Goal: Task Accomplishment & Management: Use online tool/utility

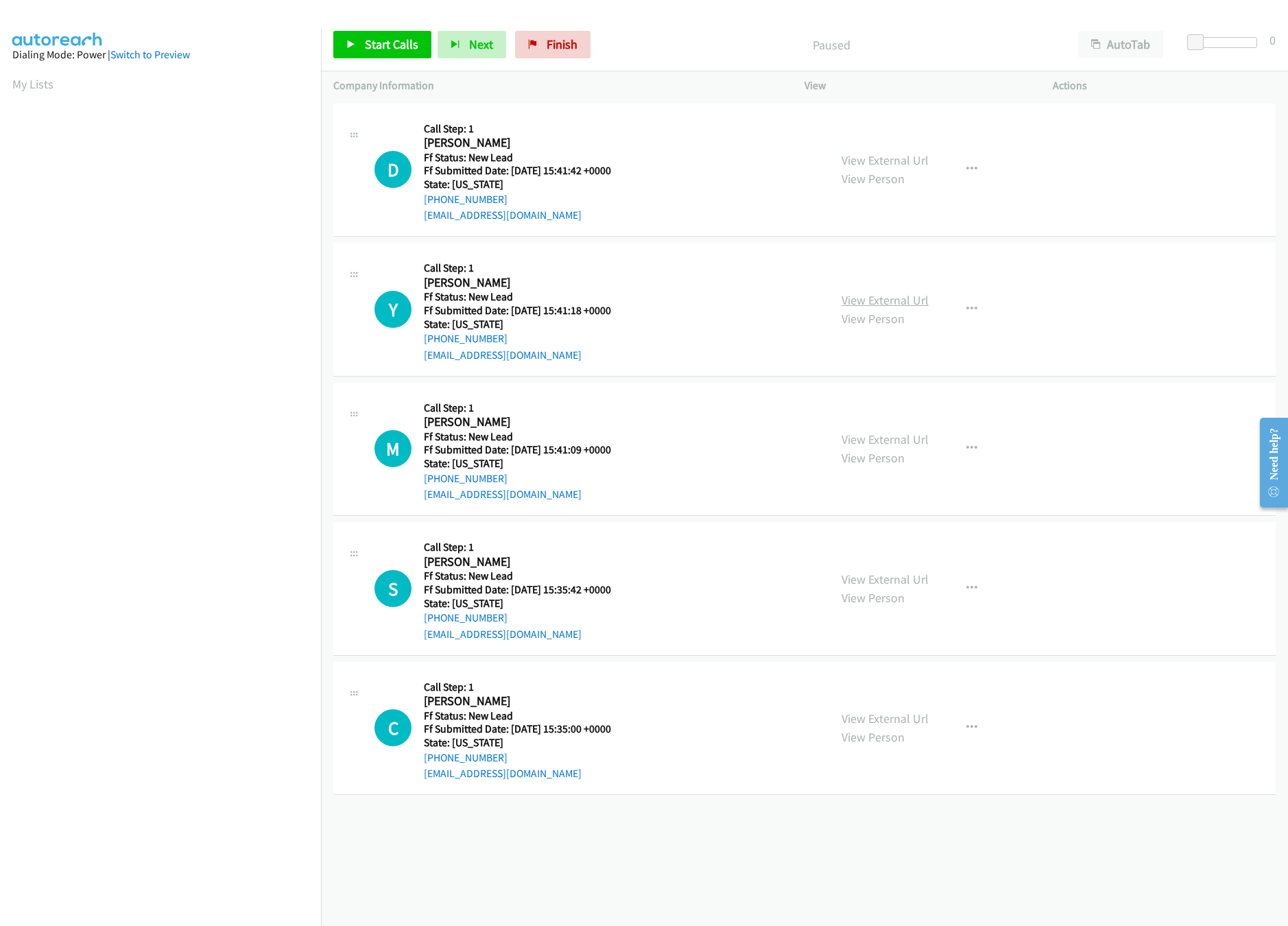
click at [901, 296] on link "View External Url" at bounding box center [885, 300] width 87 height 16
click at [853, 157] on link "View External Url" at bounding box center [885, 160] width 87 height 16
click at [389, 51] on span "Start Calls" at bounding box center [392, 44] width 54 height 16
click at [620, 47] on p "Started" at bounding box center [820, 44] width 467 height 18
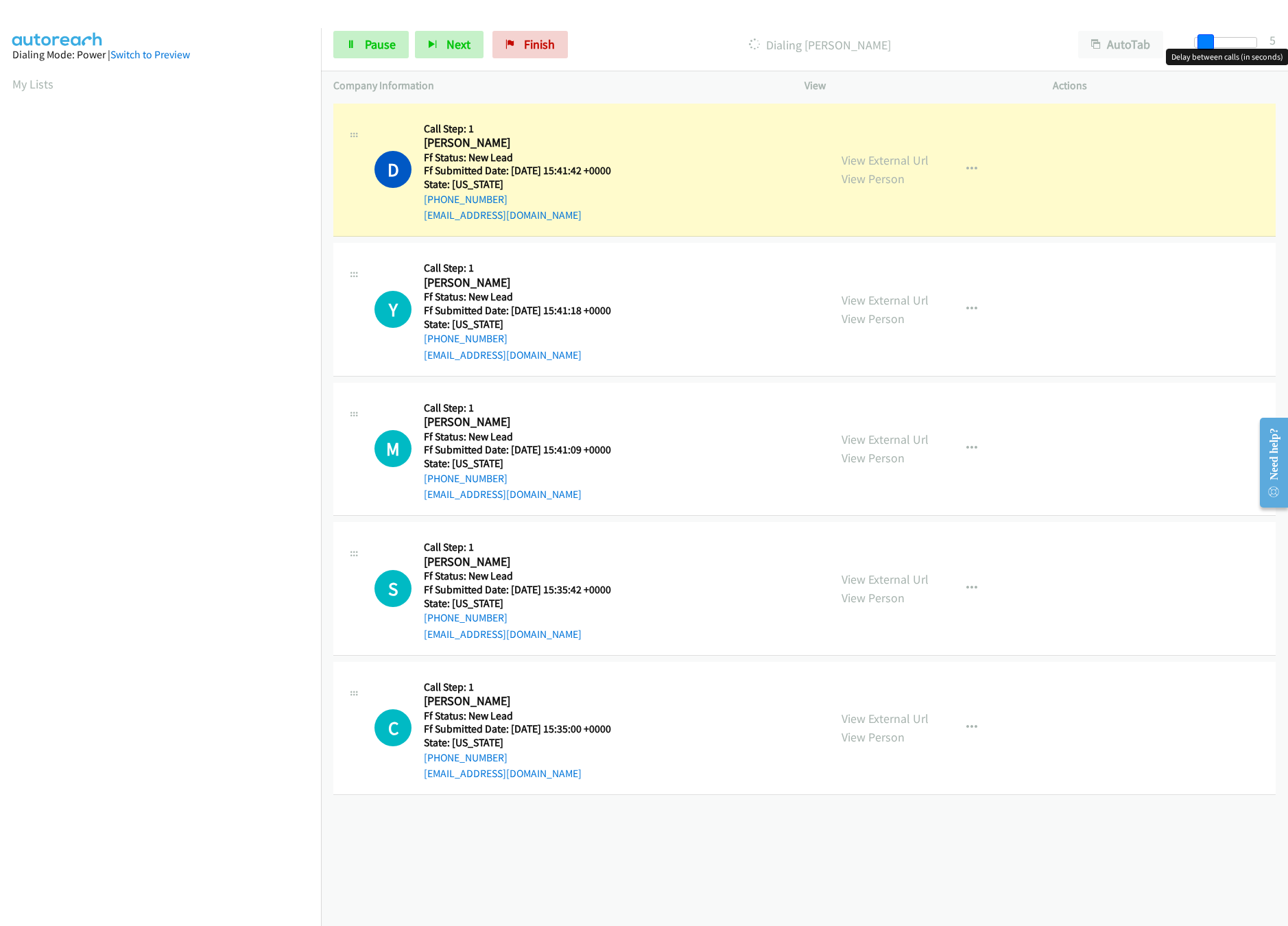
drag, startPoint x: 1196, startPoint y: 35, endPoint x: 1206, endPoint y: 41, distance: 11.7
click at [1206, 41] on span at bounding box center [1206, 42] width 17 height 17
click at [849, 436] on link "View External Url" at bounding box center [885, 439] width 87 height 16
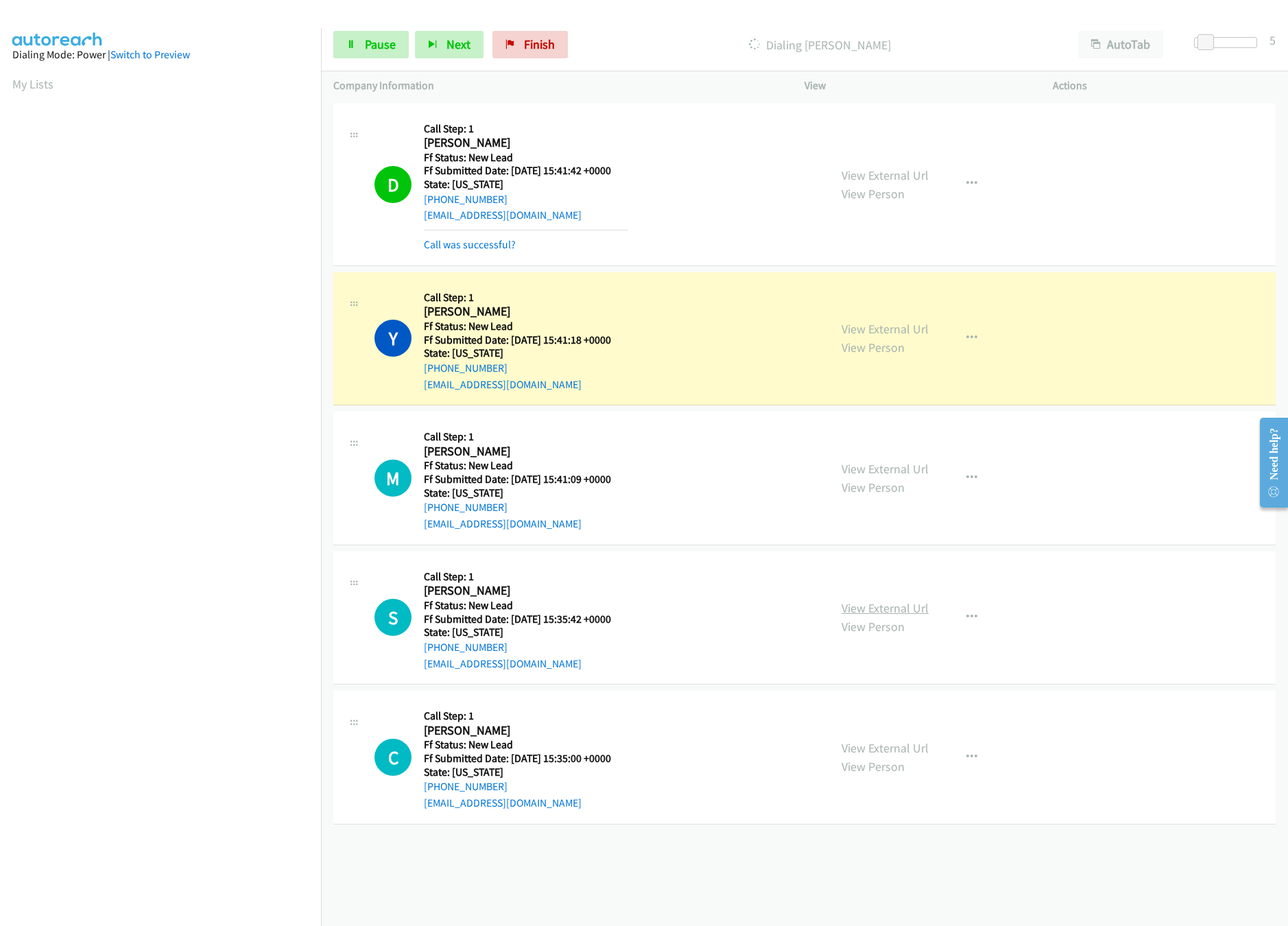
click at [907, 605] on link "View External Url" at bounding box center [885, 608] width 87 height 16
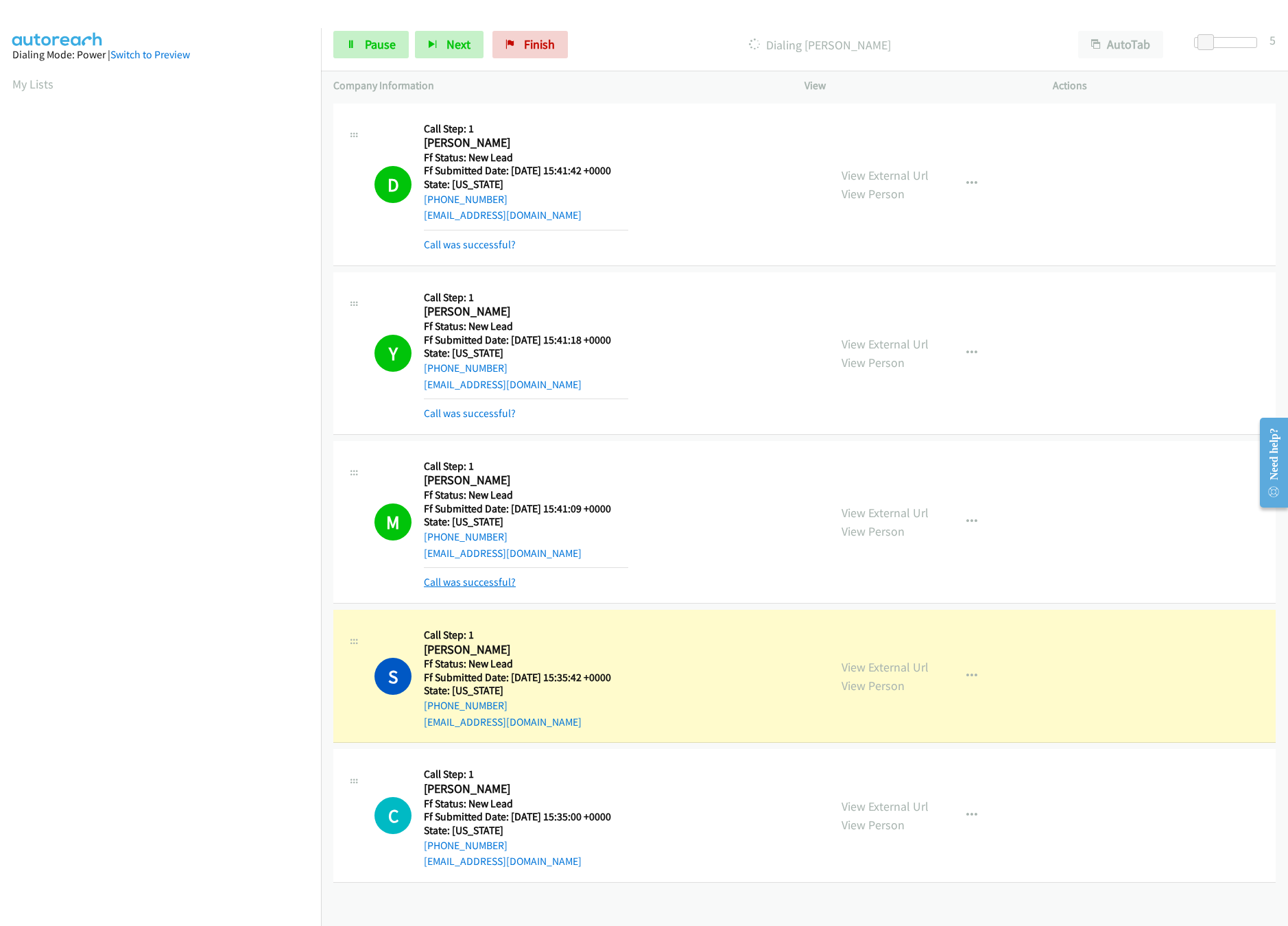
click at [436, 580] on link "Call was successful?" at bounding box center [469, 582] width 92 height 13
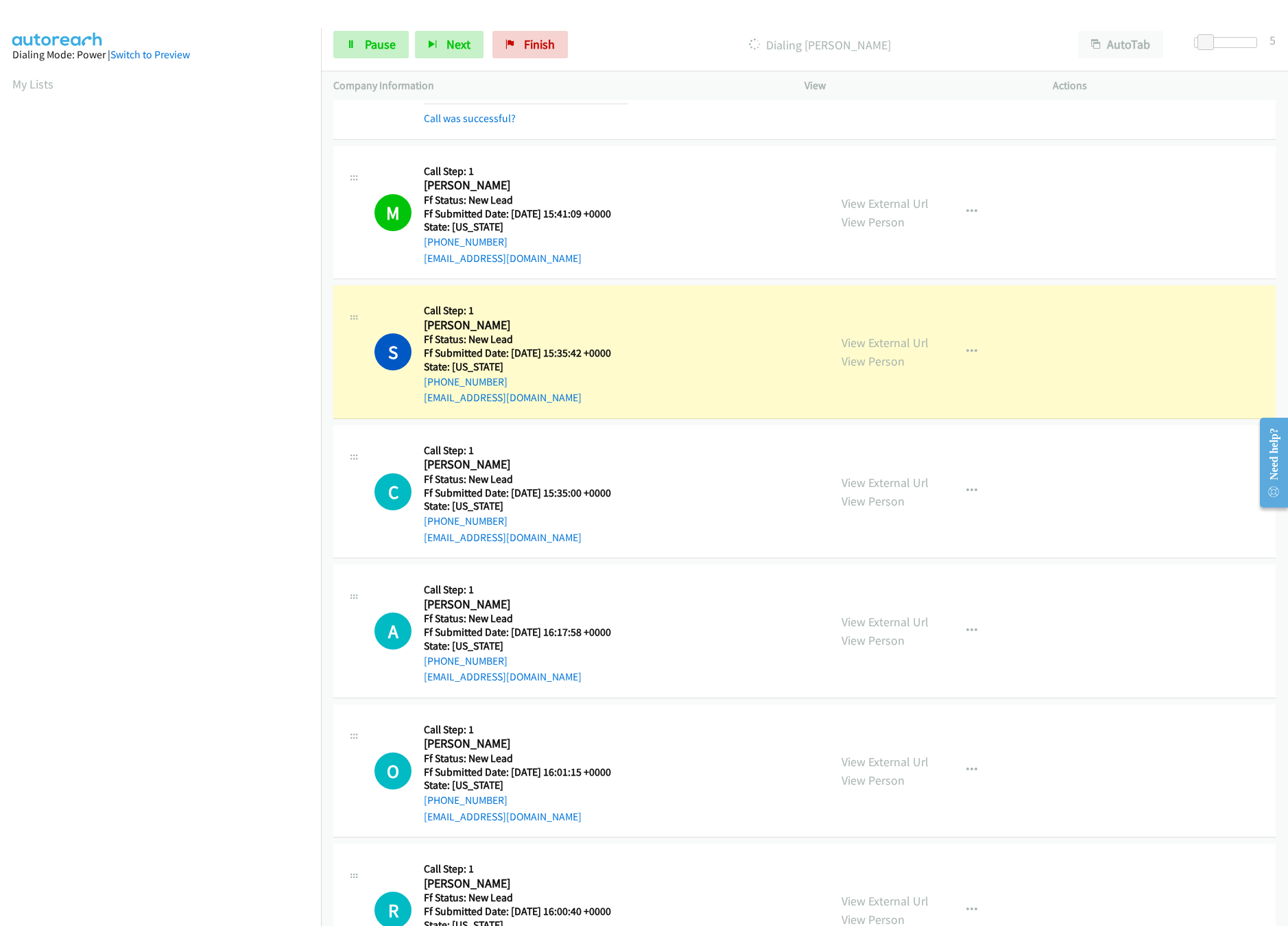
scroll to position [374, 0]
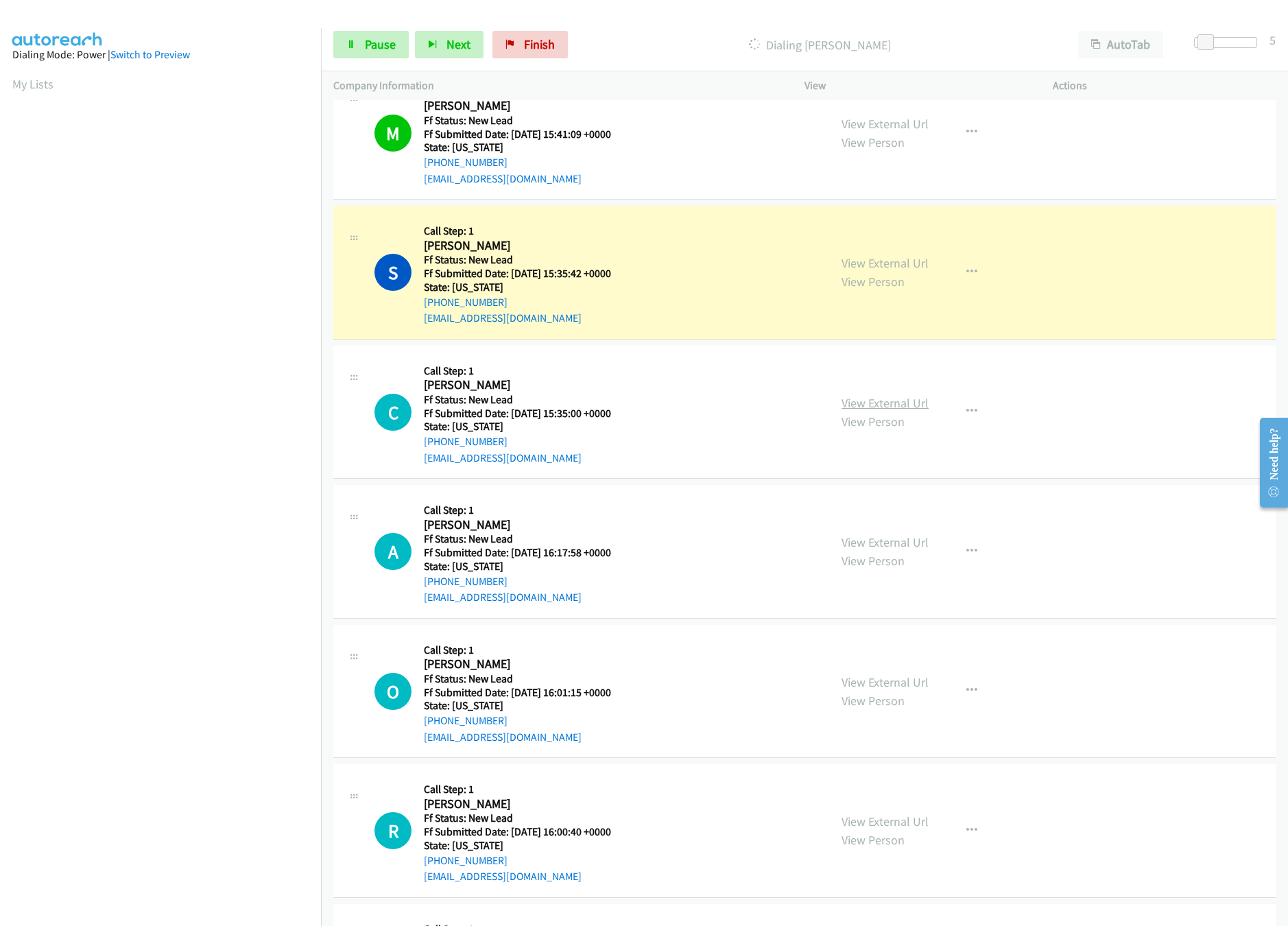
click at [881, 408] on link "View External Url" at bounding box center [885, 403] width 87 height 16
drag, startPoint x: 1202, startPoint y: 41, endPoint x: 1210, endPoint y: 39, distance: 8.2
click at [1212, 39] on span at bounding box center [1214, 42] width 17 height 17
click at [866, 547] on link "View External Url" at bounding box center [885, 542] width 87 height 16
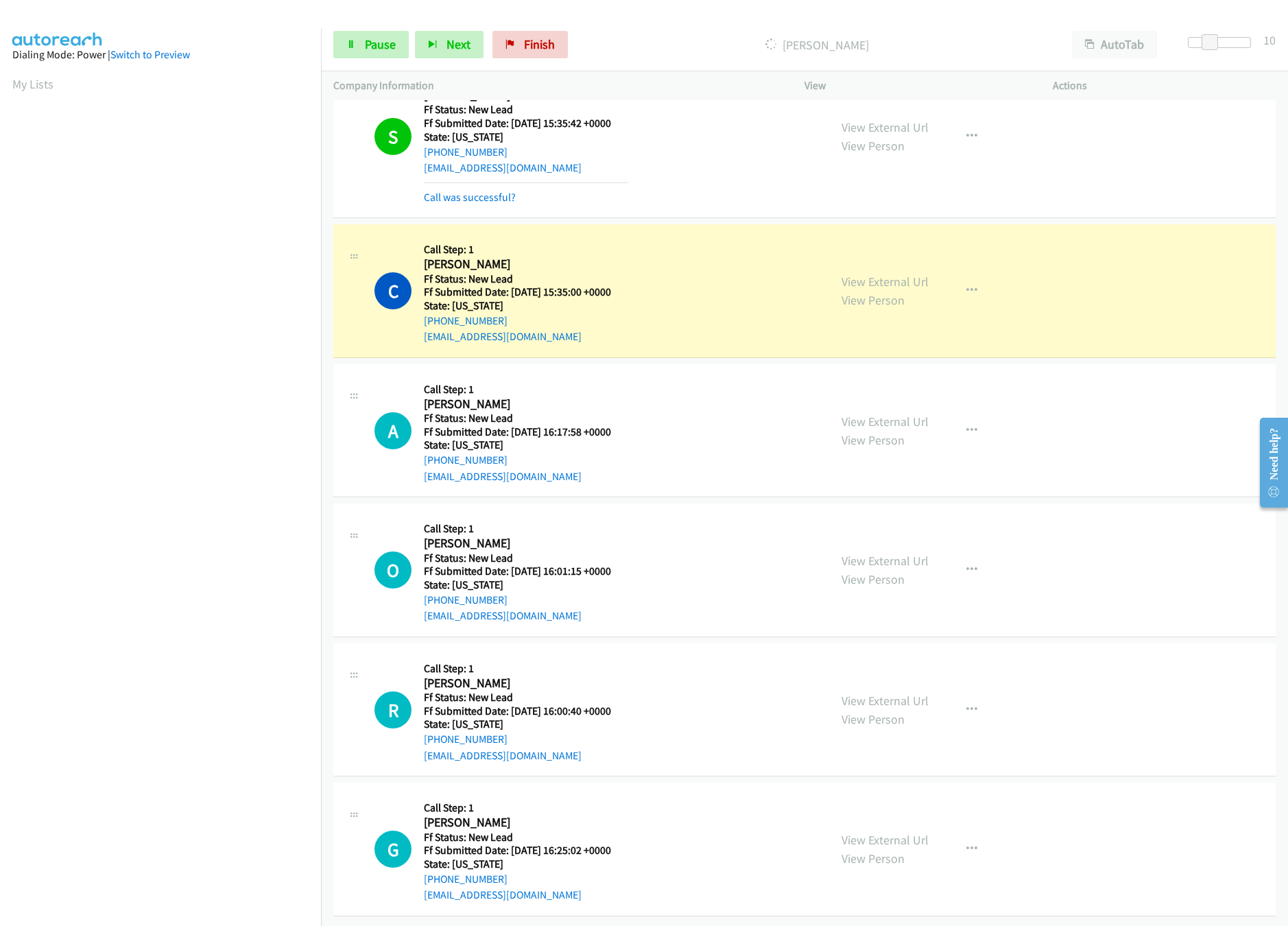
scroll to position [544, 0]
click at [365, 51] on span "Pause" at bounding box center [380, 44] width 31 height 16
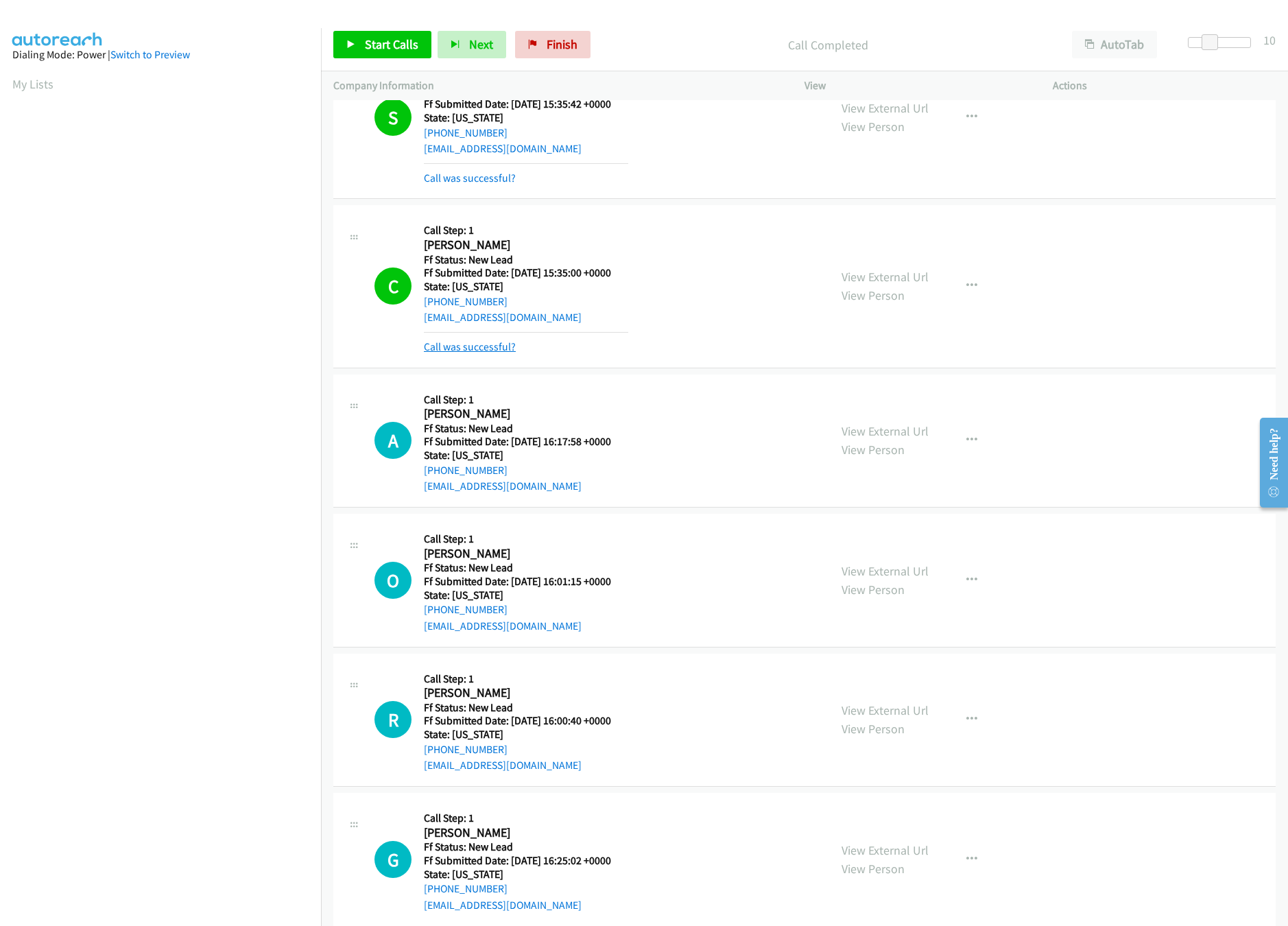
click at [500, 347] on link "Call was successful?" at bounding box center [469, 347] width 92 height 13
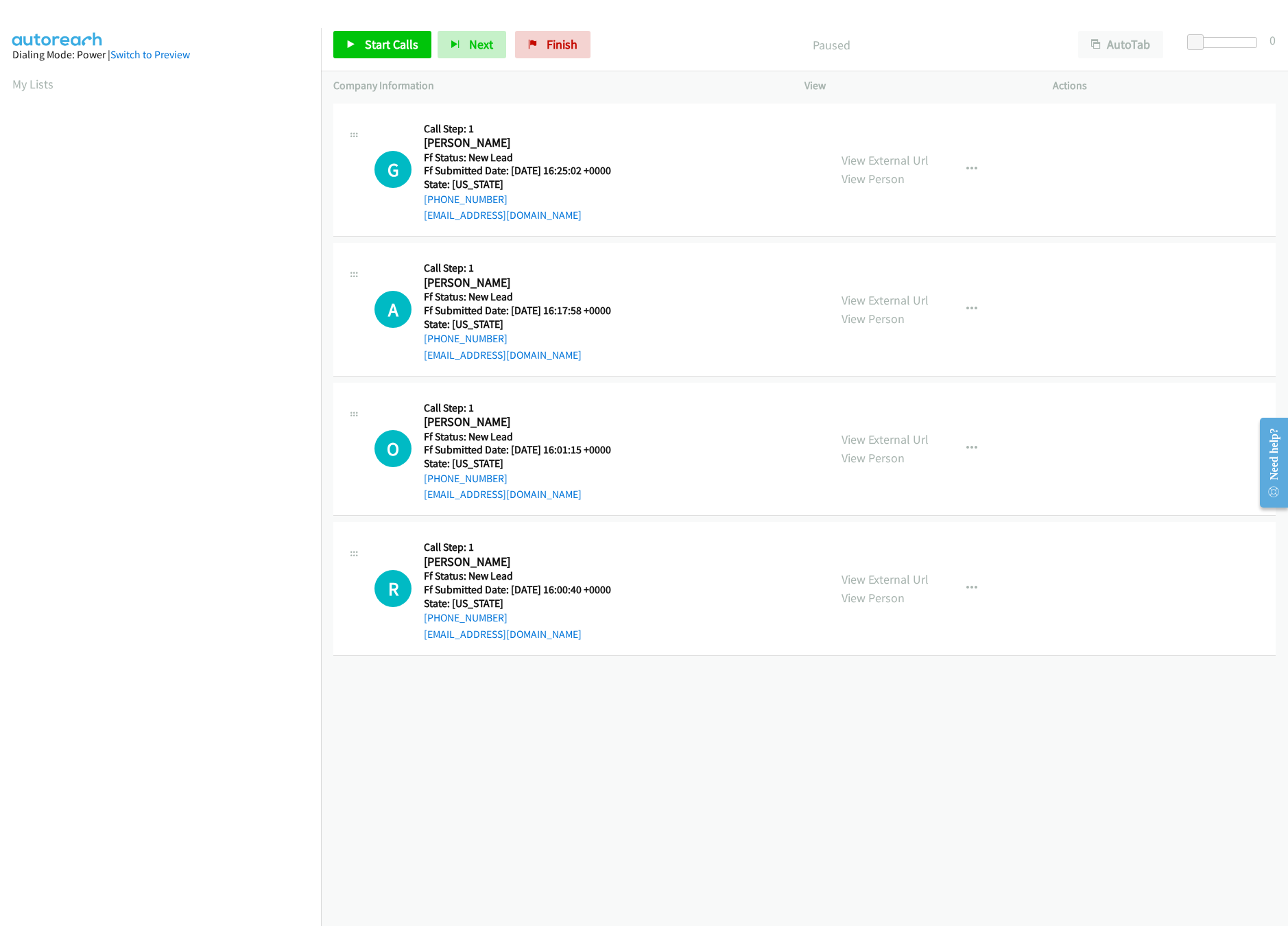
click at [568, 718] on div "[PHONE_NUMBER] Call failed - Please reload the list and try again The Callbar F…" at bounding box center [804, 512] width 967 height 825
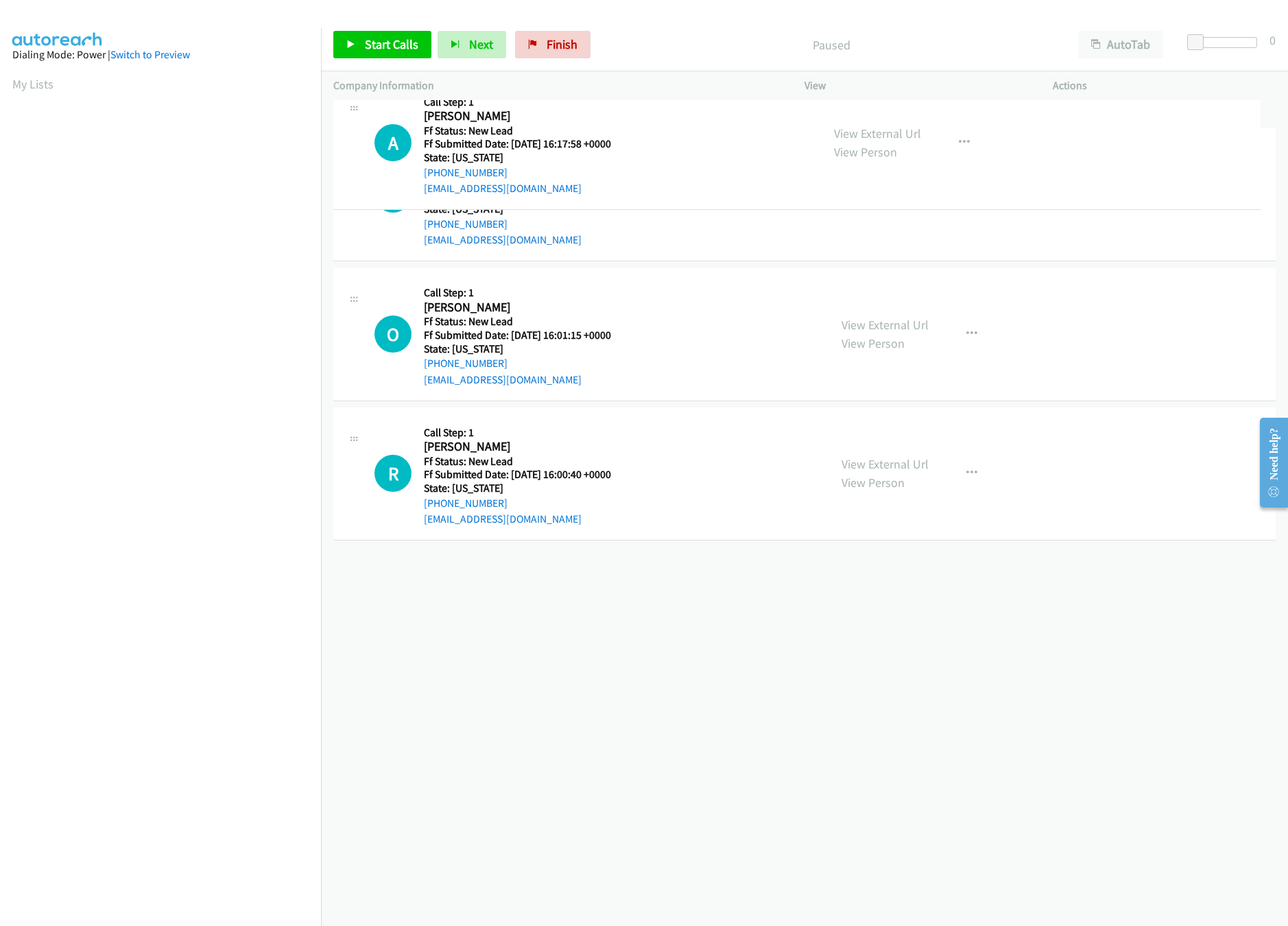
drag, startPoint x: 608, startPoint y: 225, endPoint x: 608, endPoint y: 159, distance: 66.0
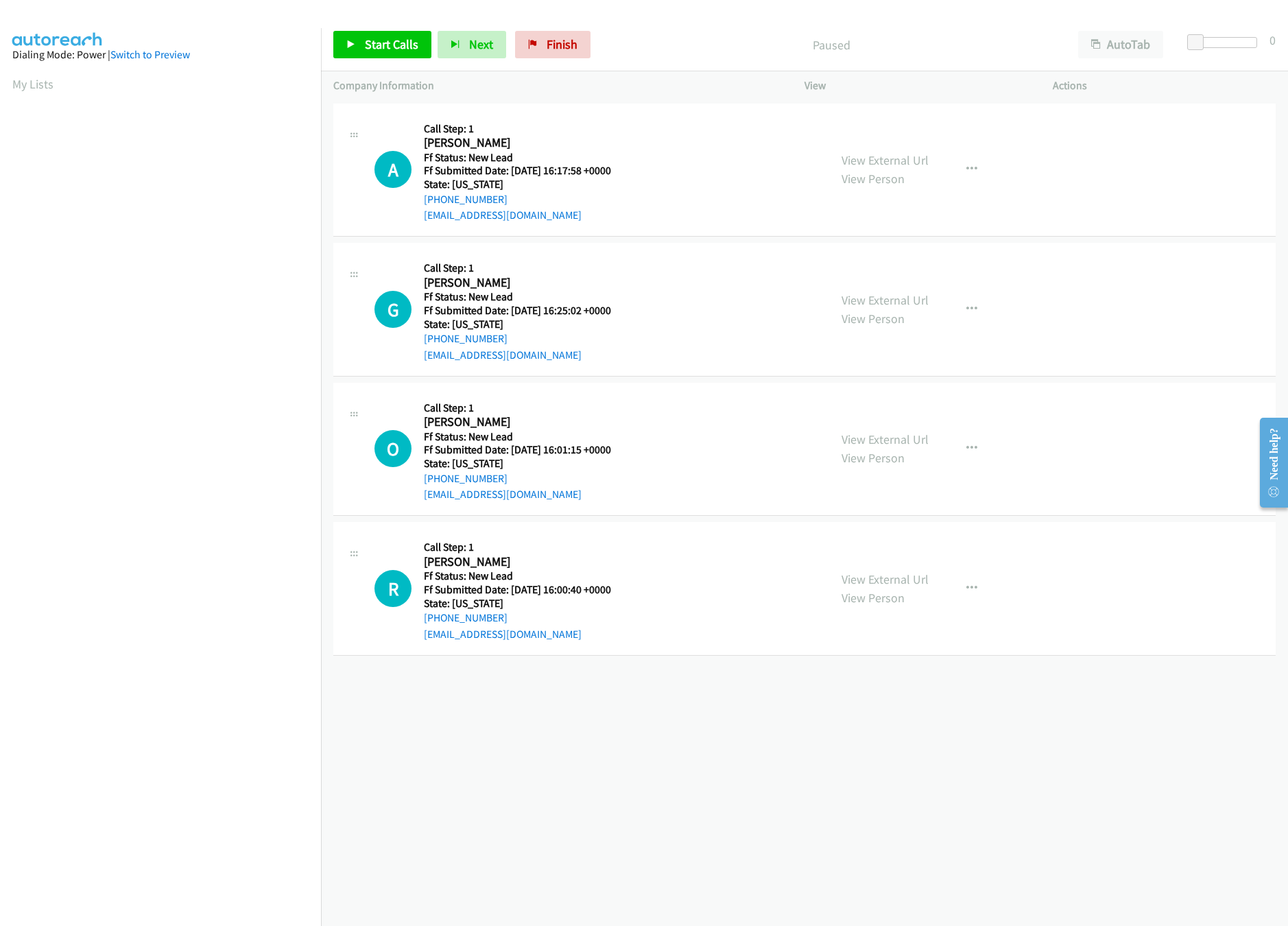
click at [868, 284] on div "View External Url View Person View External Url Email Schedule/Manage Callback …" at bounding box center [959, 309] width 260 height 108
click at [880, 310] on link "View Person" at bounding box center [873, 318] width 63 height 16
click at [880, 301] on link "View External Url" at bounding box center [885, 300] width 87 height 16
click at [361, 44] on link "Start Calls" at bounding box center [382, 44] width 98 height 28
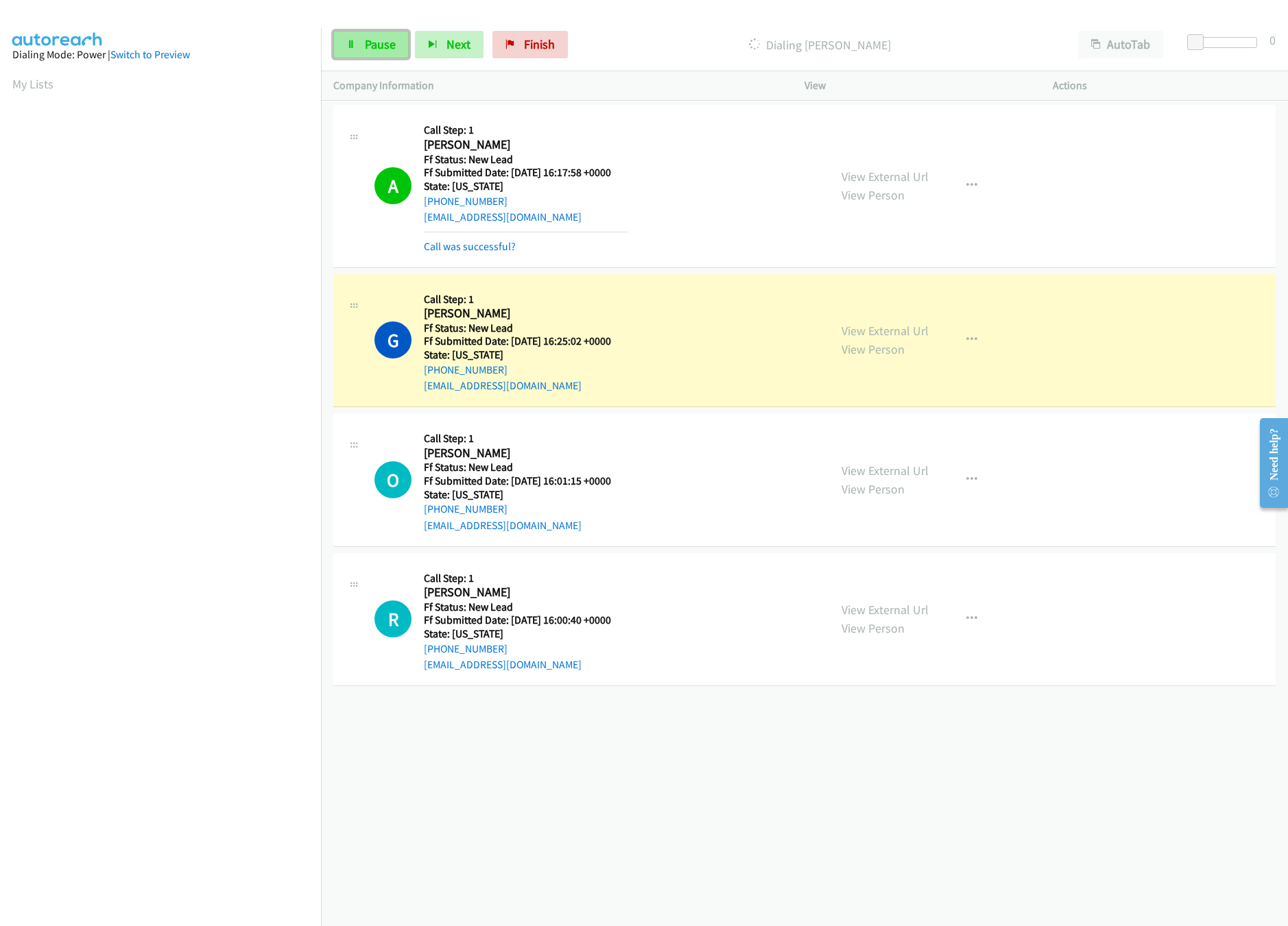
click at [342, 44] on link "Pause" at bounding box center [370, 44] width 75 height 28
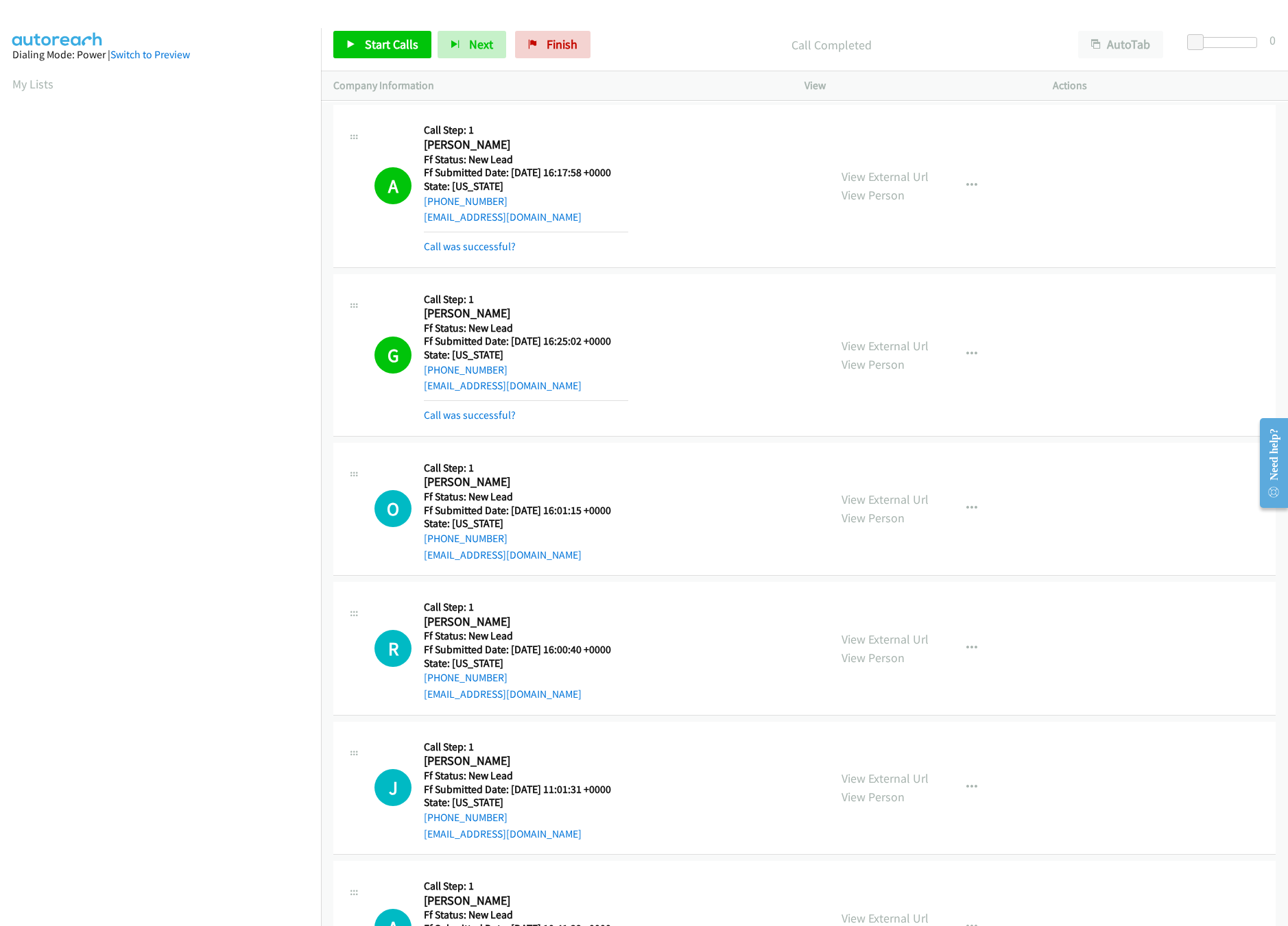
click at [259, 844] on nav "Dialing Mode: Power | Switch to Preview My Lists" at bounding box center [161, 491] width 321 height 926
click at [449, 247] on link "Call was successful?" at bounding box center [469, 246] width 92 height 13
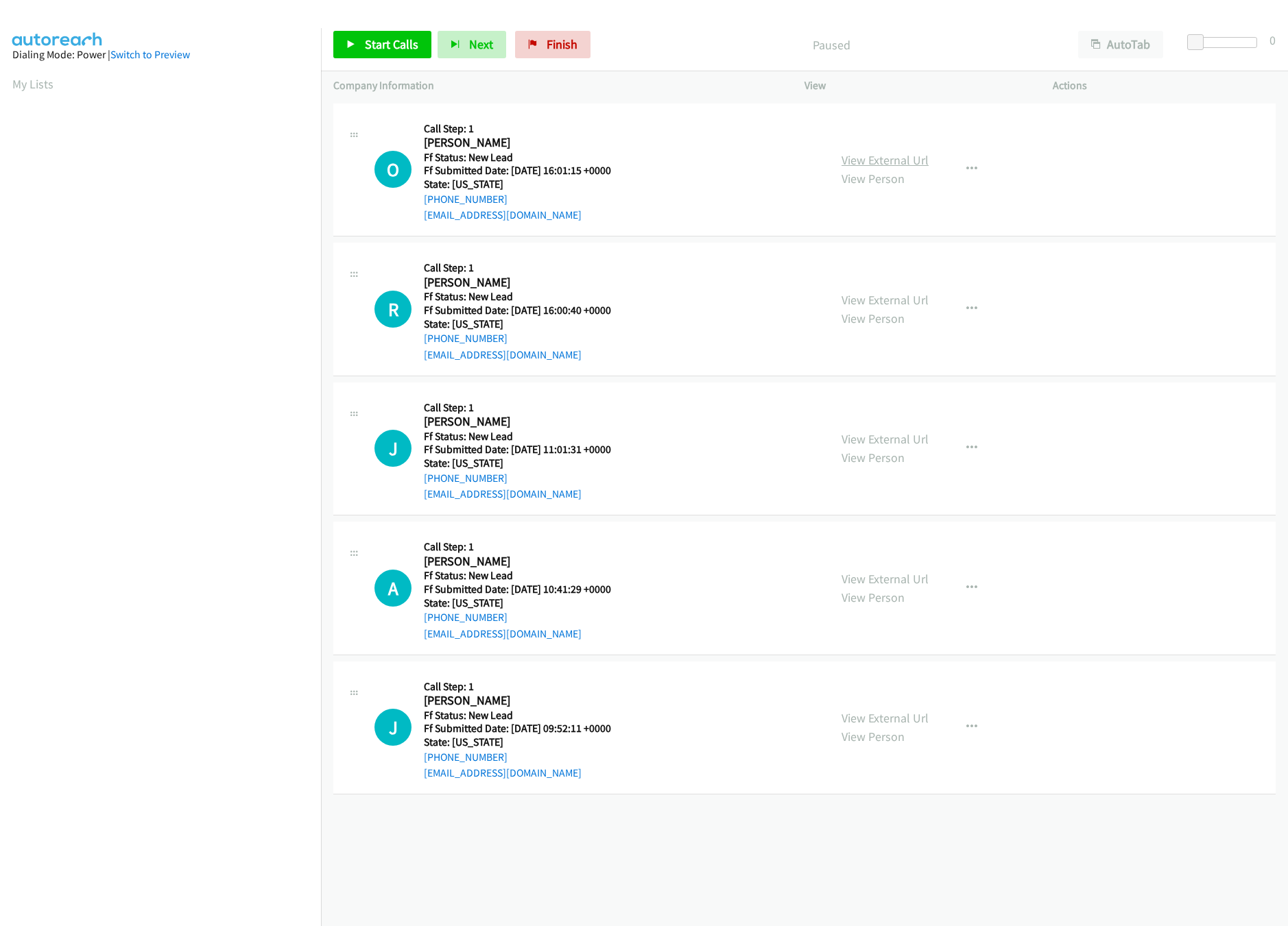
click at [906, 163] on link "View External Url" at bounding box center [885, 160] width 87 height 16
click at [877, 296] on link "View External Url" at bounding box center [885, 300] width 87 height 16
click at [392, 45] on span "Start Calls" at bounding box center [392, 44] width 54 height 16
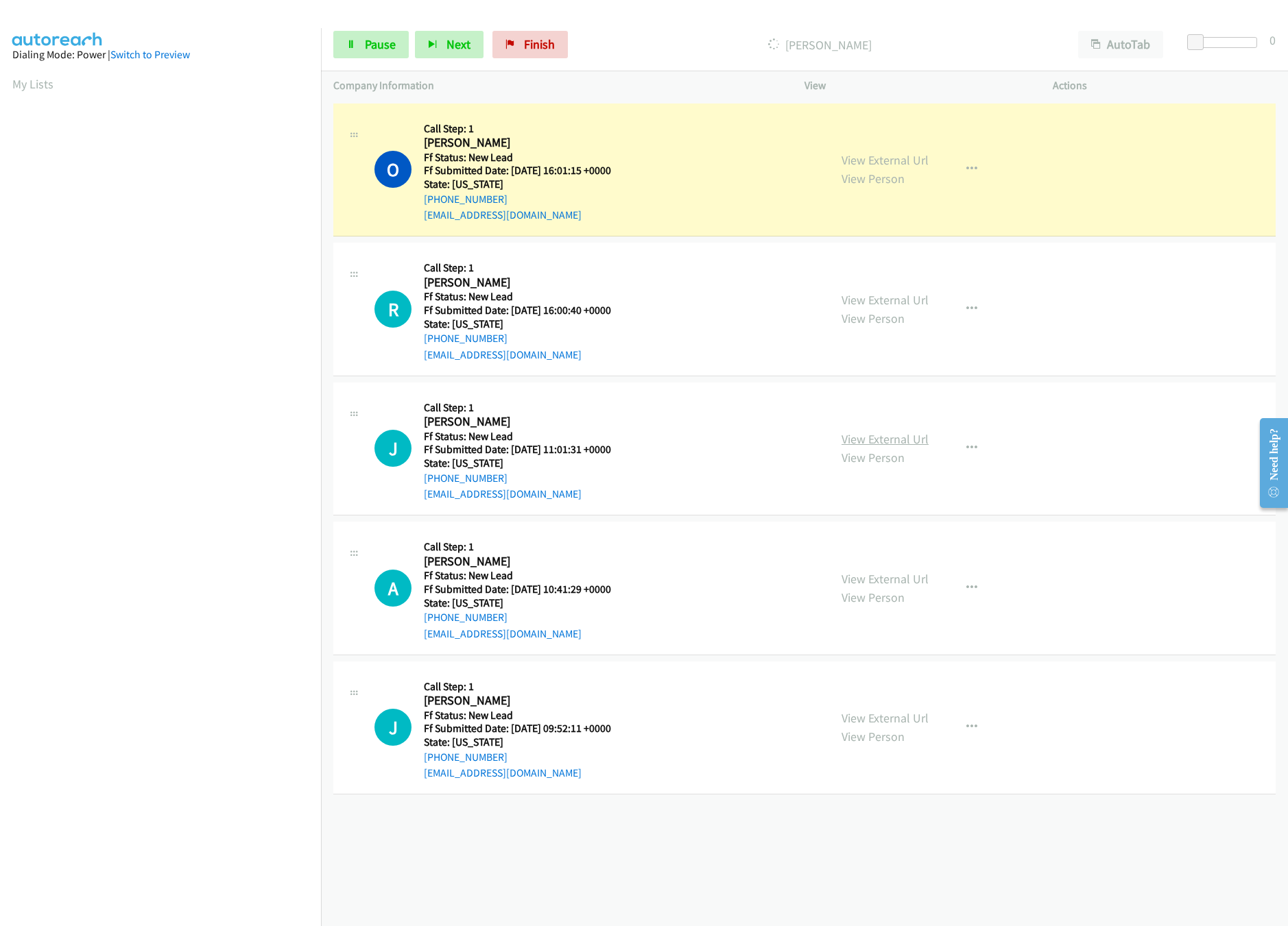
click at [887, 446] on link "View External Url" at bounding box center [885, 439] width 87 height 16
drag, startPoint x: 1194, startPoint y: 49, endPoint x: 1203, endPoint y: 44, distance: 10.3
click at [1203, 44] on span at bounding box center [1206, 42] width 17 height 17
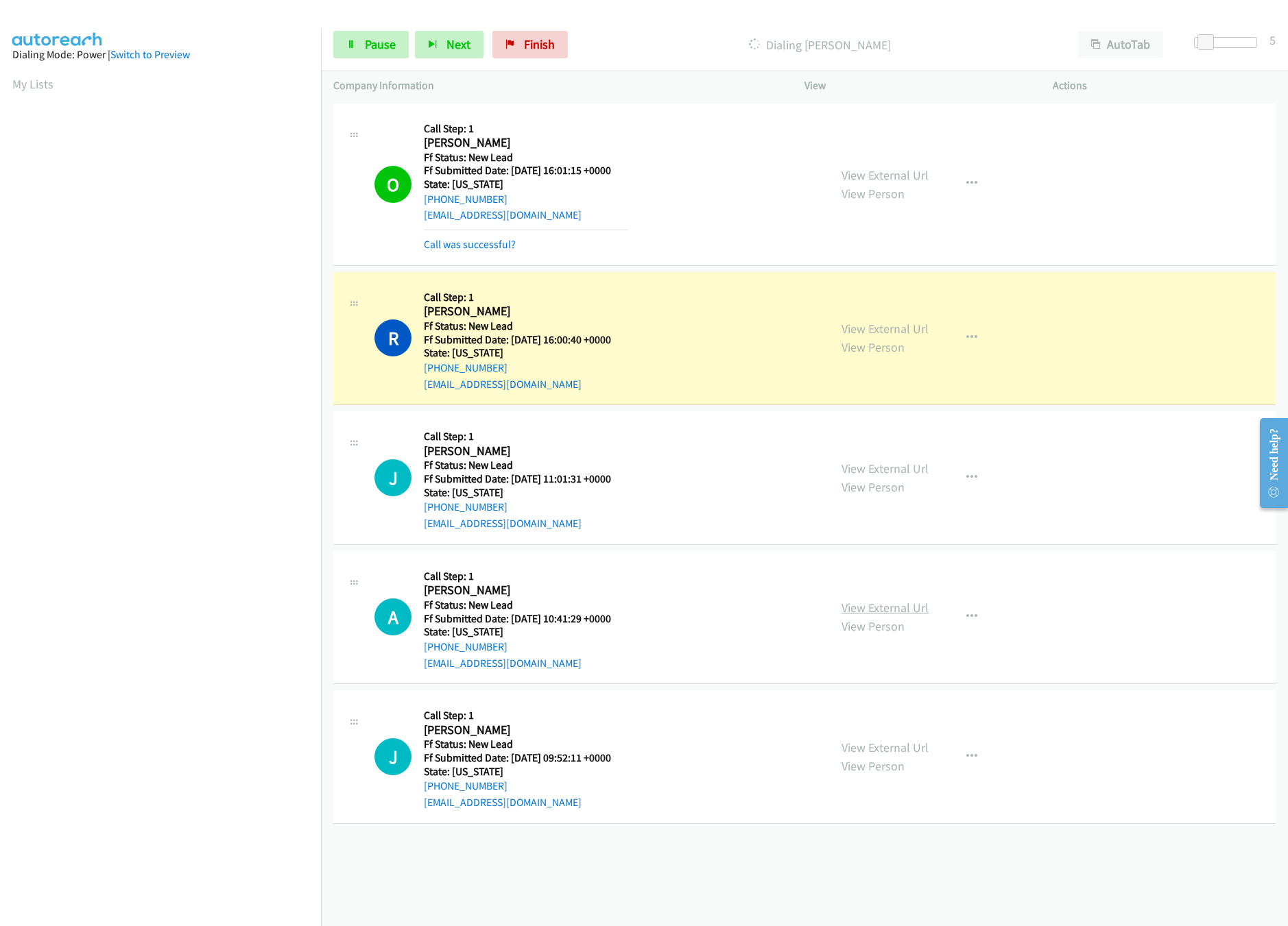
click at [869, 601] on link "View External Url" at bounding box center [885, 608] width 87 height 16
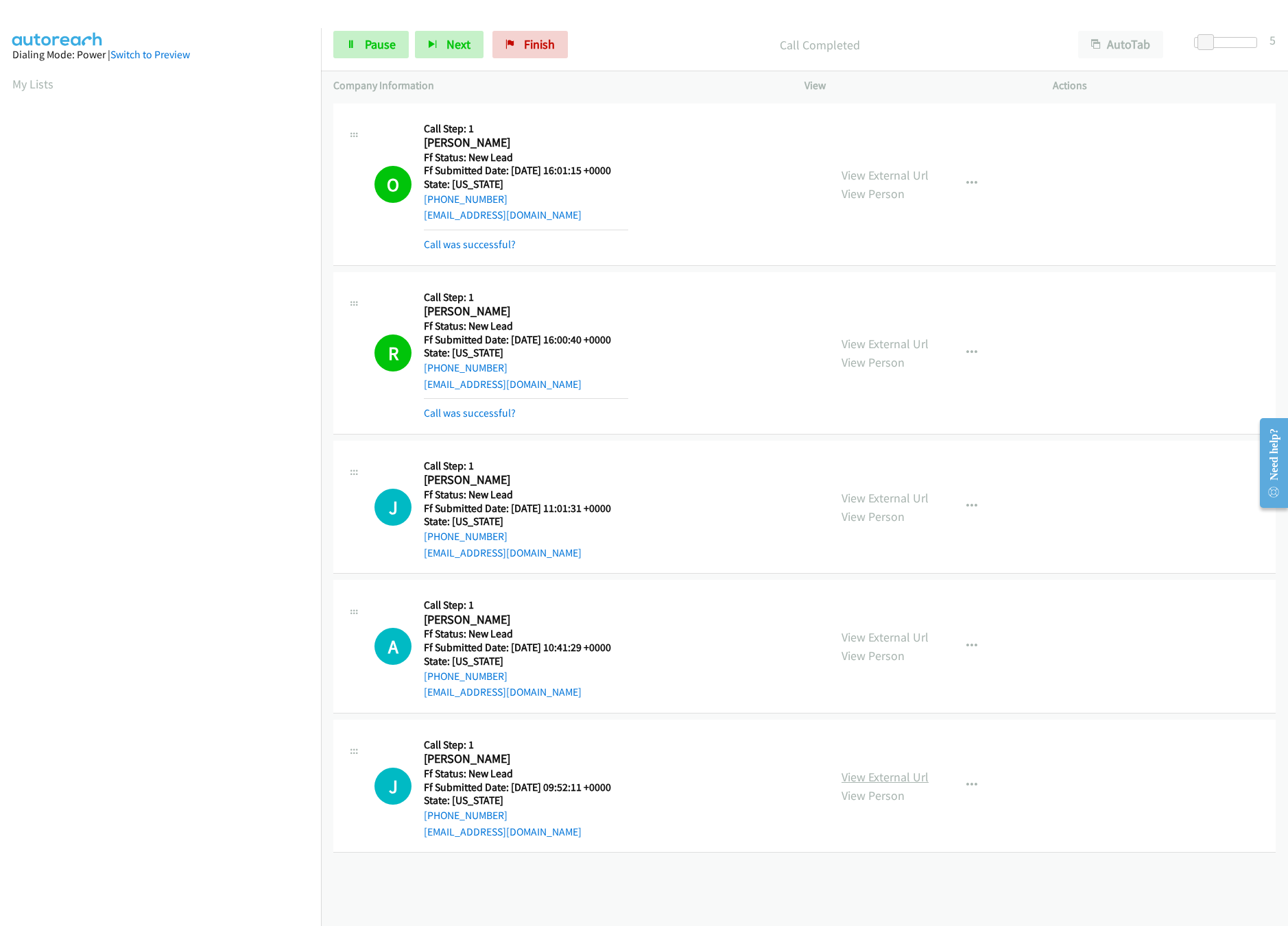
click at [880, 770] on link "View External Url" at bounding box center [885, 777] width 87 height 16
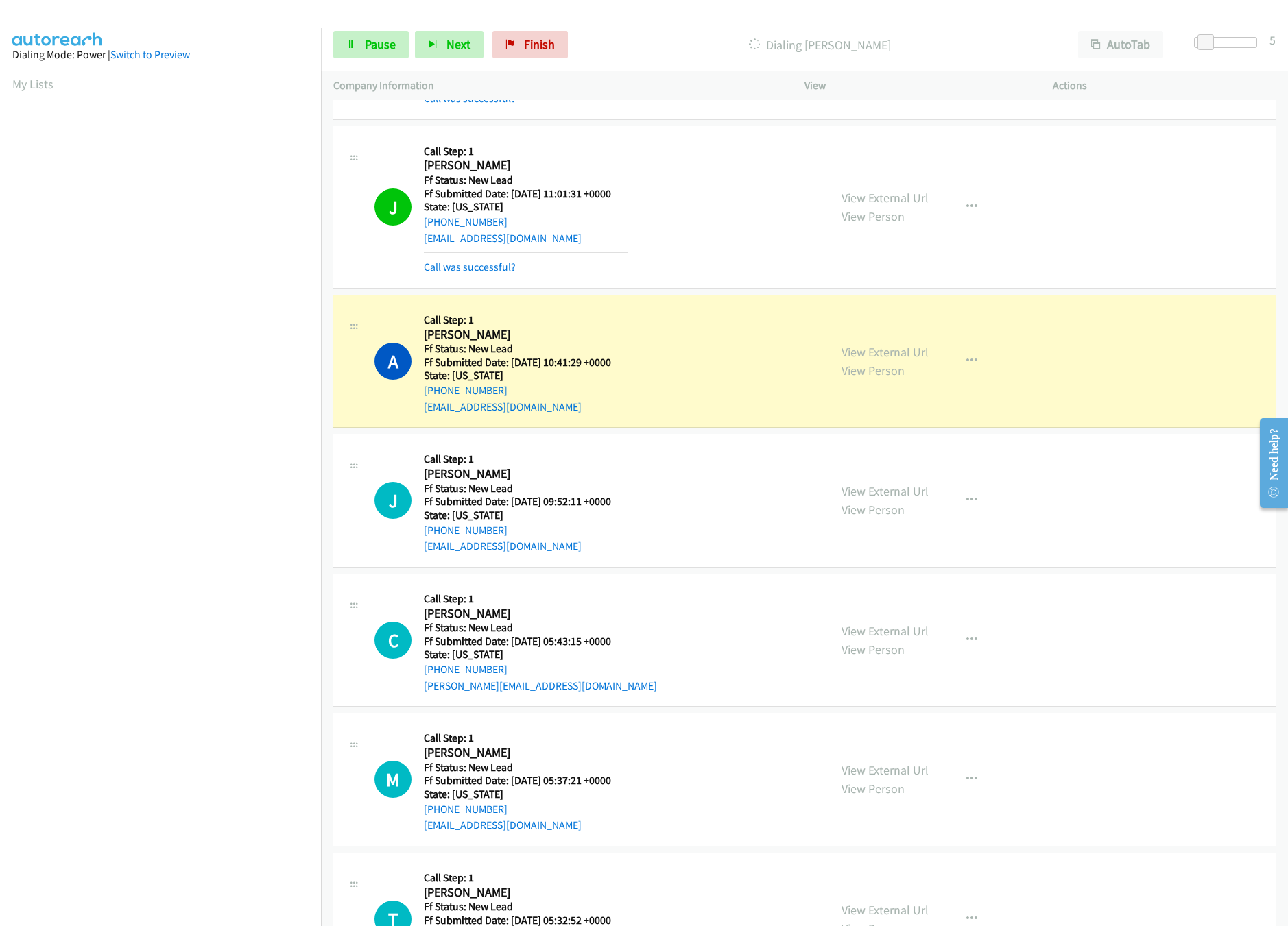
scroll to position [403, 0]
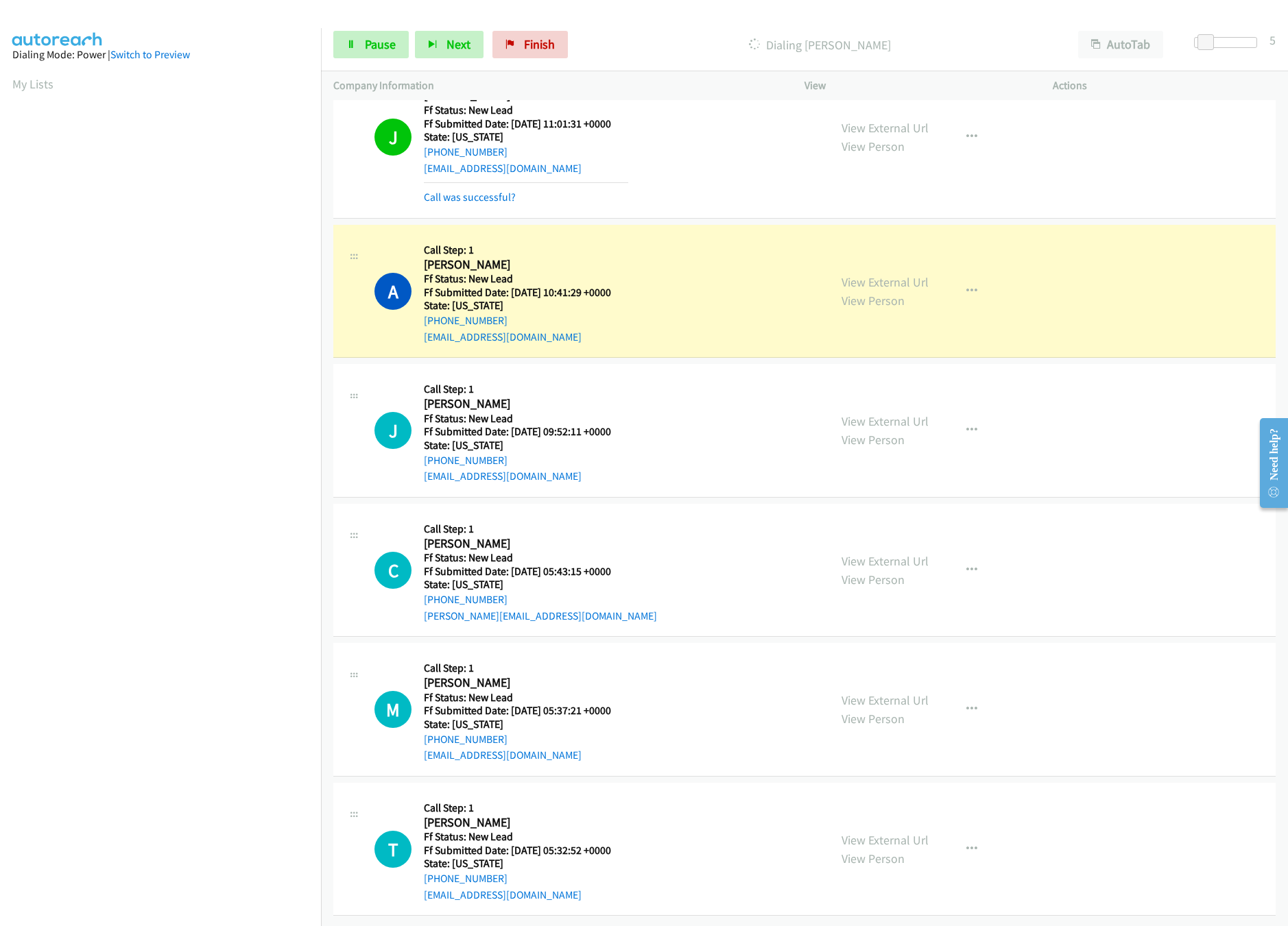
click at [871, 531] on div "View External Url View Person View External Url Email Schedule/Manage Callback …" at bounding box center [959, 570] width 260 height 108
drag, startPoint x: 871, startPoint y: 535, endPoint x: 889, endPoint y: 547, distance: 21.6
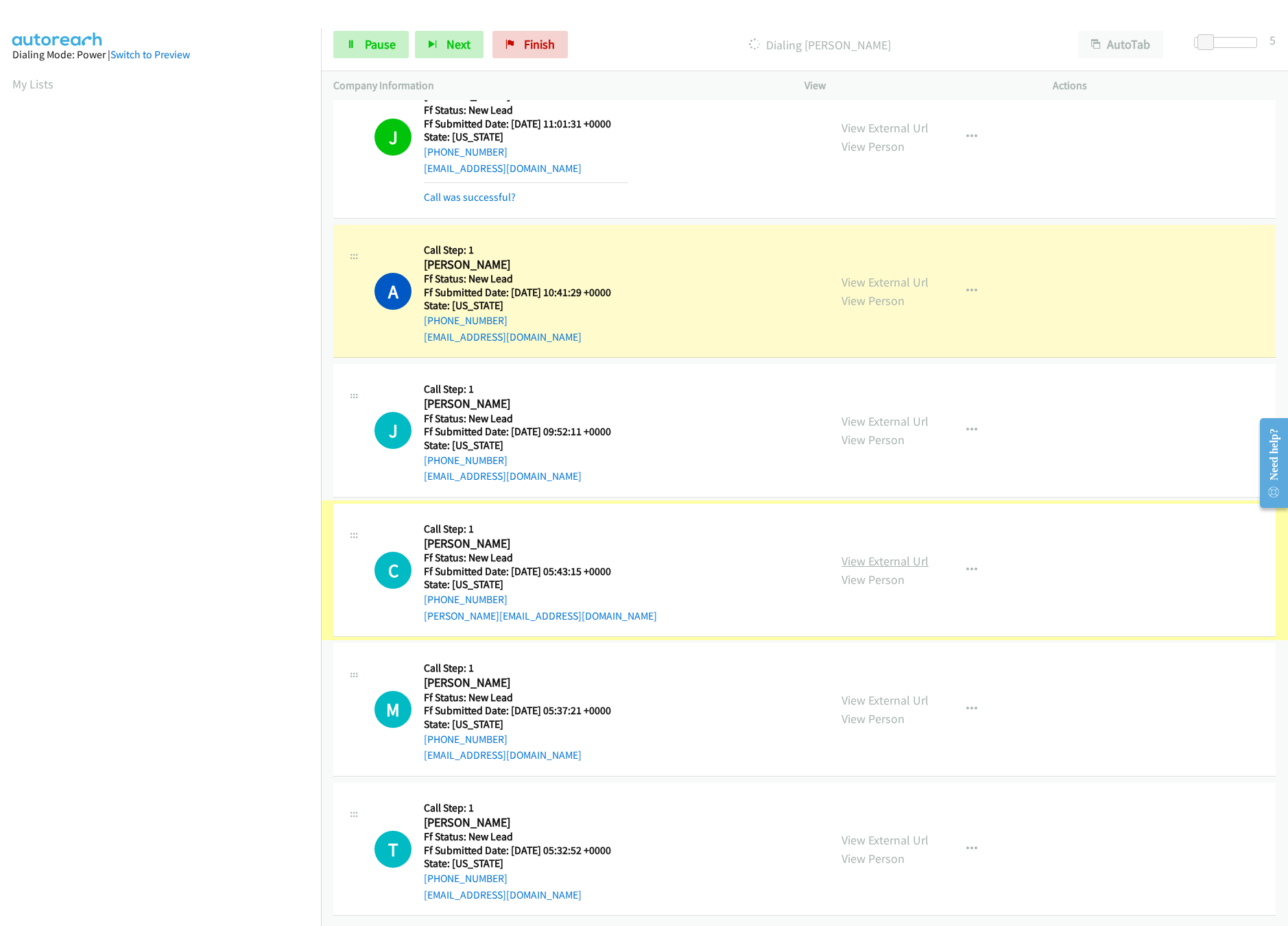
click at [893, 553] on link "View External Url" at bounding box center [885, 561] width 87 height 16
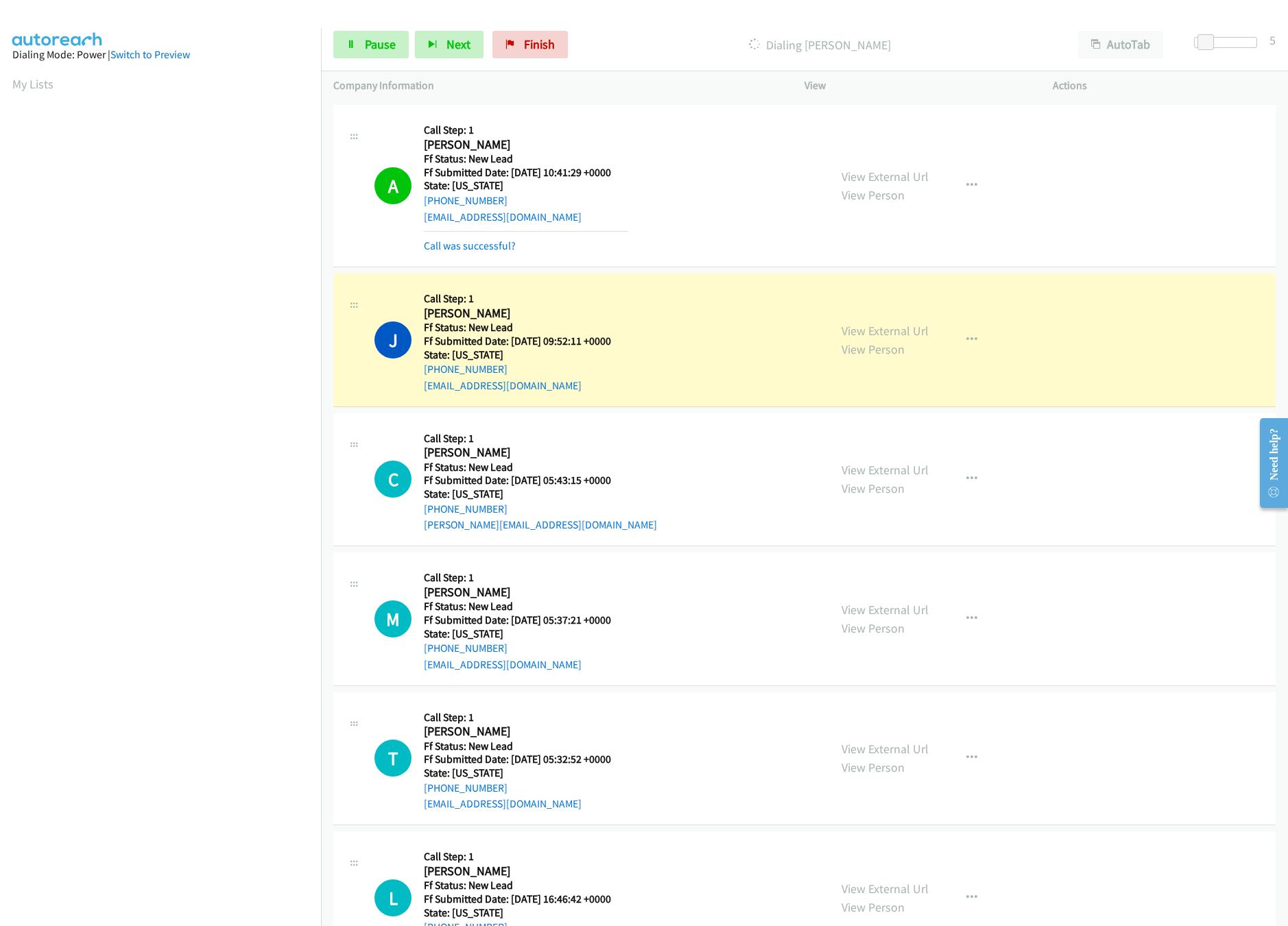
scroll to position [572, 0]
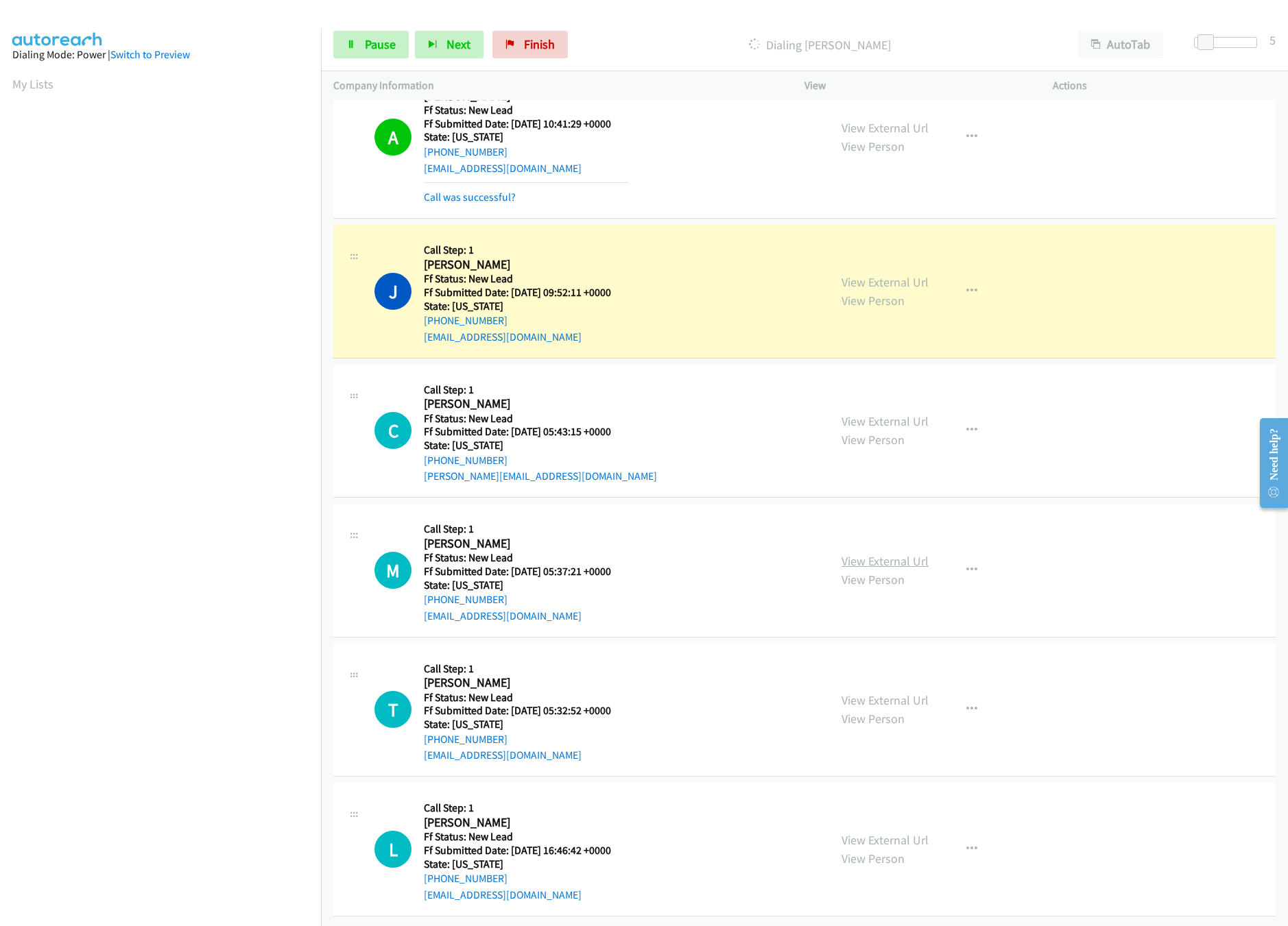
click at [900, 553] on link "View External Url" at bounding box center [885, 561] width 87 height 16
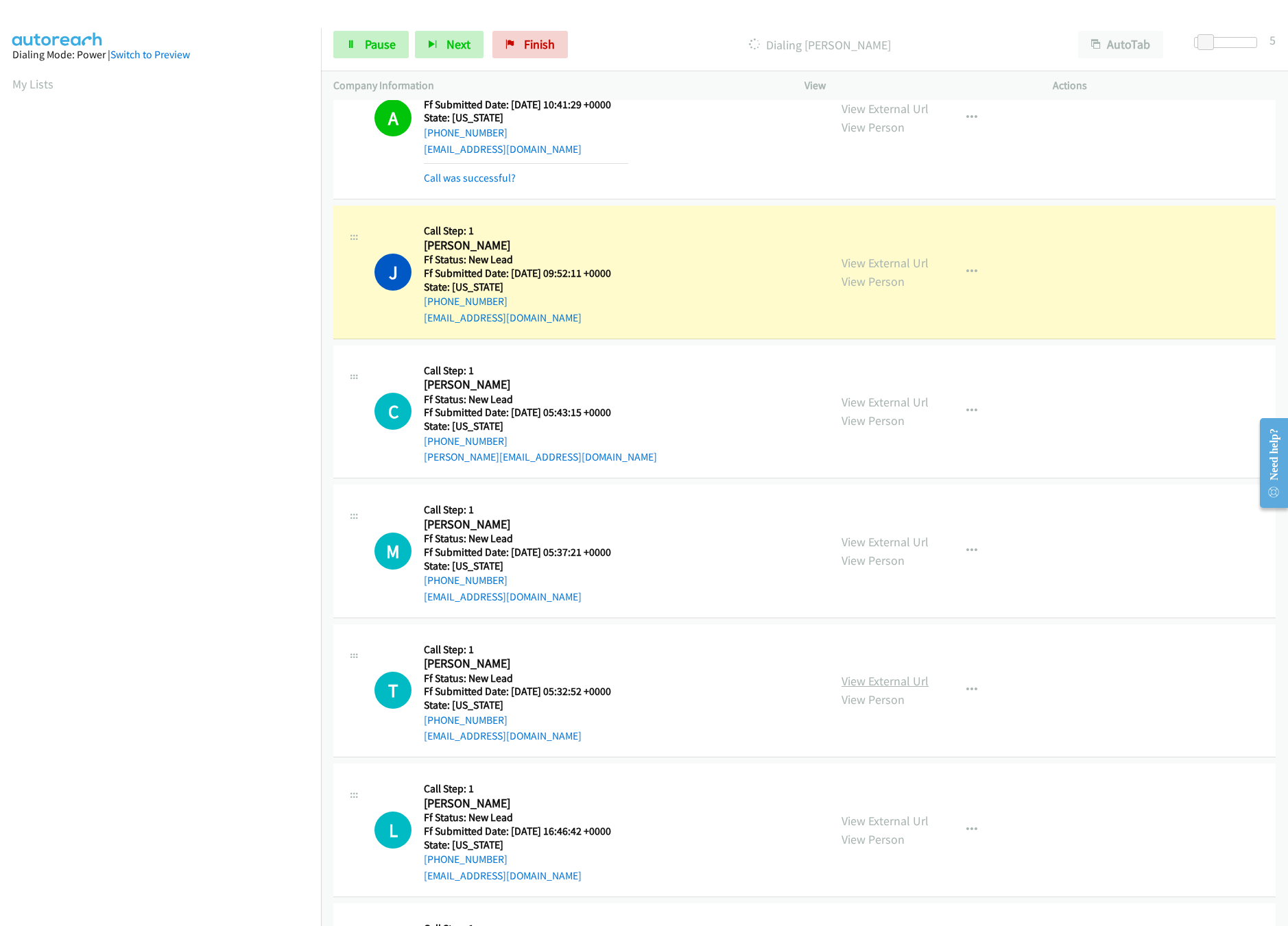
click at [895, 679] on link "View External Url" at bounding box center [885, 681] width 87 height 16
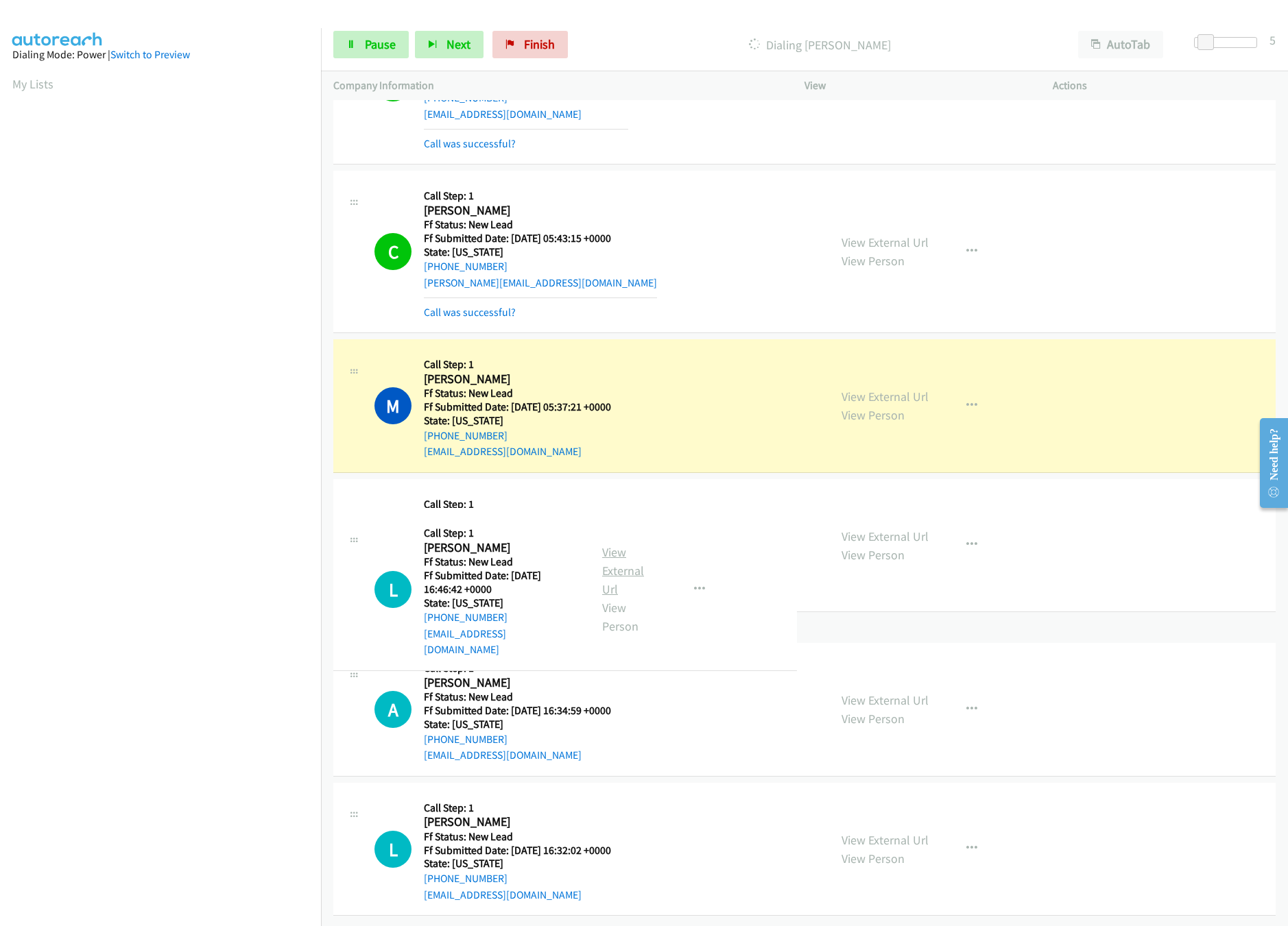
scroll to position [911, 0]
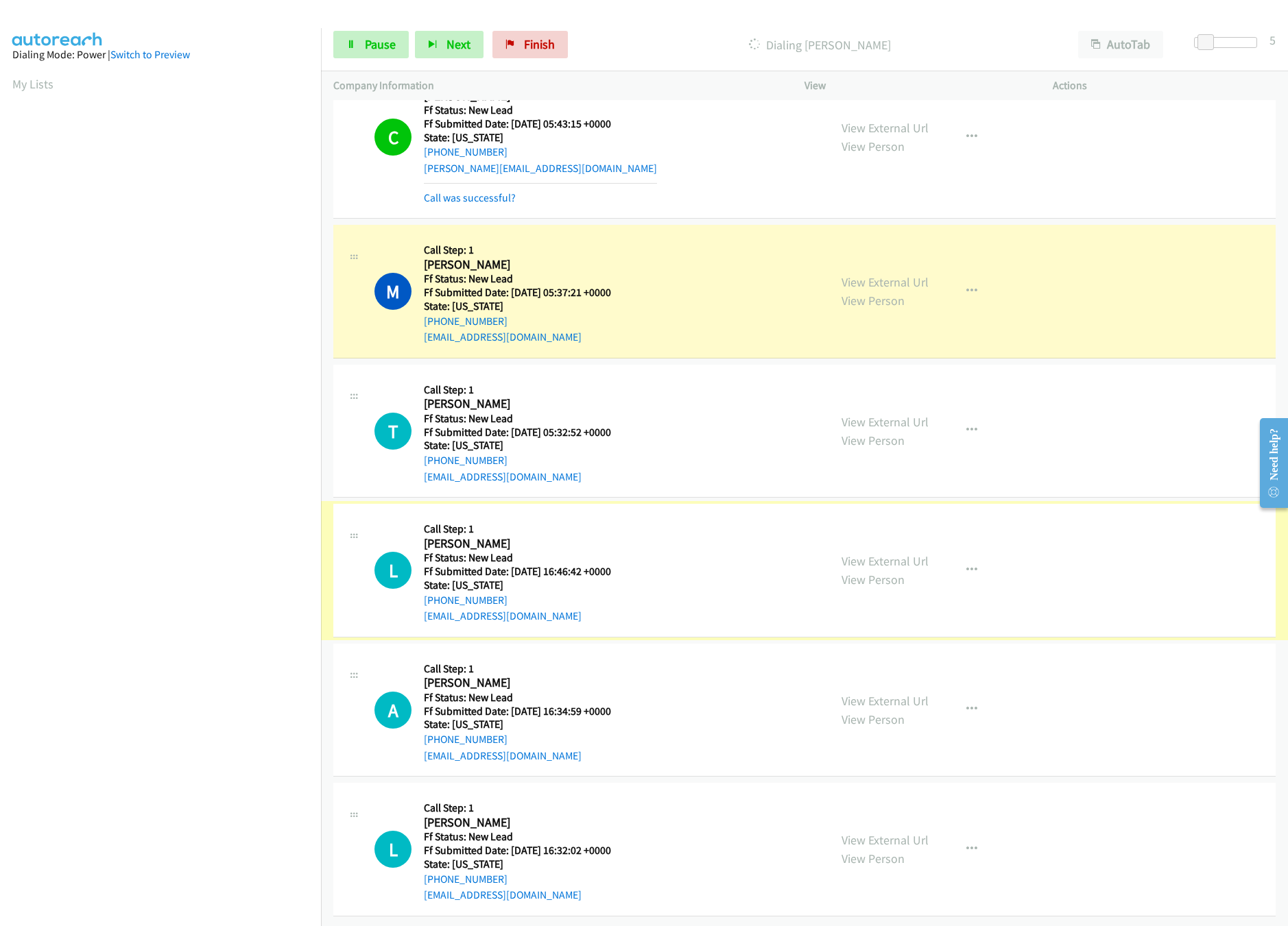
click at [845, 553] on link "View External Url" at bounding box center [885, 561] width 87 height 16
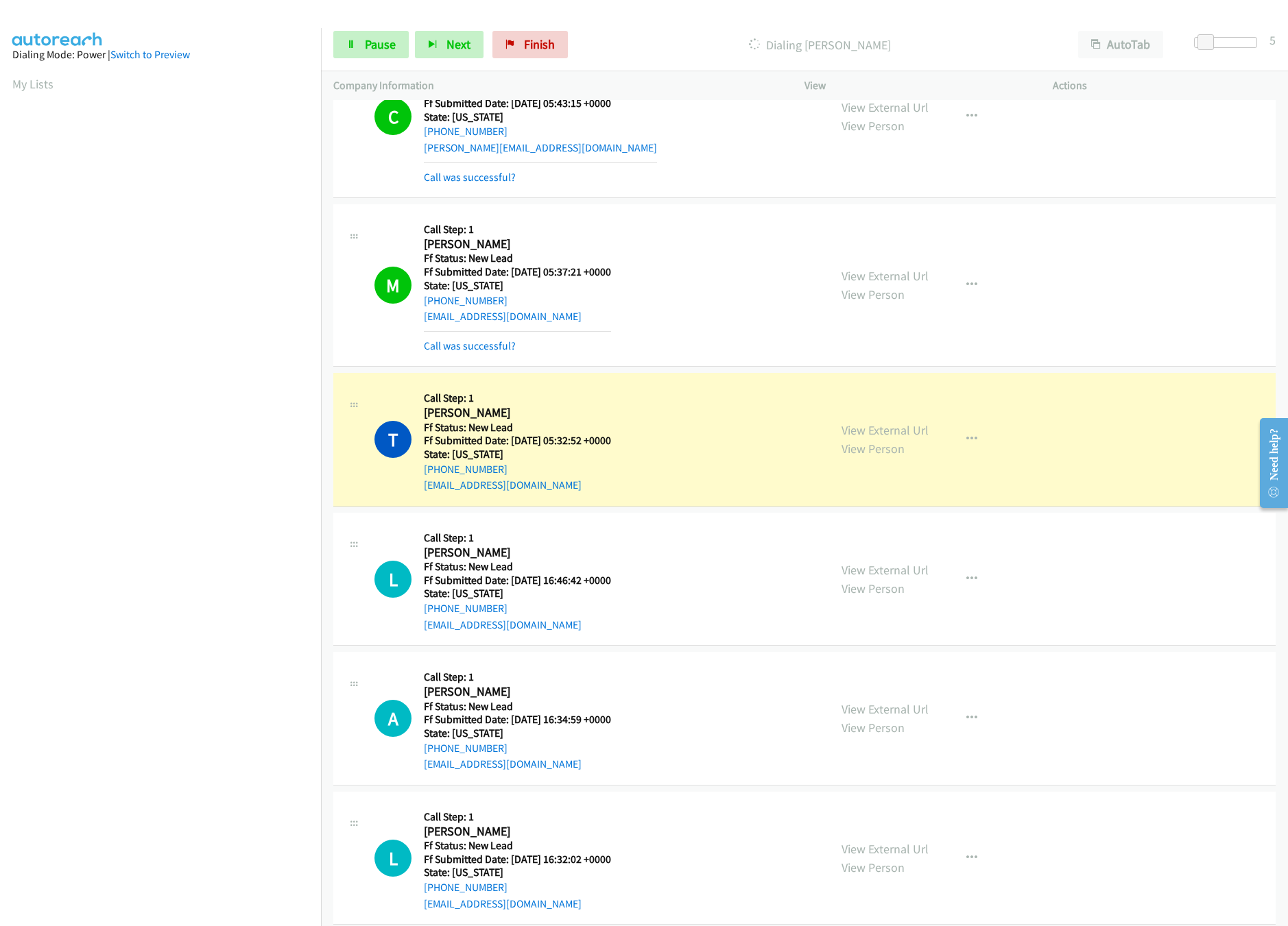
scroll to position [1220, 0]
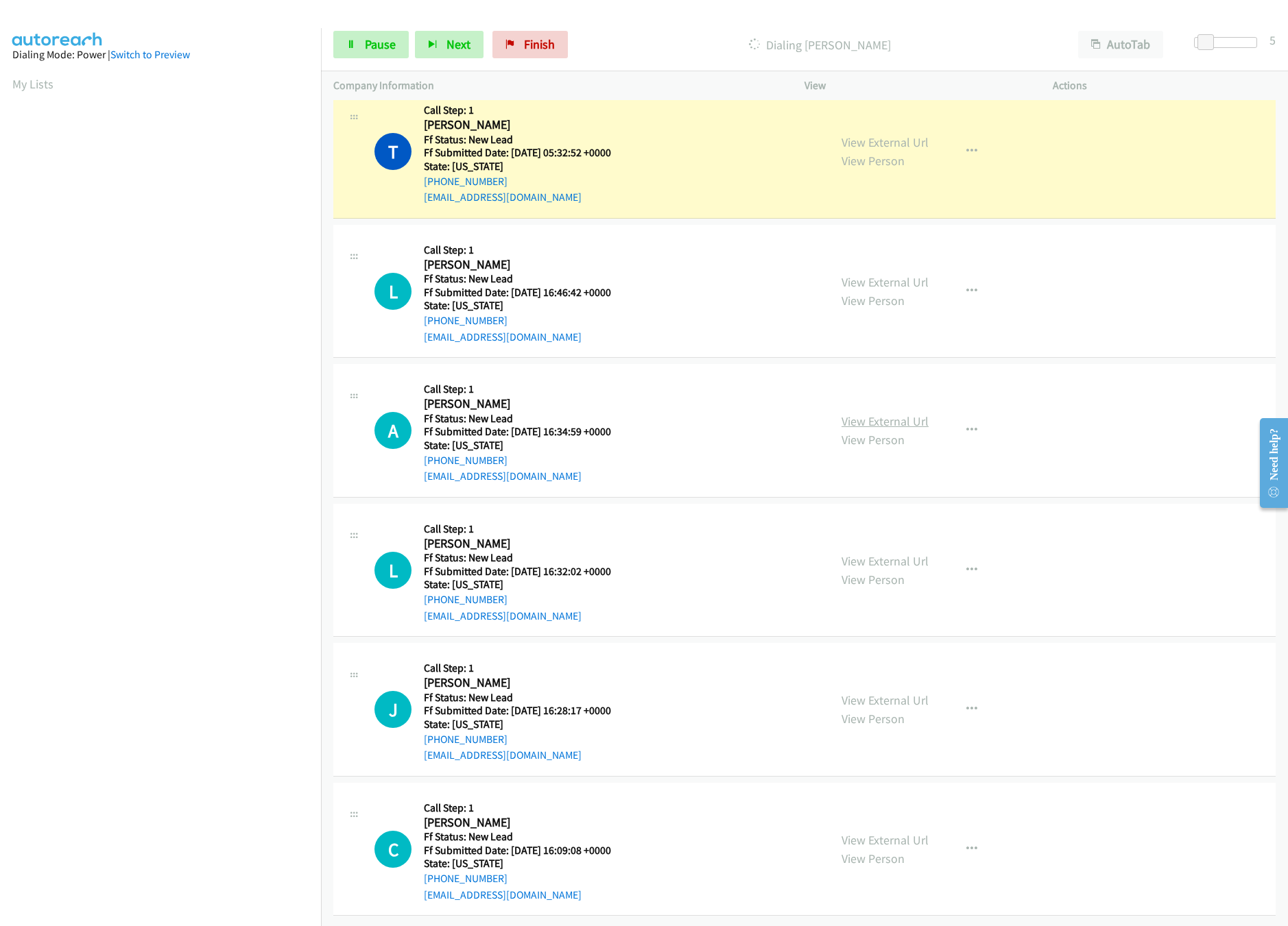
click at [872, 413] on link "View External Url" at bounding box center [885, 421] width 87 height 16
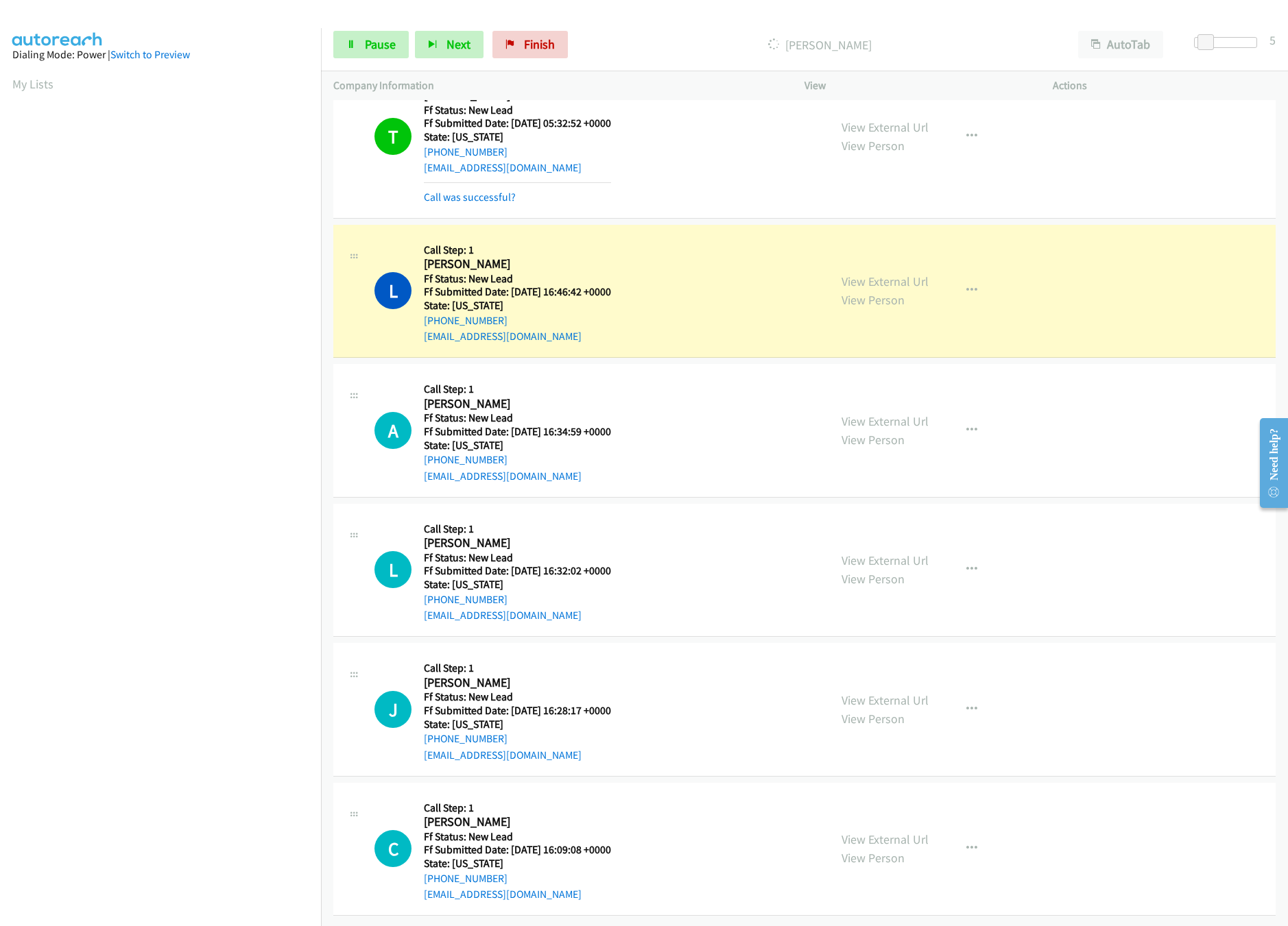
scroll to position [1250, 0]
click at [875, 693] on link "View External Url" at bounding box center [885, 700] width 87 height 16
click at [904, 552] on link "View External Url" at bounding box center [885, 560] width 87 height 16
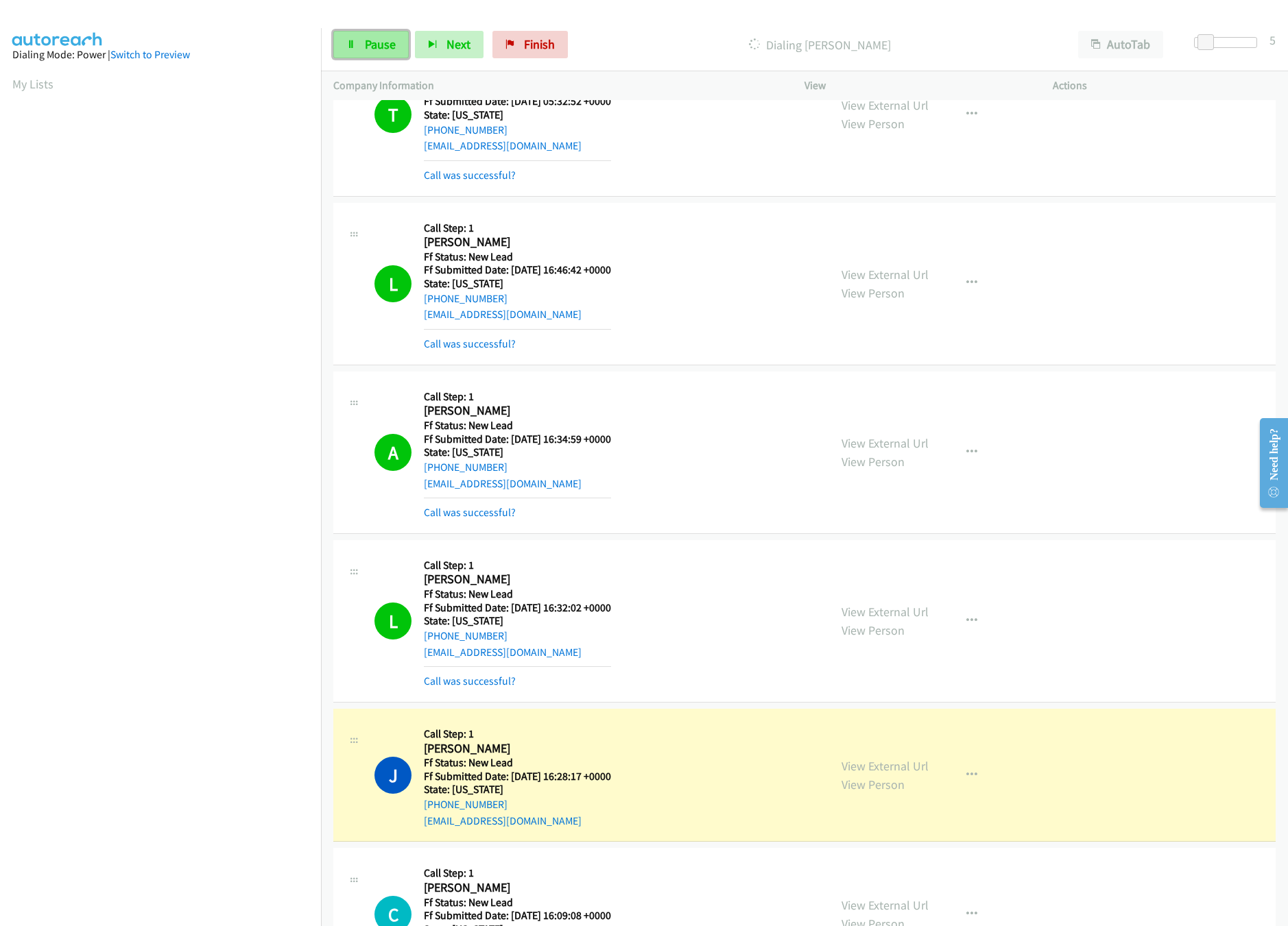
click at [397, 48] on link "Pause" at bounding box center [370, 44] width 75 height 28
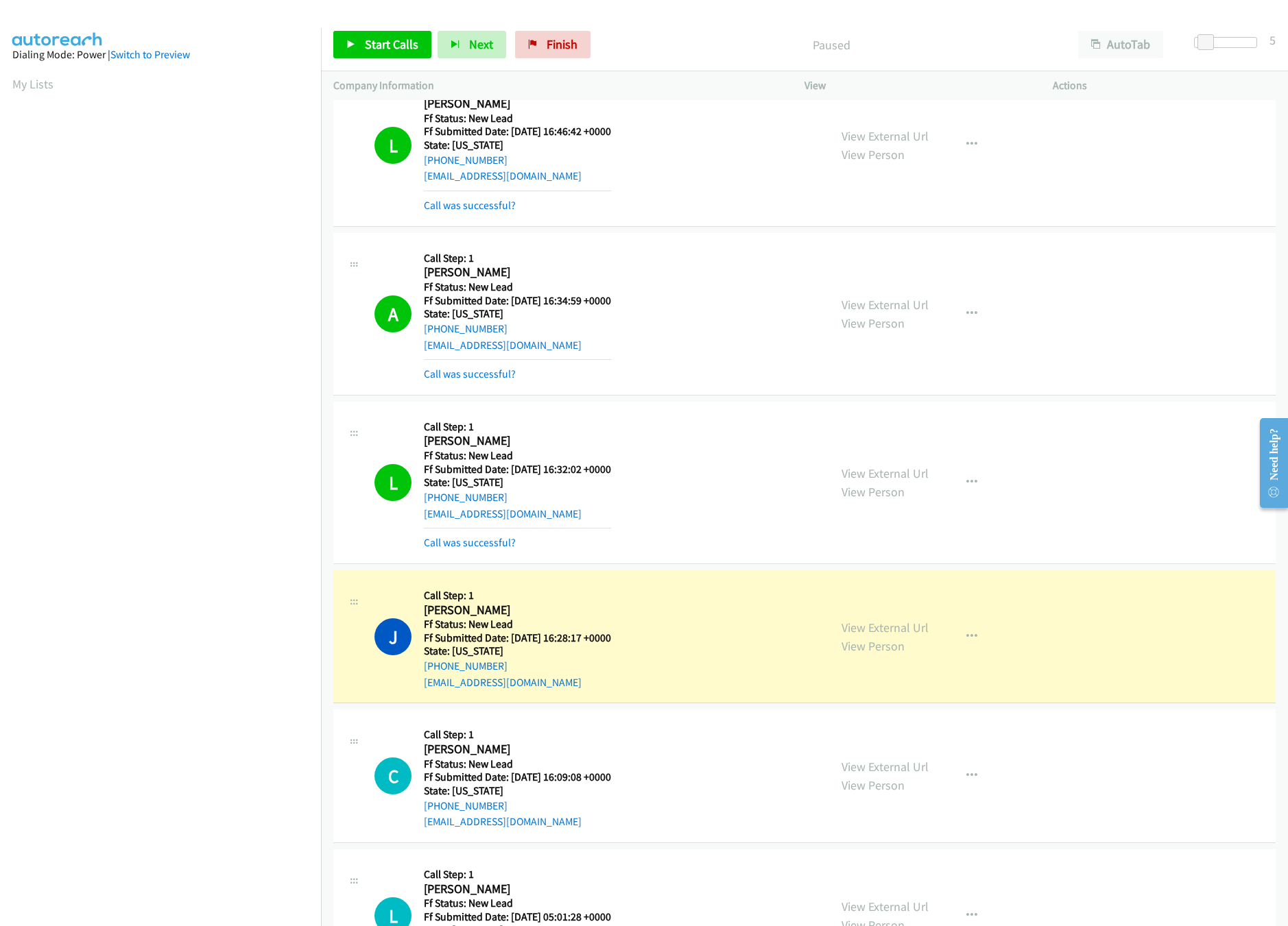
scroll to position [1479, 0]
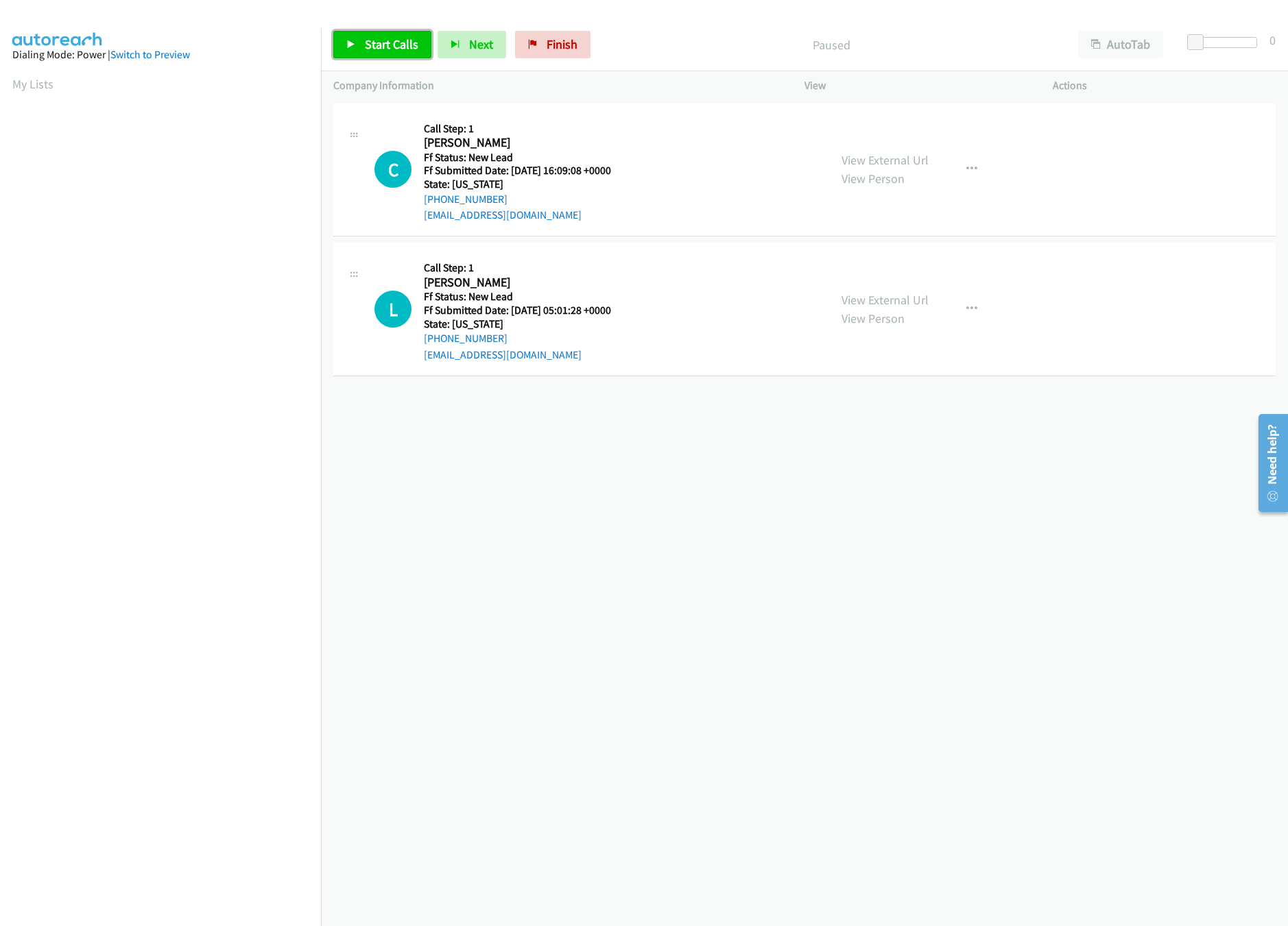
click at [363, 49] on link "Start Calls" at bounding box center [382, 44] width 98 height 28
click at [904, 165] on link "View External Url" at bounding box center [885, 160] width 87 height 16
drag, startPoint x: 1195, startPoint y: 46, endPoint x: 1226, endPoint y: 44, distance: 31.1
click at [1226, 44] on span at bounding box center [1220, 42] width 17 height 17
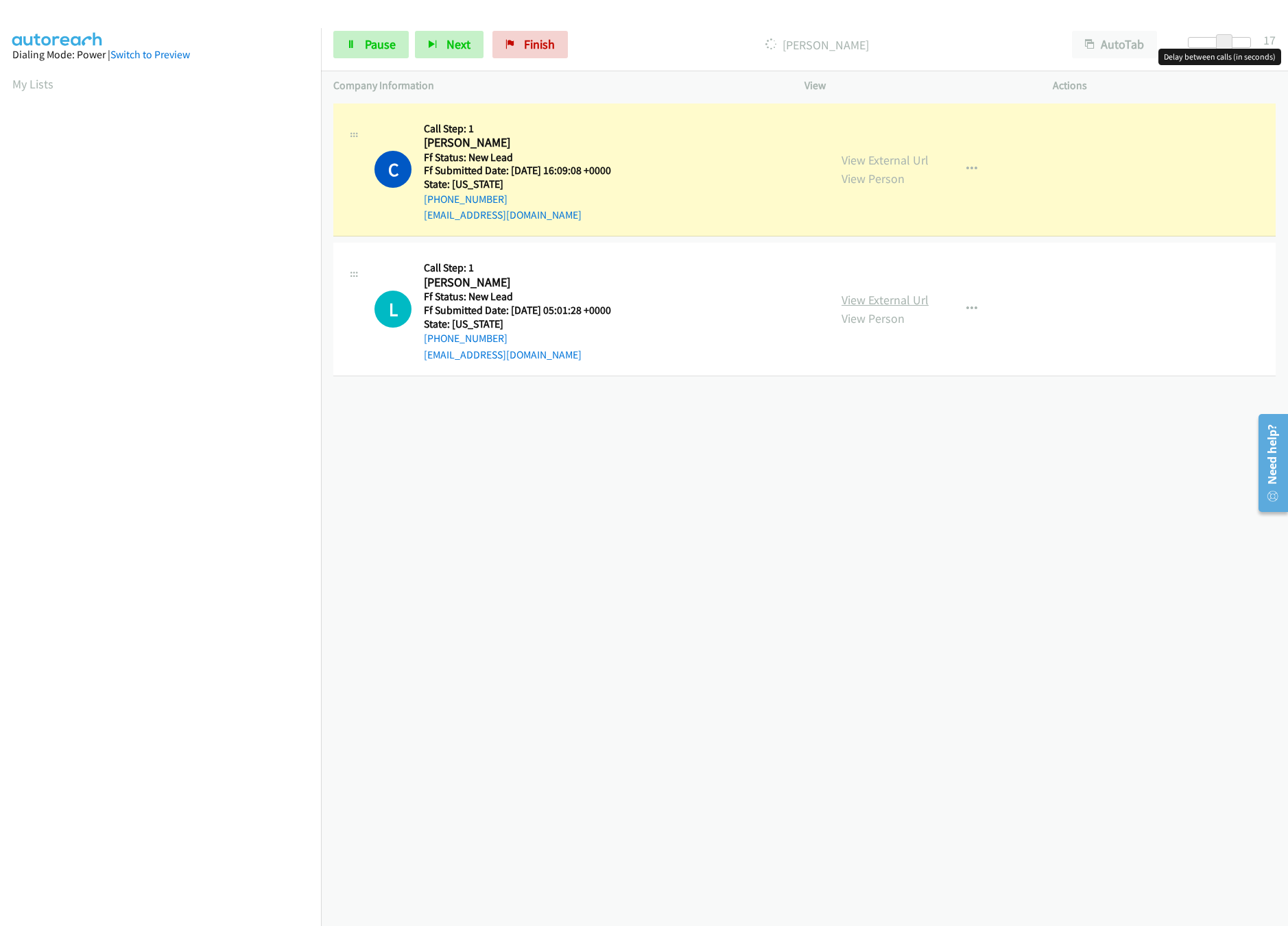
click at [891, 295] on link "View External Url" at bounding box center [885, 300] width 87 height 16
click at [1208, 42] on div at bounding box center [1219, 43] width 63 height 11
drag, startPoint x: 1203, startPoint y: 44, endPoint x: 1195, endPoint y: 46, distance: 8.2
click at [1195, 46] on div at bounding box center [1225, 43] width 63 height 11
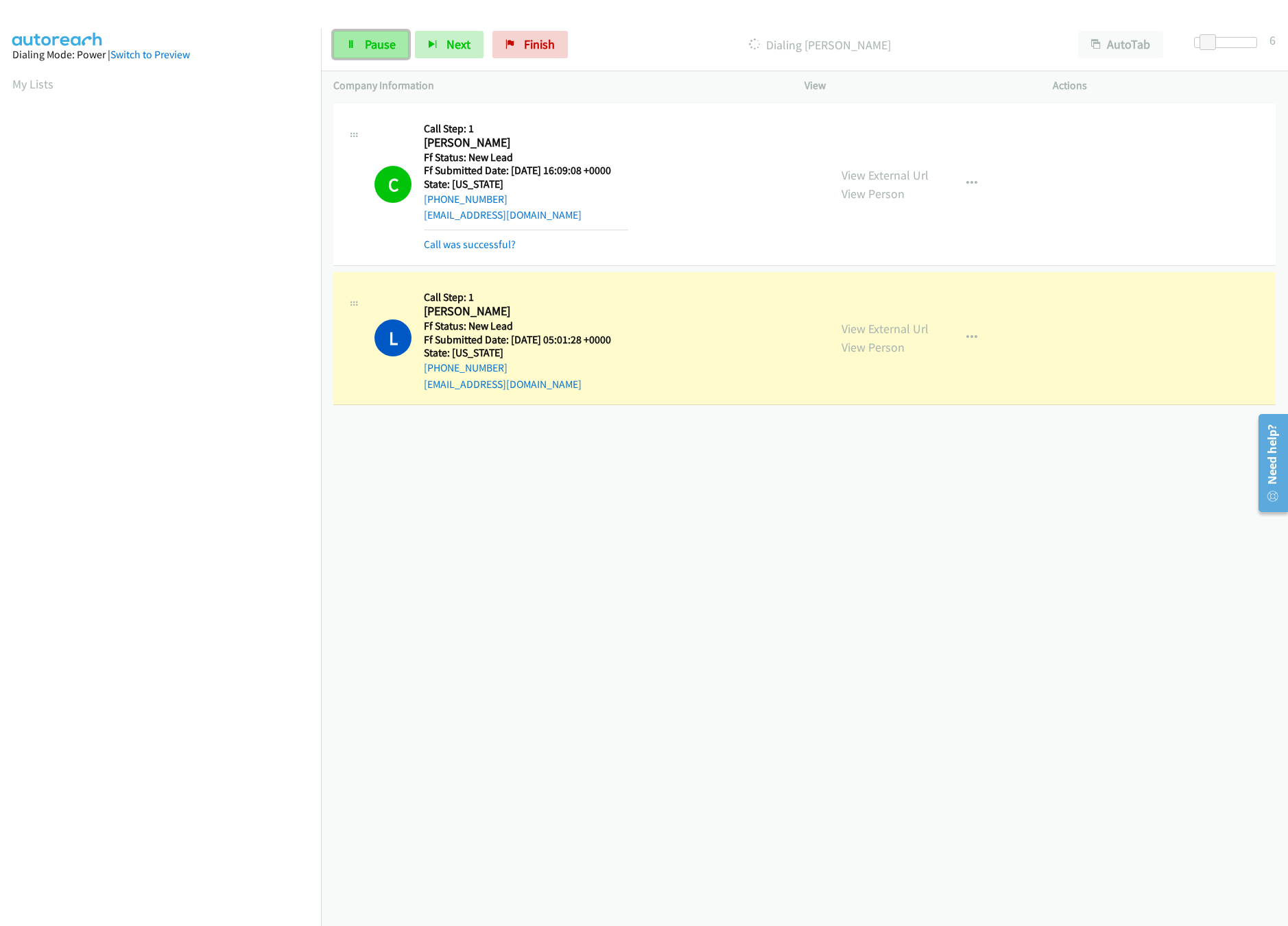
click at [377, 44] on span "Pause" at bounding box center [380, 44] width 31 height 16
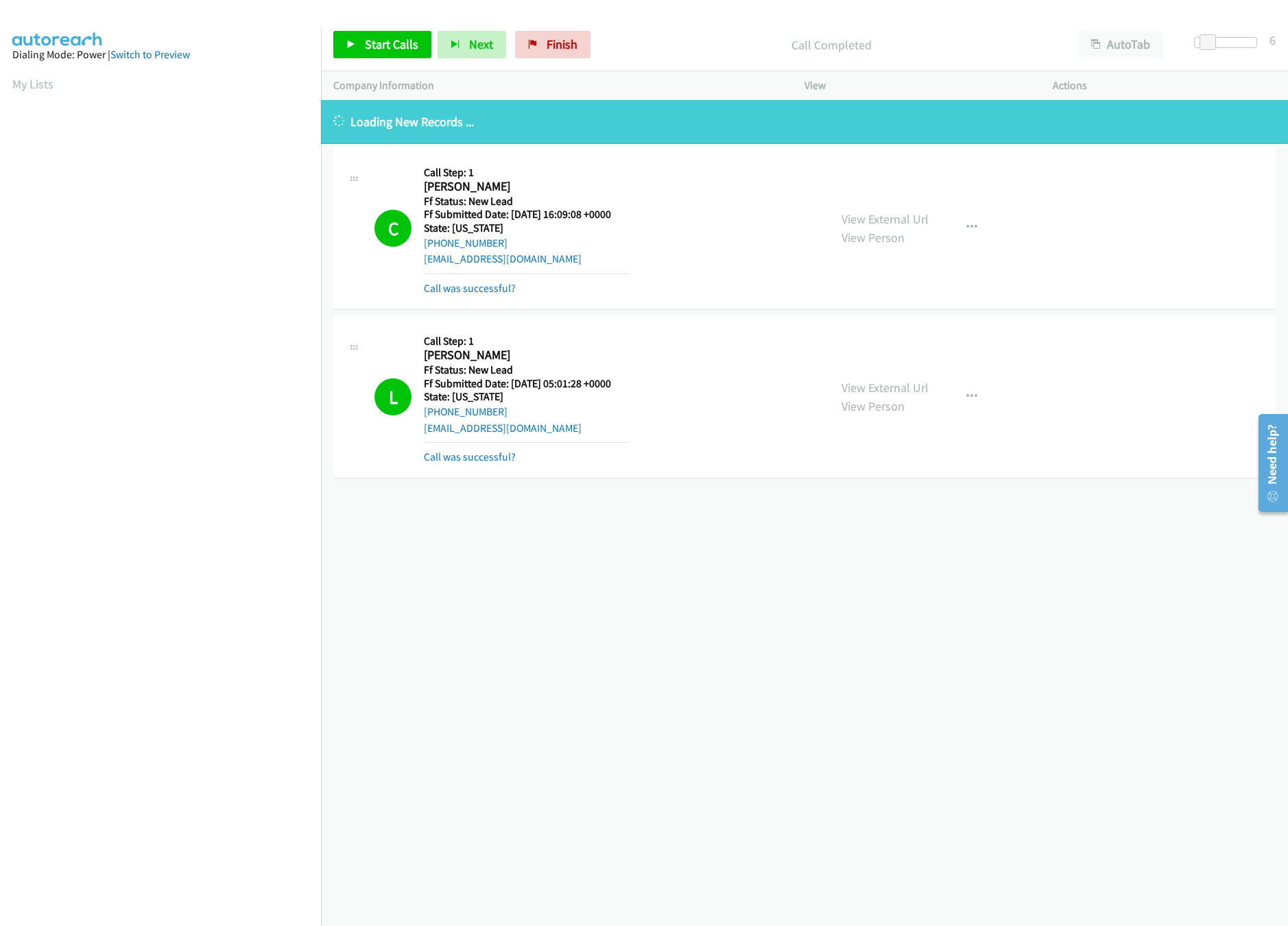
click at [572, 547] on div "+1 415-964-1034 Call failed - Please reload the list and try again The Callbar …" at bounding box center [804, 513] width 967 height 826
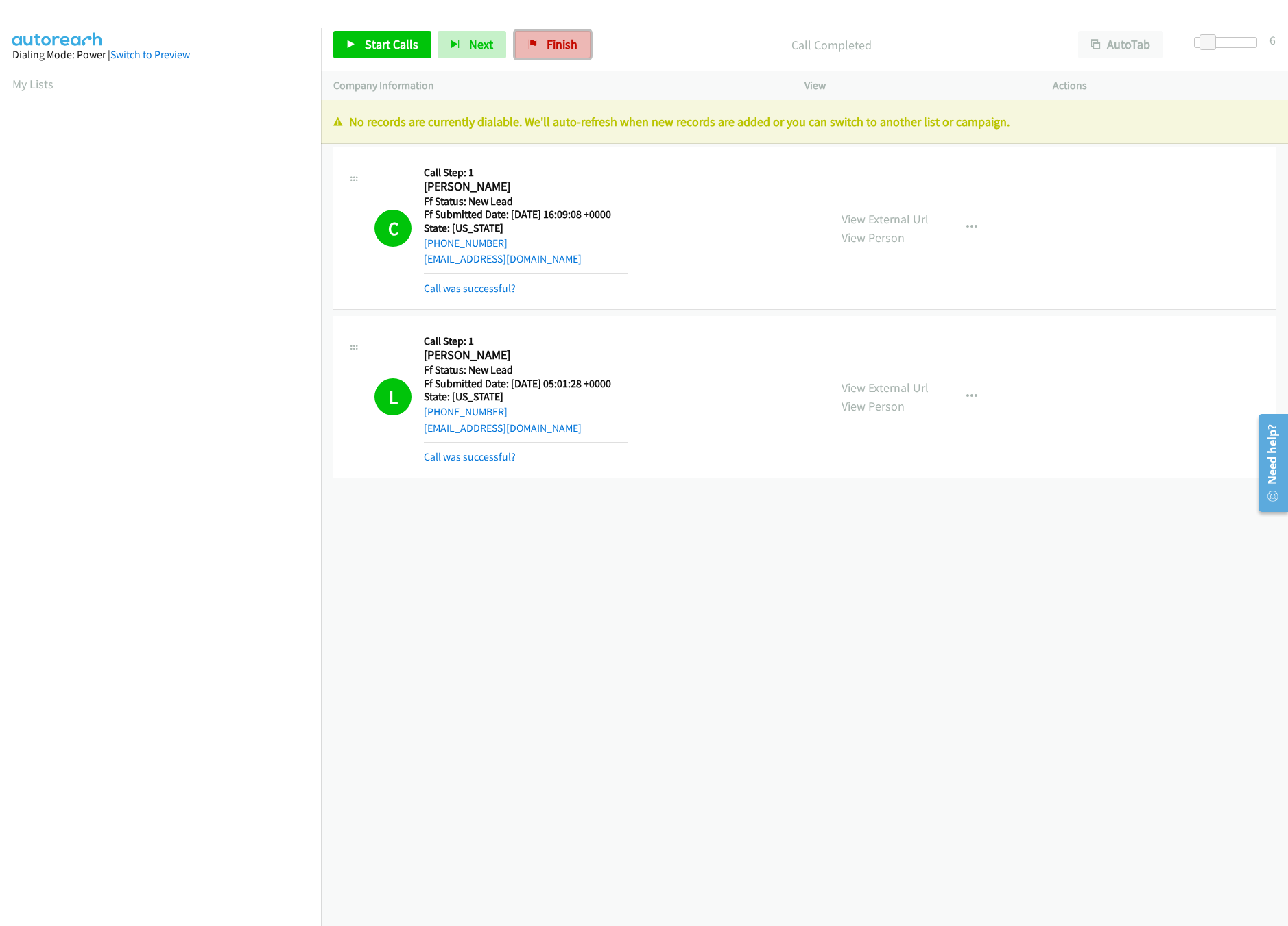
click at [552, 42] on span "Finish" at bounding box center [561, 44] width 31 height 16
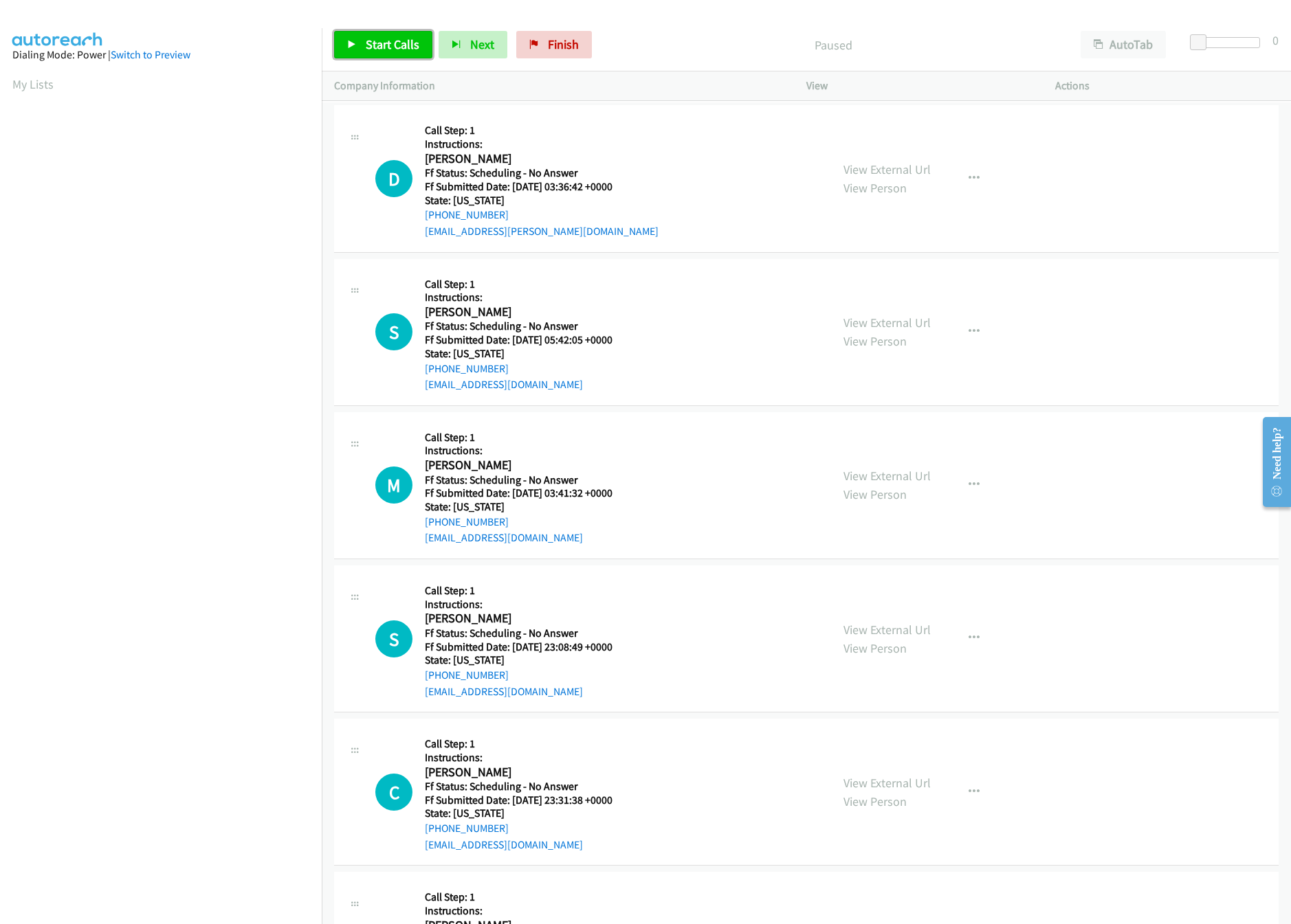
click at [382, 44] on span "Start Calls" at bounding box center [393, 44] width 54 height 16
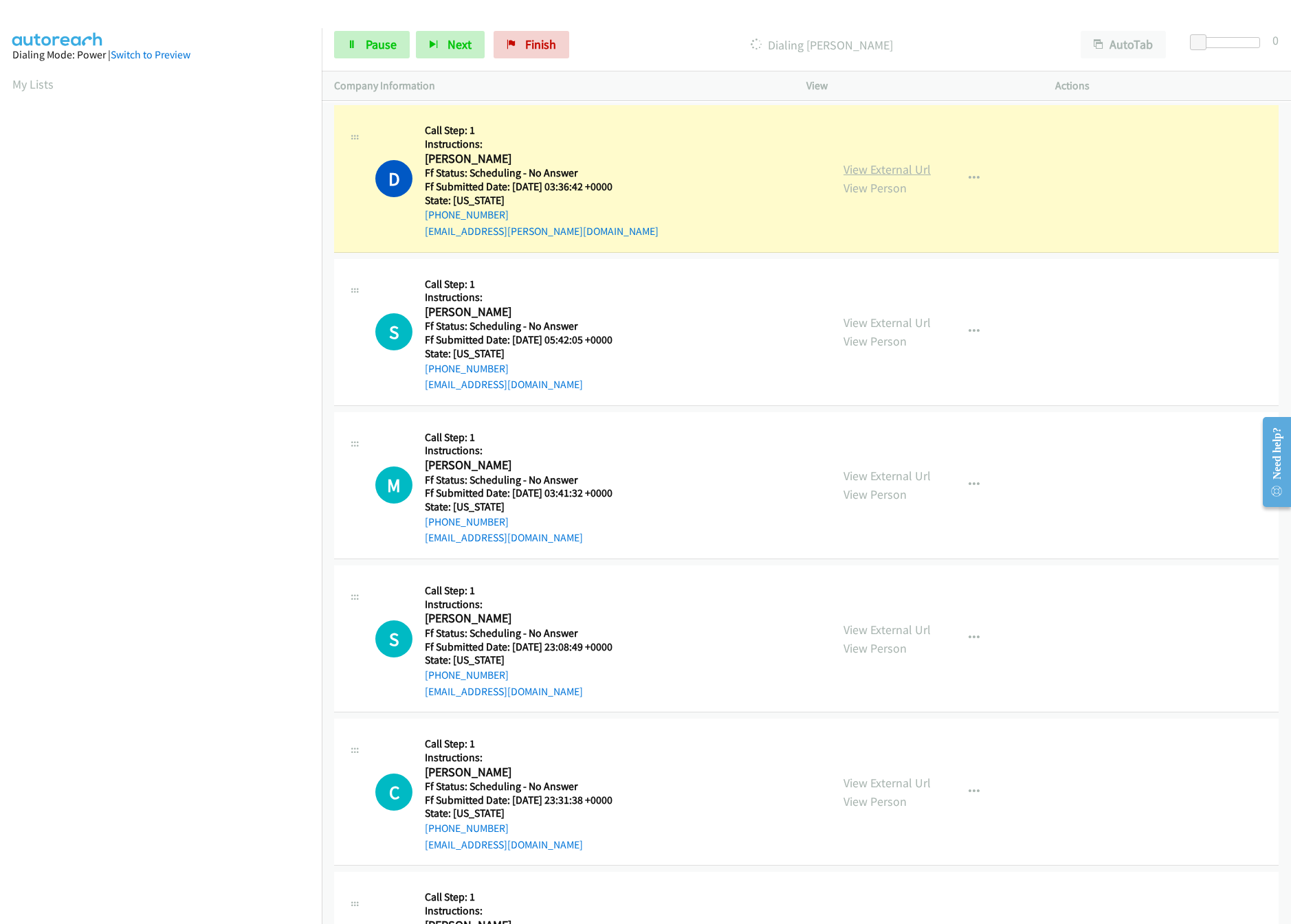
click at [868, 162] on link "View External Url" at bounding box center [887, 170] width 87 height 16
click at [854, 318] on link "View External Url" at bounding box center [887, 323] width 87 height 16
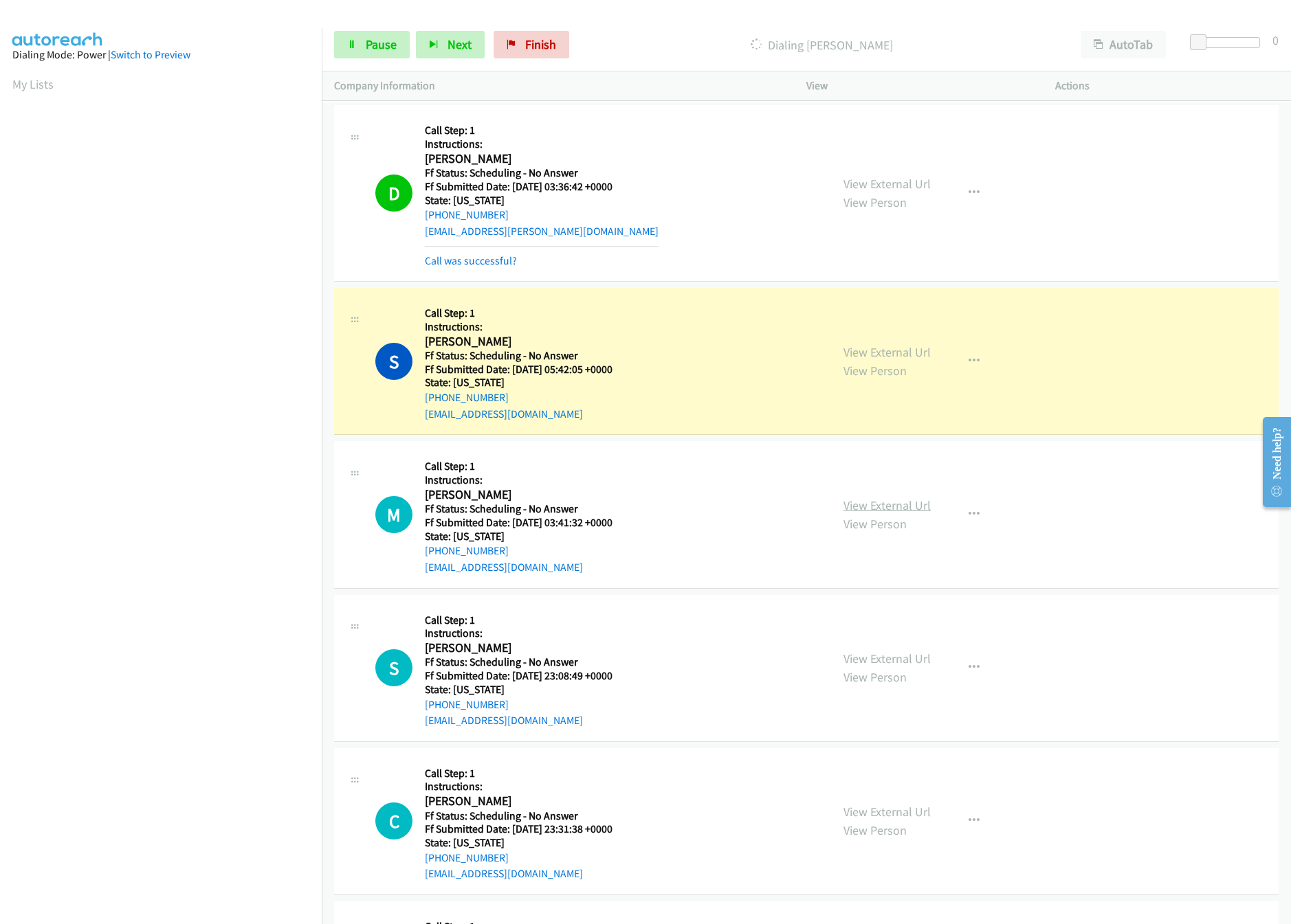
click at [852, 497] on link "View External Url" at bounding box center [887, 505] width 87 height 16
click at [858, 505] on link "View External Url" at bounding box center [887, 505] width 87 height 16
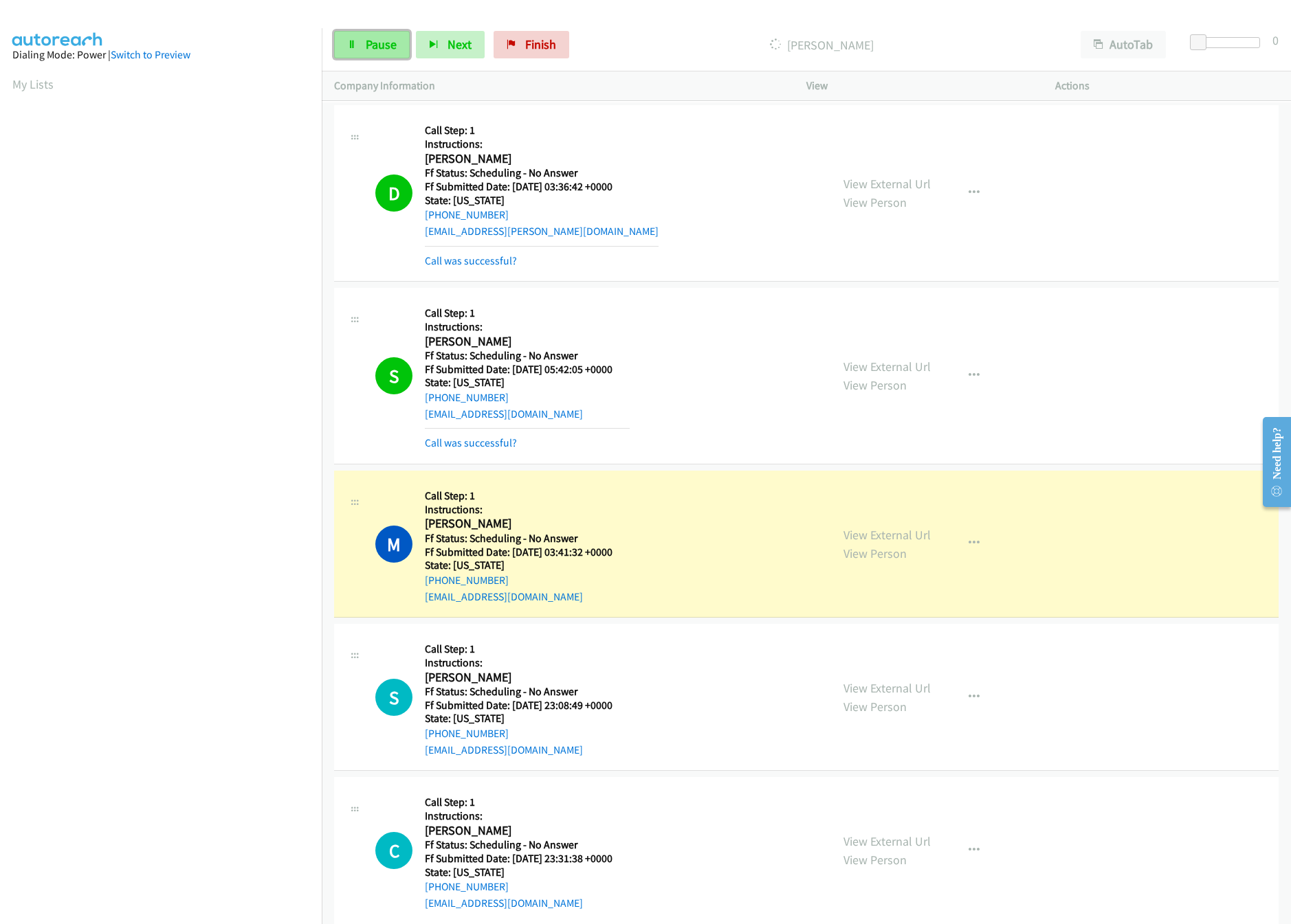
click at [388, 54] on link "Pause" at bounding box center [371, 44] width 75 height 28
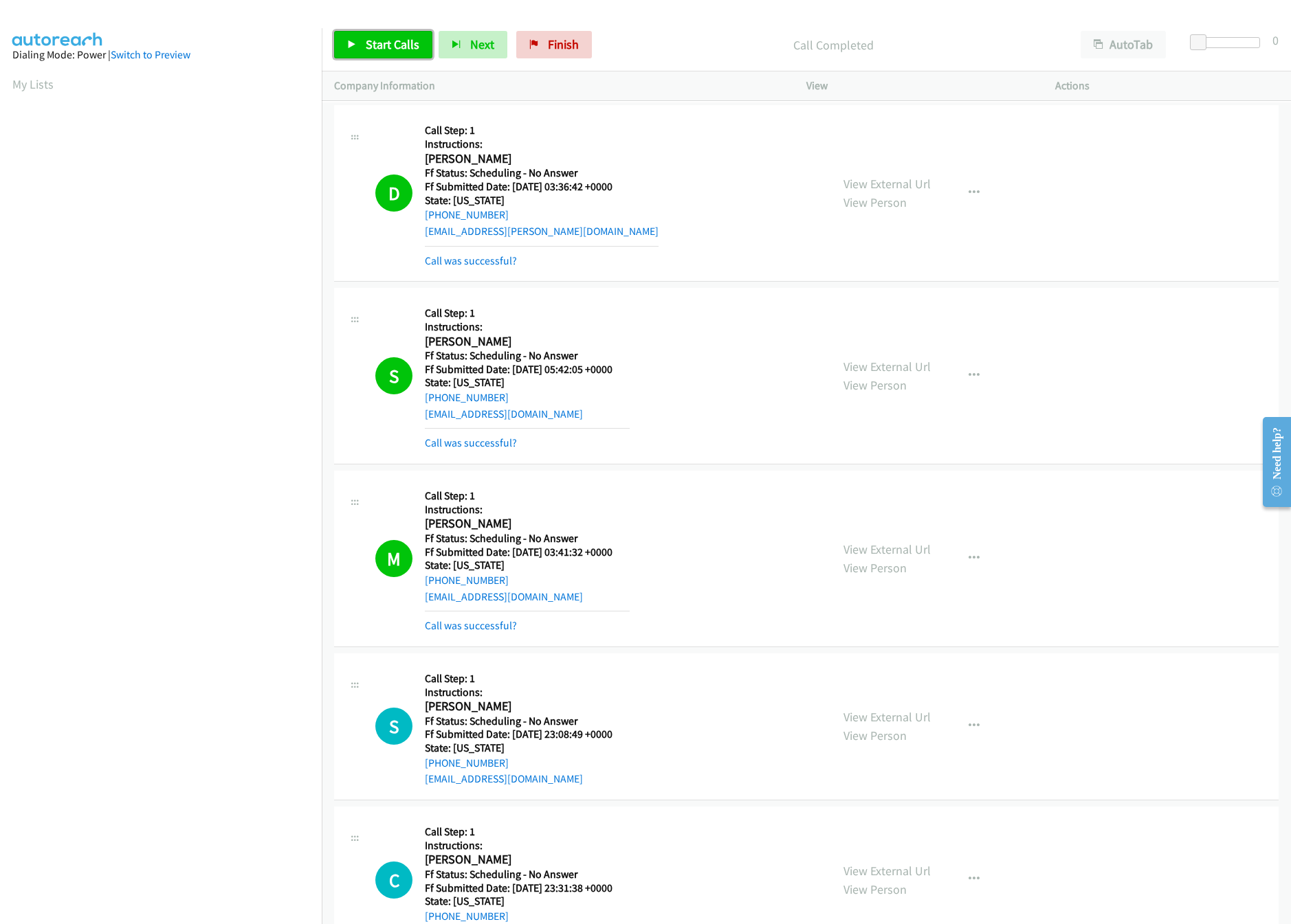
click at [367, 39] on span "Start Calls" at bounding box center [393, 44] width 54 height 16
click at [233, 847] on nav "Dialing Mode: Power | Switch to Preview My Lists" at bounding box center [161, 490] width 322 height 924
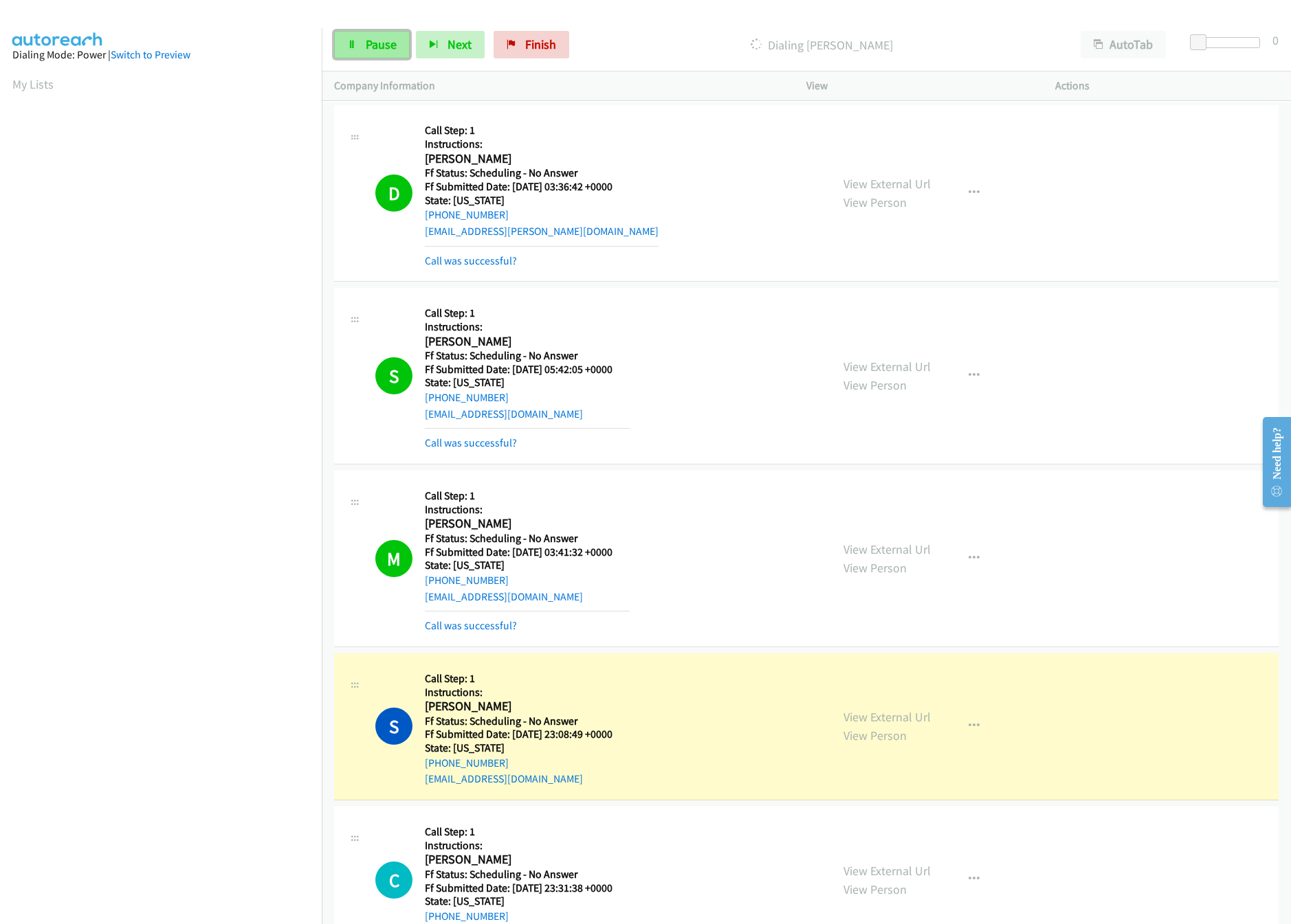
click at [355, 45] on icon at bounding box center [352, 45] width 10 height 10
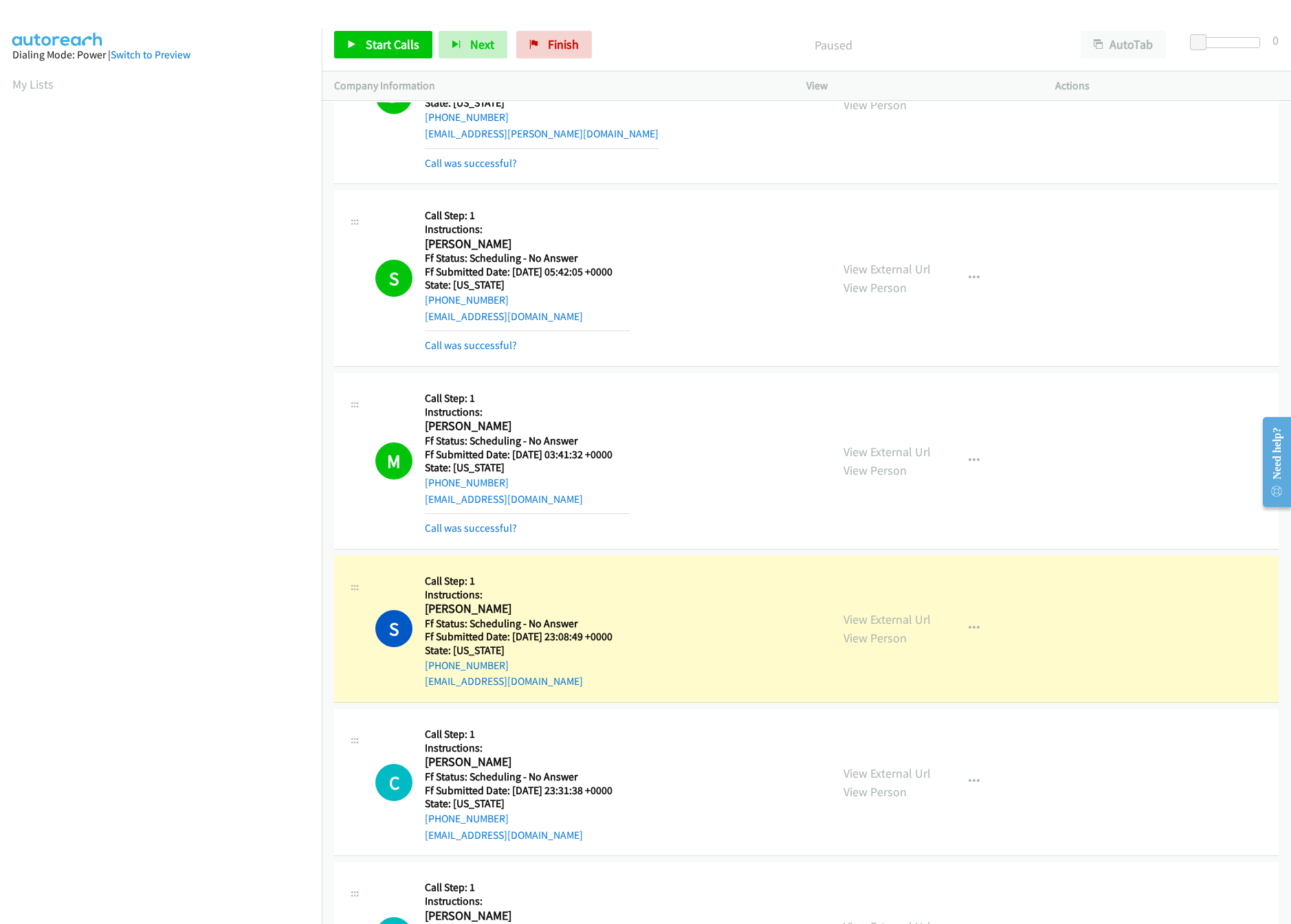
scroll to position [136, 0]
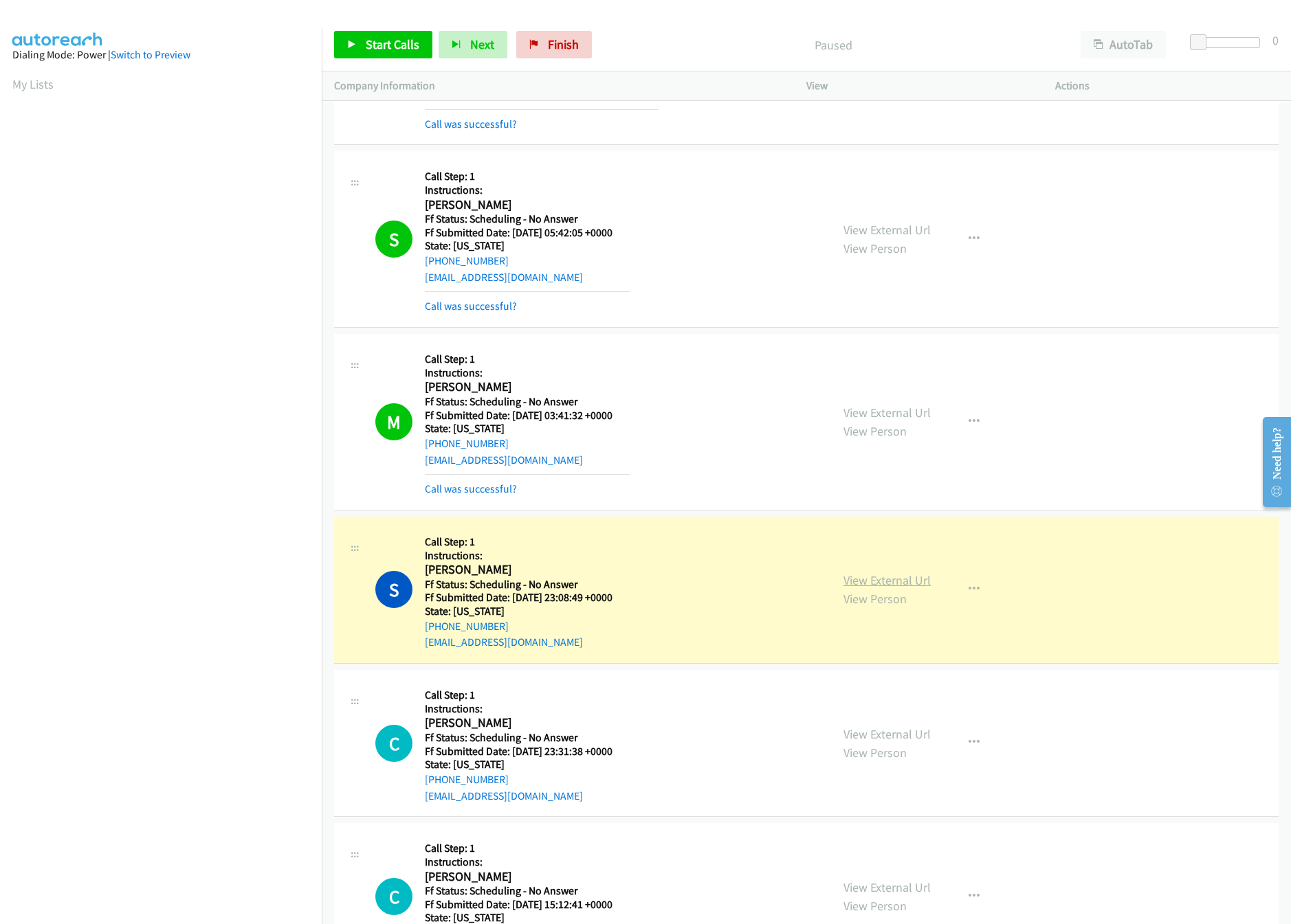
click at [875, 573] on link "View External Url" at bounding box center [887, 581] width 87 height 16
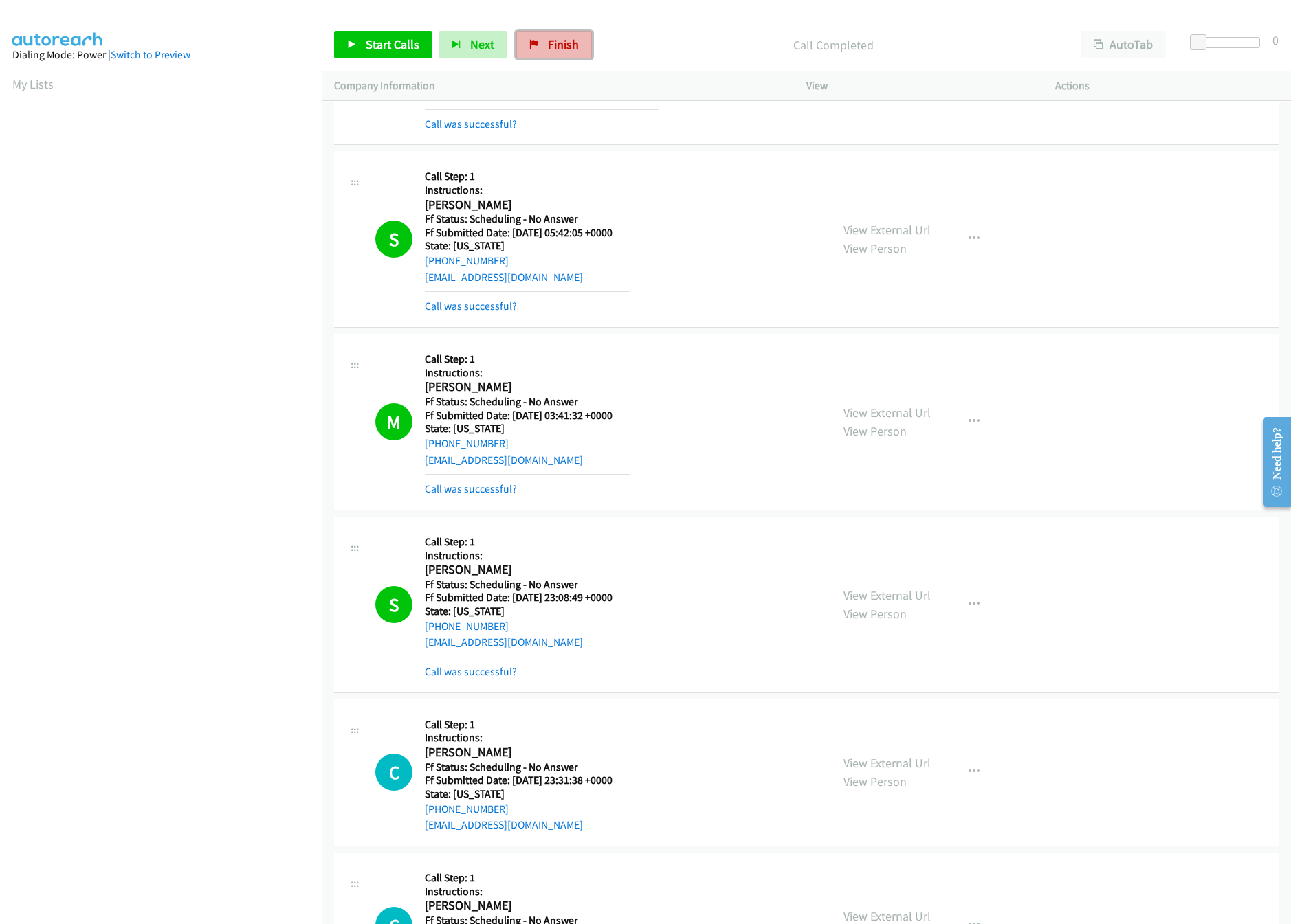
click at [543, 45] on link "Finish" at bounding box center [554, 44] width 75 height 28
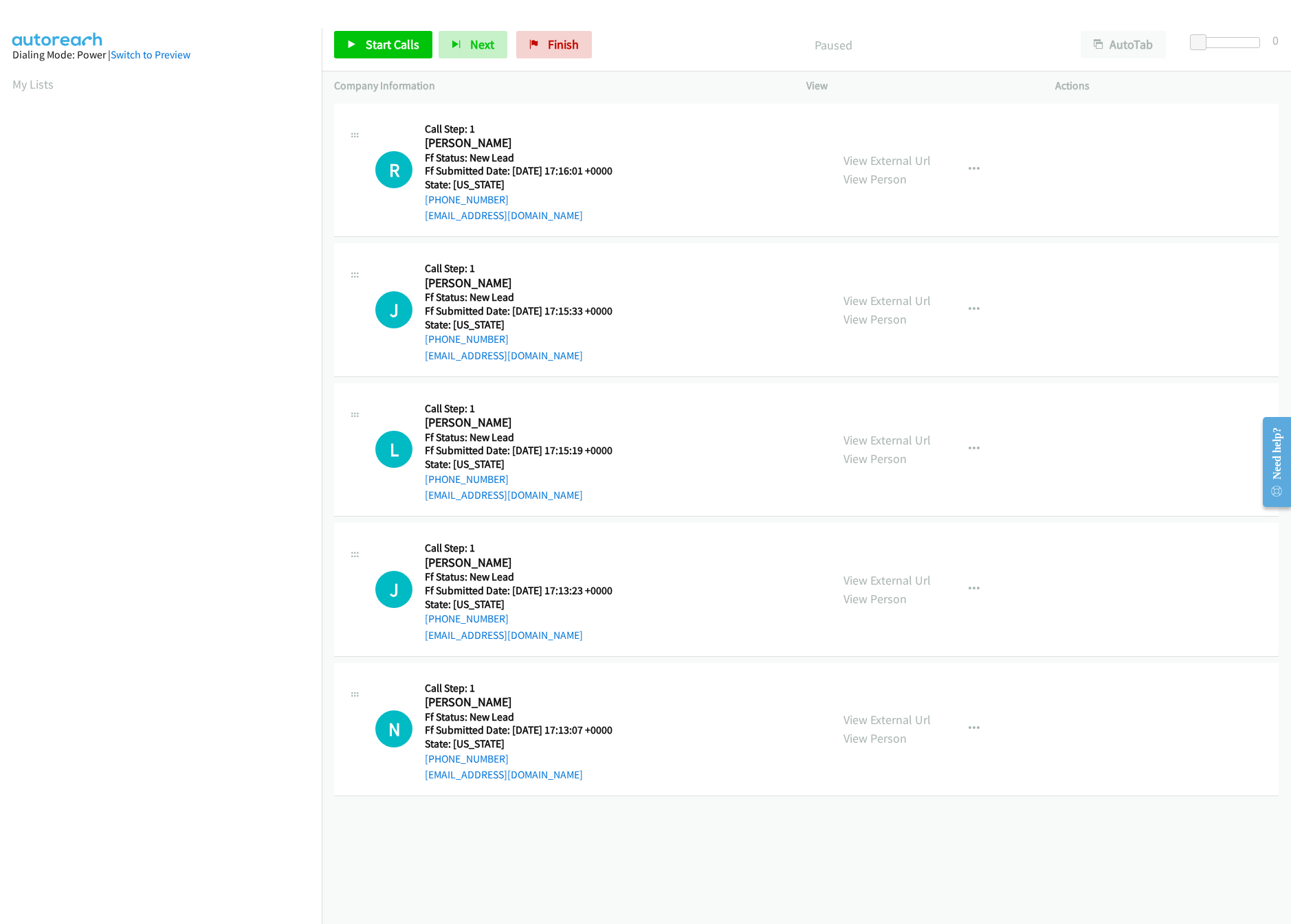
click at [628, 845] on div "[PHONE_NUMBER] Call failed - Please reload the list and try again The Callbar F…" at bounding box center [805, 512] width 969 height 824
click at [847, 153] on link "View External Url" at bounding box center [887, 160] width 87 height 16
click at [874, 301] on link "View External Url" at bounding box center [887, 301] width 87 height 16
click at [401, 48] on span "Start Calls" at bounding box center [393, 44] width 54 height 16
click at [891, 435] on link "View External Url" at bounding box center [887, 440] width 87 height 16
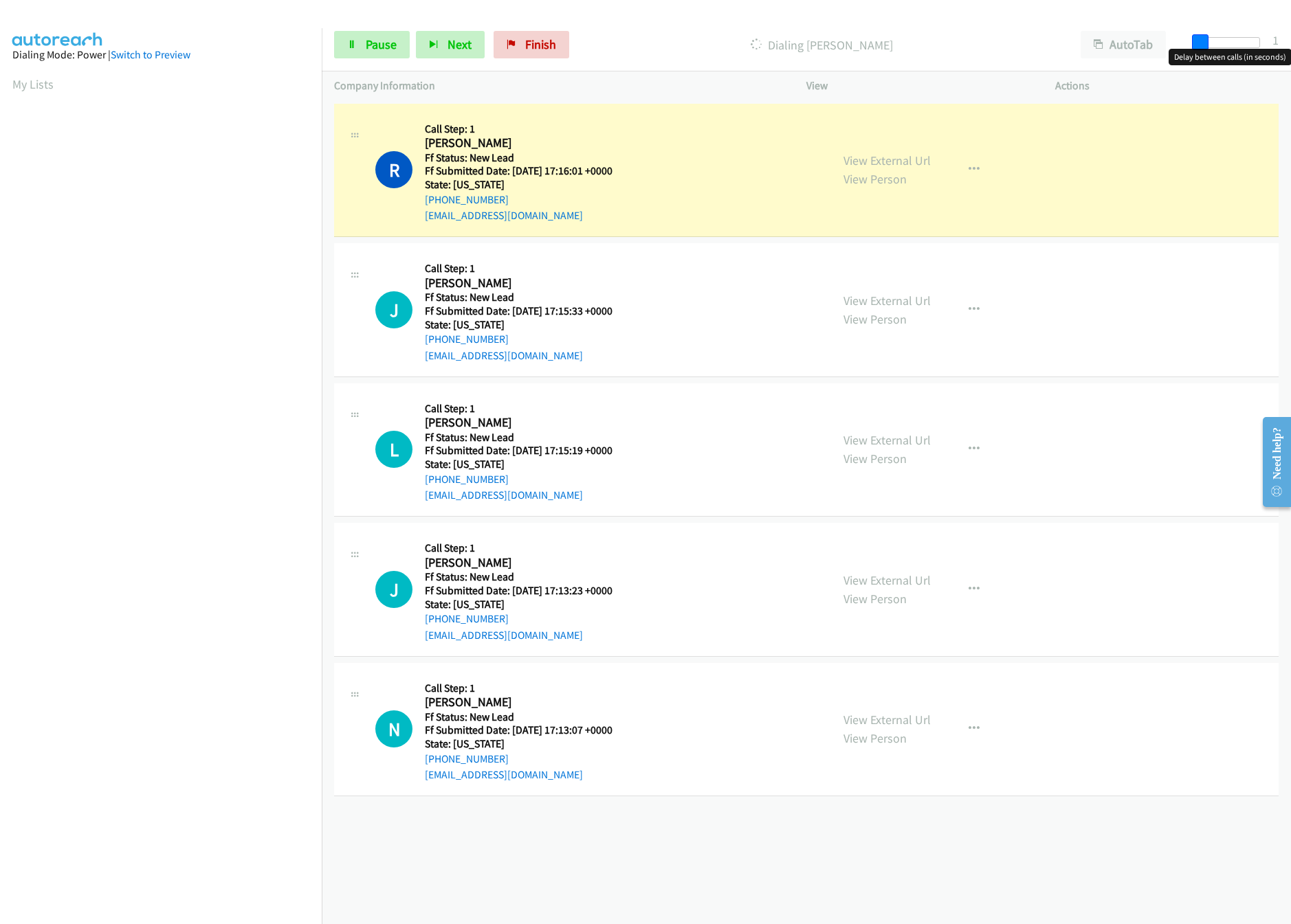
drag, startPoint x: 1193, startPoint y: 41, endPoint x: 1185, endPoint y: 28, distance: 15.3
click at [1199, 41] on span at bounding box center [1200, 42] width 17 height 17
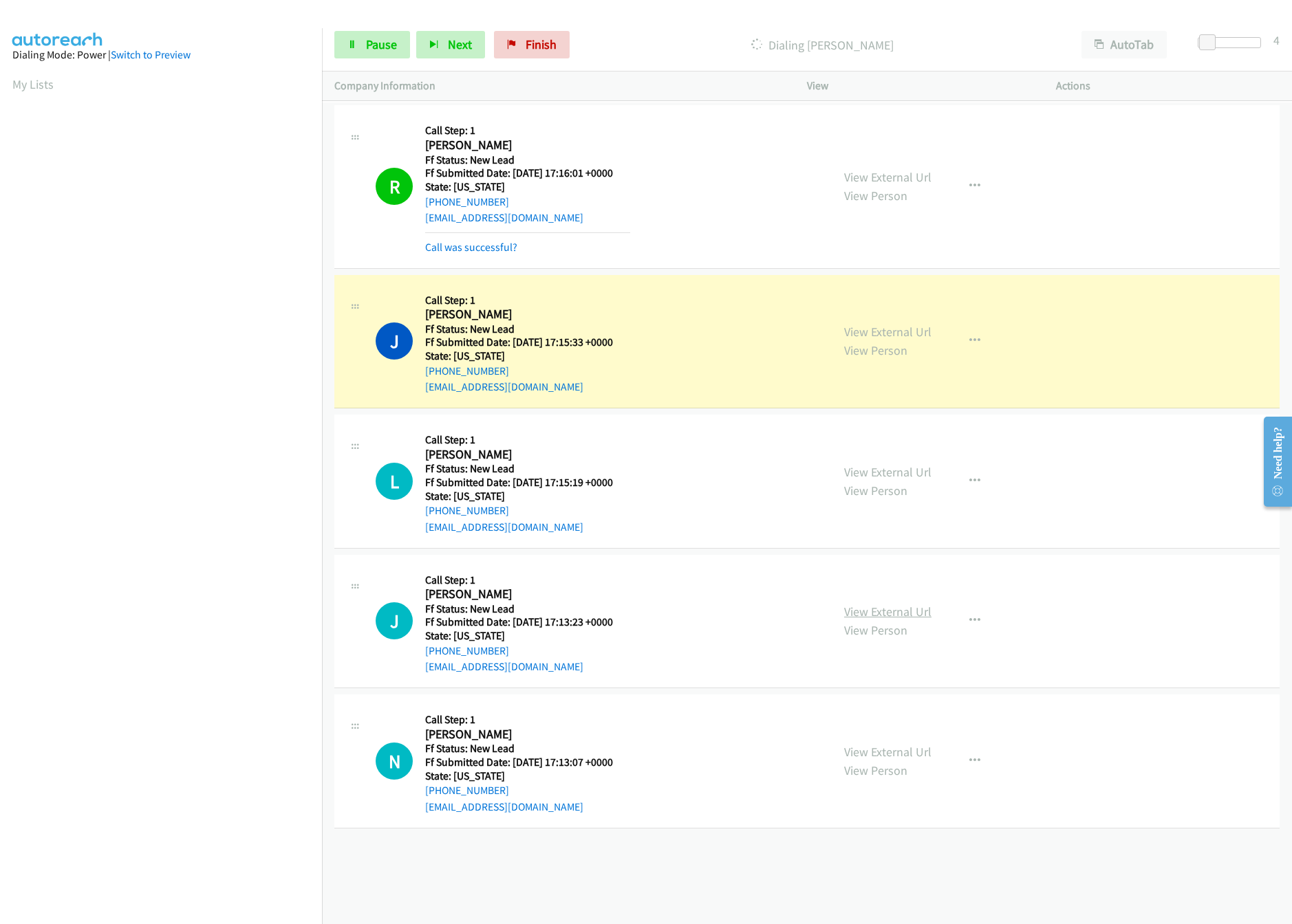
click at [914, 613] on link "View External Url" at bounding box center [888, 612] width 87 height 16
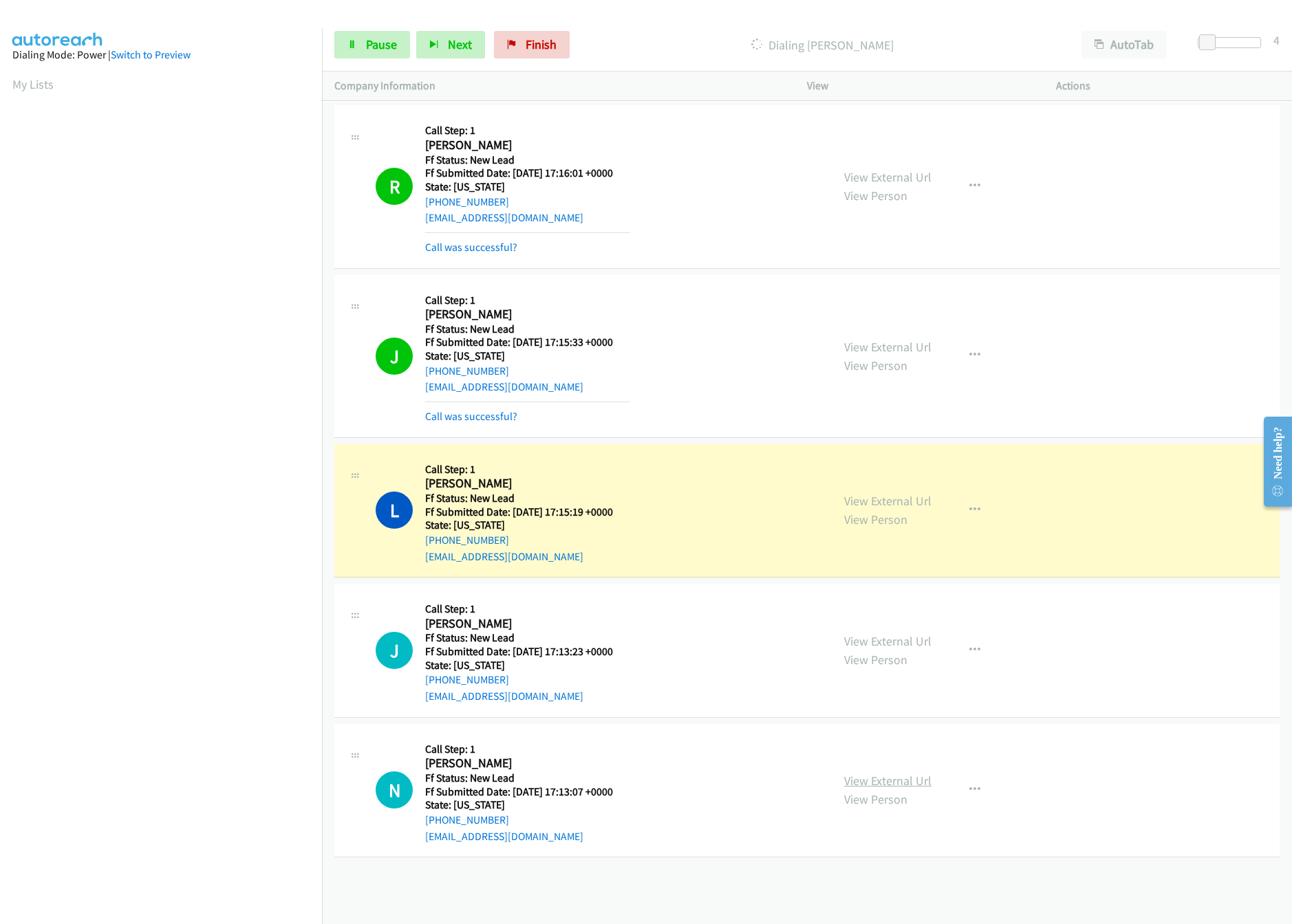
click at [861, 779] on link "View External Url" at bounding box center [888, 781] width 87 height 16
click at [361, 39] on link "Pause" at bounding box center [372, 44] width 75 height 28
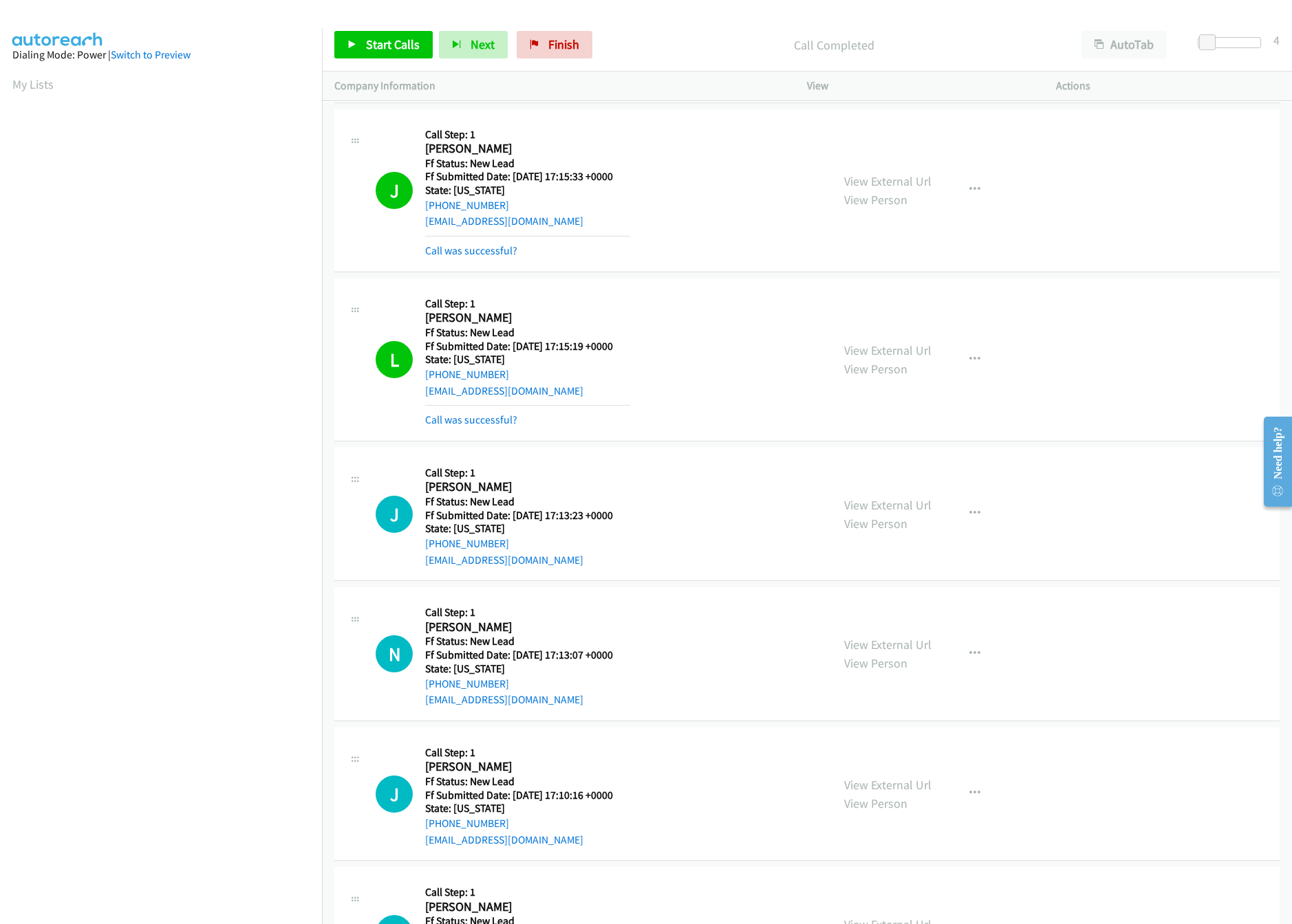
scroll to position [411, 0]
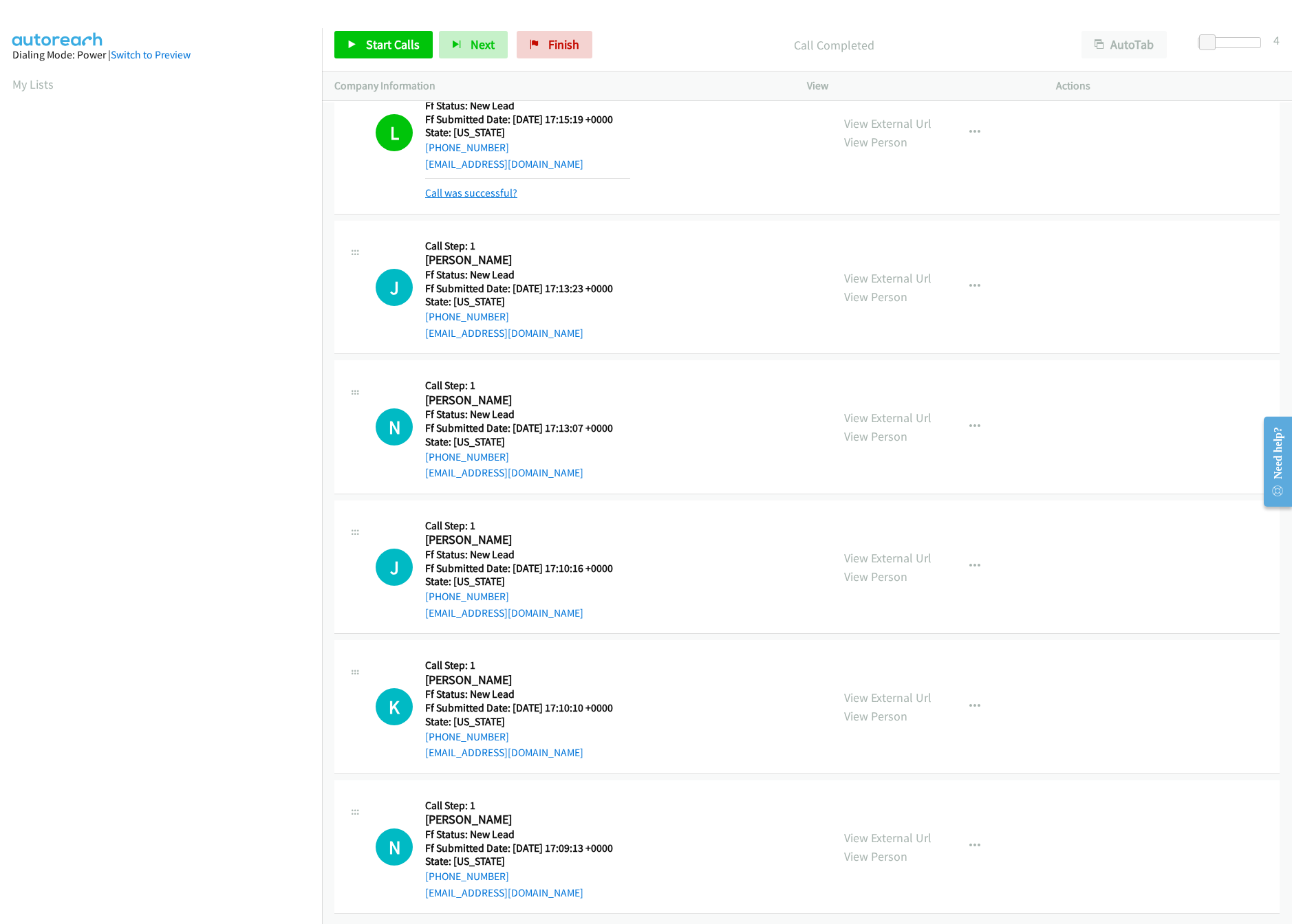
click at [493, 187] on link "Call was successful?" at bounding box center [471, 193] width 92 height 13
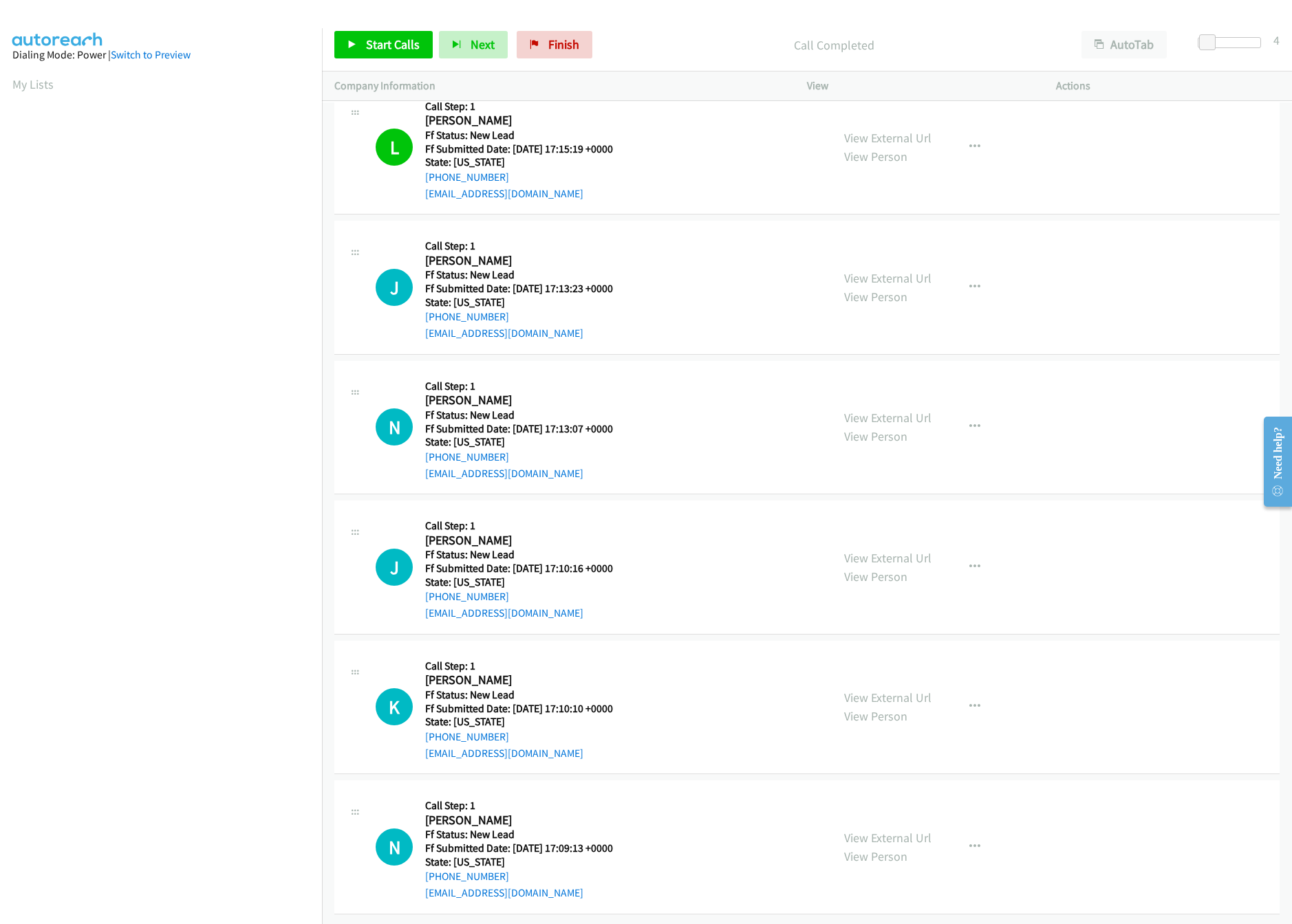
click at [574, 23] on div "Start Calls Pause Next Finish Call Completed AutoTab AutoTab 4" at bounding box center [806, 44] width 970 height 53
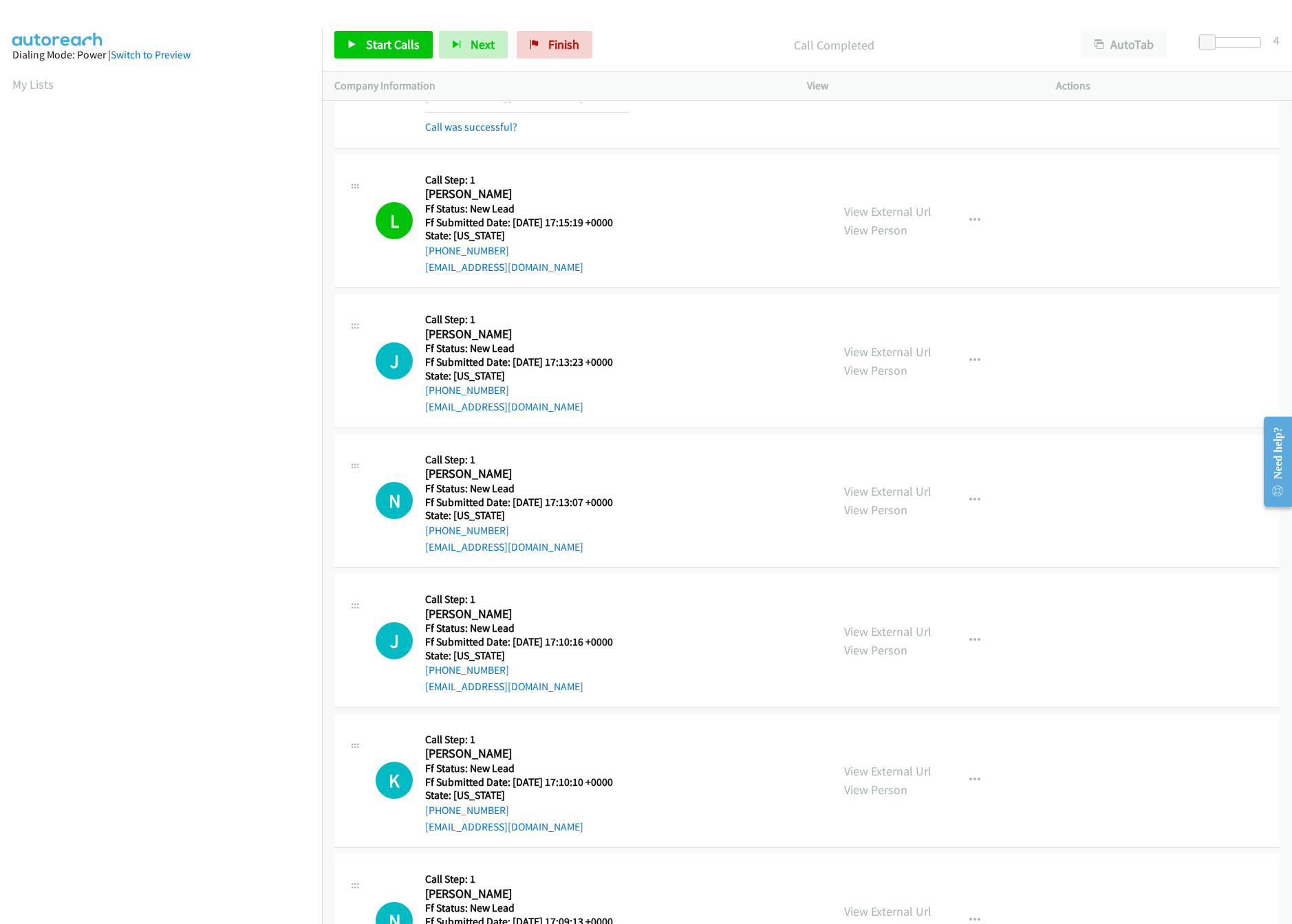
scroll to position [244, 0]
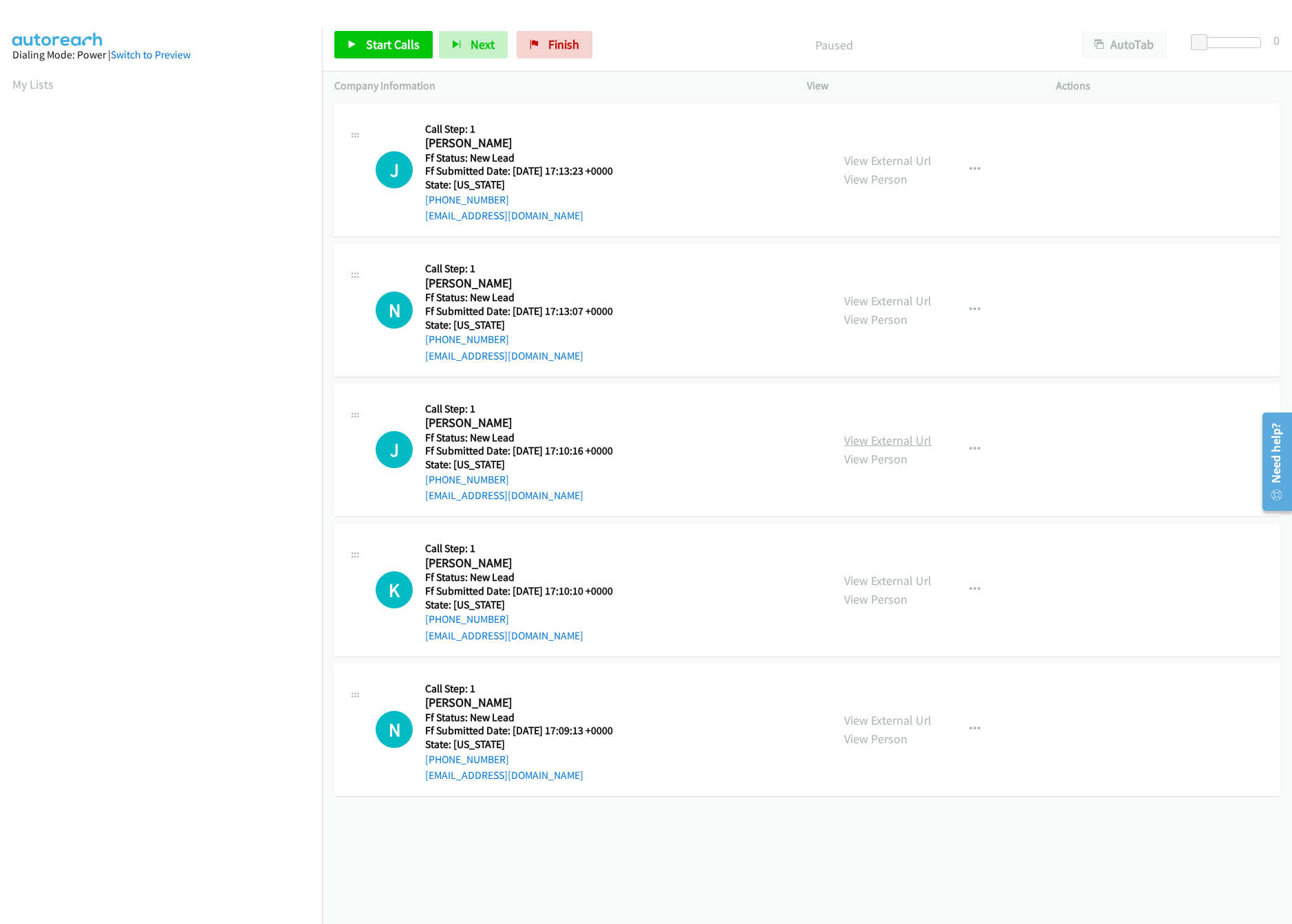
click at [903, 437] on link "View External Url" at bounding box center [888, 441] width 87 height 16
click at [373, 49] on span "Start Calls" at bounding box center [393, 44] width 54 height 16
drag, startPoint x: 1198, startPoint y: 48, endPoint x: 1209, endPoint y: 45, distance: 11.4
click at [1209, 45] on span at bounding box center [1211, 42] width 17 height 17
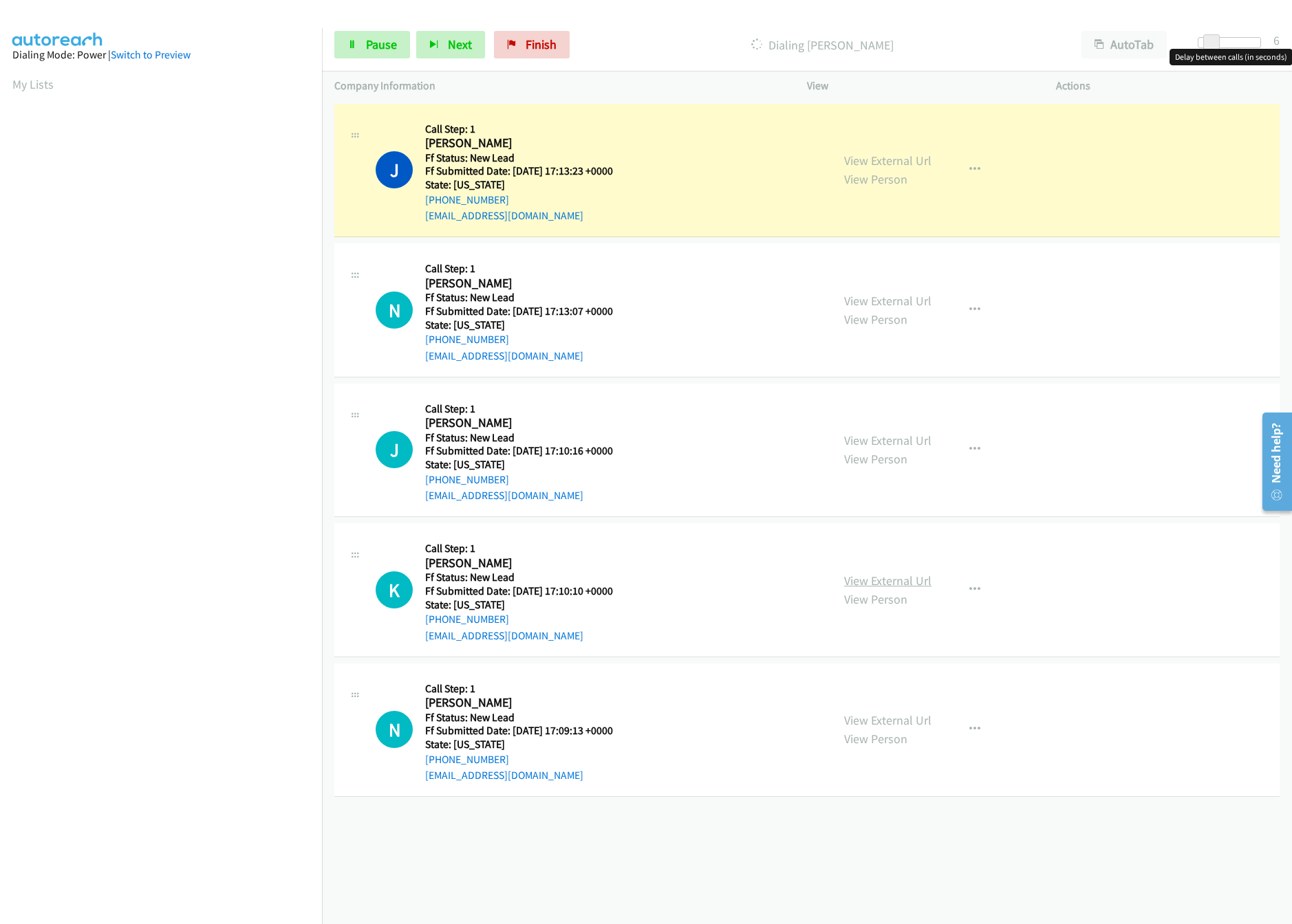
click at [912, 574] on link "View External Url" at bounding box center [888, 581] width 87 height 16
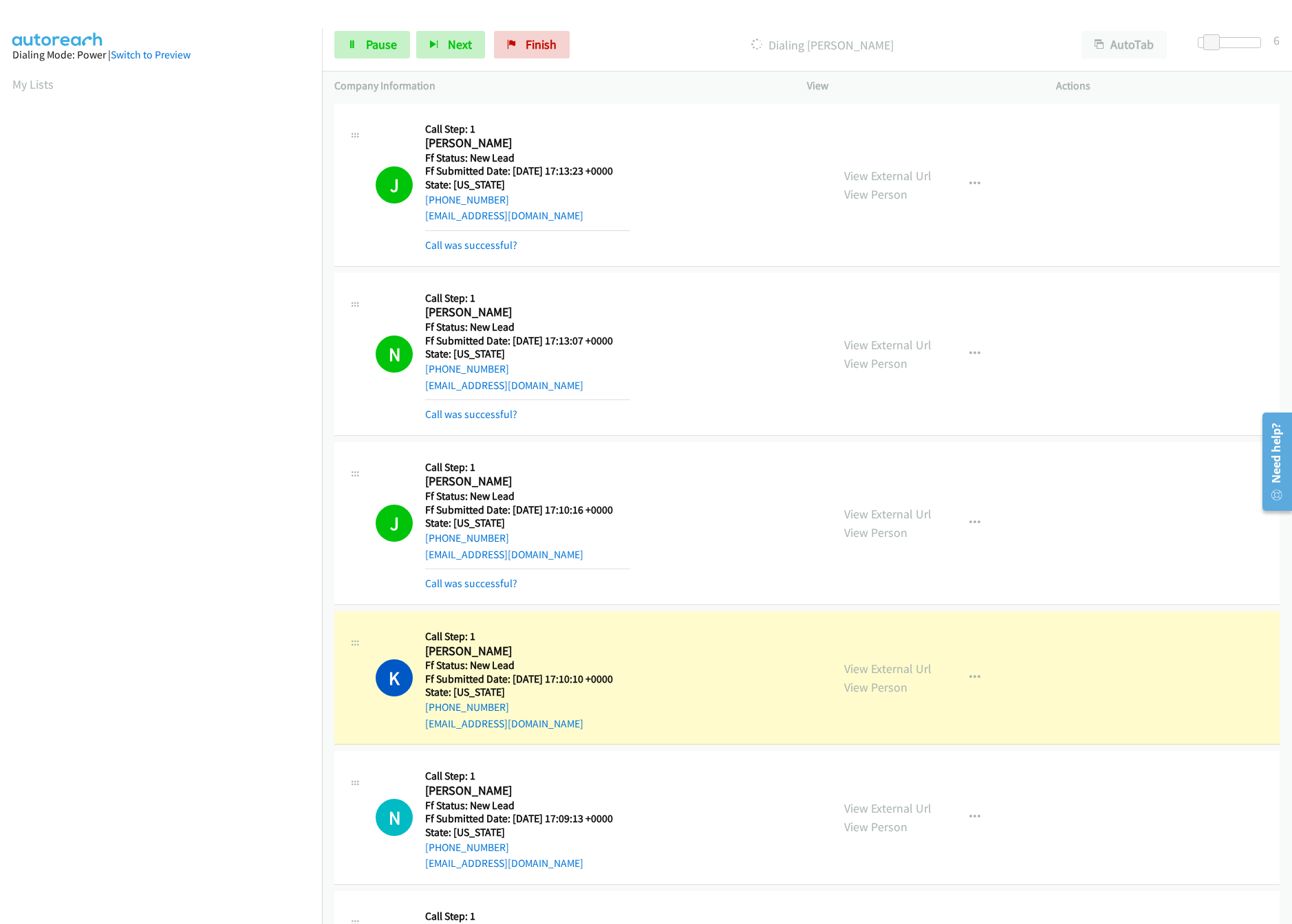
scroll to position [409, 0]
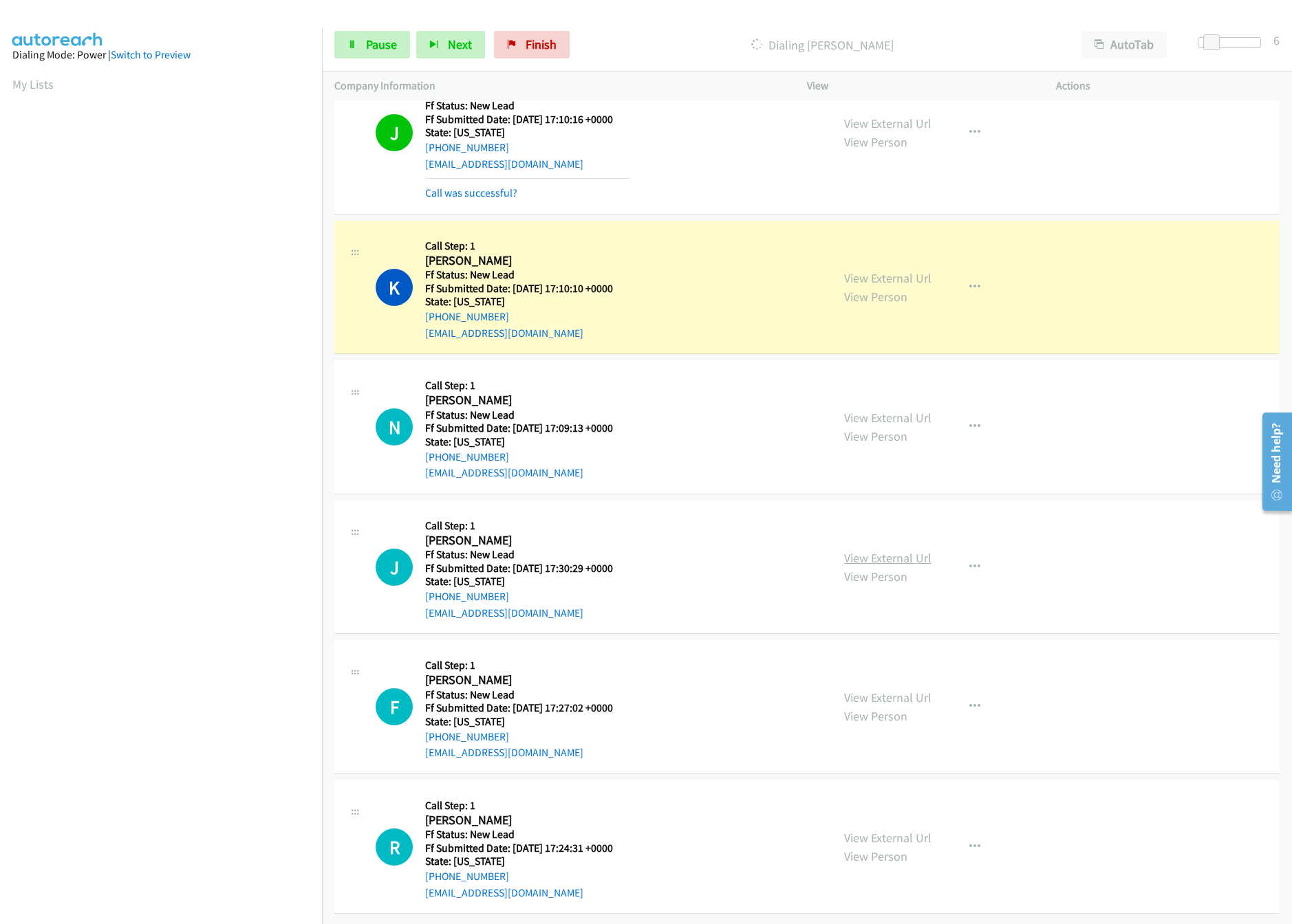
click at [886, 550] on link "View External Url" at bounding box center [888, 558] width 87 height 16
click at [912, 410] on link "View External Url" at bounding box center [888, 418] width 87 height 16
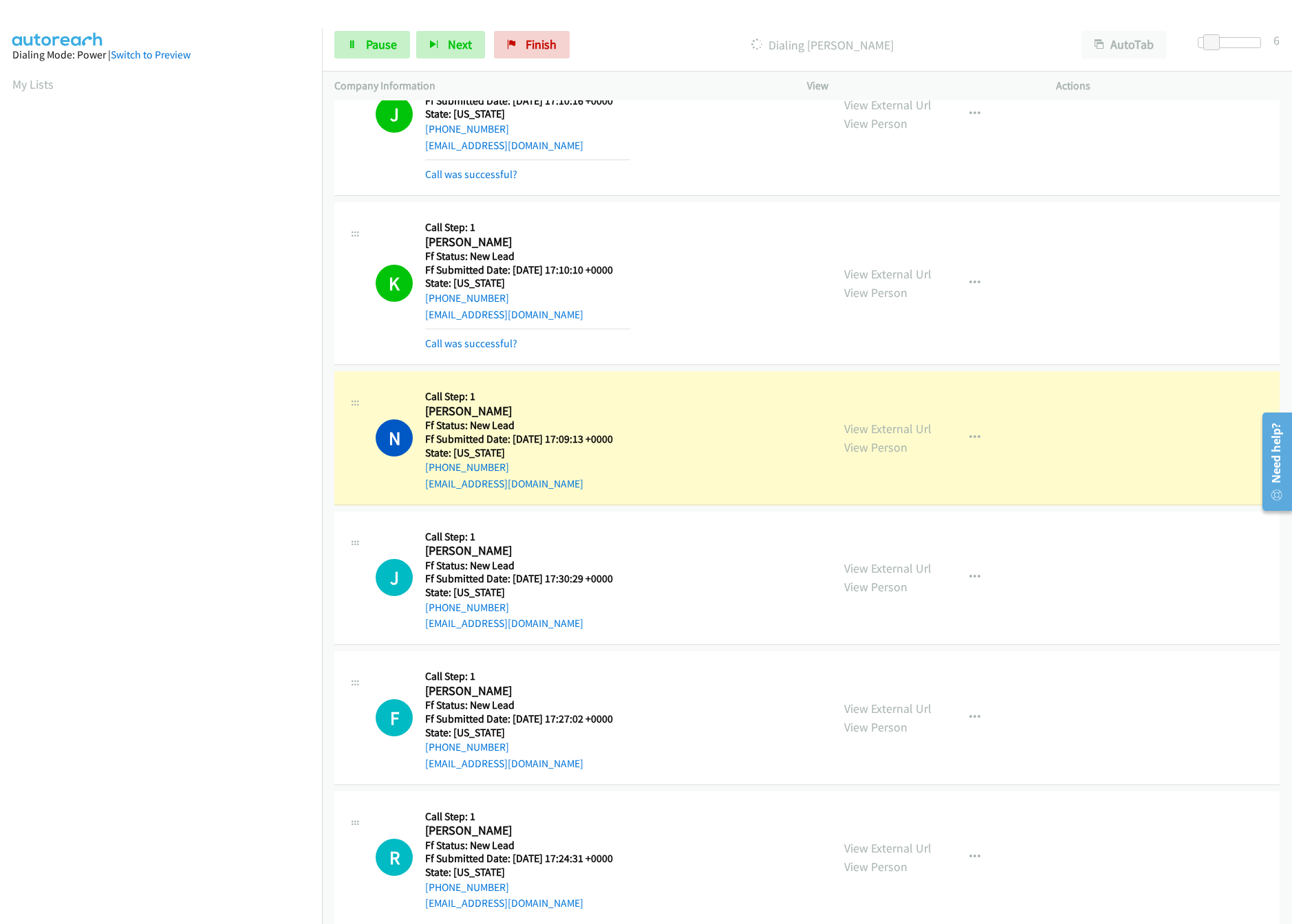
click at [372, 25] on div "Start Calls Pause Next Finish Dialing Nikki Matias AutoTab AutoTab 6" at bounding box center [806, 44] width 970 height 53
click at [376, 42] on span "Pause" at bounding box center [381, 44] width 31 height 16
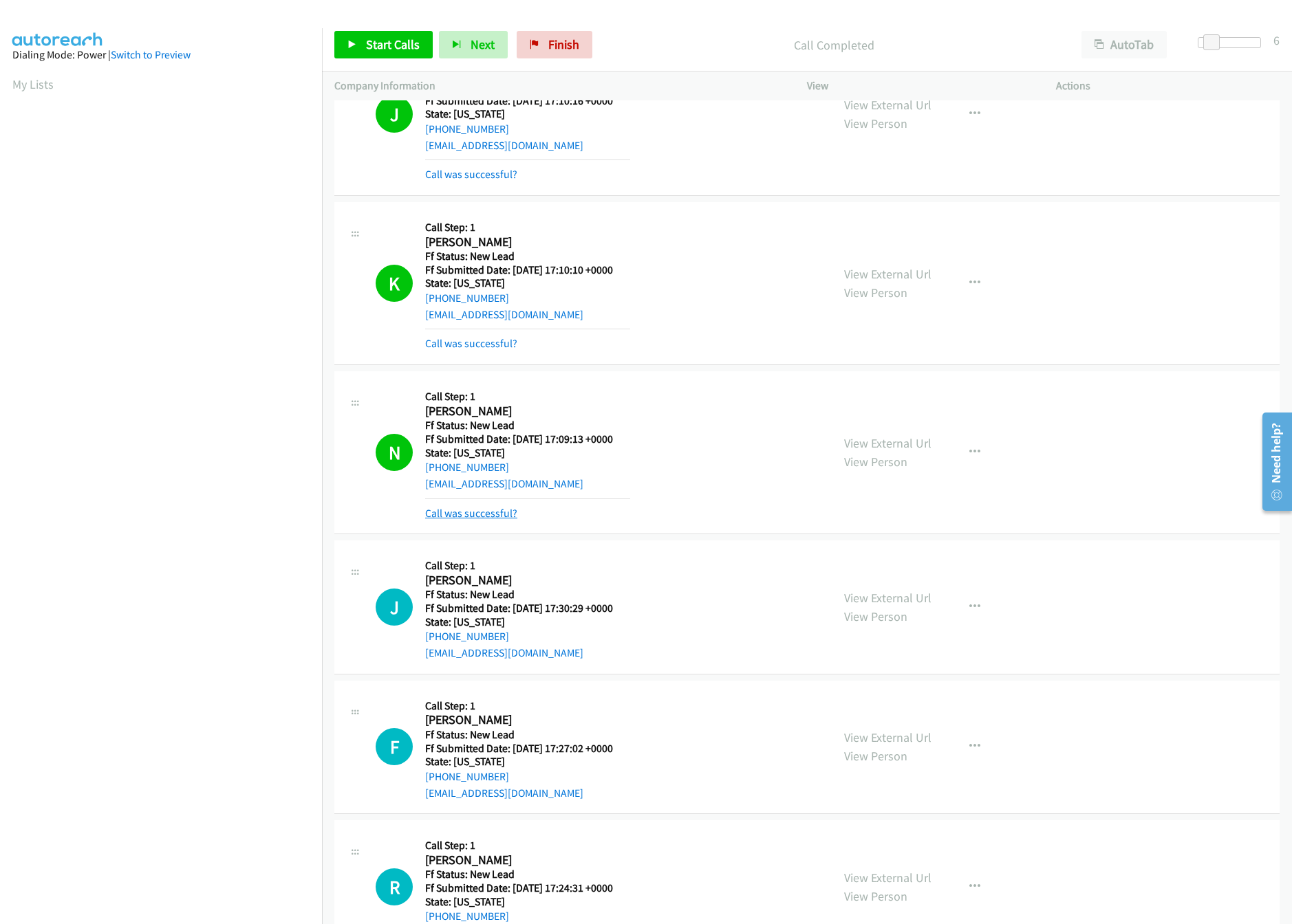
click at [486, 510] on link "Call was successful?" at bounding box center [471, 513] width 92 height 13
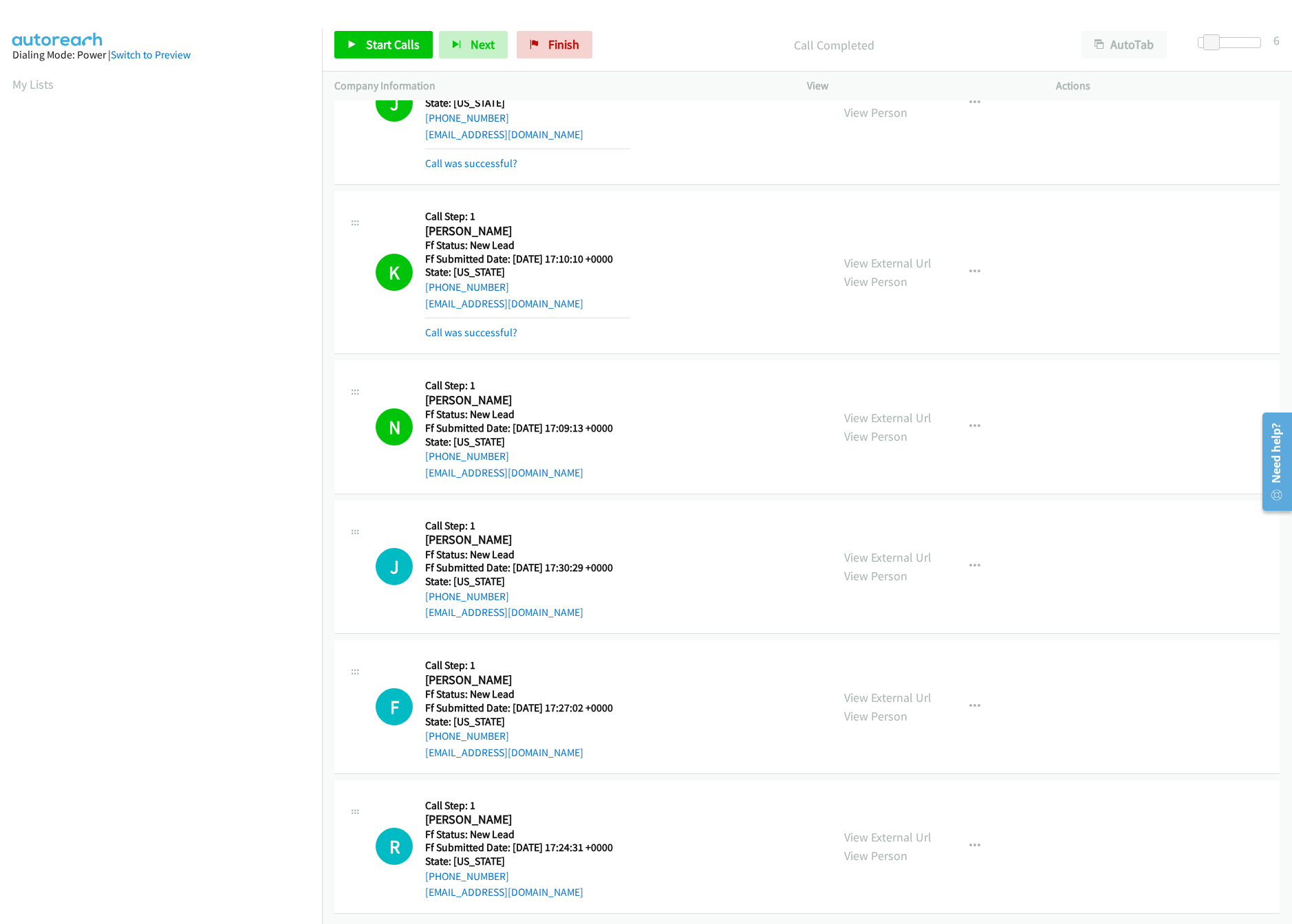
scroll to position [440, 0]
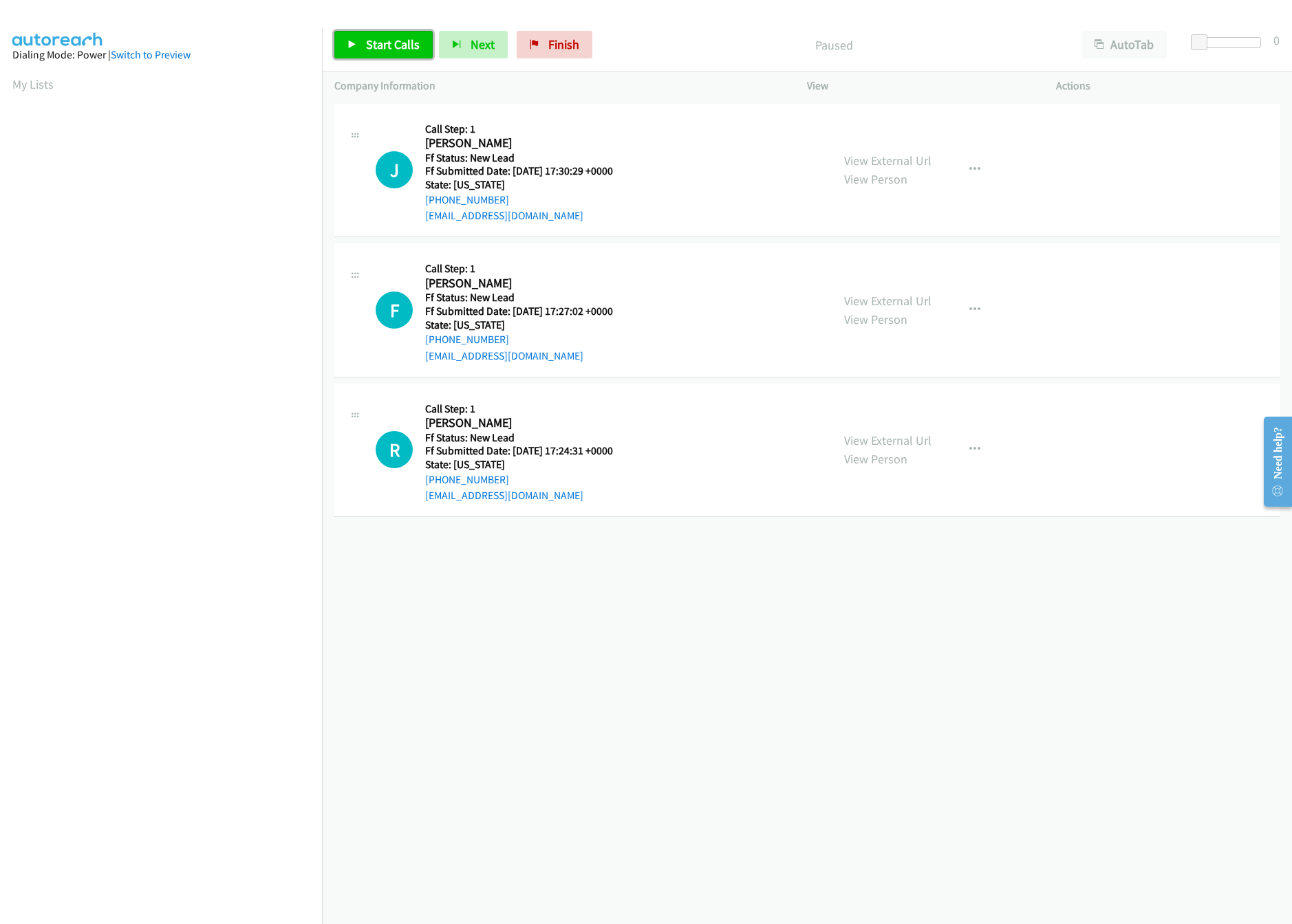
click at [373, 40] on span "Start Calls" at bounding box center [393, 44] width 54 height 16
drag, startPoint x: 874, startPoint y: 436, endPoint x: 879, endPoint y: 390, distance: 46.3
click at [874, 436] on link "View External Url" at bounding box center [888, 441] width 87 height 16
click at [915, 293] on link "View External Url" at bounding box center [888, 301] width 87 height 16
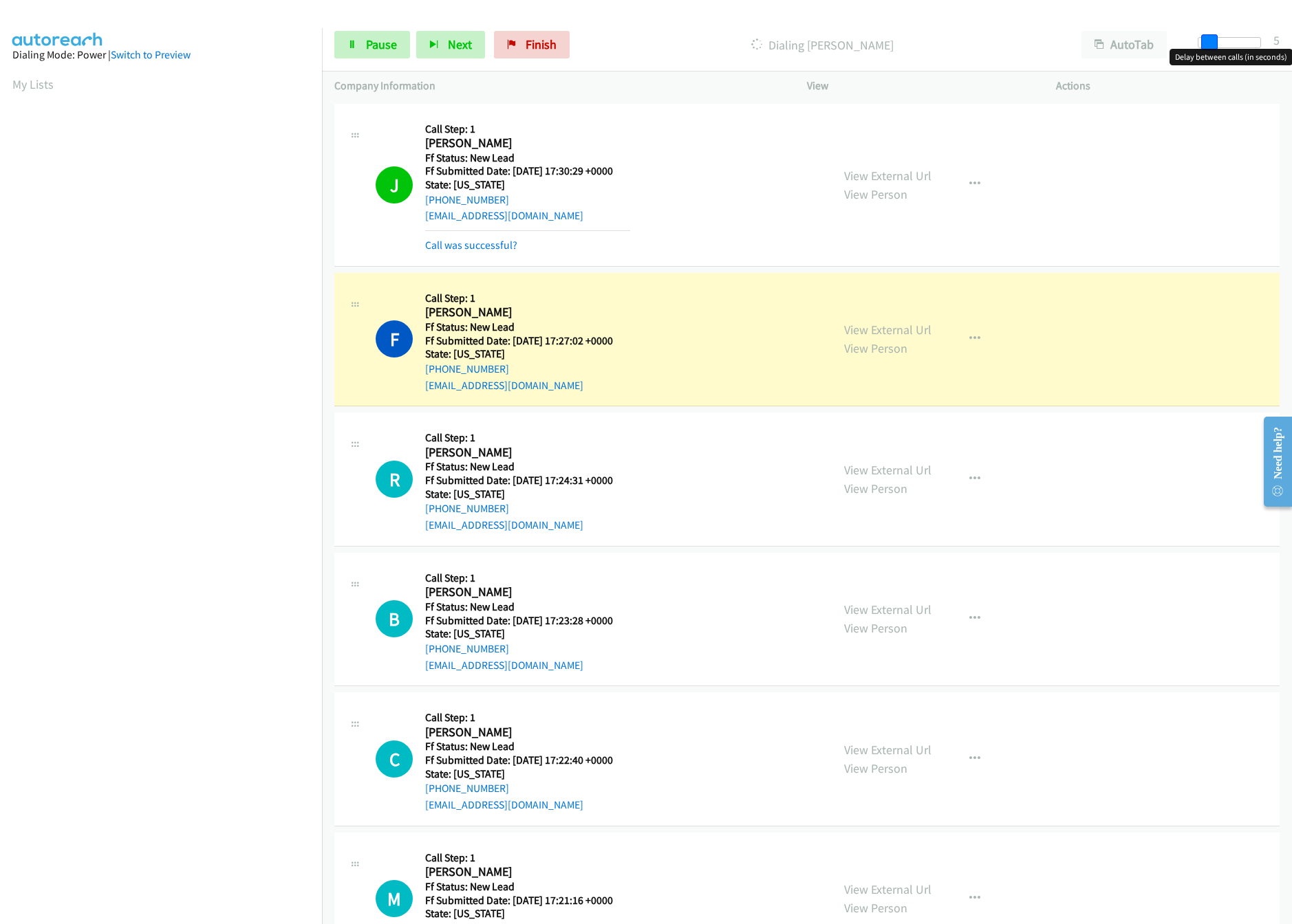
drag, startPoint x: 1197, startPoint y: 36, endPoint x: 1206, endPoint y: 36, distance: 9.0
click at [1206, 36] on span at bounding box center [1209, 42] width 17 height 17
click at [904, 606] on link "View External Url" at bounding box center [888, 610] width 87 height 16
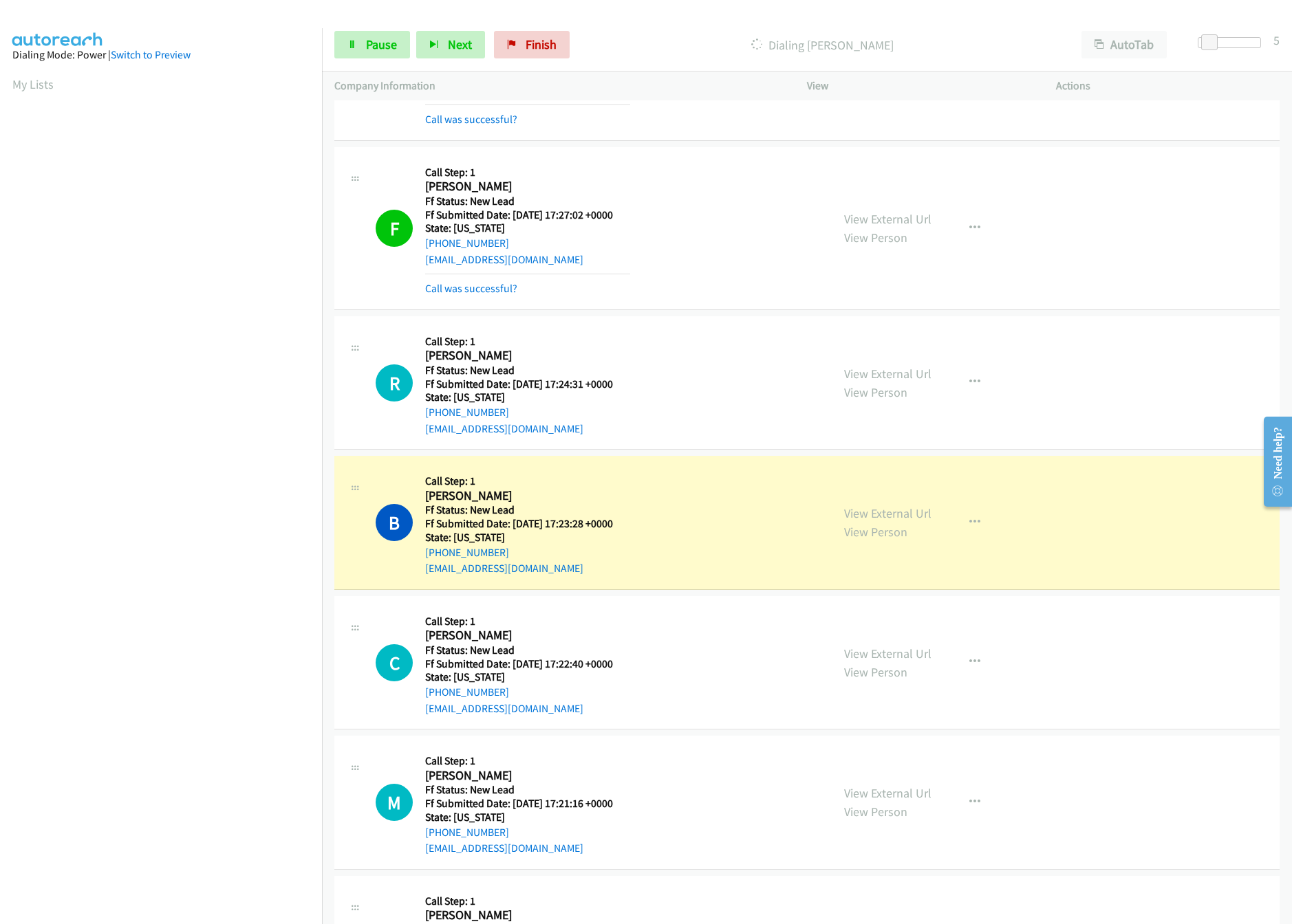
scroll to position [239, 0]
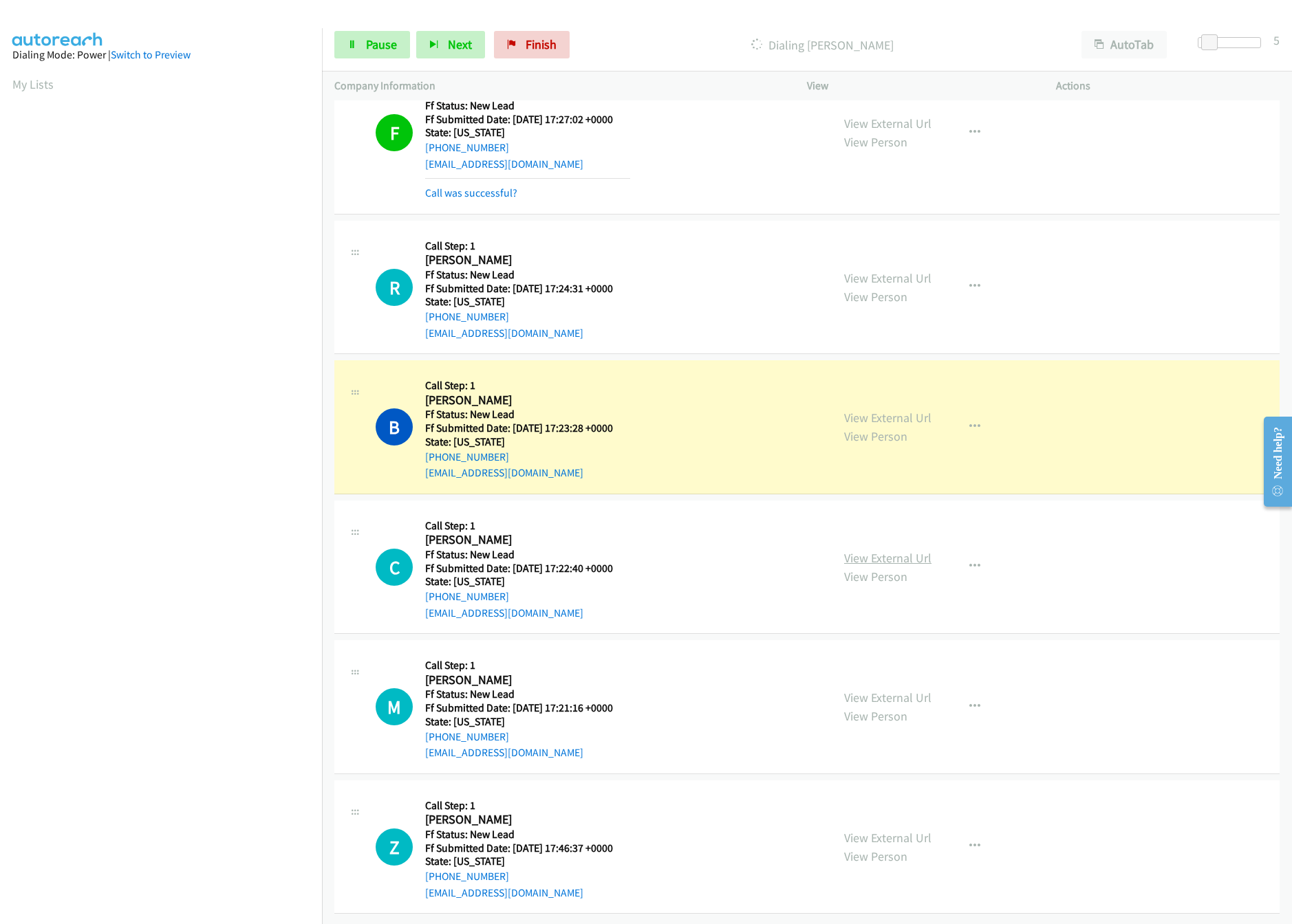
click at [877, 550] on link "View External Url" at bounding box center [888, 558] width 87 height 16
click at [1244, 40] on div at bounding box center [1229, 43] width 64 height 11
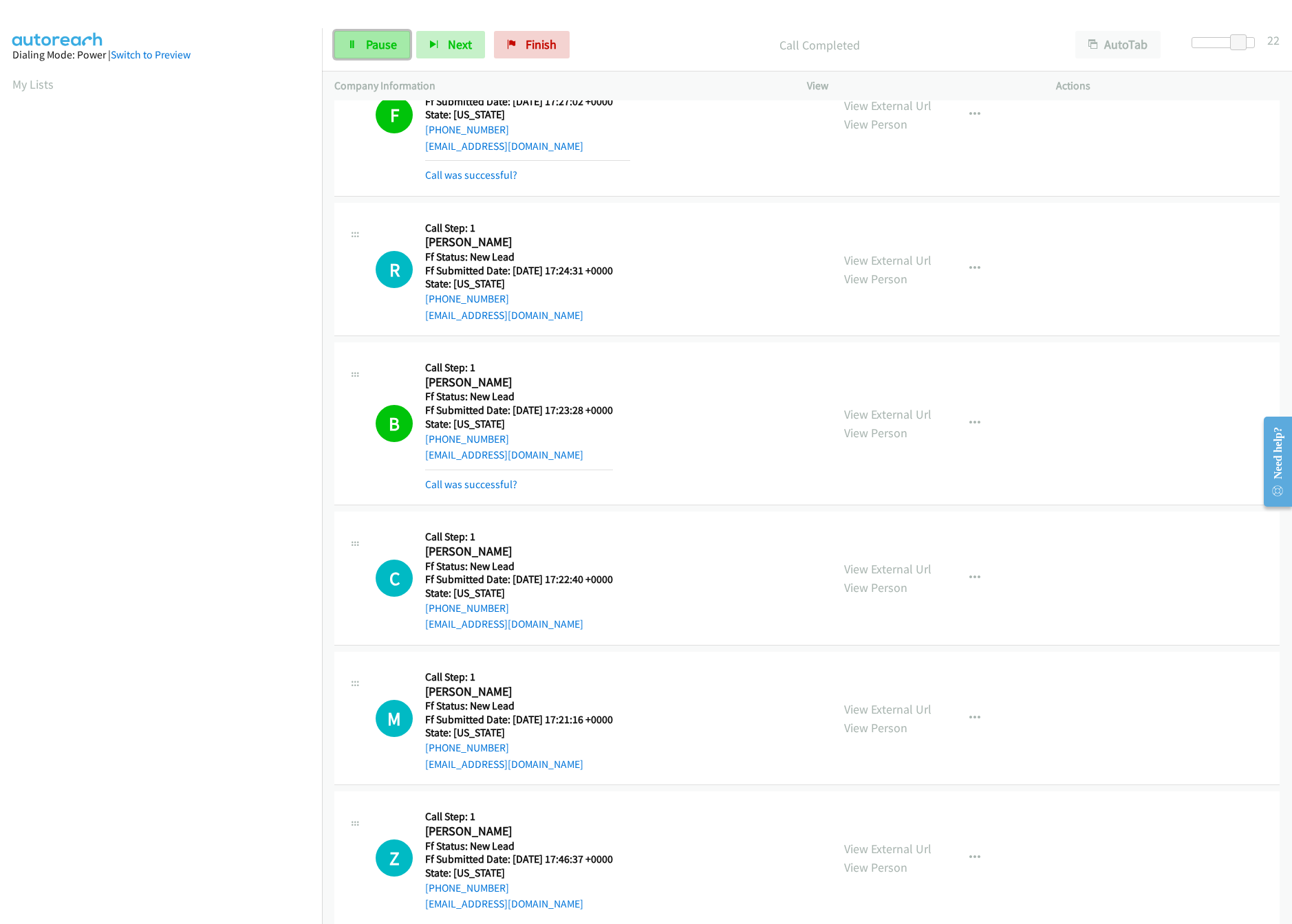
click at [368, 48] on span "Pause" at bounding box center [381, 44] width 31 height 16
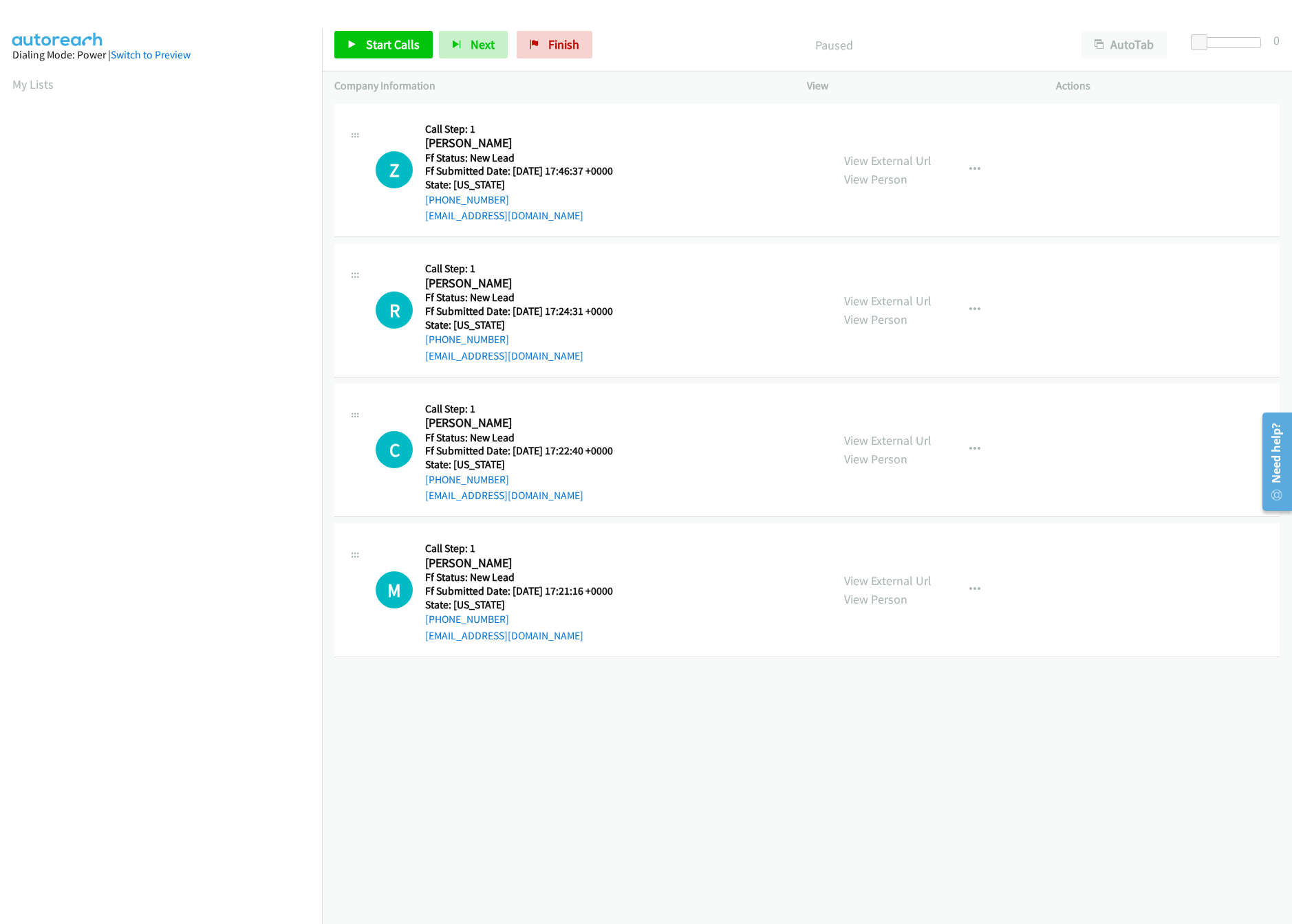
click at [809, 753] on div "+1 415-964-1034 Call failed - Please reload the list and try again The Callbar …" at bounding box center [806, 512] width 970 height 824
click at [692, 805] on div "+1 415-964-1034 Call failed - Please reload the list and try again The Callbar …" at bounding box center [806, 512] width 970 height 824
click at [400, 52] on span "Start Calls" at bounding box center [393, 44] width 54 height 16
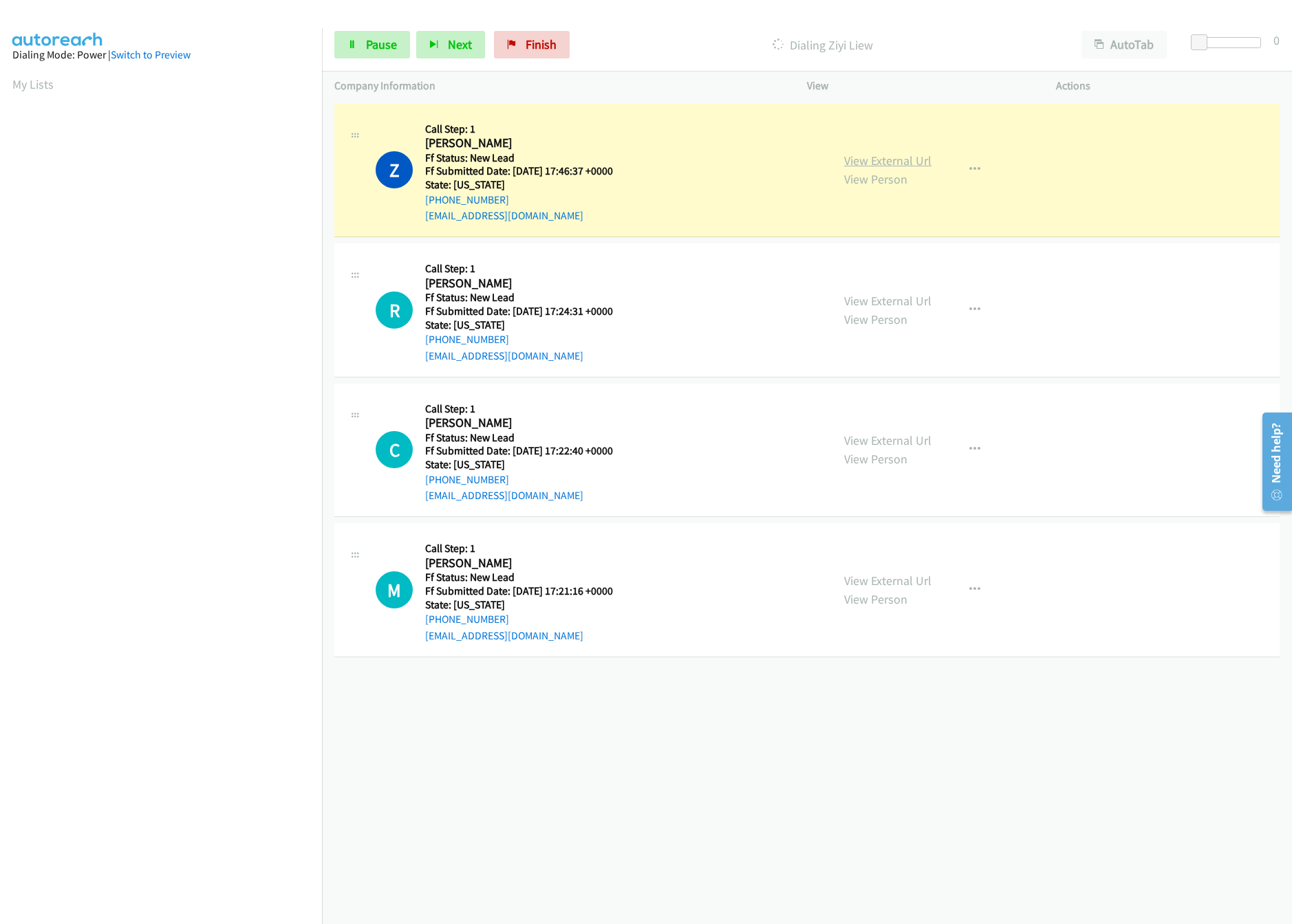
click at [851, 157] on link "View External Url" at bounding box center [888, 160] width 87 height 16
click at [844, 586] on link "View External Url" at bounding box center [888, 581] width 87 height 16
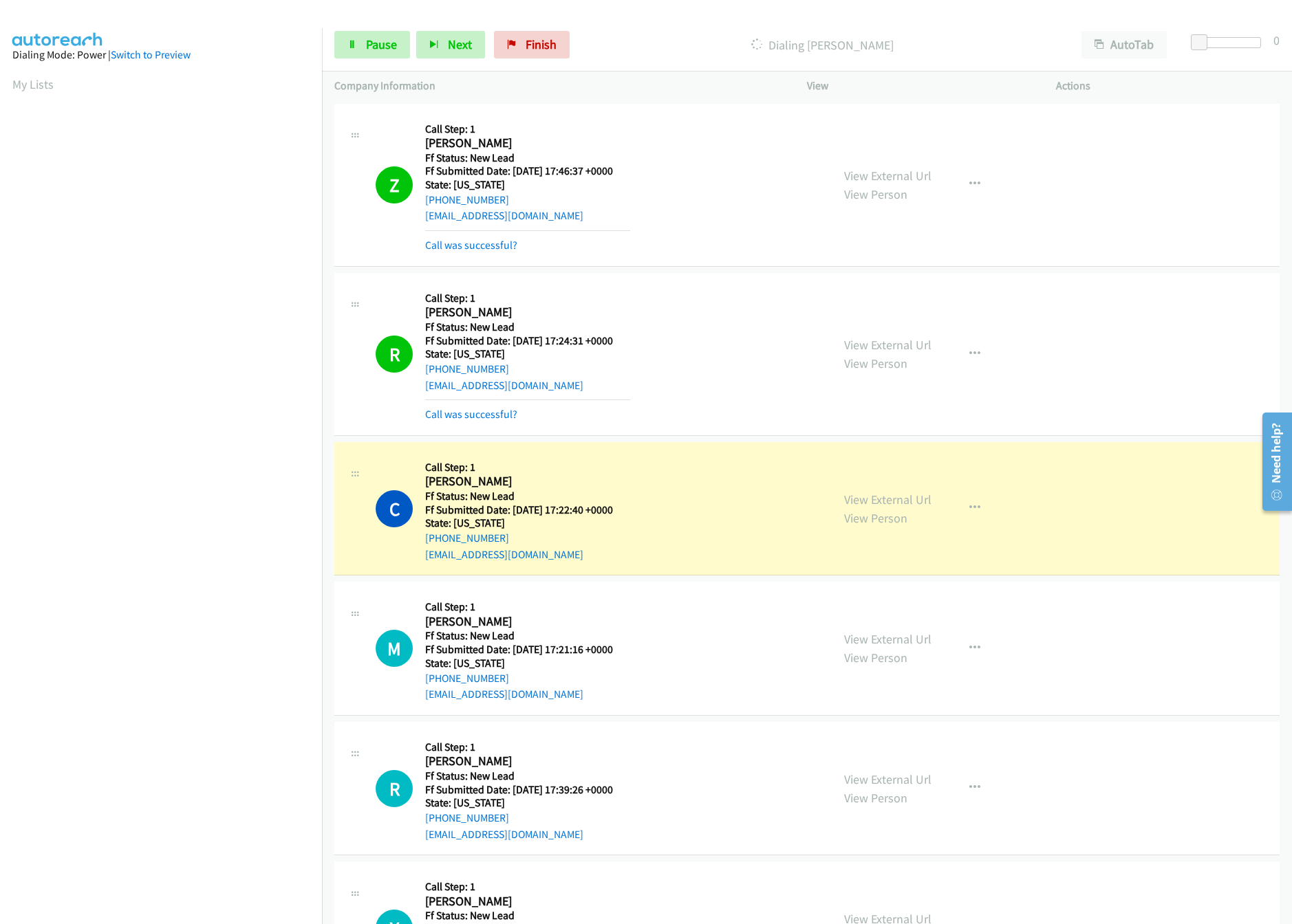
scroll to position [239, 0]
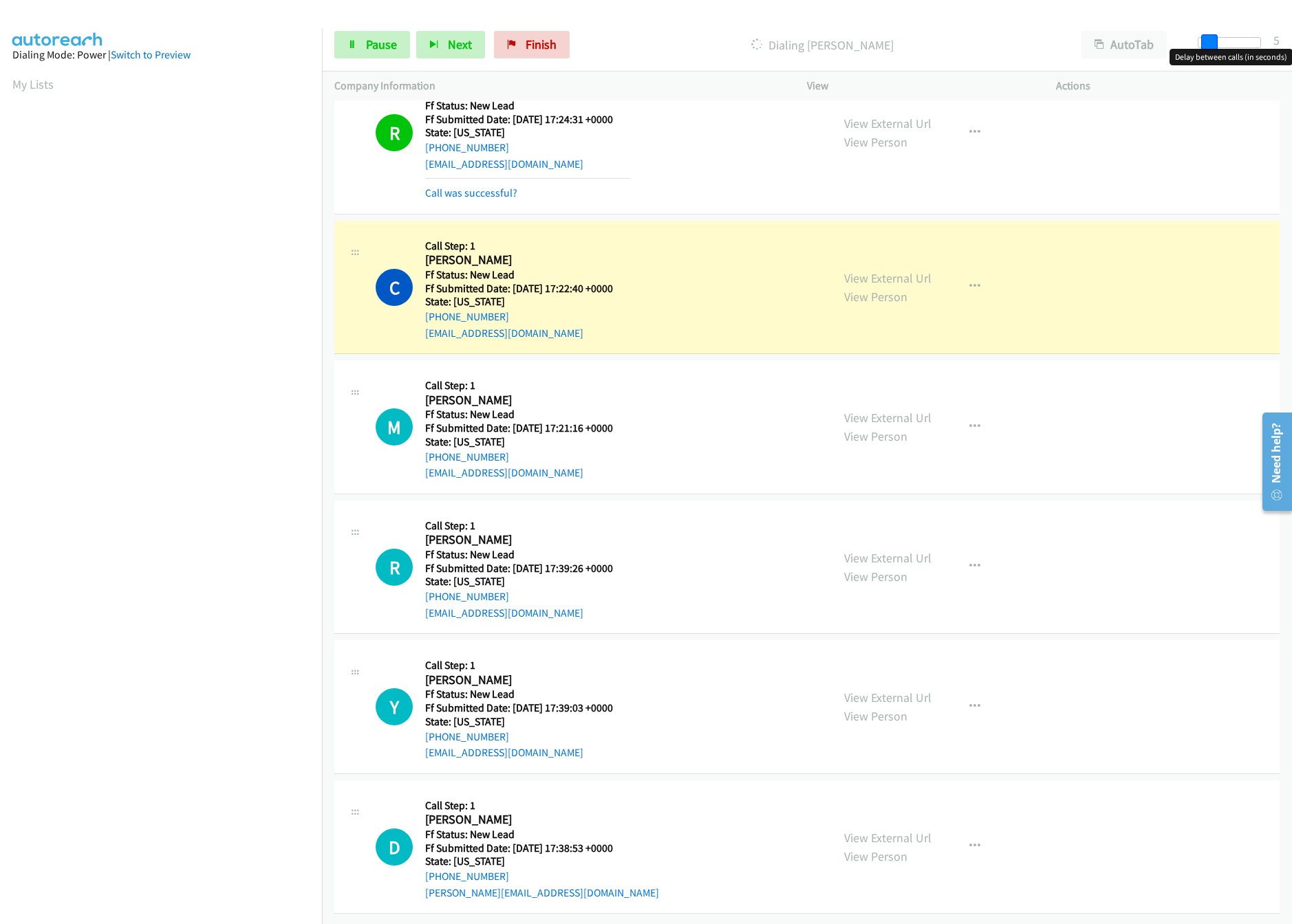
drag, startPoint x: 1197, startPoint y: 41, endPoint x: 1212, endPoint y: 41, distance: 15.0
click at [1212, 41] on span at bounding box center [1209, 42] width 17 height 17
click at [883, 550] on link "View External Url" at bounding box center [888, 558] width 87 height 16
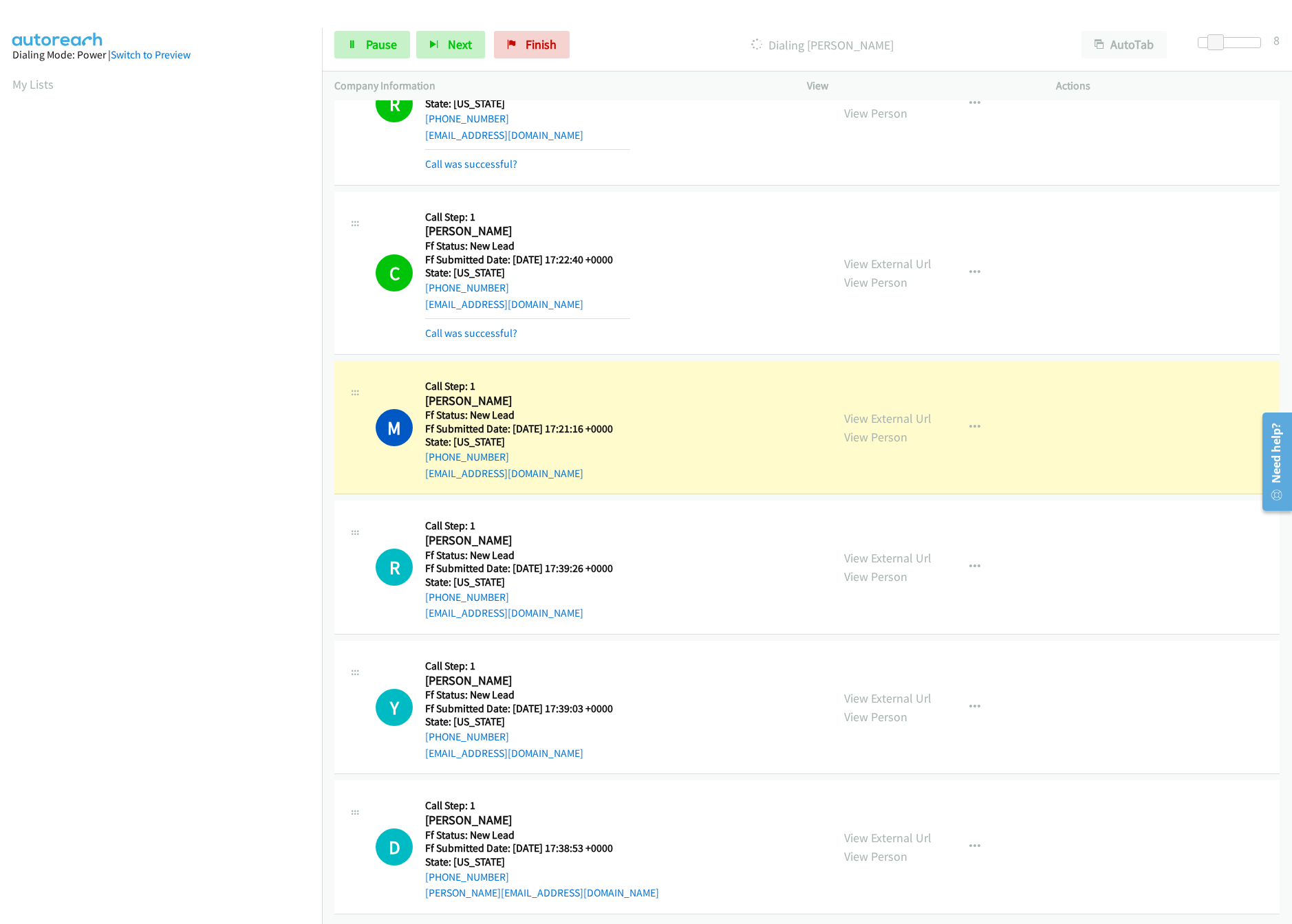
scroll to position [269, 0]
click at [873, 691] on link "View External Url" at bounding box center [888, 699] width 87 height 16
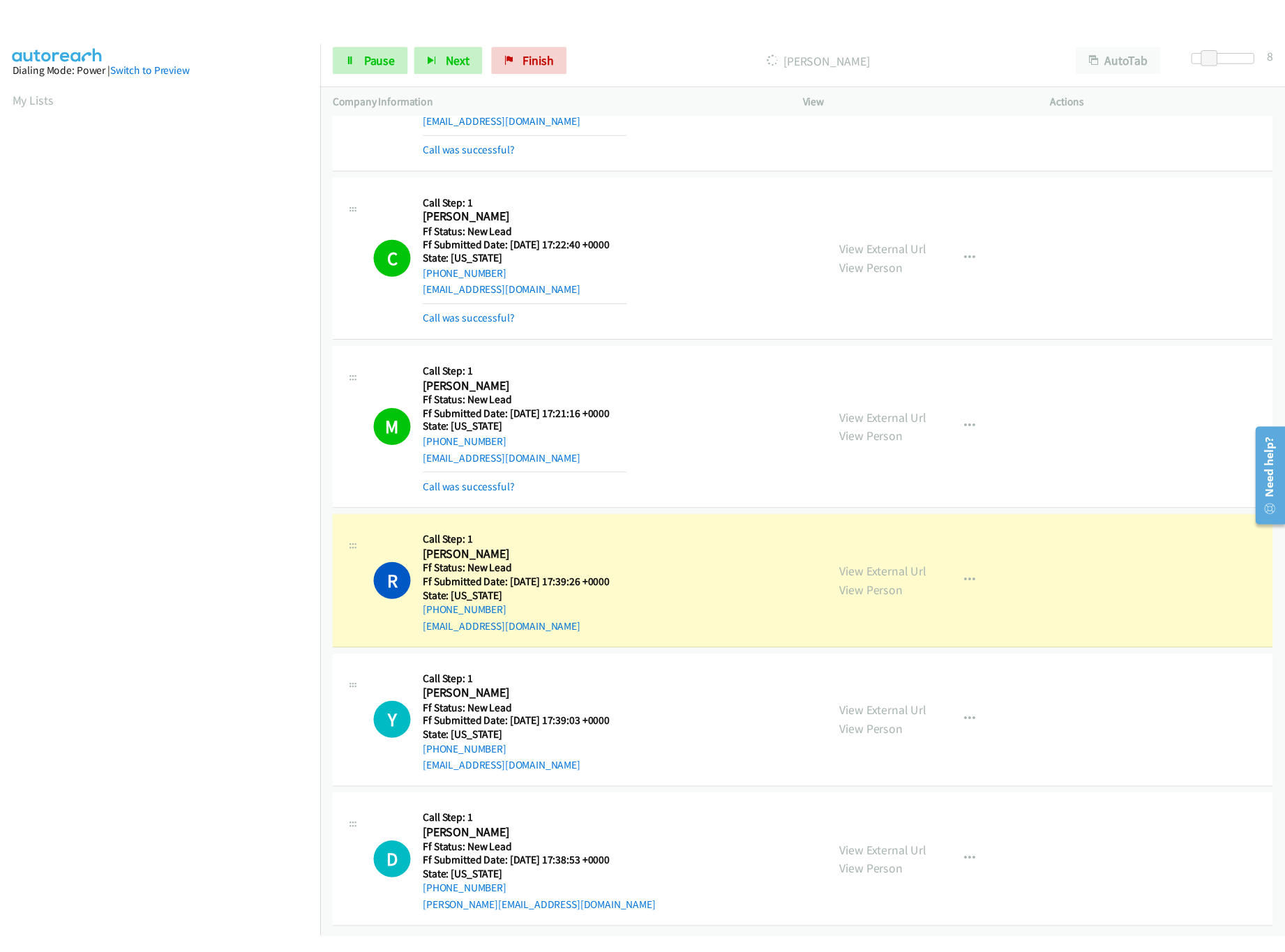
scroll to position [303, 0]
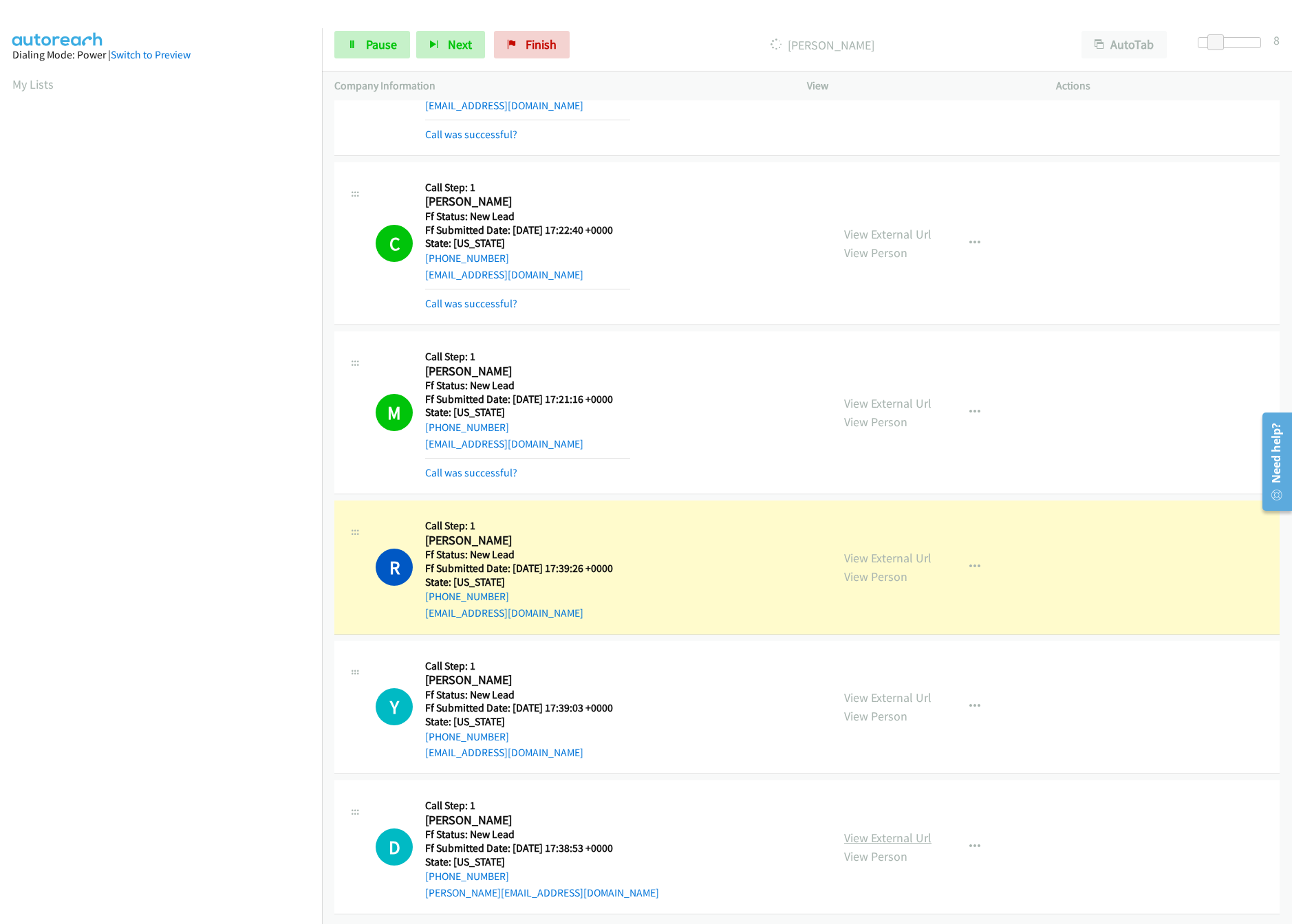
click at [890, 830] on link "View External Url" at bounding box center [888, 838] width 87 height 16
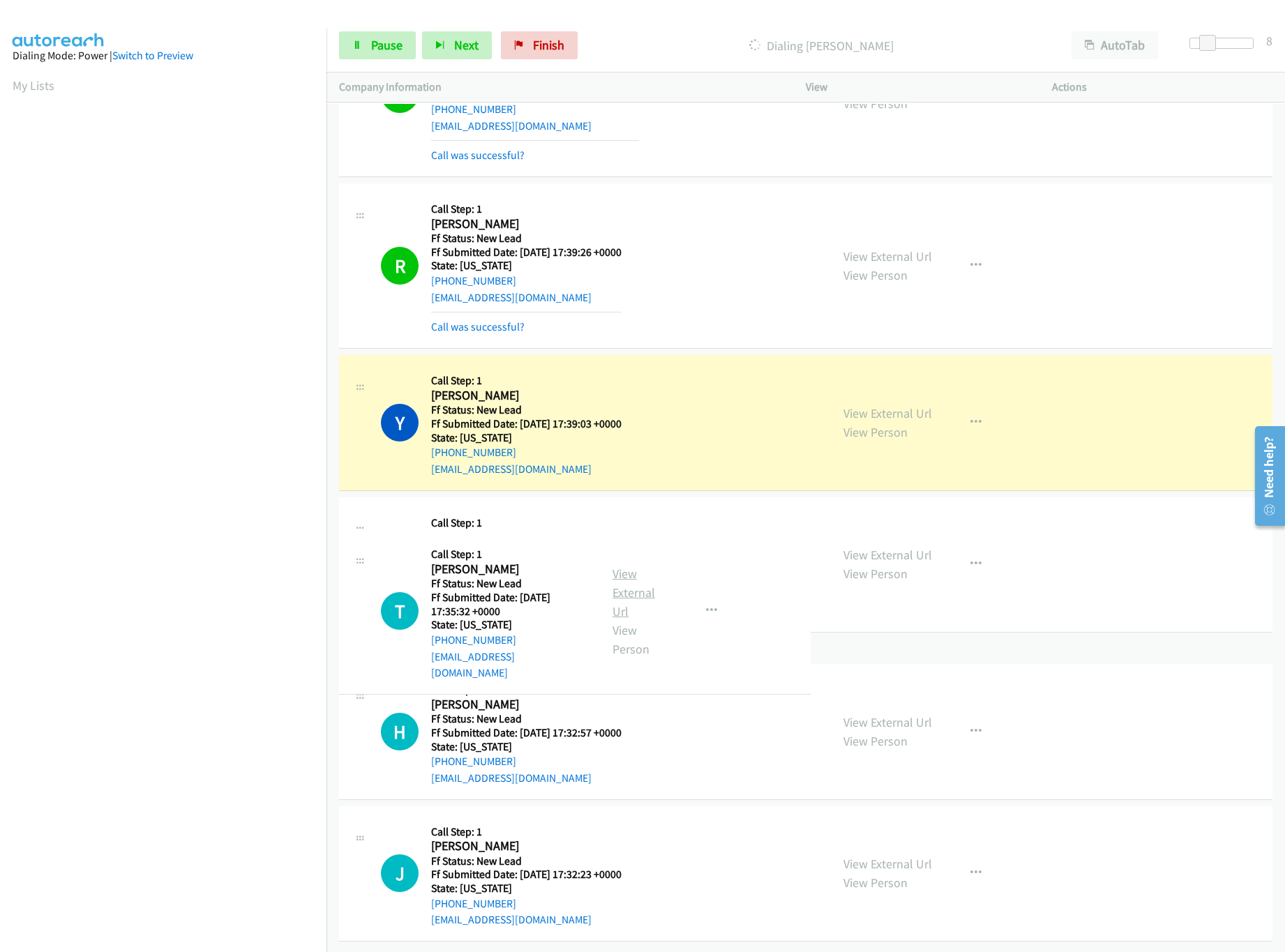
scroll to position [747, 0]
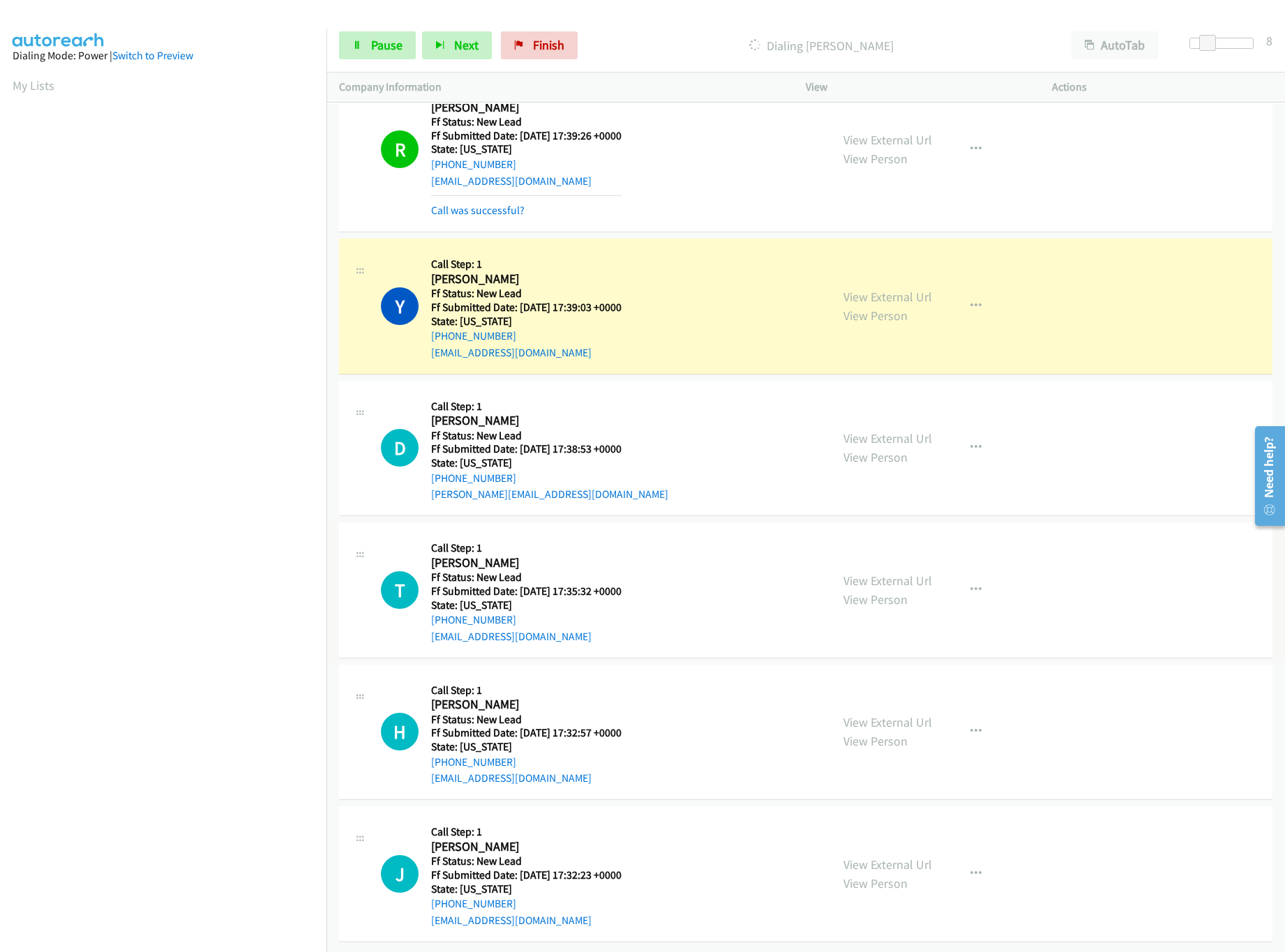
click at [913, 571] on div "View External Url View Person" at bounding box center [887, 590] width 89 height 38
click at [915, 572] on link "View External Url" at bounding box center [887, 580] width 89 height 16
click at [884, 714] on link "View External Url" at bounding box center [887, 722] width 89 height 16
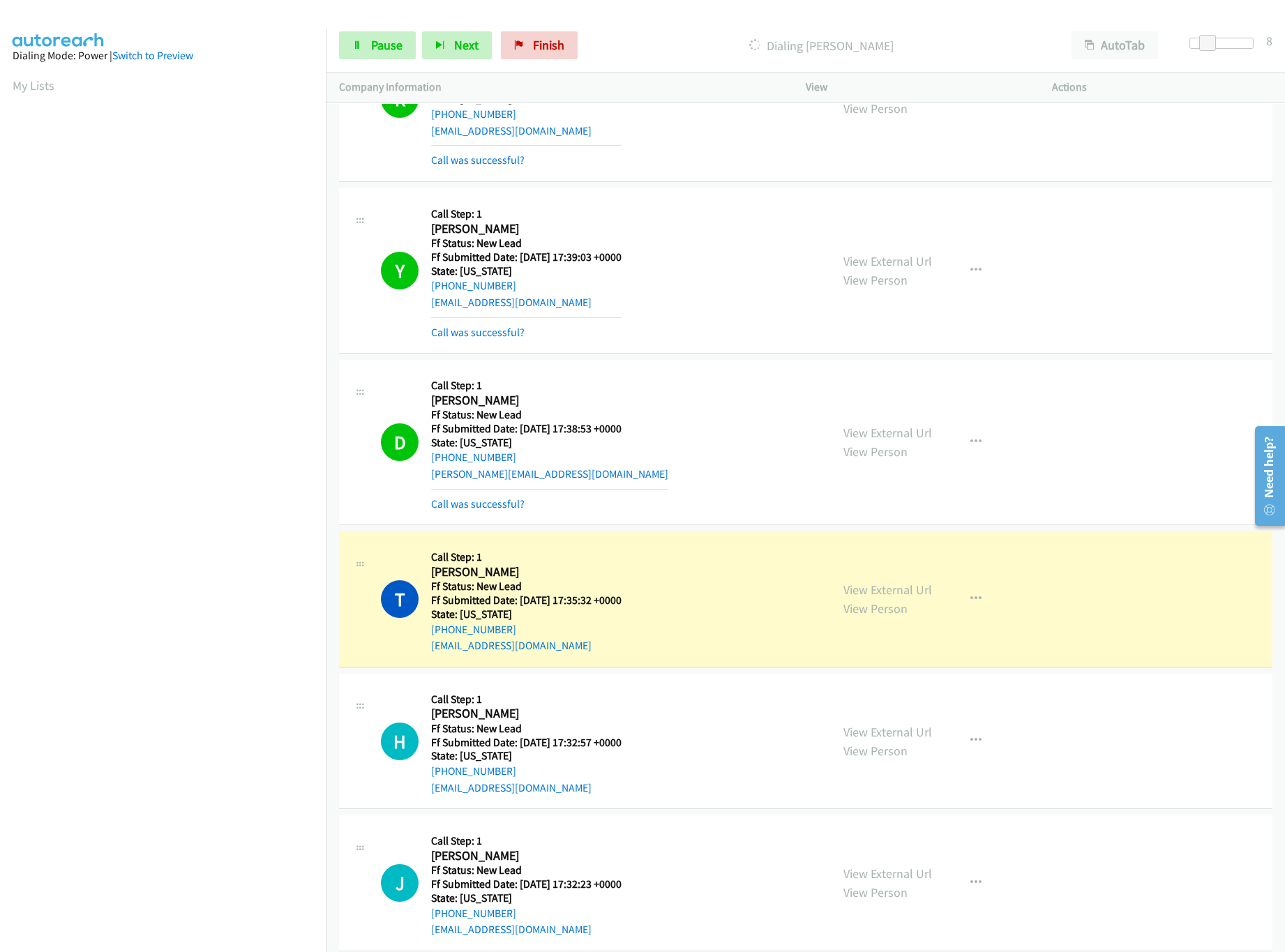
scroll to position [807, 0]
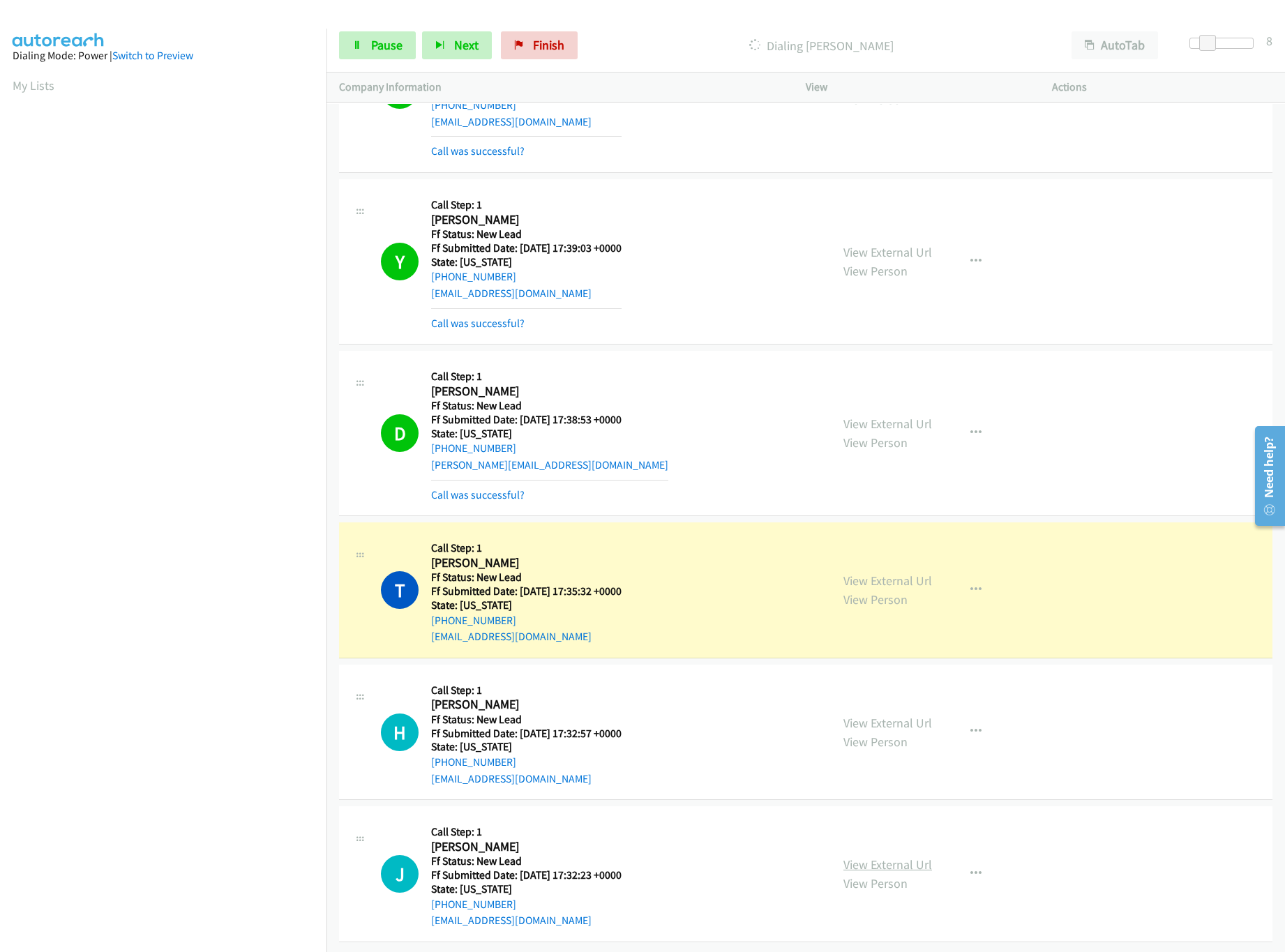
click at [878, 856] on link "View External Url" at bounding box center [887, 864] width 89 height 16
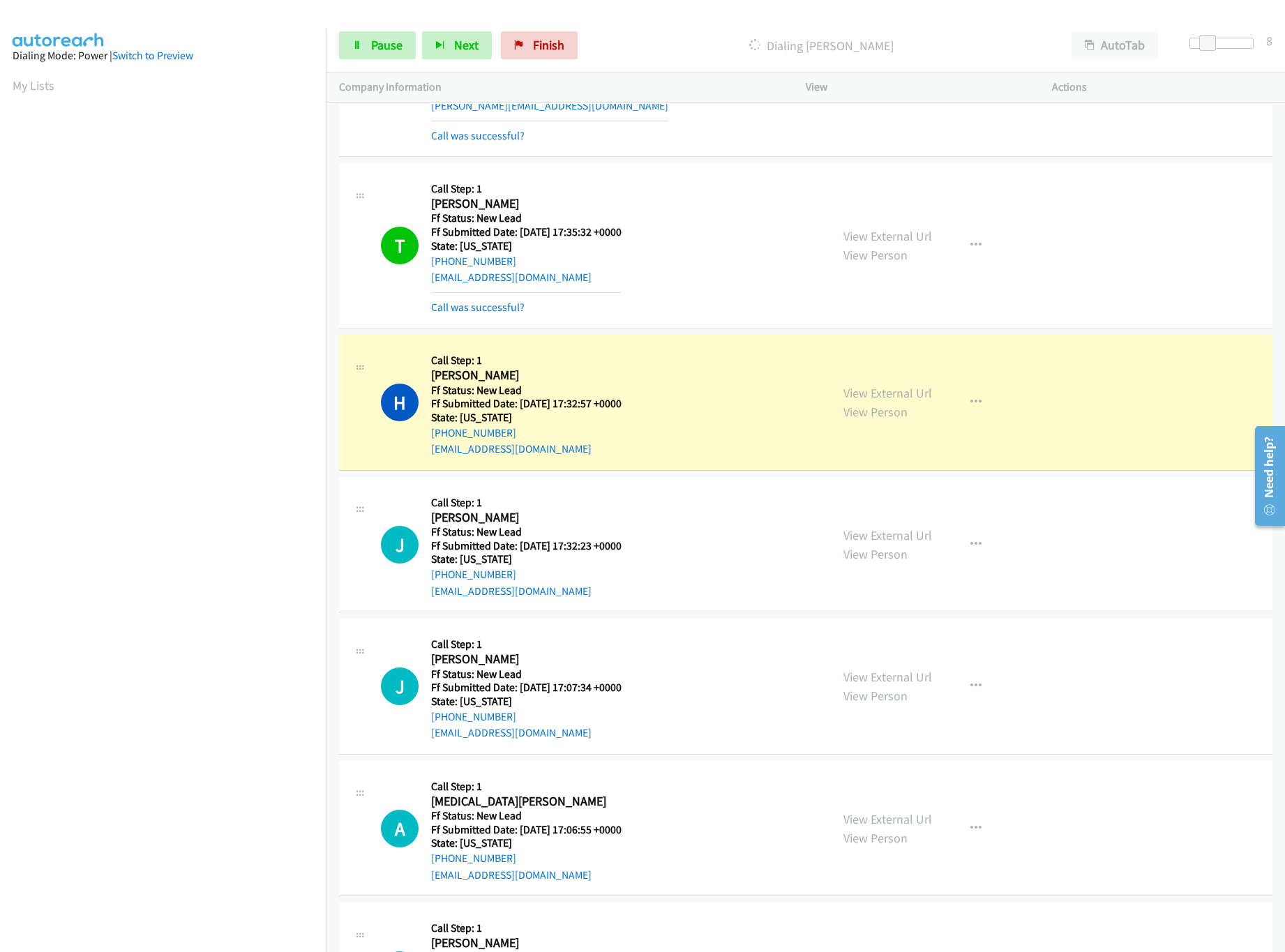
scroll to position [1264, 0]
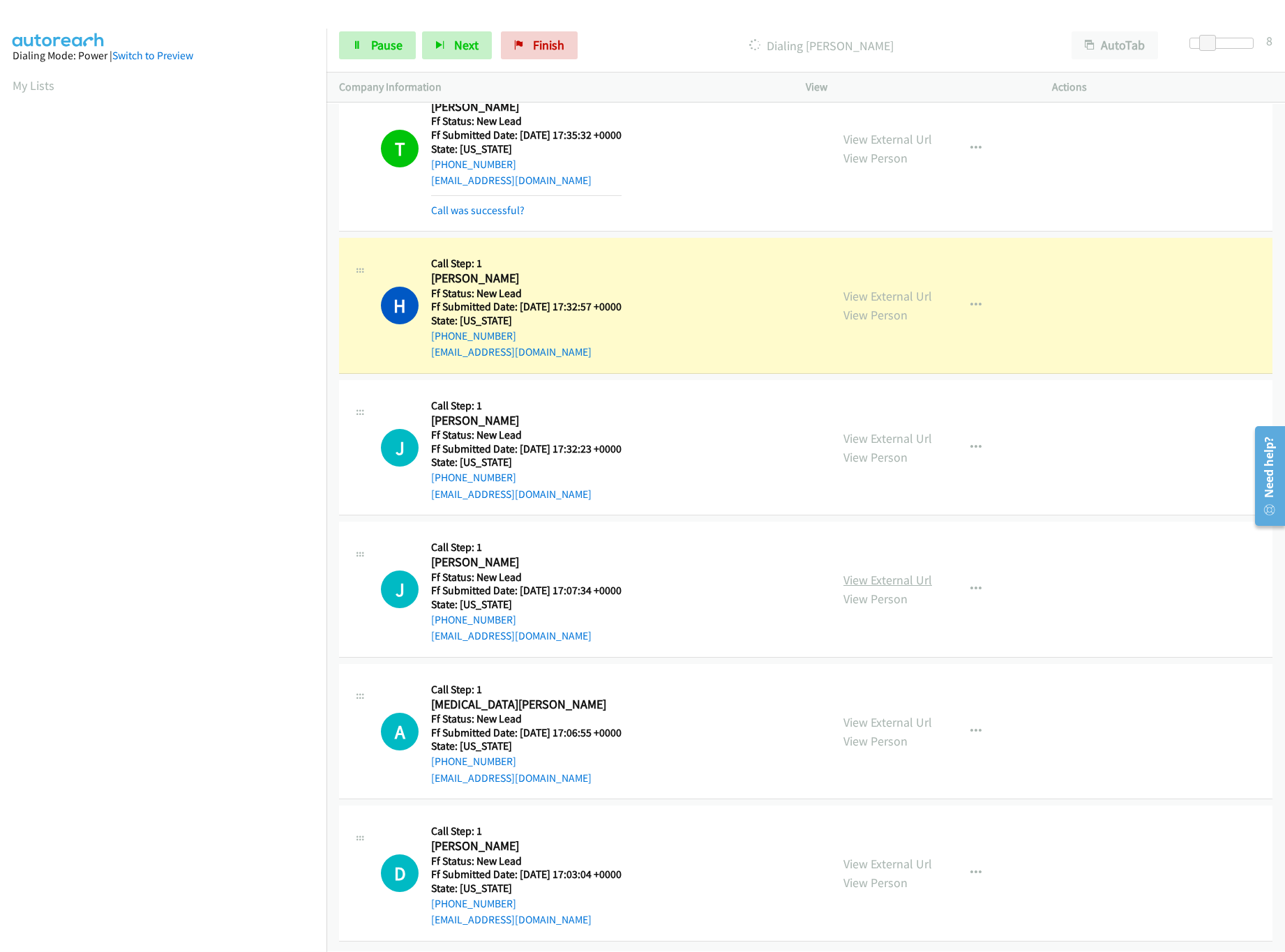
click at [916, 571] on link "View External Url" at bounding box center [887, 579] width 89 height 16
click at [854, 714] on link "View External Url" at bounding box center [887, 722] width 89 height 16
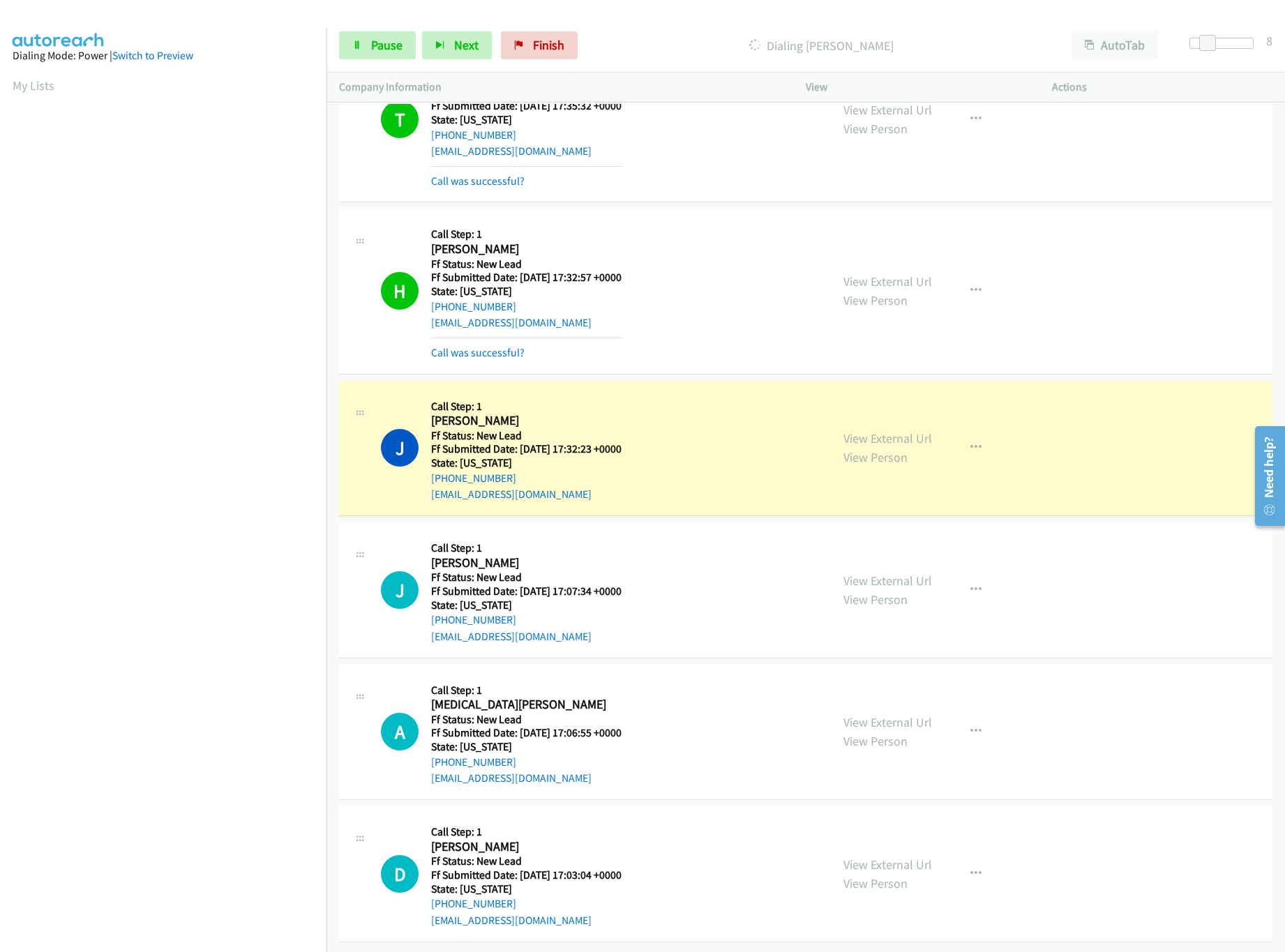
scroll to position [1293, 0]
click at [902, 856] on link "View External Url" at bounding box center [887, 864] width 89 height 16
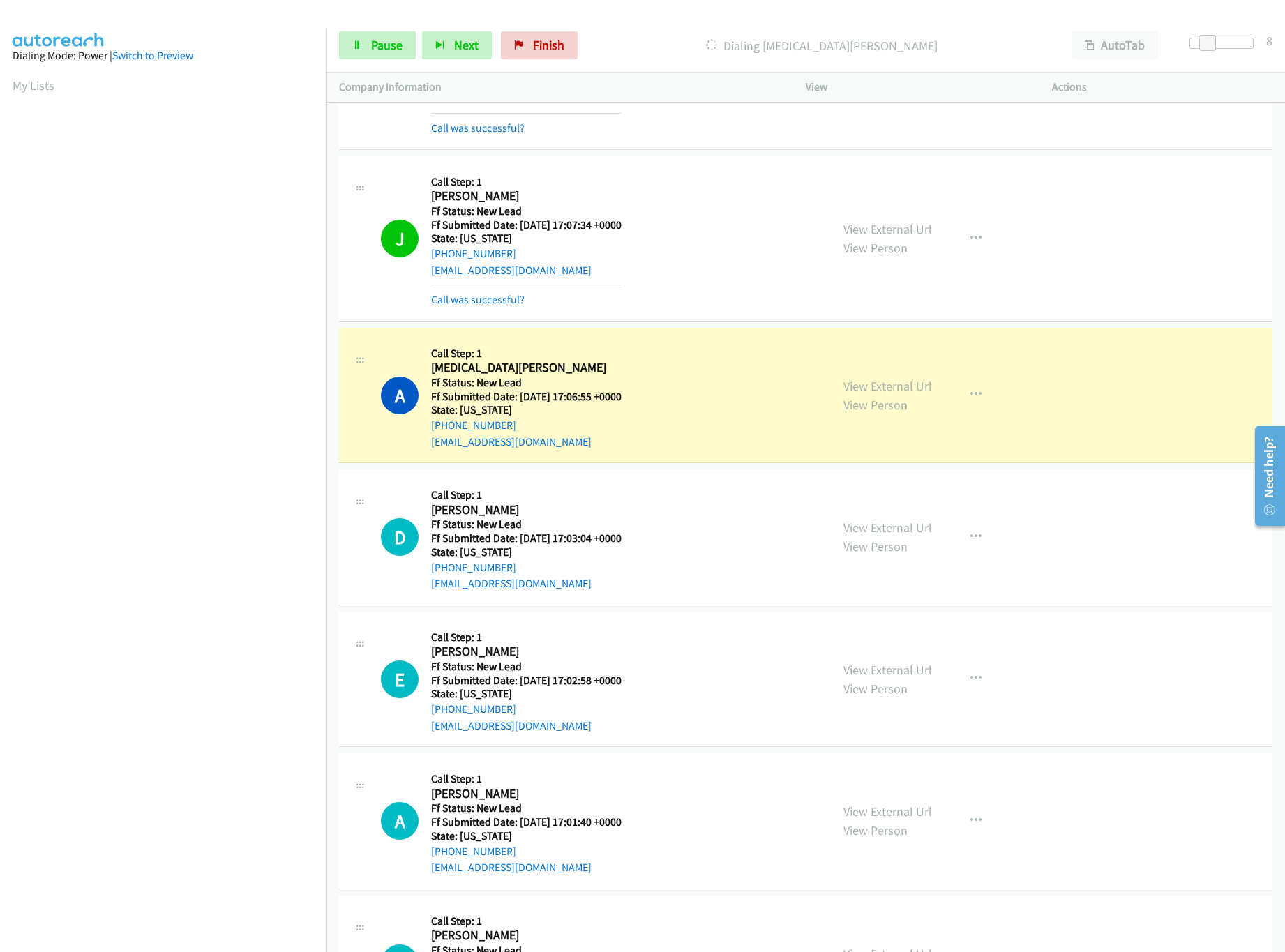
scroll to position [1781, 0]
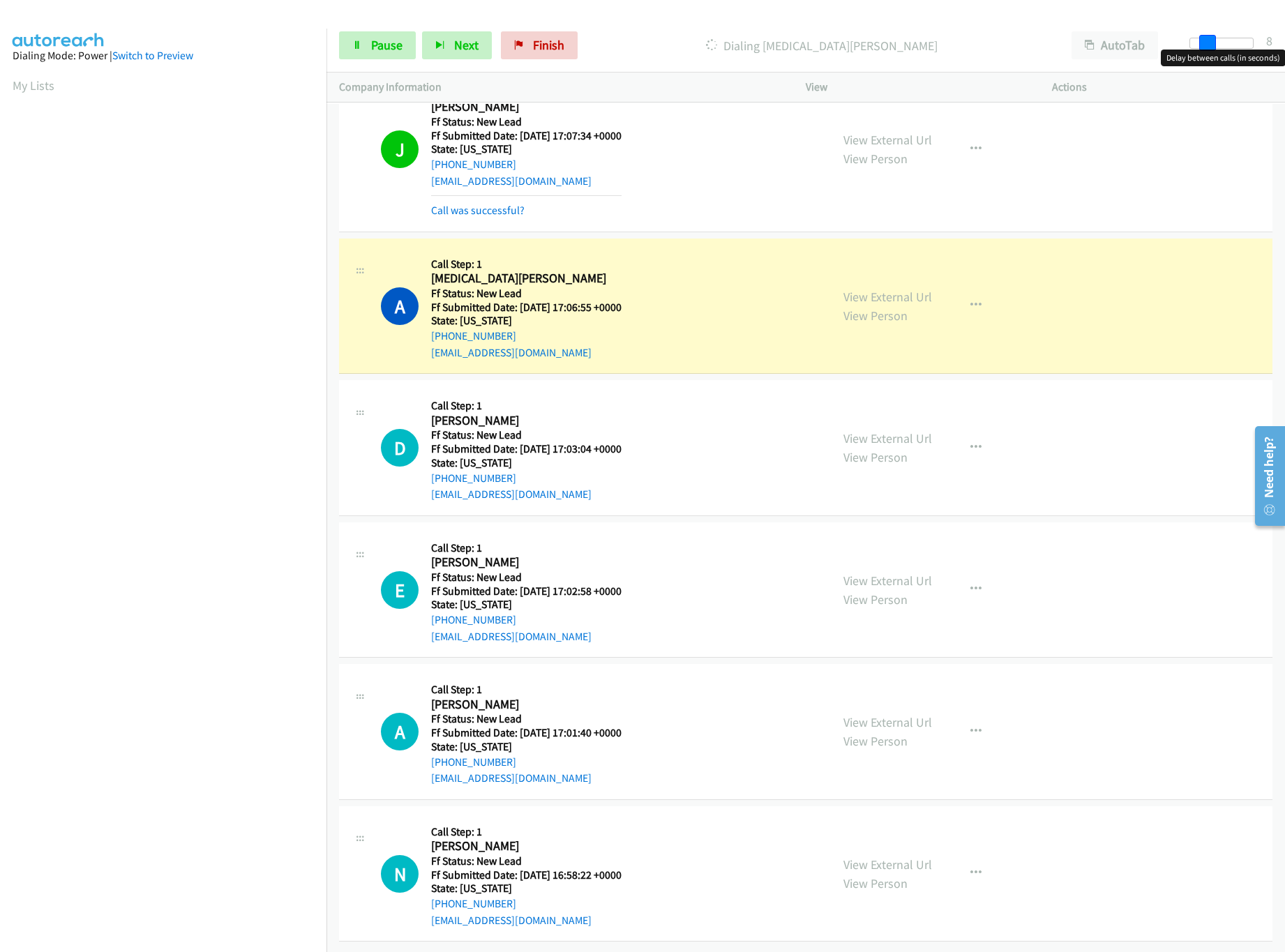
drag, startPoint x: 1202, startPoint y: 35, endPoint x: 1314, endPoint y: 69, distance: 117.0
click at [1285, 66] on html "Start Calls Pause Next Finish Dialing Alli Gondoli AutoTab AutoTab 8 Company In…" at bounding box center [642, 33] width 1285 height 66
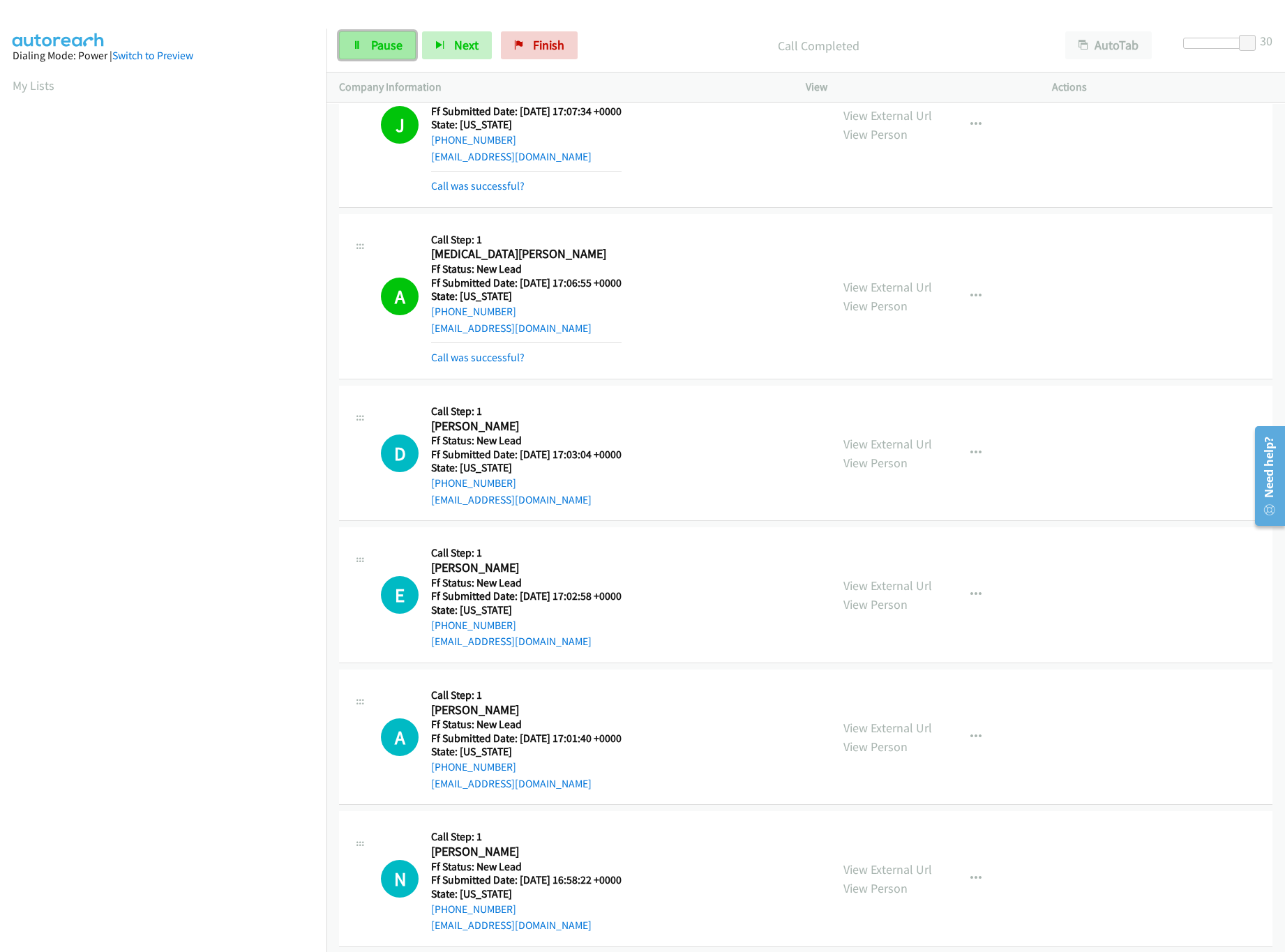
click at [368, 52] on link "Pause" at bounding box center [377, 45] width 76 height 28
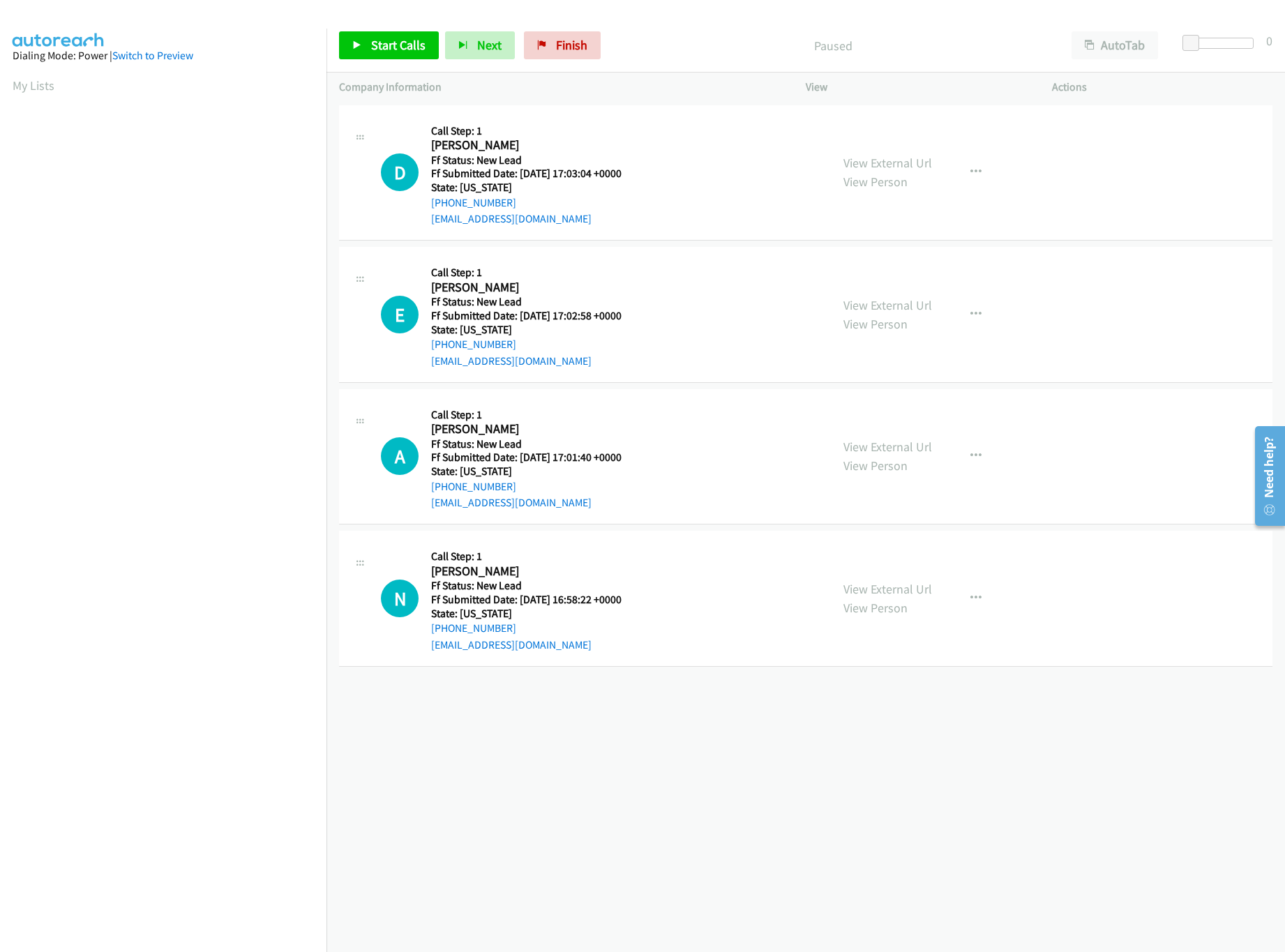
click at [611, 740] on div "[PHONE_NUMBER] Call failed - Please reload the list and try again The Callbar F…" at bounding box center [805, 526] width 958 height 850
click at [373, 51] on span "Start Calls" at bounding box center [399, 45] width 55 height 16
click at [869, 304] on link "View External Url" at bounding box center [887, 305] width 89 height 16
drag, startPoint x: 1189, startPoint y: 42, endPoint x: 1200, endPoint y: 42, distance: 11.0
click at [1200, 42] on span at bounding box center [1200, 43] width 17 height 17
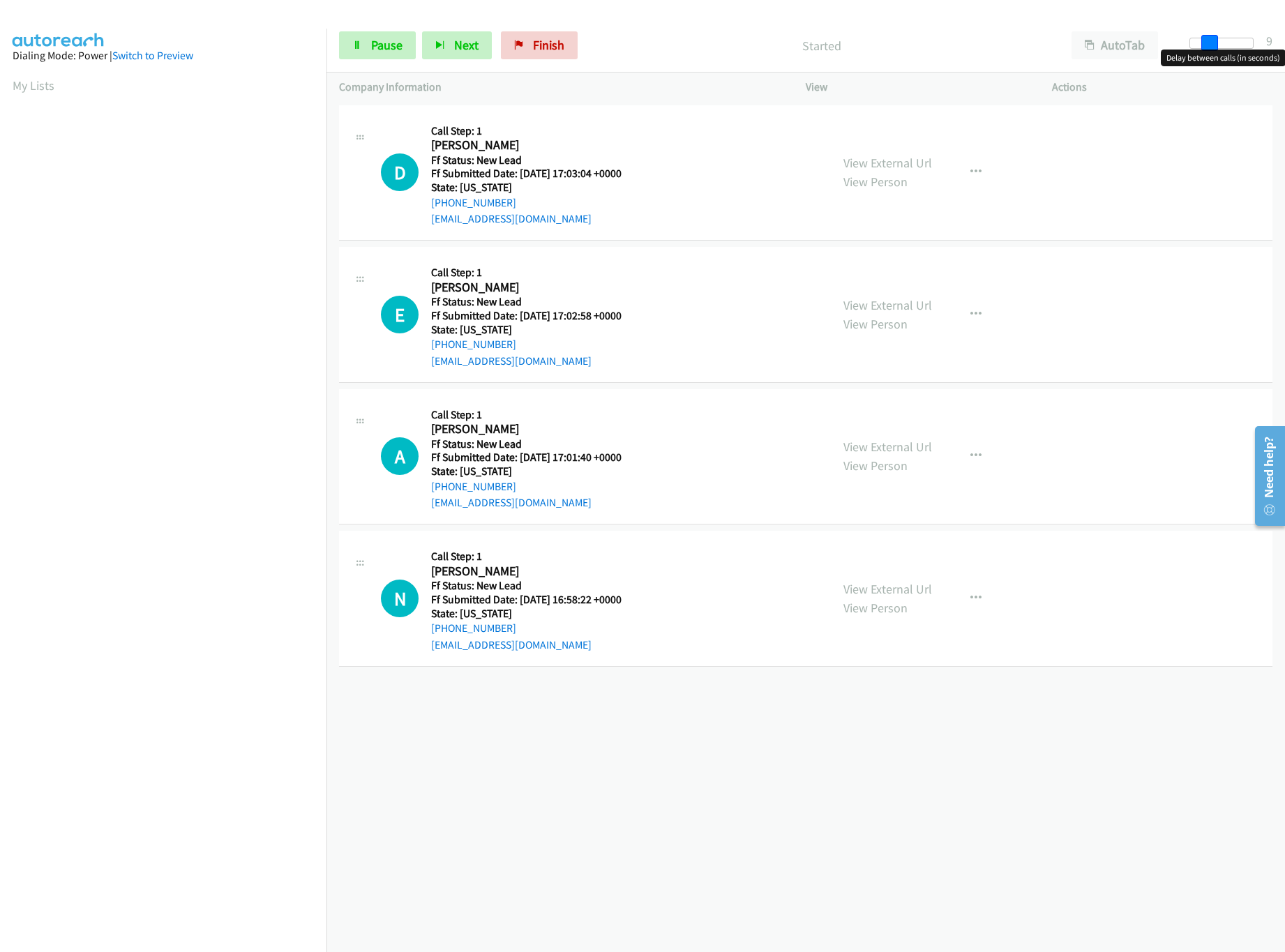
drag, startPoint x: 1200, startPoint y: 42, endPoint x: 1208, endPoint y: 40, distance: 8.2
click at [1208, 40] on span at bounding box center [1209, 43] width 17 height 17
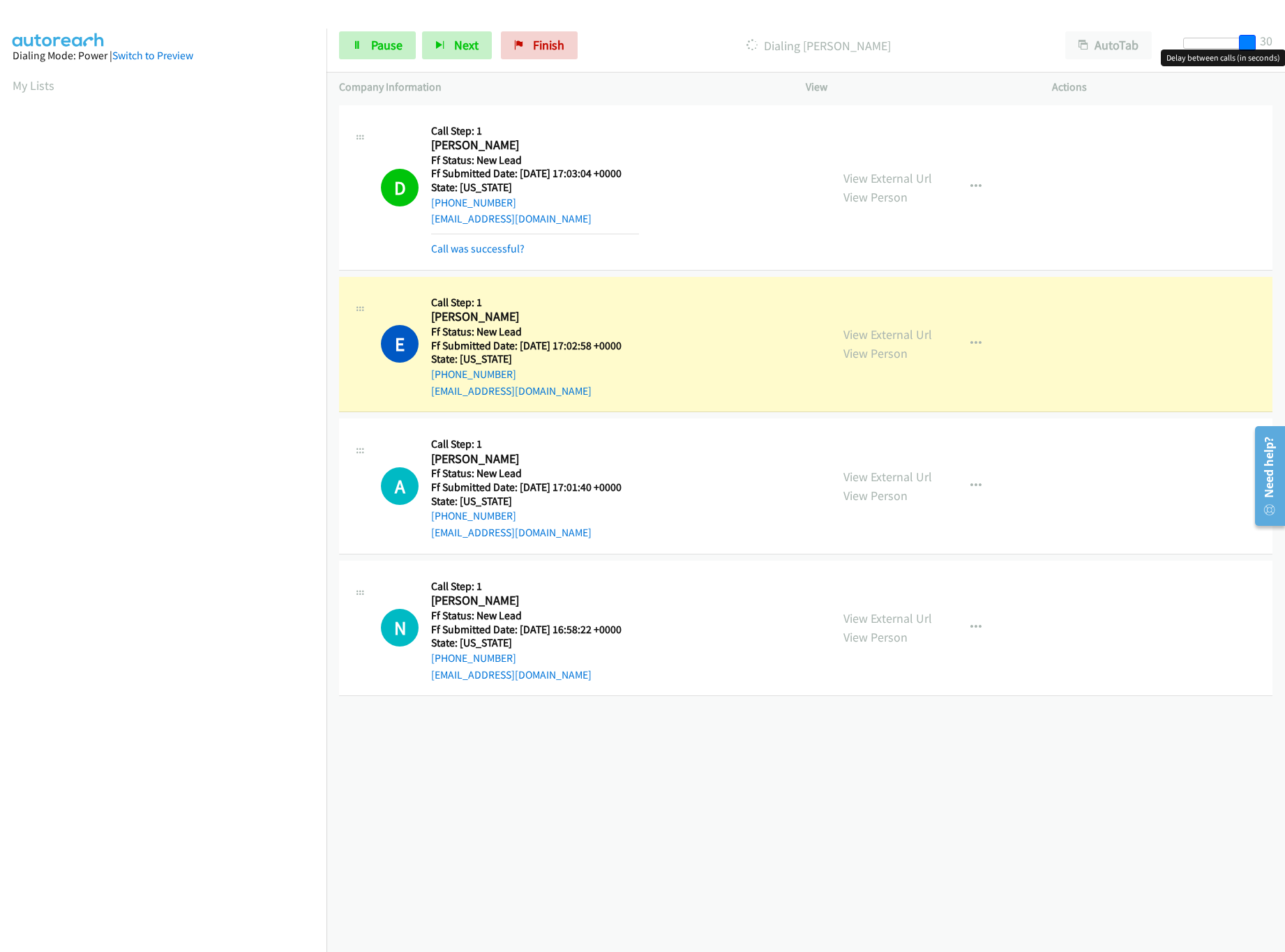
drag, startPoint x: 1208, startPoint y: 44, endPoint x: 1291, endPoint y: 53, distance: 83.5
click at [1284, 53] on html "Start Calls Pause Next Finish Dialing [PERSON_NAME] AutoTab AutoTab 30 Company …" at bounding box center [642, 33] width 1285 height 66
click at [867, 475] on link "View External Url" at bounding box center [887, 476] width 89 height 16
click at [1222, 44] on div at bounding box center [1215, 43] width 64 height 11
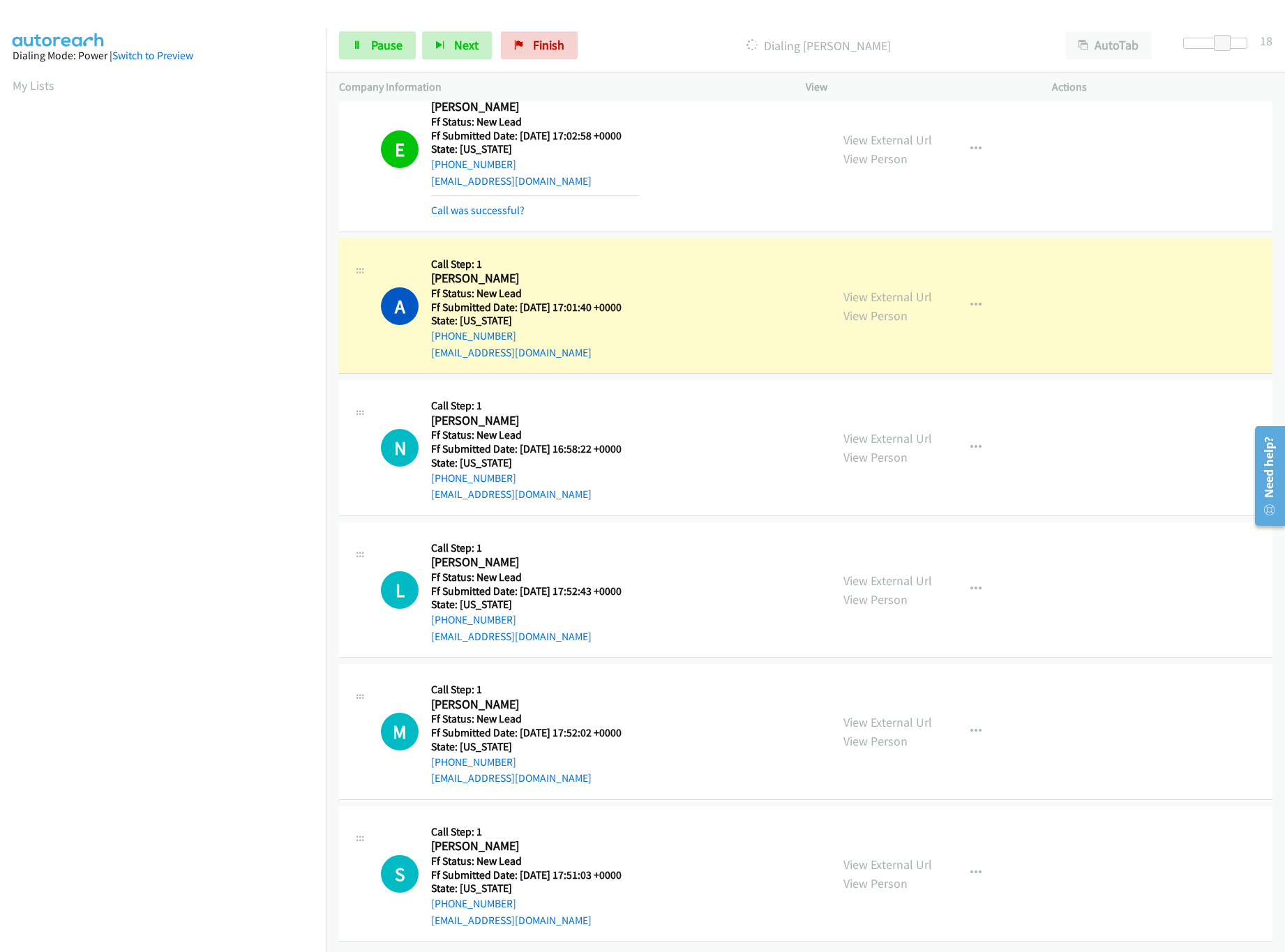
scroll to position [228, 0]
click at [852, 431] on link "View External Url" at bounding box center [887, 439] width 89 height 16
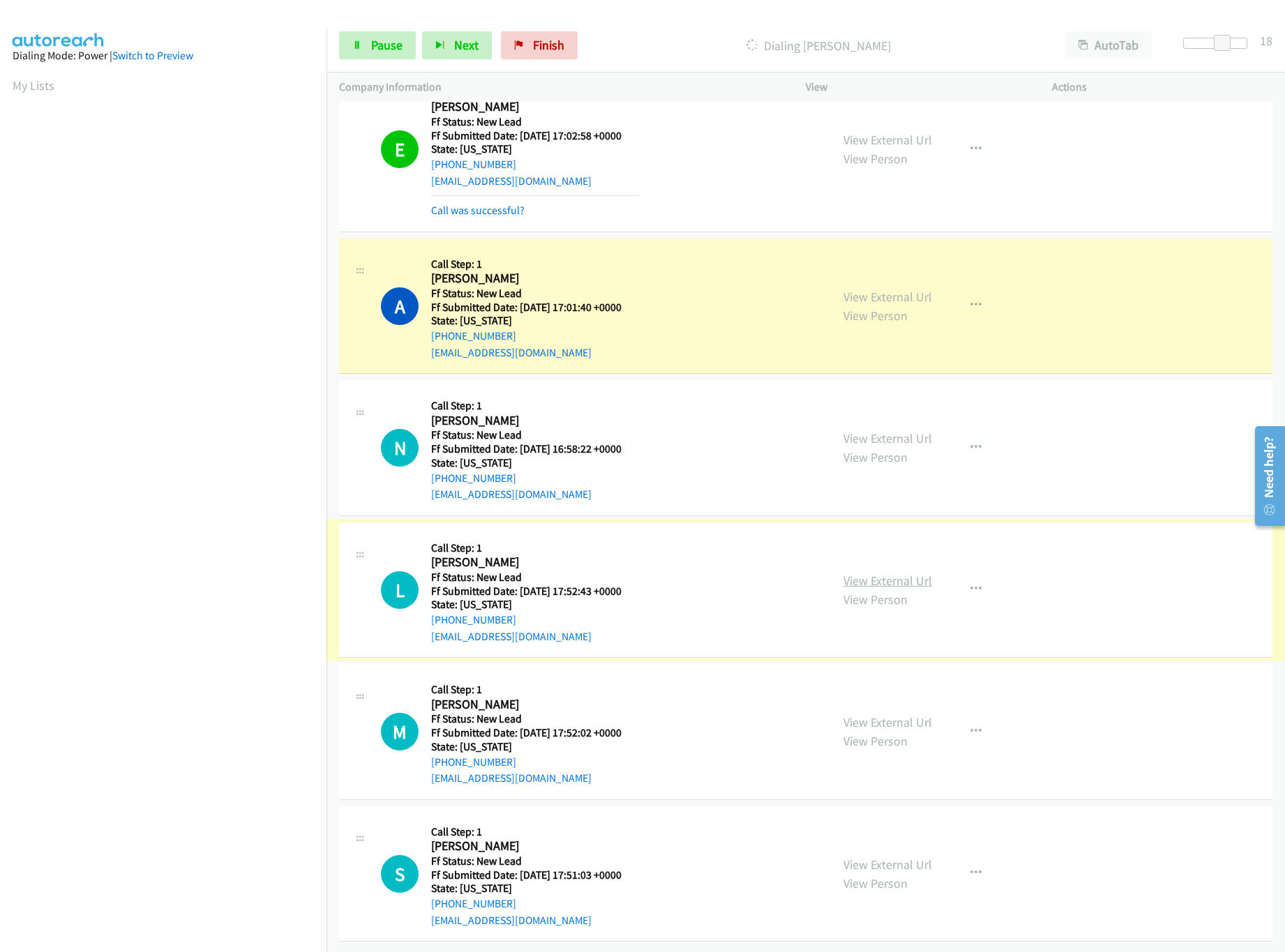
drag, startPoint x: 870, startPoint y: 555, endPoint x: 863, endPoint y: 555, distance: 7.0
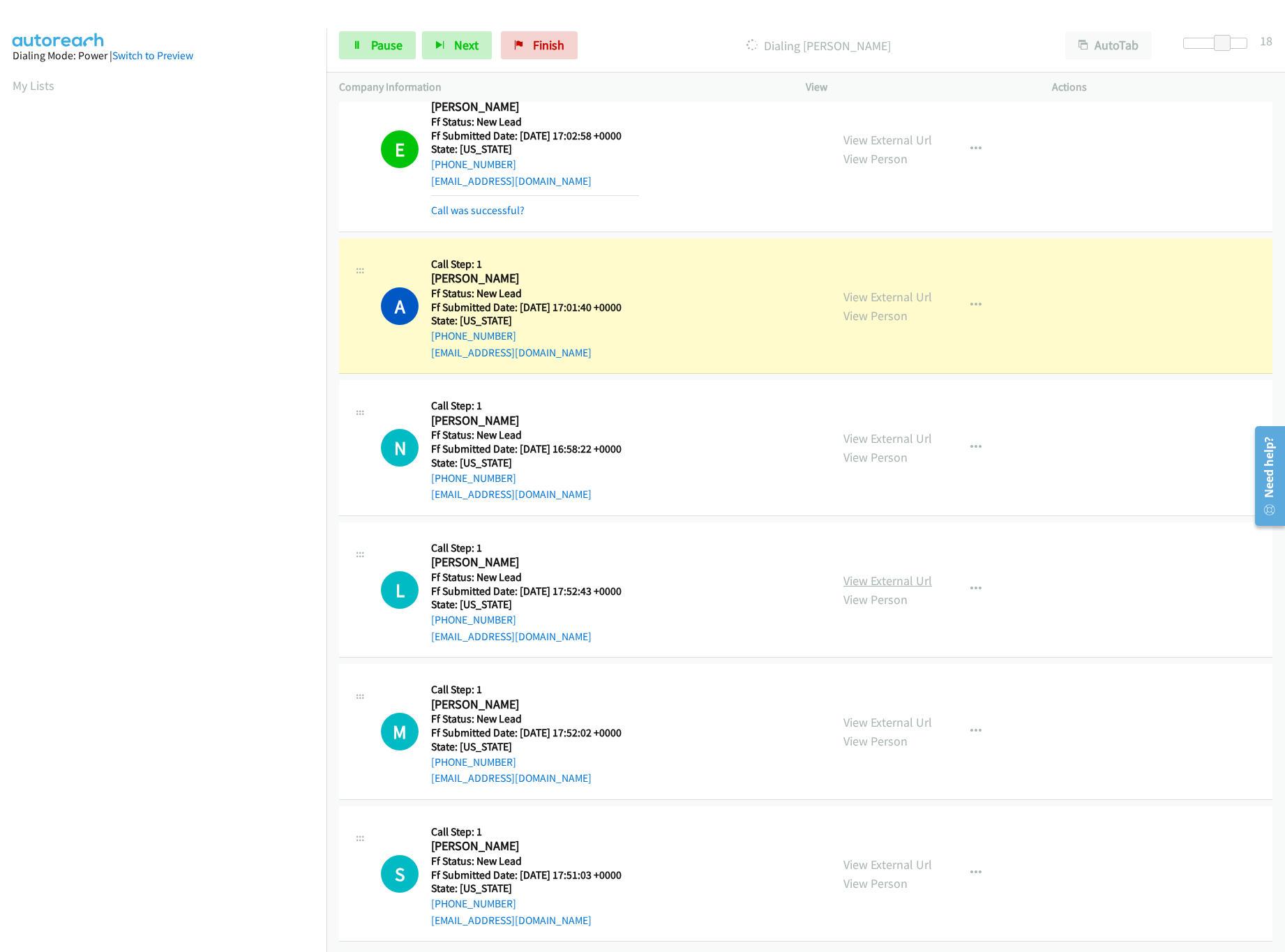
click at [863, 572] on link "View External Url" at bounding box center [887, 580] width 89 height 16
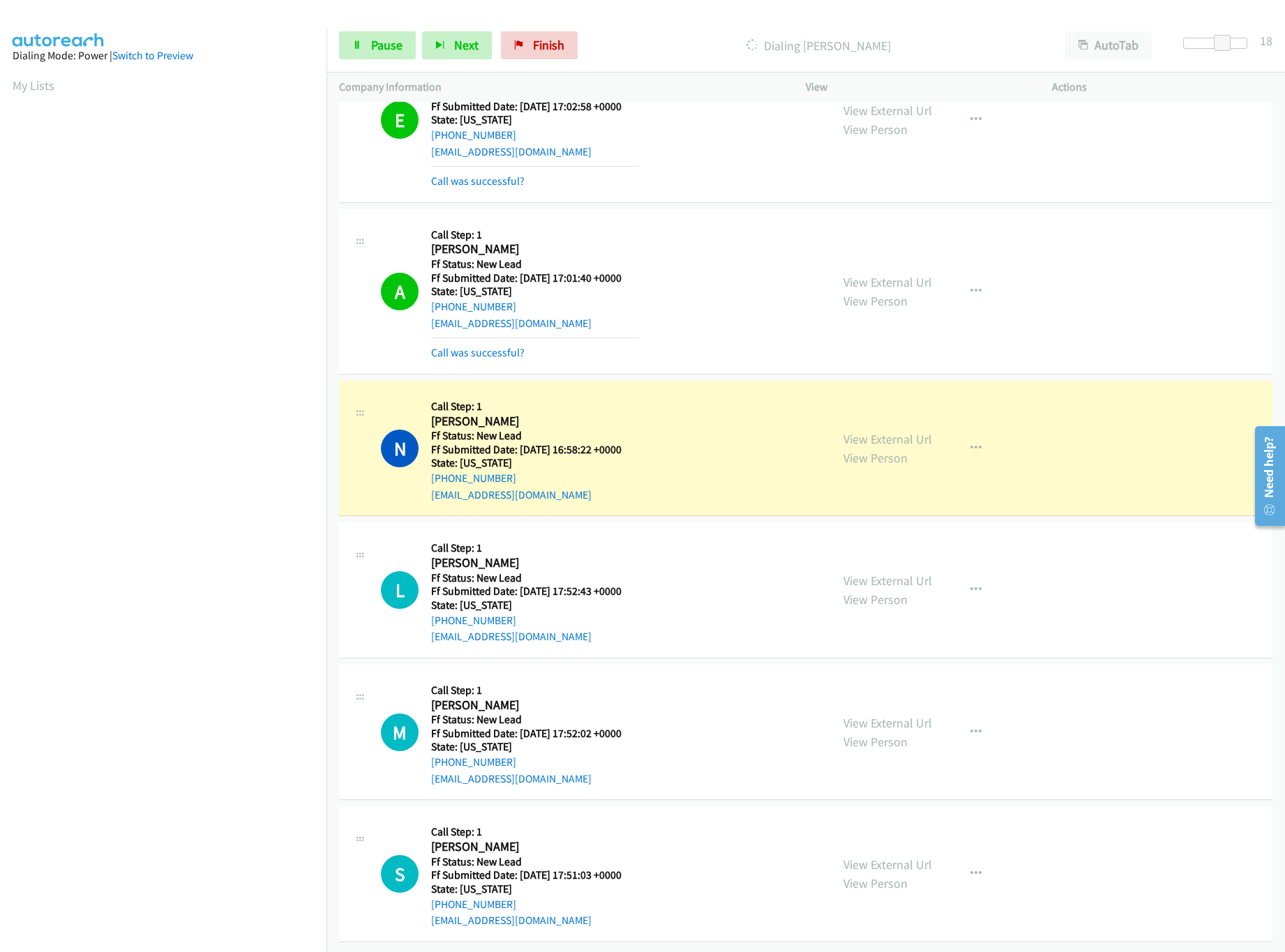
scroll to position [258, 0]
click at [890, 715] on link "View External Url" at bounding box center [887, 723] width 89 height 16
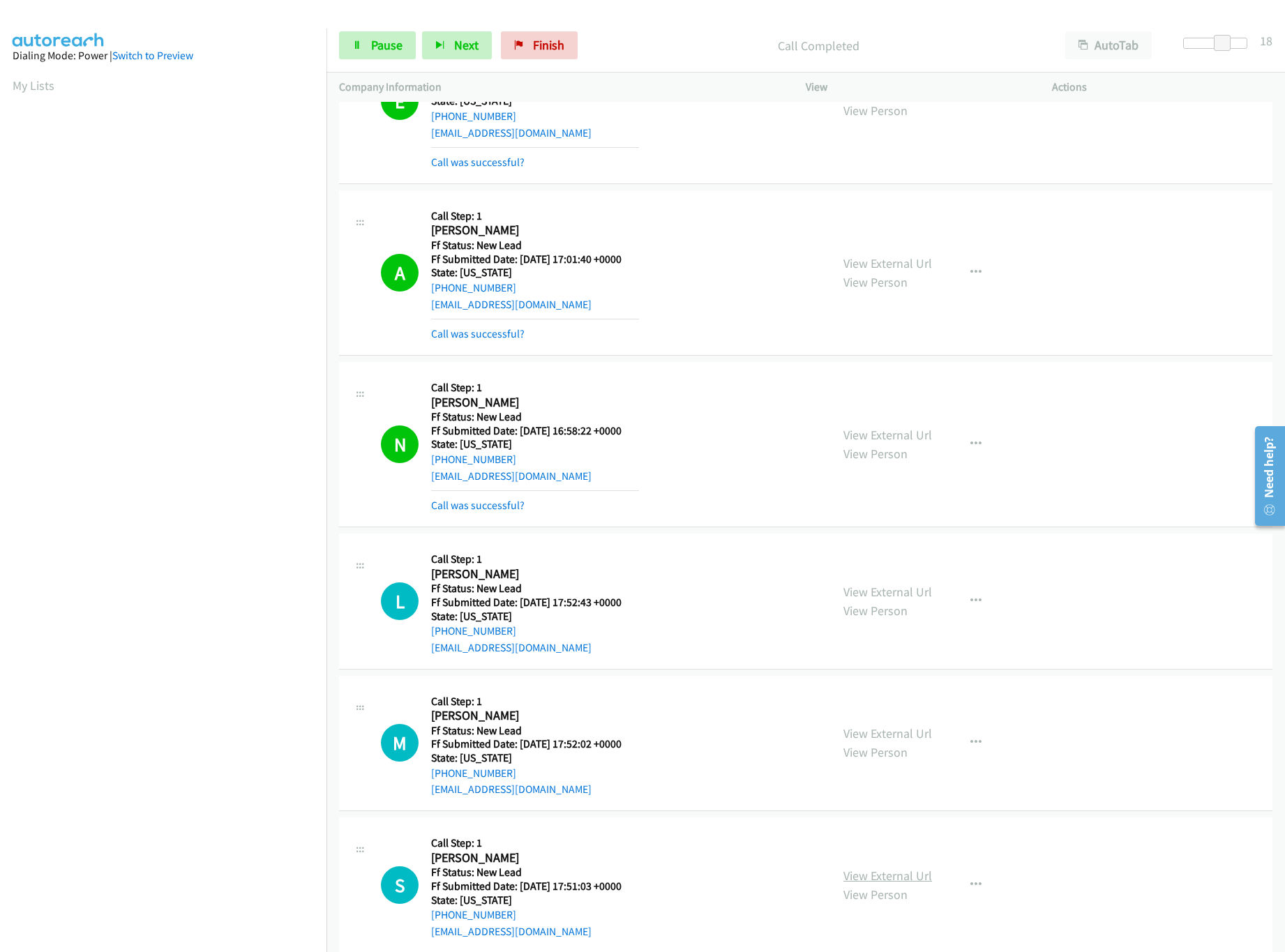
click at [869, 871] on link "View External Url" at bounding box center [887, 876] width 89 height 16
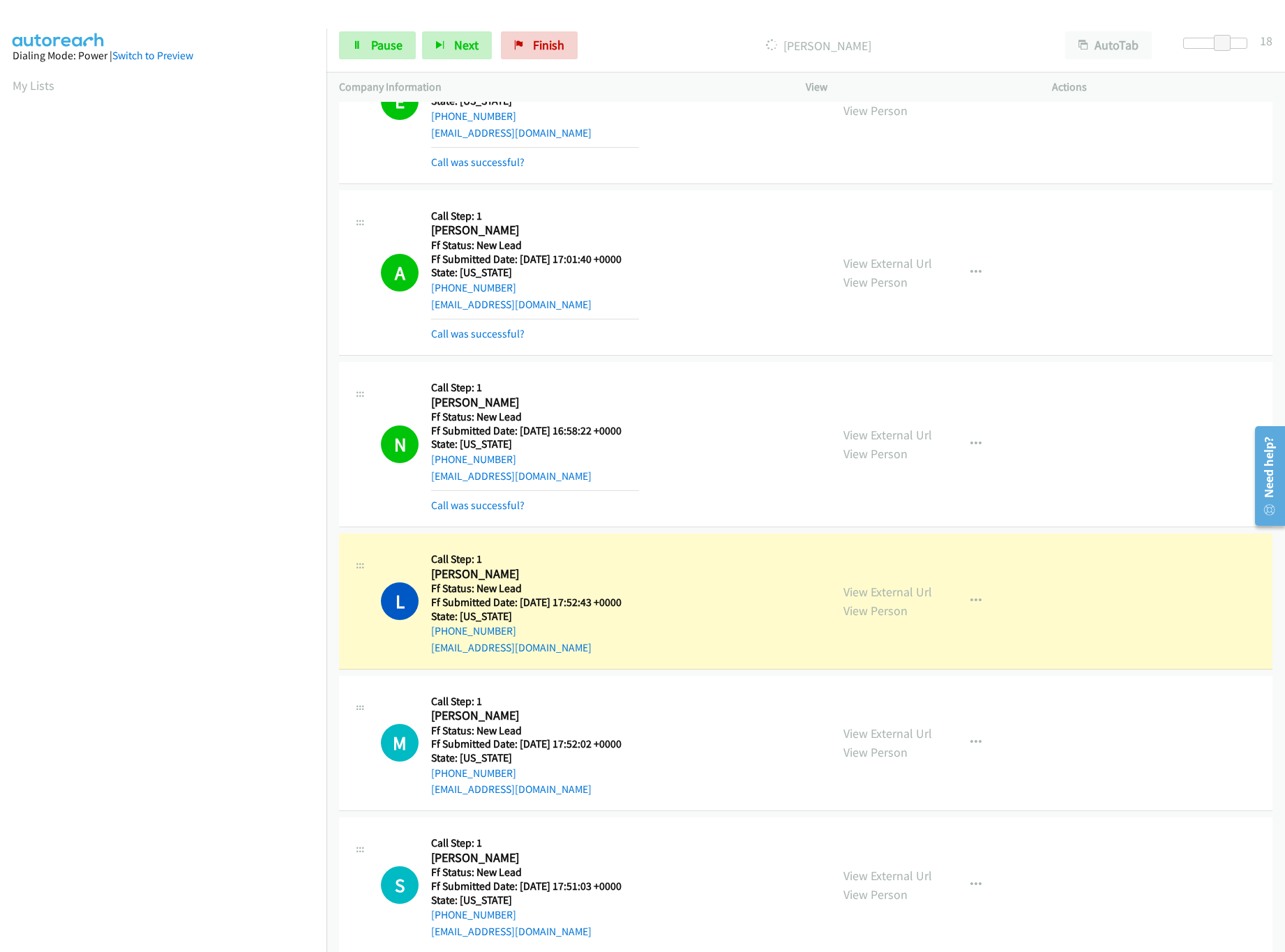
scroll to position [289, 0]
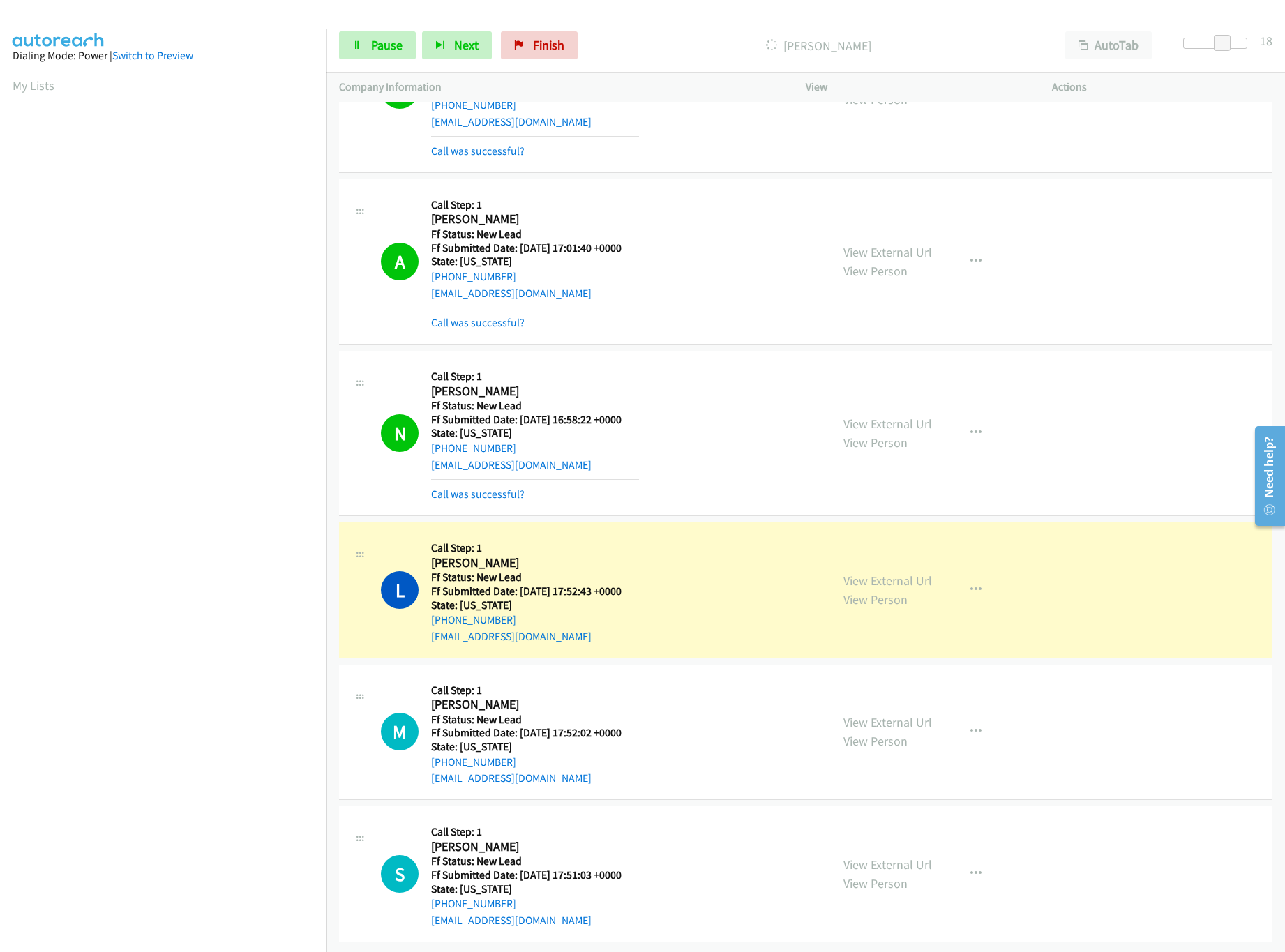
click at [176, 860] on nav "Dialing Mode: Power | Switch to Preview My Lists" at bounding box center [163, 505] width 327 height 952
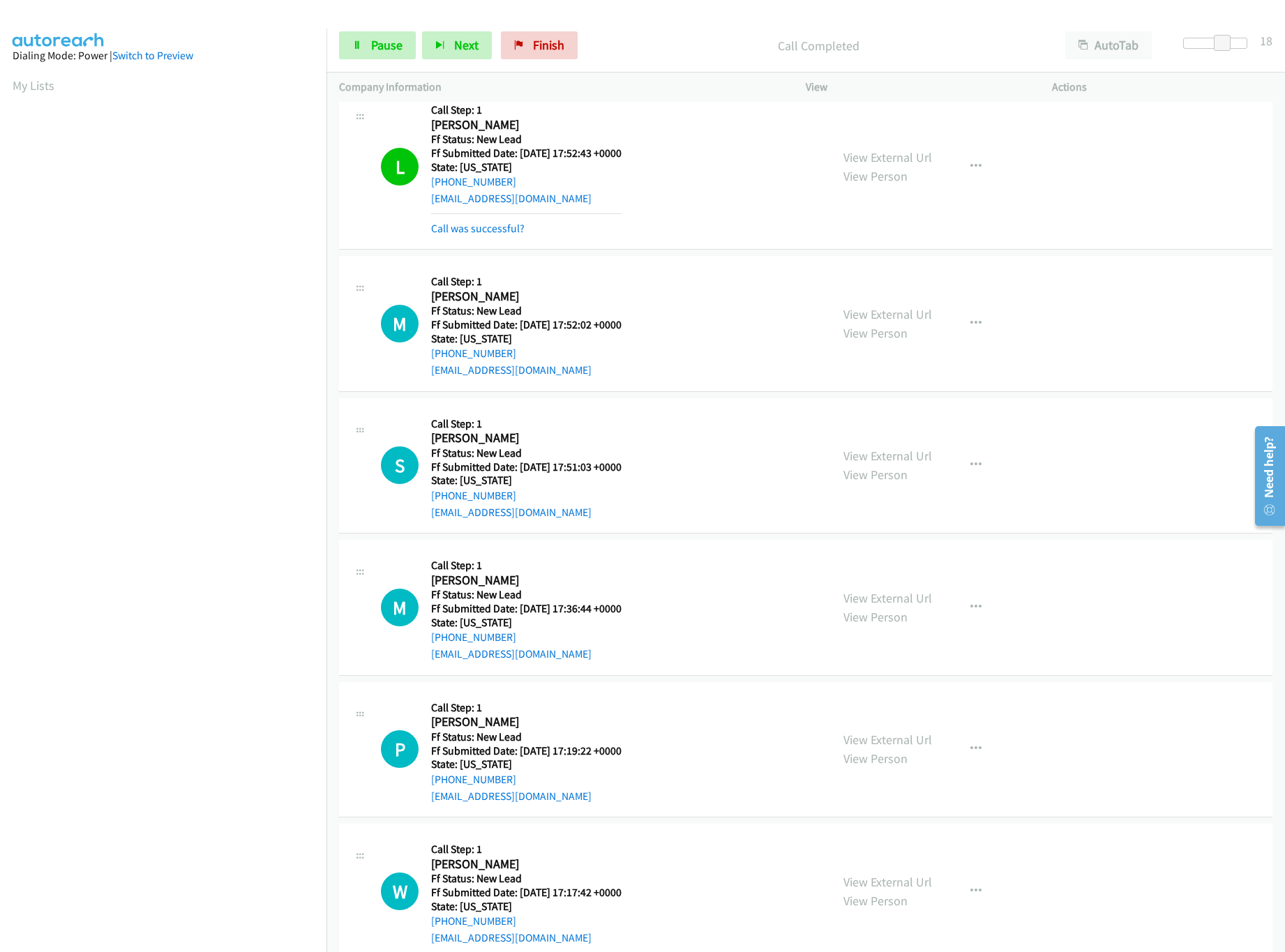
scroll to position [744, 0]
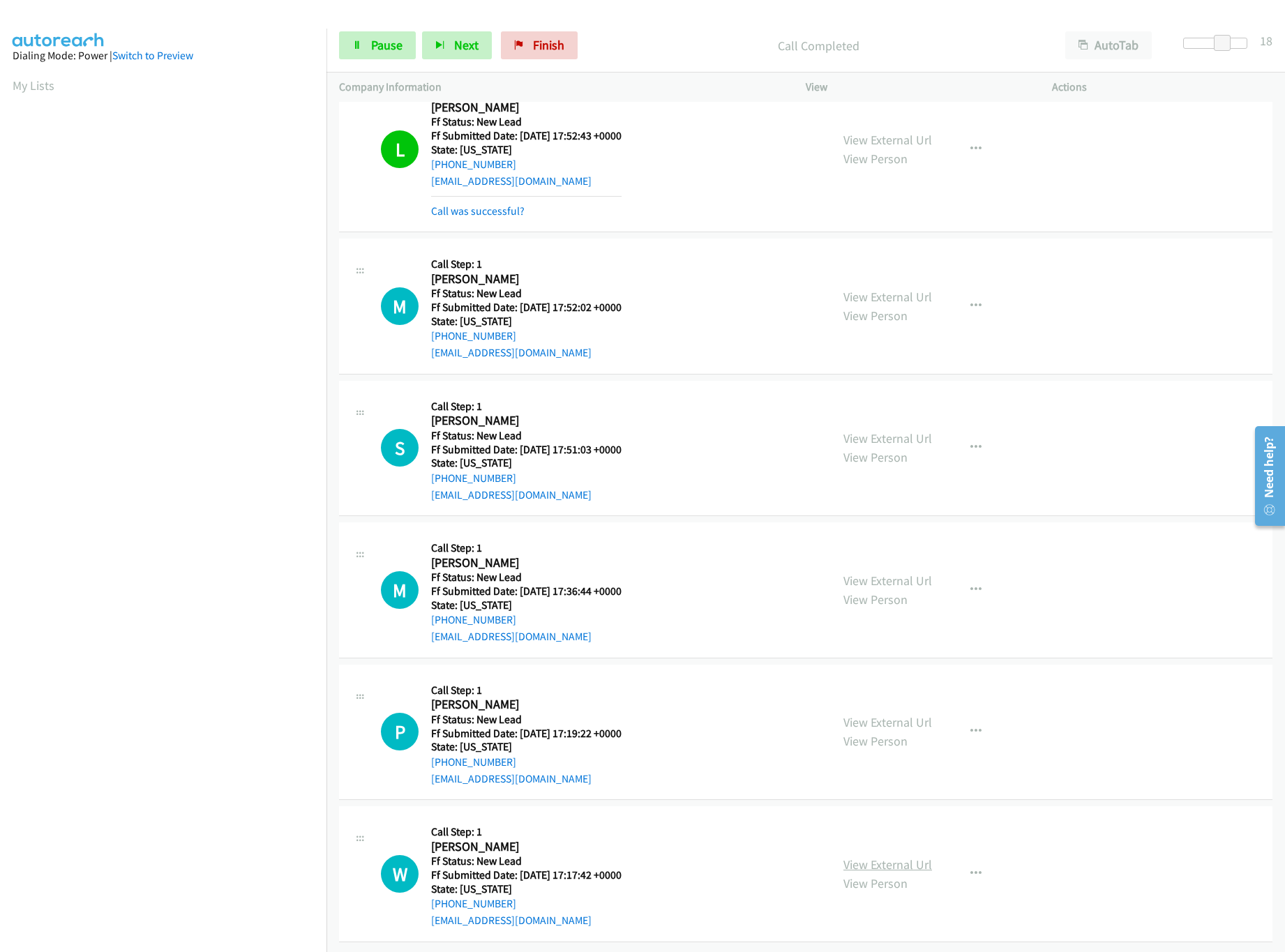
click at [874, 856] on link "View External Url" at bounding box center [887, 864] width 89 height 16
click at [873, 714] on link "View External Url" at bounding box center [887, 722] width 89 height 16
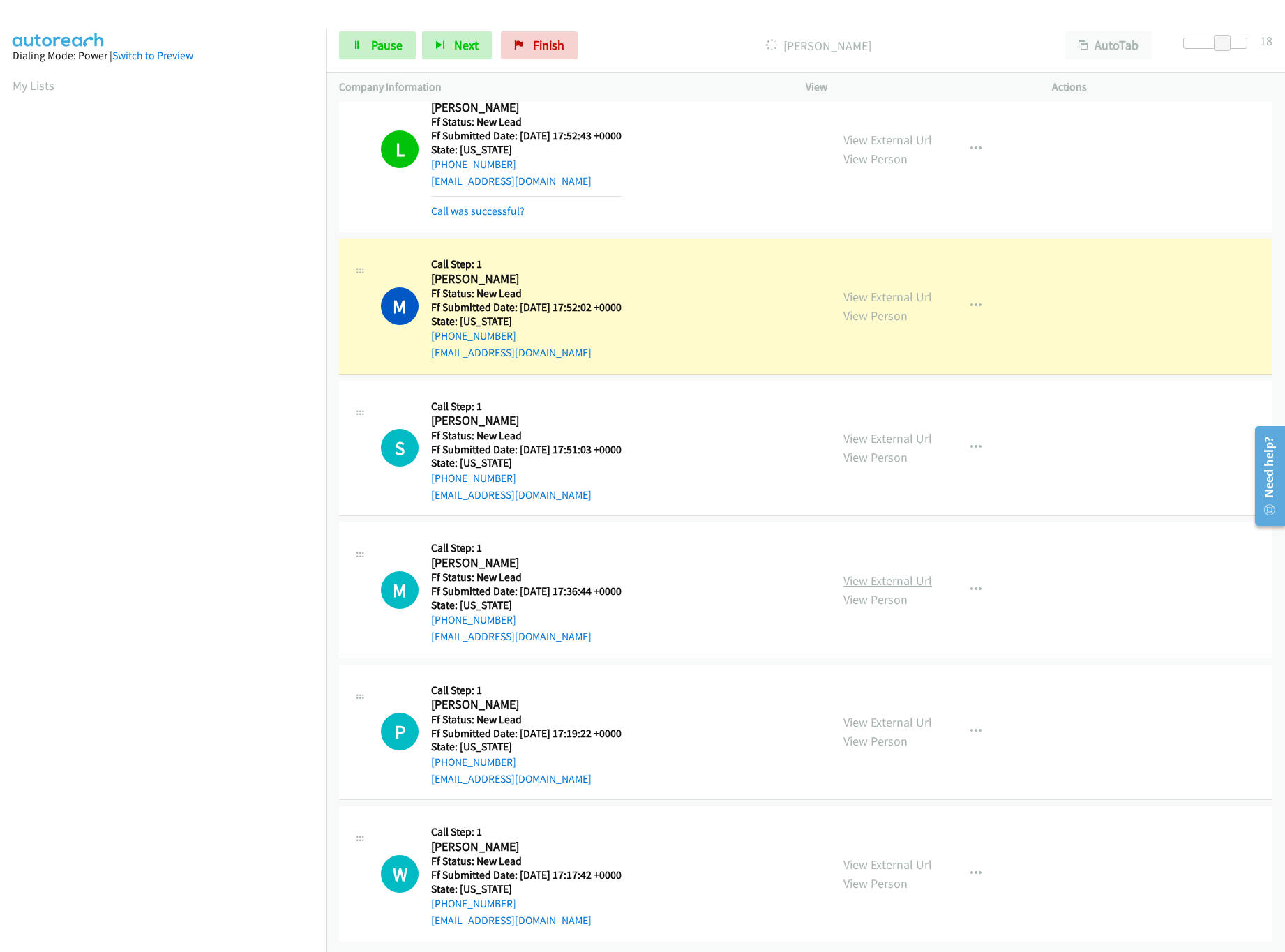
drag, startPoint x: 883, startPoint y: 573, endPoint x: 883, endPoint y: 565, distance: 8.0
click at [883, 573] on div "View External Url View Person" at bounding box center [887, 590] width 89 height 38
click at [883, 572] on link "View External Url" at bounding box center [887, 580] width 89 height 16
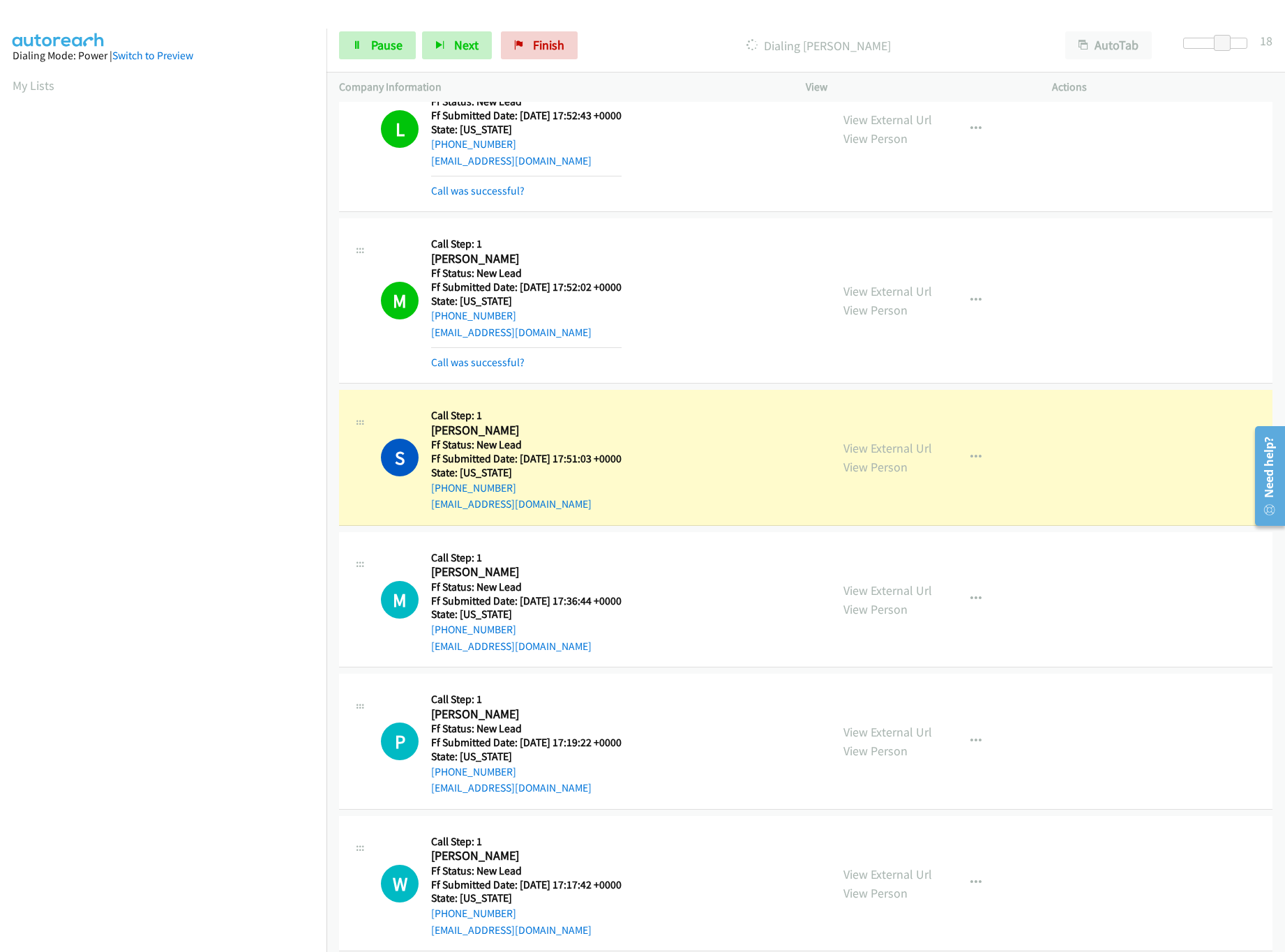
click at [1199, 51] on div at bounding box center [1215, 48] width 89 height 22
click at [1199, 40] on div at bounding box center [1215, 43] width 64 height 11
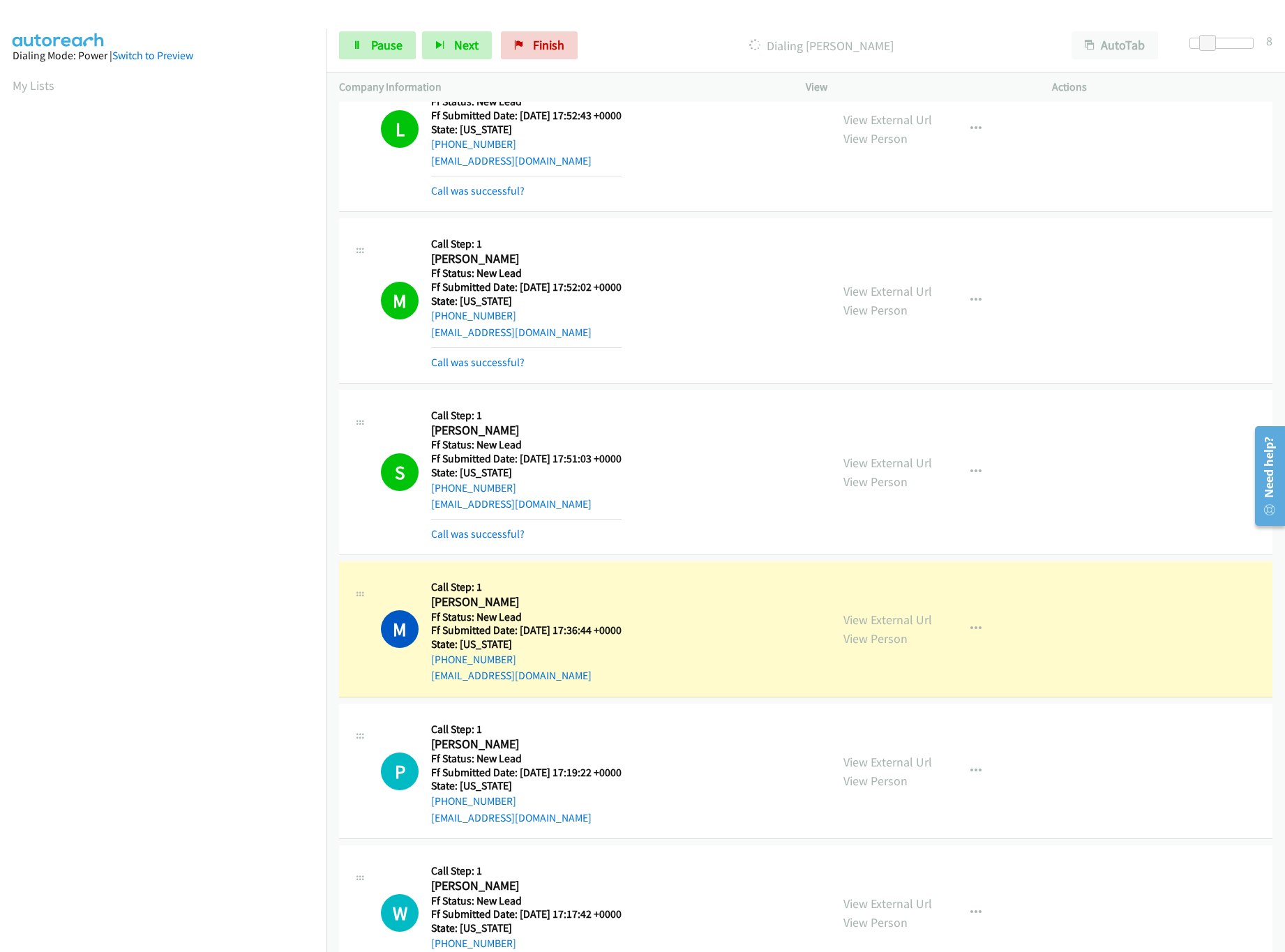
scroll to position [806, 0]
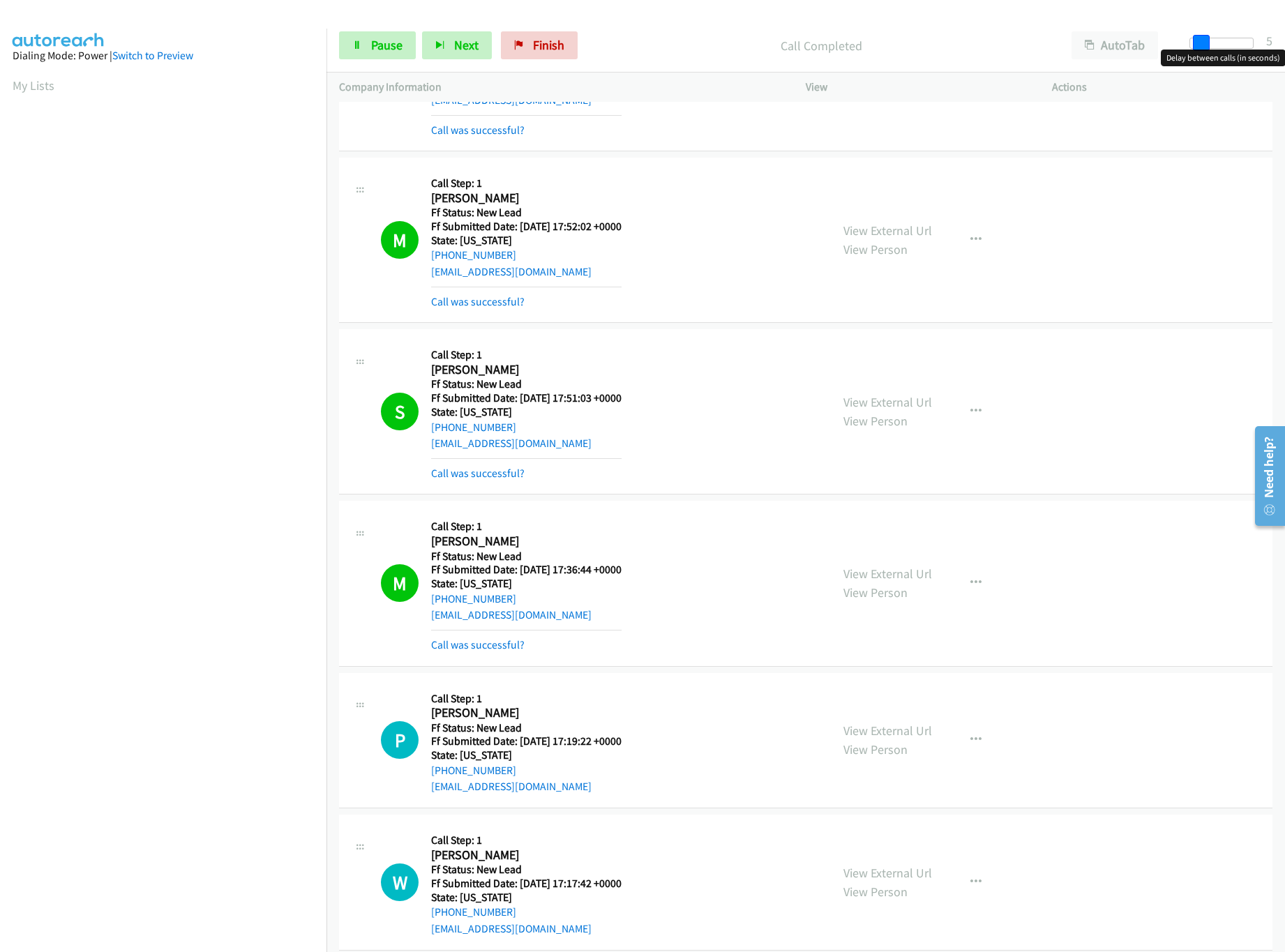
click at [1204, 48] on span at bounding box center [1200, 43] width 17 height 17
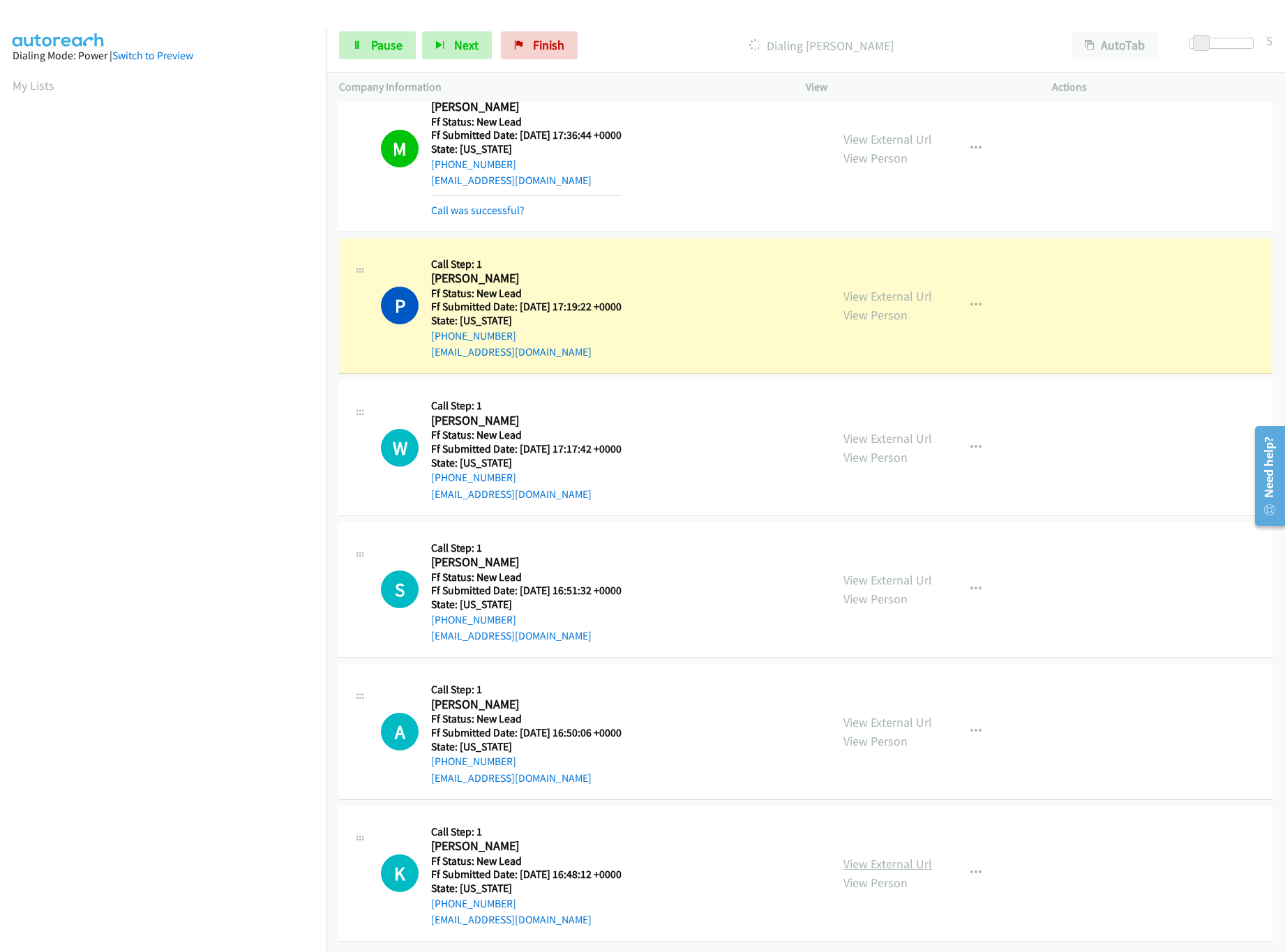
click at [895, 855] on link "View External Url" at bounding box center [887, 863] width 89 height 16
click at [919, 714] on link "View External Url" at bounding box center [887, 722] width 89 height 16
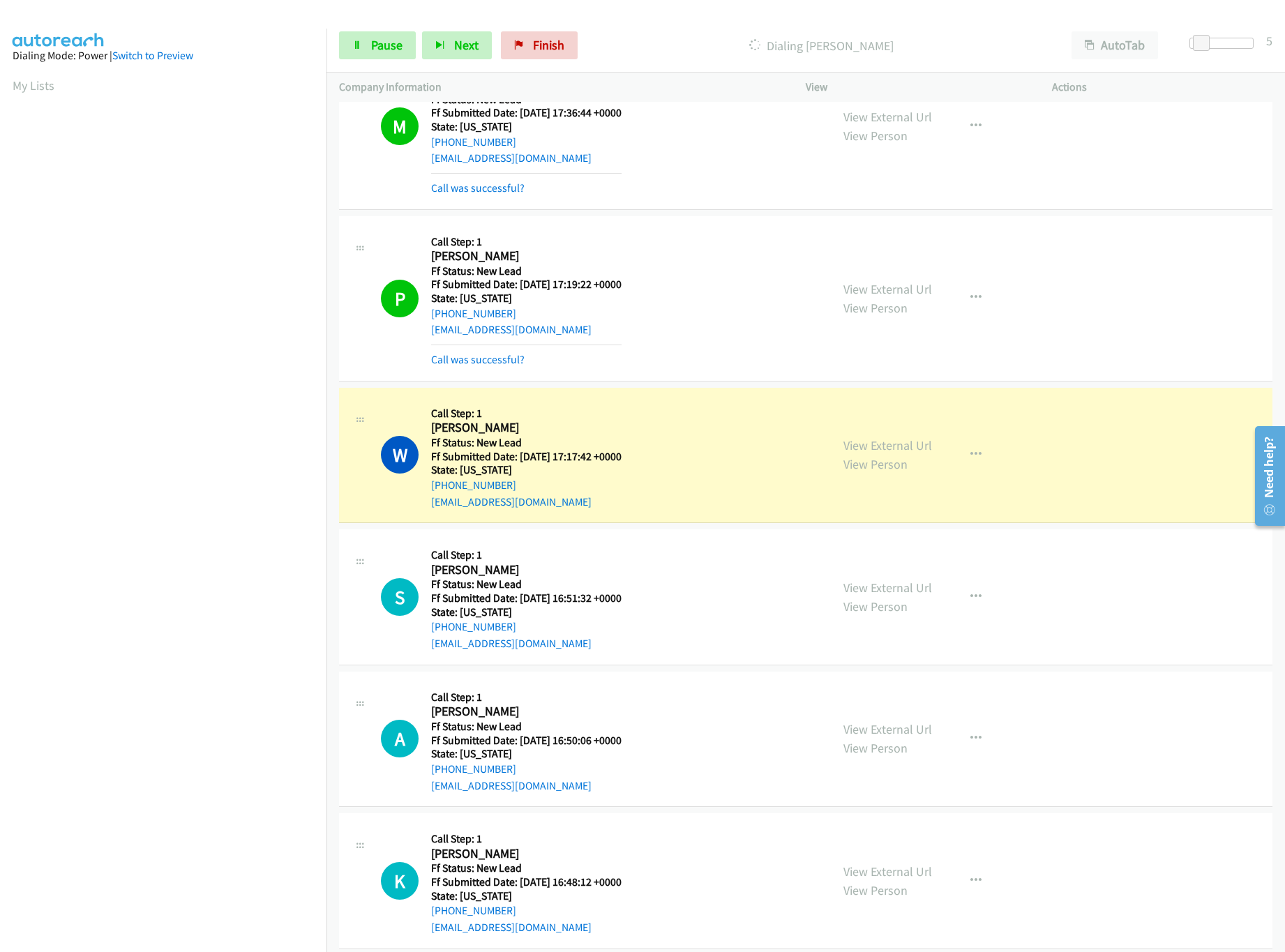
click at [898, 601] on div "View External Url View Person" at bounding box center [887, 596] width 89 height 38
click at [904, 591] on link "View External Url" at bounding box center [887, 587] width 89 height 16
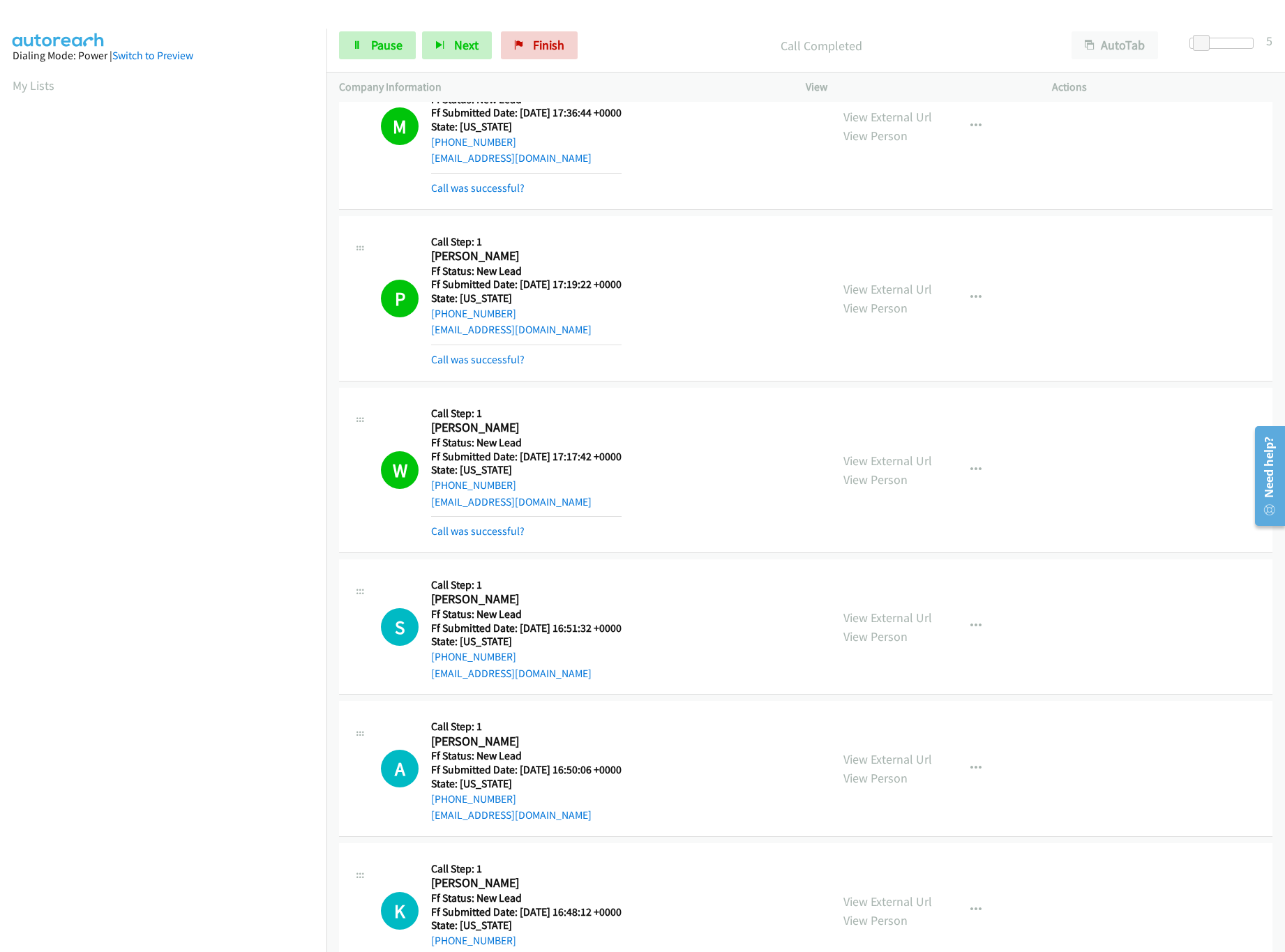
scroll to position [0, 5]
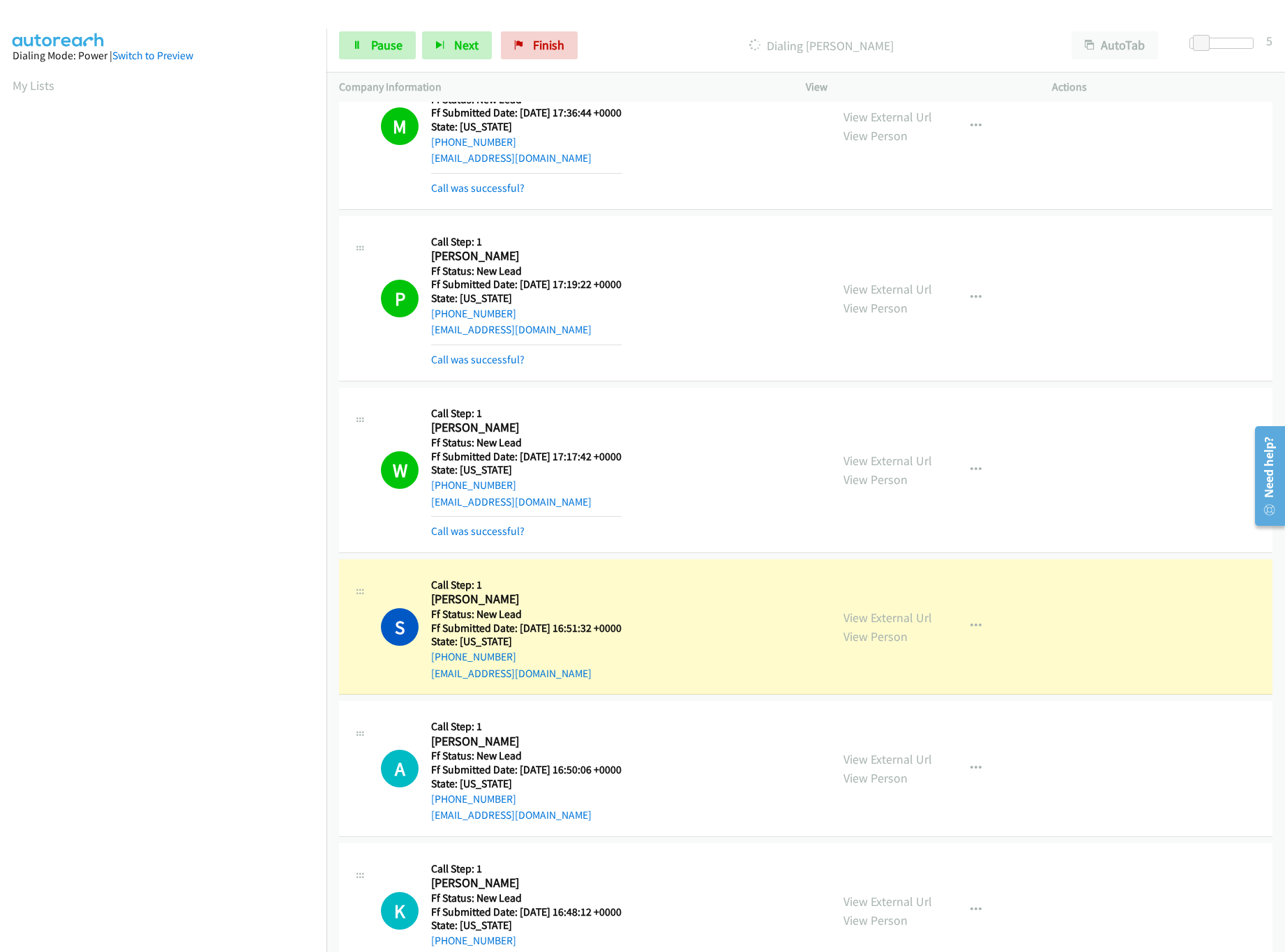
click at [383, 25] on div "Start Calls Pause Next Finish Dialing Susan Szwed AutoTab AutoTab 5" at bounding box center [805, 45] width 958 height 54
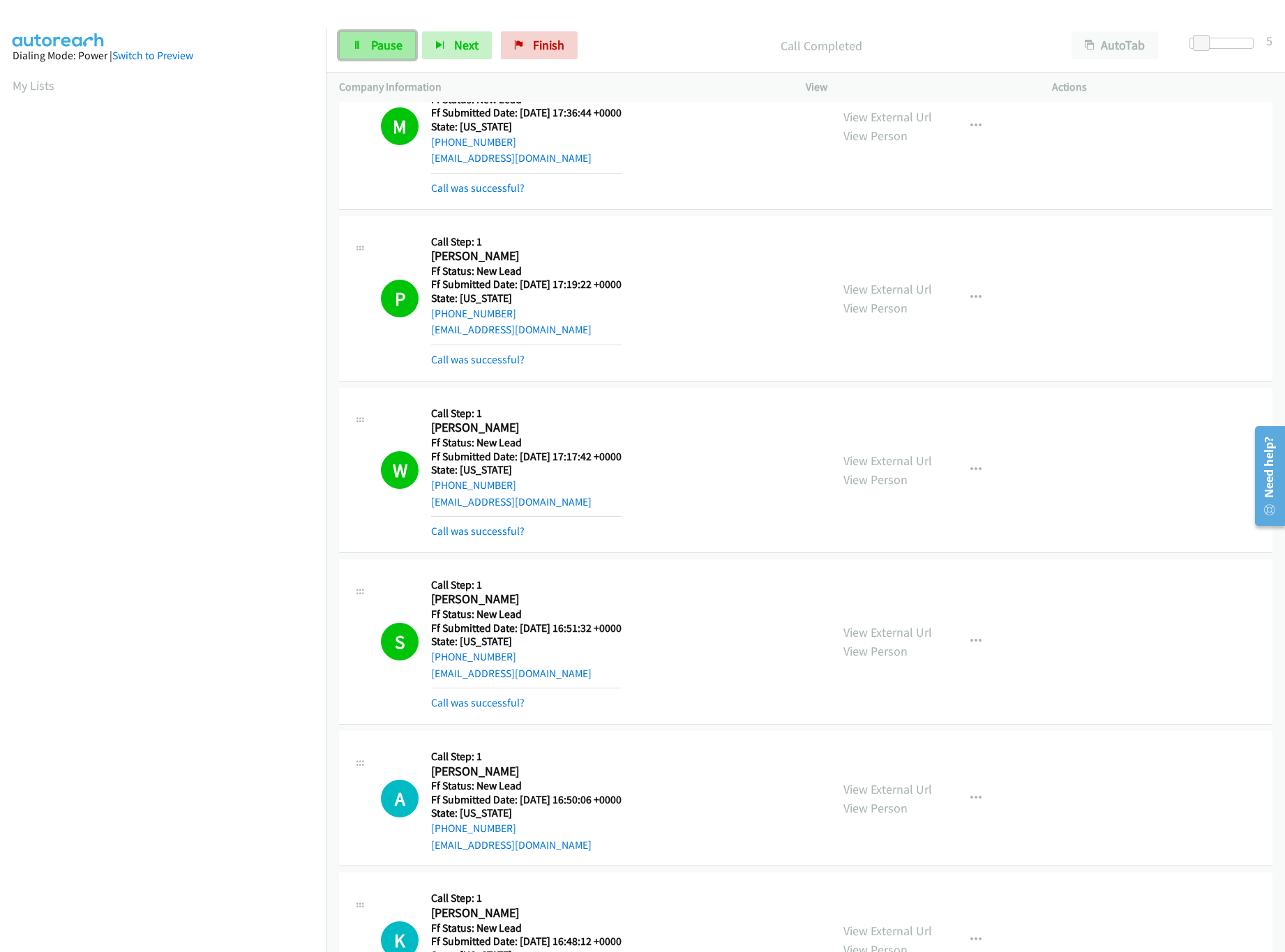
click at [387, 39] on span "Pause" at bounding box center [386, 45] width 31 height 16
click at [486, 709] on link "Call was successful?" at bounding box center [477, 703] width 93 height 13
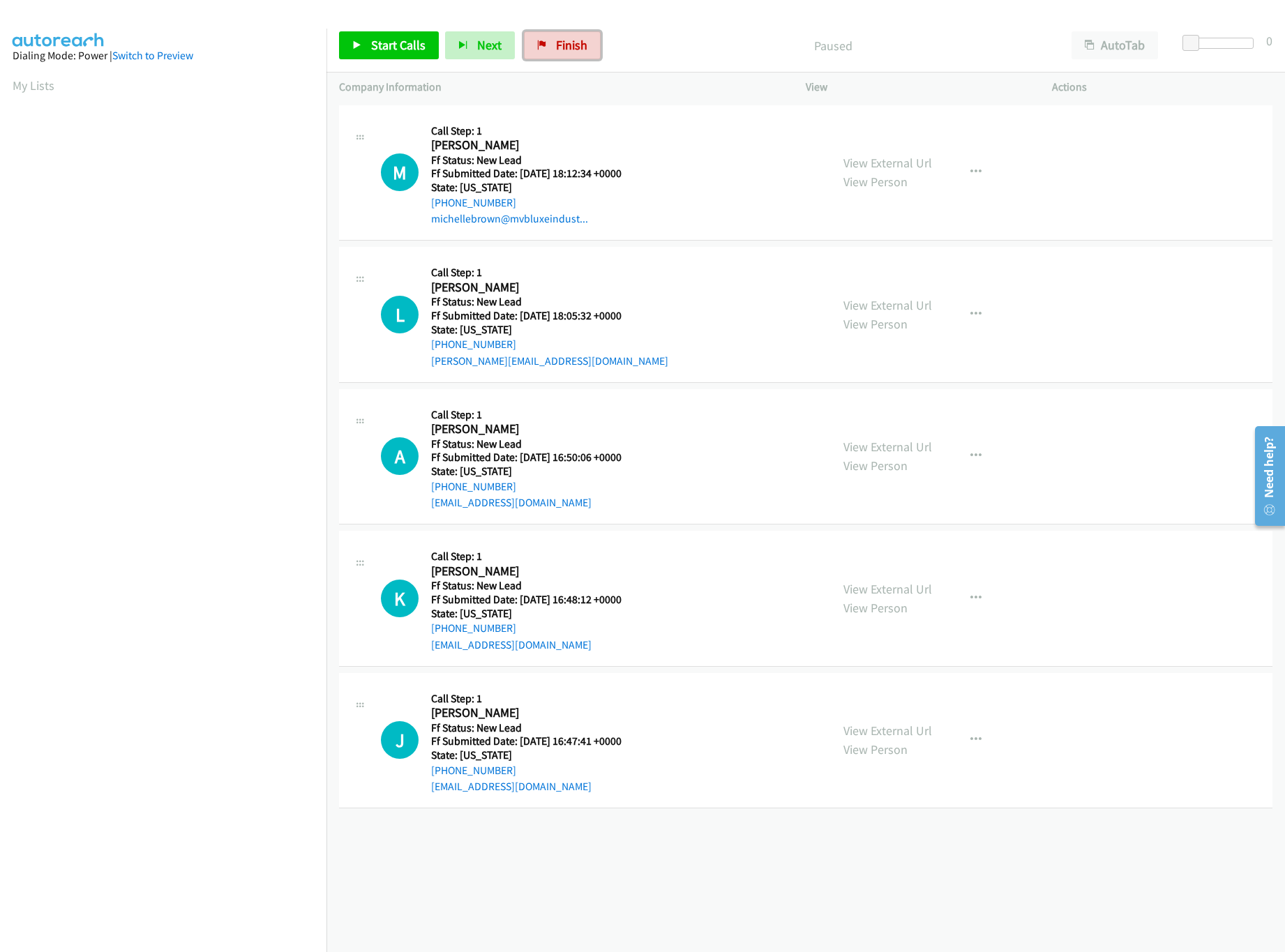
click at [556, 38] on span "Finish" at bounding box center [571, 45] width 31 height 16
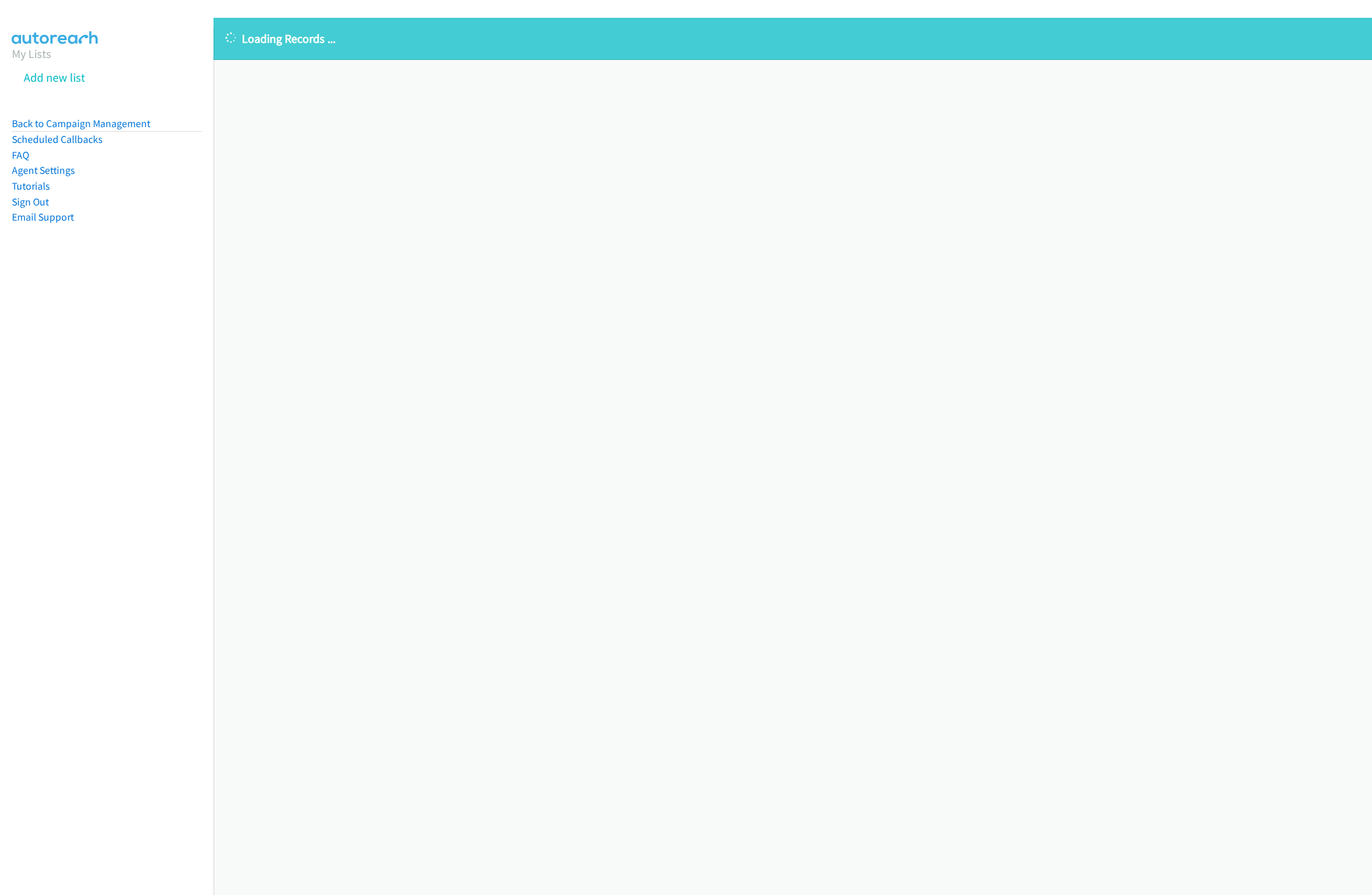
click at [640, 461] on div "Loading Records ... Sorry, something went wrong please try again." at bounding box center [792, 456] width 1158 height 878
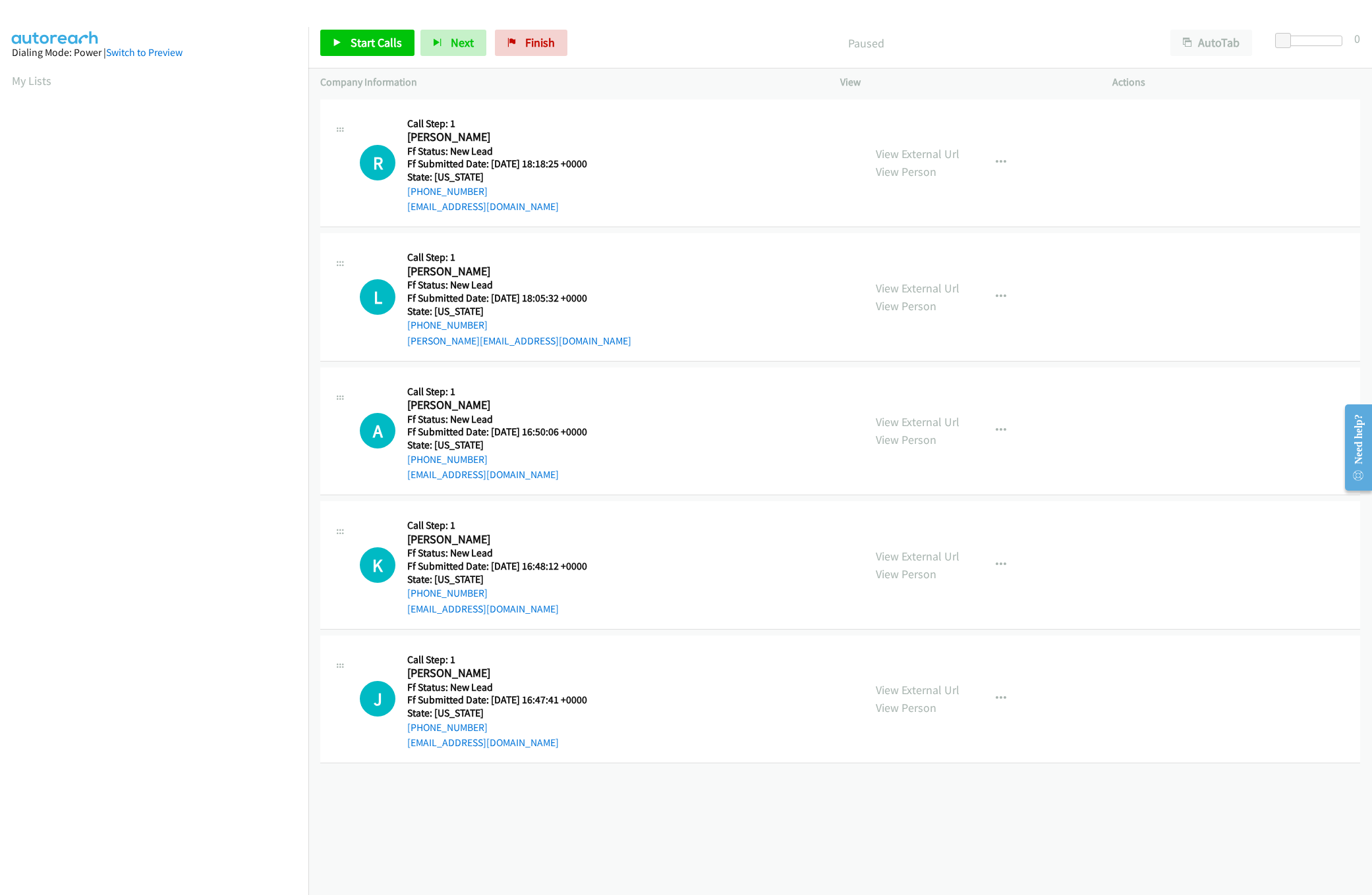
click at [923, 160] on div "View External Url View Person" at bounding box center [917, 163] width 84 height 36
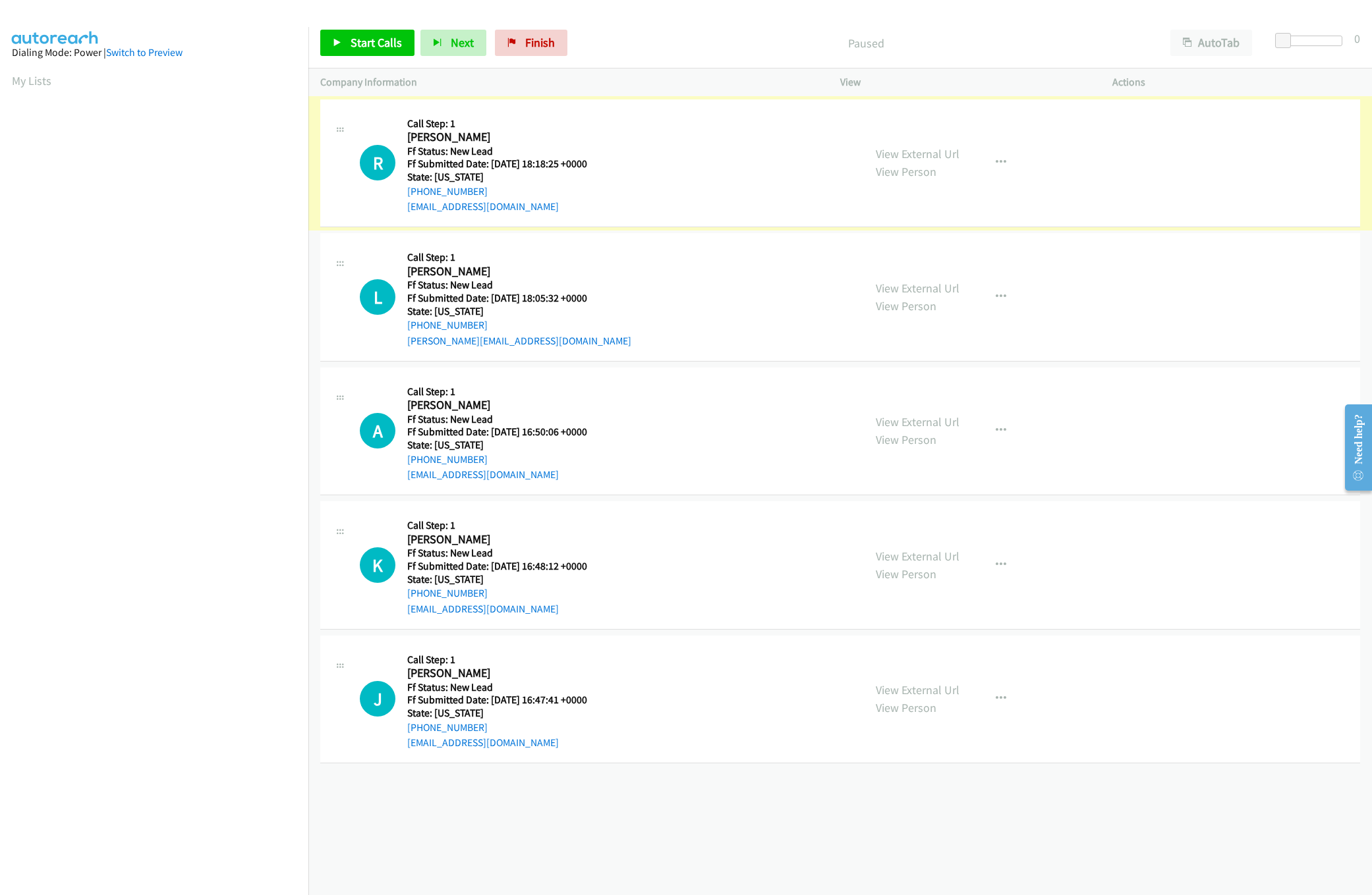
click at [932, 160] on div "View External Url View Person" at bounding box center [917, 163] width 84 height 36
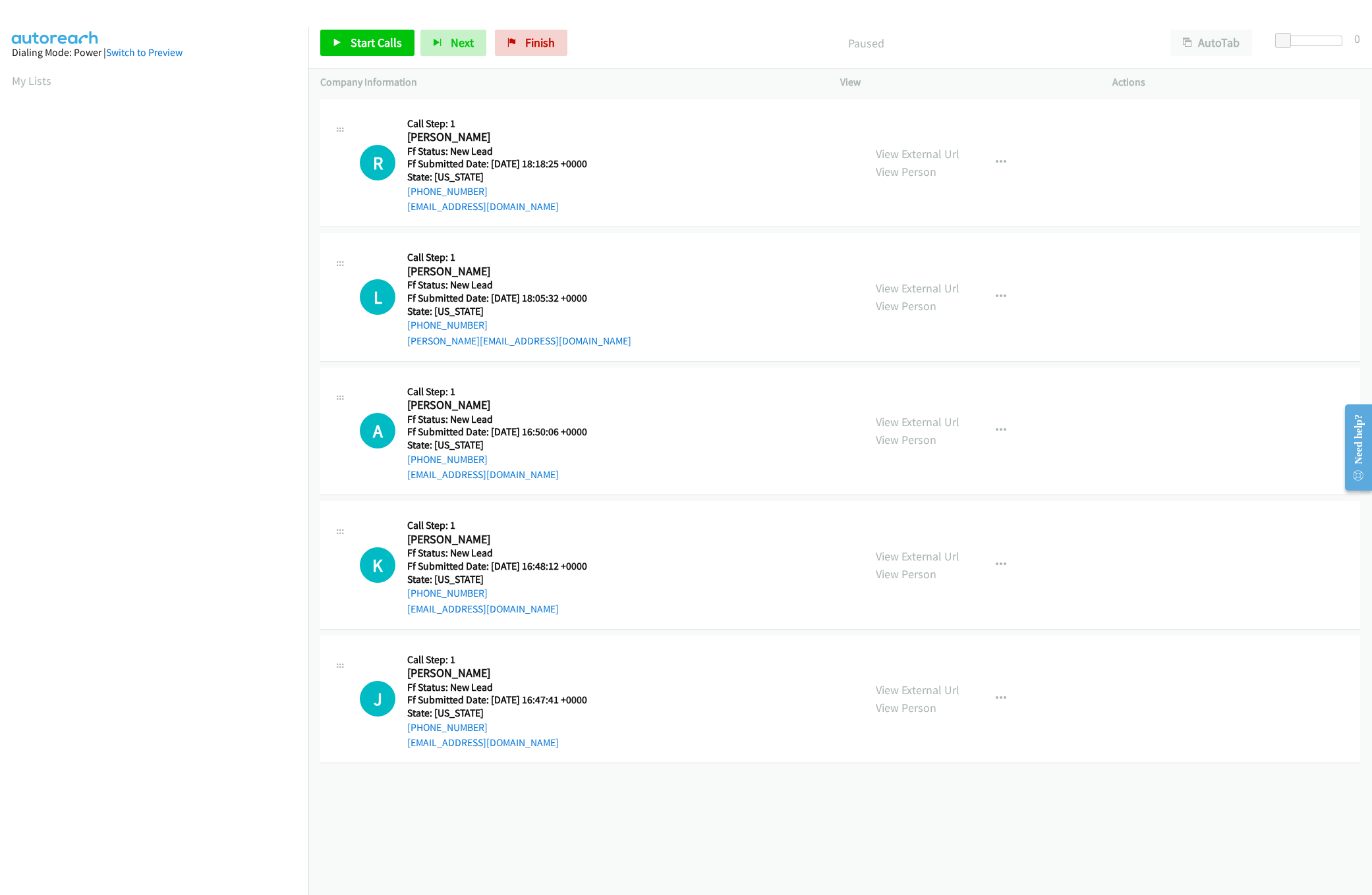
click at [934, 160] on div "View External Url View Person" at bounding box center [917, 163] width 84 height 36
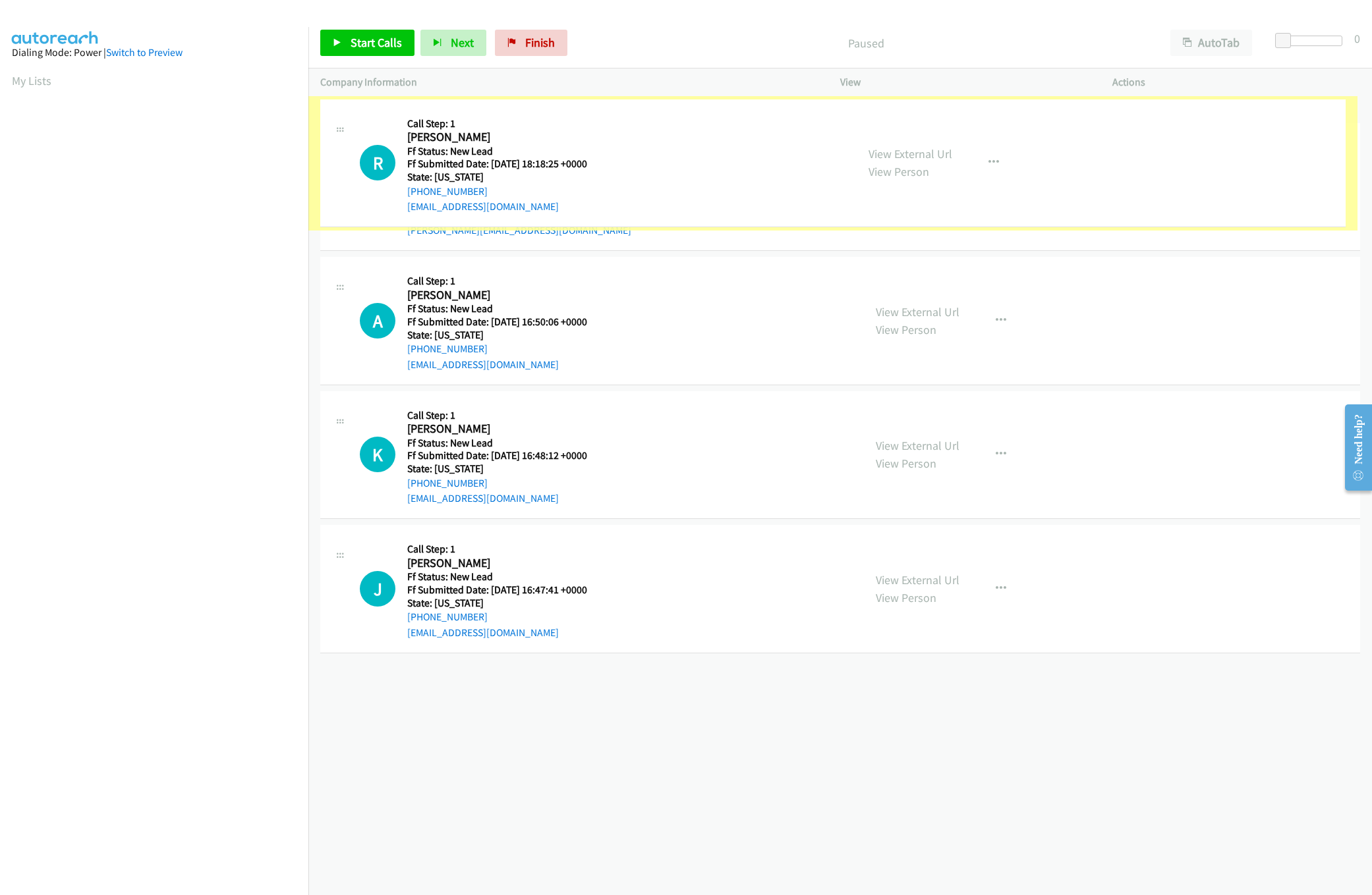
drag, startPoint x: 929, startPoint y: 160, endPoint x: 937, endPoint y: 160, distance: 8.0
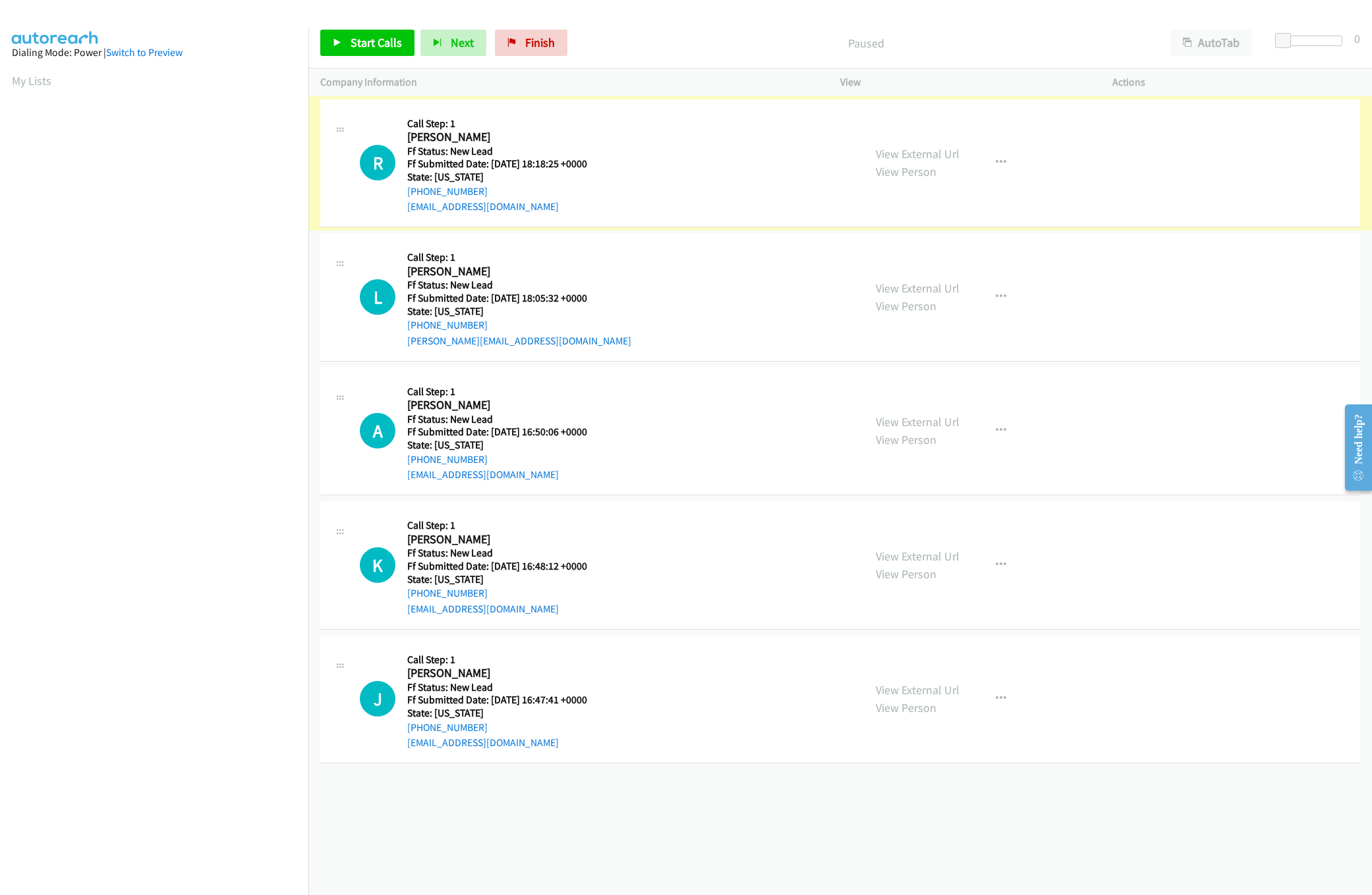
click at [937, 163] on div "View External Url View Person" at bounding box center [917, 163] width 84 height 36
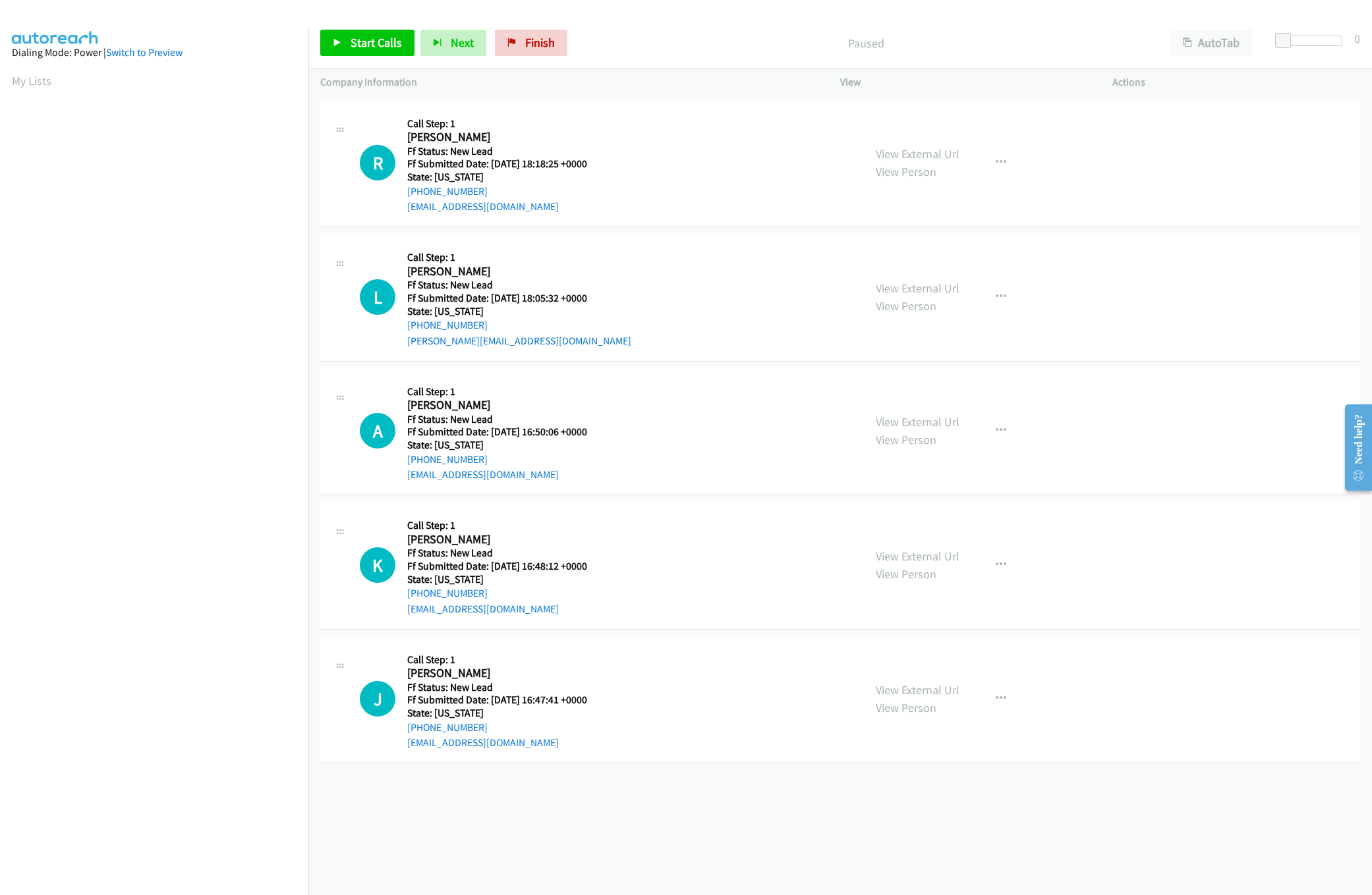
drag, startPoint x: 938, startPoint y: 163, endPoint x: 965, endPoint y: 153, distance: 28.8
click at [965, 153] on div "View External Url View Person View External Url Email Schedule/Manage Callback …" at bounding box center [1005, 163] width 284 height 104
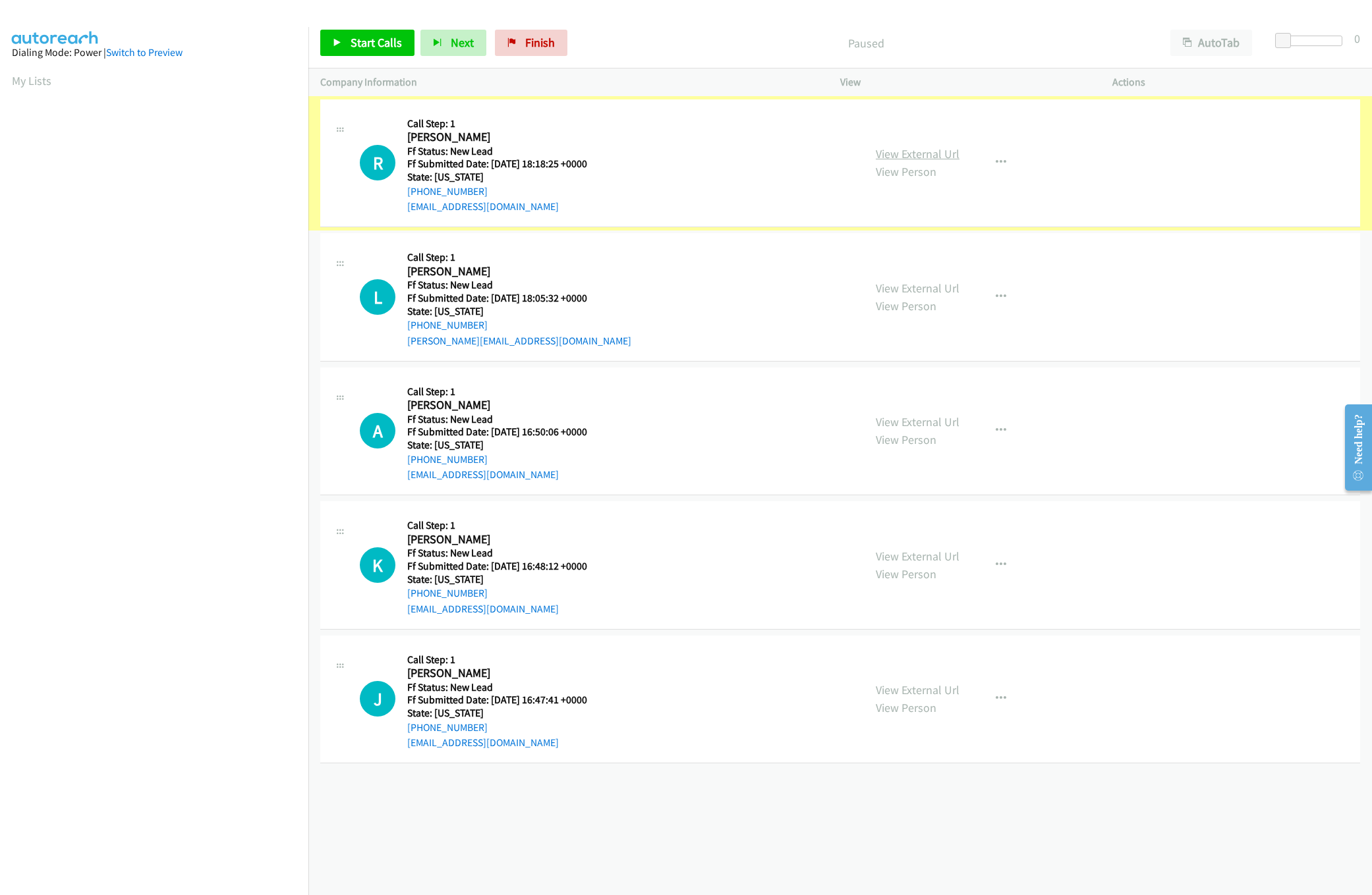
click at [908, 149] on link "View External Url" at bounding box center [917, 154] width 84 height 15
click at [897, 281] on link "View External Url" at bounding box center [917, 288] width 84 height 15
click at [929, 423] on link "View External Url" at bounding box center [917, 422] width 84 height 15
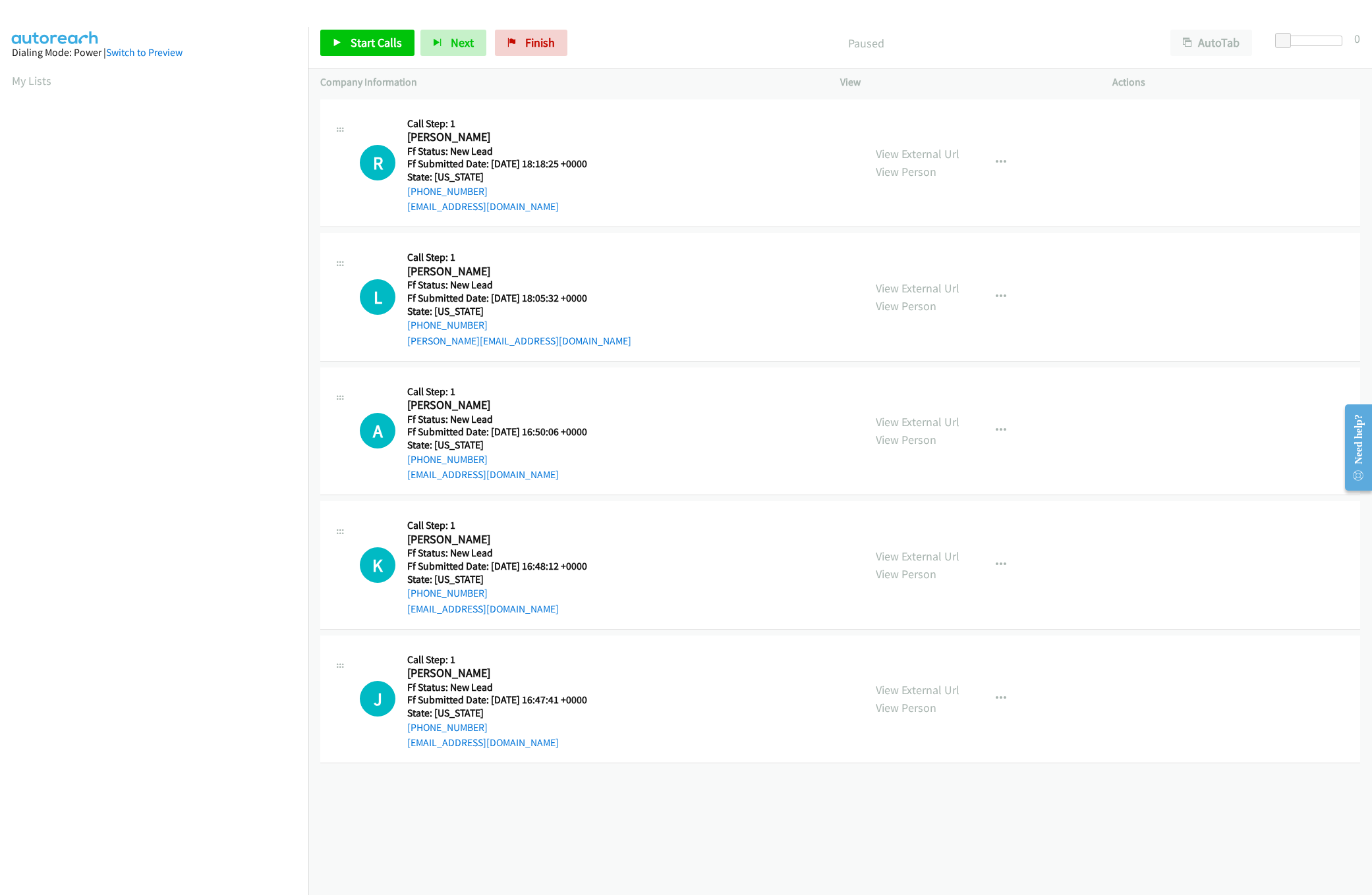
click at [383, 57] on div "Start Calls Pause Next Finish Paused AutoTab AutoTab 0" at bounding box center [840, 43] width 1063 height 51
click at [383, 47] on span "Start Calls" at bounding box center [376, 43] width 52 height 15
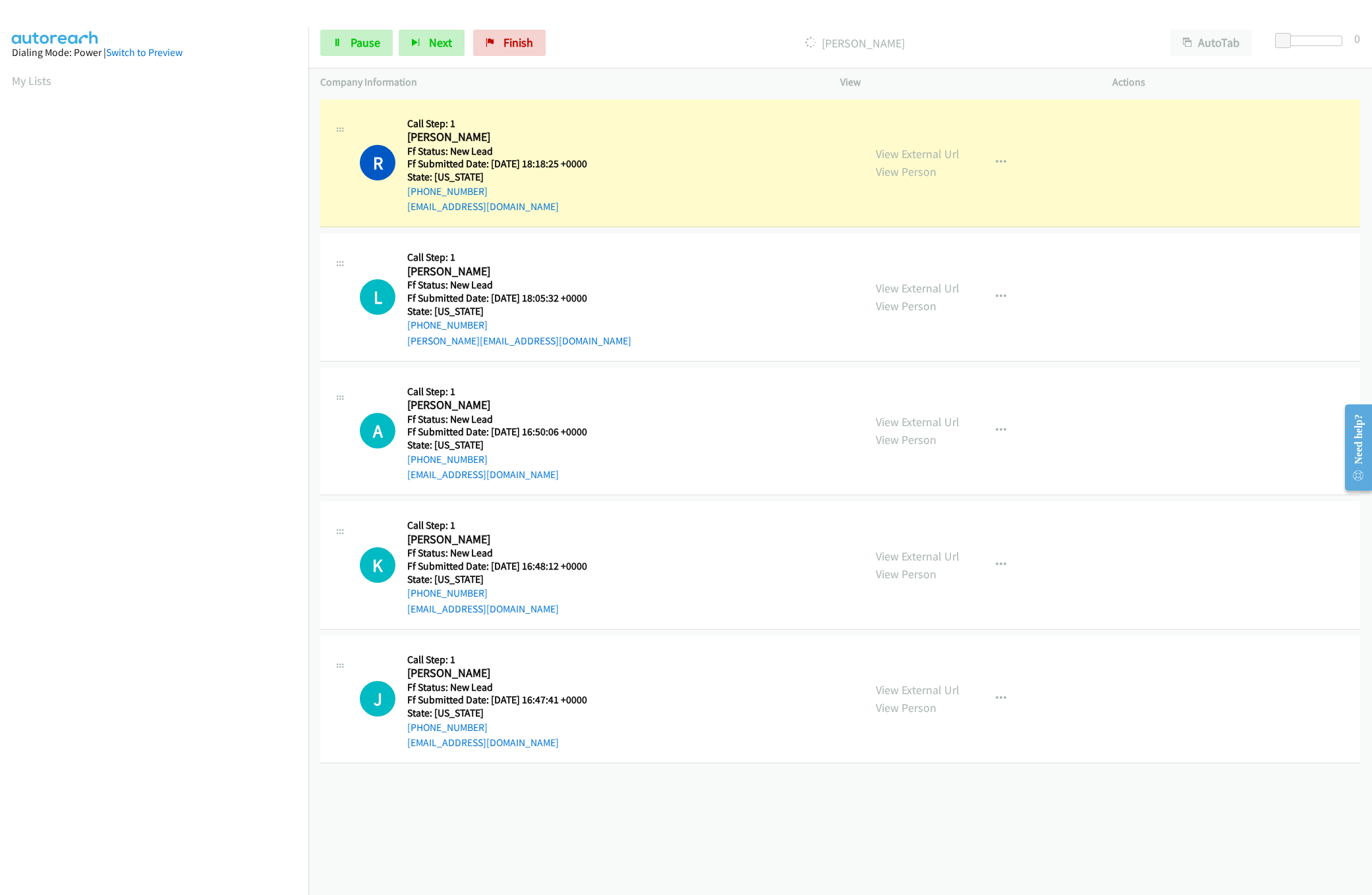
click at [594, 855] on div "+1 415-964-1034 Call failed - Please reload the list and try again The Callbar …" at bounding box center [840, 495] width 1063 height 799
click at [1287, 40] on span at bounding box center [1286, 40] width 16 height 16
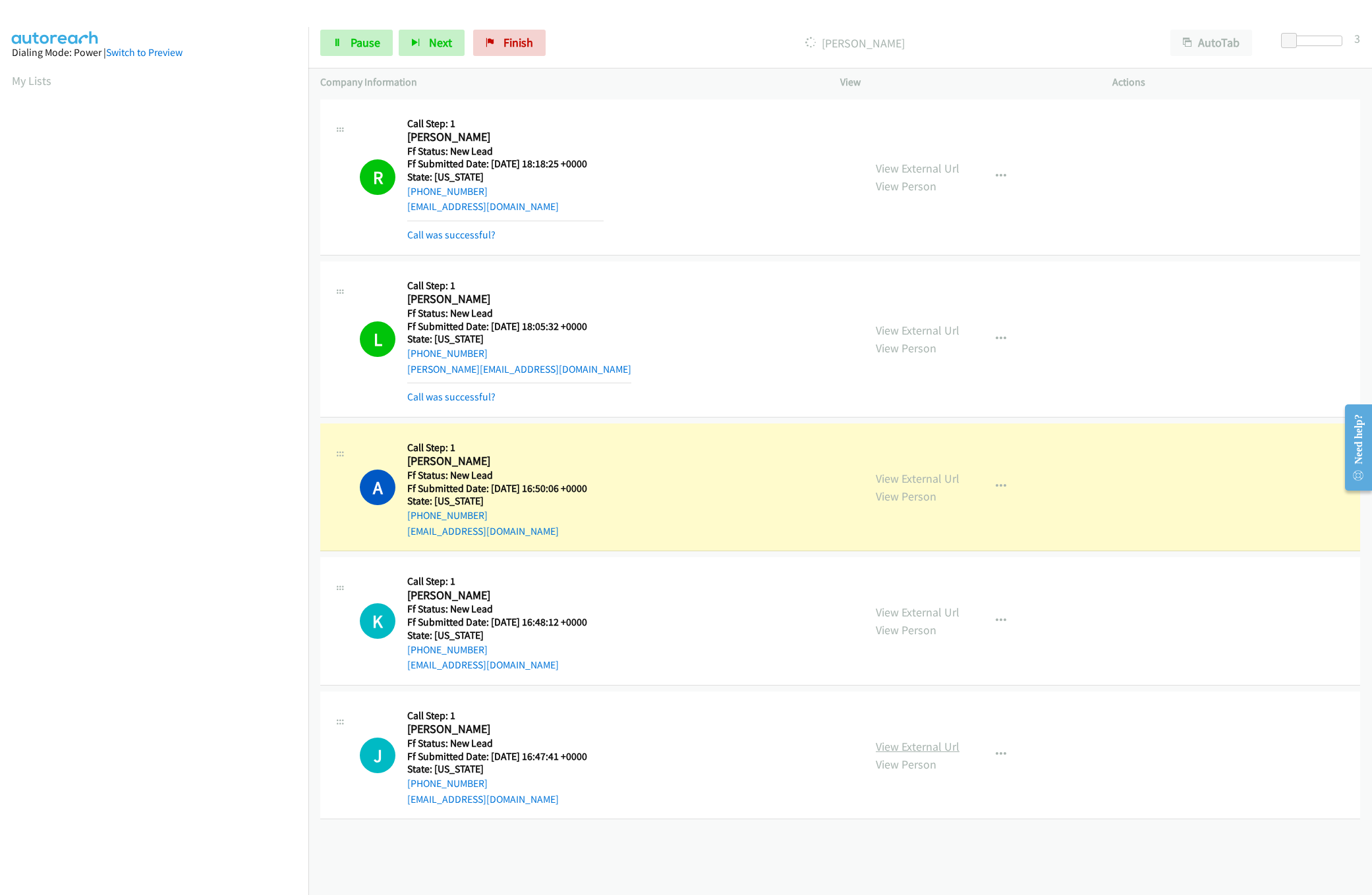
click at [916, 751] on link "View External Url" at bounding box center [917, 747] width 84 height 15
click at [927, 605] on div "View External Url View Person" at bounding box center [917, 621] width 84 height 36
click at [932, 607] on link "View External Url" at bounding box center [917, 612] width 84 height 15
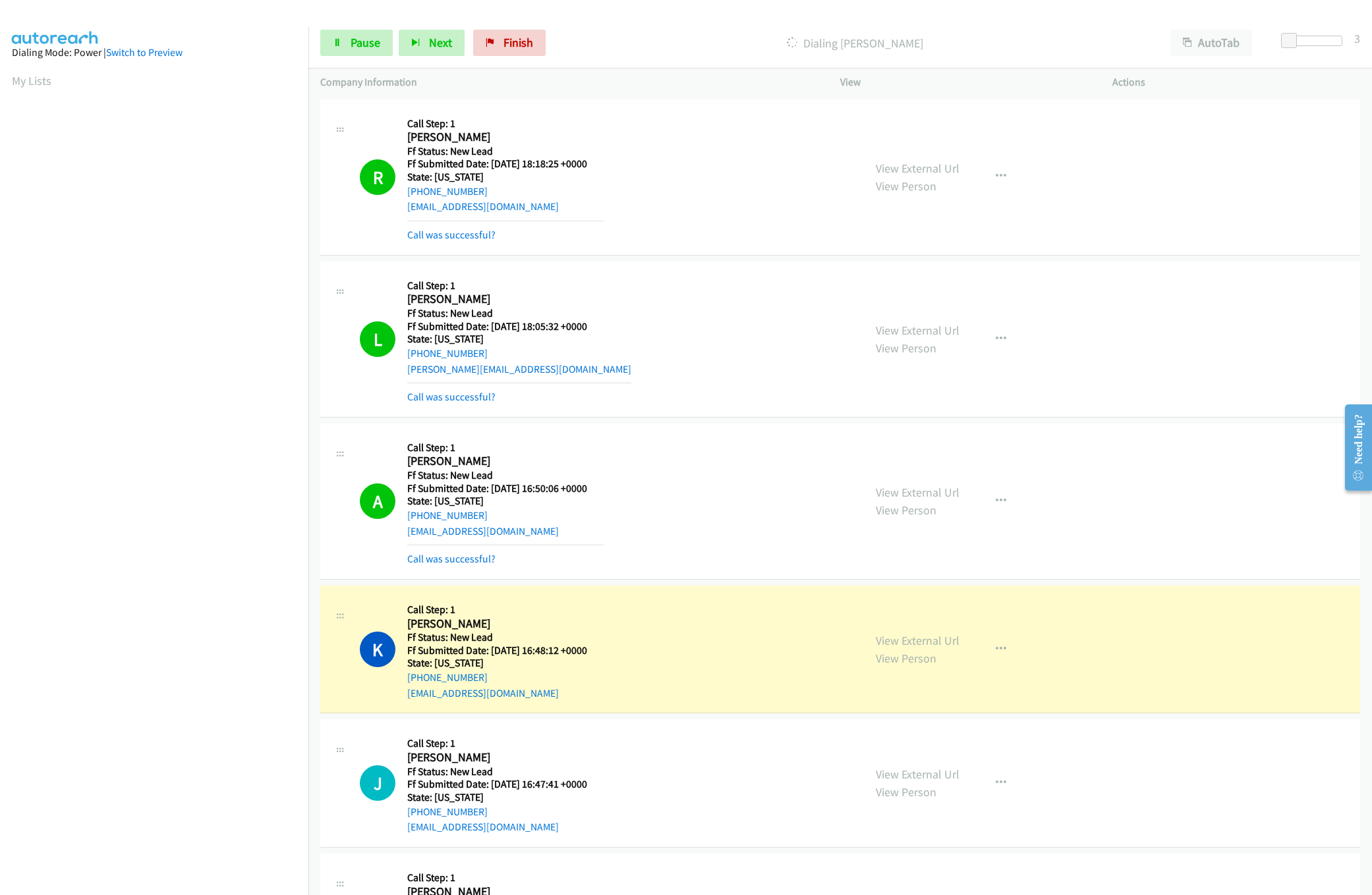
scroll to position [395, 0]
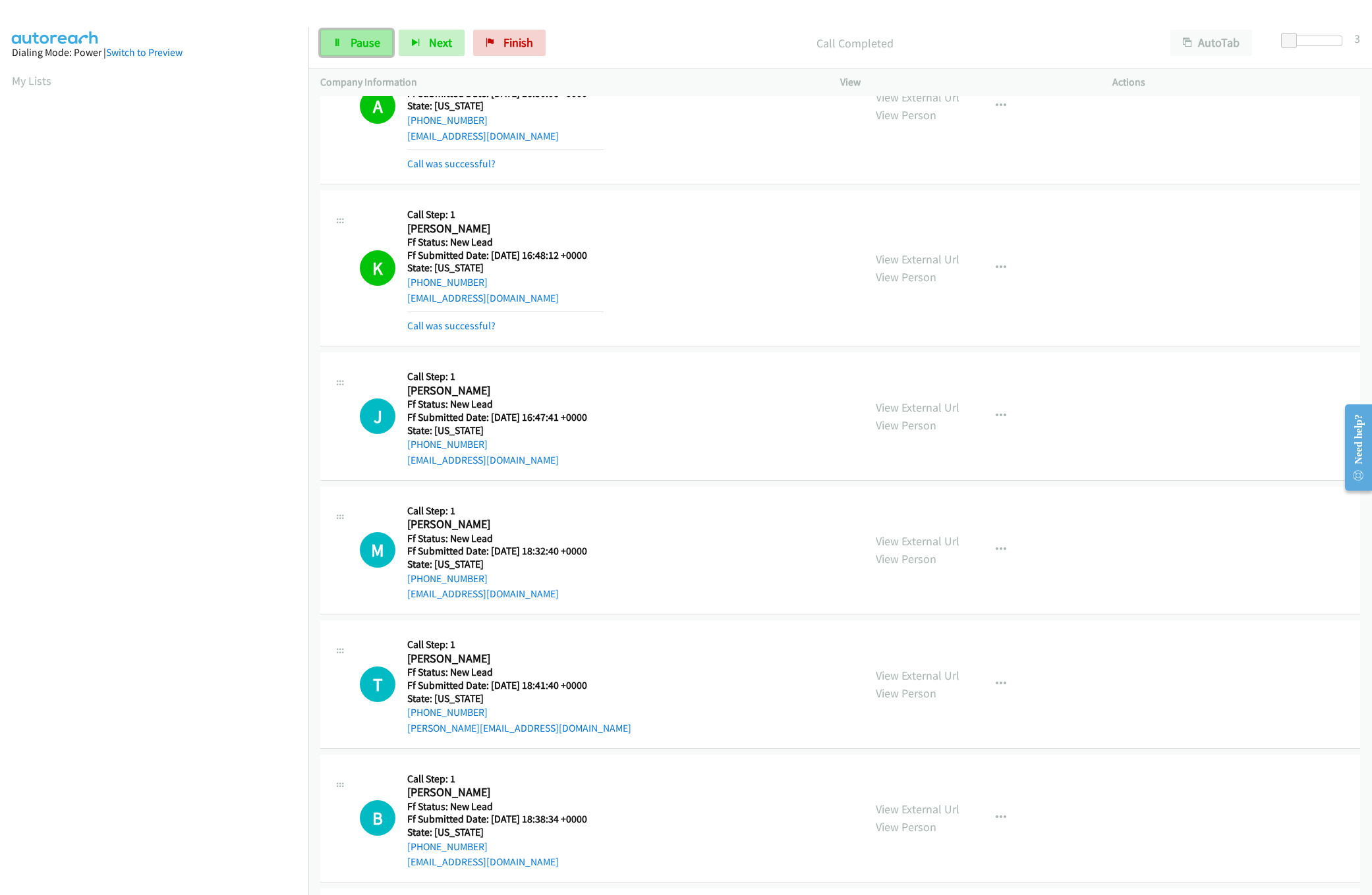
click at [372, 38] on span "Pause" at bounding box center [365, 43] width 30 height 15
drag, startPoint x: 451, startPoint y: 322, endPoint x: 411, endPoint y: 331, distance: 41.0
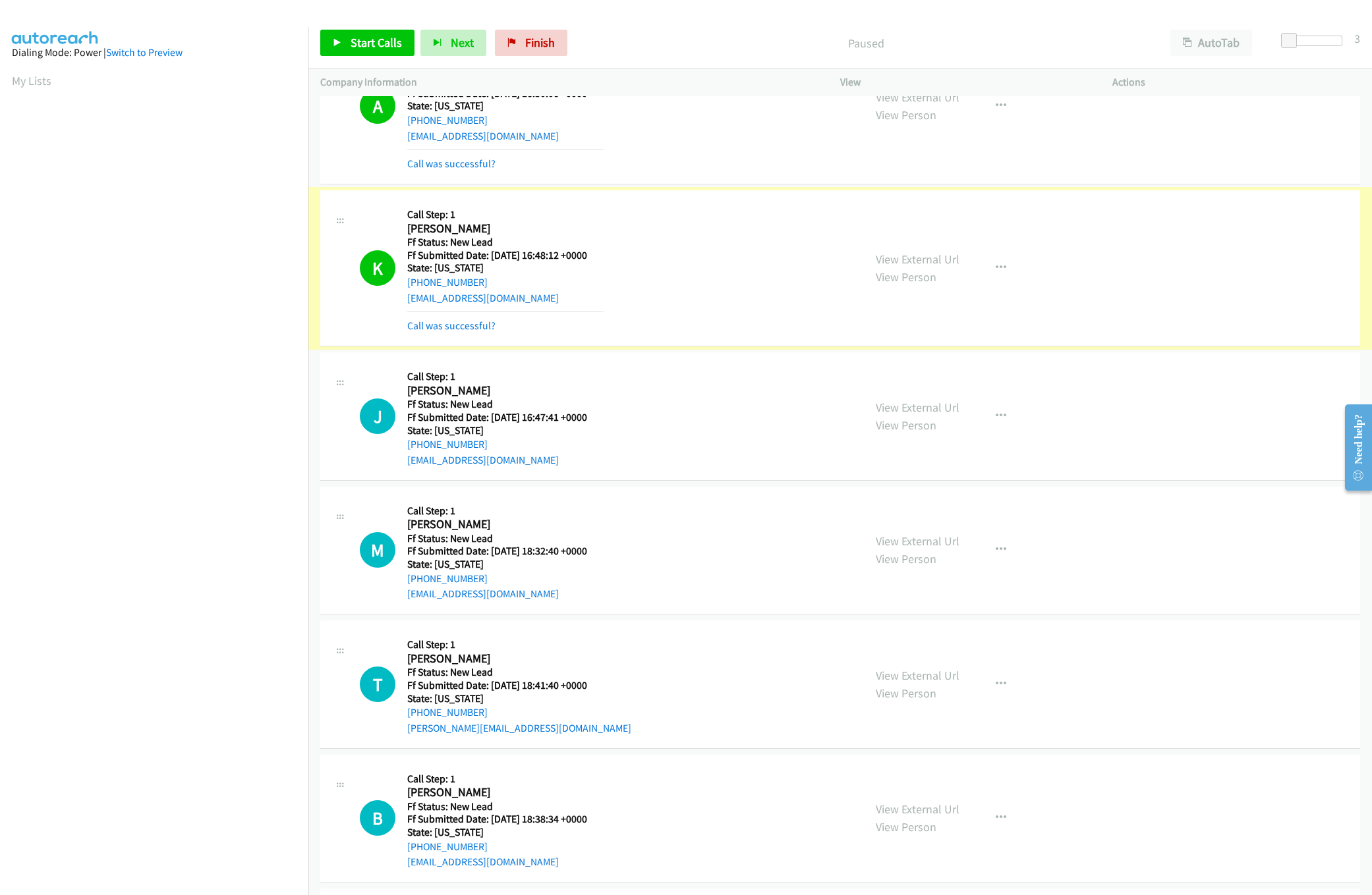
click at [411, 331] on link "Call was successful?" at bounding box center [451, 325] width 88 height 12
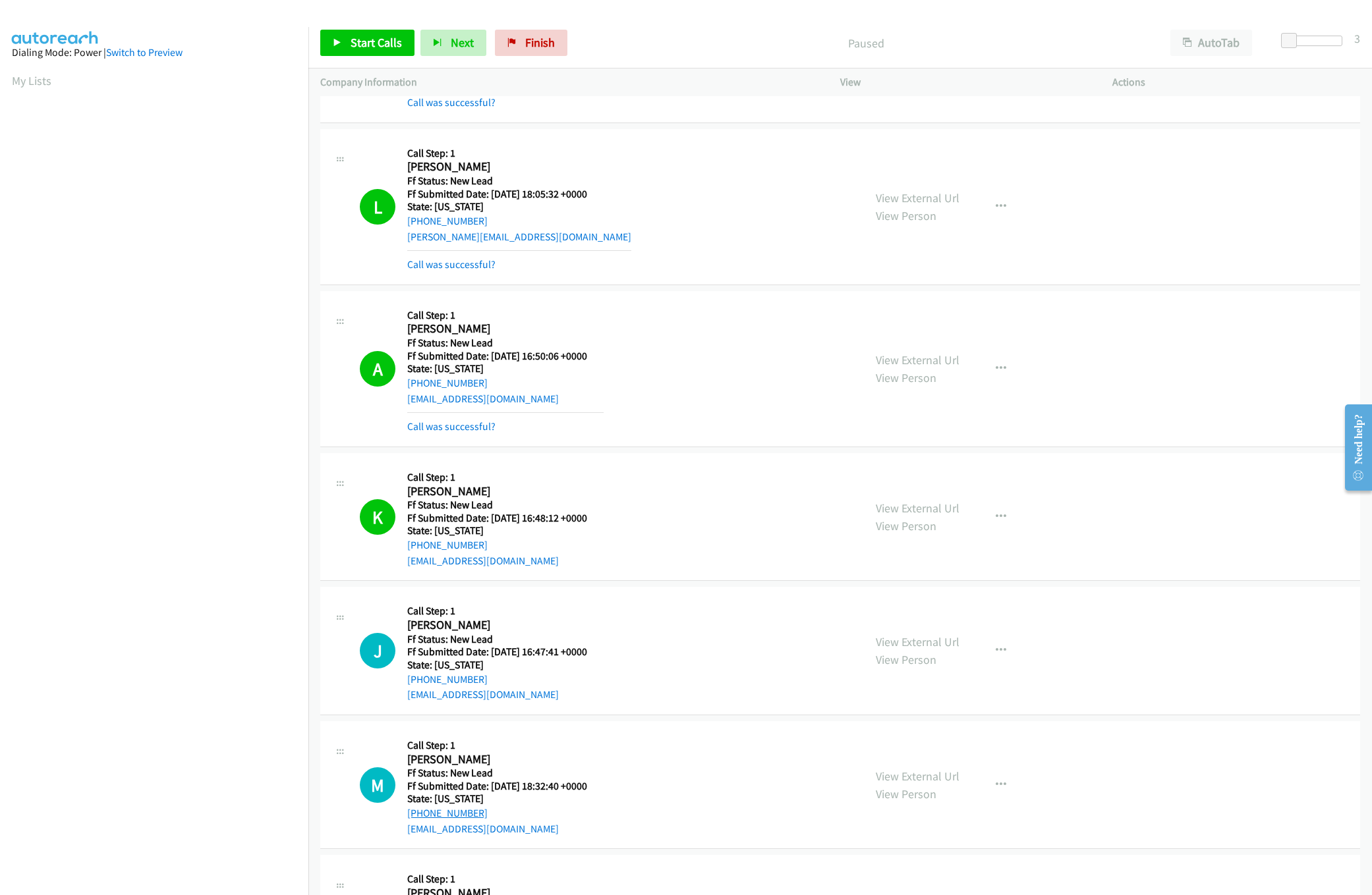
scroll to position [264, 0]
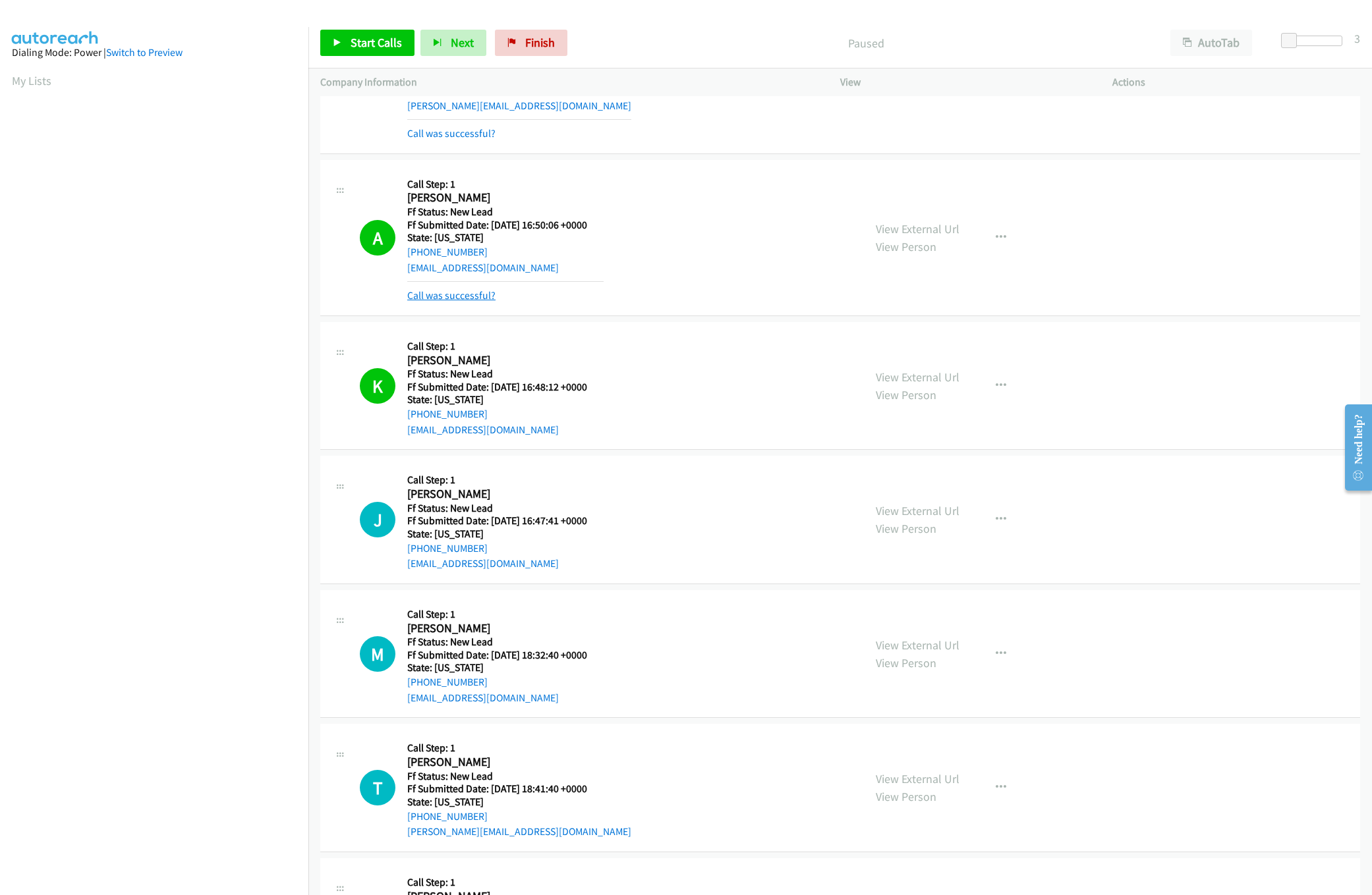
click at [425, 300] on link "Call was successful?" at bounding box center [451, 295] width 88 height 12
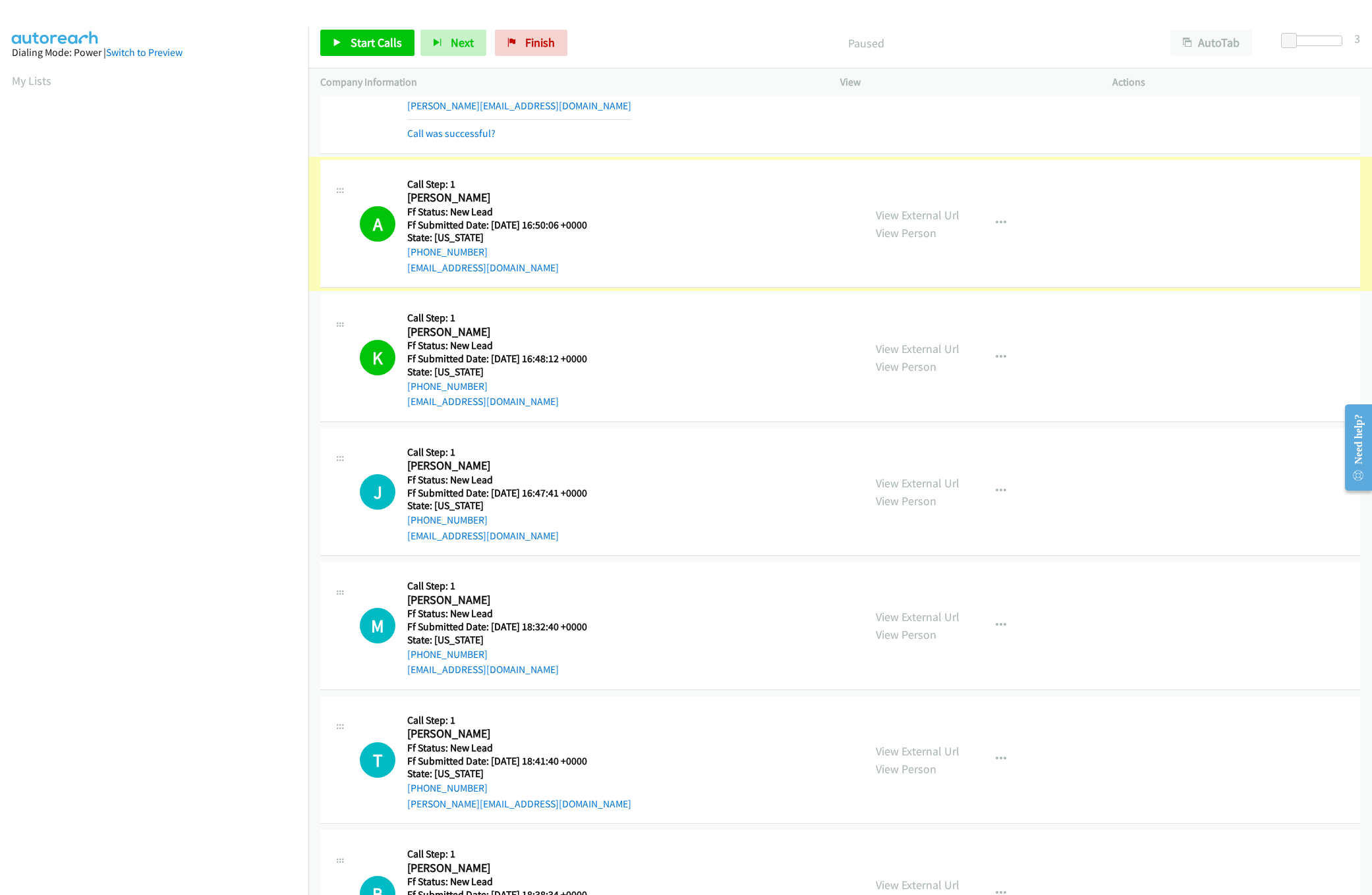
click at [884, 215] on link "View External Url" at bounding box center [917, 215] width 84 height 15
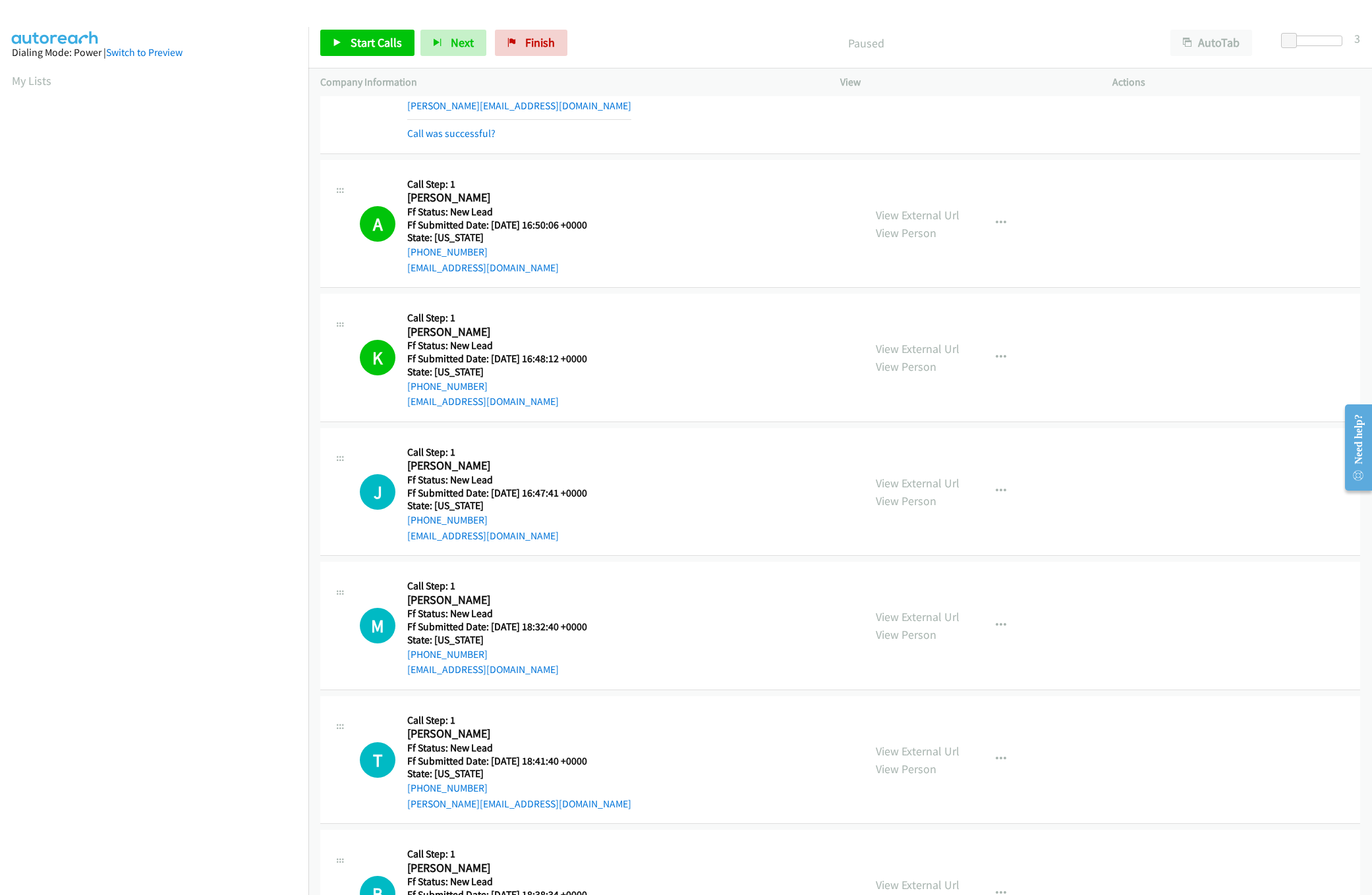
click at [242, 807] on nav "Dialing Mode: Power | Switch to Preview My Lists" at bounding box center [154, 474] width 309 height 895
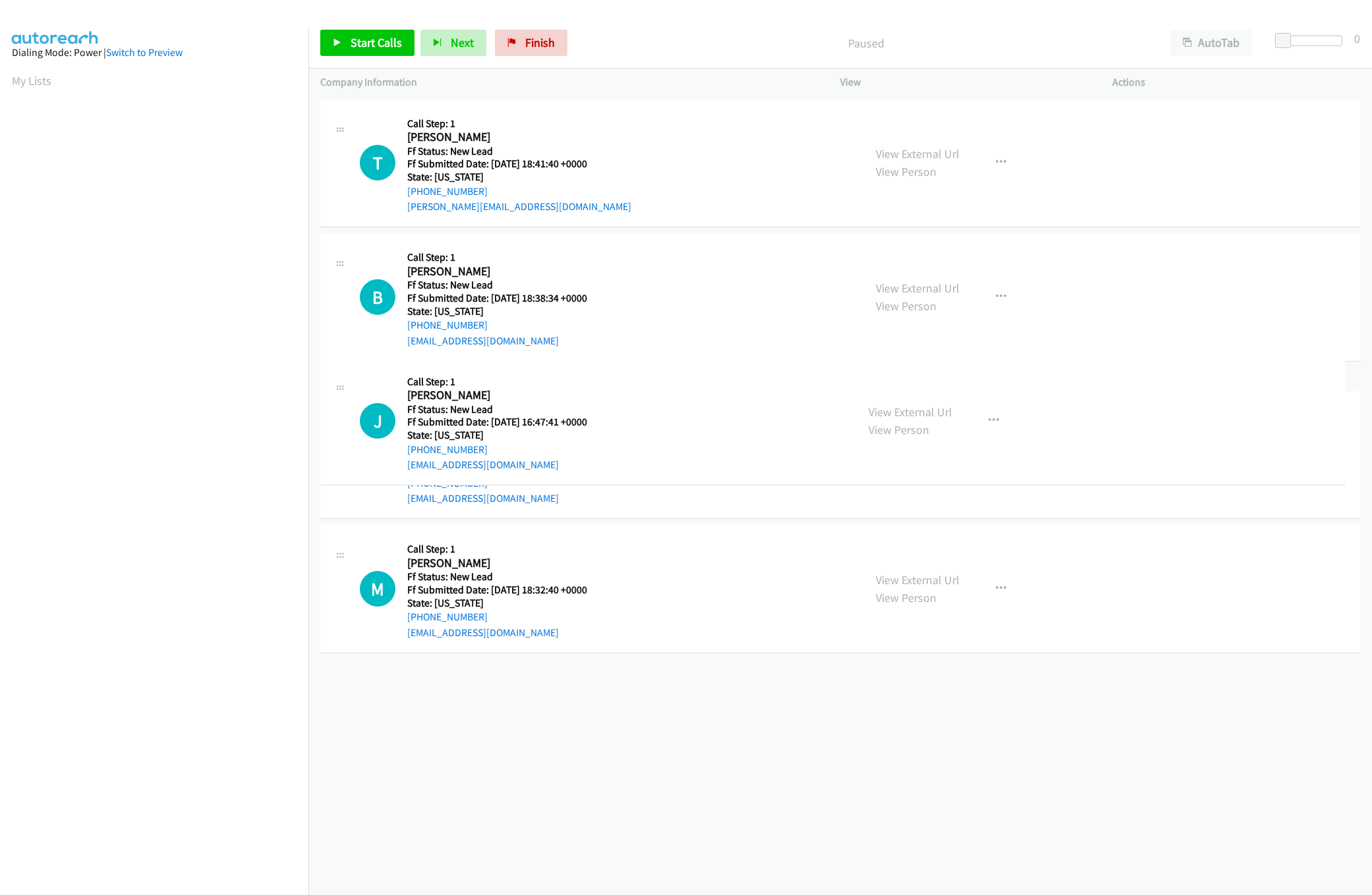
drag, startPoint x: 661, startPoint y: 708, endPoint x: 658, endPoint y: 0, distance: 708.0
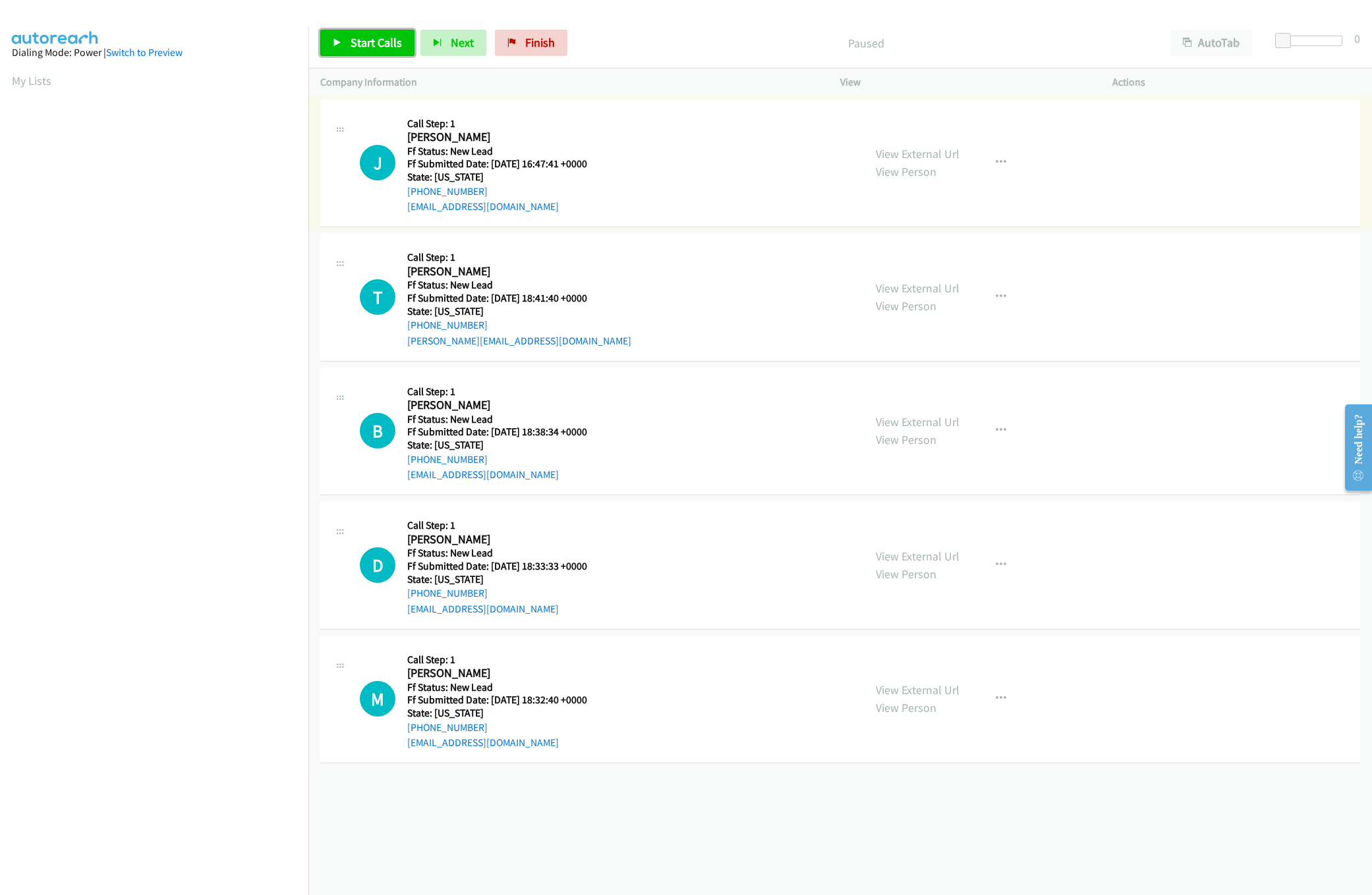
click at [384, 46] on span "Start Calls" at bounding box center [376, 43] width 52 height 15
click at [929, 424] on link "View External Url" at bounding box center [917, 422] width 84 height 15
click at [924, 284] on link "View External Url" at bounding box center [917, 288] width 84 height 15
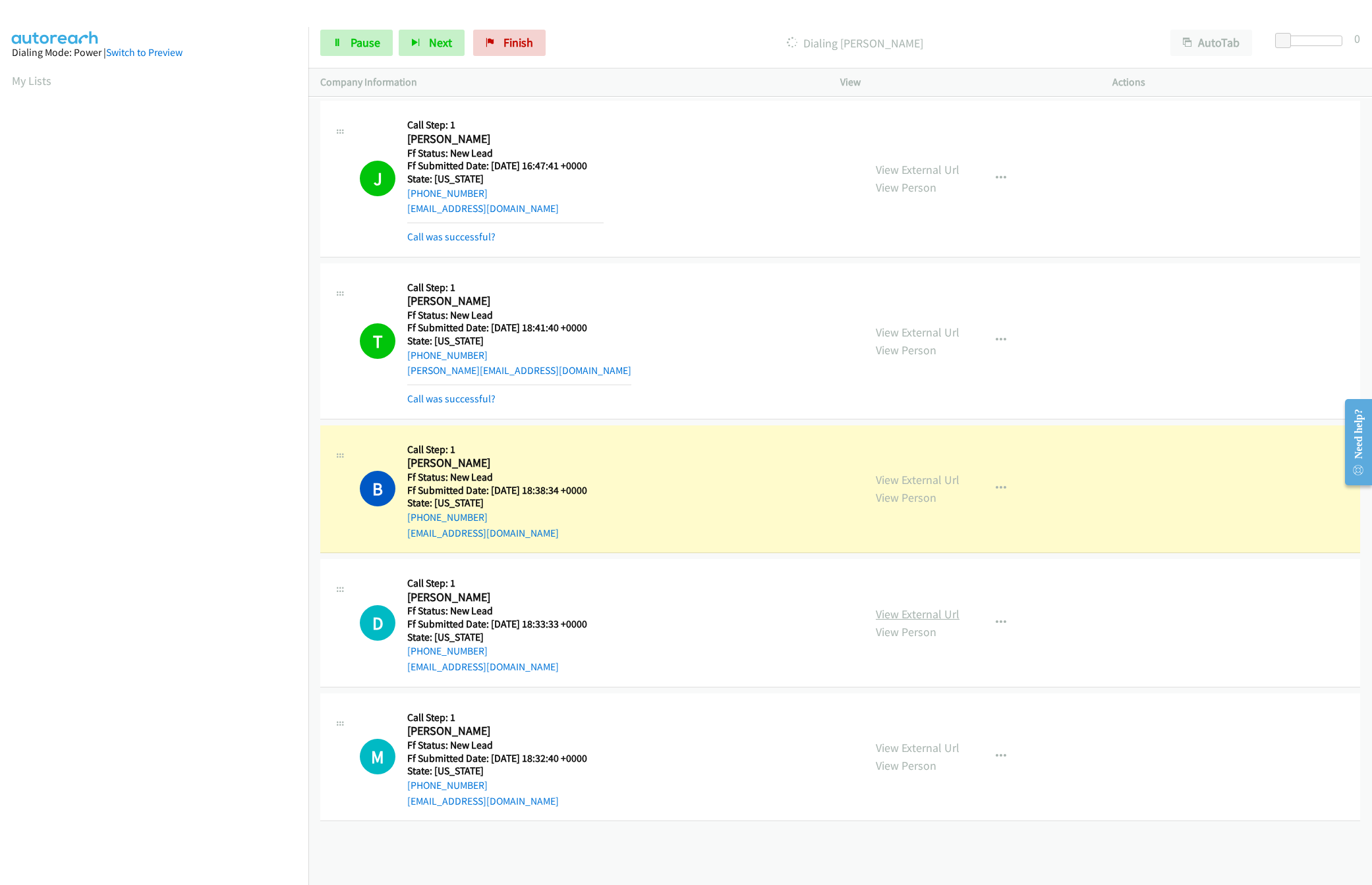
click at [884, 615] on link "View External Url" at bounding box center [917, 614] width 84 height 15
click at [1310, 43] on div at bounding box center [1312, 41] width 61 height 11
click at [360, 40] on span "Pause" at bounding box center [365, 43] width 30 height 15
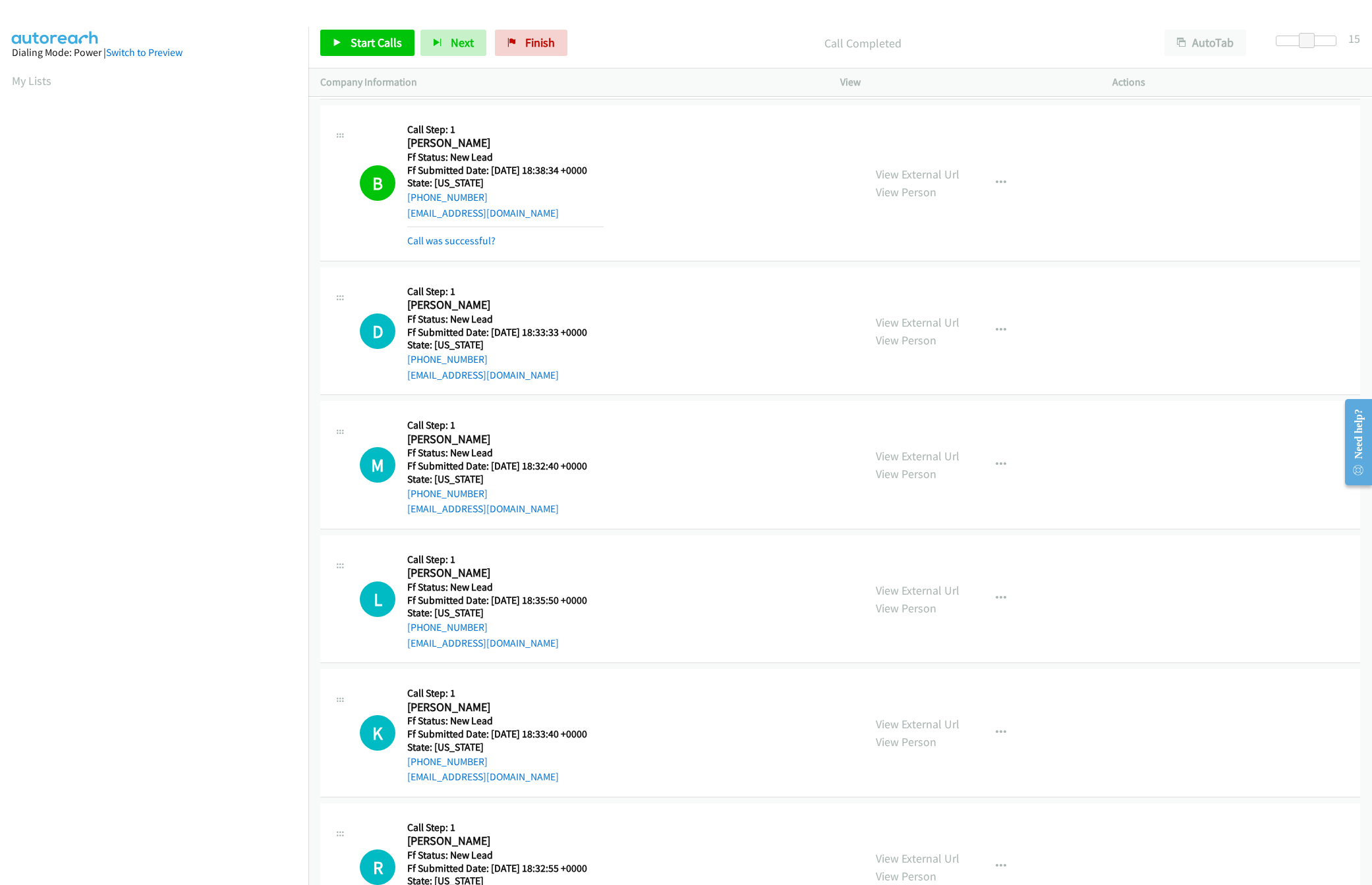
scroll to position [394, 0]
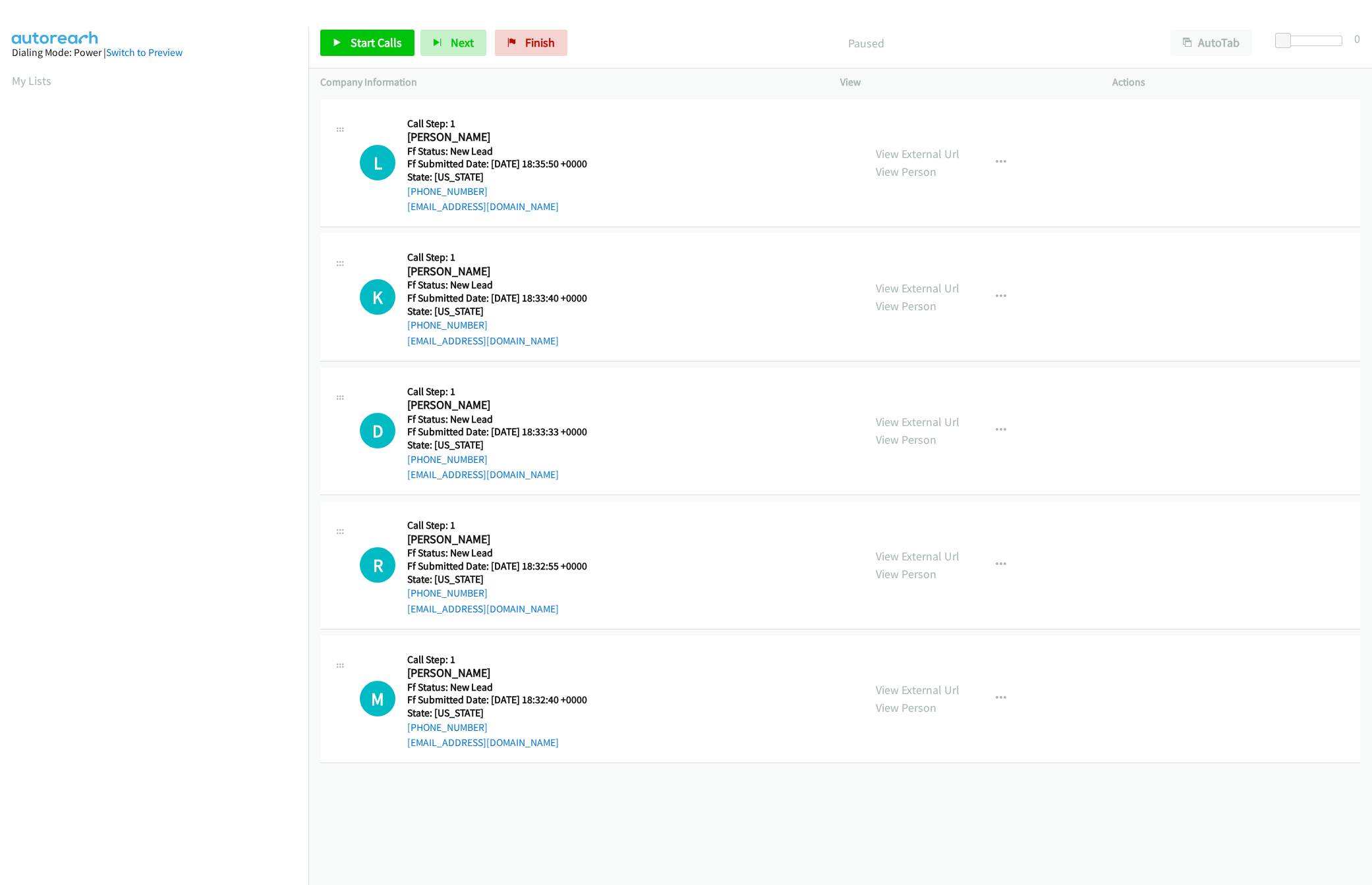
click at [935, 845] on div "[PHONE_NUMBER] Call failed - Please reload the list and try again The Callbar F…" at bounding box center [840, 490] width 1063 height 789
click at [542, 840] on div "[PHONE_NUMBER] Call failed - Please reload the list and try again The Callbar F…" at bounding box center [840, 490] width 1063 height 789
click at [525, 46] on span "Finish" at bounding box center [539, 43] width 30 height 15
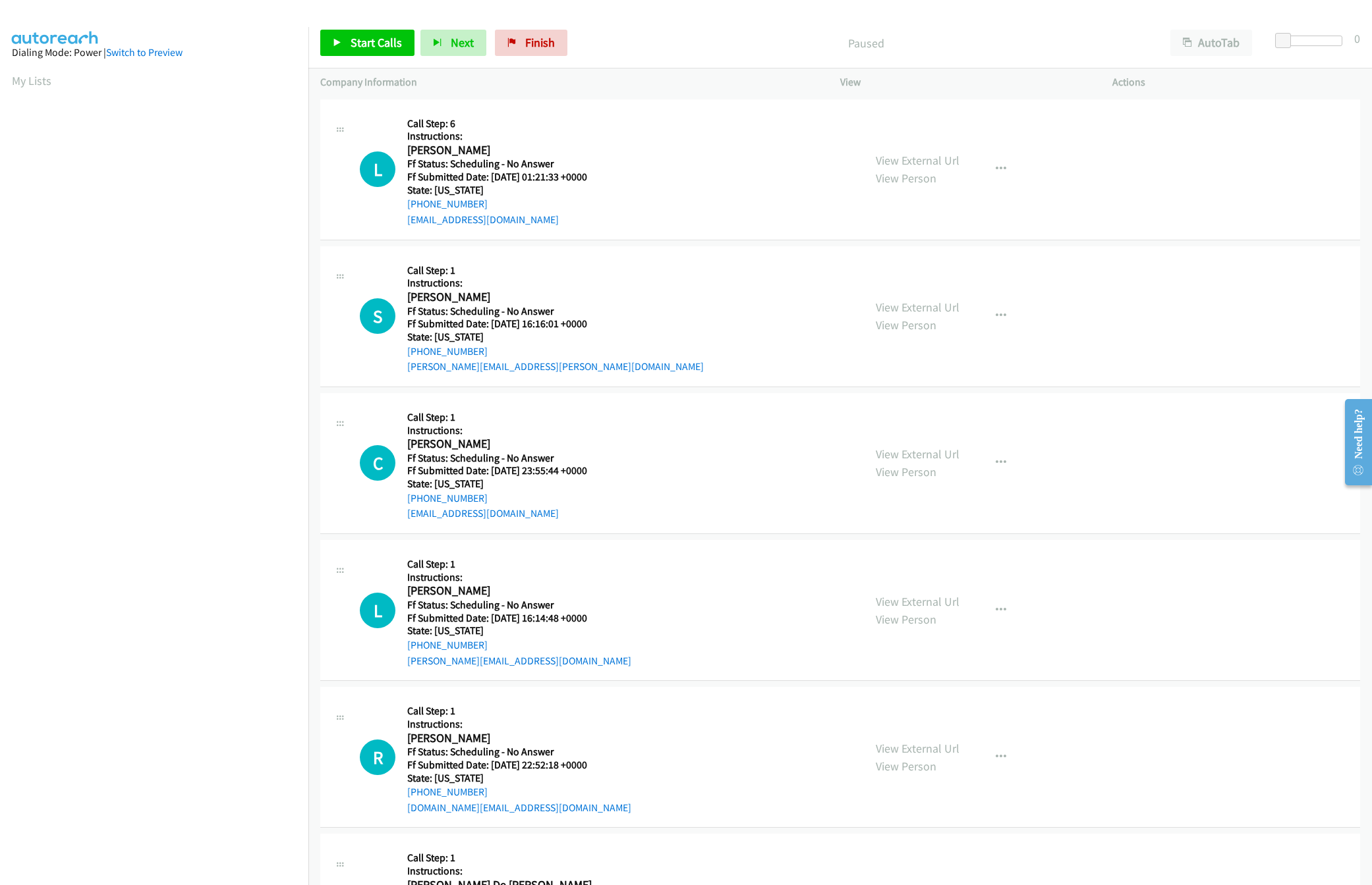
scroll to position [0, 5]
click at [382, 37] on span "Start Calls" at bounding box center [376, 43] width 52 height 15
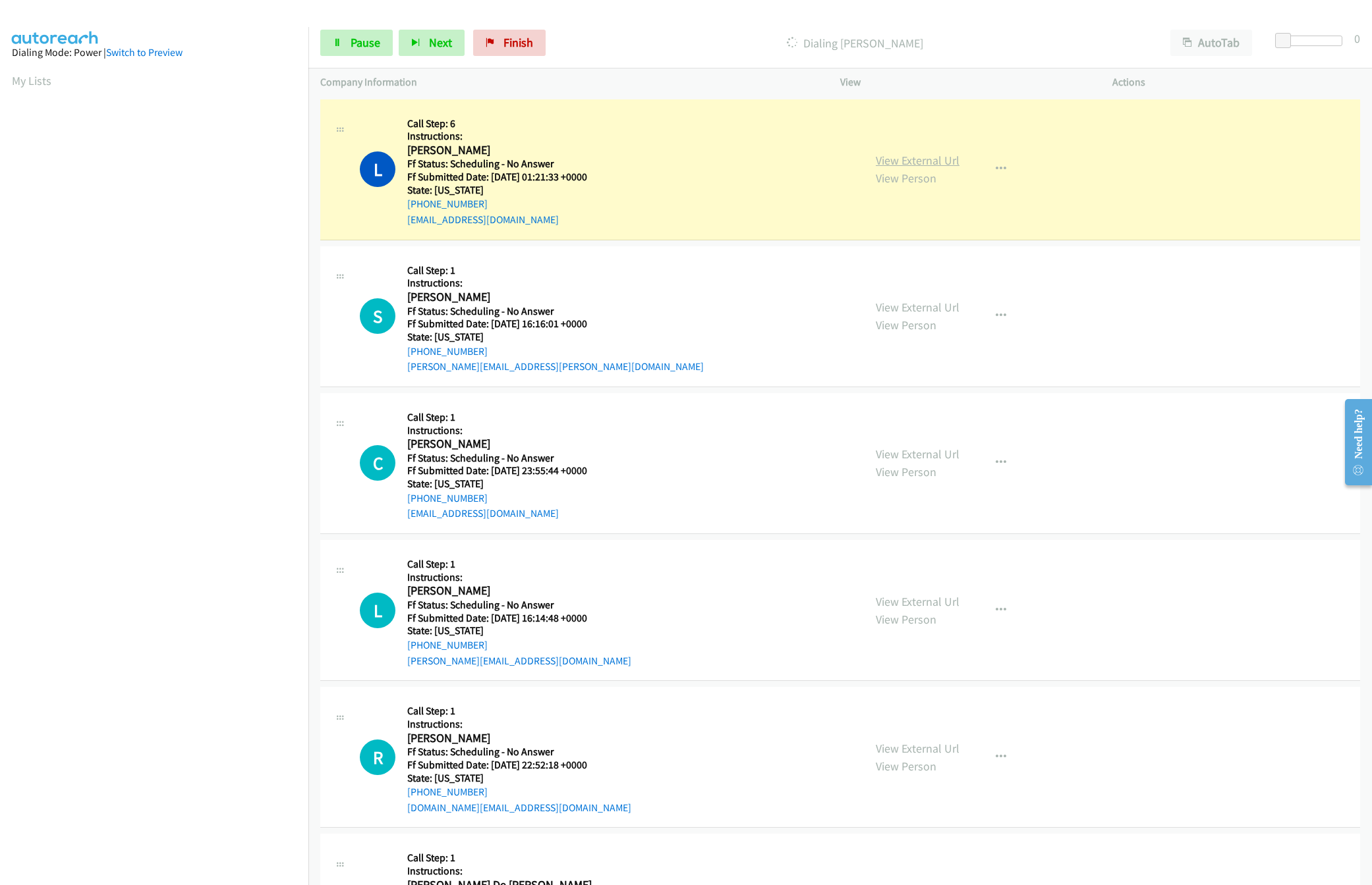
click at [919, 164] on link "View External Url" at bounding box center [917, 160] width 84 height 15
click at [928, 305] on link "View External Url" at bounding box center [917, 307] width 84 height 15
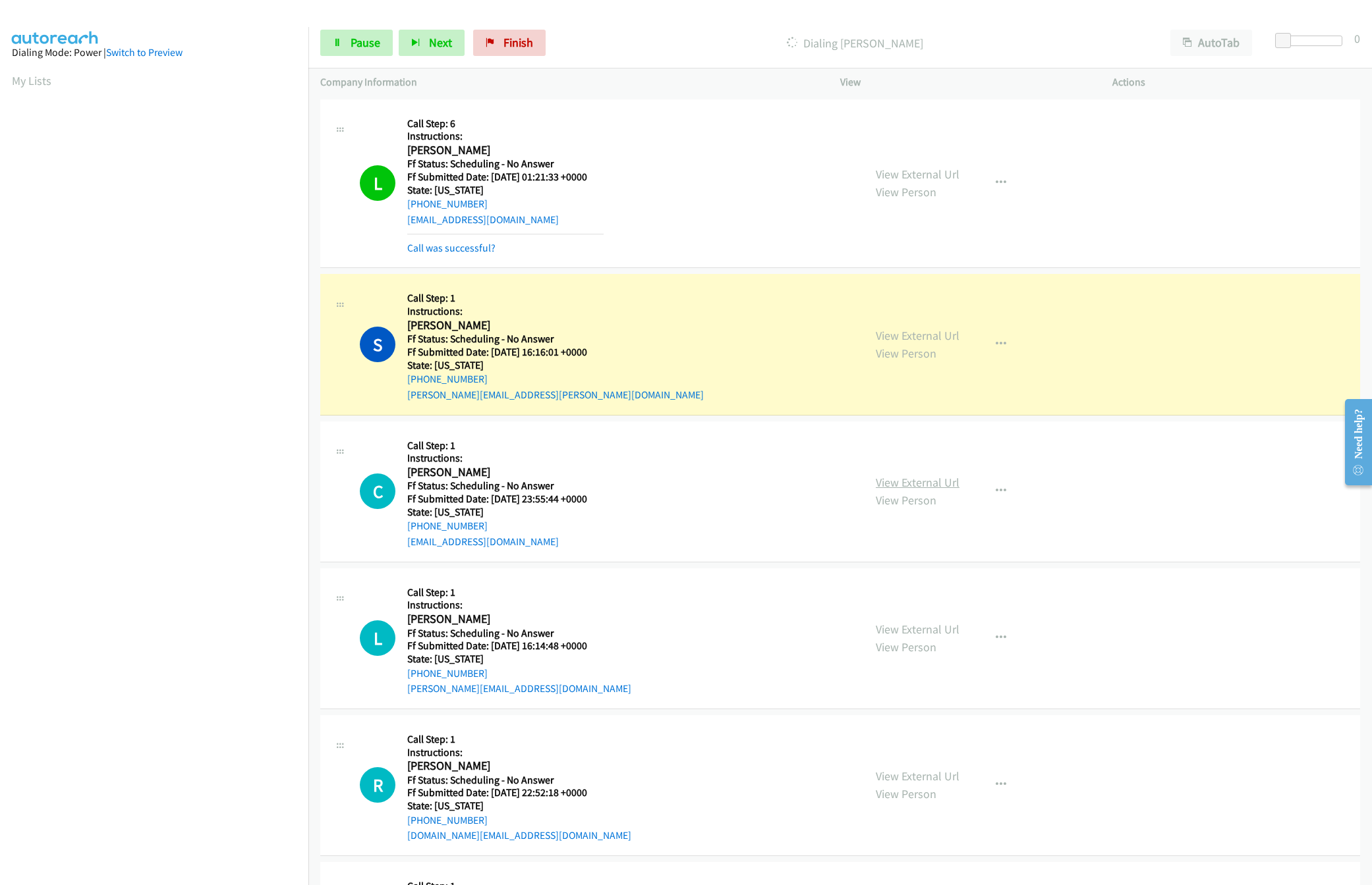
click at [943, 481] on link "View External Url" at bounding box center [917, 483] width 84 height 15
click at [925, 636] on link "View External Url" at bounding box center [917, 630] width 84 height 15
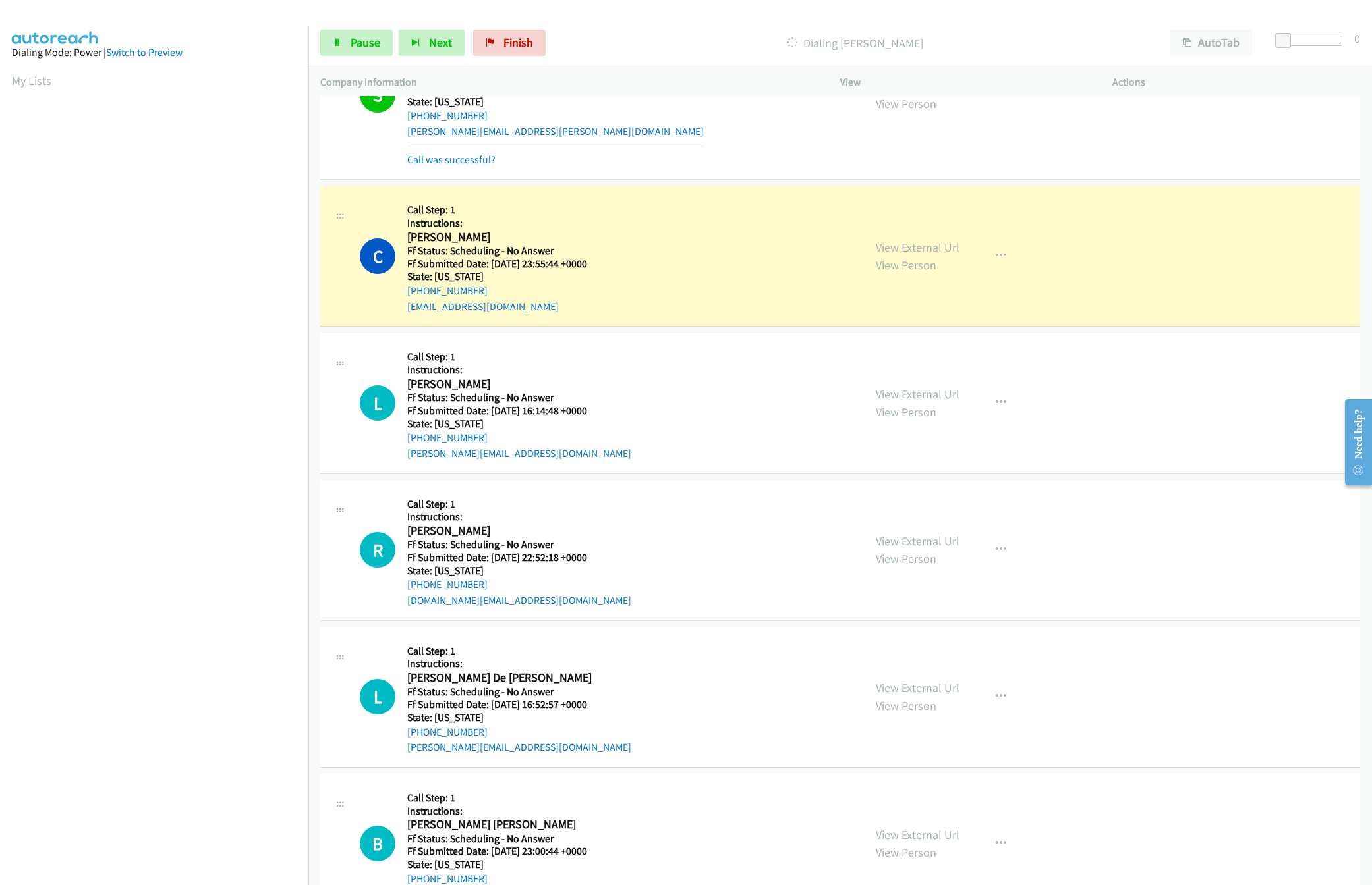
scroll to position [395, 0]
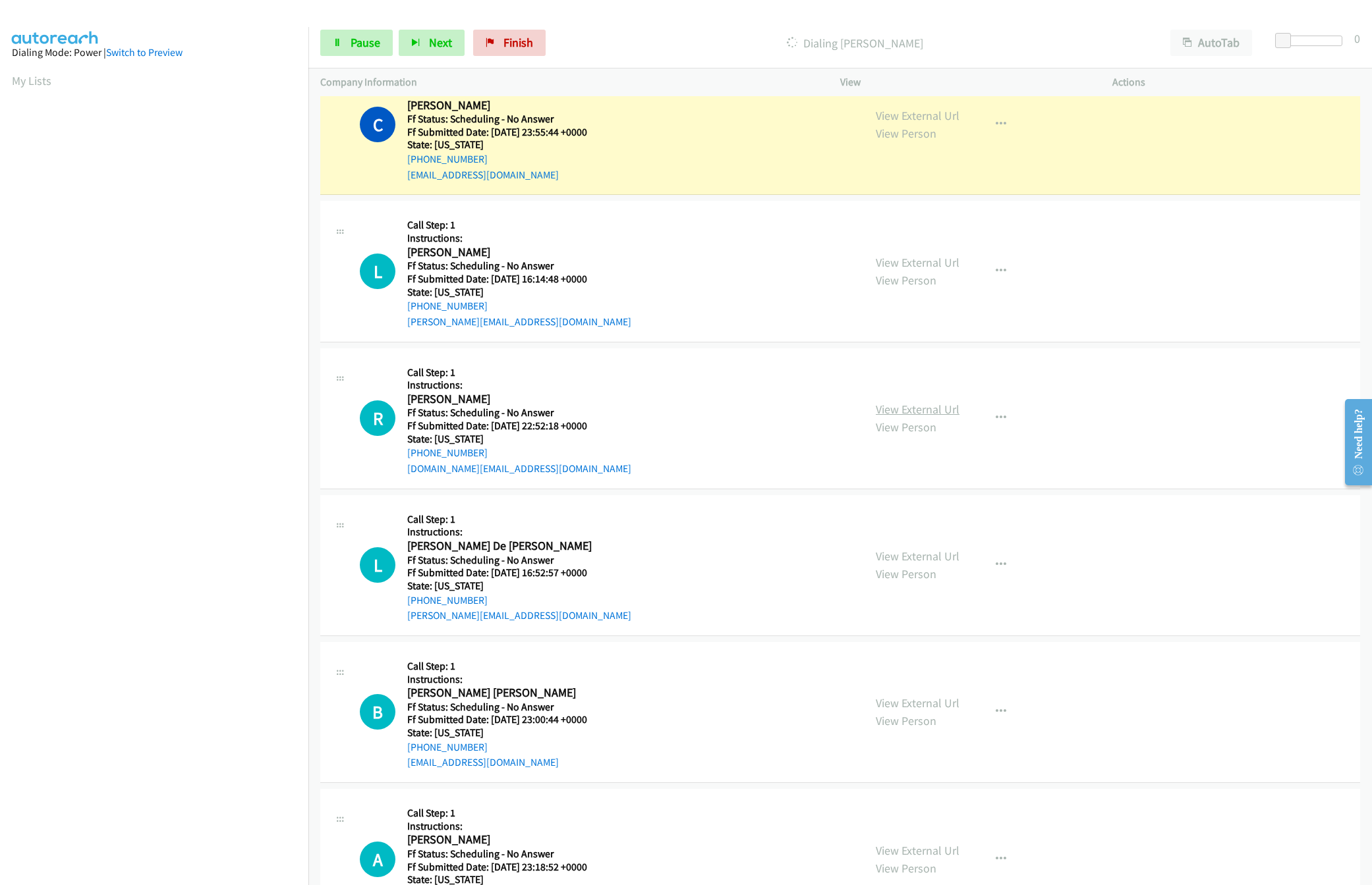
click at [934, 407] on link "View External Url" at bounding box center [917, 409] width 84 height 15
click at [912, 128] on link "View Person" at bounding box center [906, 133] width 61 height 15
click at [913, 121] on link "View External Url" at bounding box center [917, 116] width 84 height 15
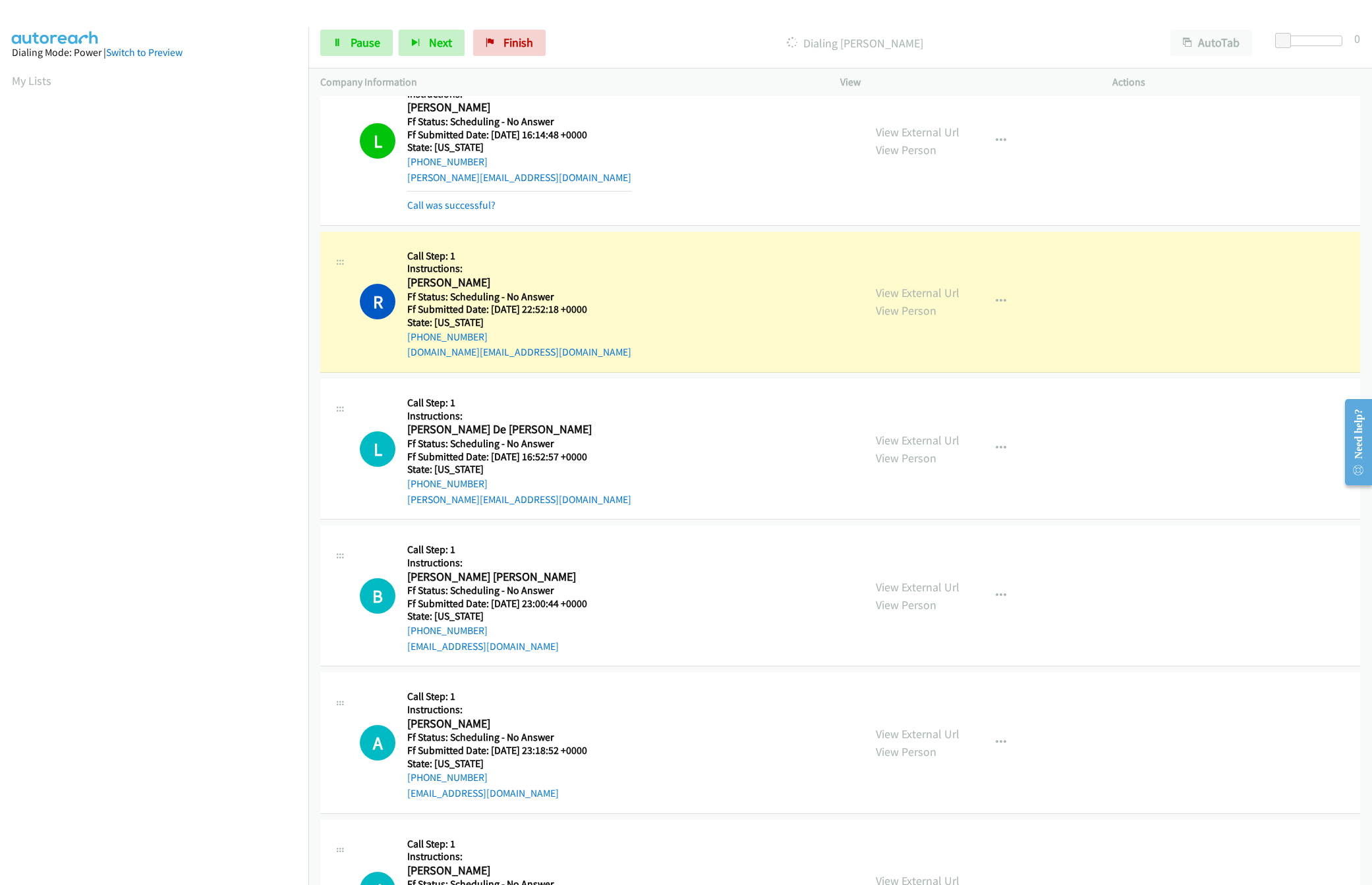
scroll to position [791, 0]
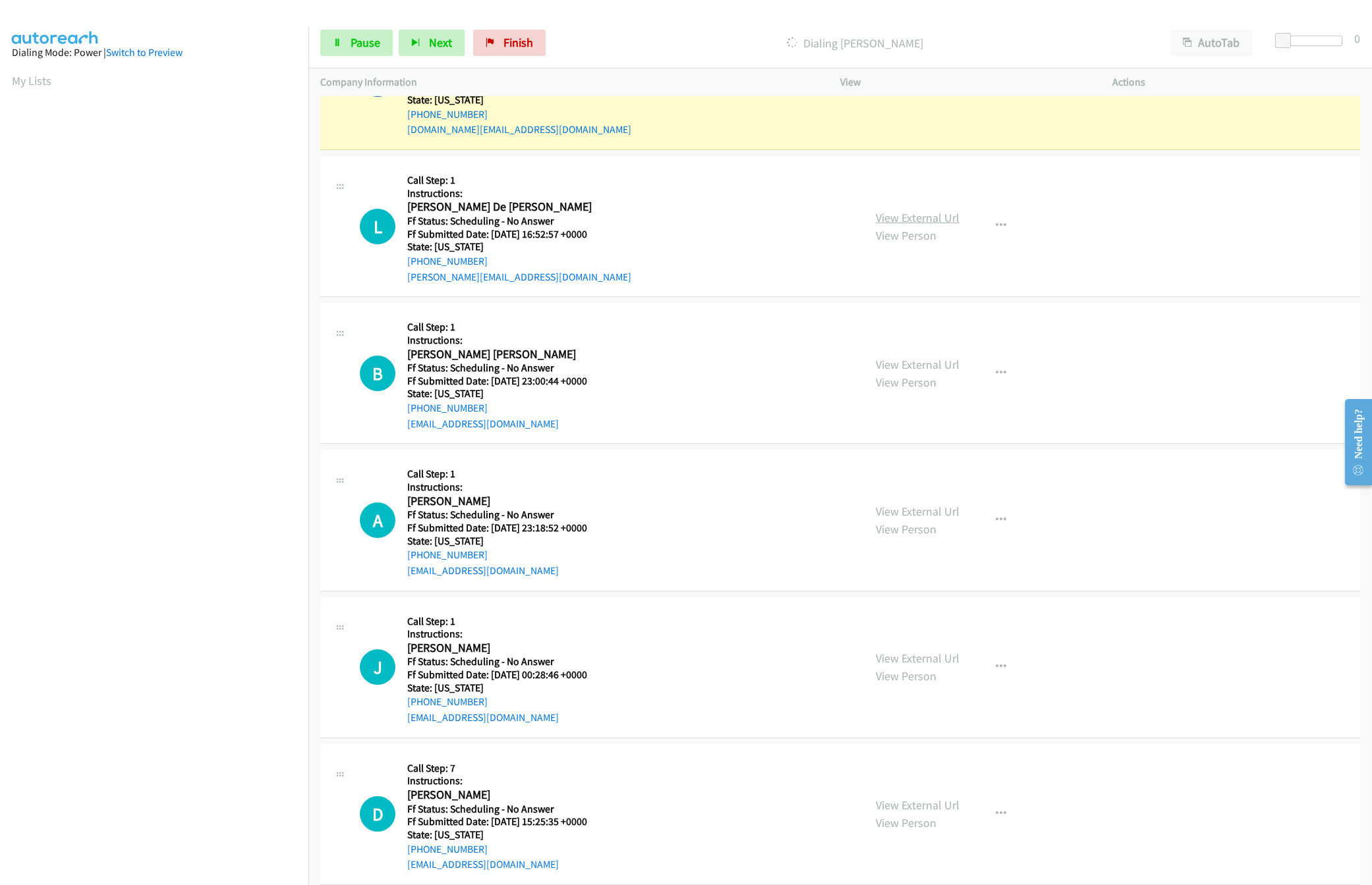
click at [913, 218] on link "View External Url" at bounding box center [917, 217] width 84 height 15
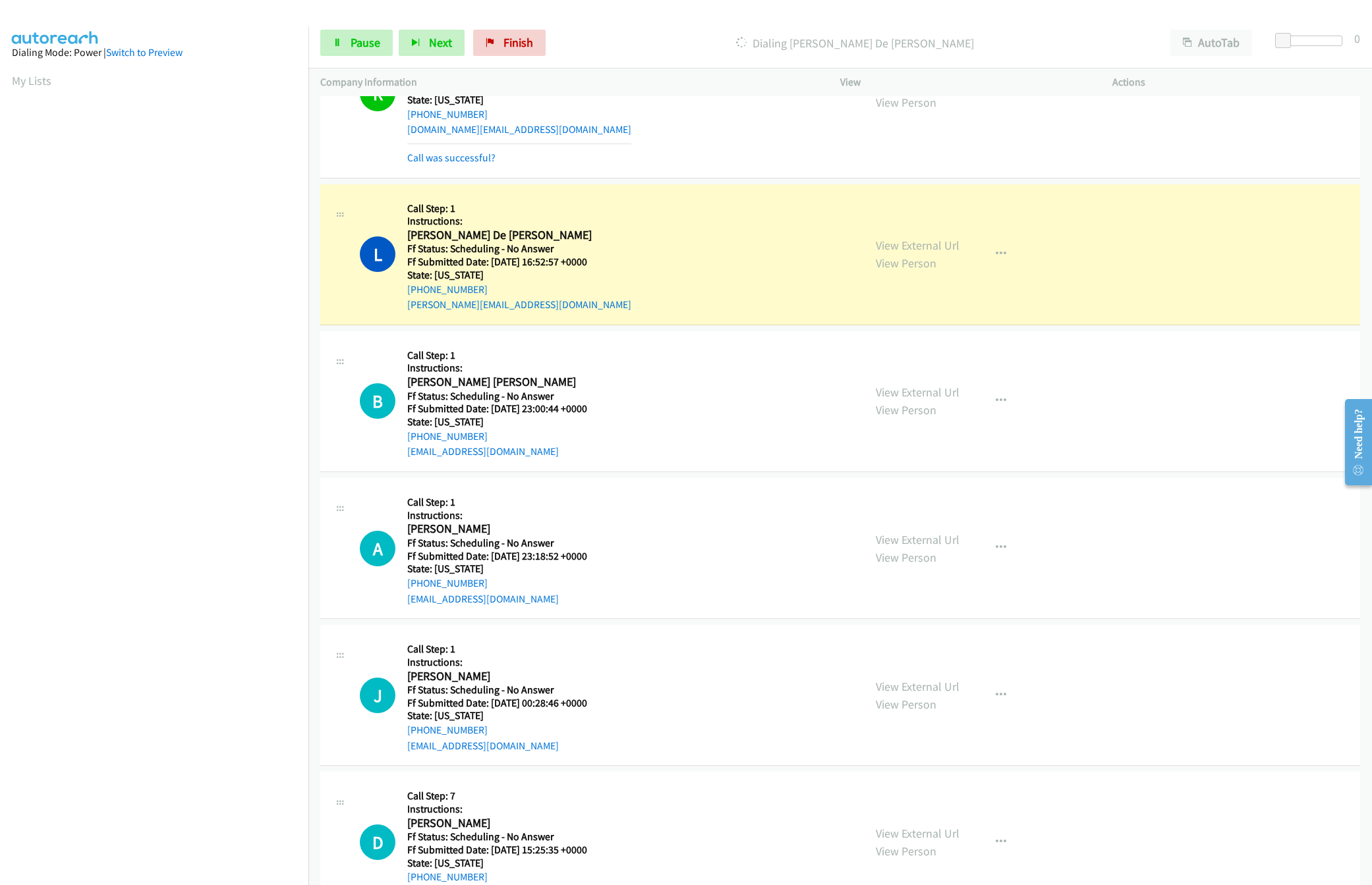
scroll to position [804, 0]
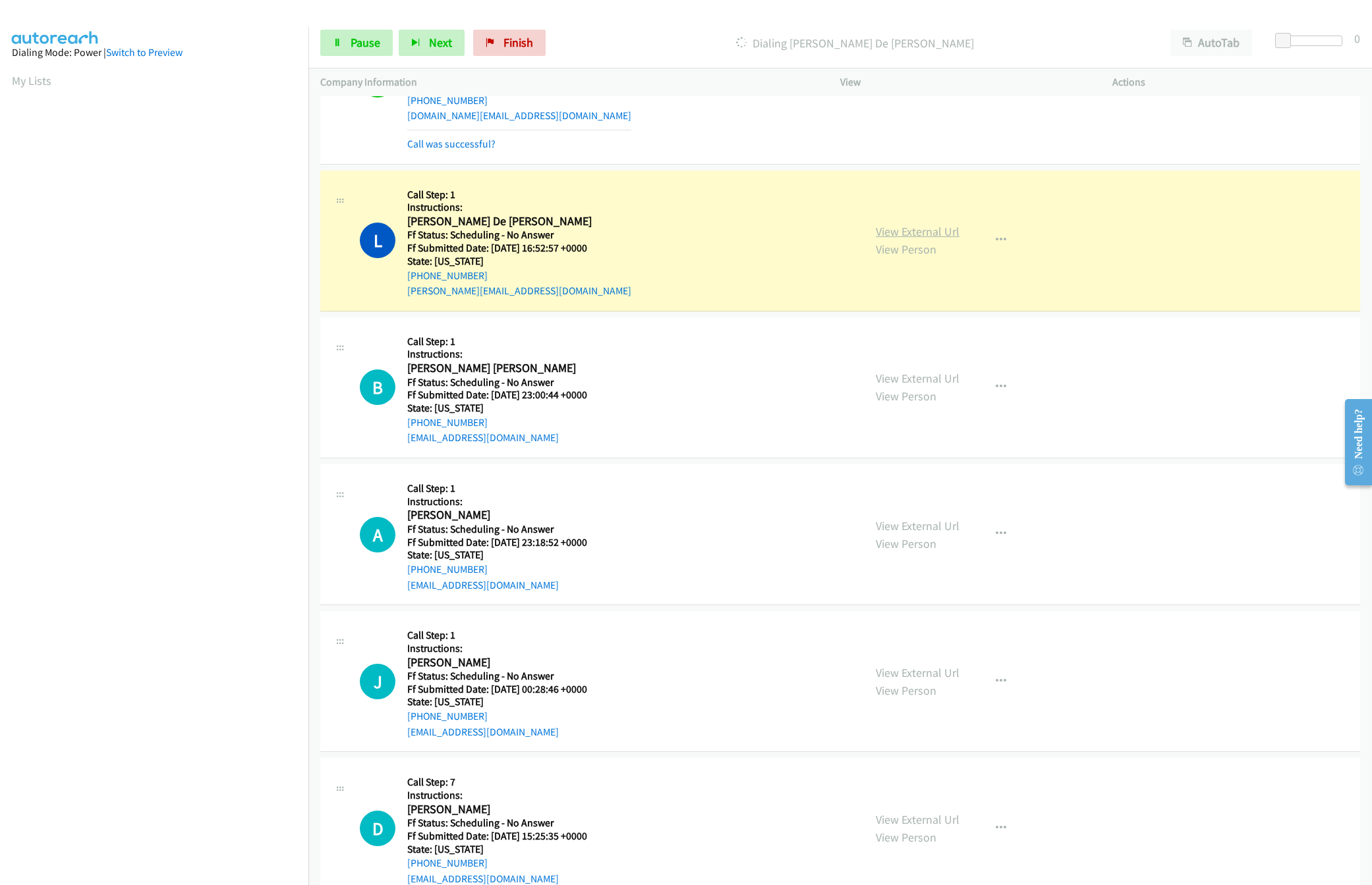
click at [939, 227] on link "View External Url" at bounding box center [917, 232] width 84 height 15
click at [942, 231] on link "View External Url" at bounding box center [917, 232] width 84 height 15
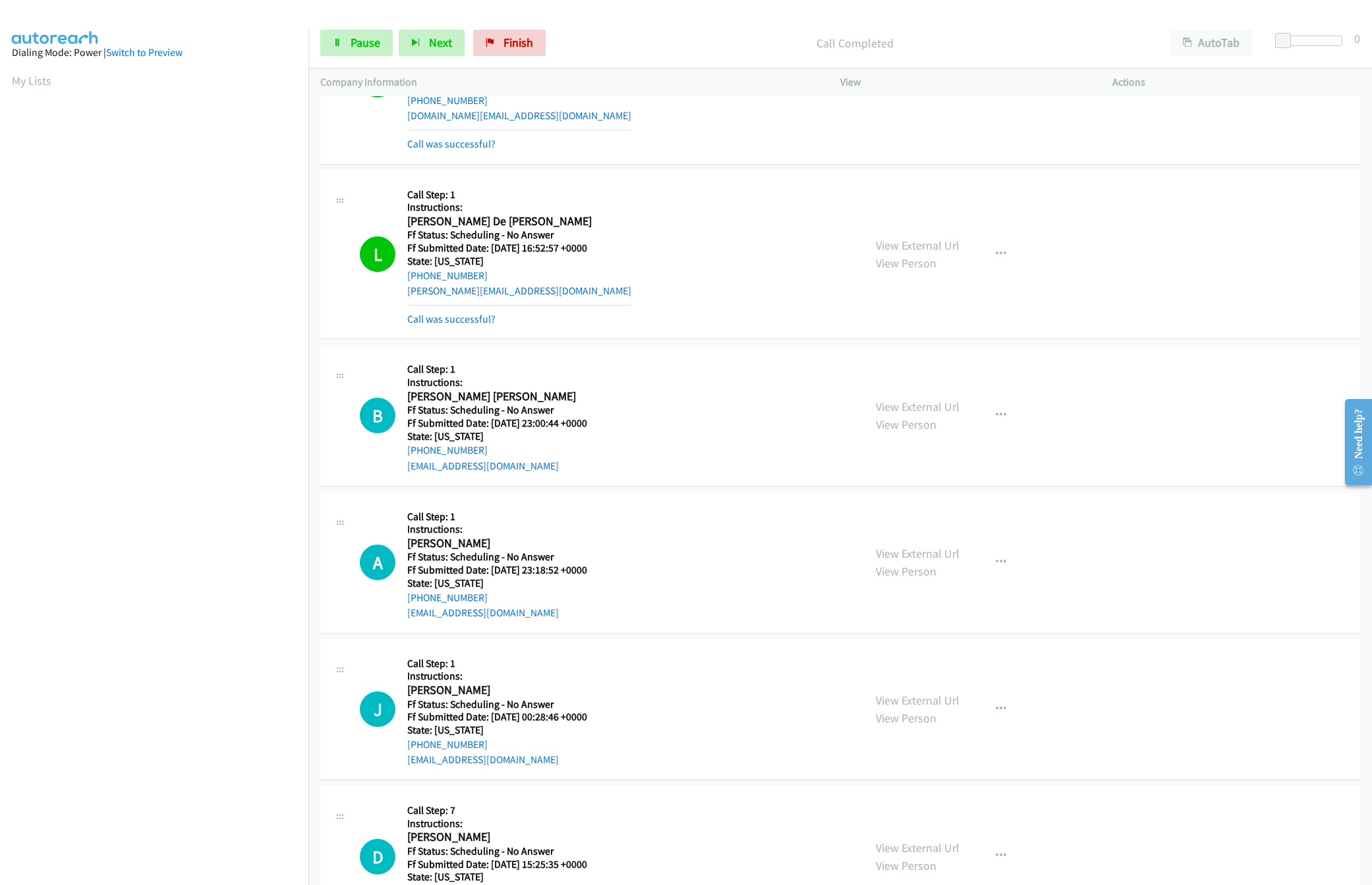
click at [912, 401] on div "View External Url View Person View External Url Email Schedule/Manage Callback …" at bounding box center [1005, 415] width 284 height 116
click at [915, 414] on link "View External Url" at bounding box center [917, 407] width 84 height 15
click at [919, 559] on link "View External Url" at bounding box center [917, 554] width 84 height 15
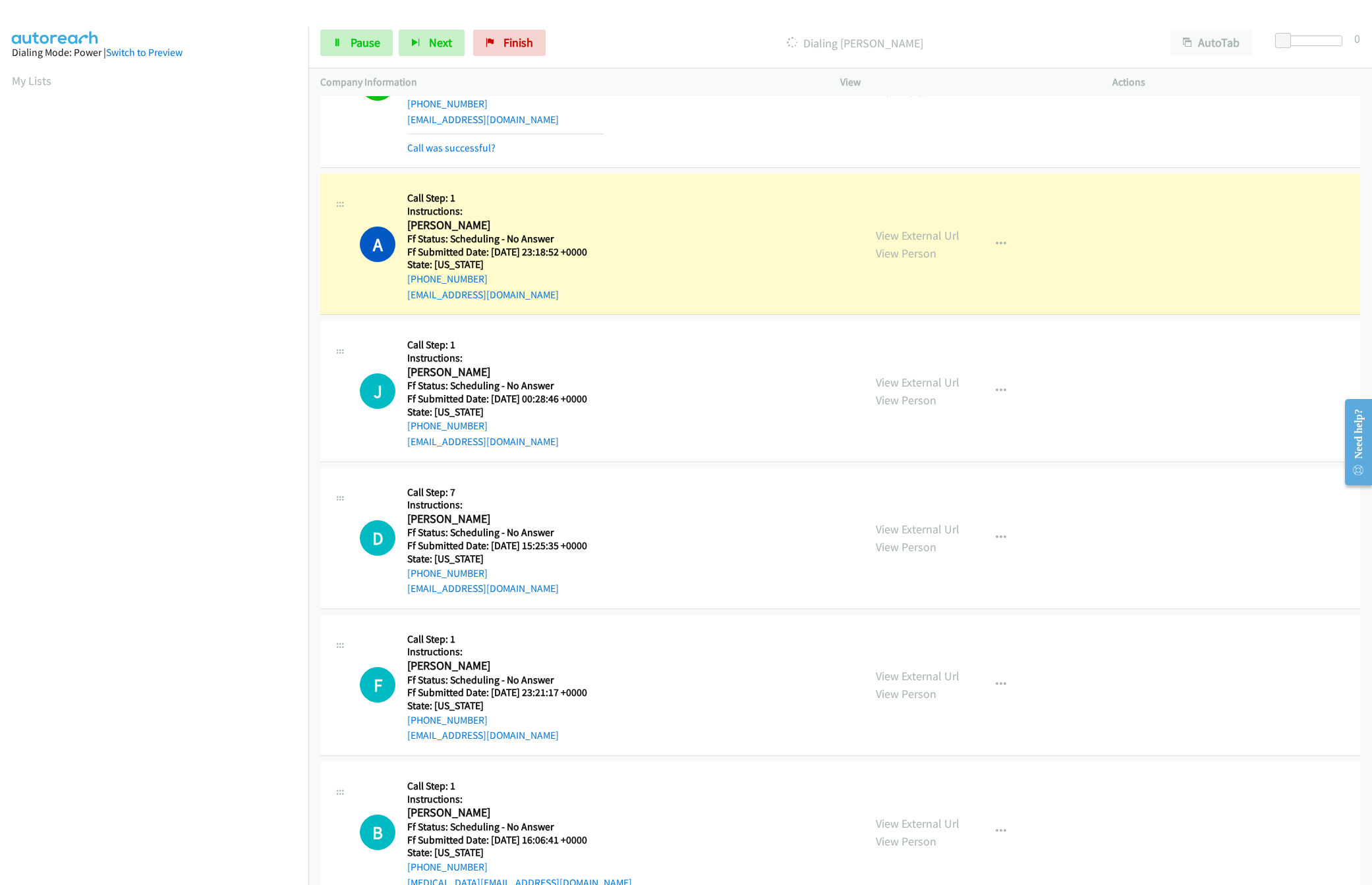
scroll to position [1200, 0]
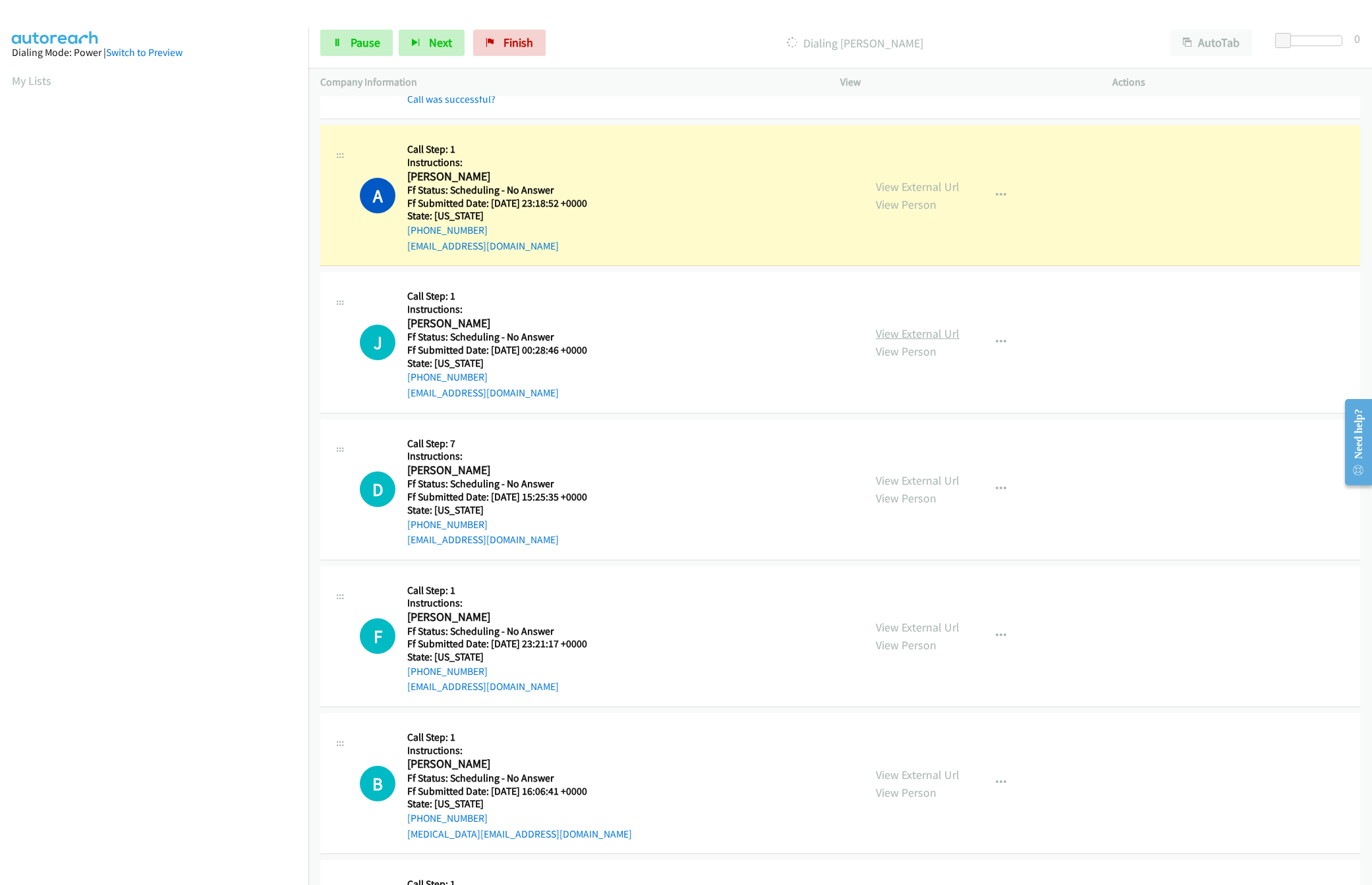
click at [915, 340] on link "View External Url" at bounding box center [917, 334] width 84 height 15
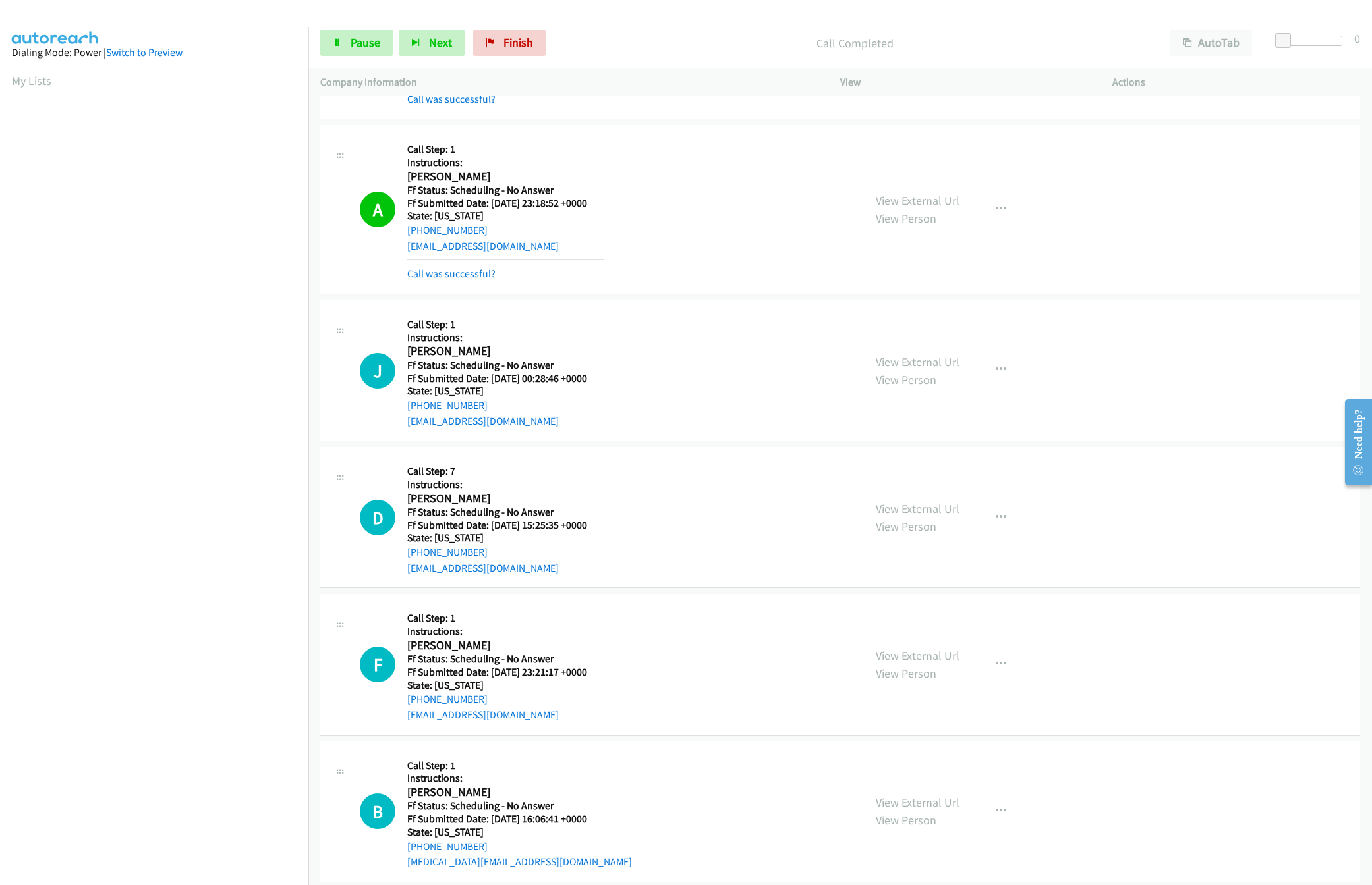
click at [910, 512] on link "View External Url" at bounding box center [917, 509] width 84 height 15
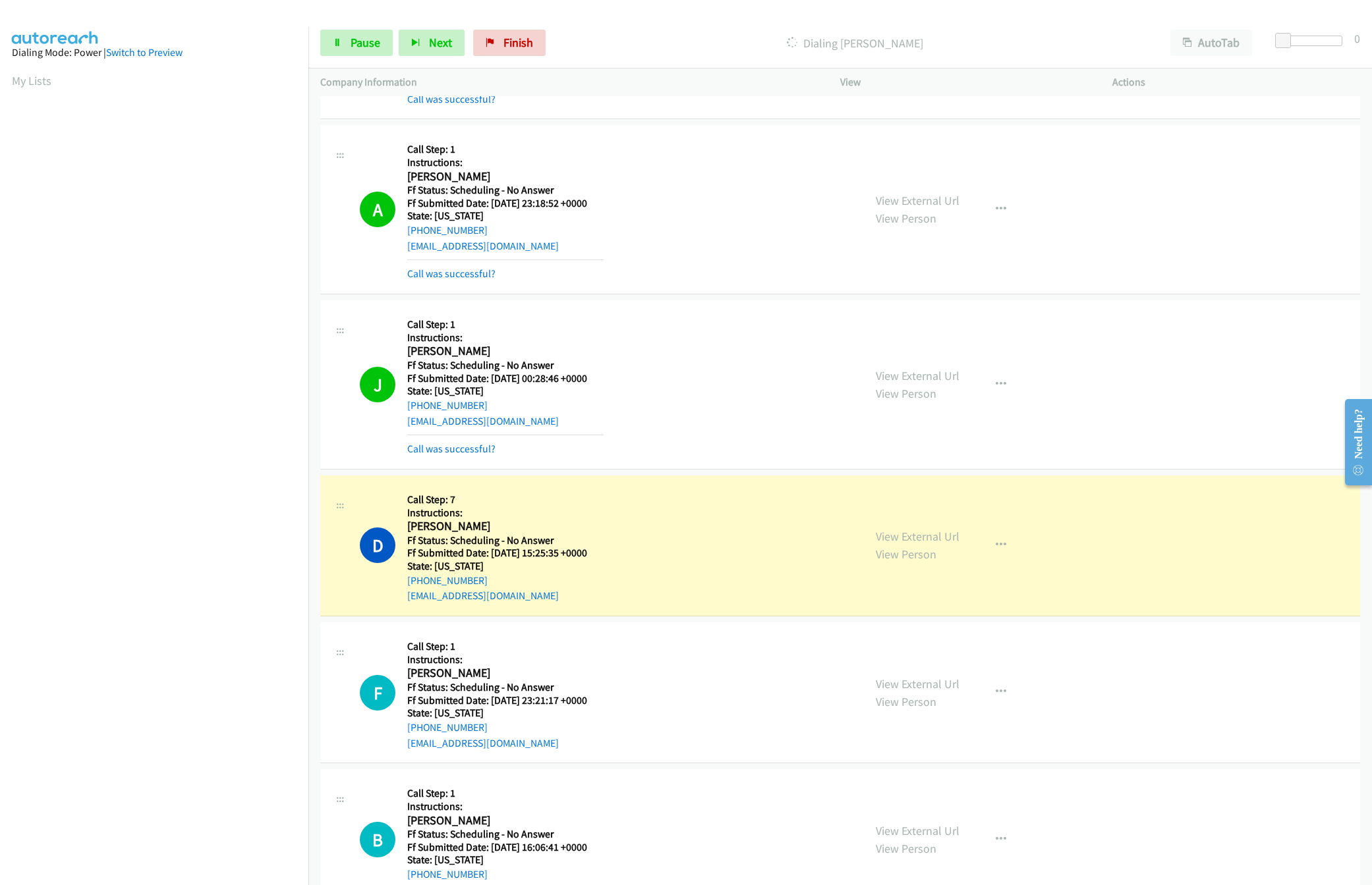
scroll to position [1331, 0]
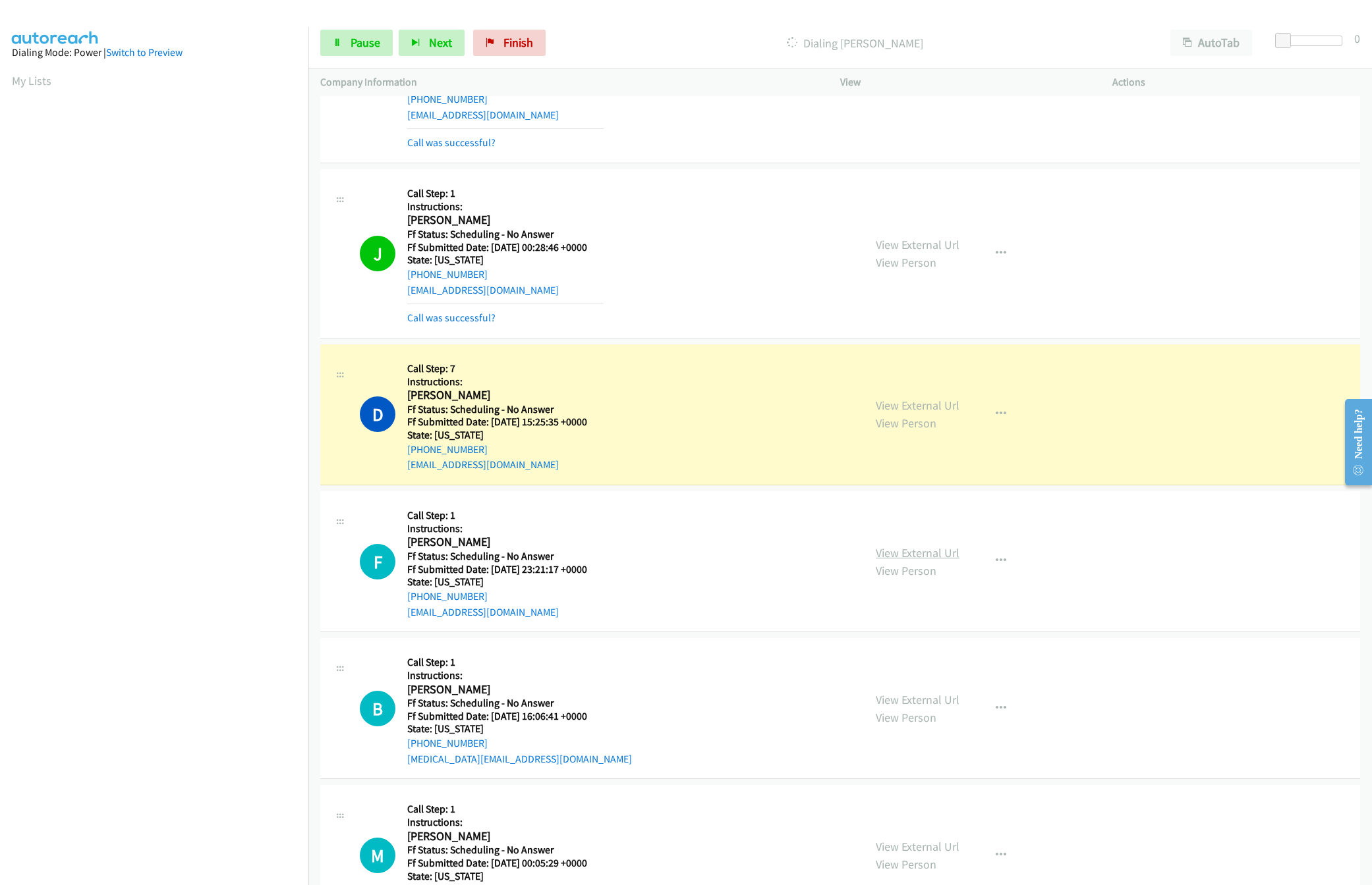
click at [925, 555] on link "View External Url" at bounding box center [917, 553] width 84 height 15
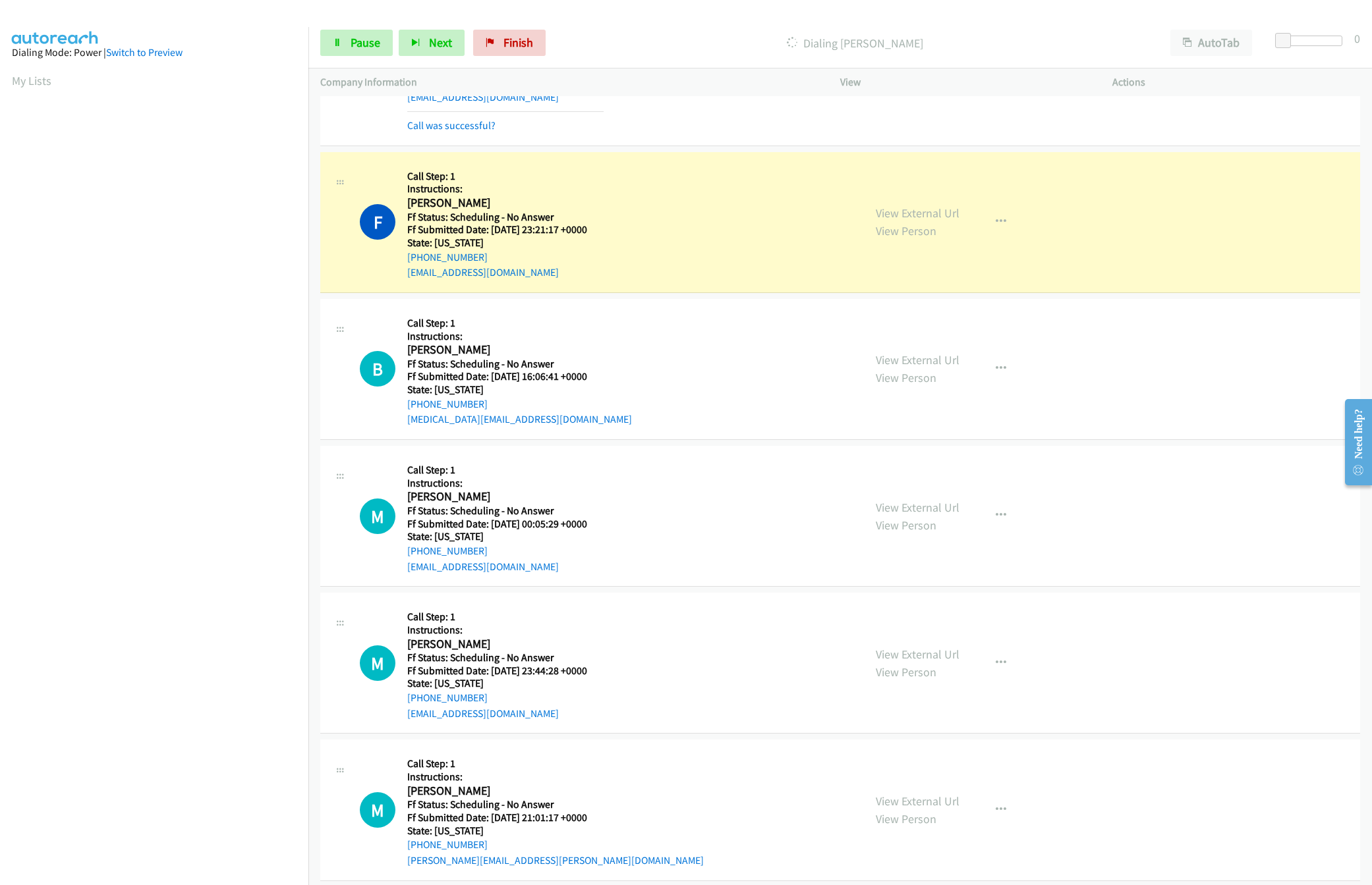
scroll to position [1726, 0]
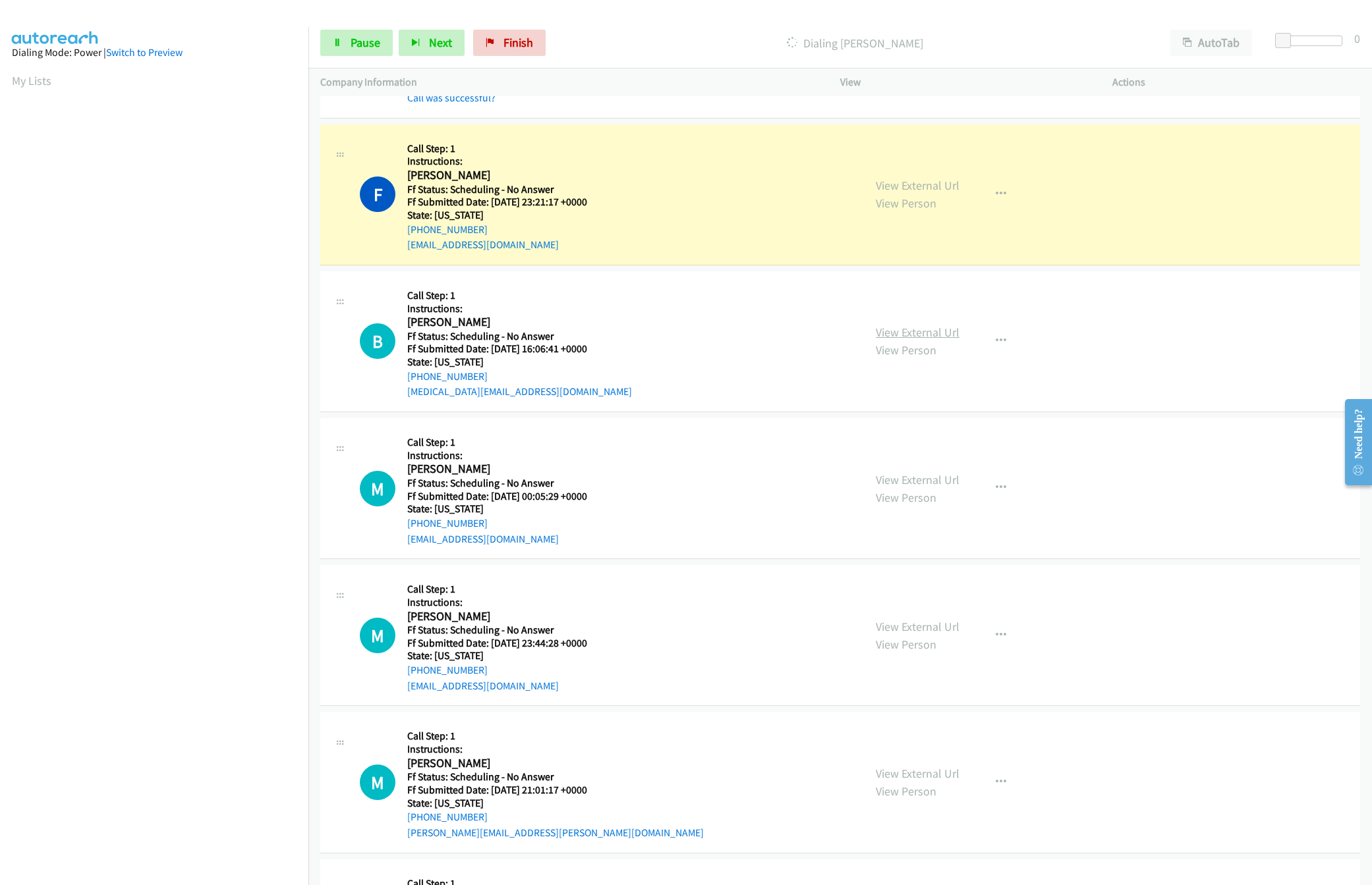
click at [929, 338] on link "View External Url" at bounding box center [917, 332] width 84 height 15
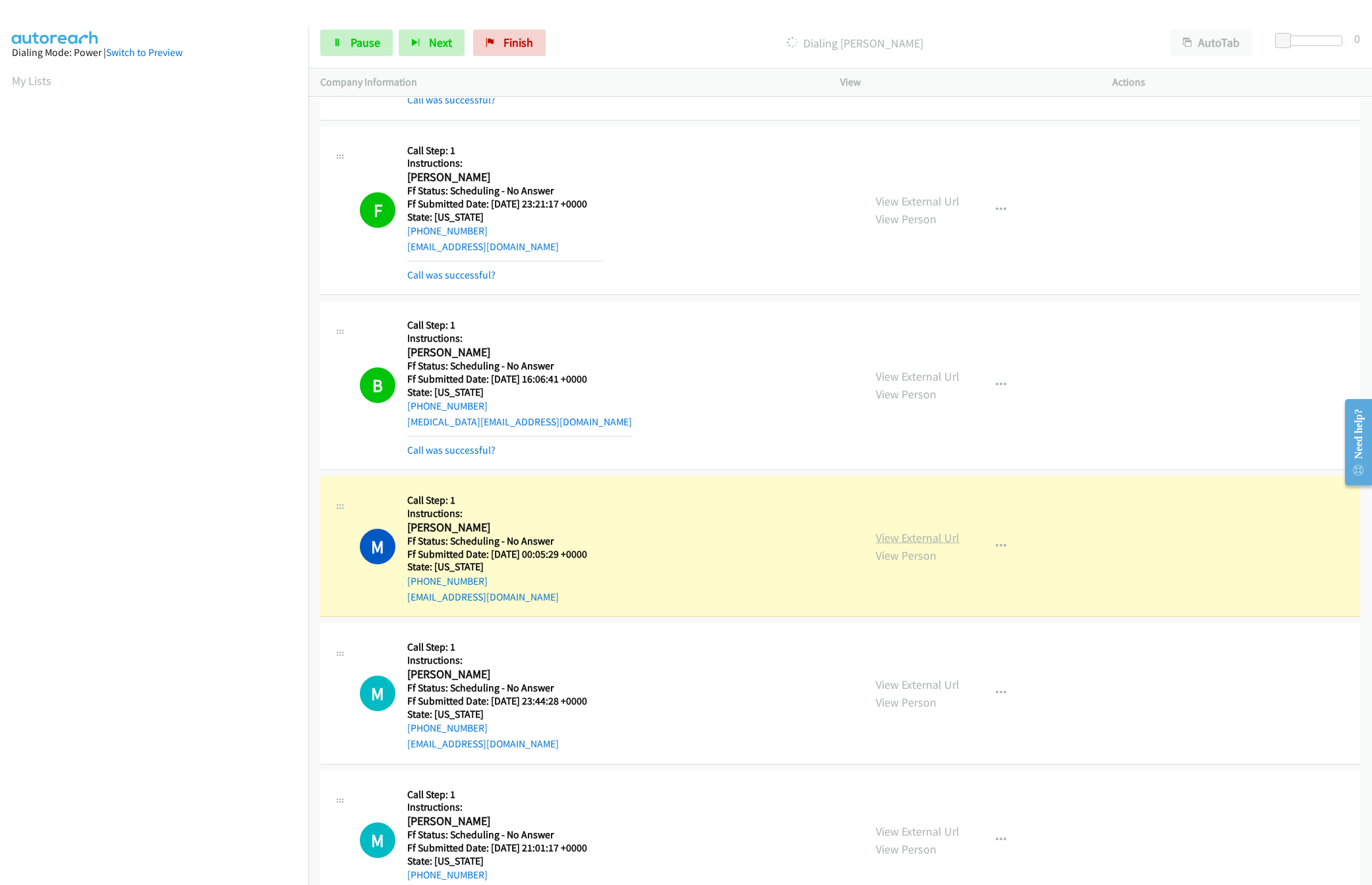
click at [884, 538] on link "View External Url" at bounding box center [917, 538] width 84 height 15
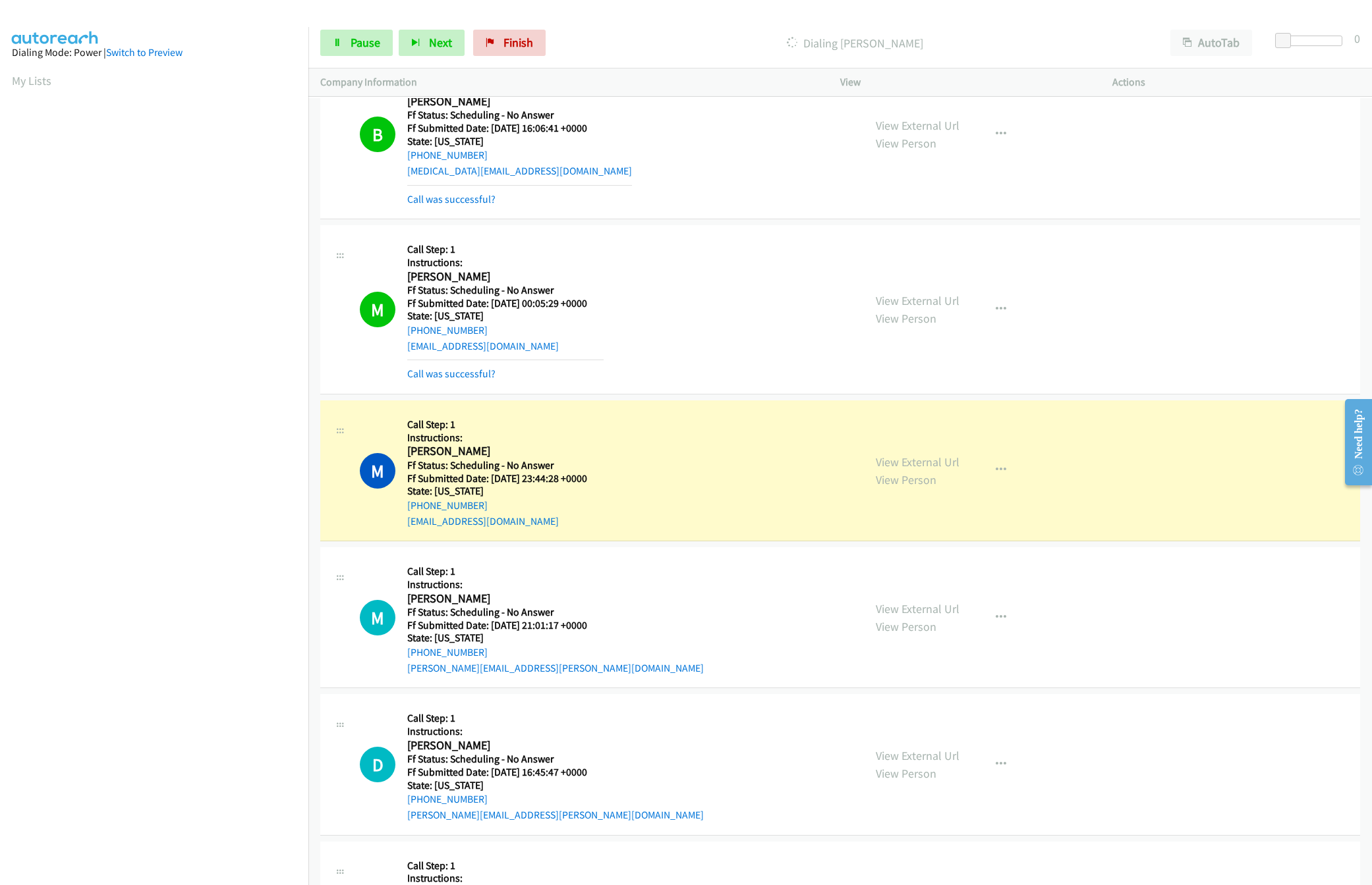
scroll to position [2121, 0]
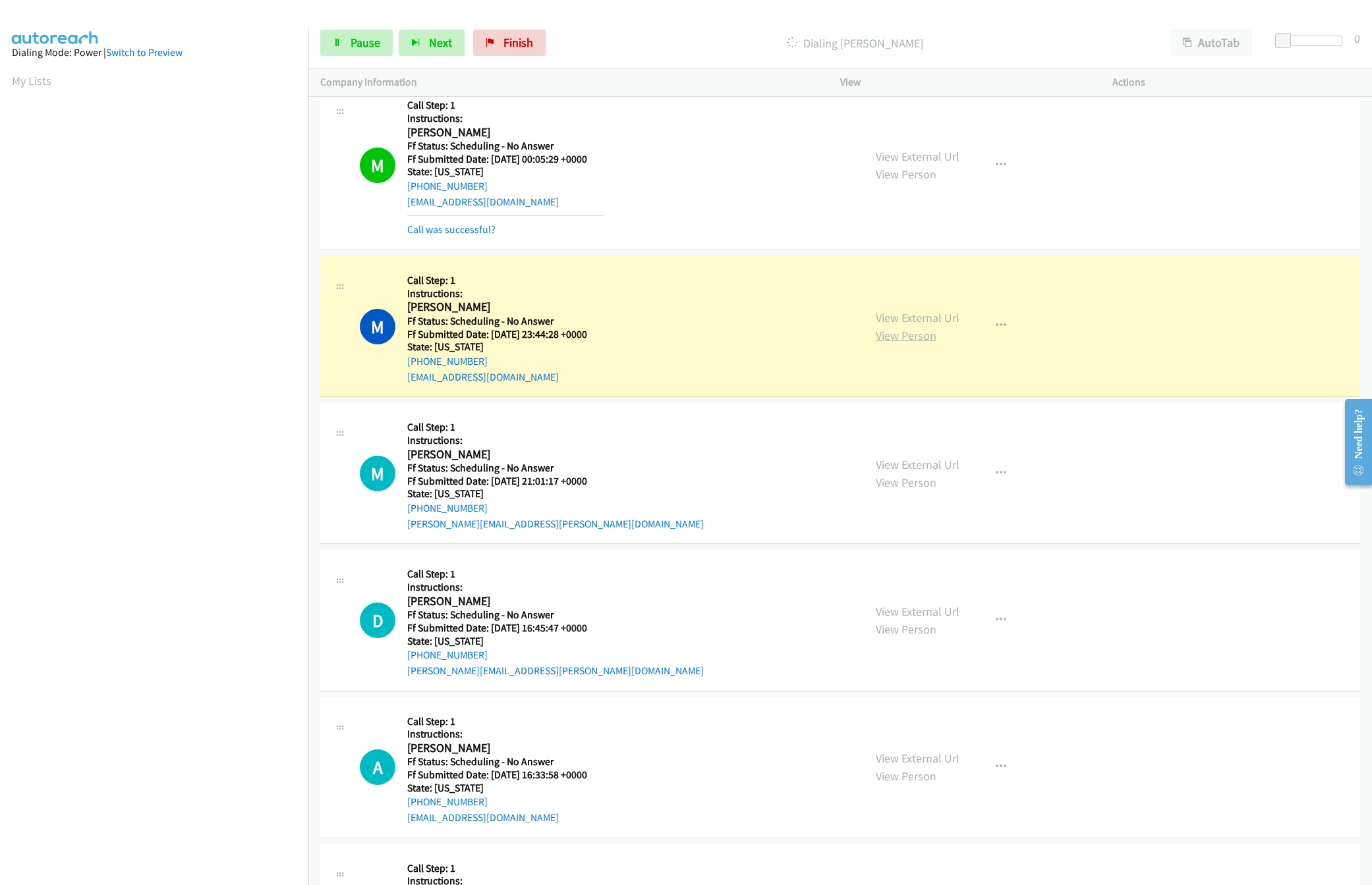
click at [907, 335] on link "View Person" at bounding box center [906, 335] width 61 height 15
click at [906, 325] on link "View External Url" at bounding box center [917, 318] width 84 height 15
click at [700, 301] on div "M Callback Scheduled Call Step: 1 Instructions: Markian Sich America/New_York F…" at bounding box center [605, 326] width 492 height 116
click at [900, 472] on link "View External Url" at bounding box center [917, 465] width 84 height 15
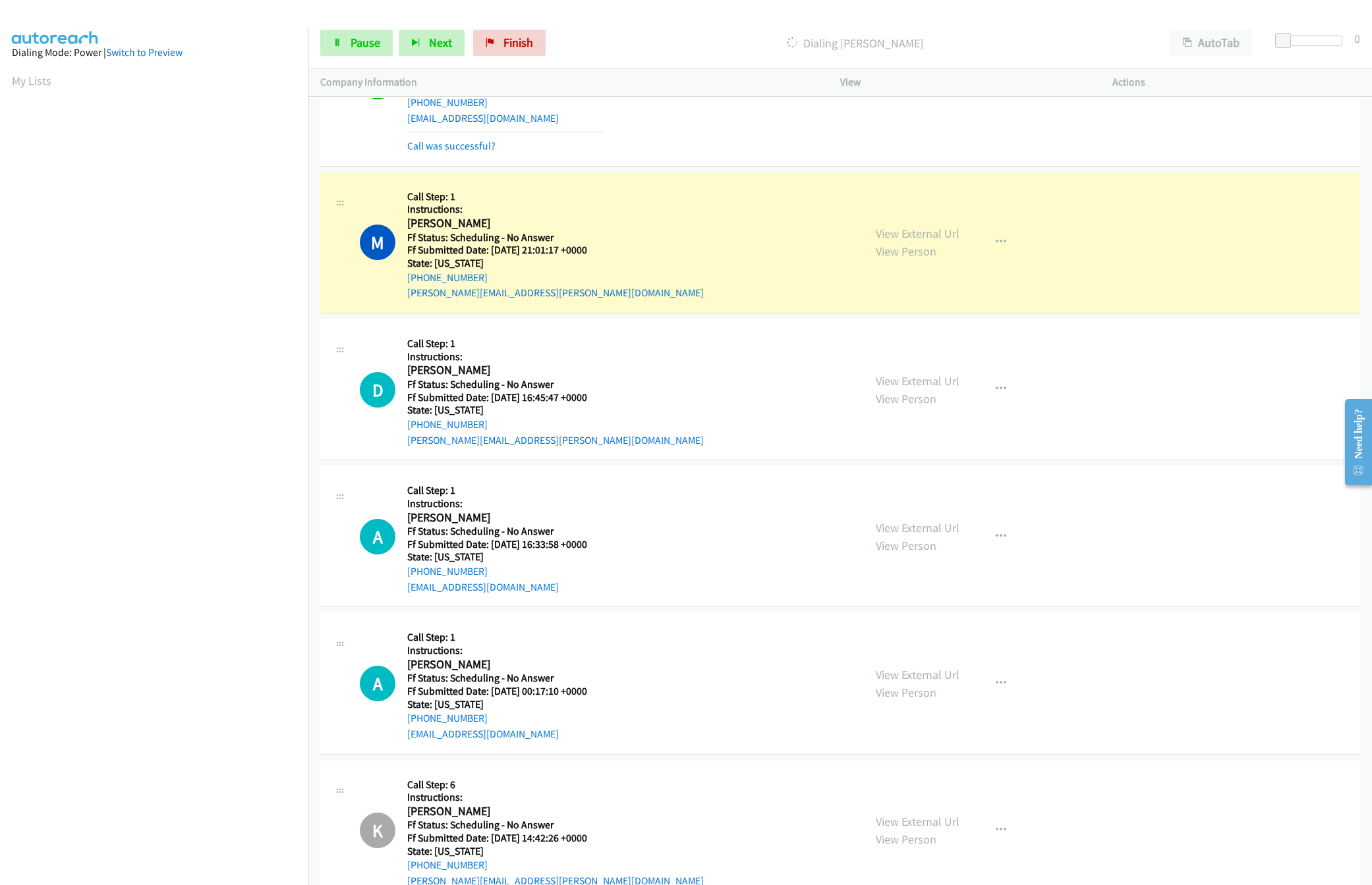
scroll to position [2385, 0]
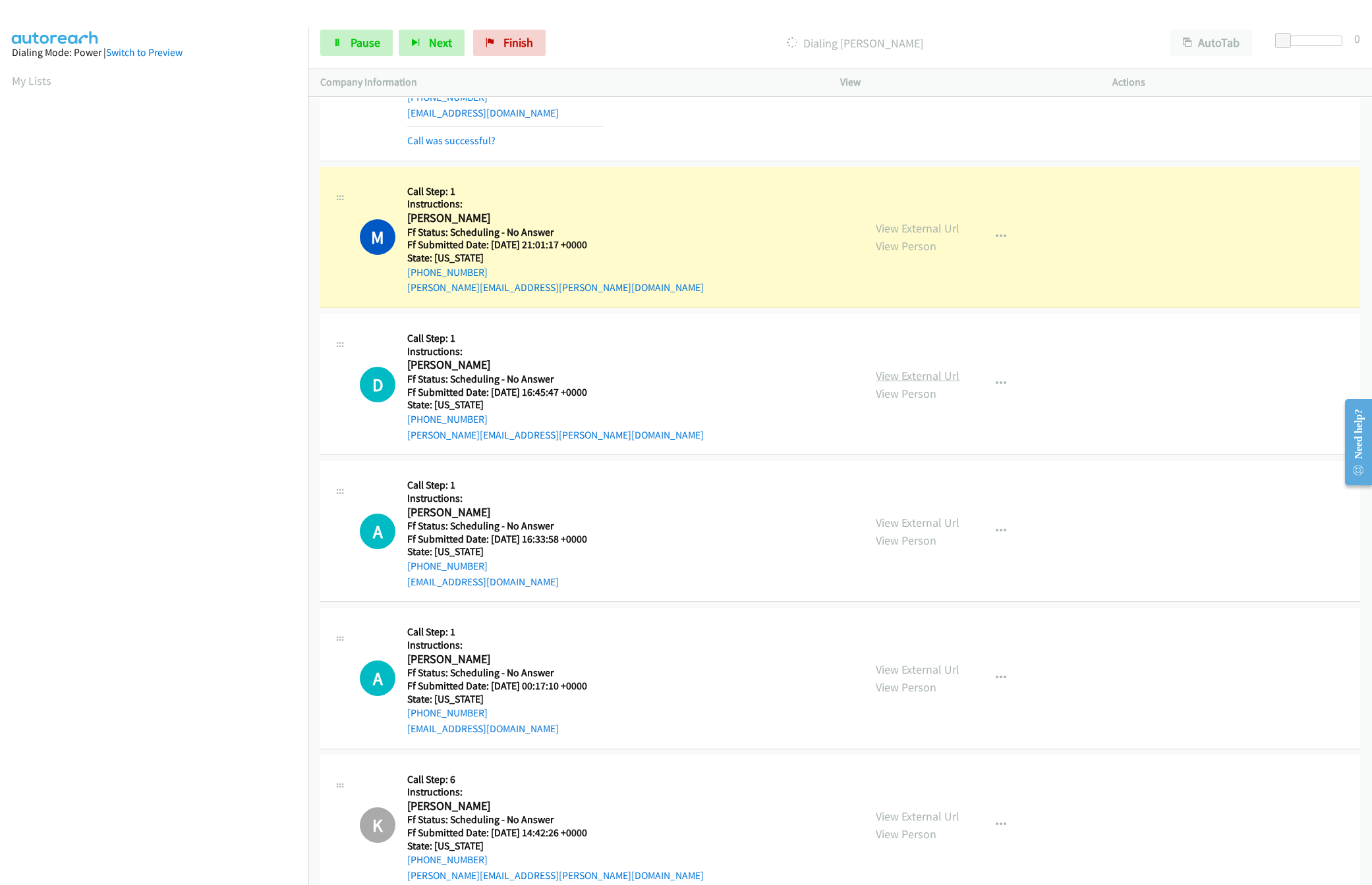
click at [927, 382] on link "View External Url" at bounding box center [917, 376] width 84 height 15
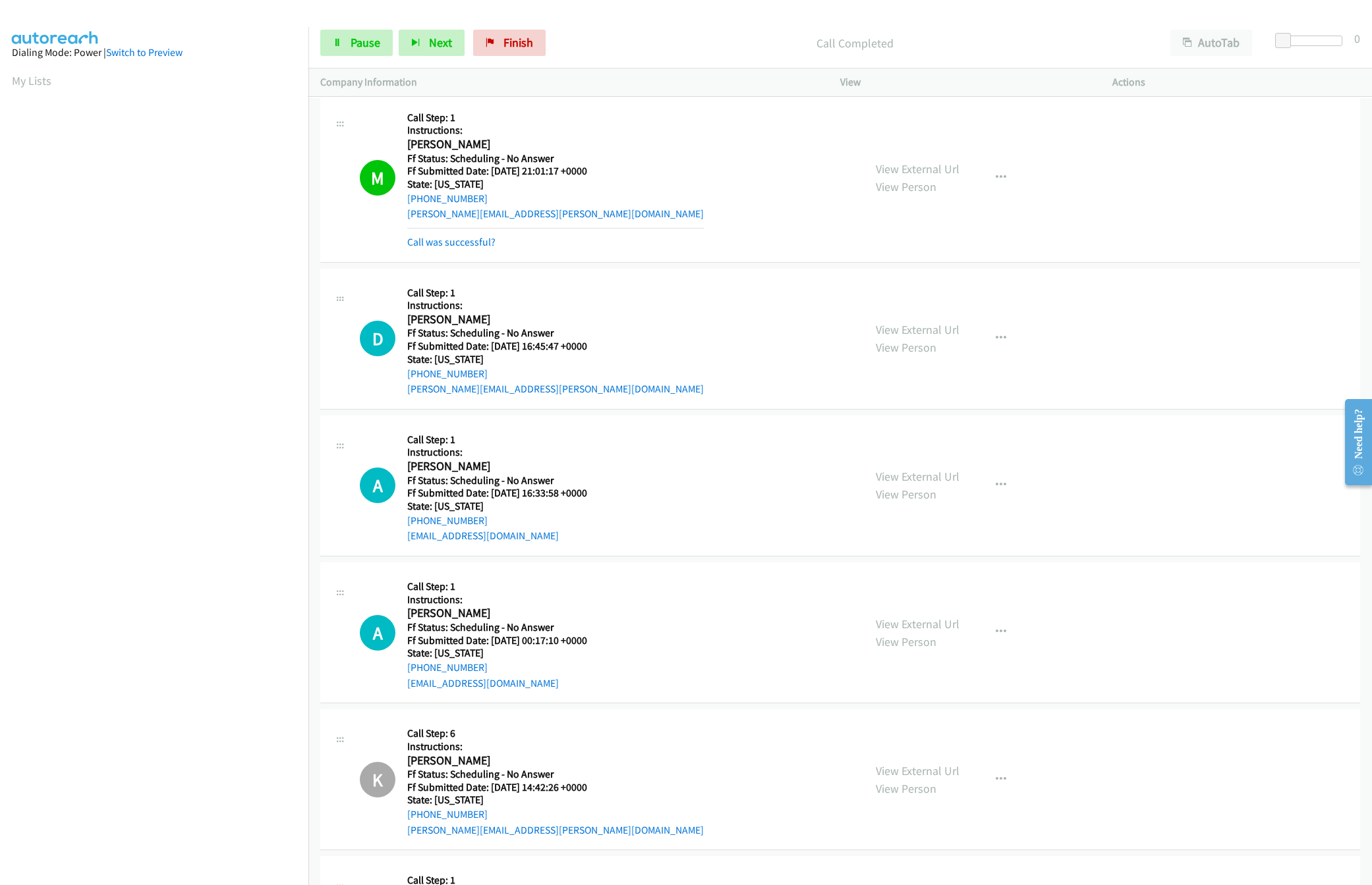
scroll to position [2516, 0]
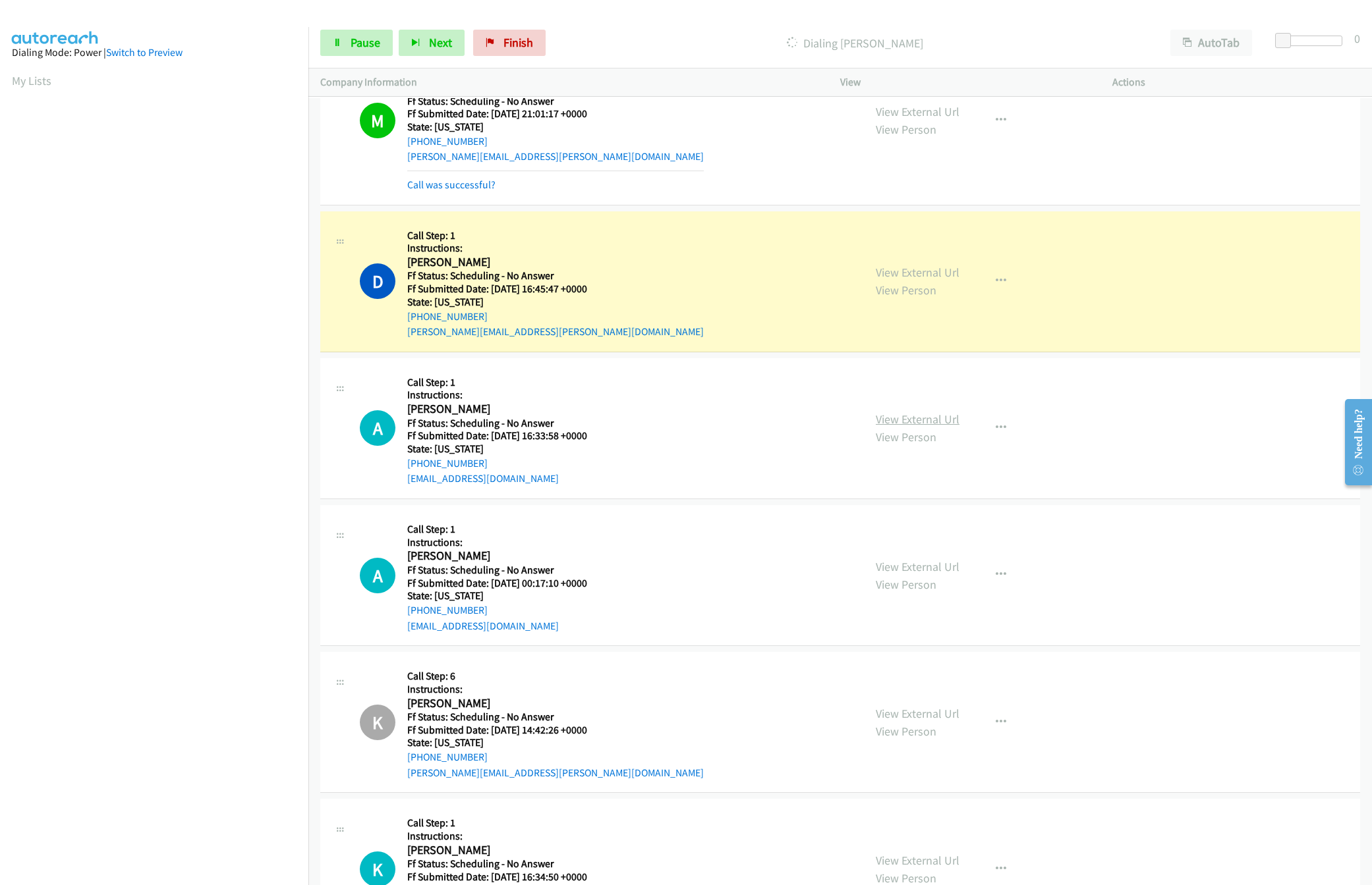
click at [917, 421] on link "View External Url" at bounding box center [917, 419] width 84 height 15
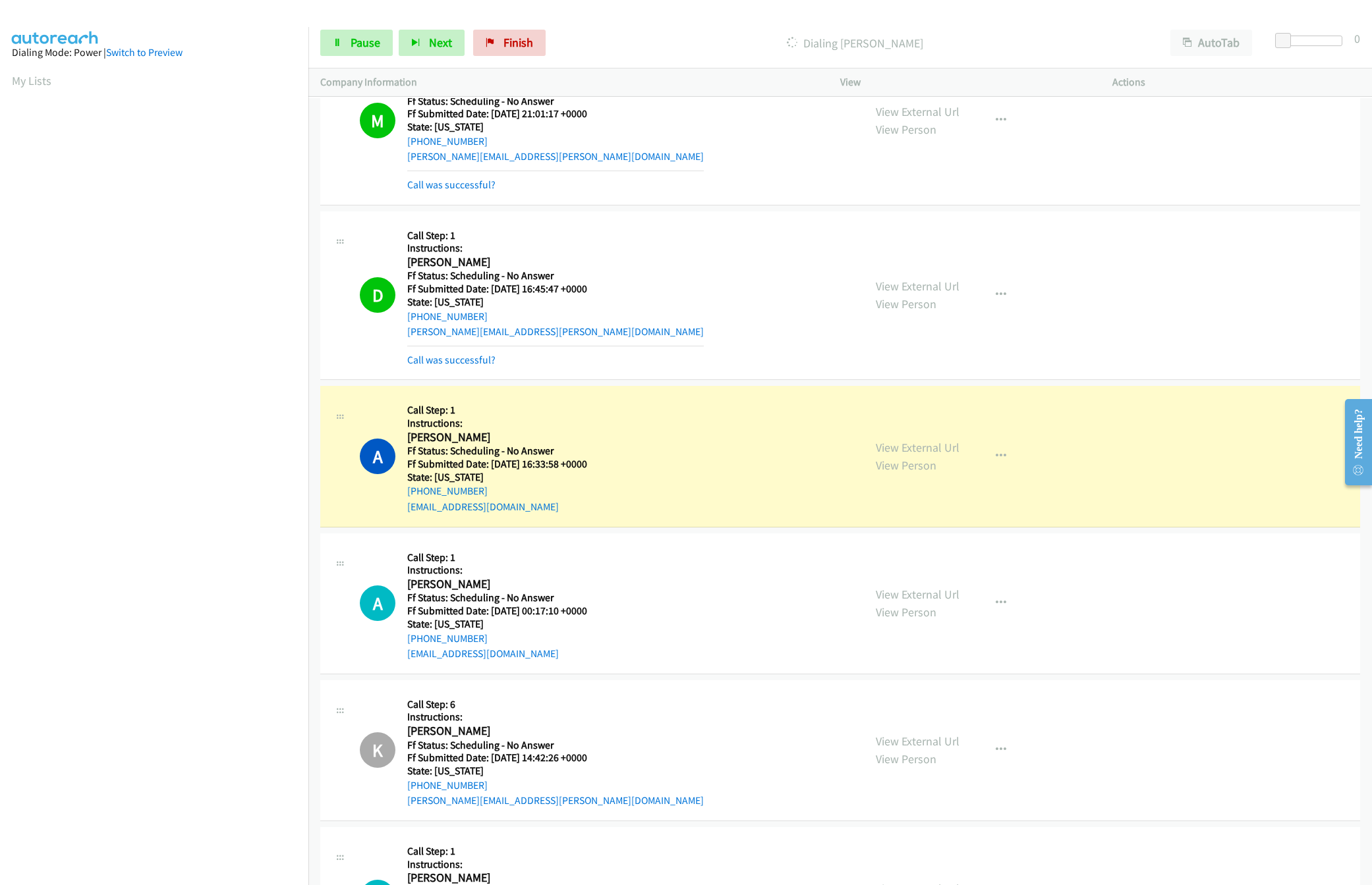
scroll to position [2780, 0]
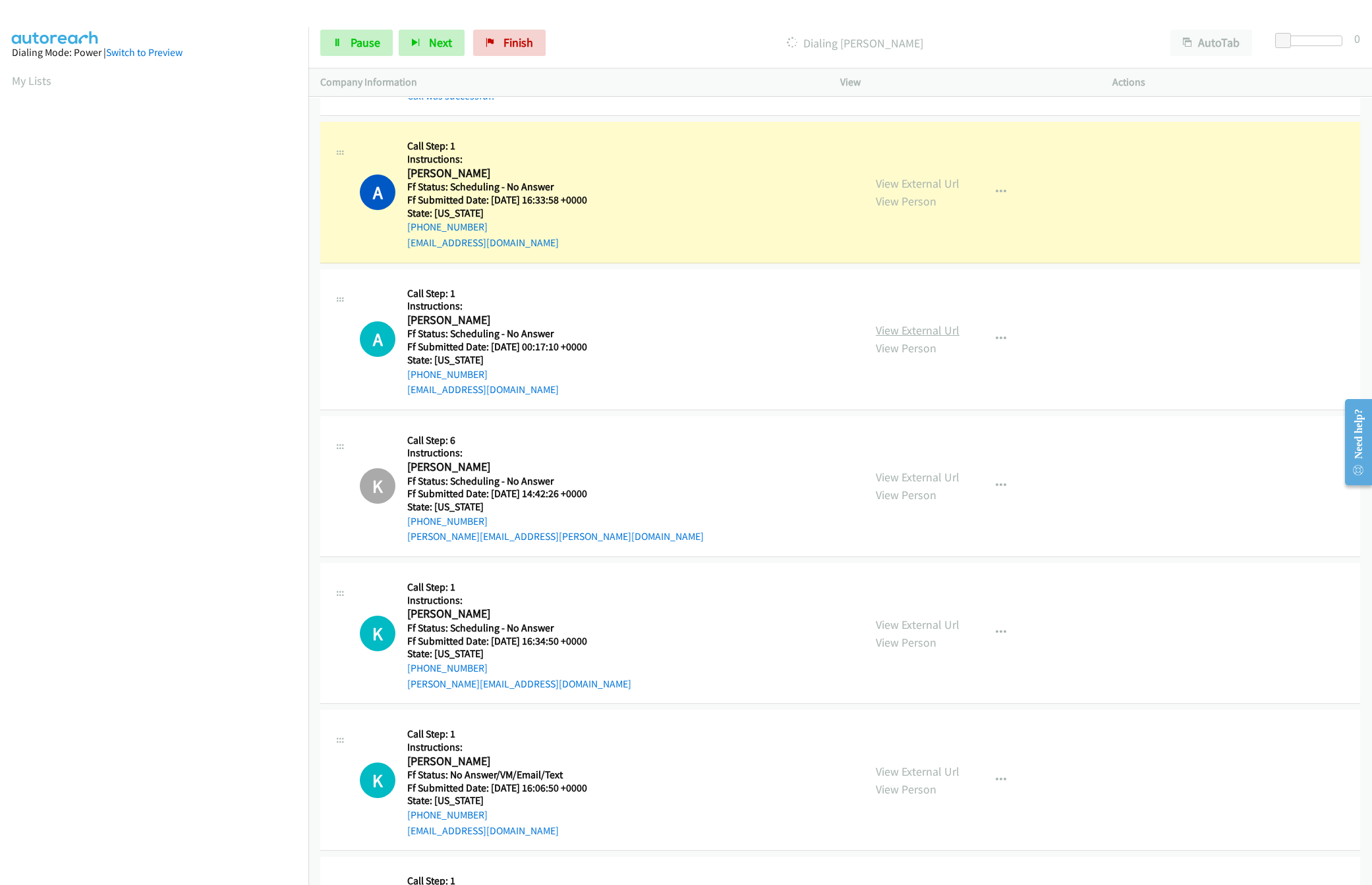
click at [907, 338] on link "View External Url" at bounding box center [917, 330] width 84 height 15
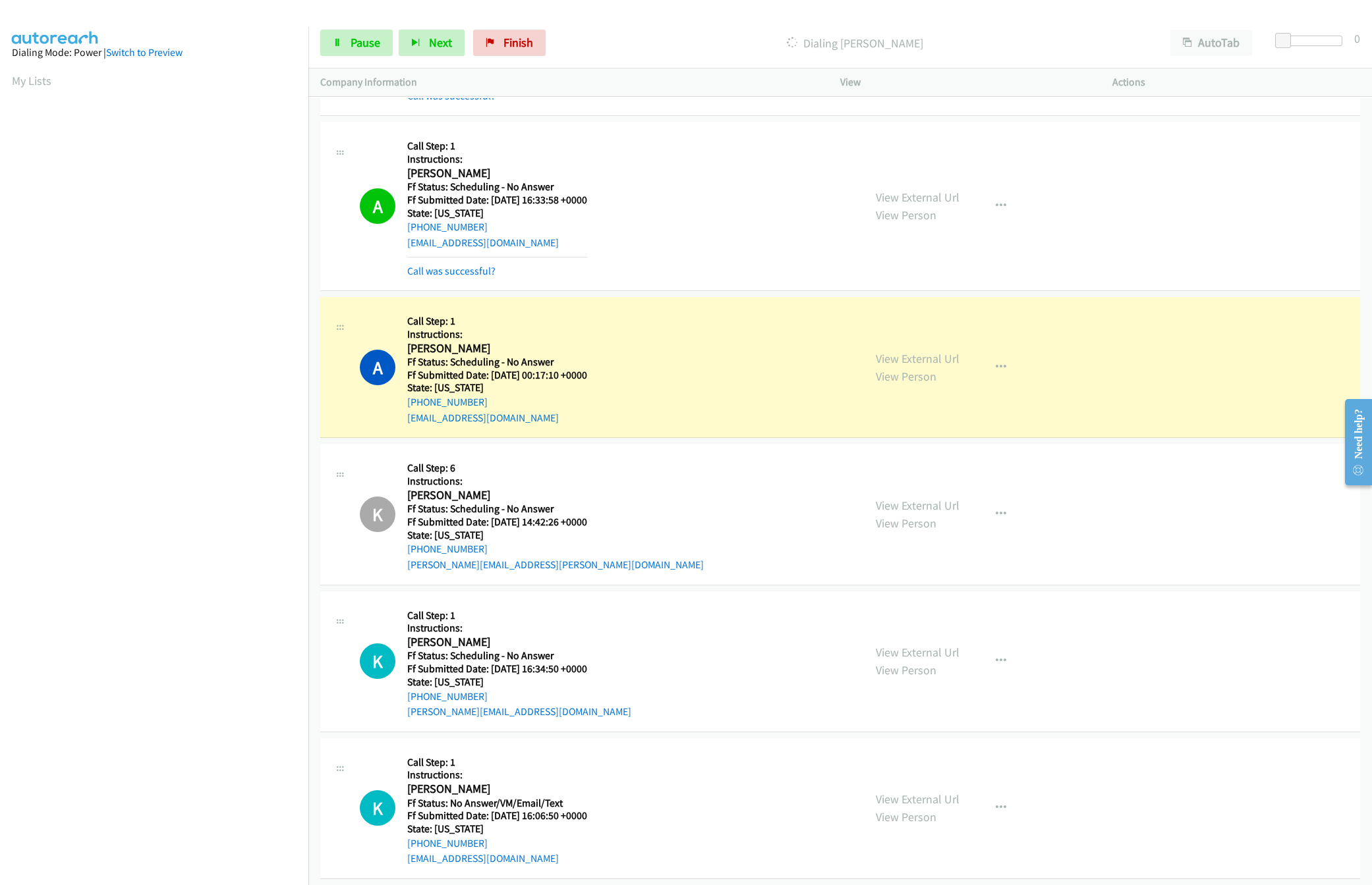
scroll to position [3175, 0]
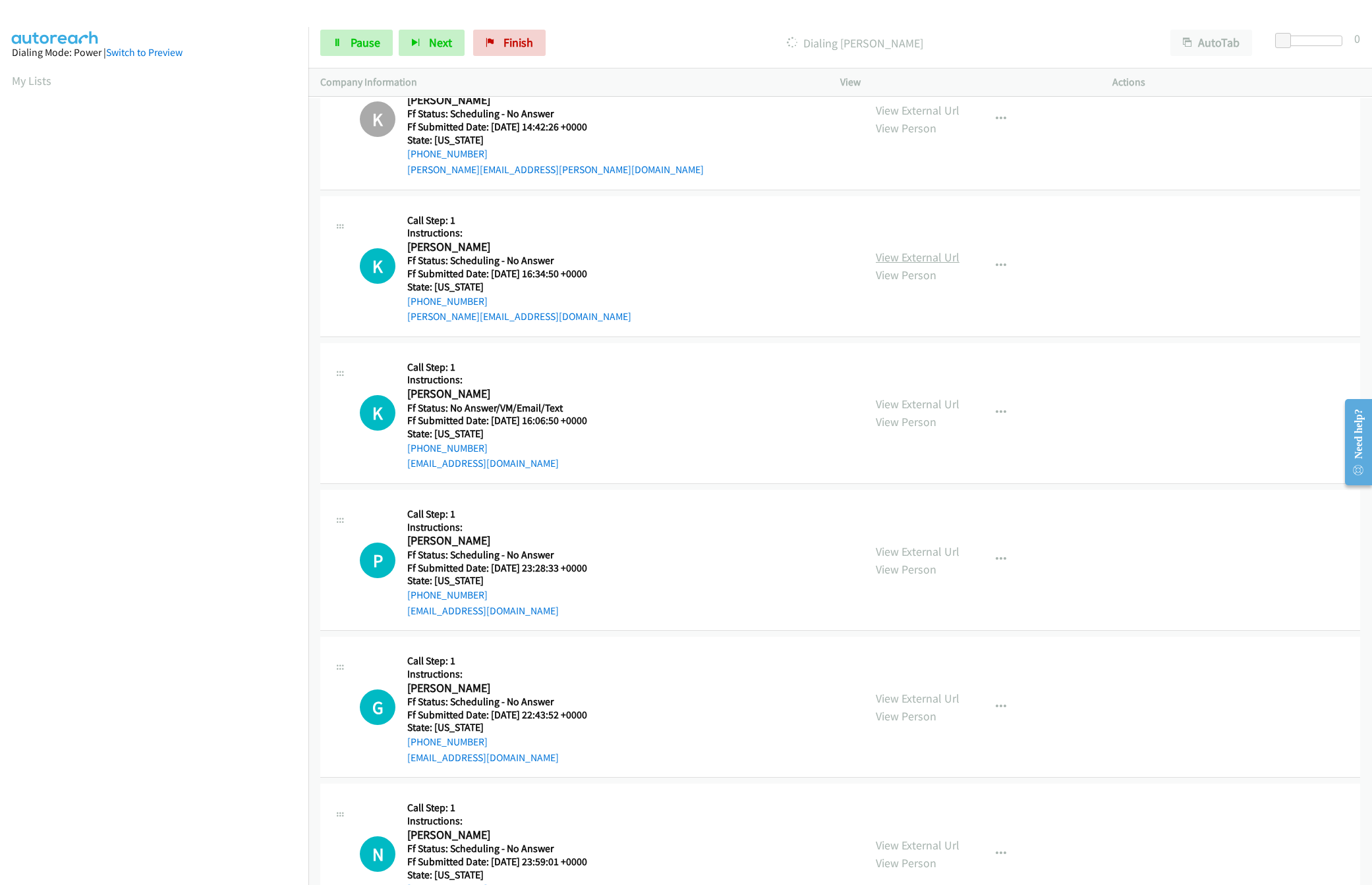
click at [938, 265] on link "View External Url" at bounding box center [917, 257] width 84 height 15
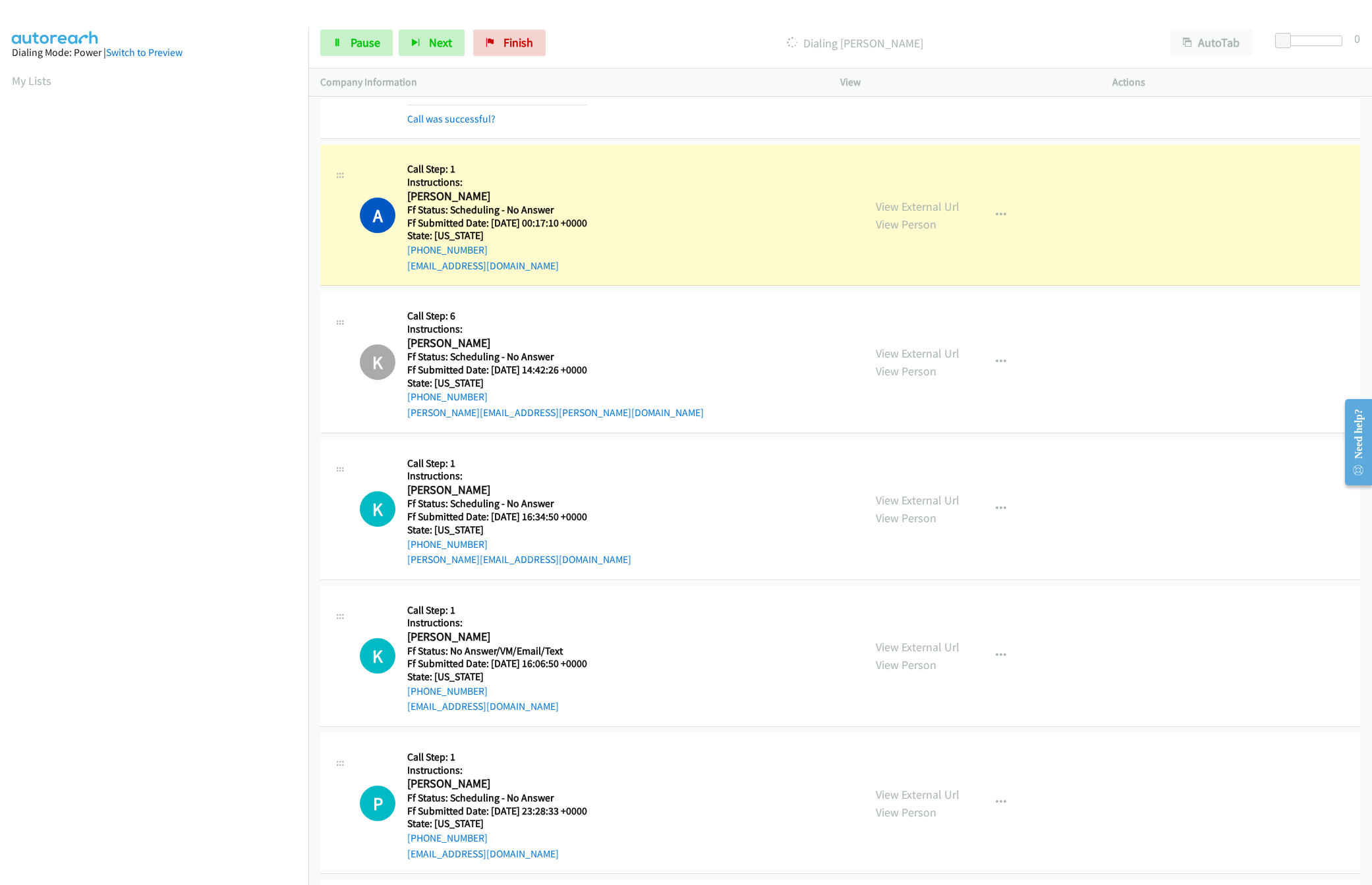
scroll to position [2911, 0]
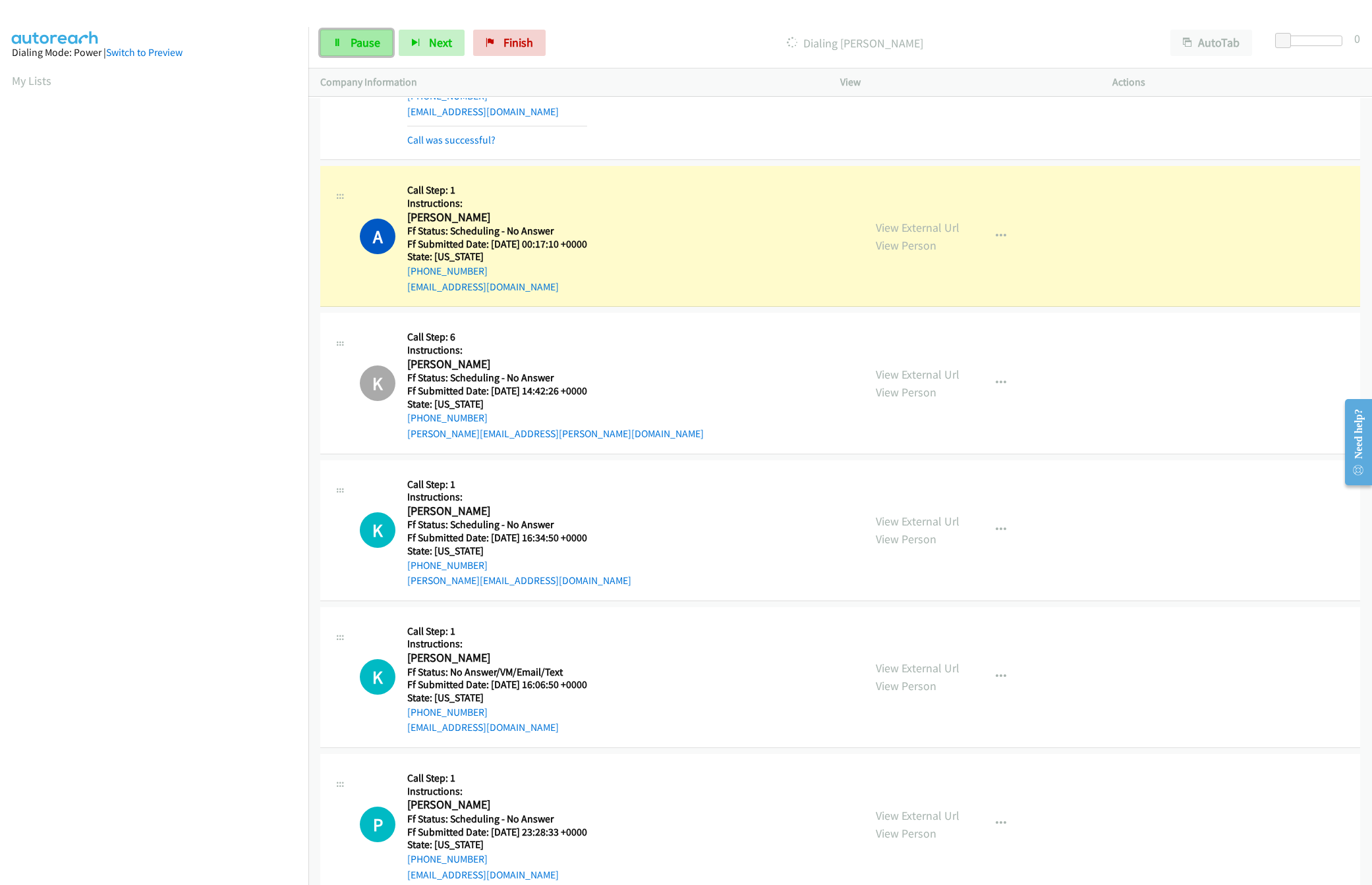
click at [352, 43] on span "Pause" at bounding box center [365, 43] width 30 height 15
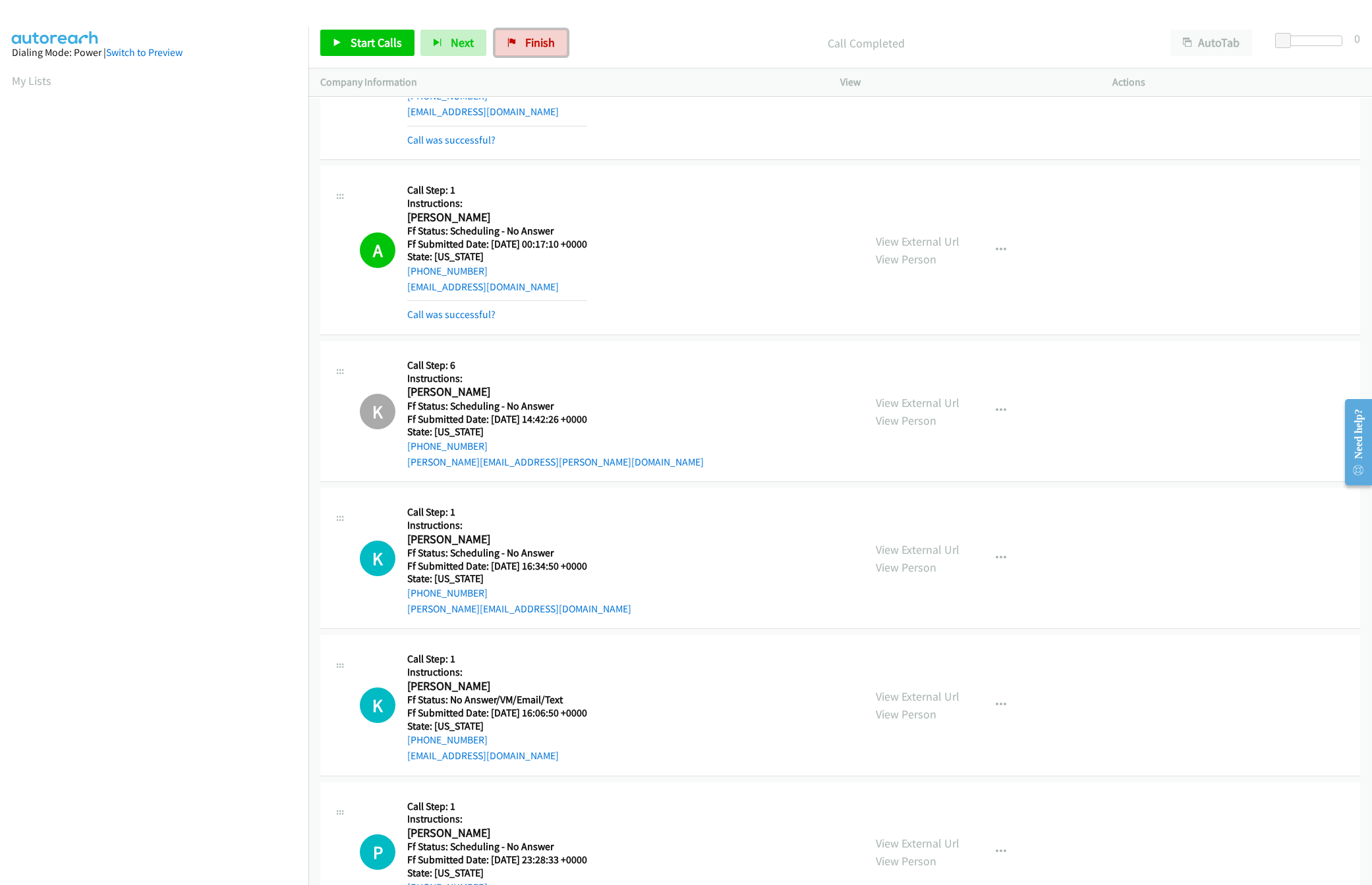
drag, startPoint x: 544, startPoint y: 42, endPoint x: 747, endPoint y: 69, distance: 204.8
click at [544, 42] on span "Finish" at bounding box center [539, 43] width 30 height 15
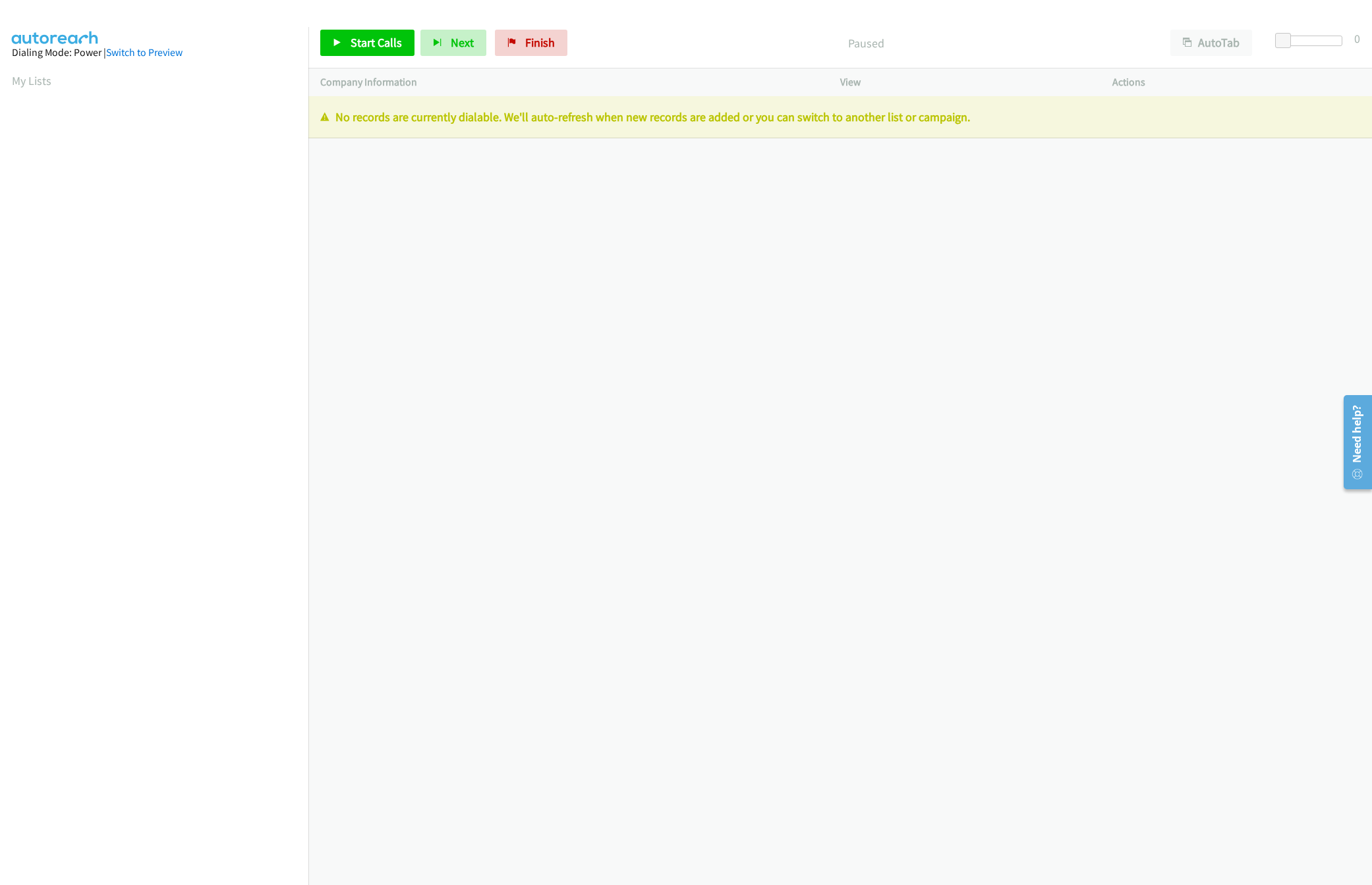
click at [587, 322] on div "[PHONE_NUMBER] Call failed - Please reload the list and try again The Callbar F…" at bounding box center [840, 490] width 1063 height 789
drag, startPoint x: 514, startPoint y: 37, endPoint x: 750, endPoint y: 76, distance: 239.2
click at [514, 37] on link "Finish" at bounding box center [531, 43] width 72 height 27
drag, startPoint x: 529, startPoint y: 44, endPoint x: 781, endPoint y: 71, distance: 253.4
click at [529, 44] on span "Finish" at bounding box center [539, 43] width 30 height 15
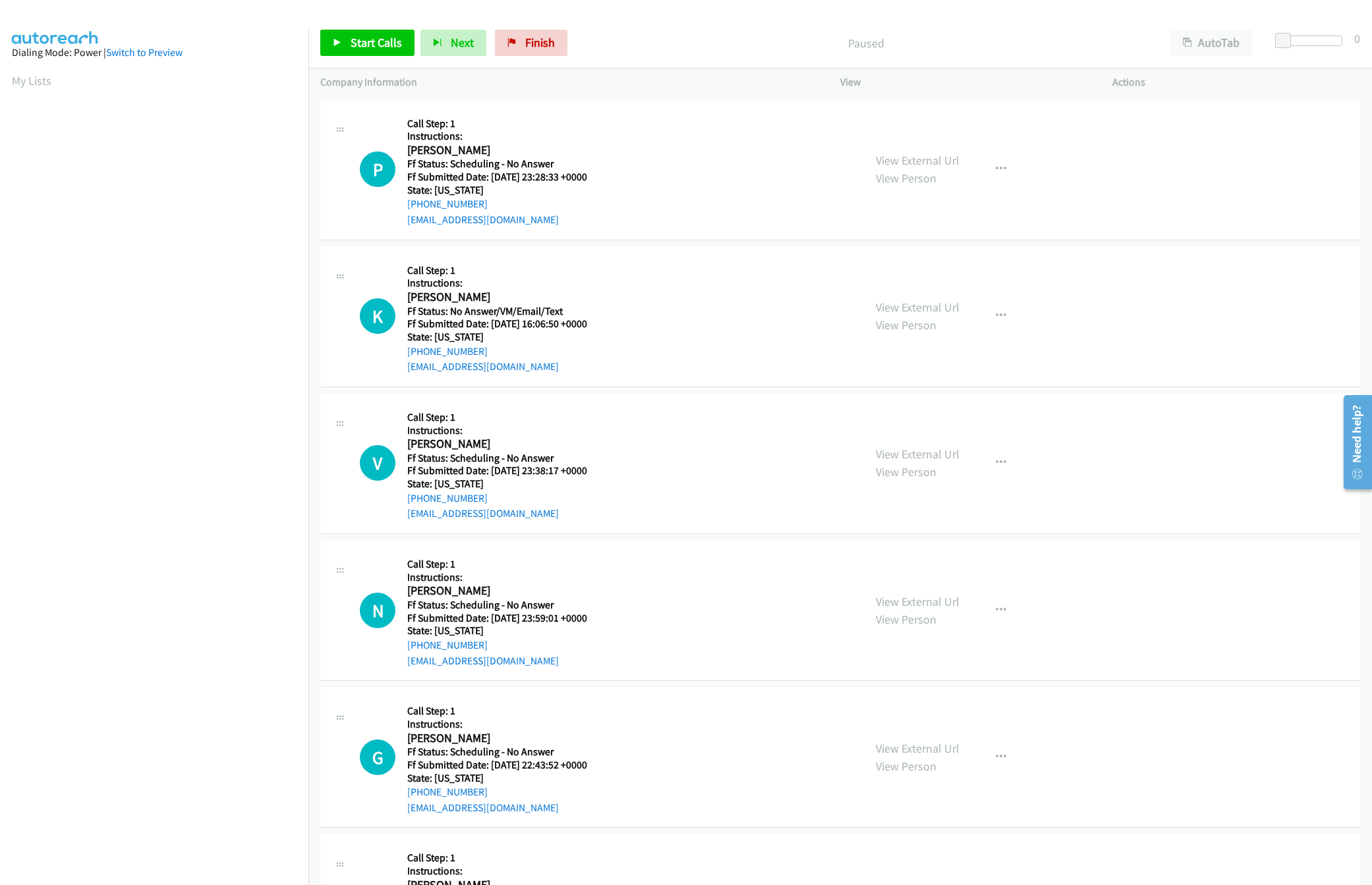
click at [376, 27] on div "Start Calls Pause Next Finish Paused AutoTab AutoTab 0" at bounding box center [840, 43] width 1063 height 51
click at [366, 62] on div "Start Calls Pause Next Finish Paused AutoTab AutoTab 0" at bounding box center [840, 43] width 1063 height 51
click at [366, 54] on link "Start Calls" at bounding box center [367, 43] width 94 height 27
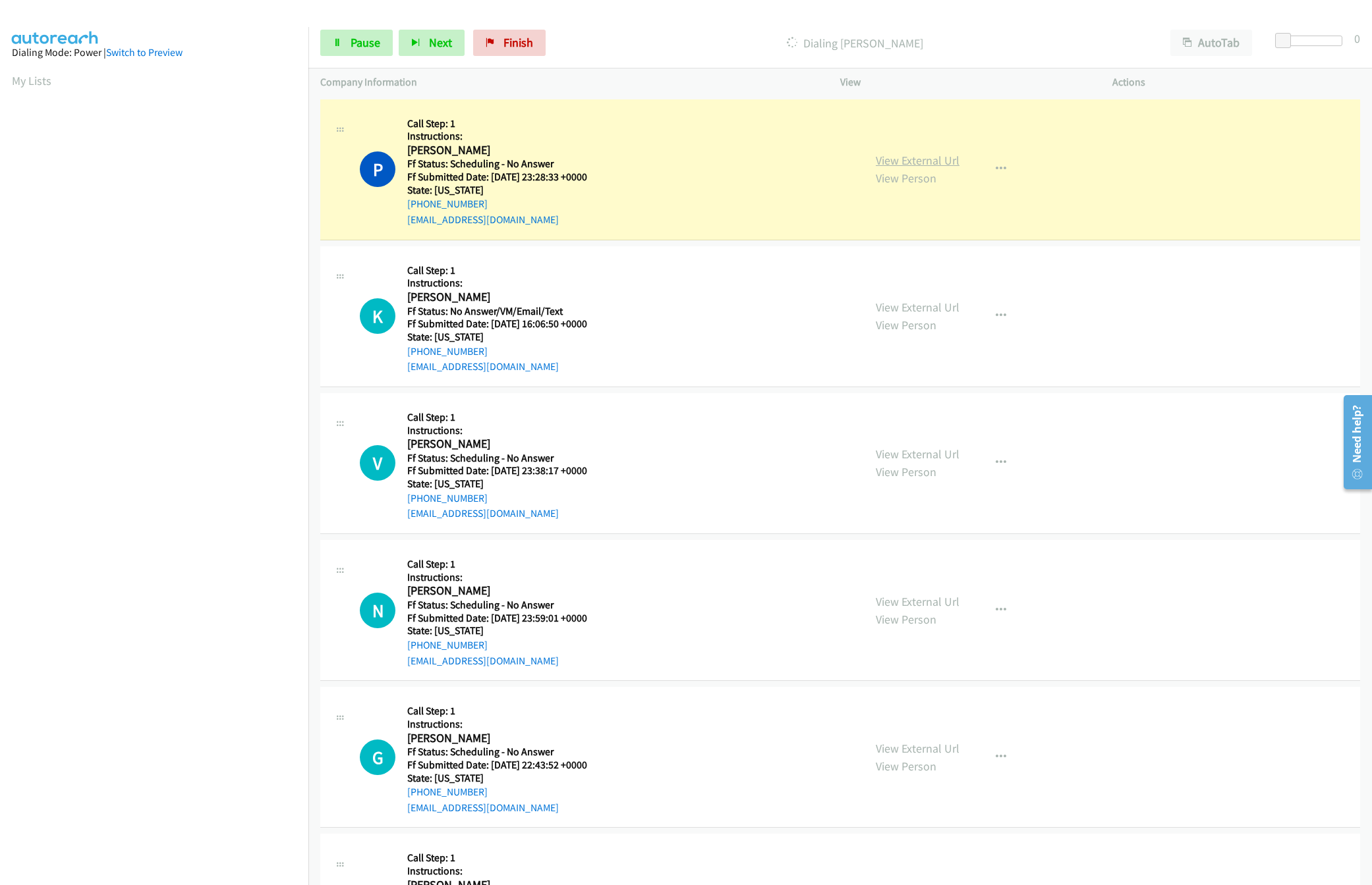
click at [911, 153] on link "View External Url" at bounding box center [917, 160] width 84 height 15
click at [929, 303] on link "View External Url" at bounding box center [917, 307] width 84 height 15
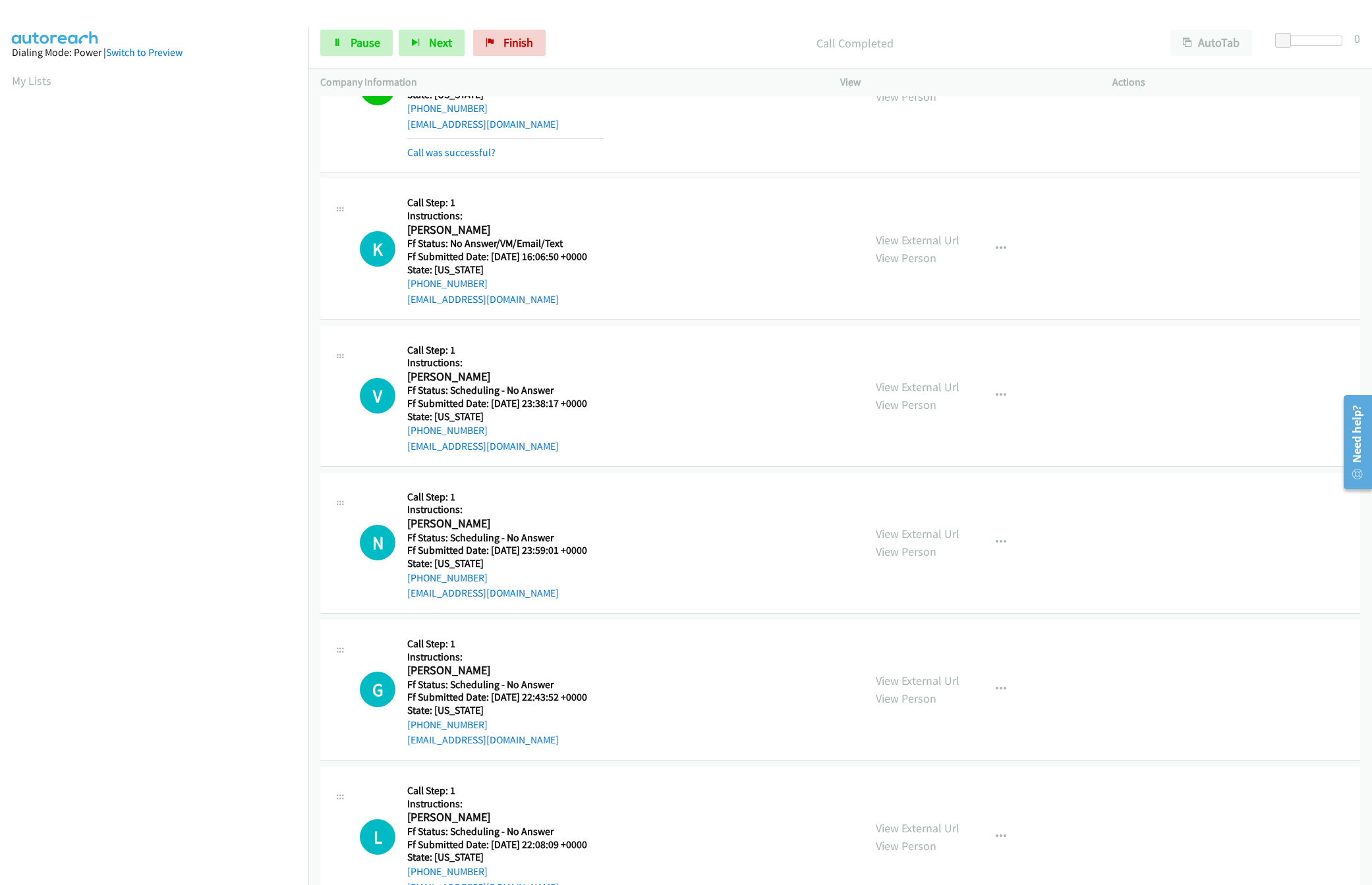
scroll to position [131, 0]
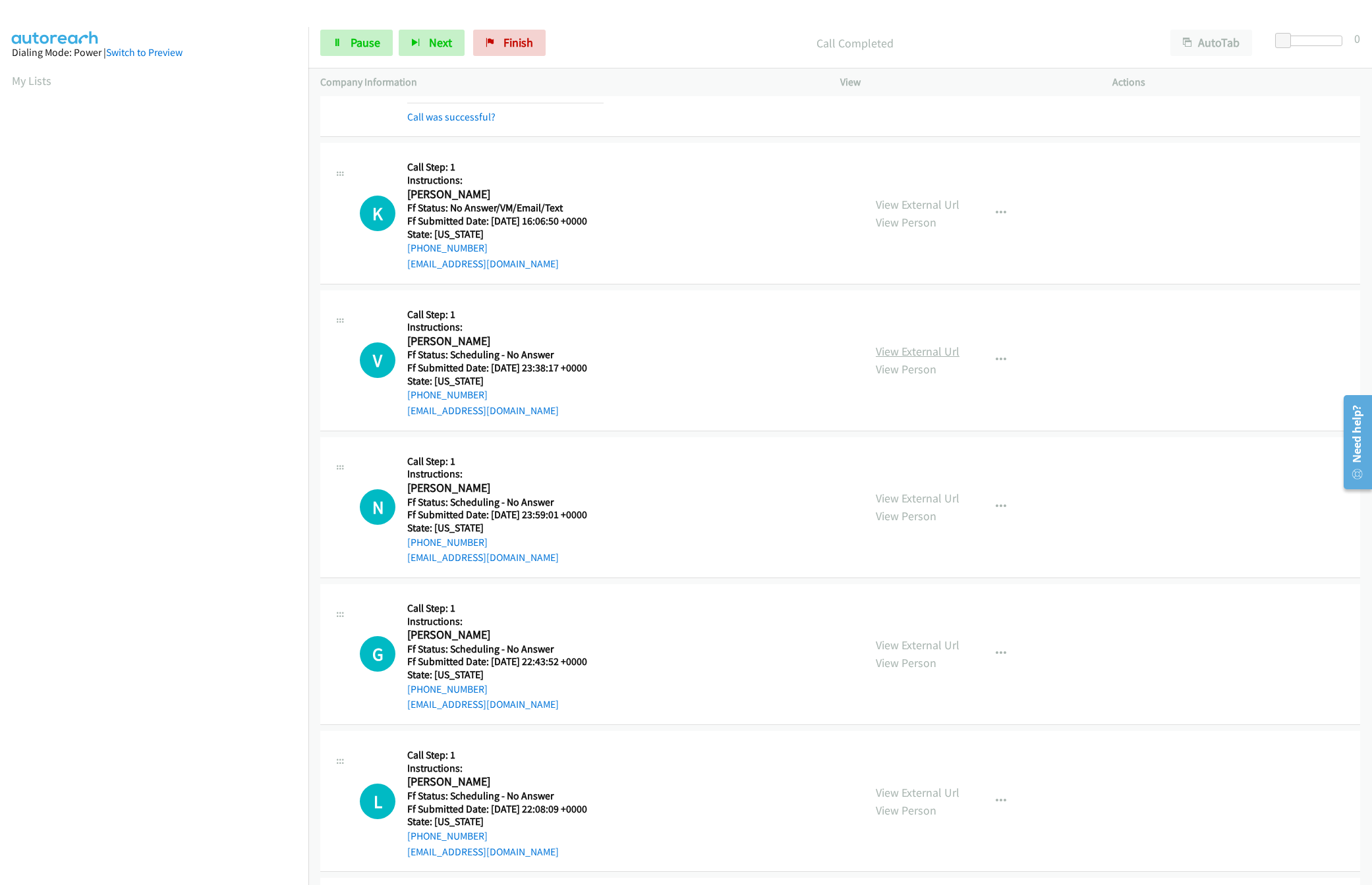
click at [927, 356] on link "View External Url" at bounding box center [917, 351] width 84 height 15
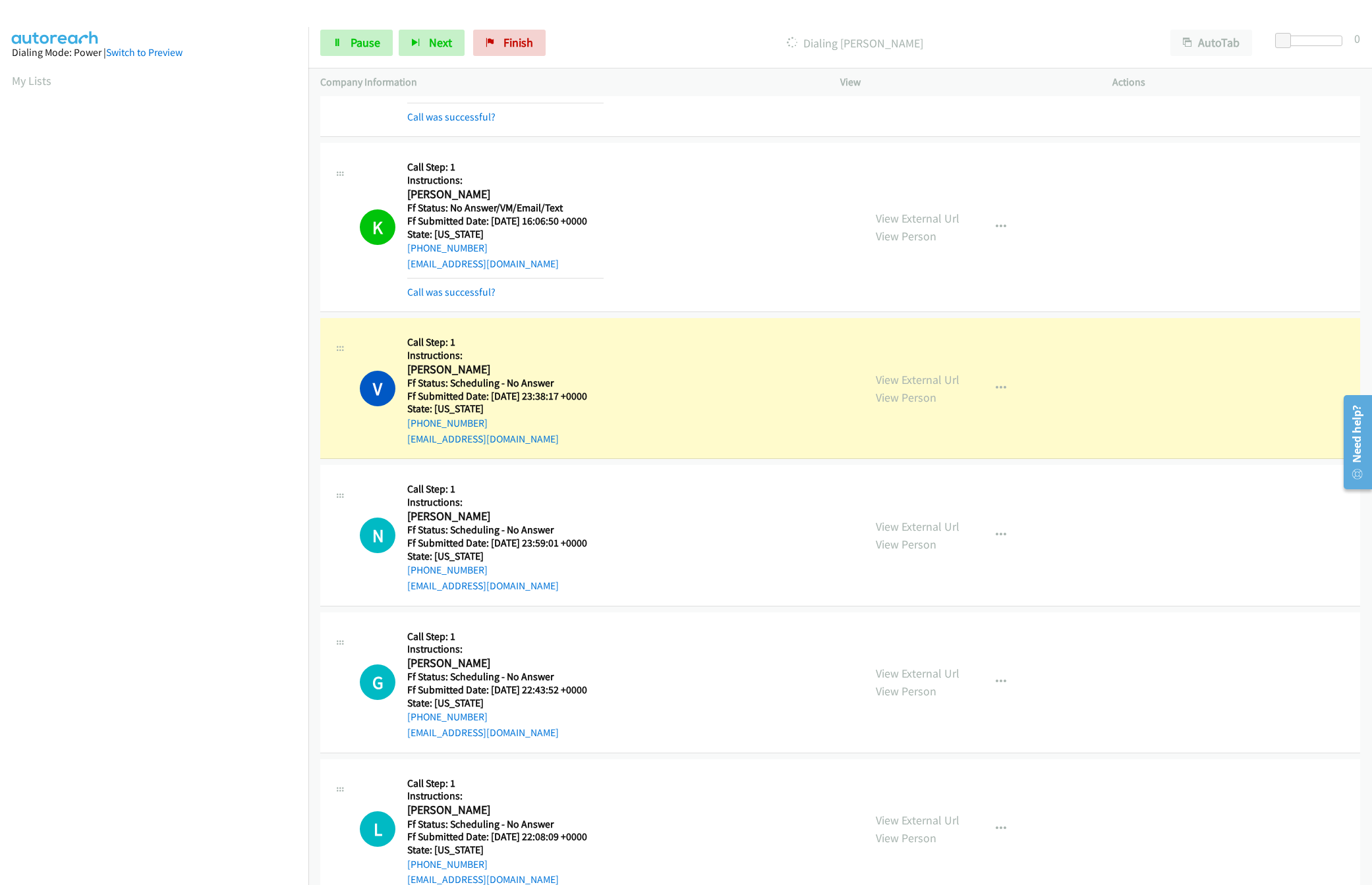
scroll to position [526, 0]
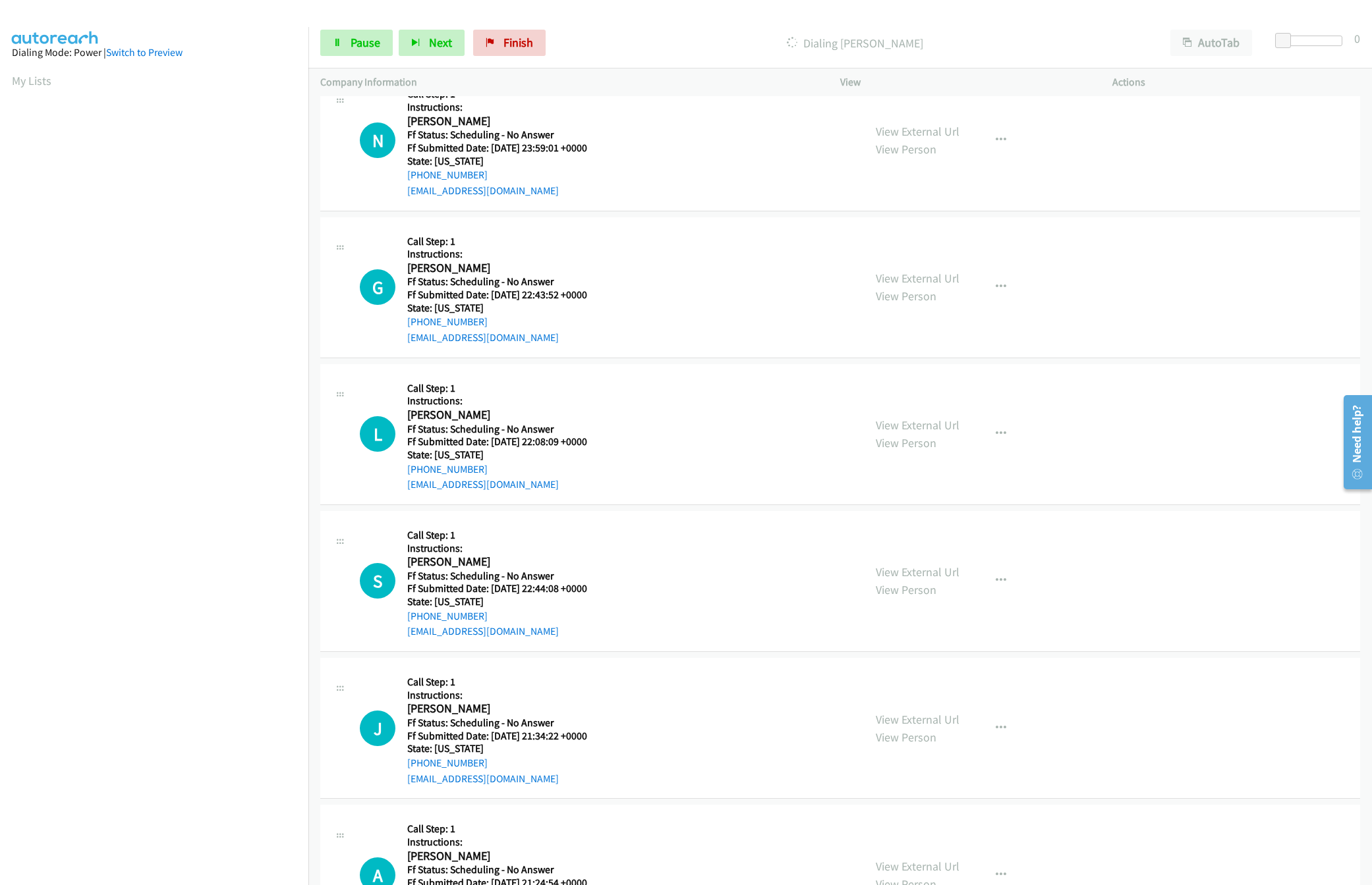
click at [269, 810] on nav "Dialing Mode: Power | Switch to Preview My Lists" at bounding box center [154, 470] width 309 height 885
click at [249, 785] on nav "Dialing Mode: Power | Switch to Preview My Lists" at bounding box center [154, 470] width 309 height 885
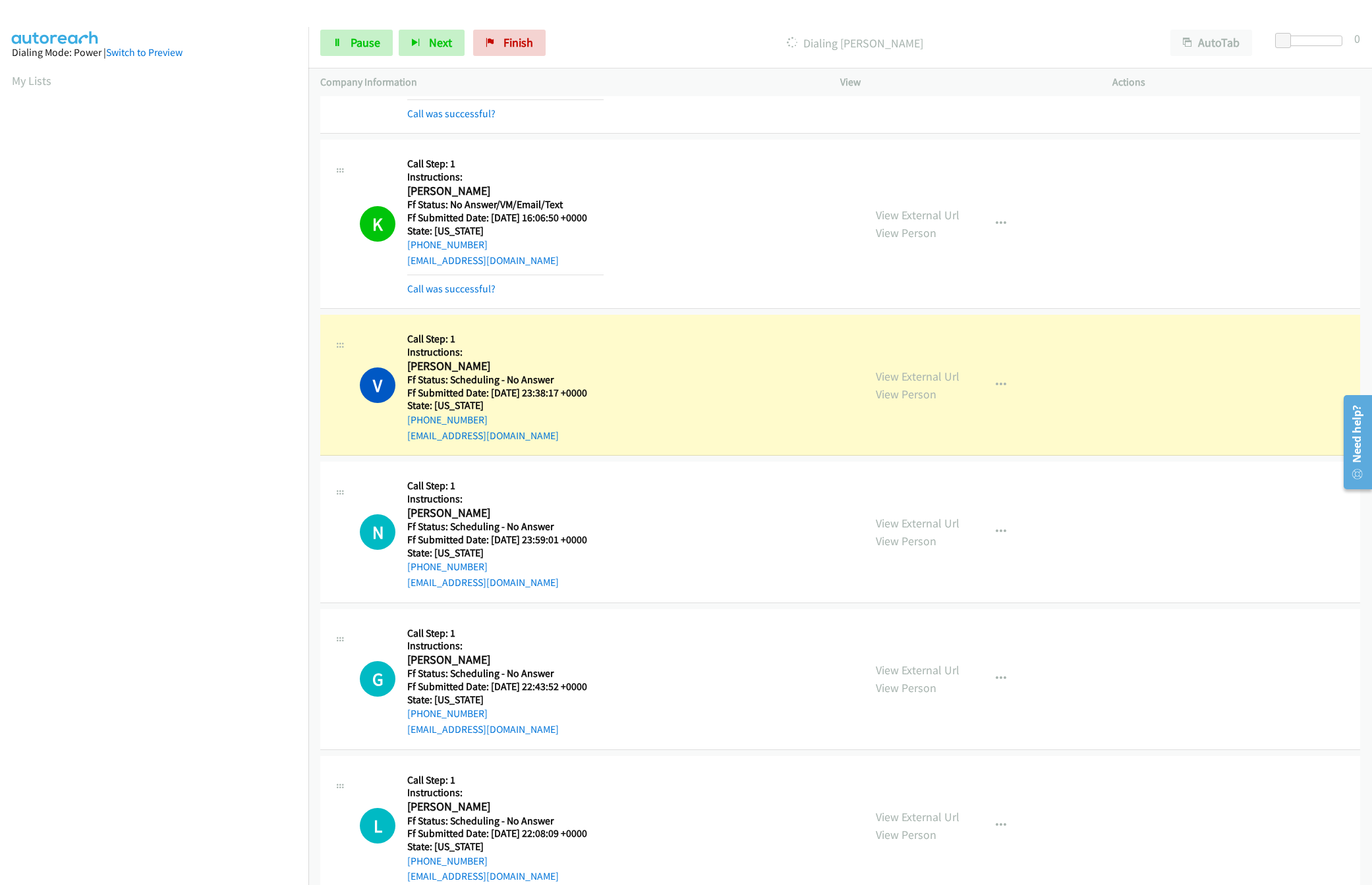
scroll to position [131, 0]
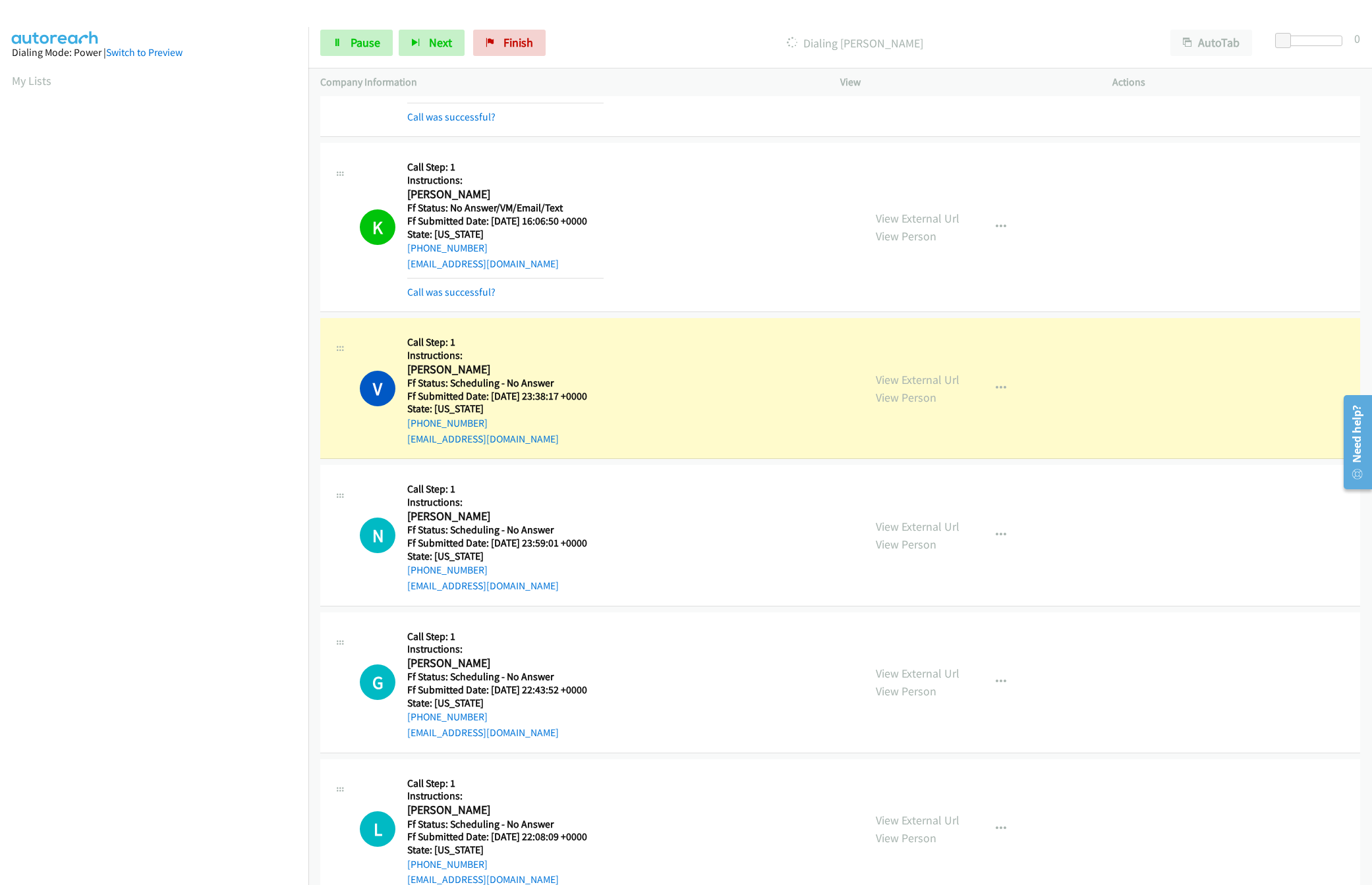
drag, startPoint x: 917, startPoint y: 528, endPoint x: 905, endPoint y: 519, distance: 15.0
click at [917, 528] on link "View External Url" at bounding box center [917, 527] width 84 height 15
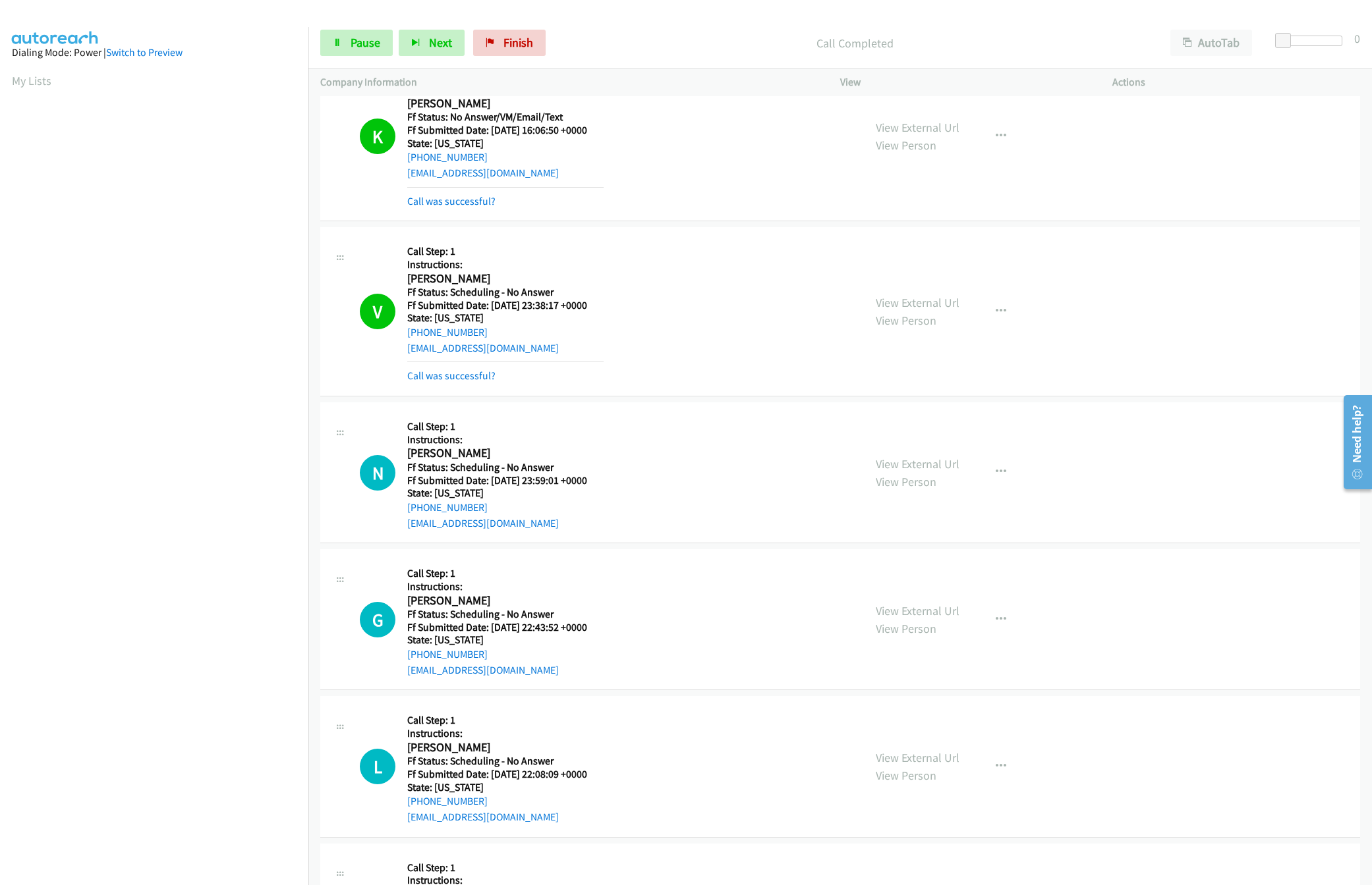
scroll to position [264, 0]
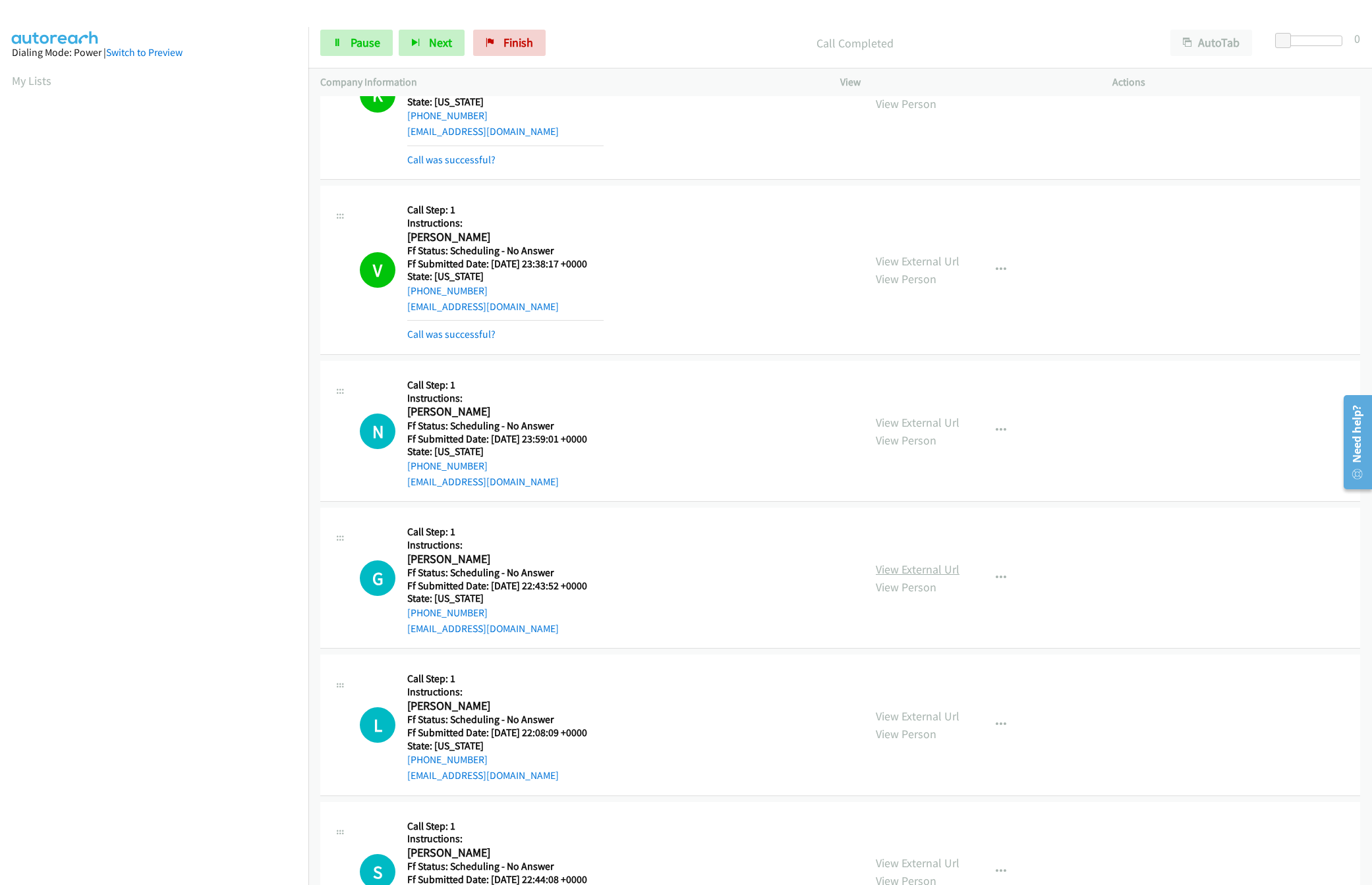
click at [941, 572] on link "View External Url" at bounding box center [917, 569] width 84 height 15
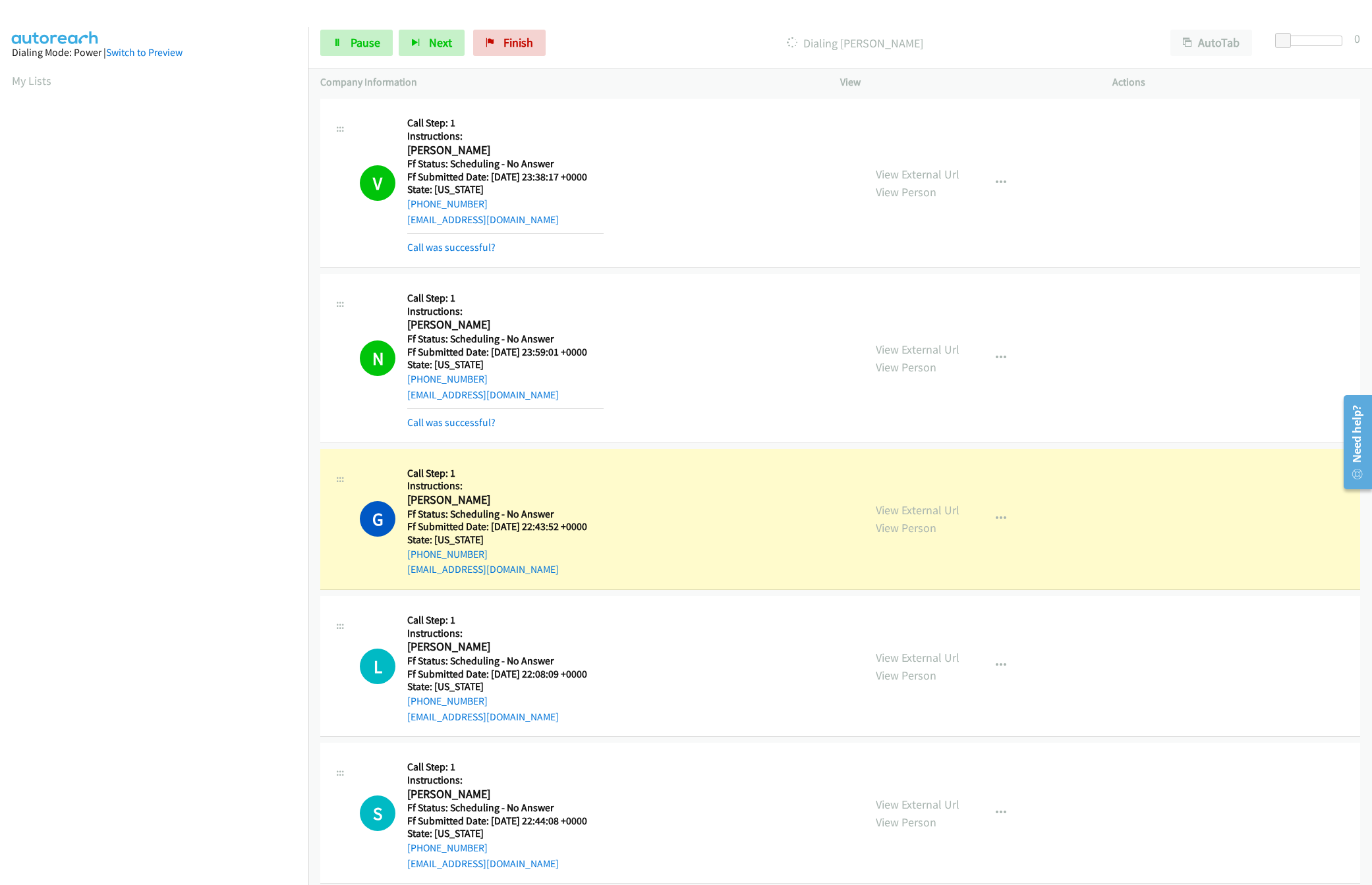
scroll to position [395, 0]
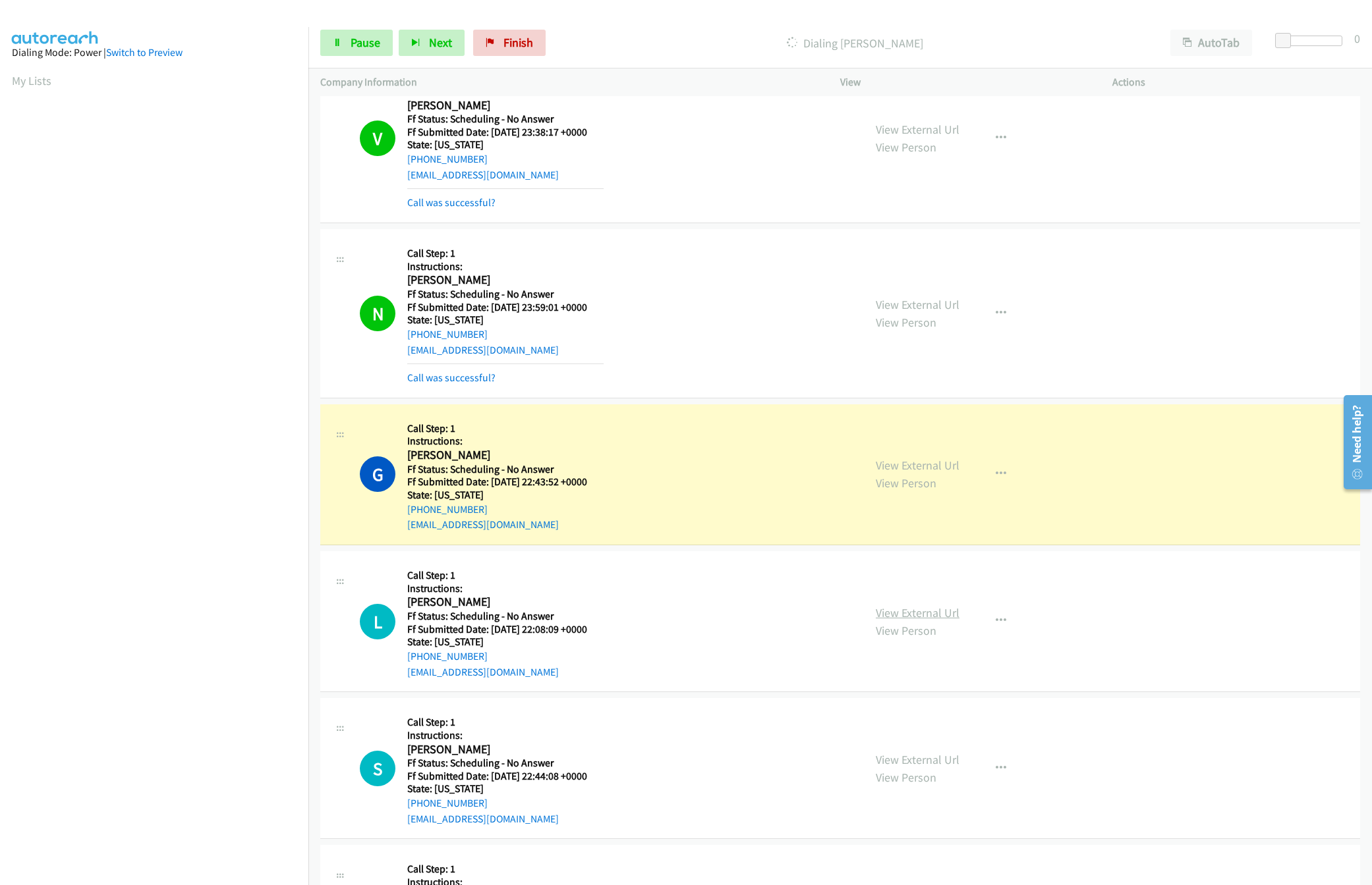
click at [939, 614] on link "View External Url" at bounding box center [917, 613] width 84 height 15
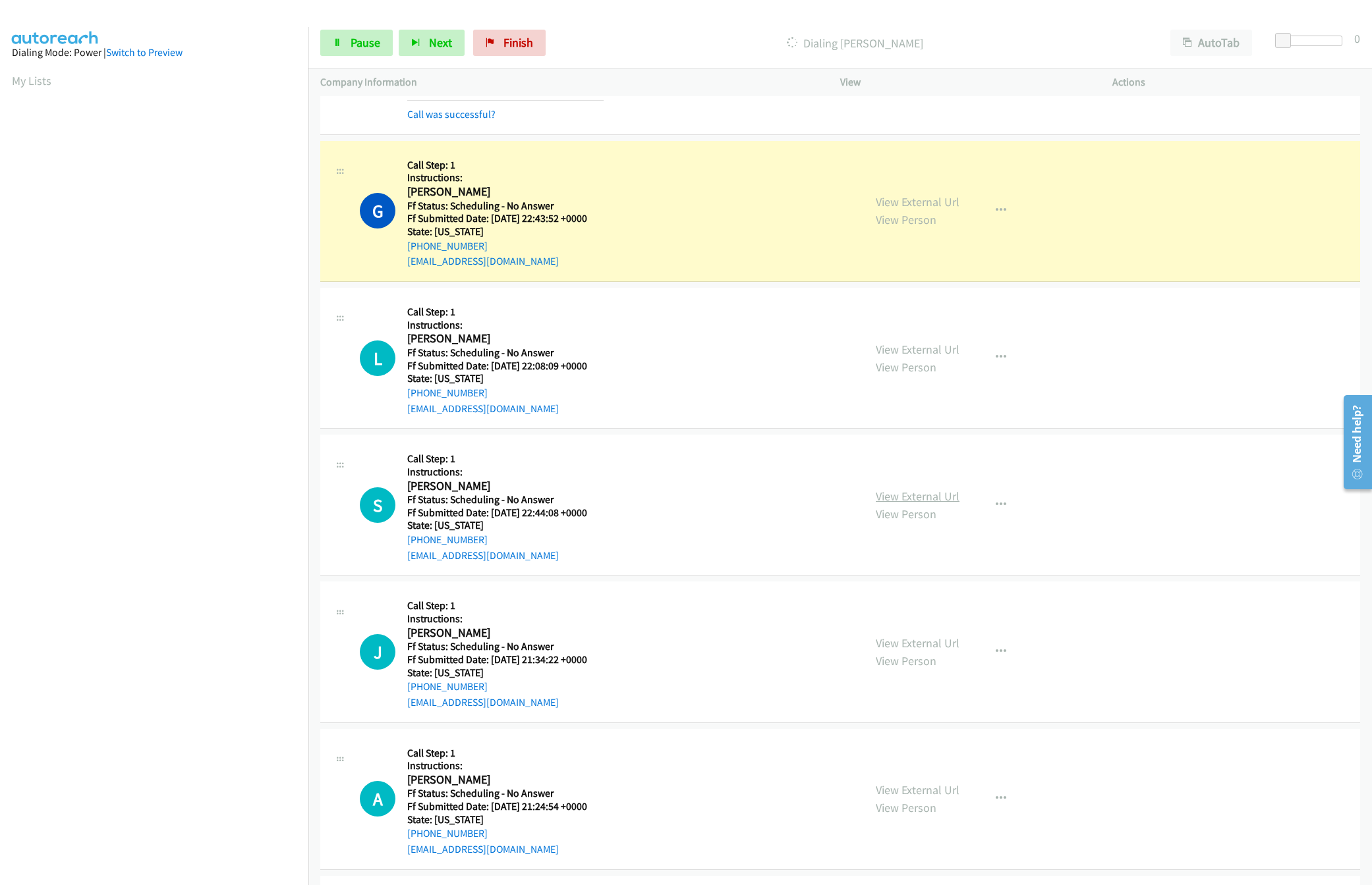
click at [932, 490] on div "View External Url View Person" at bounding box center [917, 505] width 84 height 36
click at [932, 493] on link "View External Url" at bounding box center [917, 496] width 84 height 15
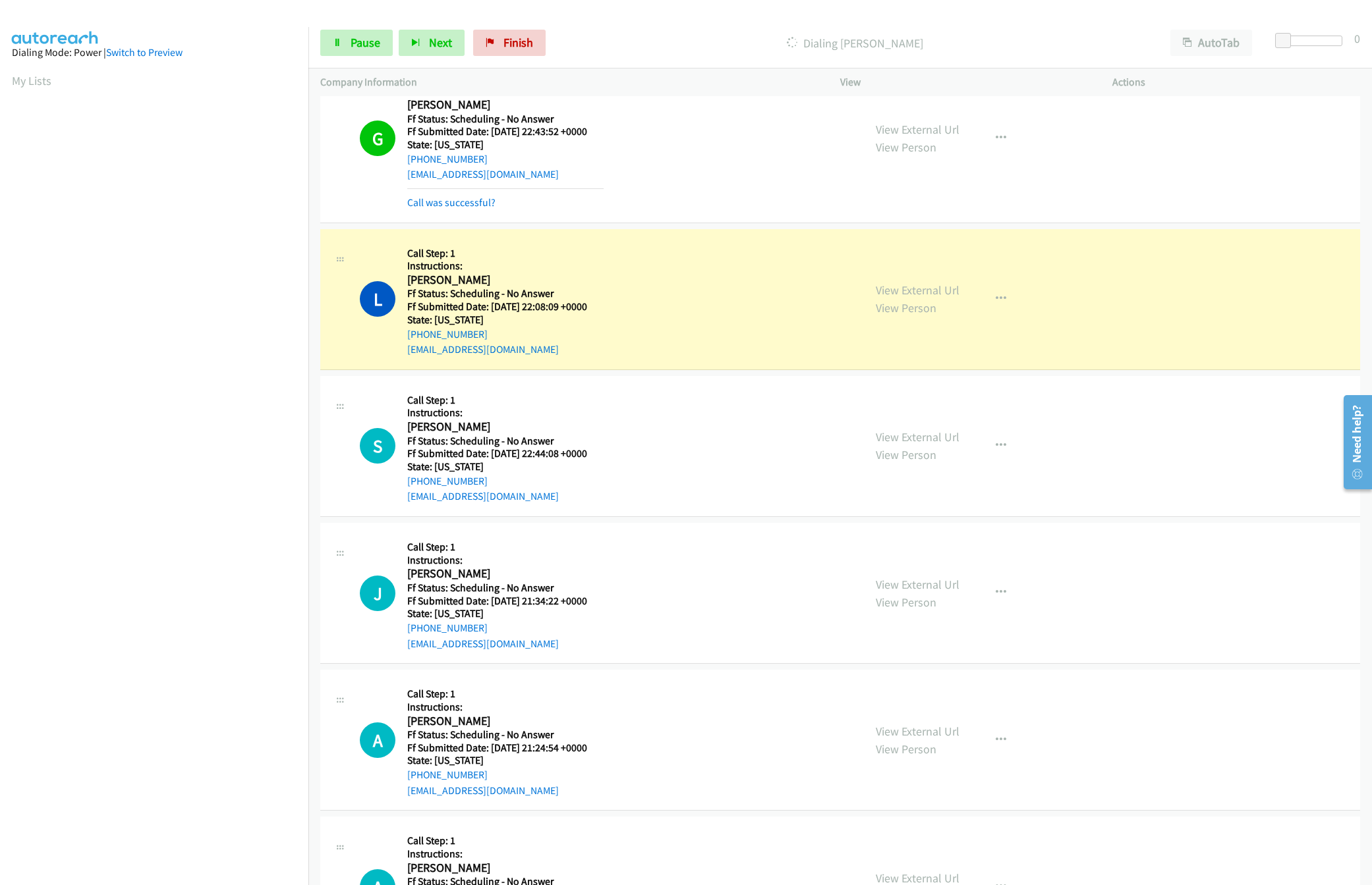
scroll to position [791, 0]
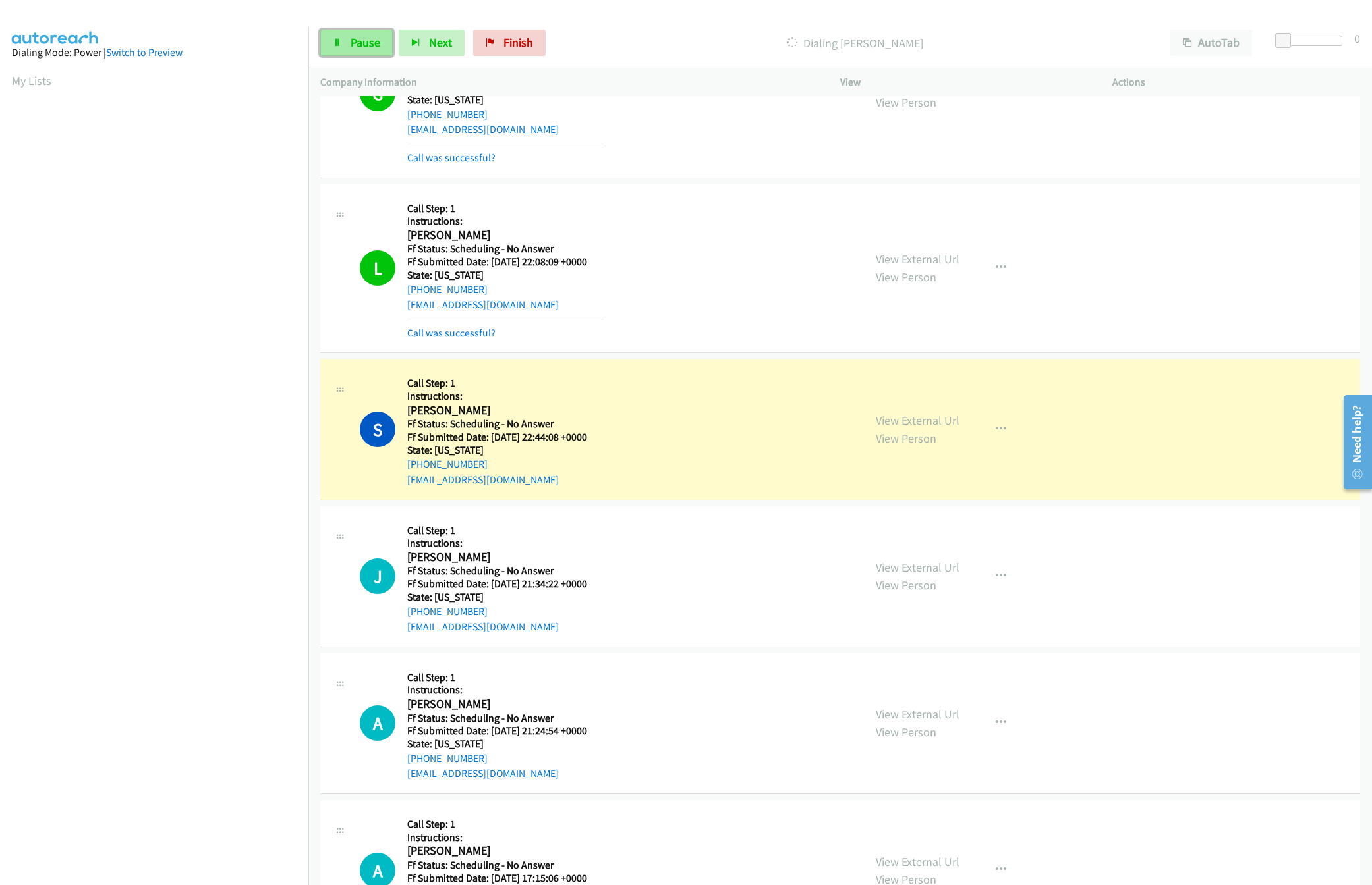
click at [354, 36] on span "Pause" at bounding box center [365, 43] width 30 height 15
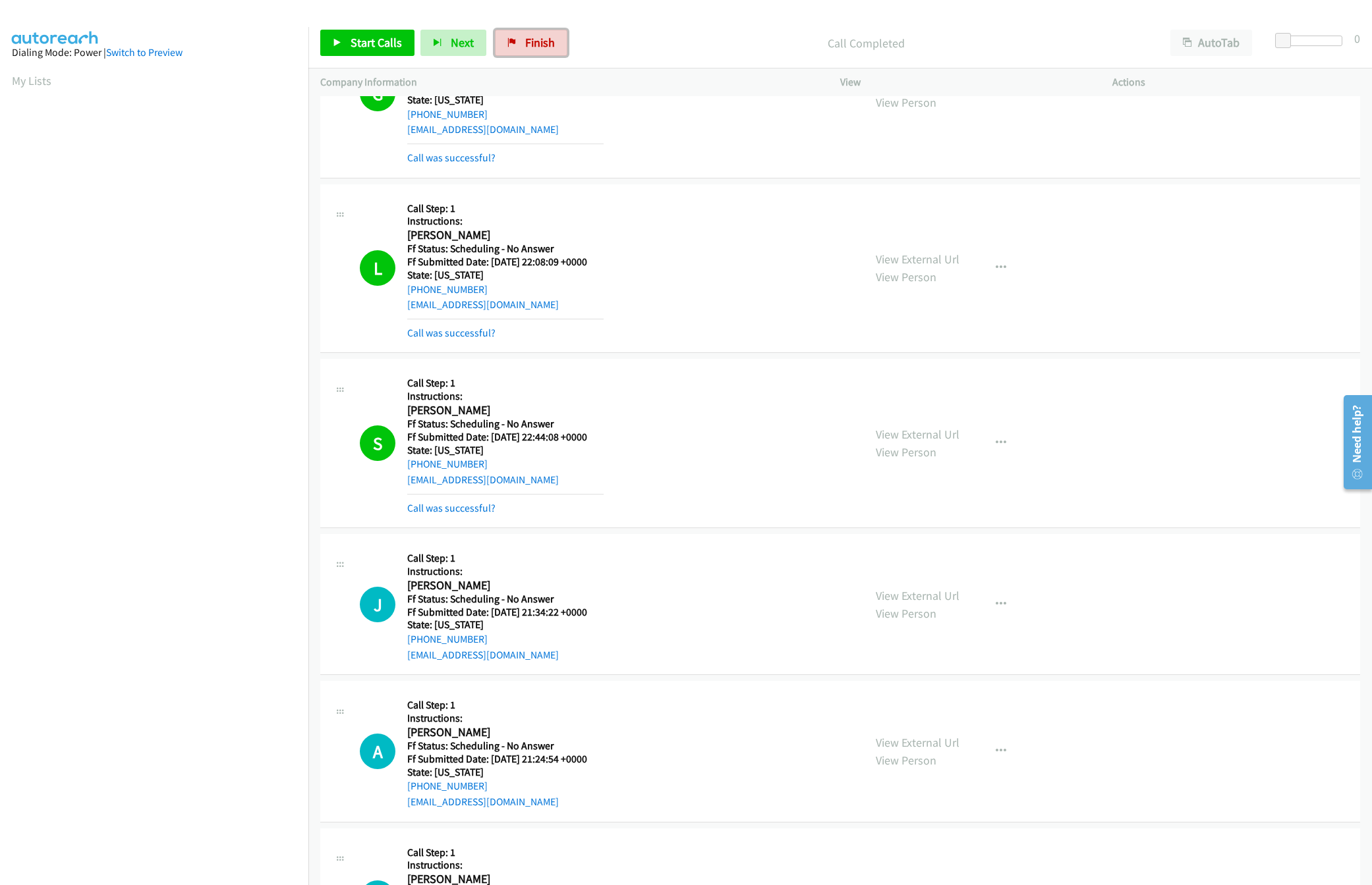
drag, startPoint x: 545, startPoint y: 52, endPoint x: 723, endPoint y: 76, distance: 179.6
click at [545, 52] on link "Finish" at bounding box center [531, 43] width 72 height 27
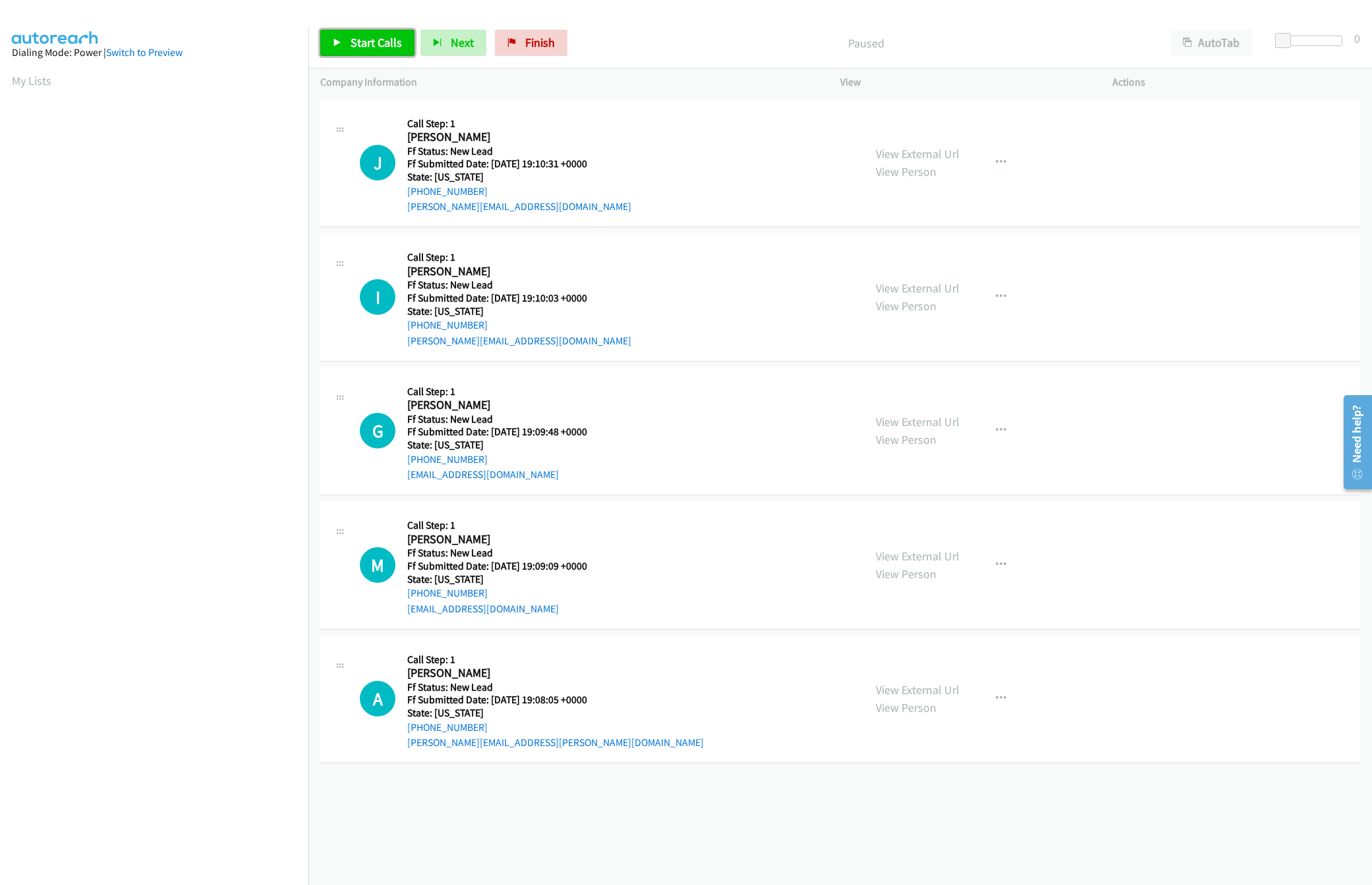
click at [388, 44] on span "Start Calls" at bounding box center [376, 43] width 52 height 15
click at [1294, 33] on div "Start Calls Pause Next Finish Started AutoTab AutoTab 0" at bounding box center [840, 43] width 1063 height 51
drag, startPoint x: 1304, startPoint y: 40, endPoint x: 1311, endPoint y: 40, distance: 7.0
click at [1310, 40] on div at bounding box center [1312, 41] width 61 height 11
drag, startPoint x: 1317, startPoint y: 40, endPoint x: 1243, endPoint y: 18, distance: 77.2
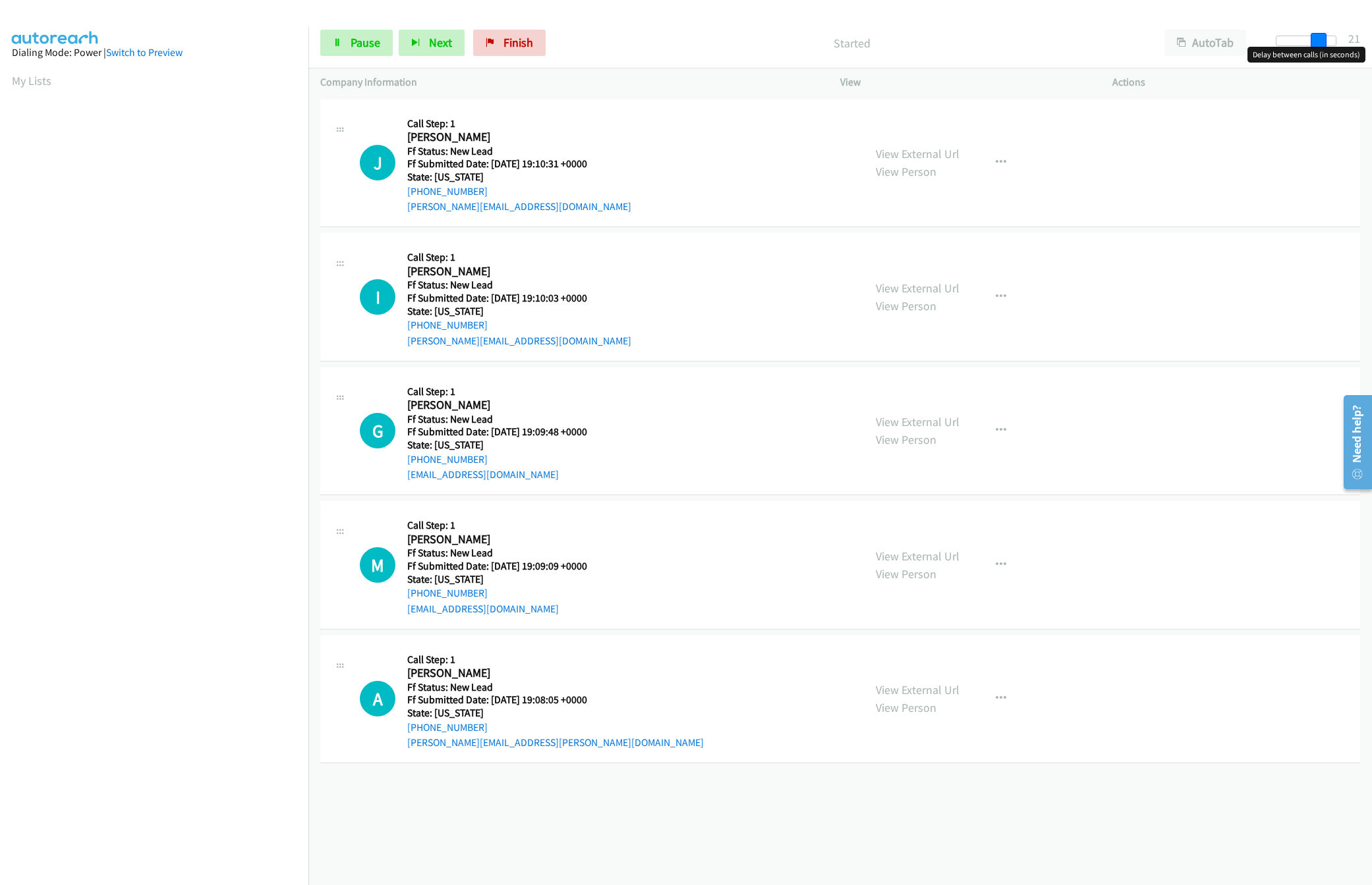
click at [1318, 40] on div at bounding box center [1306, 41] width 61 height 11
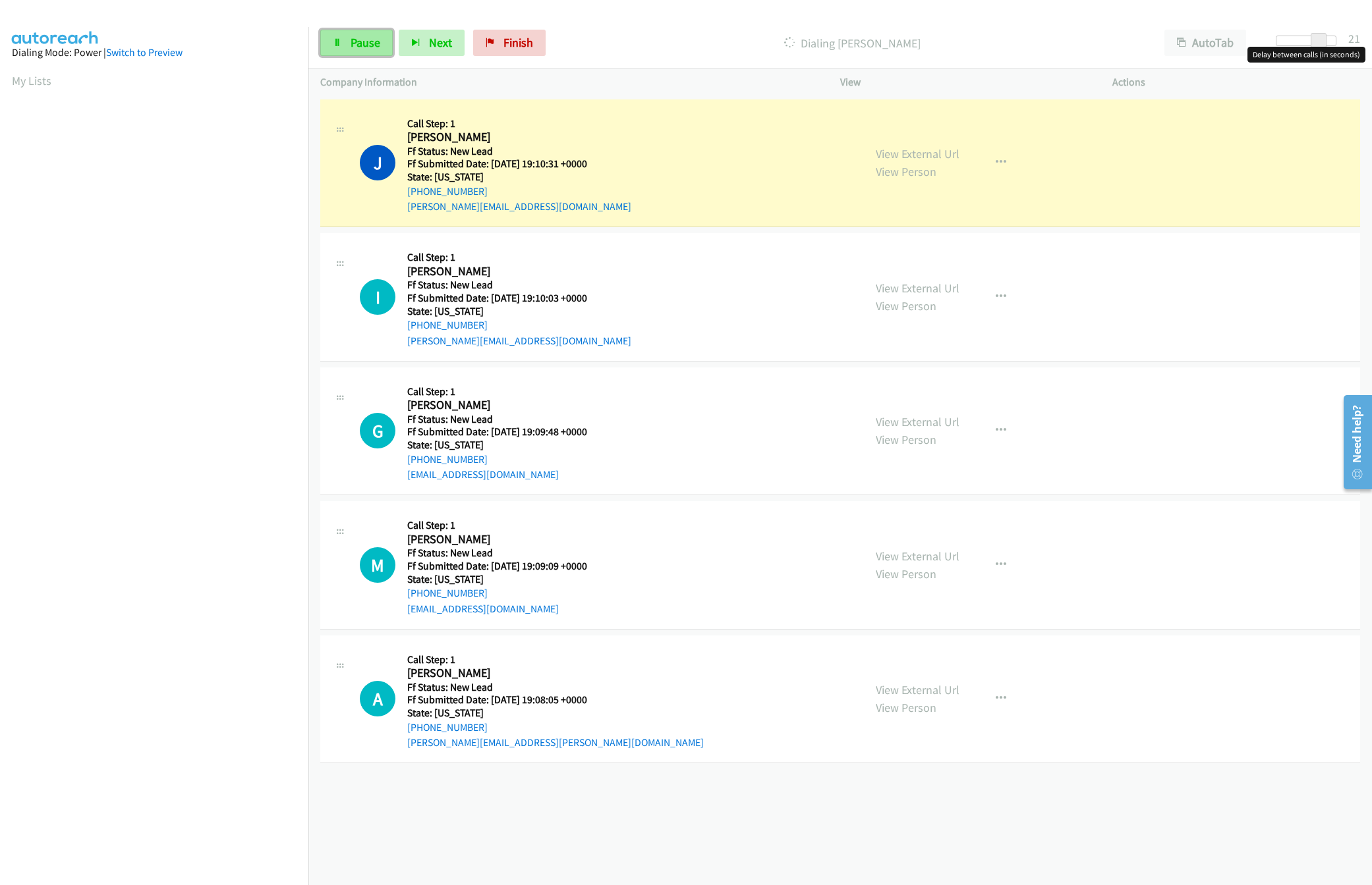
click at [367, 46] on span "Pause" at bounding box center [365, 43] width 30 height 15
click at [932, 779] on div "+1 415-964-1034 Call failed - Please reload the list and try again The Callbar …" at bounding box center [840, 490] width 1063 height 789
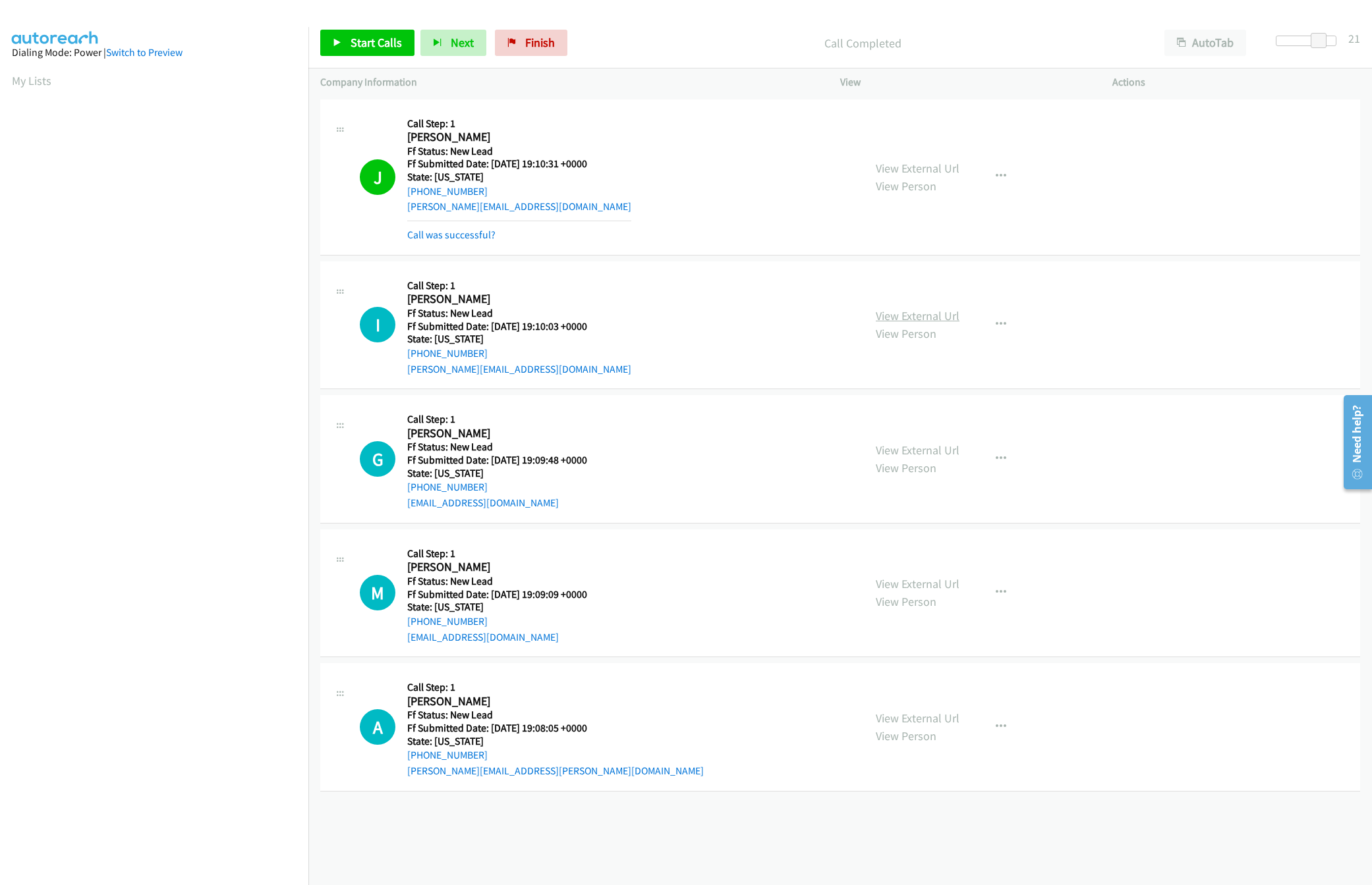
click at [945, 319] on link "View External Url" at bounding box center [917, 316] width 84 height 15
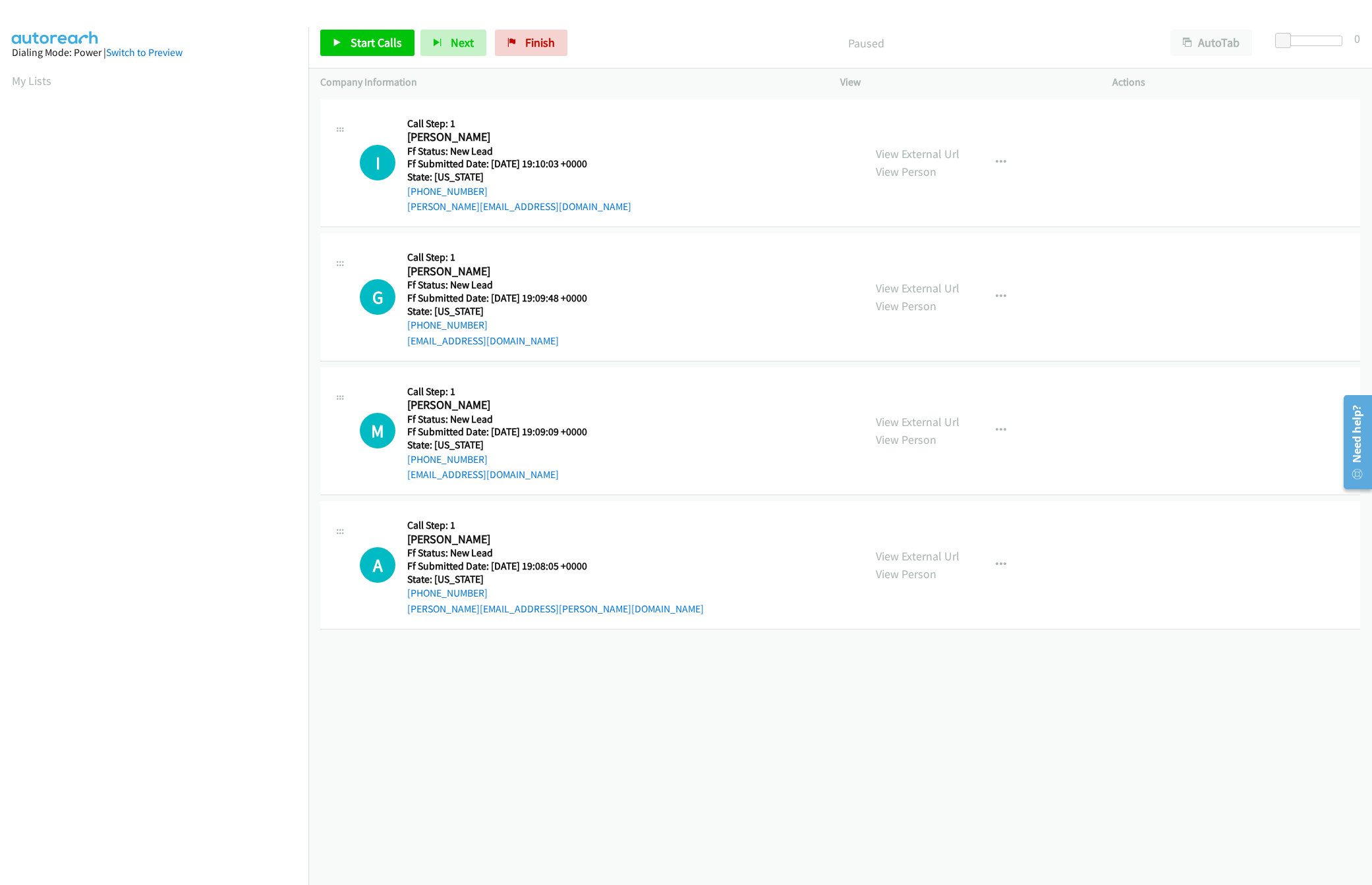
click at [708, 690] on div "[PHONE_NUMBER] Call failed - Please reload the list and try again The Callbar F…" at bounding box center [840, 490] width 1063 height 789
click at [372, 32] on link "Start Calls" at bounding box center [367, 43] width 94 height 27
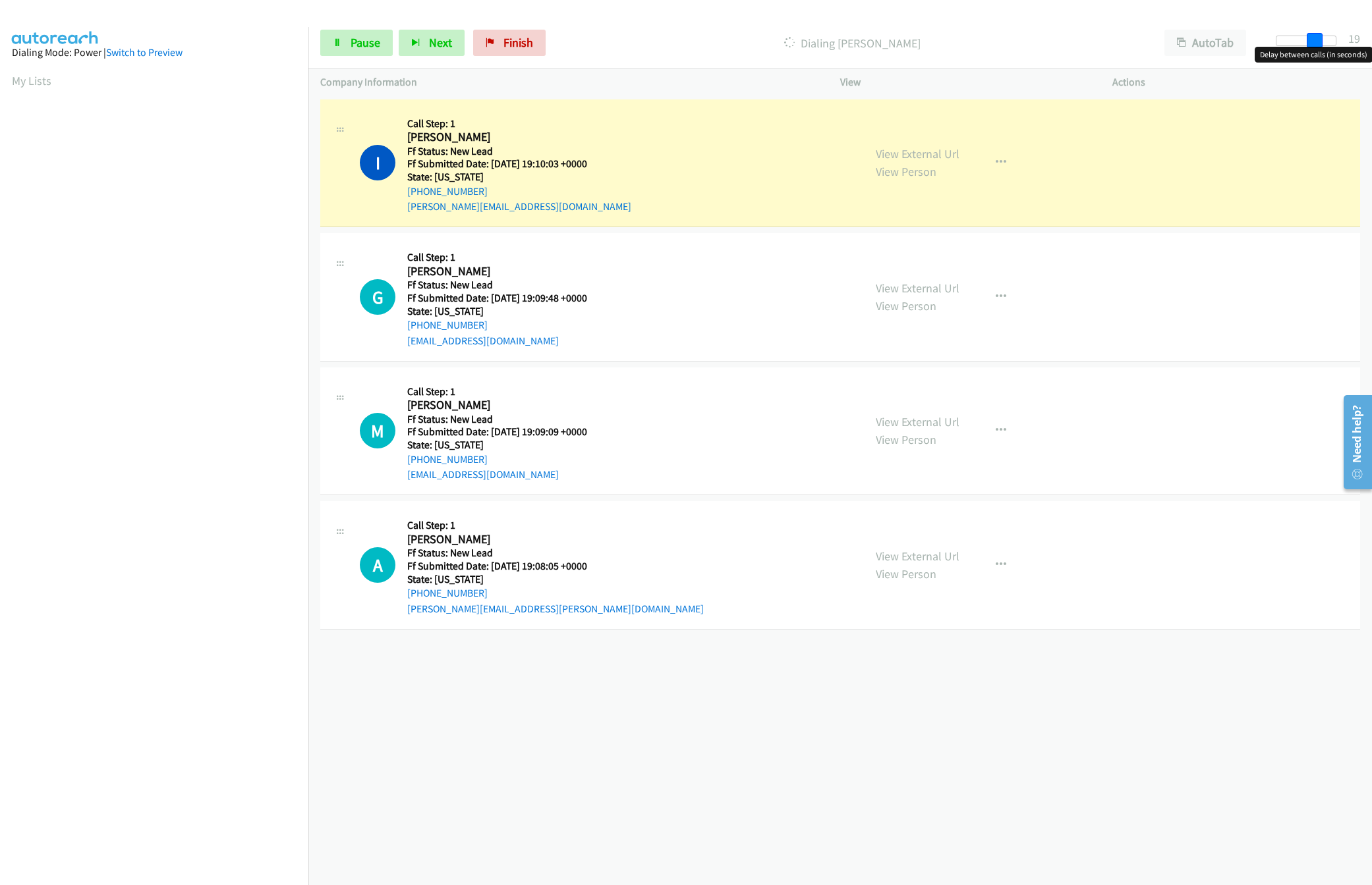
drag, startPoint x: 1285, startPoint y: 46, endPoint x: 1337, endPoint y: 46, distance: 52.0
click at [1337, 46] on div at bounding box center [1306, 46] width 84 height 21
click at [937, 289] on link "View External Url" at bounding box center [917, 288] width 84 height 15
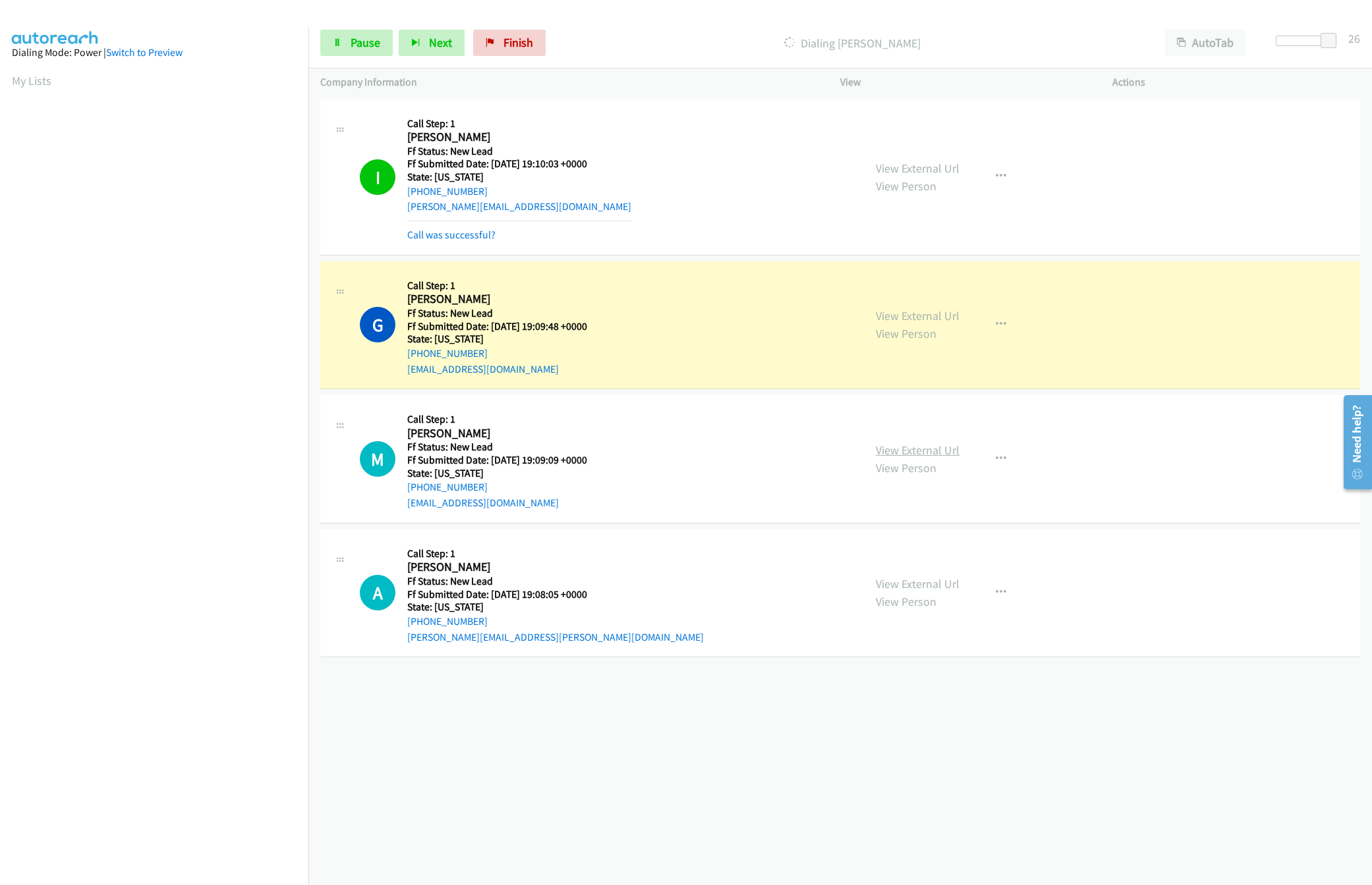
click at [935, 452] on link "View External Url" at bounding box center [917, 450] width 84 height 15
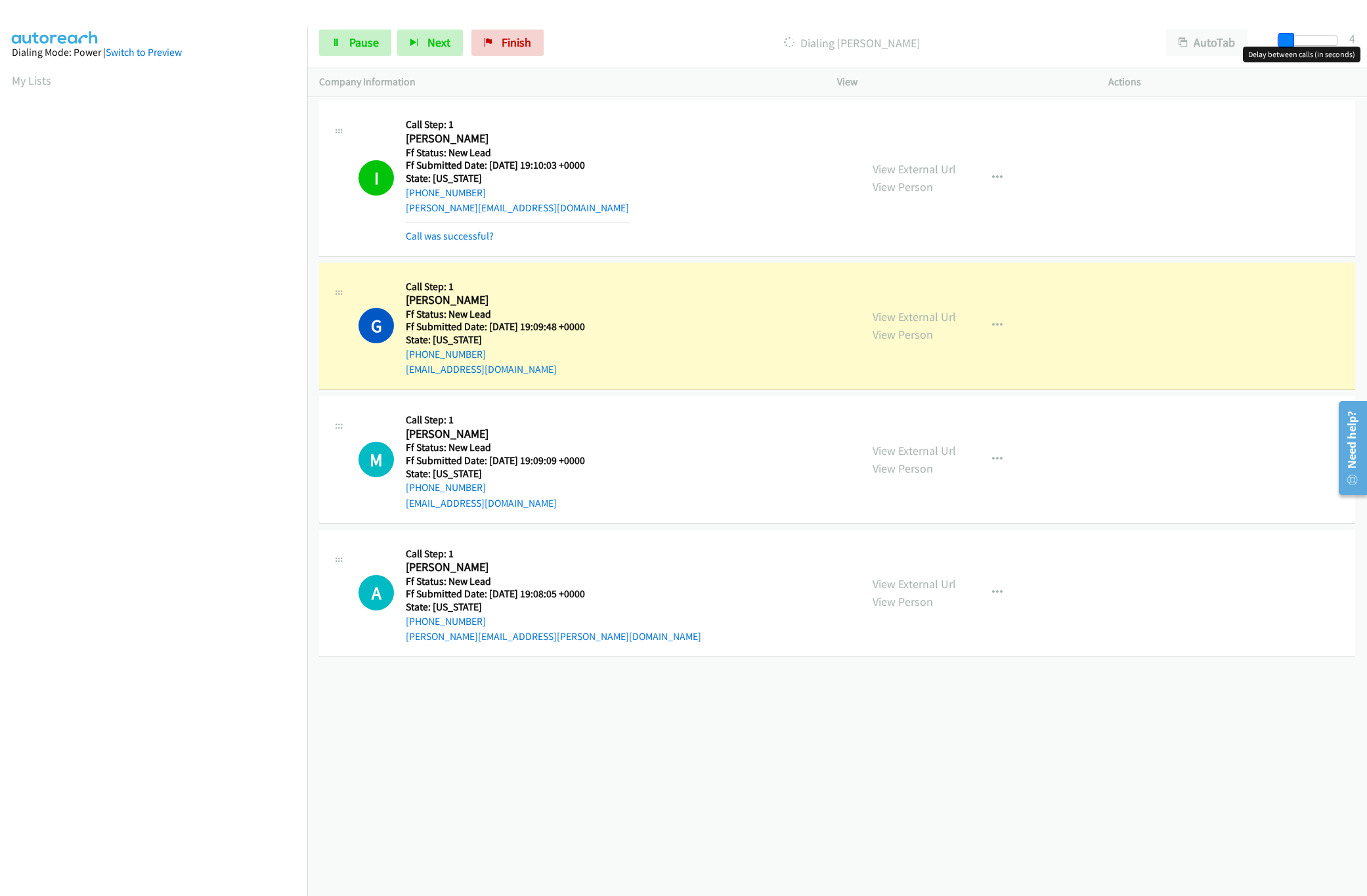
drag, startPoint x: 1271, startPoint y: 43, endPoint x: 1283, endPoint y: 43, distance: 12.0
click at [1283, 43] on span at bounding box center [1286, 40] width 16 height 16
click at [562, 764] on div "+1 415-964-1034 Call failed - Please reload the list and try again The Callbar …" at bounding box center [837, 496] width 1059 height 798
click at [662, 732] on div "+1 415-964-1034 Call failed - Please reload the list and try again The Callbar …" at bounding box center [837, 496] width 1059 height 798
click at [920, 164] on link "View External Url" at bounding box center [914, 169] width 83 height 15
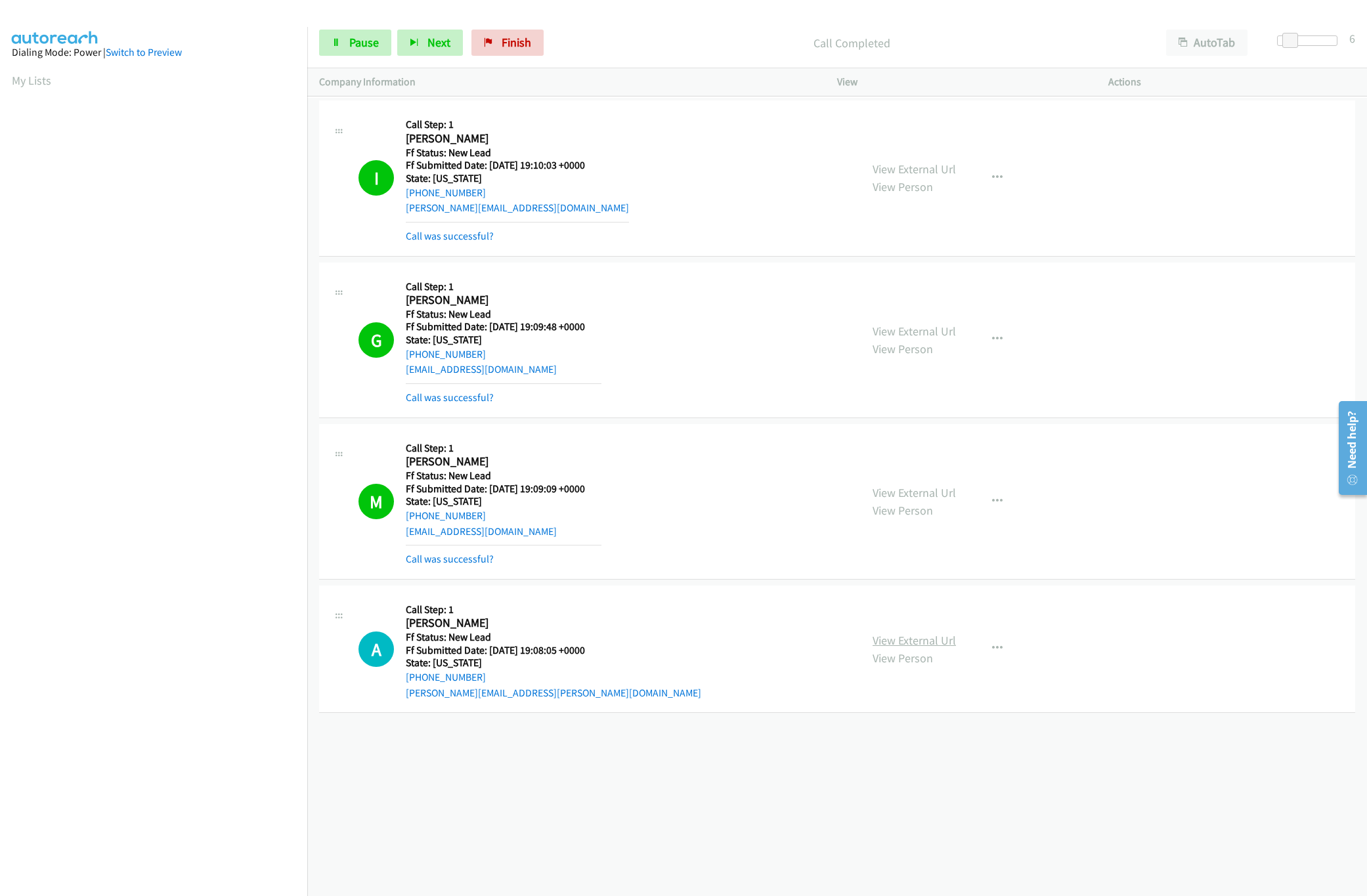
click at [926, 646] on link "View External Url" at bounding box center [914, 640] width 83 height 15
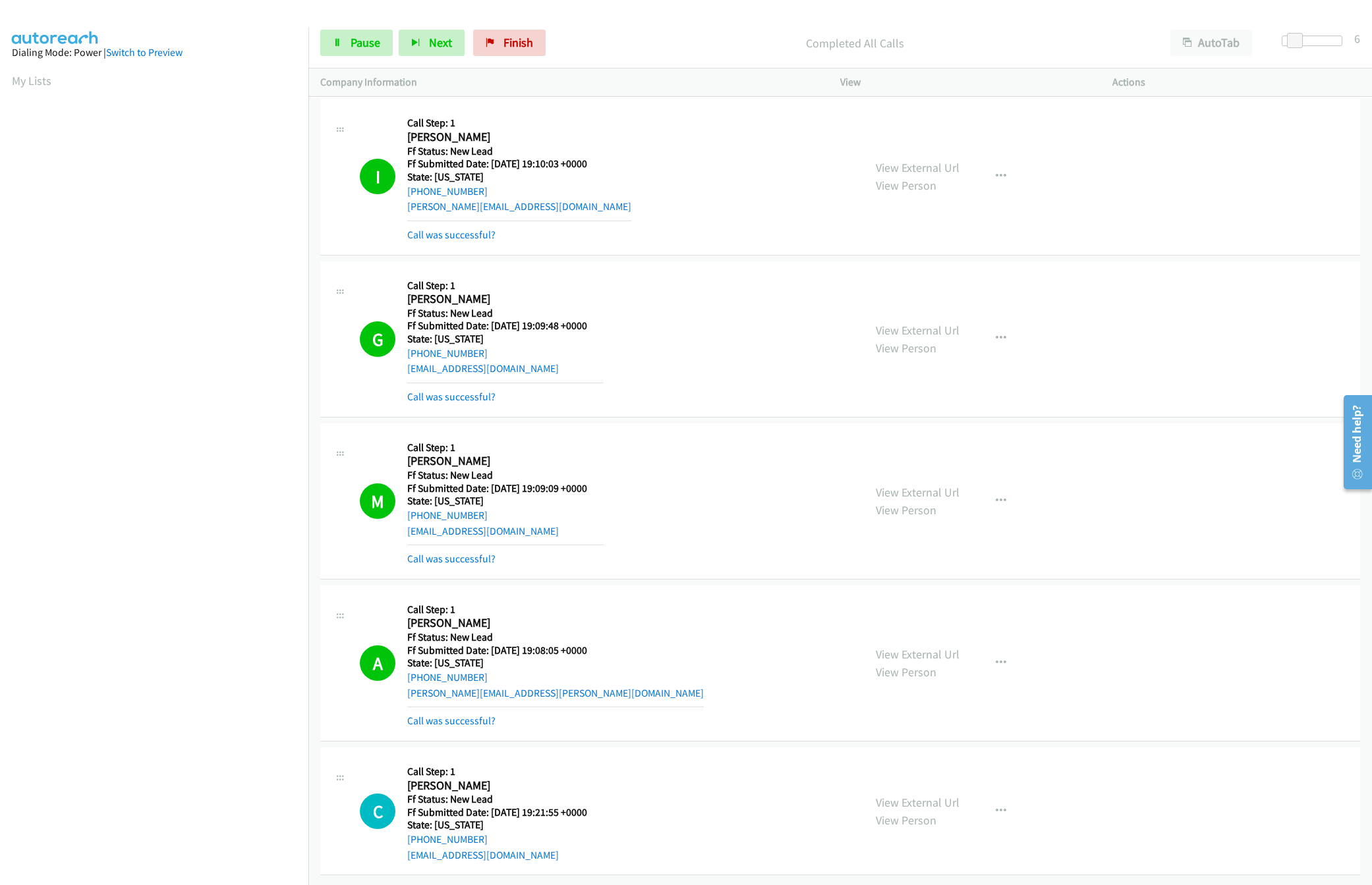
scroll to position [20, 0]
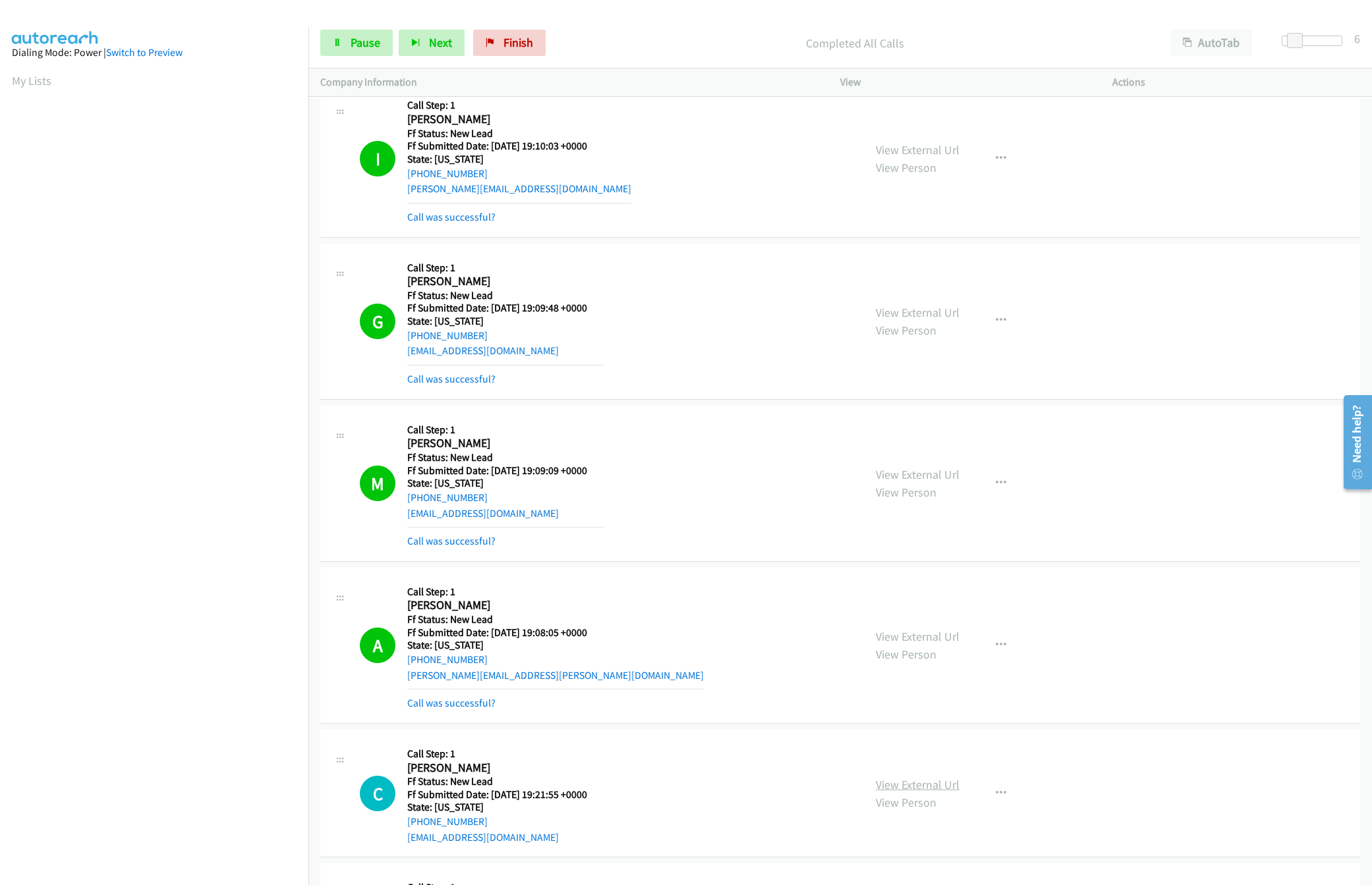
click at [910, 791] on link "View External Url" at bounding box center [917, 785] width 84 height 15
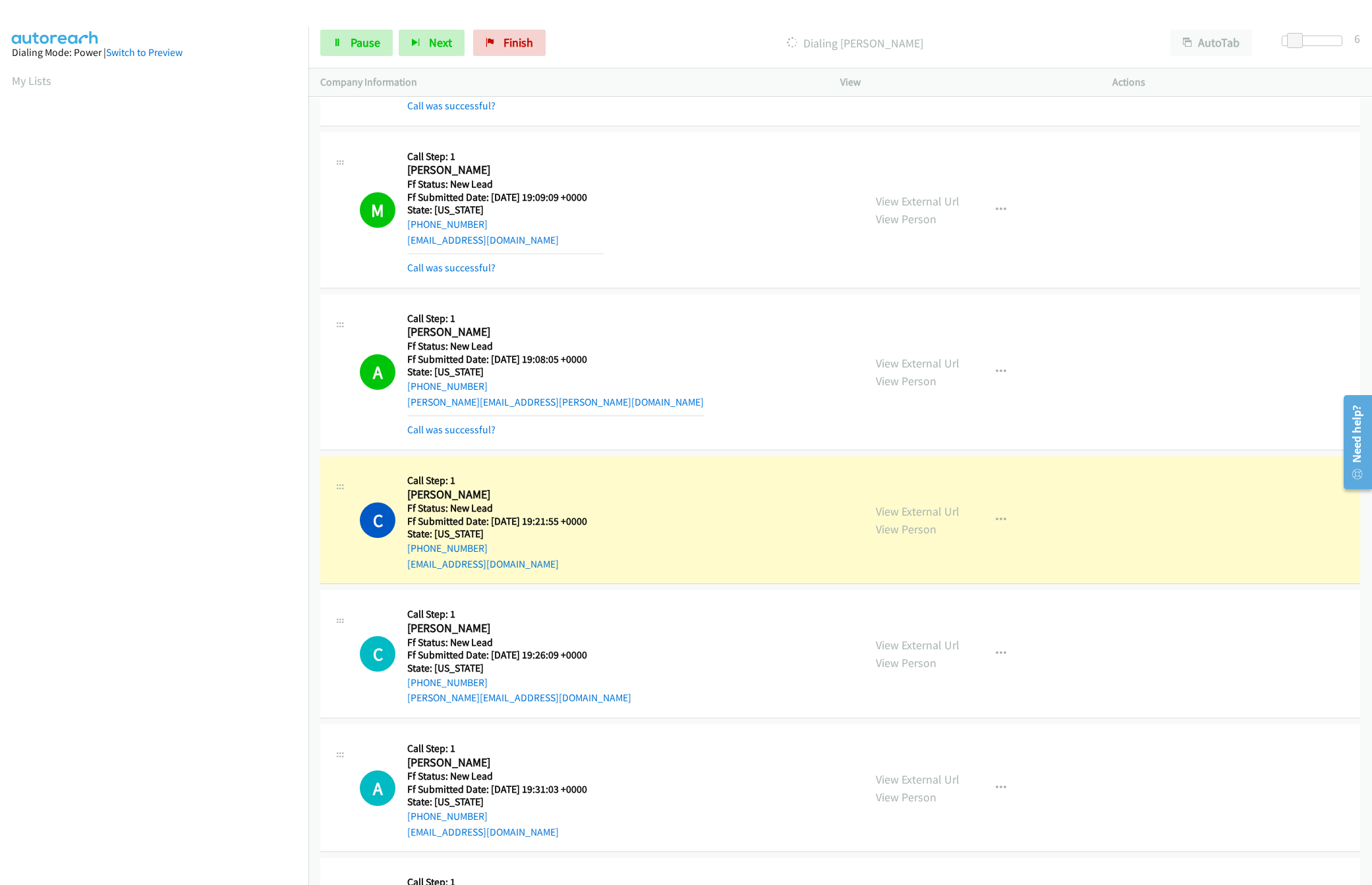
scroll to position [423, 0]
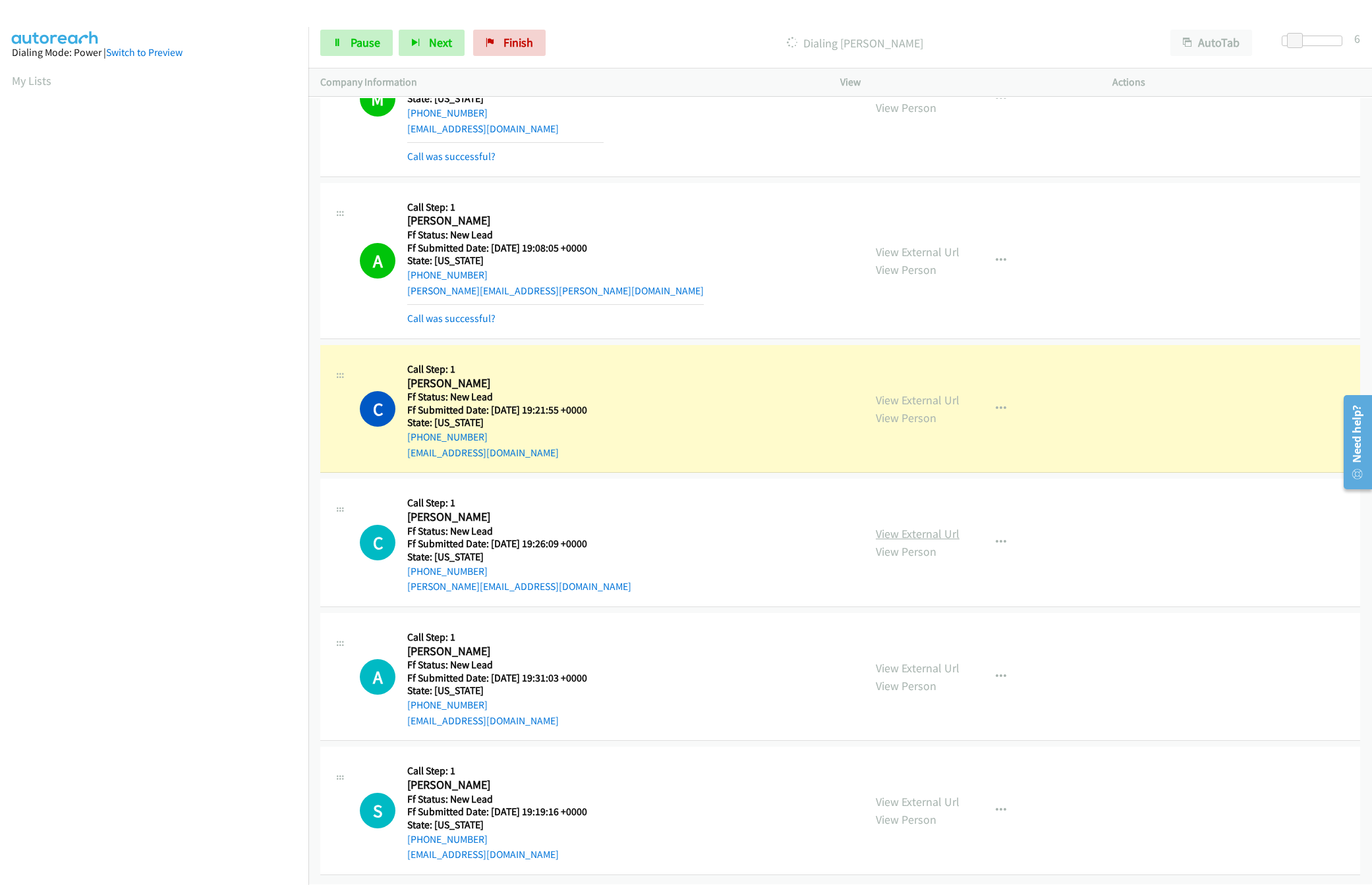
click at [890, 526] on link "View External Url" at bounding box center [917, 534] width 84 height 15
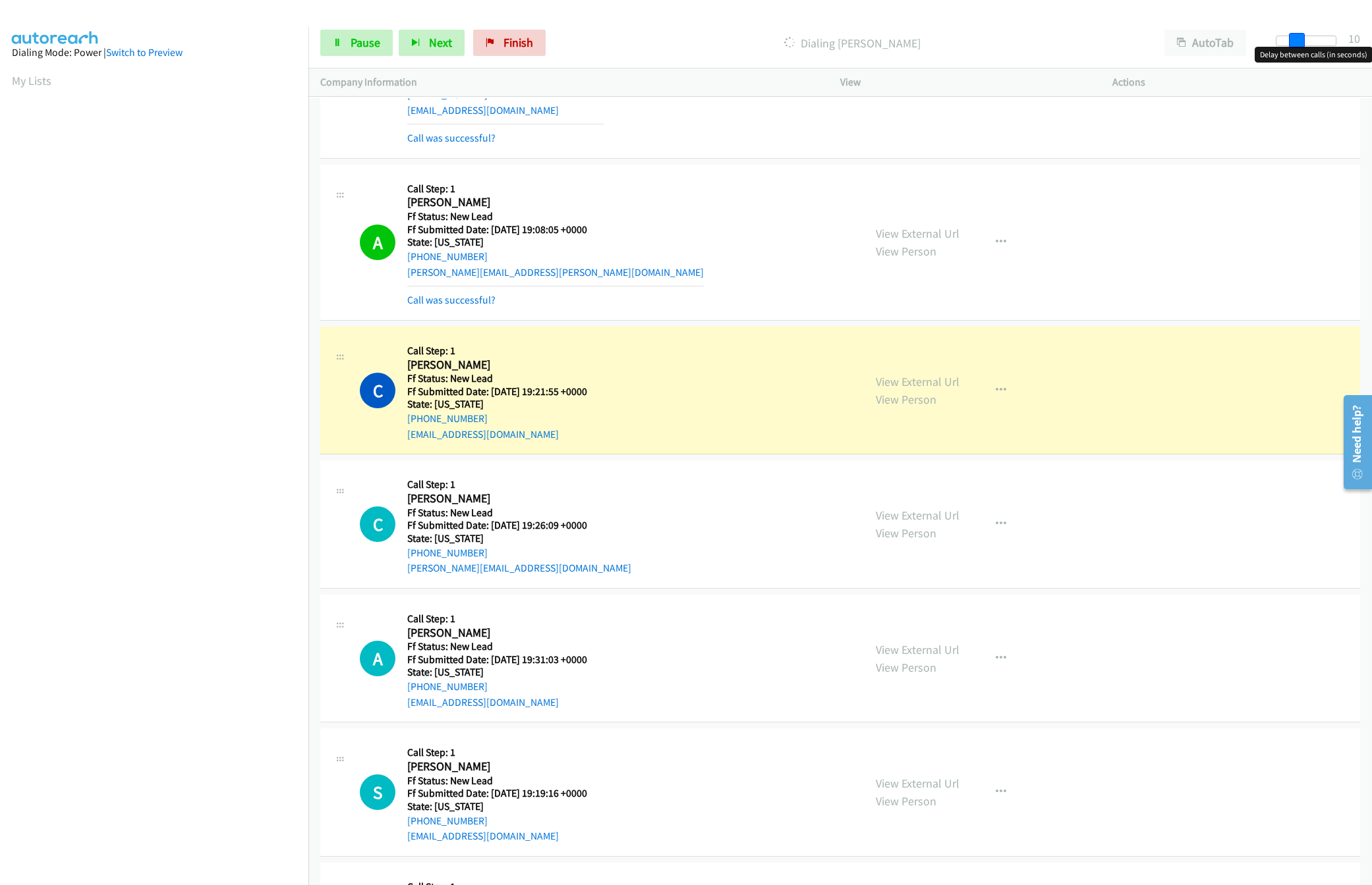
drag, startPoint x: 1295, startPoint y: 43, endPoint x: 1304, endPoint y: 43, distance: 9.0
click at [1304, 43] on span at bounding box center [1296, 40] width 16 height 16
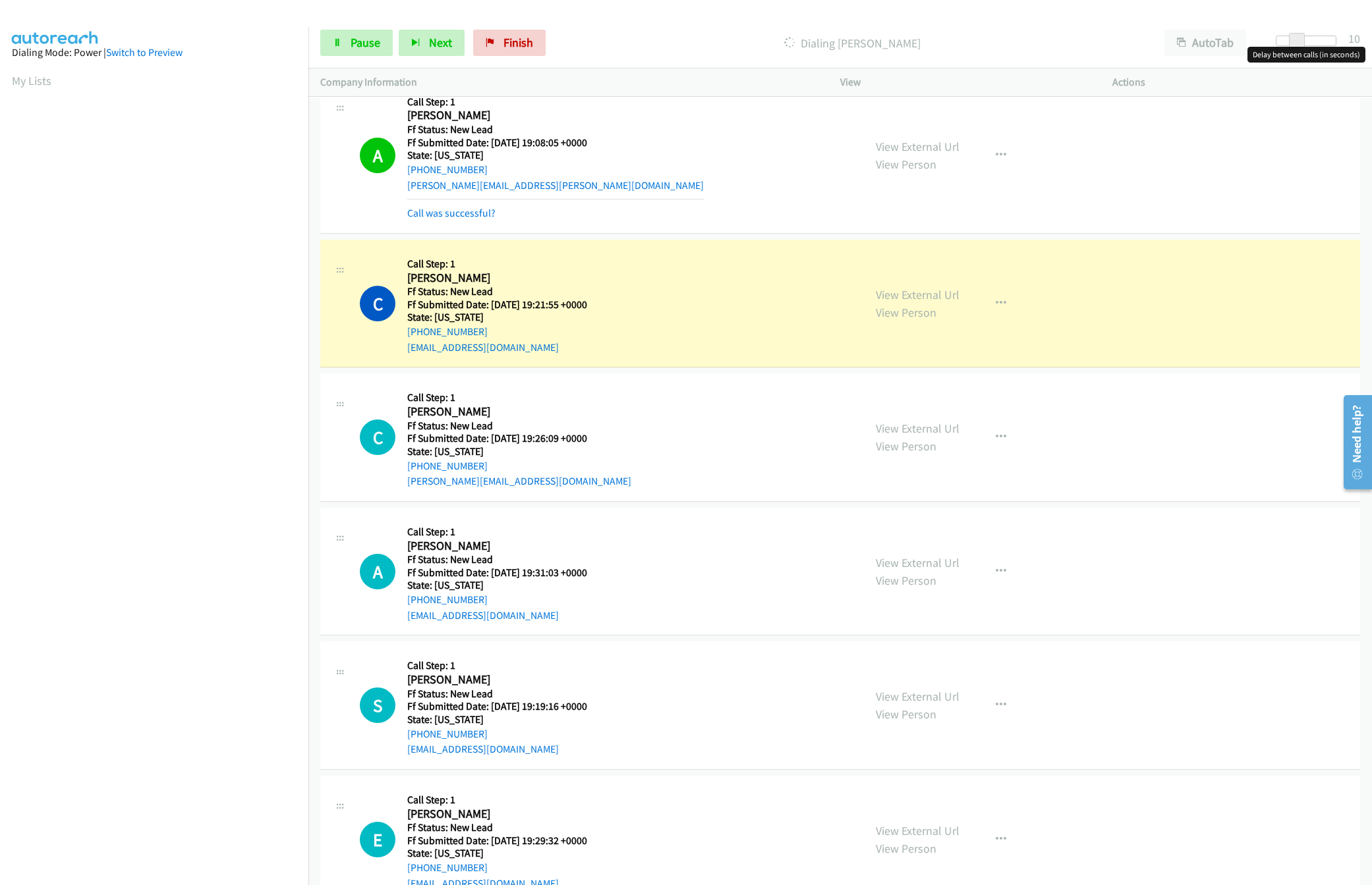
scroll to position [554, 0]
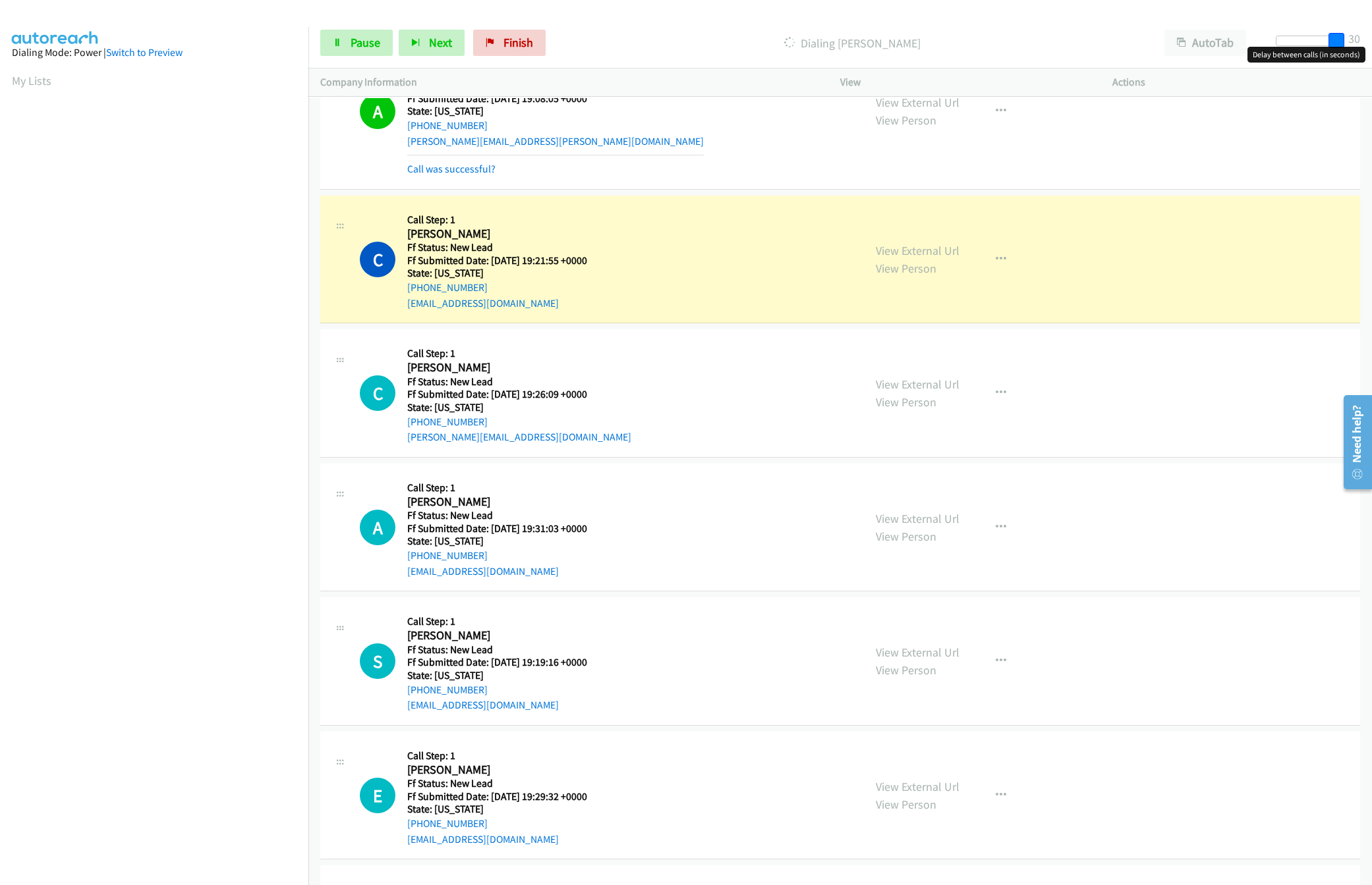
drag, startPoint x: 1299, startPoint y: 33, endPoint x: 1403, endPoint y: 44, distance: 104.6
click at [1371, 44] on html "Start Calls Pause Next Finish Dialing Cindy Sharp AutoTab AutoTab 30 Company In…" at bounding box center [686, 31] width 1372 height 62
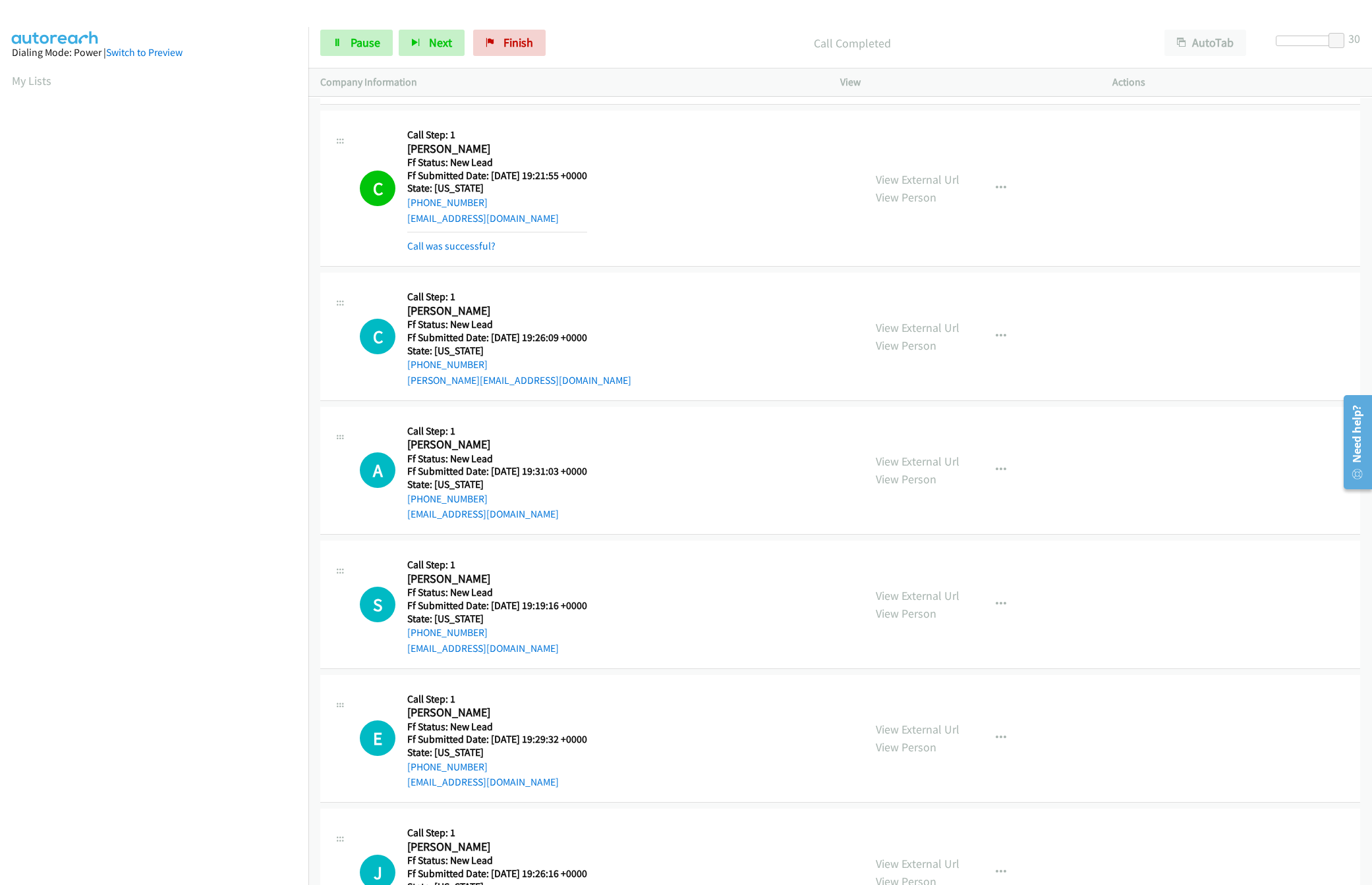
scroll to position [719, 0]
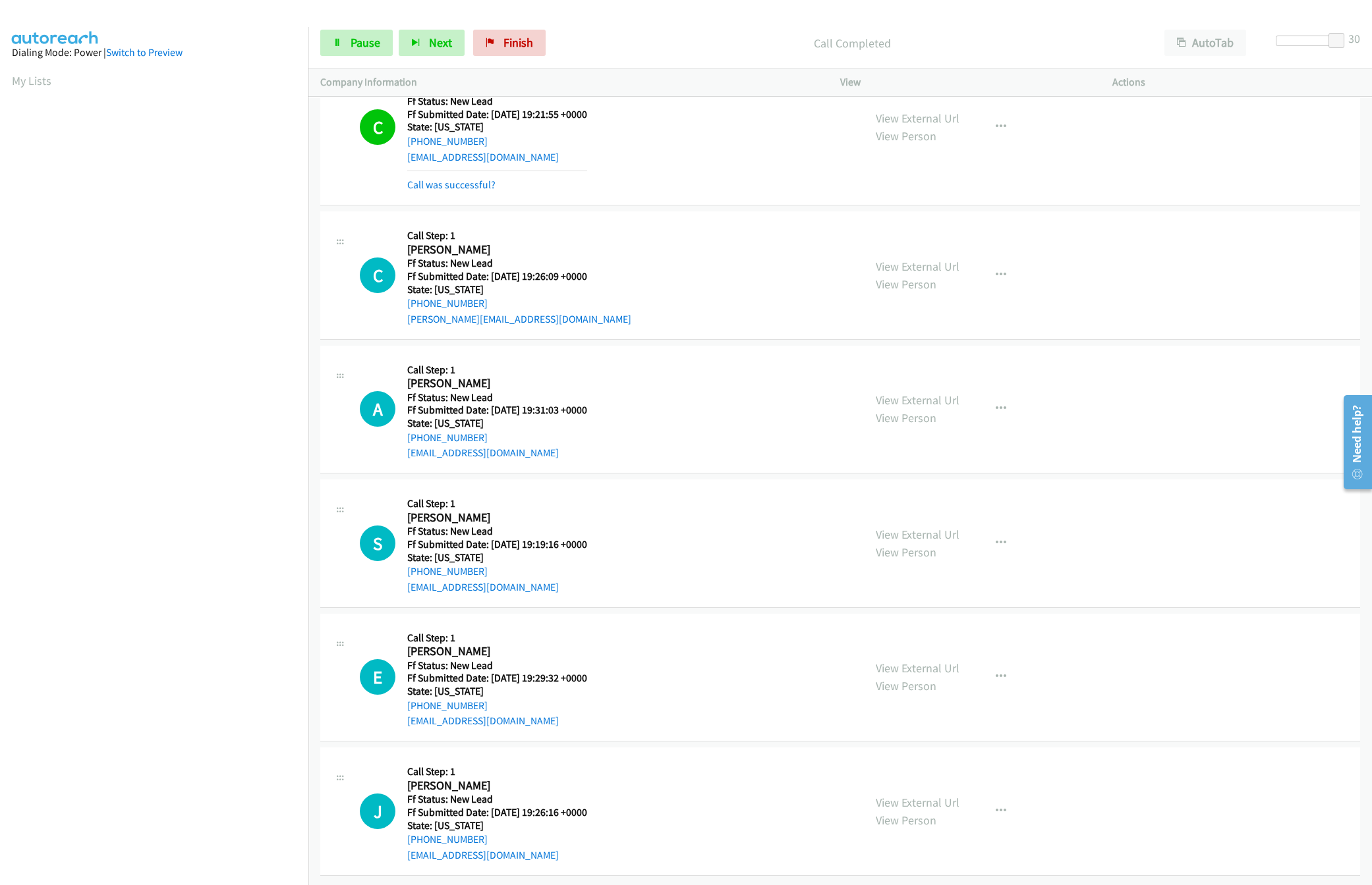
click at [922, 372] on div "View External Url View Person View External Url Email Schedule/Manage Callback …" at bounding box center [1005, 409] width 284 height 104
click at [927, 392] on link "View External Url" at bounding box center [917, 400] width 84 height 15
drag, startPoint x: 1340, startPoint y: 42, endPoint x: 1289, endPoint y: 53, distance: 52.2
click at [1289, 53] on body "Start Calls Pause Next Finish Call Completed AutoTab AutoTab 9 Company Informat…" at bounding box center [686, 31] width 1372 height 62
click at [395, 60] on div "Start Calls Pause Next Finish Call Completed AutoTab AutoTab 5" at bounding box center [840, 43] width 1063 height 51
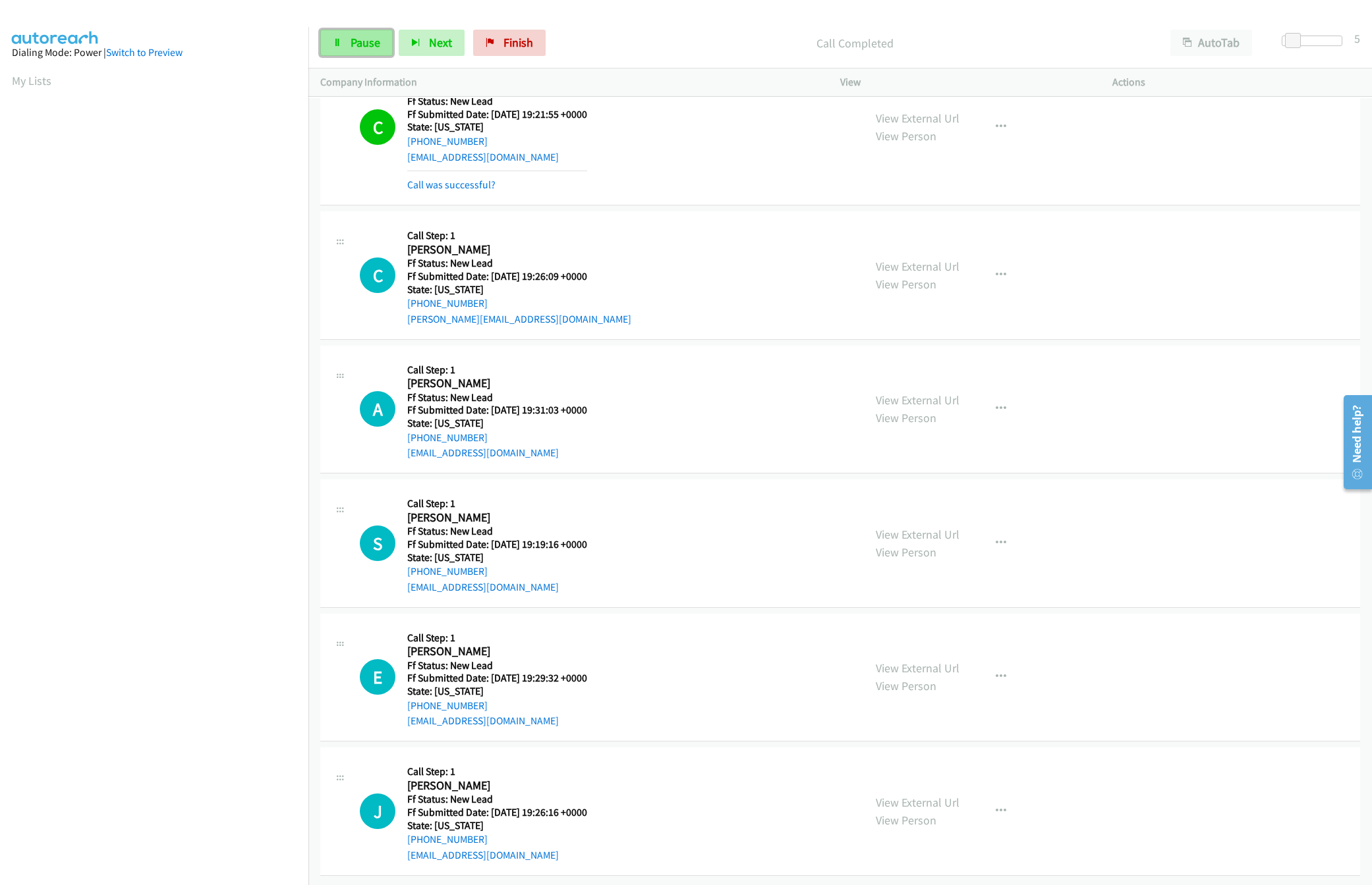
click at [348, 43] on link "Pause" at bounding box center [356, 43] width 72 height 27
click at [348, 43] on link "Start Calls" at bounding box center [367, 43] width 94 height 27
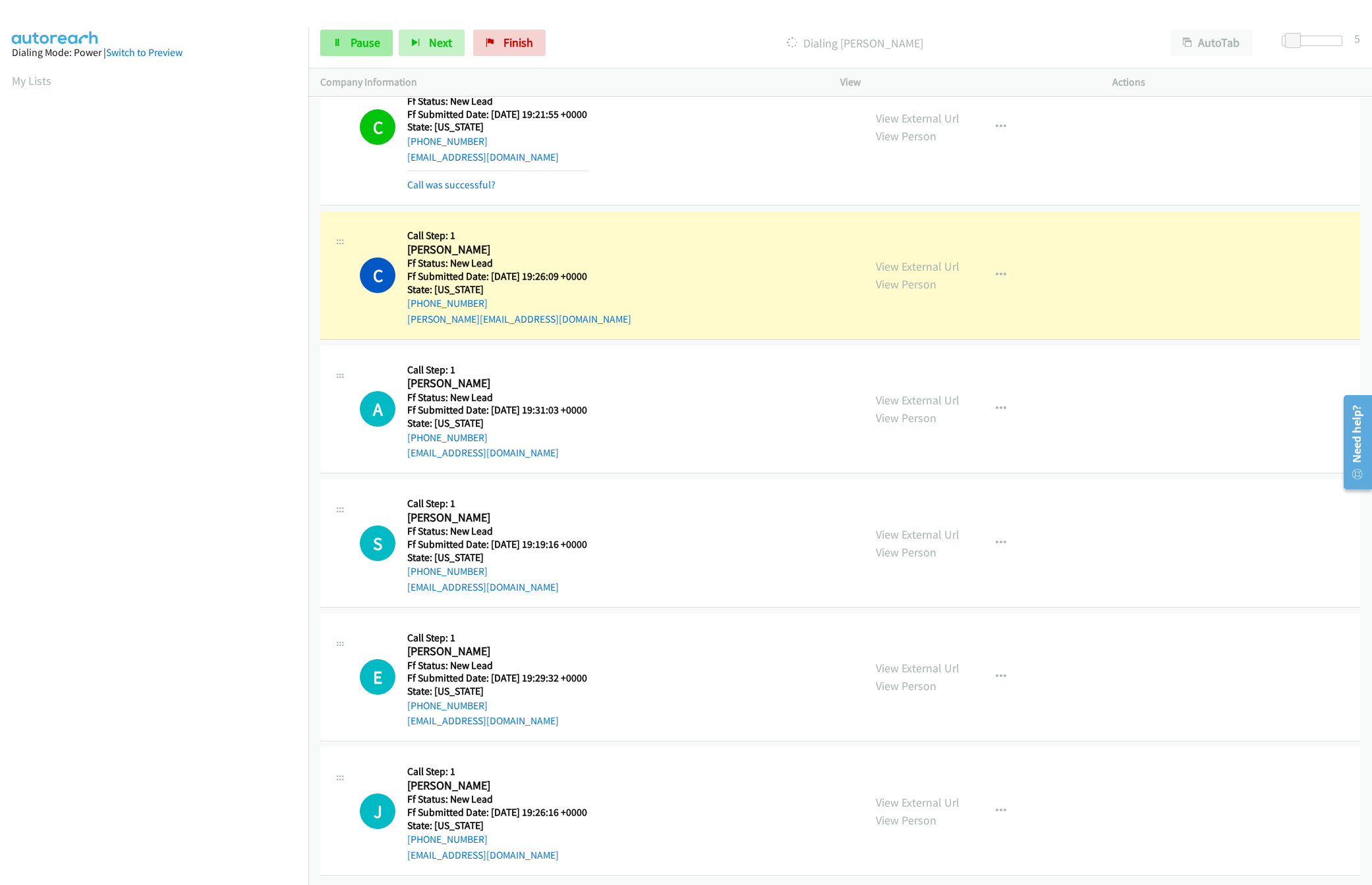
drag, startPoint x: 366, startPoint y: 70, endPoint x: 364, endPoint y: 50, distance: 20.1
click at [366, 70] on div "Company Information" at bounding box center [568, 82] width 520 height 27
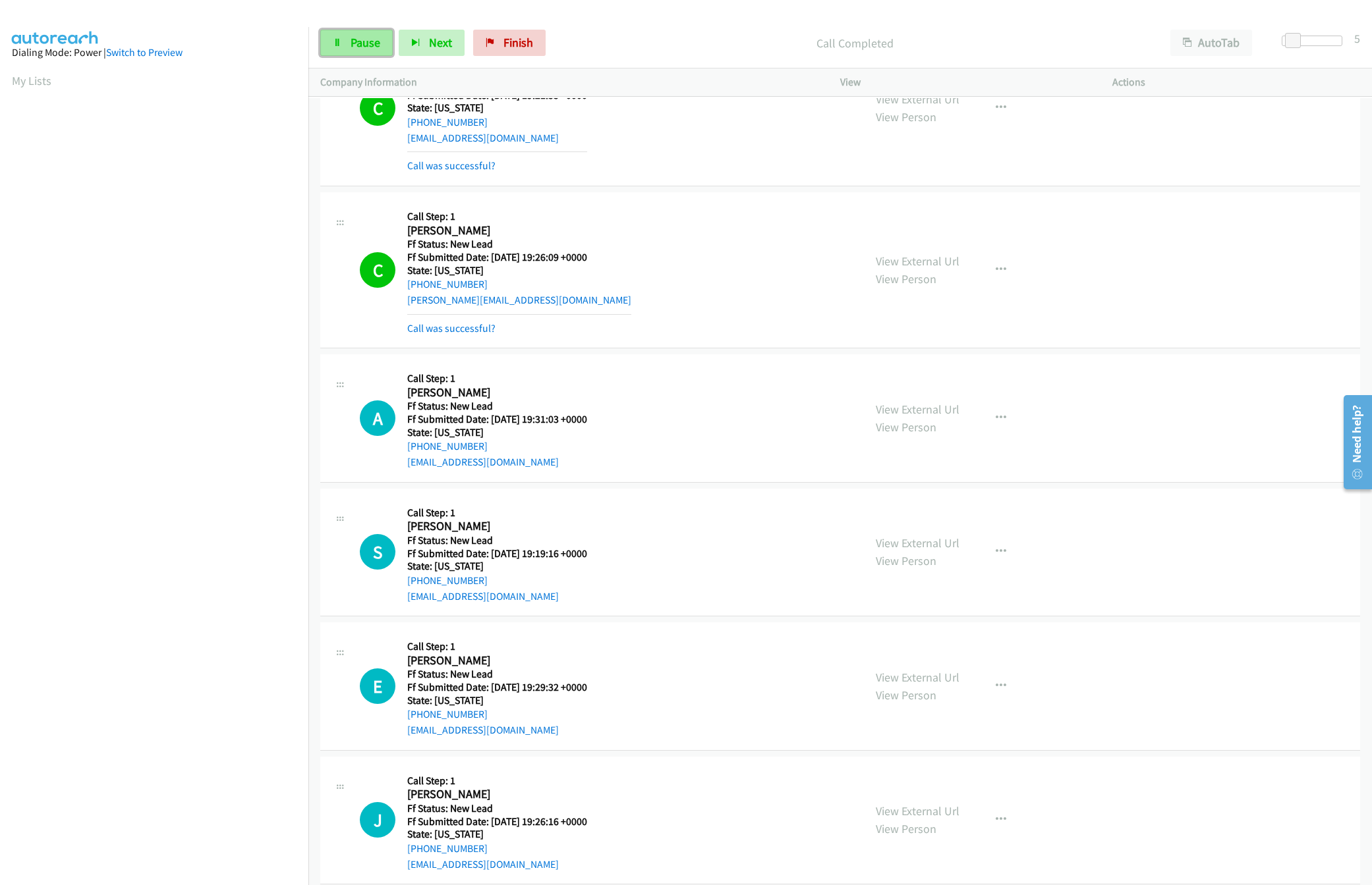
click at [364, 46] on span "Pause" at bounding box center [365, 43] width 30 height 15
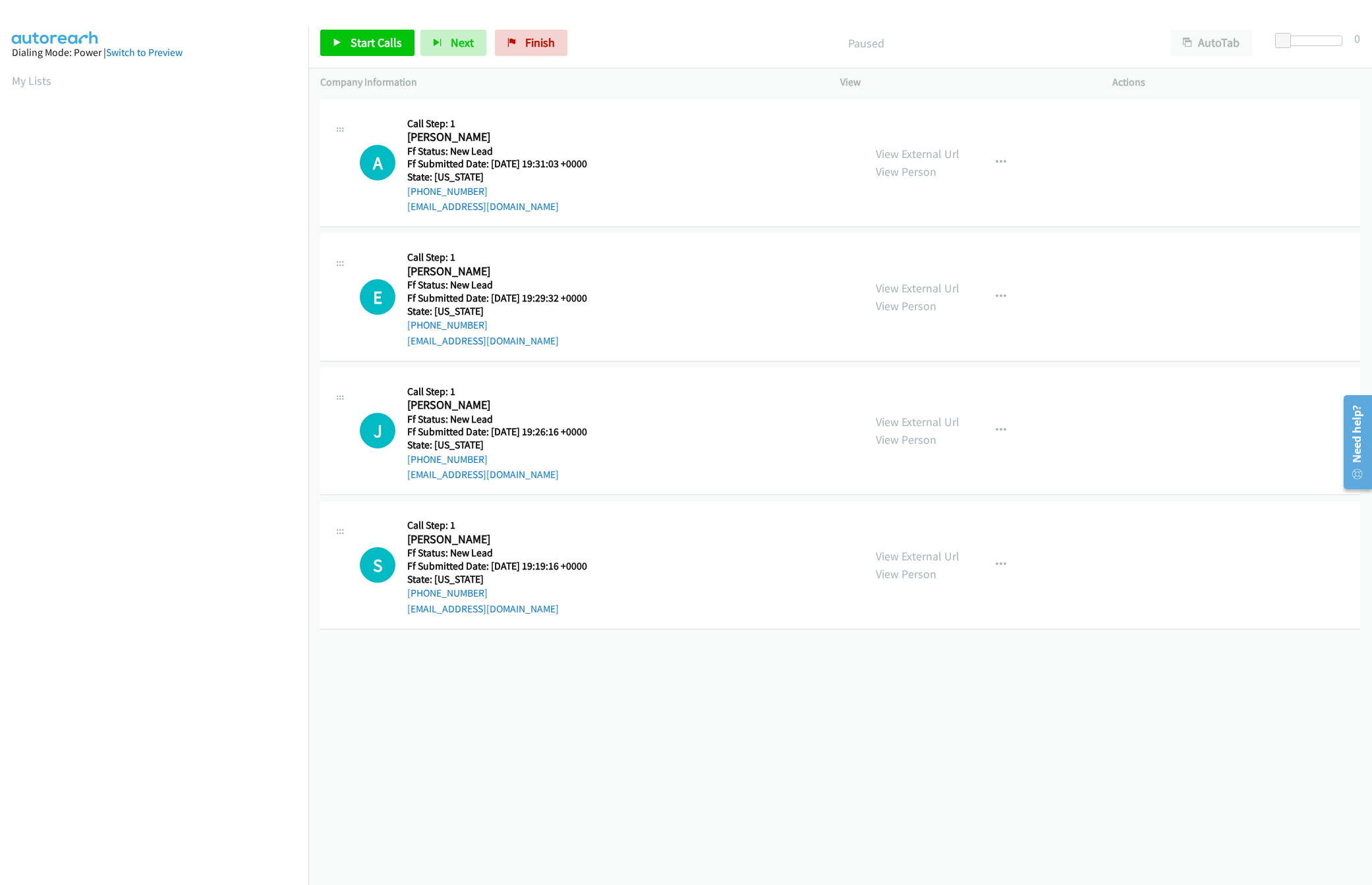
drag, startPoint x: 850, startPoint y: 677, endPoint x: 823, endPoint y: 646, distance: 41.1
click at [850, 677] on div "[PHONE_NUMBER] Call failed - Please reload the list and try again The Callbar F…" at bounding box center [840, 490] width 1063 height 789
click at [368, 30] on link "Start Calls" at bounding box center [367, 43] width 94 height 27
click at [917, 285] on link "View External Url" at bounding box center [917, 288] width 84 height 15
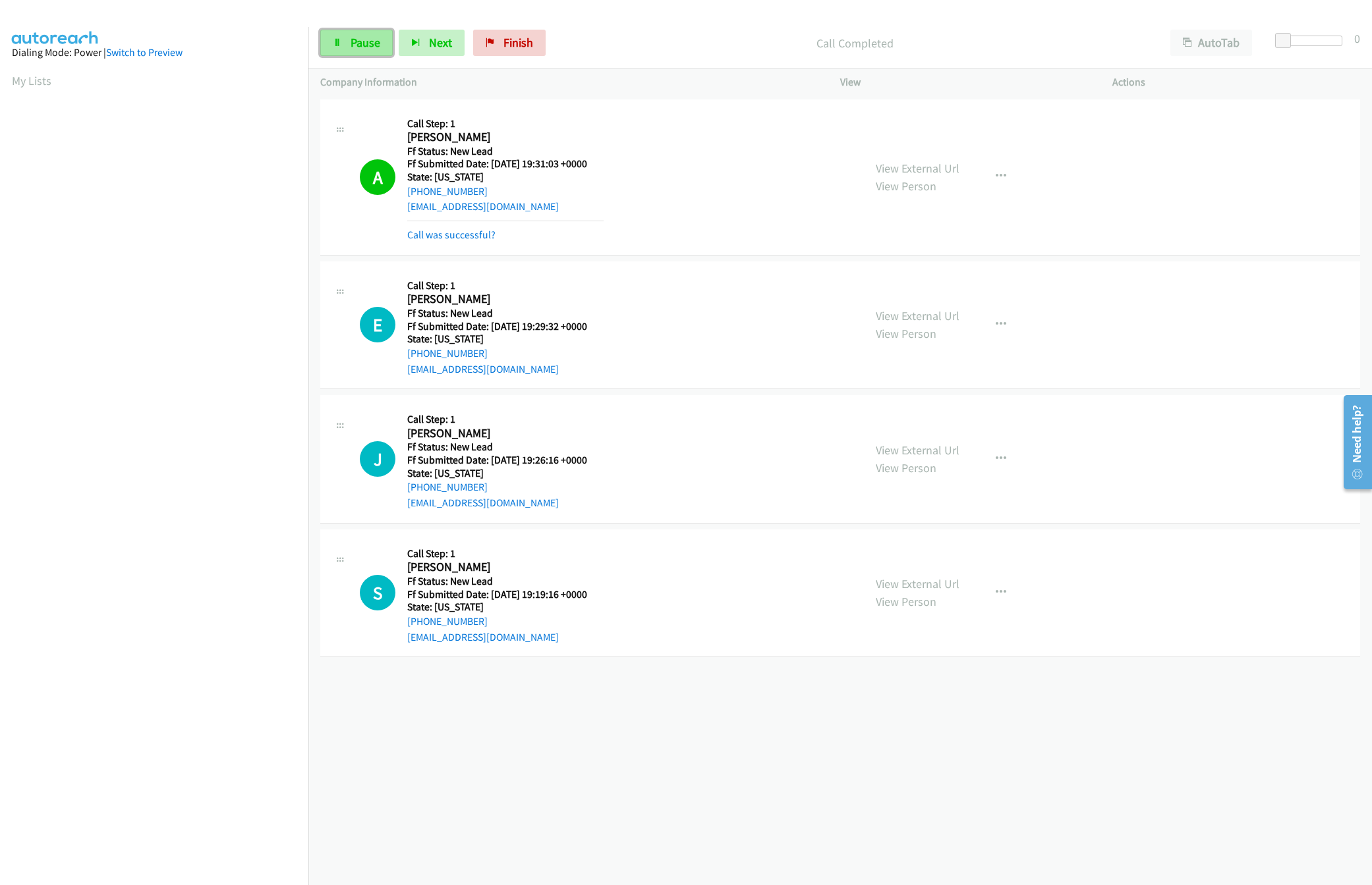
click at [351, 46] on span "Pause" at bounding box center [365, 43] width 30 height 15
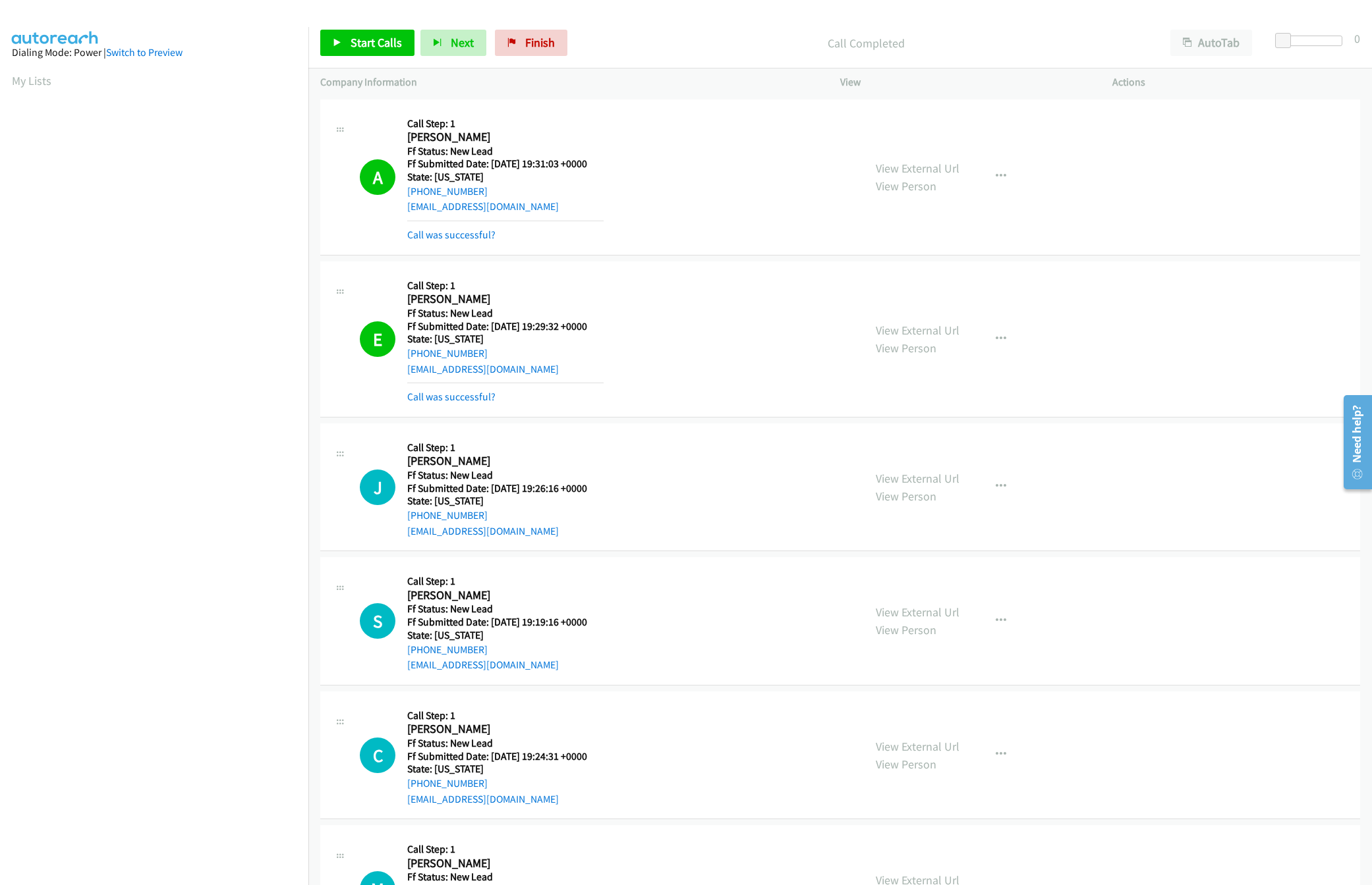
scroll to position [131, 0]
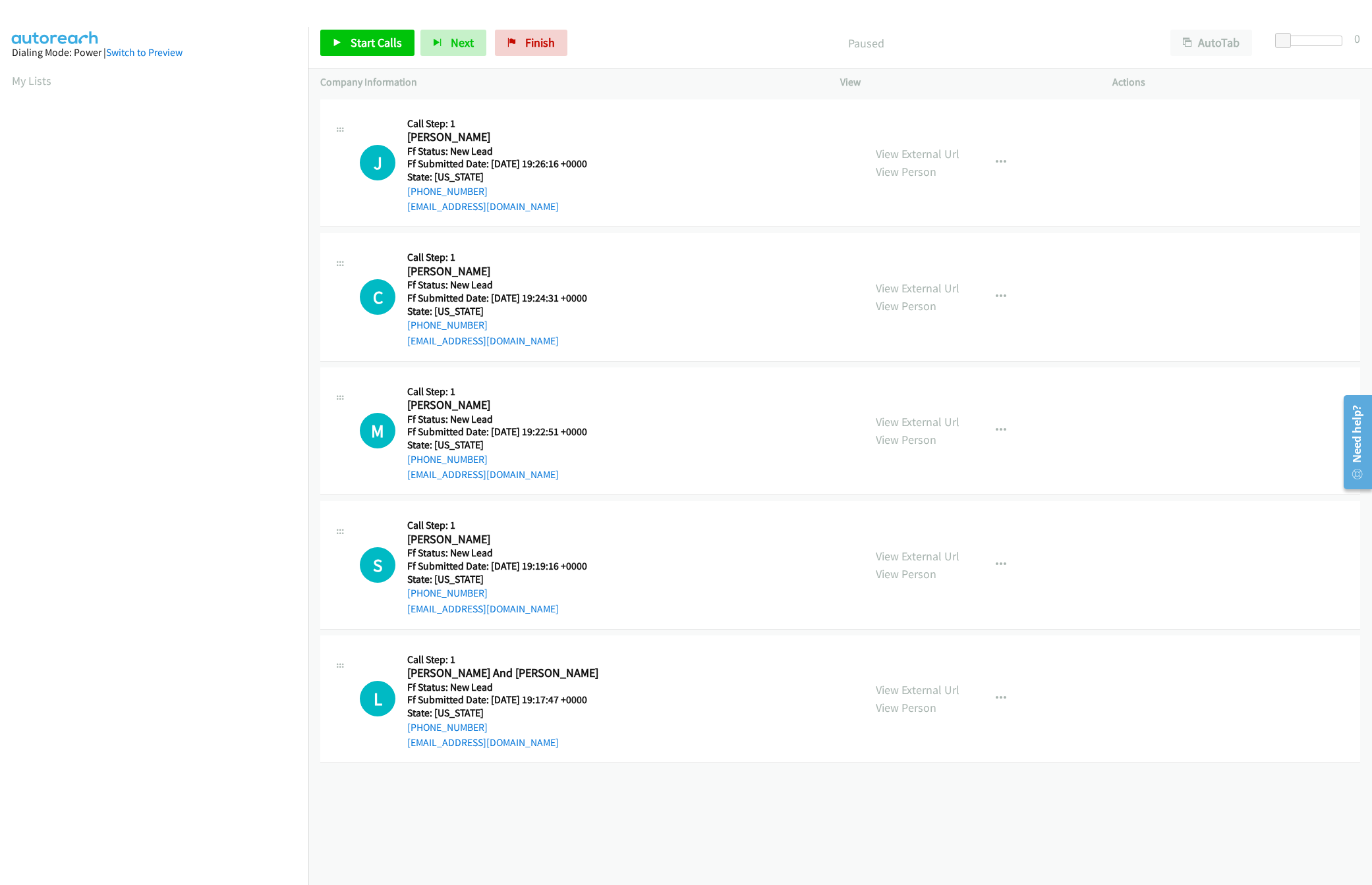
click at [569, 793] on div "+1 415-964-1034 Call failed - Please reload the list and try again The Callbar …" at bounding box center [840, 490] width 1063 height 789
click at [898, 148] on link "View External Url" at bounding box center [917, 154] width 84 height 15
click at [373, 46] on span "Start Calls" at bounding box center [376, 43] width 52 height 15
click at [928, 284] on link "View External Url" at bounding box center [917, 288] width 84 height 15
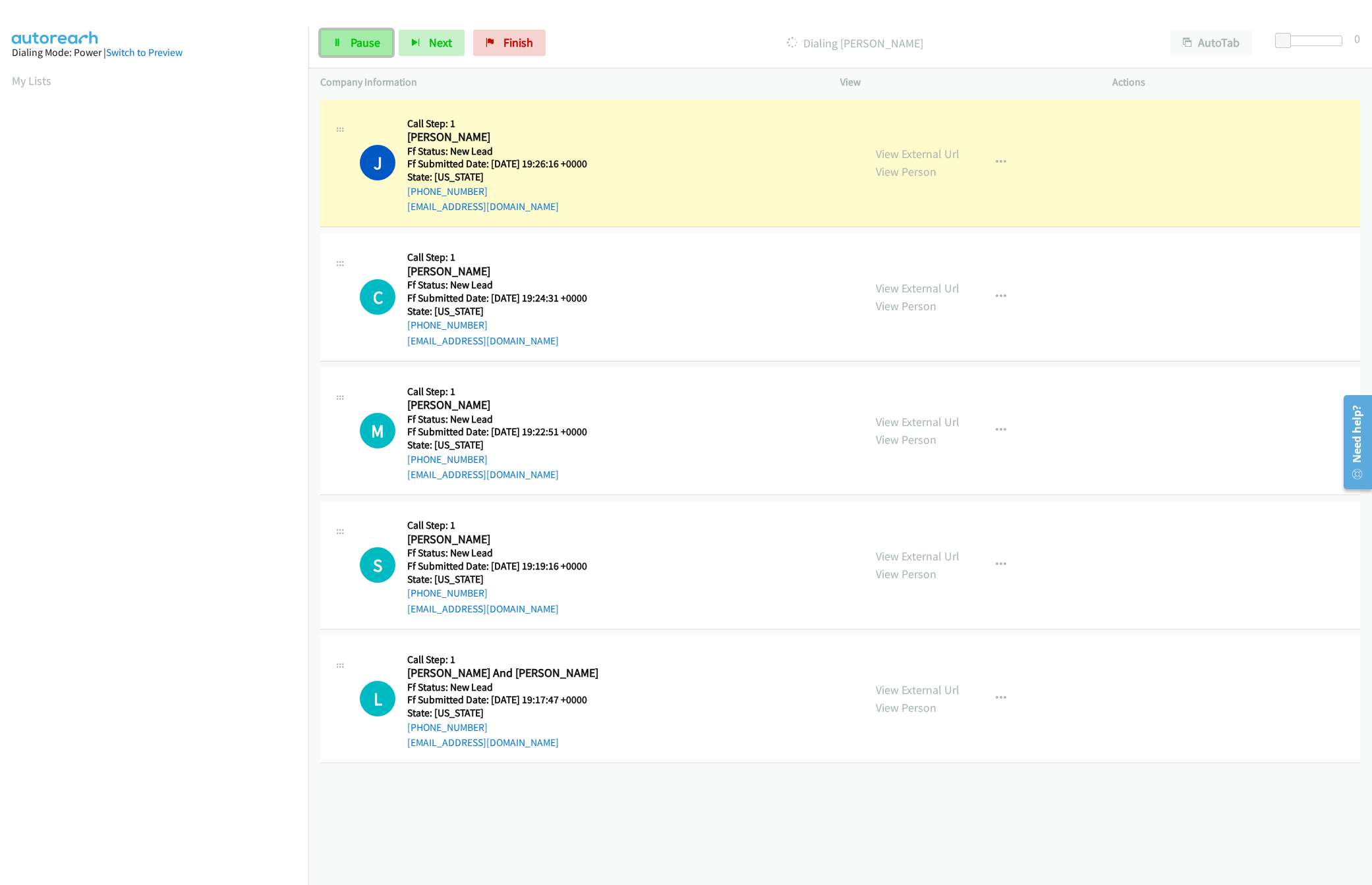
click at [342, 33] on link "Pause" at bounding box center [356, 43] width 72 height 27
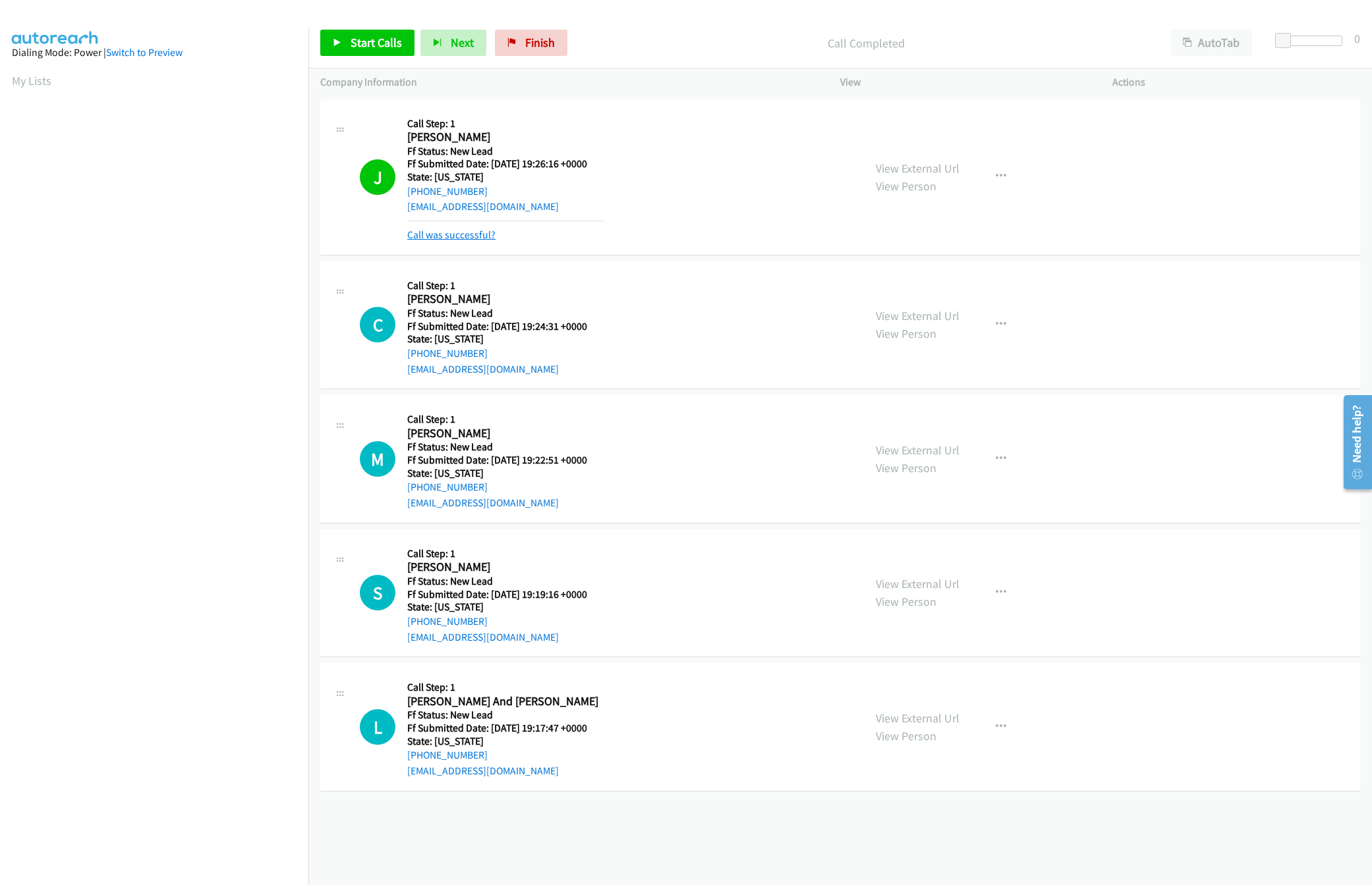
click at [445, 239] on link "Call was successful?" at bounding box center [451, 235] width 88 height 12
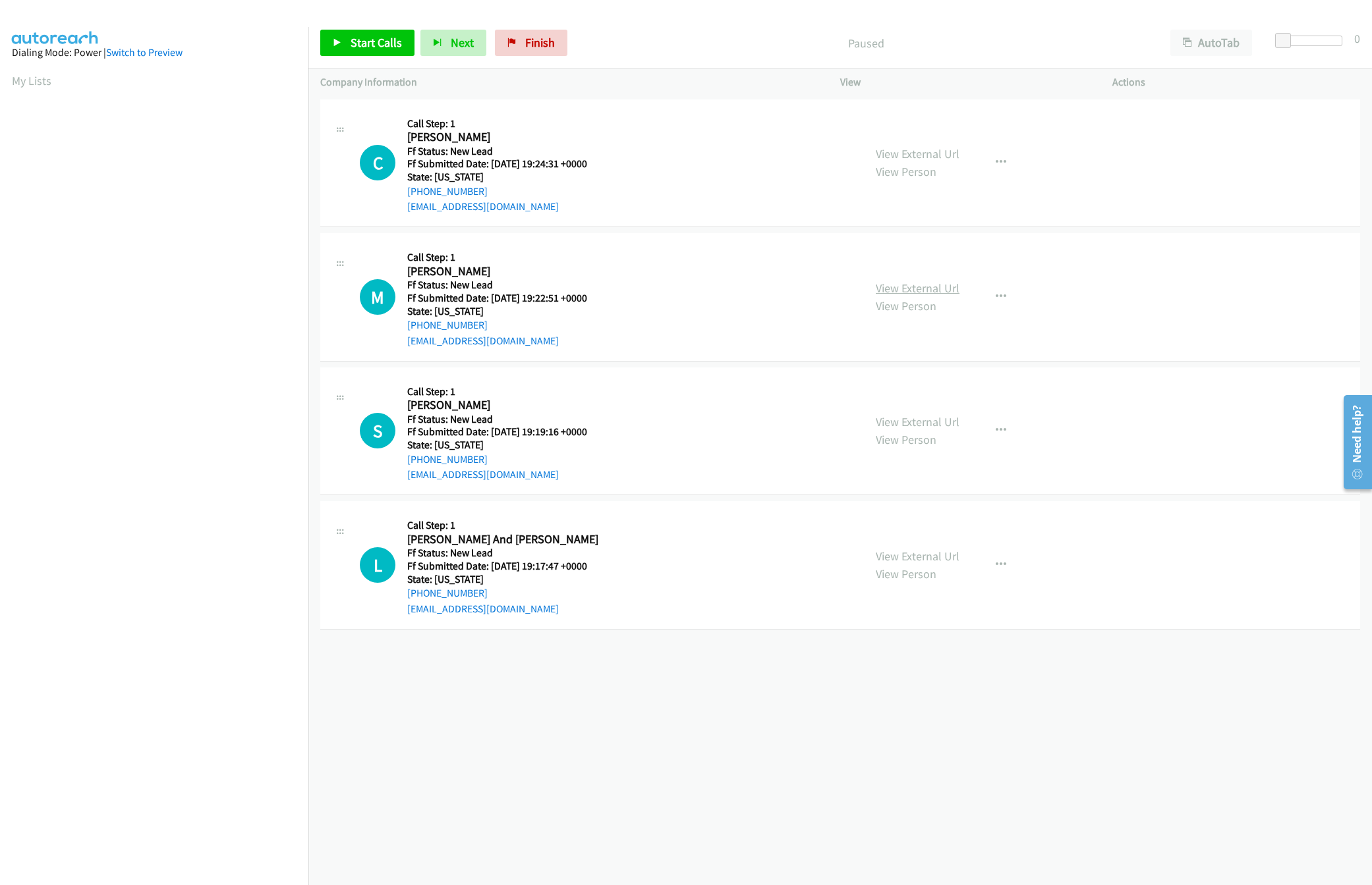
click at [884, 293] on link "View External Url" at bounding box center [917, 288] width 84 height 15
click at [357, 52] on link "Start Calls" at bounding box center [367, 43] width 94 height 27
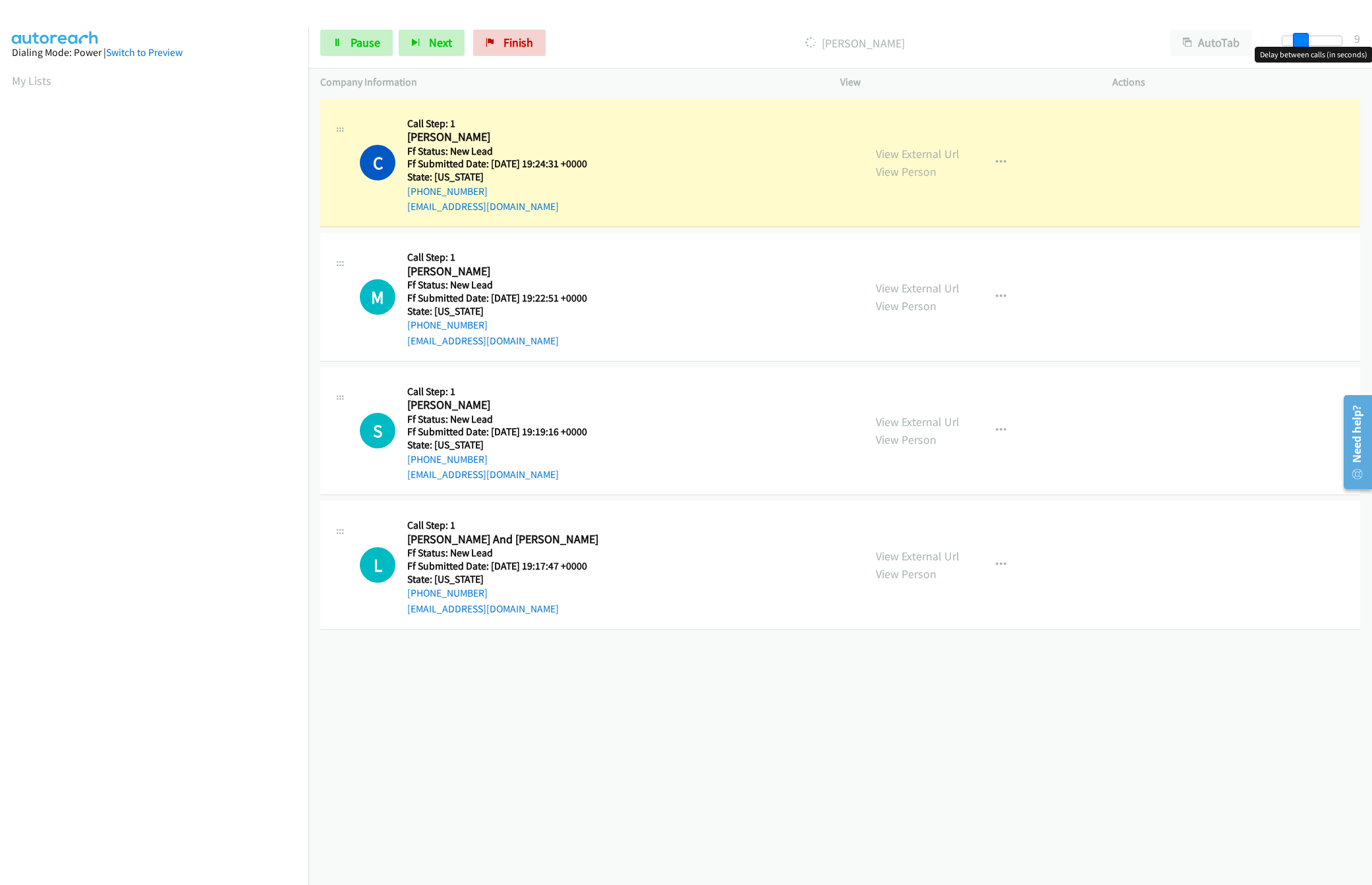
drag, startPoint x: 1277, startPoint y: 42, endPoint x: 1298, endPoint y: 42, distance: 21.0
click at [1298, 42] on span at bounding box center [1301, 40] width 16 height 16
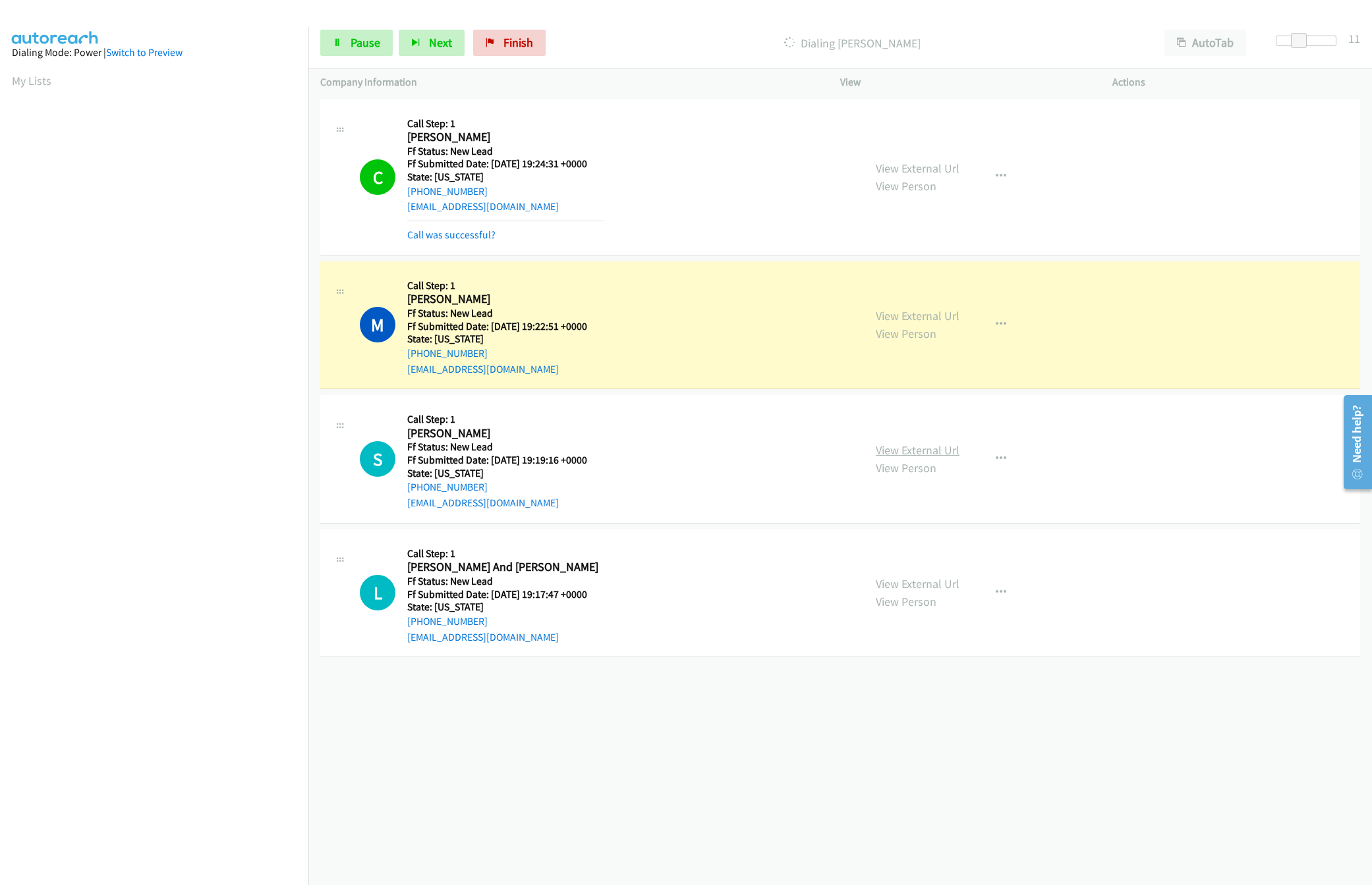
drag, startPoint x: 888, startPoint y: 453, endPoint x: 868, endPoint y: 442, distance: 22.8
click at [888, 453] on link "View External Url" at bounding box center [917, 450] width 84 height 15
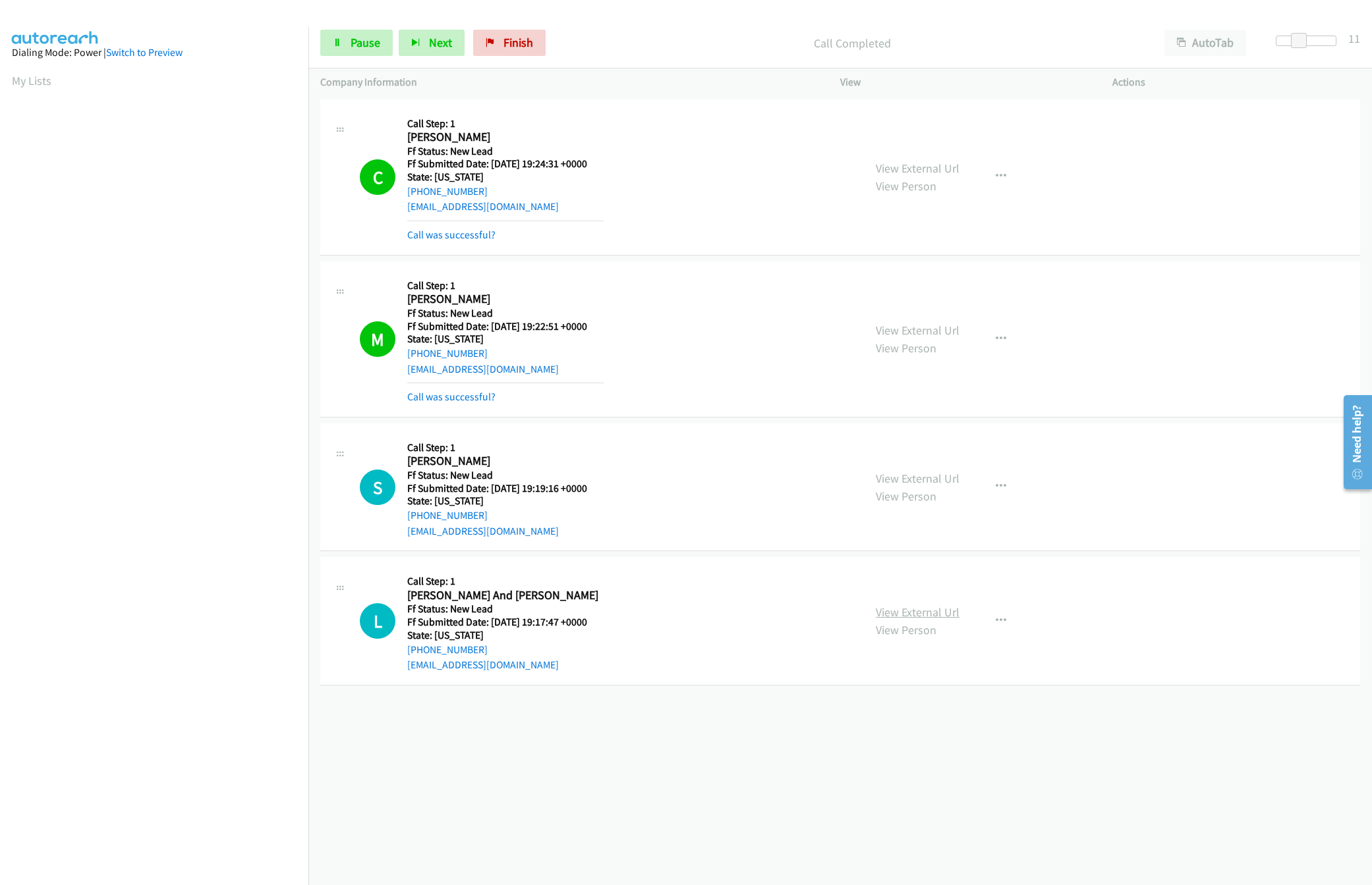
click at [935, 614] on link "View External Url" at bounding box center [917, 612] width 84 height 15
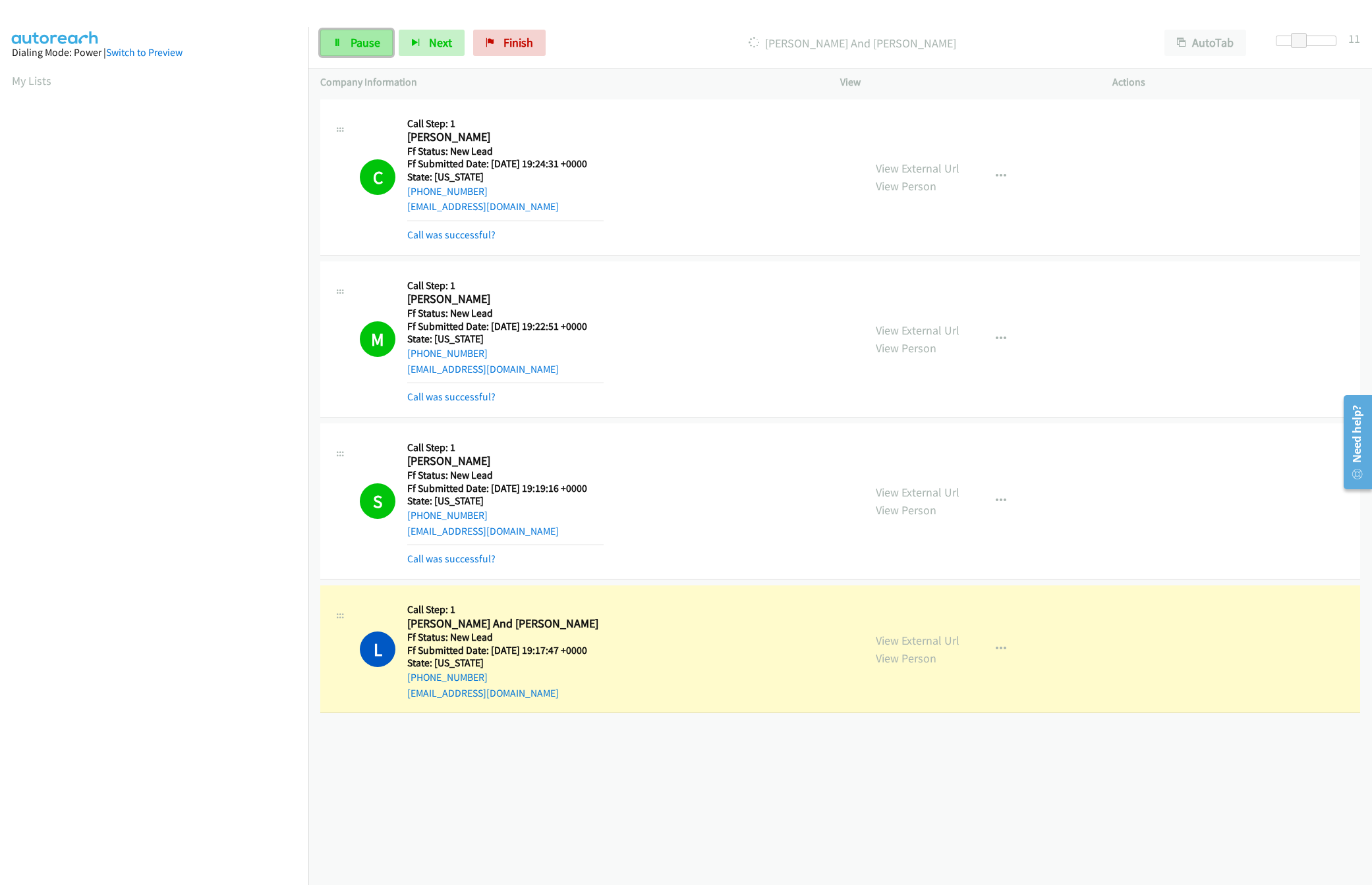
click at [336, 40] on icon at bounding box center [337, 43] width 9 height 9
click at [526, 761] on div "+1 415-964-1034 Call failed - Please reload the list and try again The Callbar …" at bounding box center [840, 490] width 1063 height 789
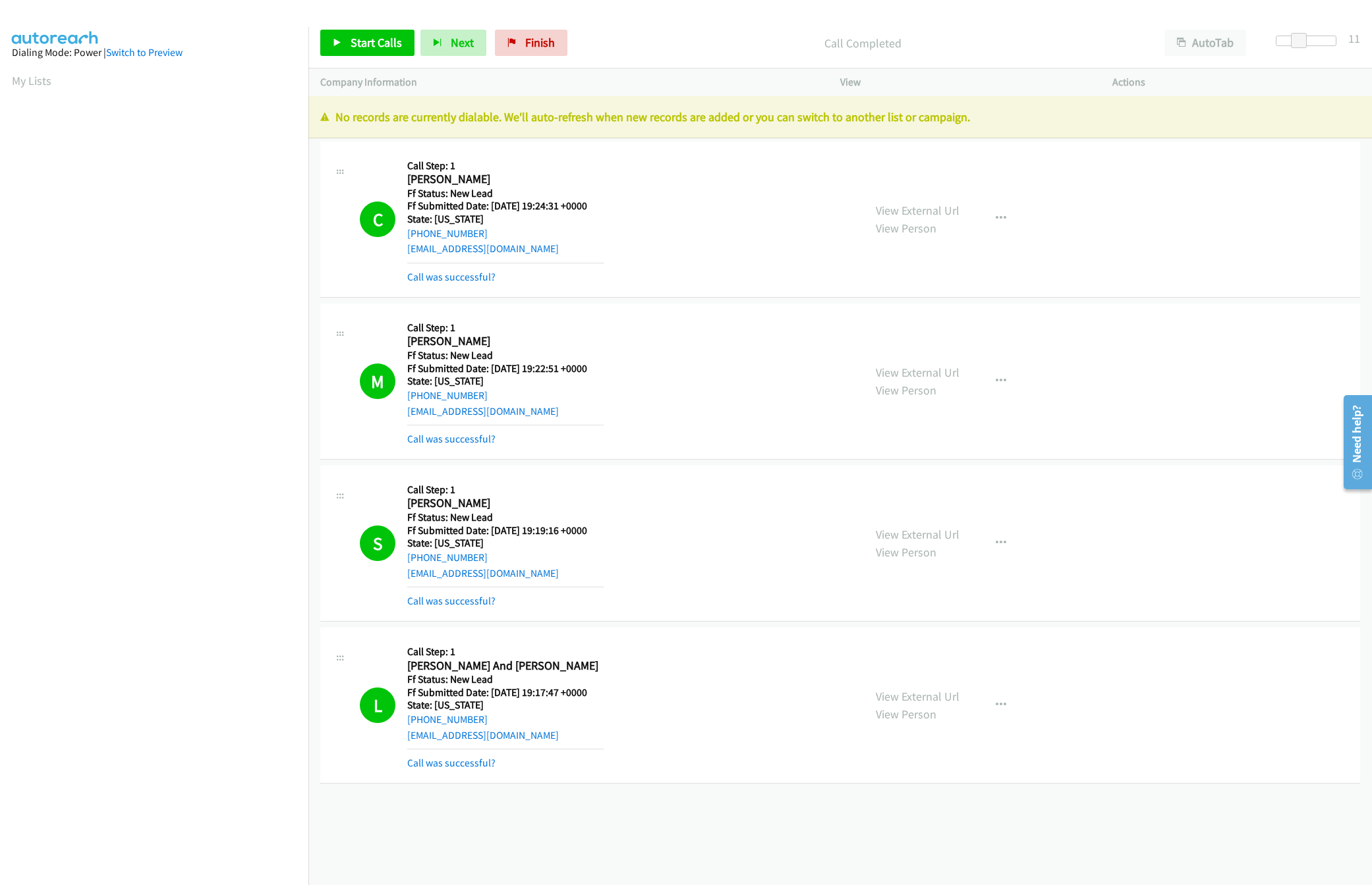
click at [545, 819] on div "+1 415-964-1034 Call failed - Please reload the list and try again The Callbar …" at bounding box center [840, 490] width 1063 height 789
click at [548, 37] on span "Finish" at bounding box center [539, 43] width 30 height 15
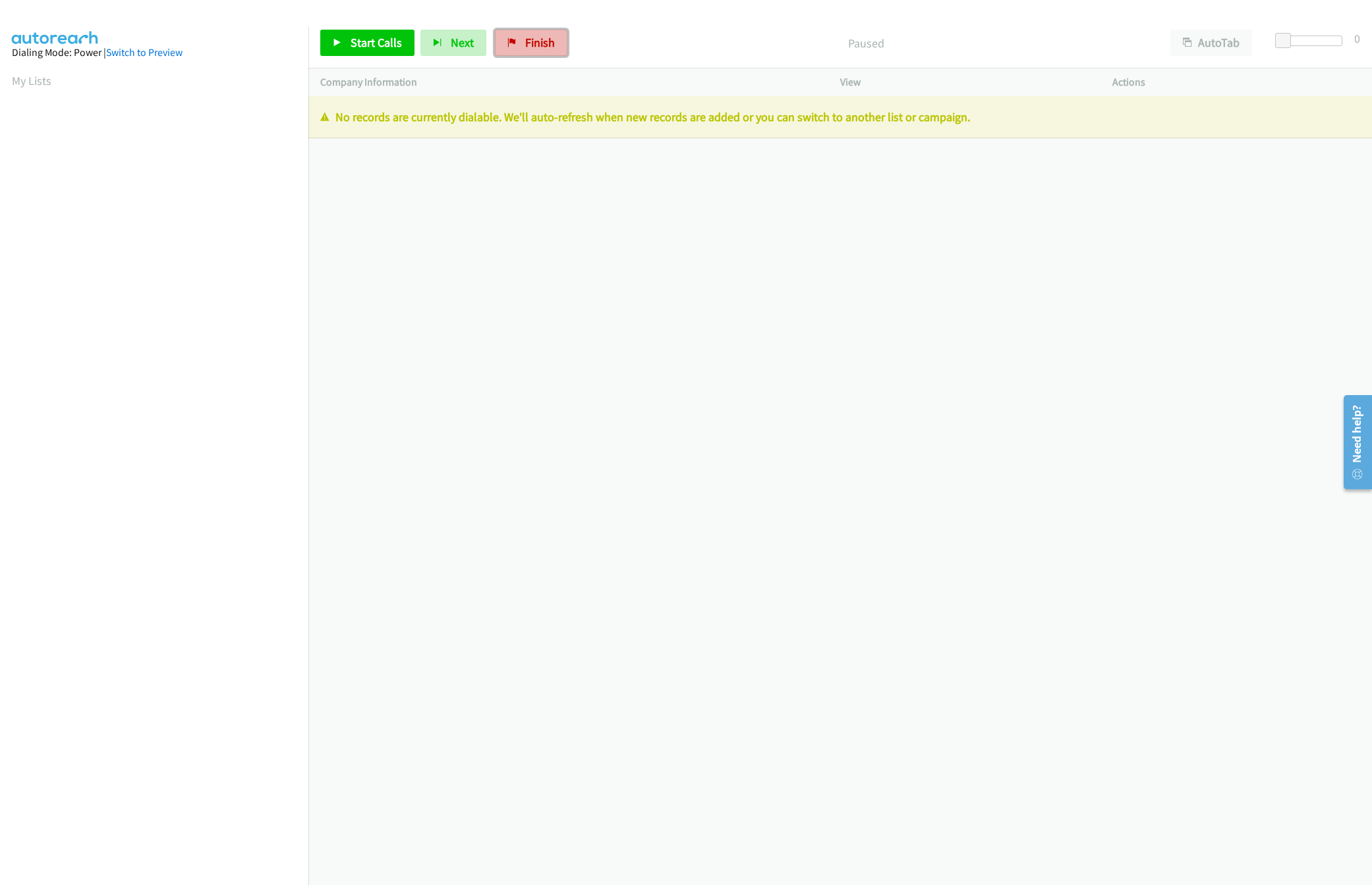
click at [535, 42] on span "Finish" at bounding box center [539, 43] width 30 height 15
click at [562, 36] on link "Finish" at bounding box center [531, 43] width 72 height 27
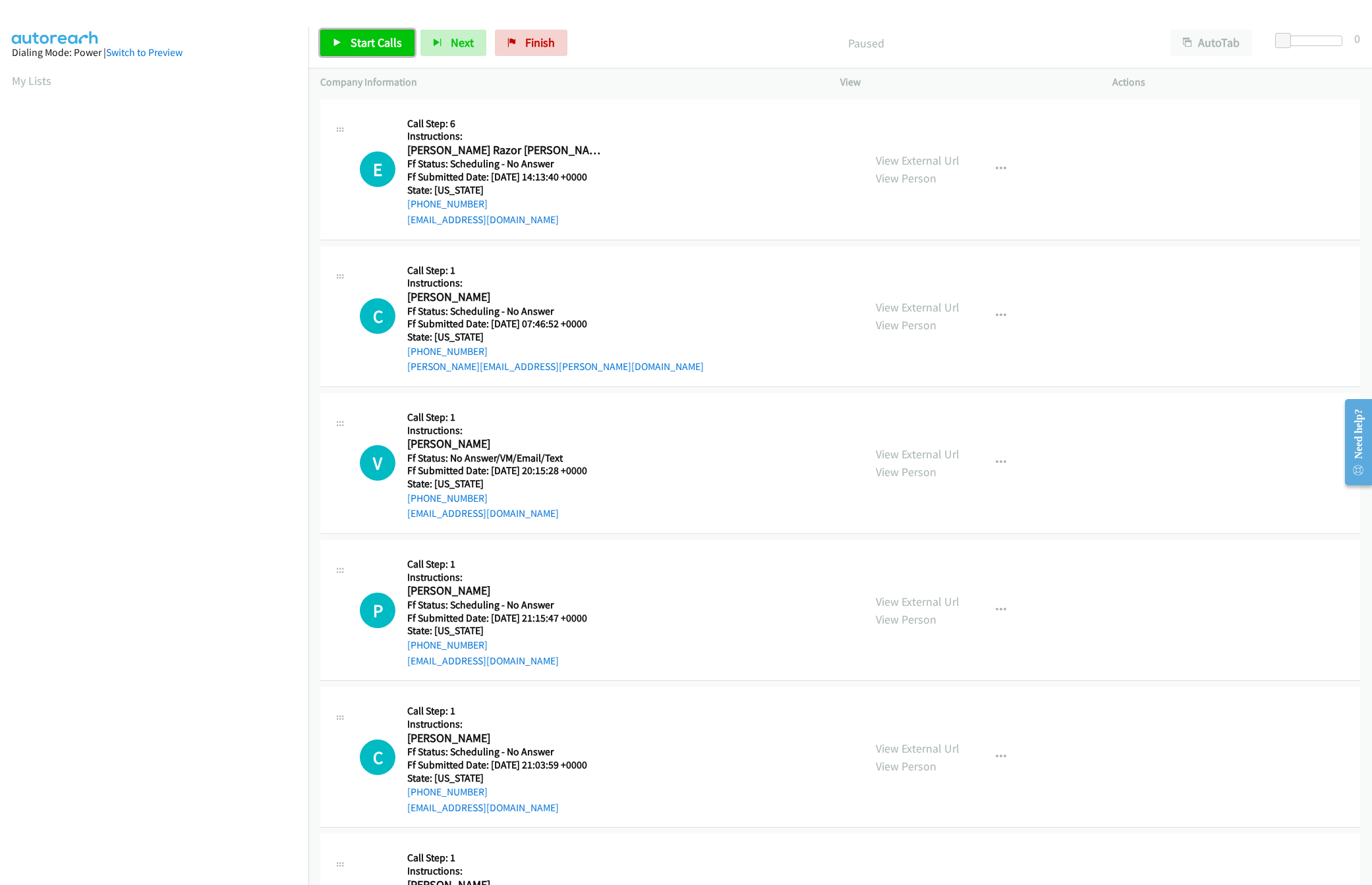
click at [389, 53] on link "Start Calls" at bounding box center [367, 43] width 94 height 27
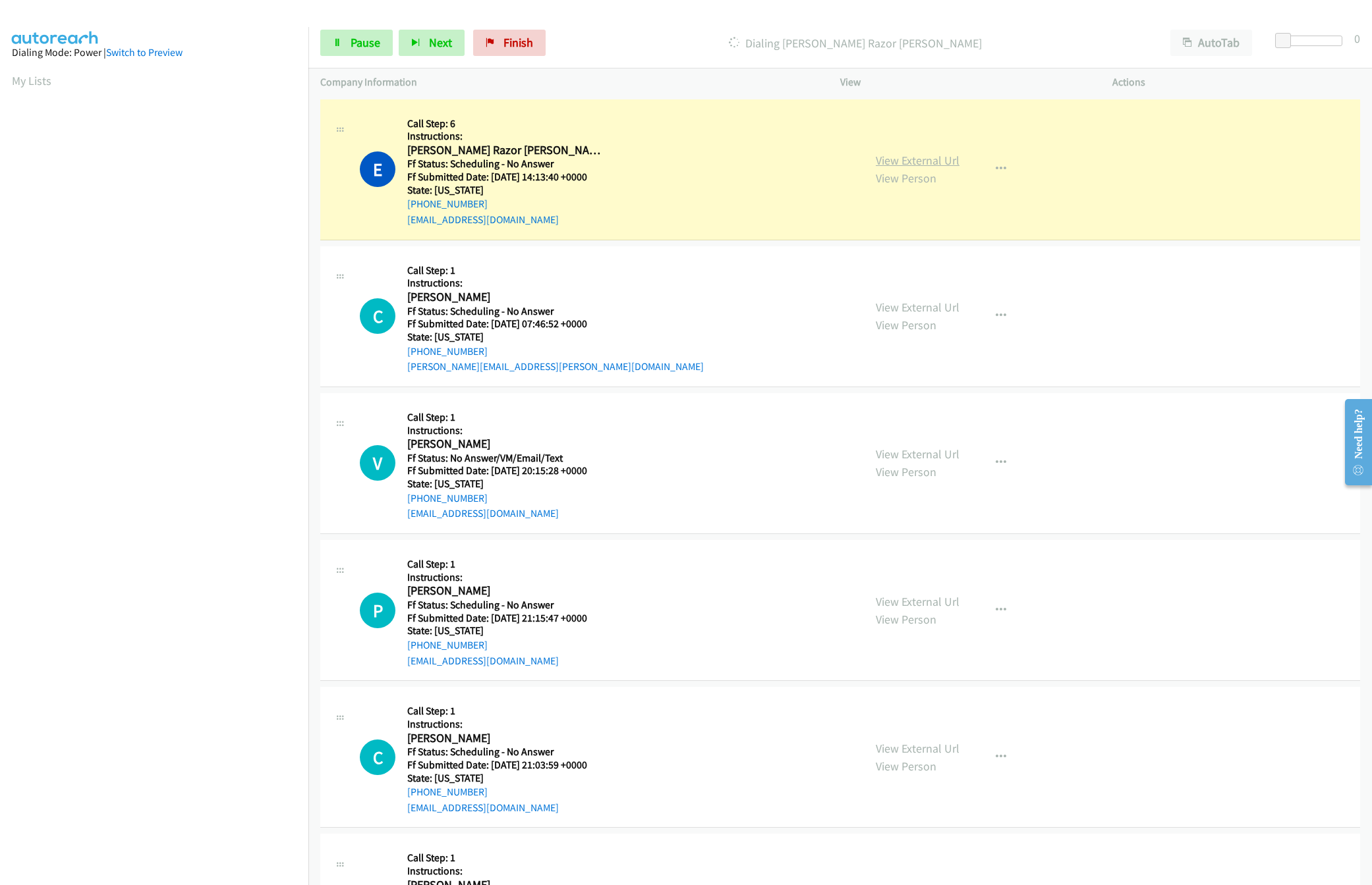
click at [919, 157] on link "View External Url" at bounding box center [917, 160] width 84 height 15
click at [896, 307] on link "View External Url" at bounding box center [917, 307] width 84 height 15
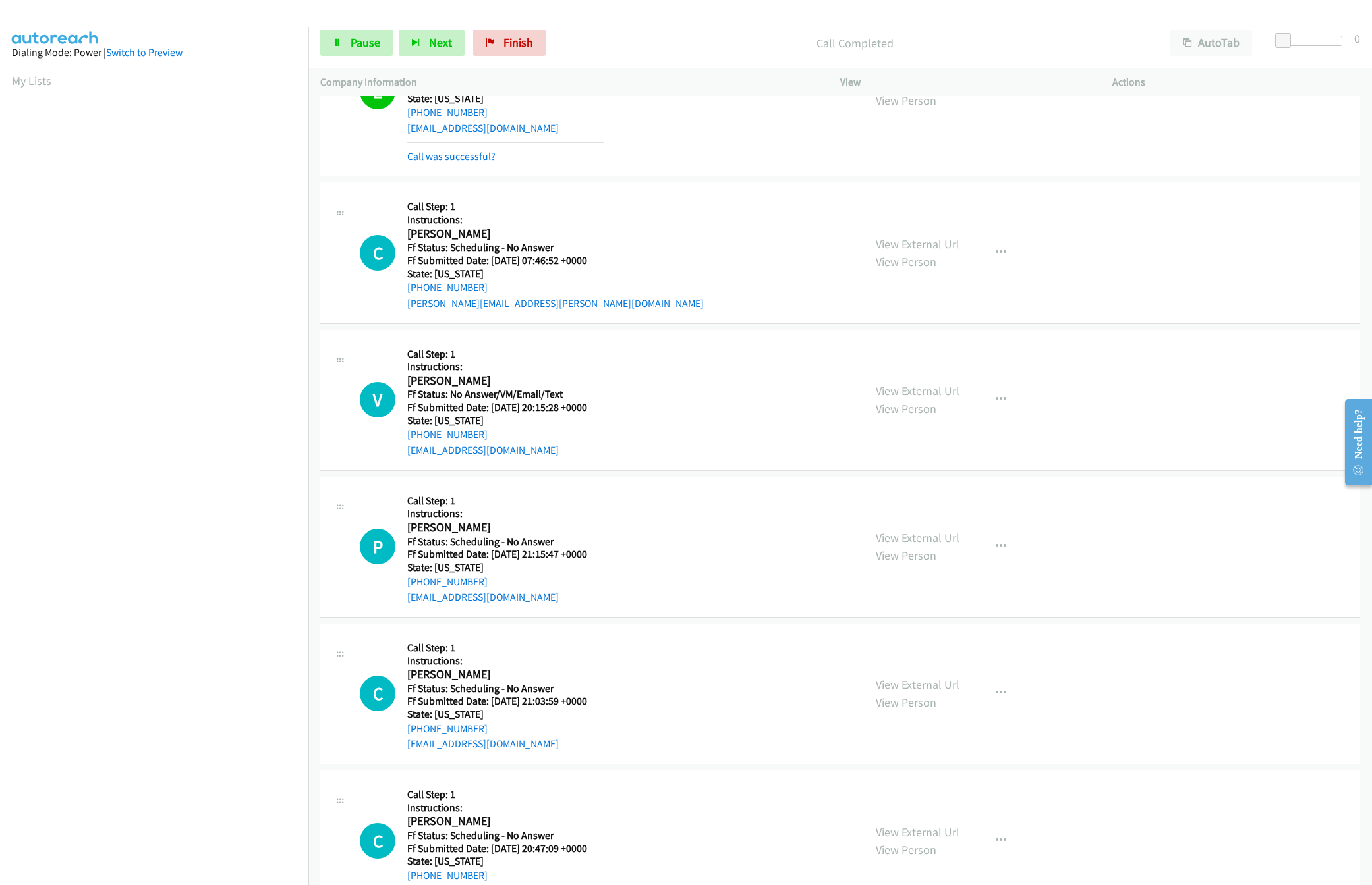
scroll to position [131, 0]
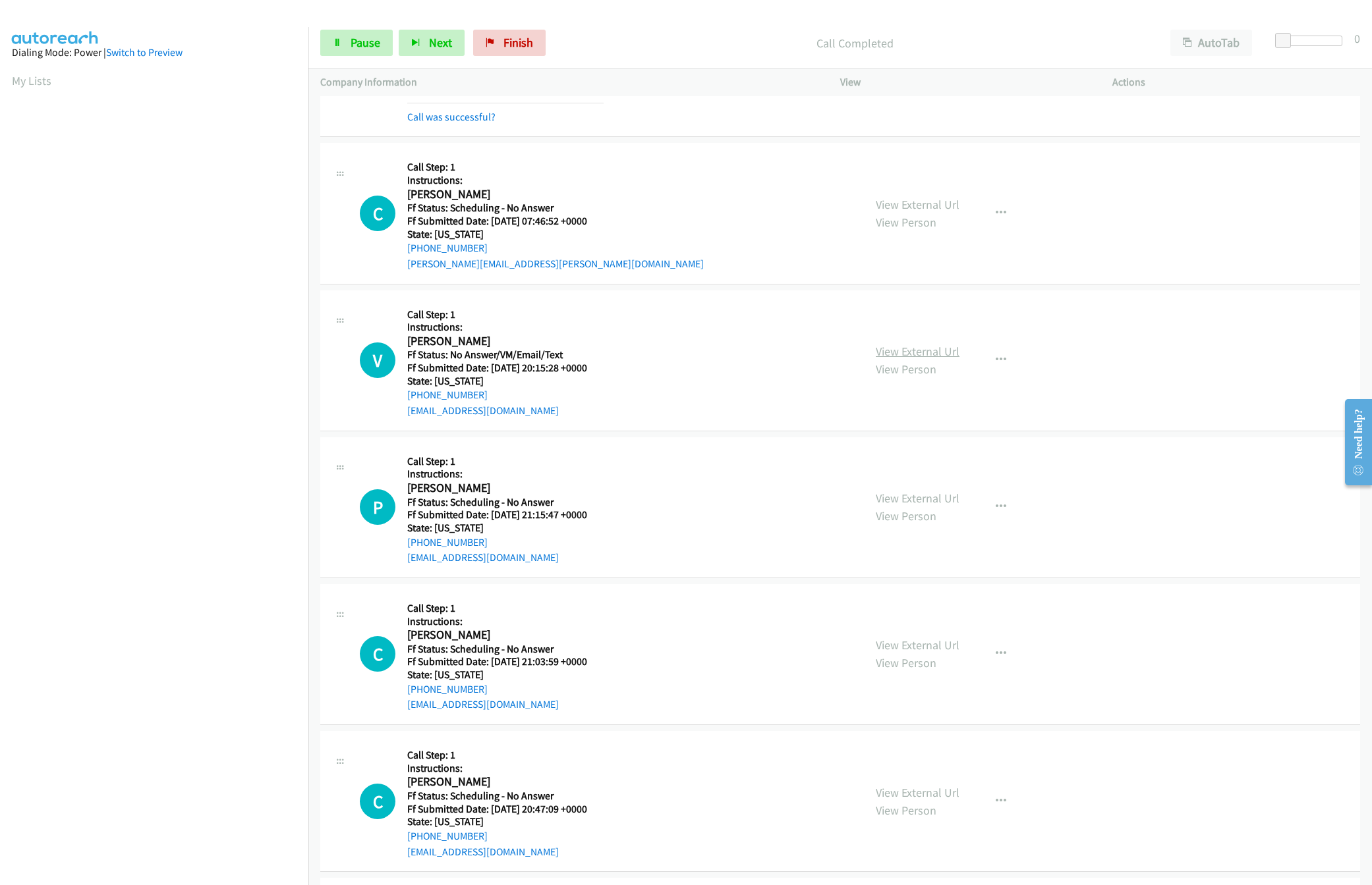
click at [924, 354] on link "View External Url" at bounding box center [917, 351] width 84 height 15
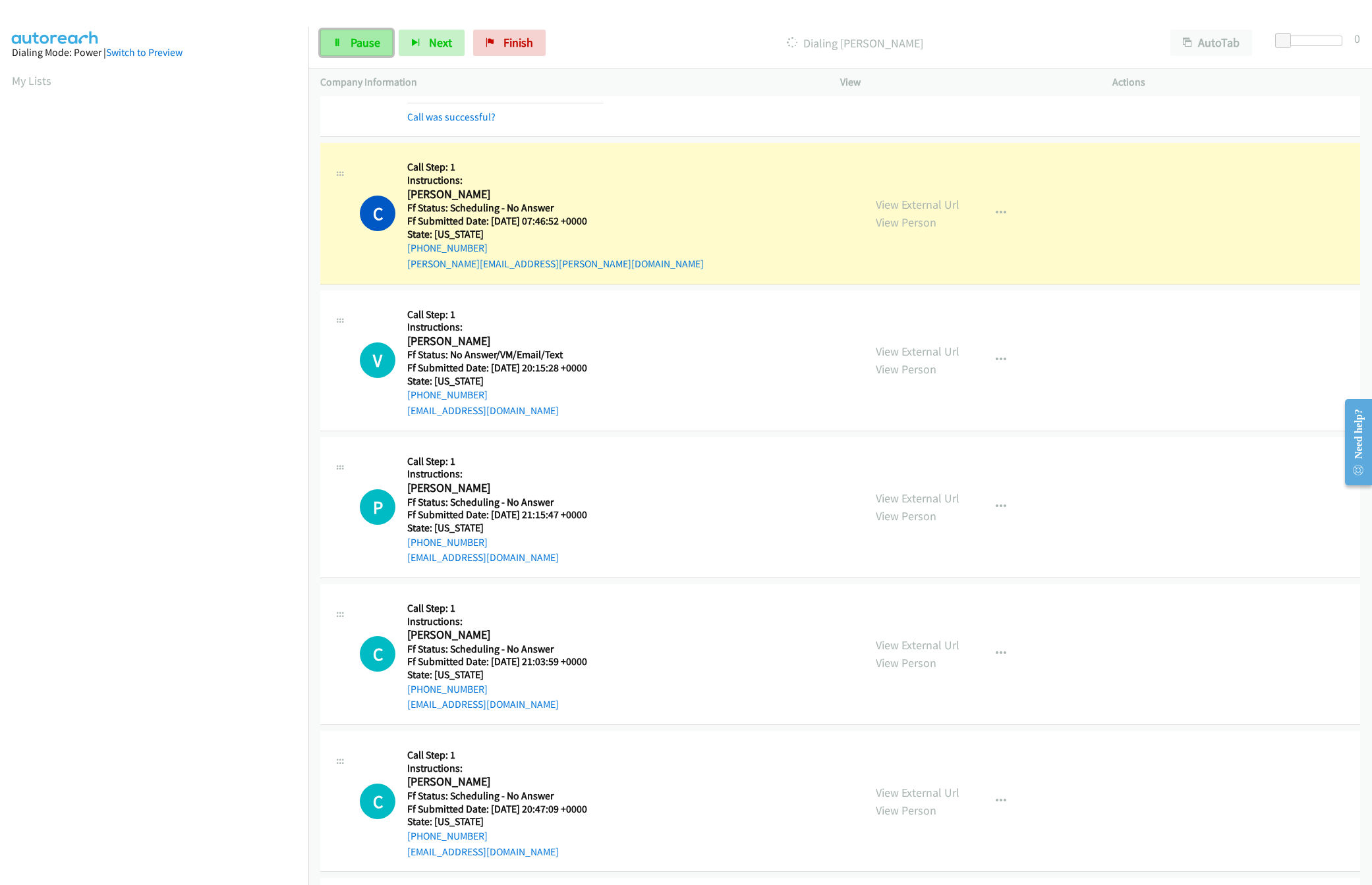
click at [360, 37] on span "Pause" at bounding box center [365, 43] width 30 height 15
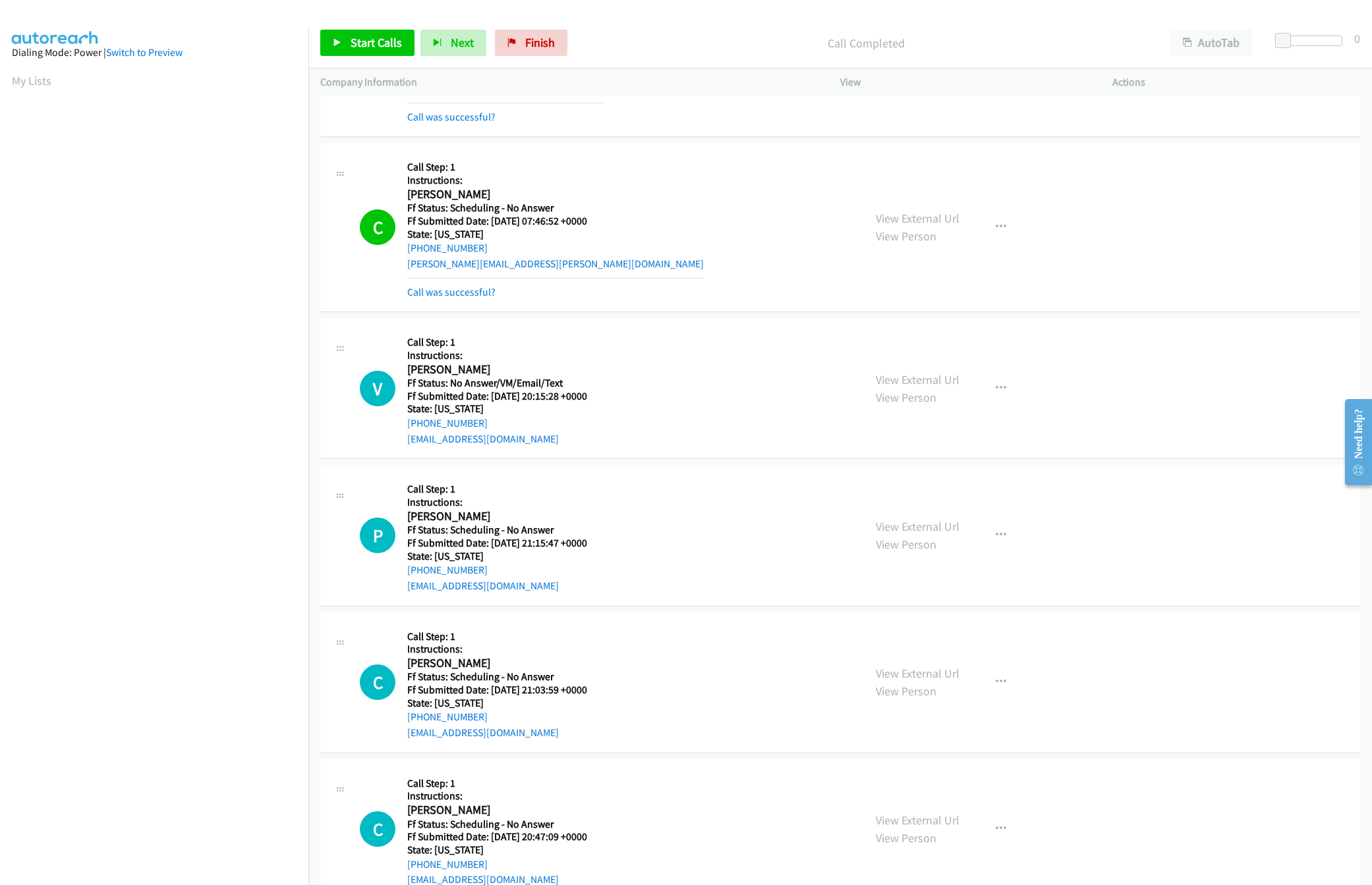
click at [621, 30] on div "Call Completed" at bounding box center [865, 43] width 585 height 27
drag, startPoint x: 716, startPoint y: 42, endPoint x: 535, endPoint y: 0, distance: 185.8
click at [716, 42] on p "Call Completed" at bounding box center [865, 43] width 561 height 17
click at [765, 117] on div "E Callback Scheduled Call Step: 6 Instructions: Emma Razor Webb America/Chicago…" at bounding box center [605, 52] width 492 height 145
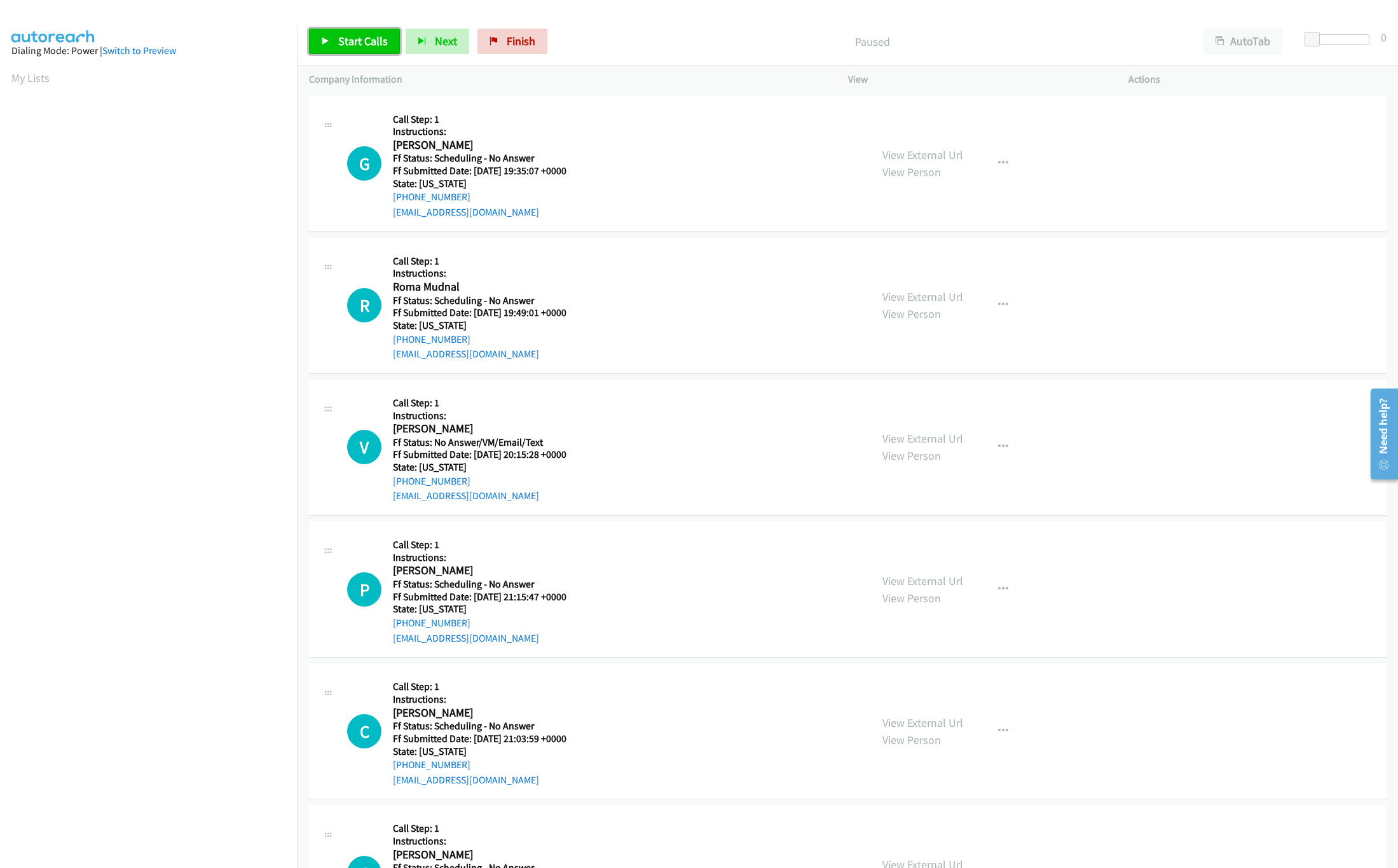
drag, startPoint x: 0, startPoint y: 0, endPoint x: 363, endPoint y: 50, distance: 366.4
click at [363, 50] on link "Start Calls" at bounding box center [354, 41] width 91 height 26
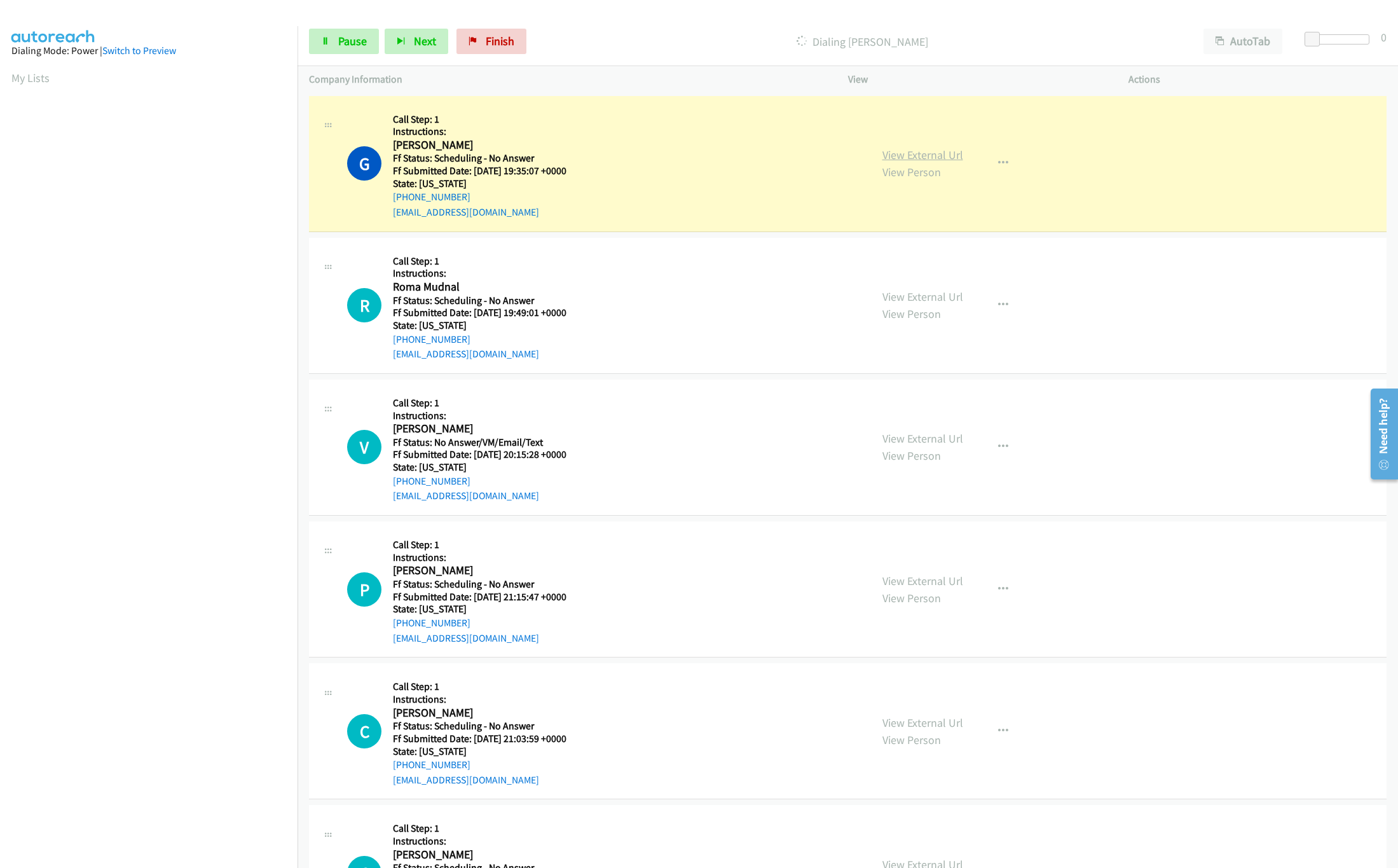
click at [944, 150] on link "View External Url" at bounding box center [922, 155] width 81 height 15
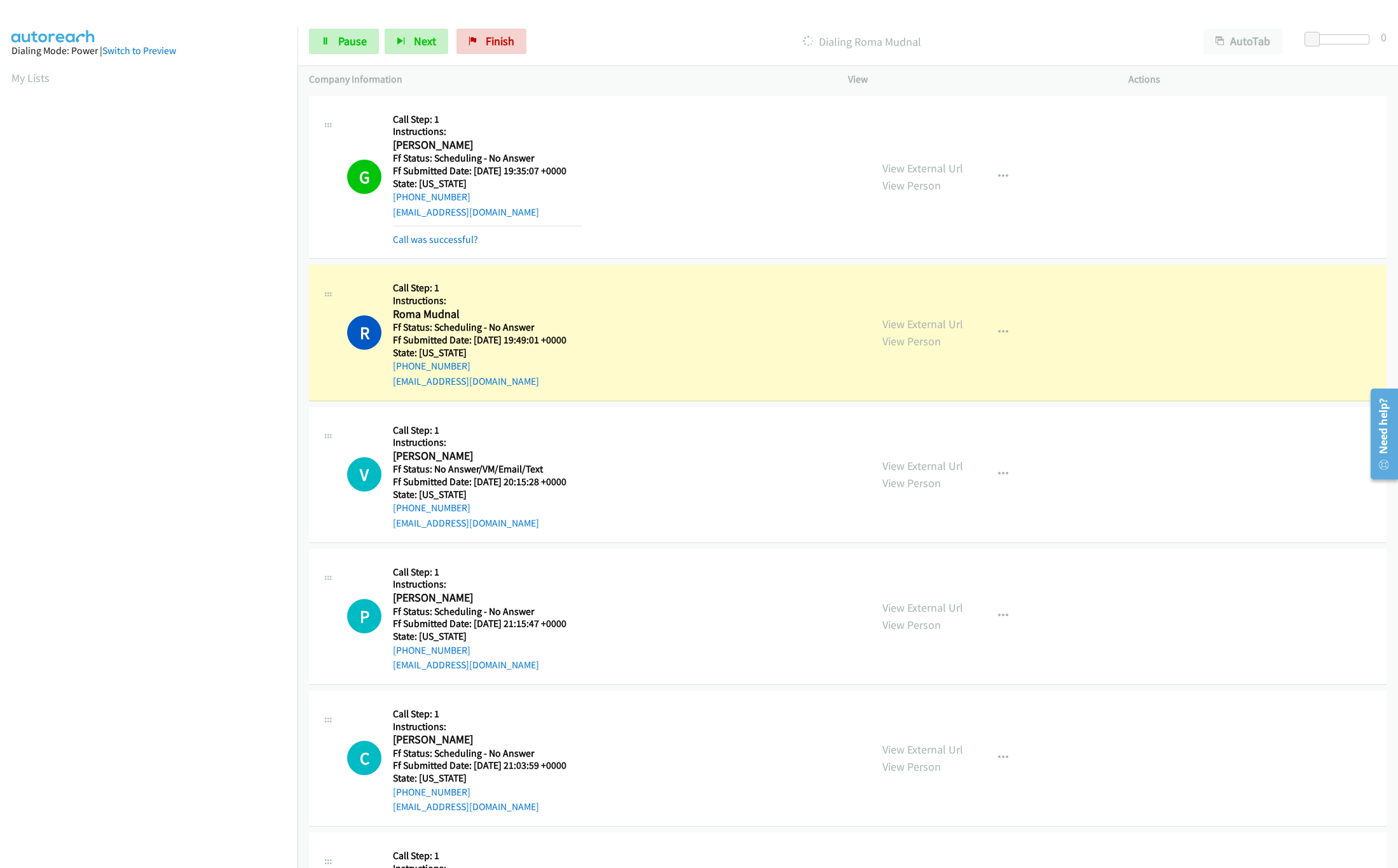
click at [644, 283] on div "R Callback Scheduled Call Step: 1 Instructions: Roma Mudnal America/Chicago Ff …" at bounding box center [603, 332] width 512 height 112
click at [908, 322] on link "View External Url" at bounding box center [922, 324] width 81 height 15
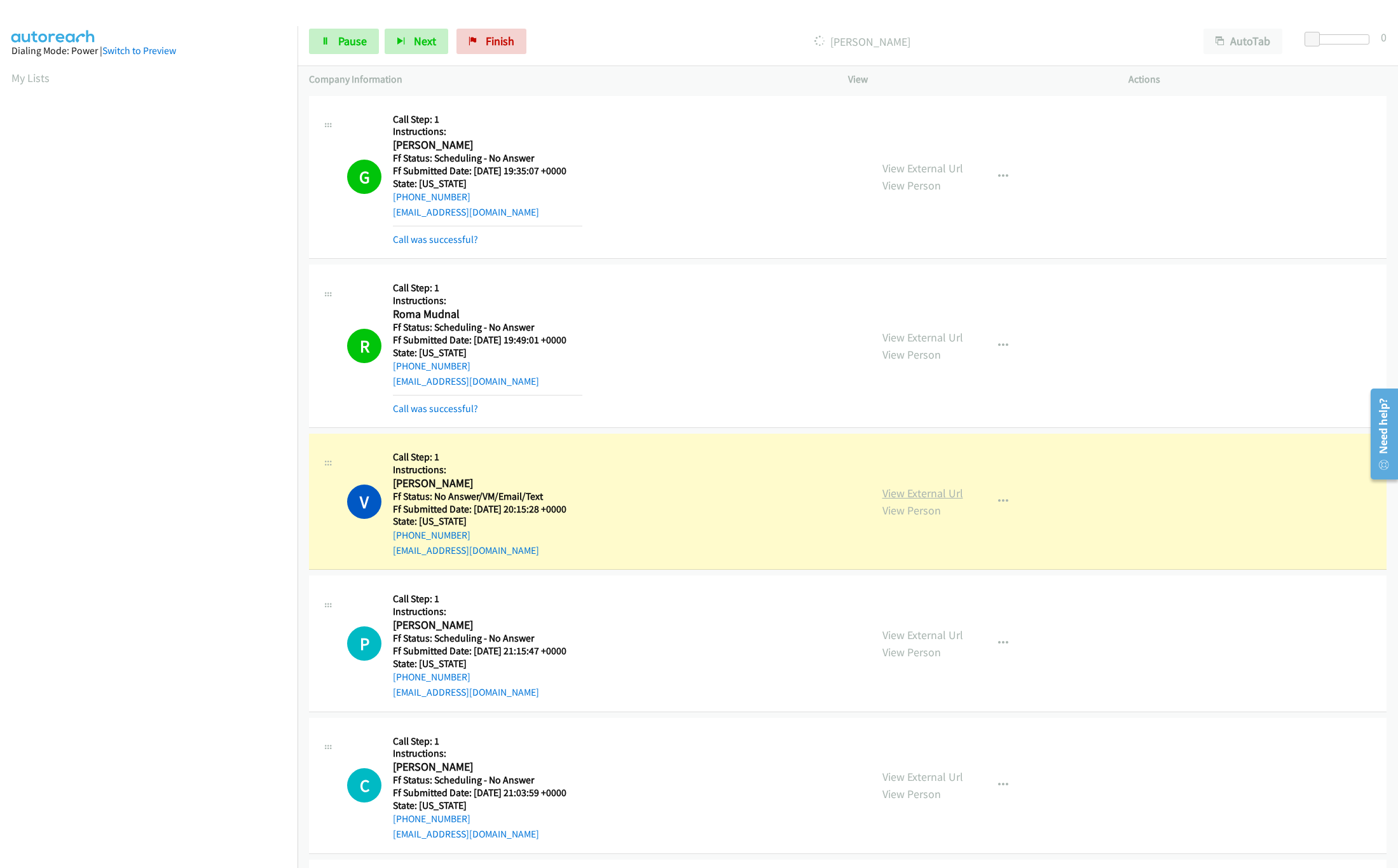
click at [922, 492] on link "View External Url" at bounding box center [922, 493] width 81 height 15
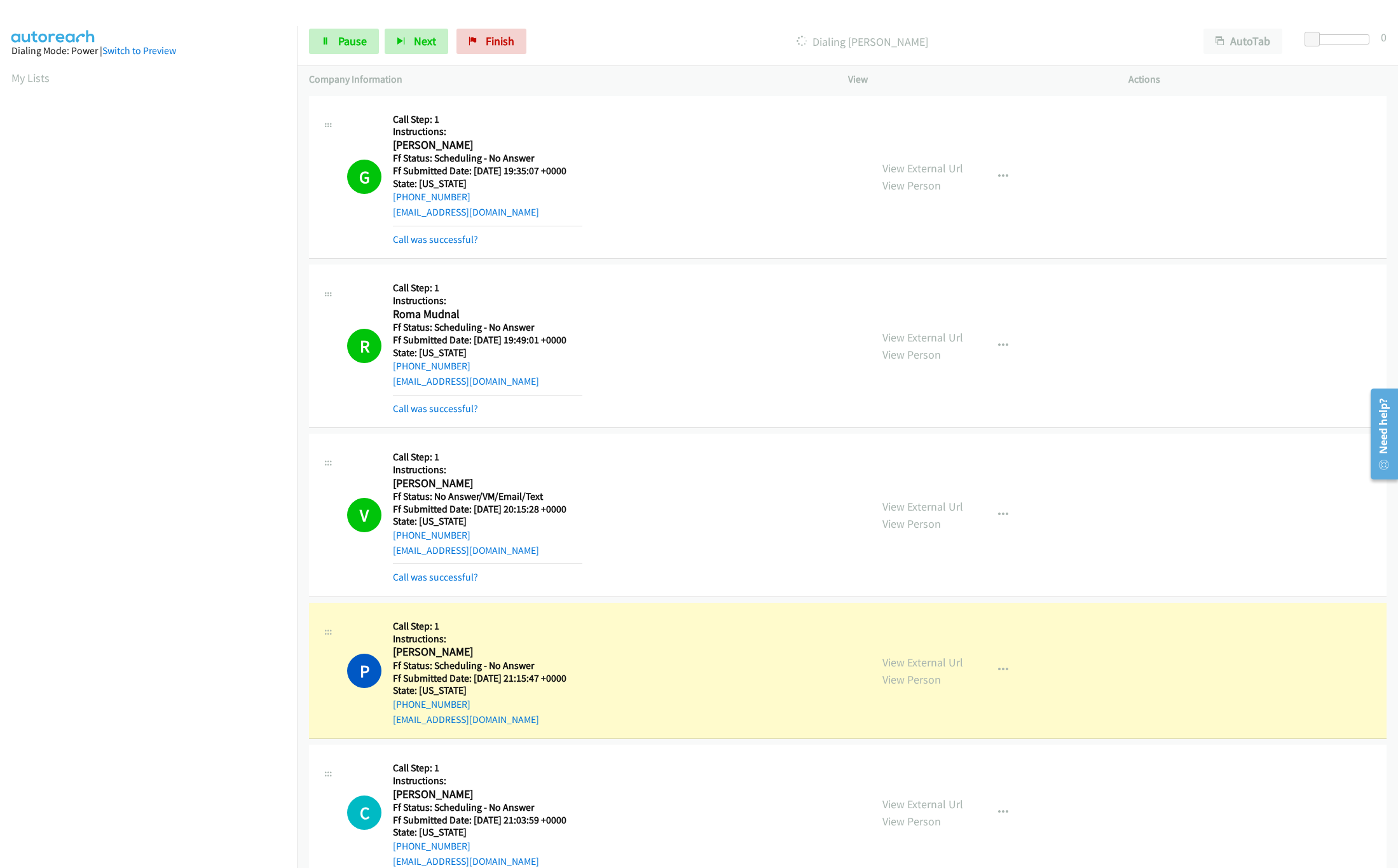
scroll to position [508, 0]
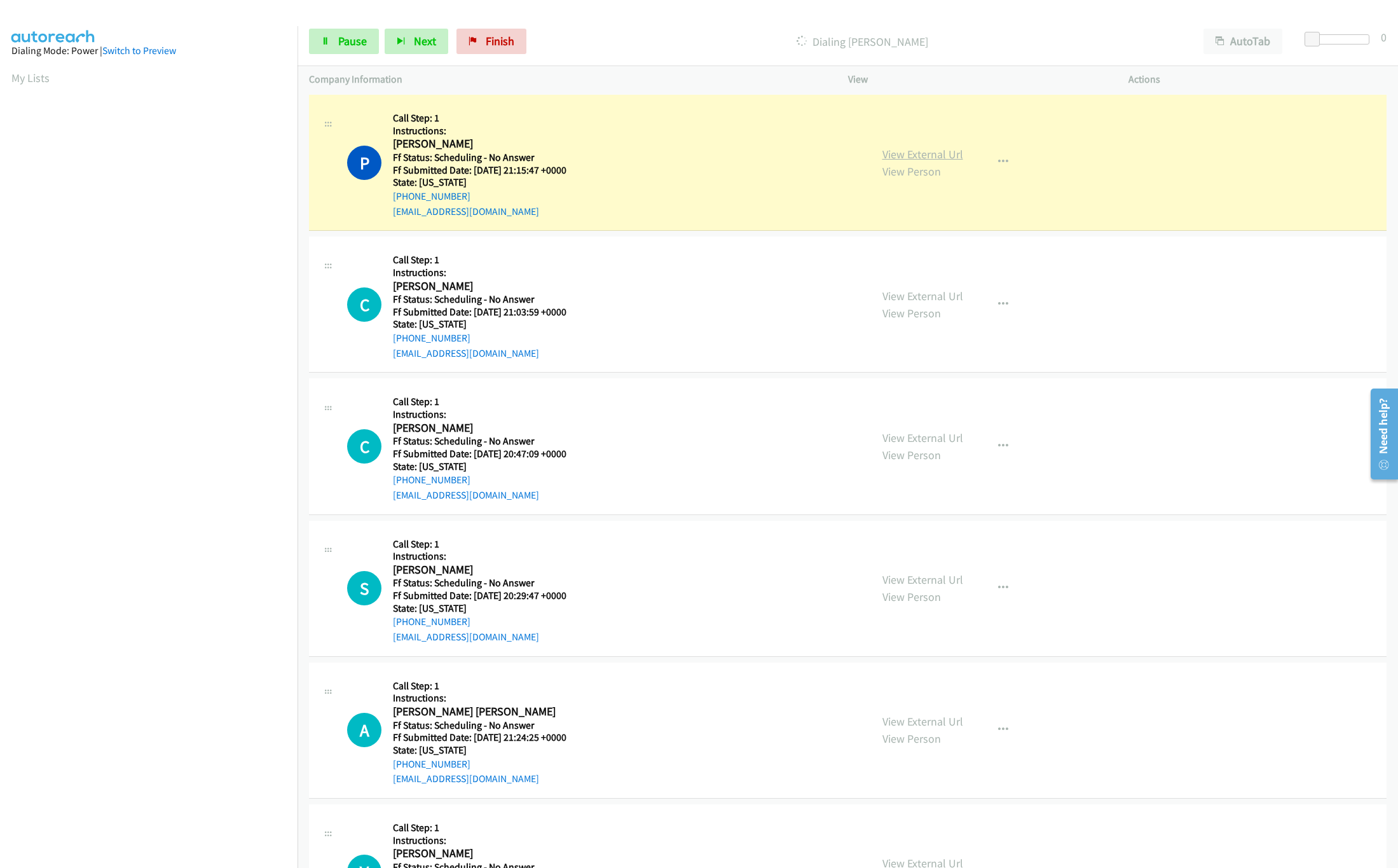
click at [941, 161] on link "View External Url" at bounding box center [922, 154] width 81 height 15
click at [344, 44] on span "Pause" at bounding box center [352, 41] width 29 height 15
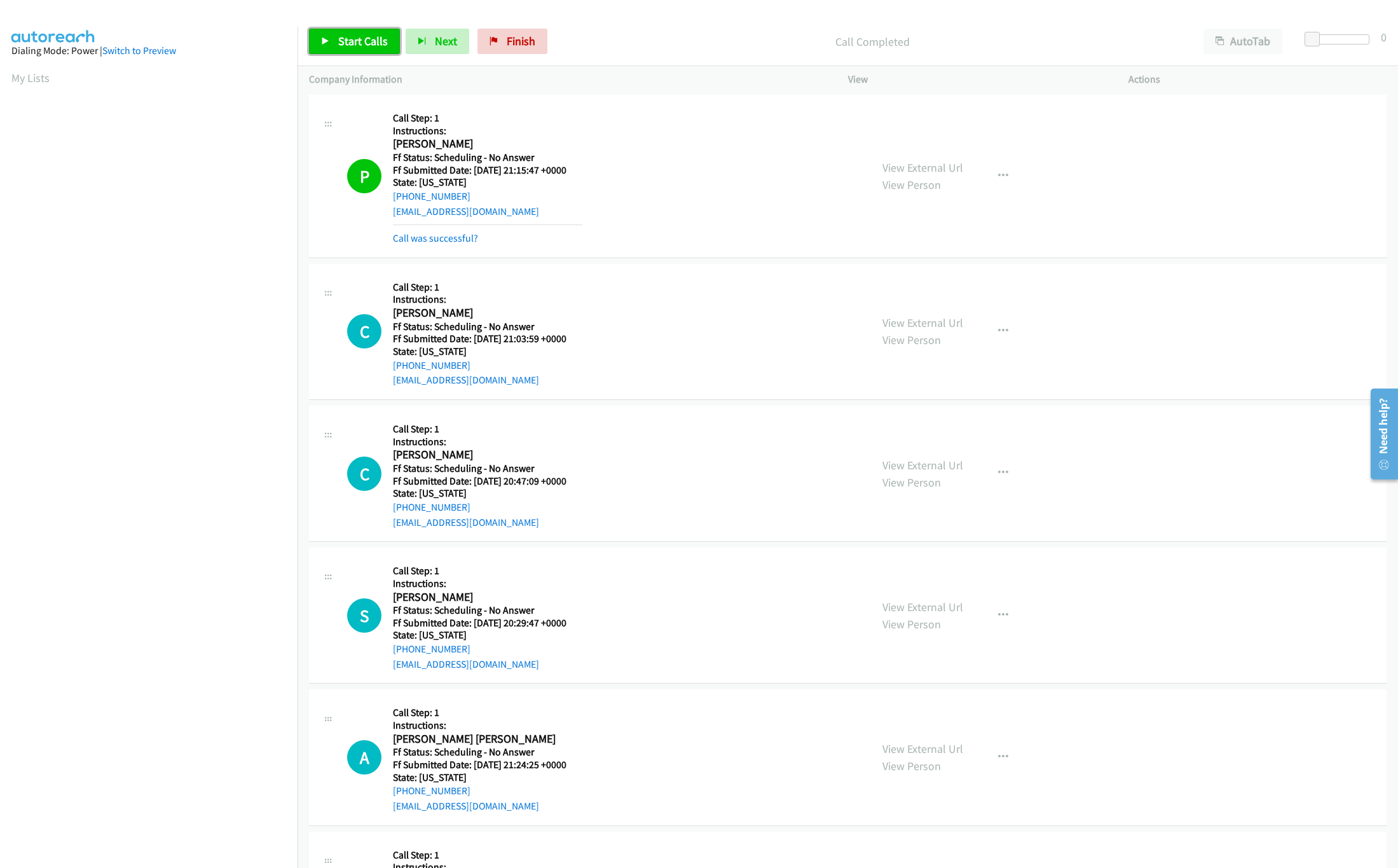
click at [366, 45] on span "Start Calls" at bounding box center [363, 41] width 50 height 15
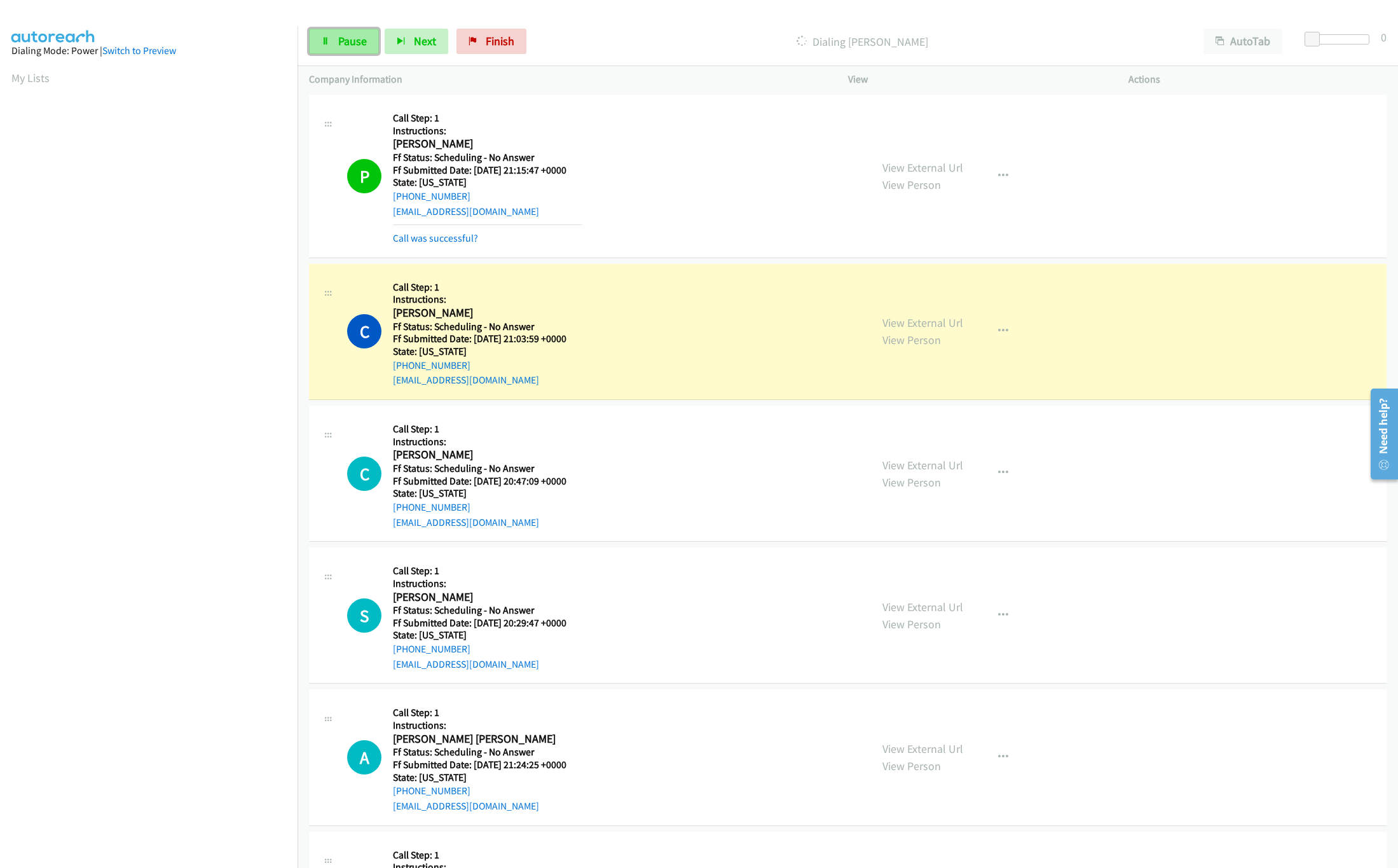
click at [363, 40] on span "Pause" at bounding box center [352, 41] width 29 height 15
click at [506, 43] on span "Finish" at bounding box center [520, 41] width 29 height 15
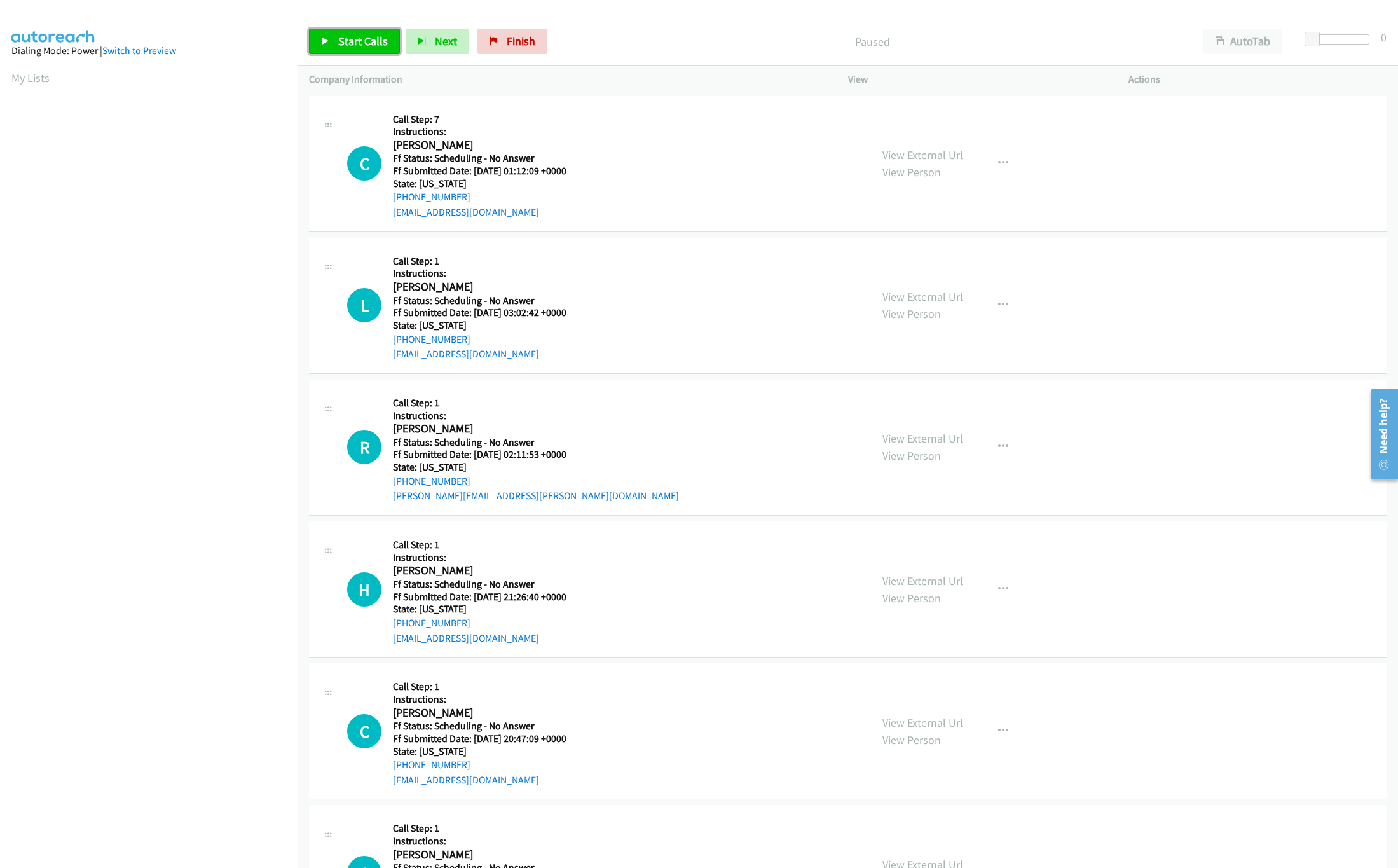
click at [343, 46] on span "Start Calls" at bounding box center [363, 41] width 50 height 15
click at [180, 769] on nav "Dialing Mode: Power | Switch to Preview My Lists" at bounding box center [149, 460] width 298 height 868
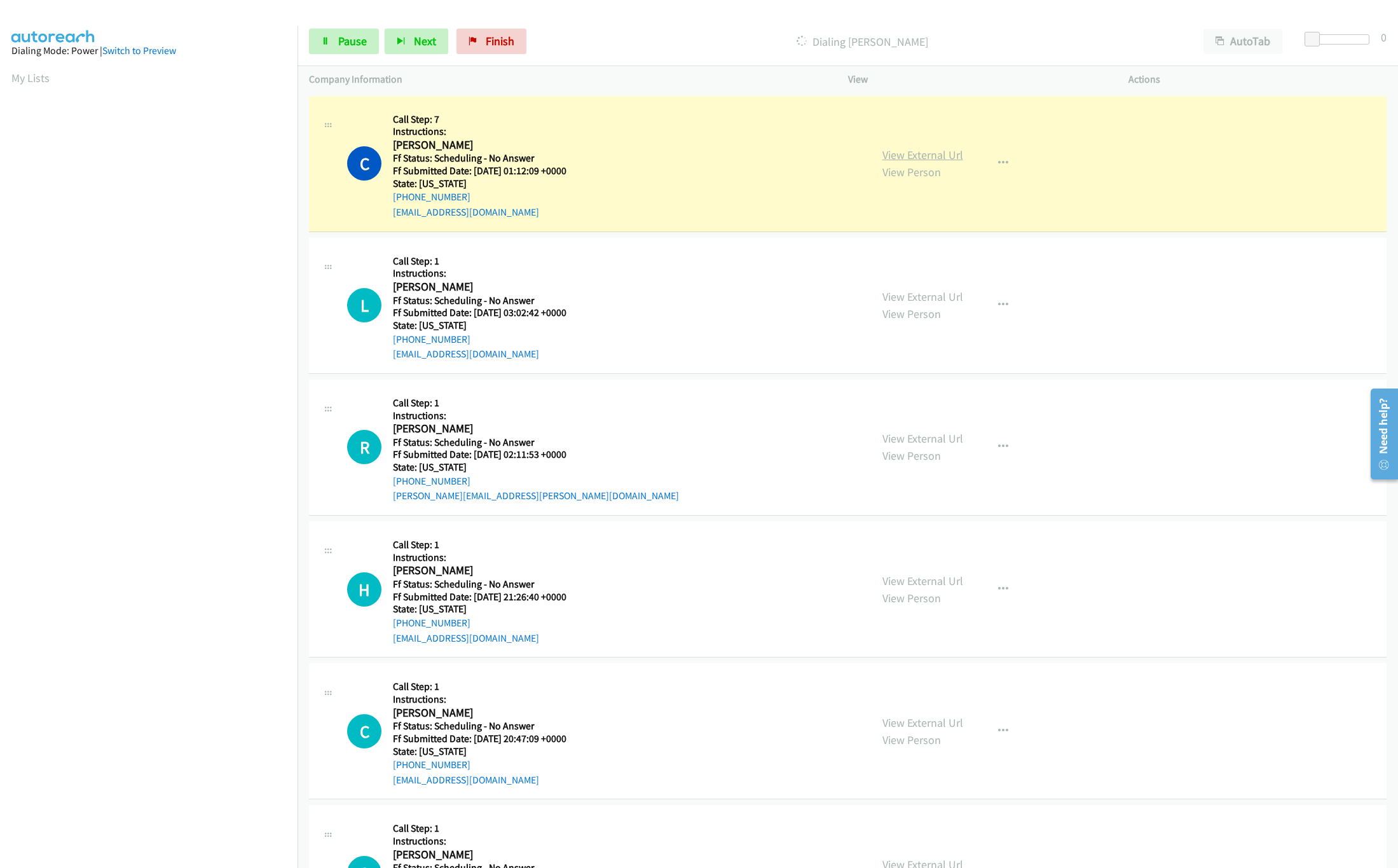
click at [910, 158] on link "View External Url" at bounding box center [922, 155] width 81 height 15
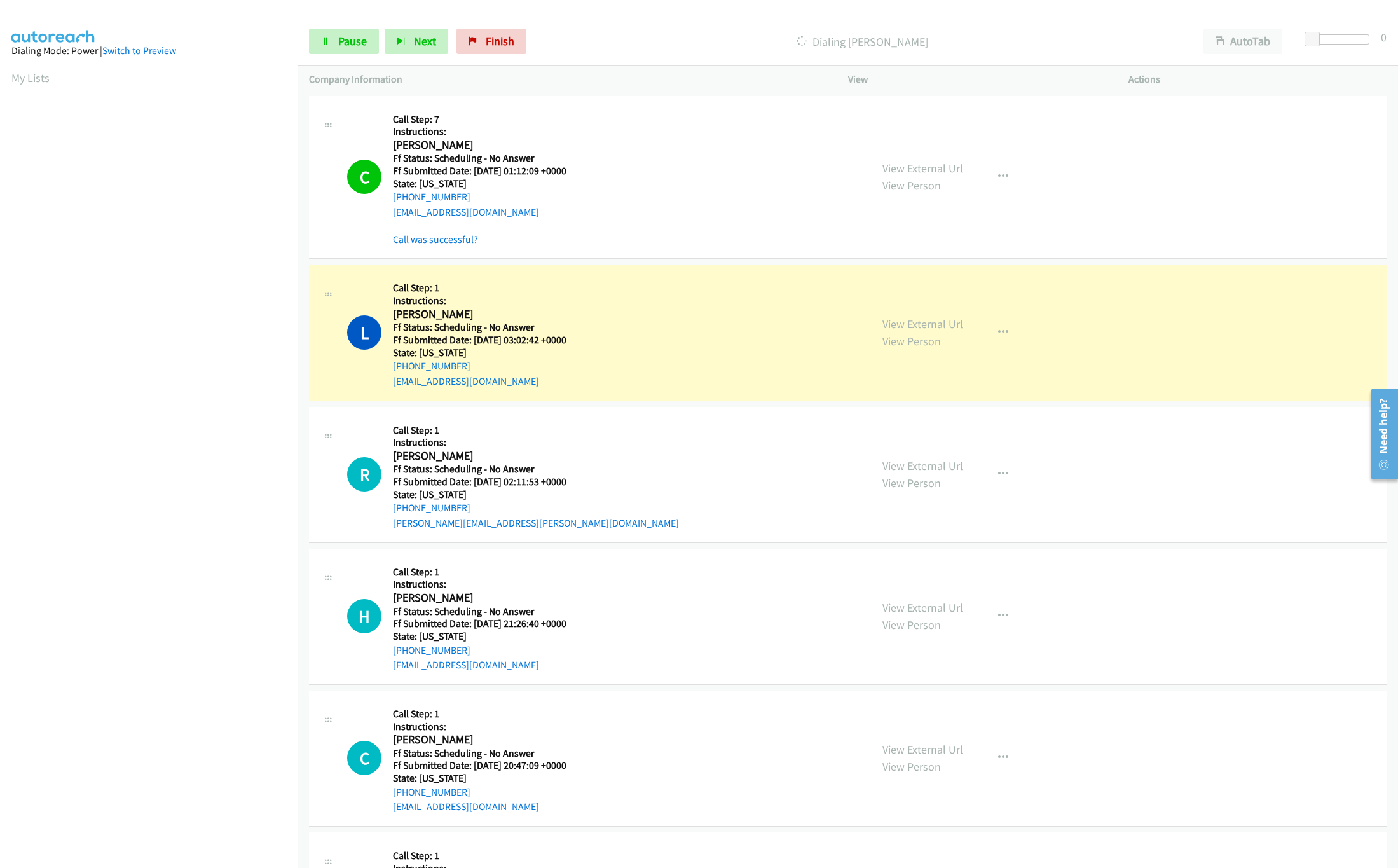
click at [901, 321] on link "View External Url" at bounding box center [922, 324] width 81 height 15
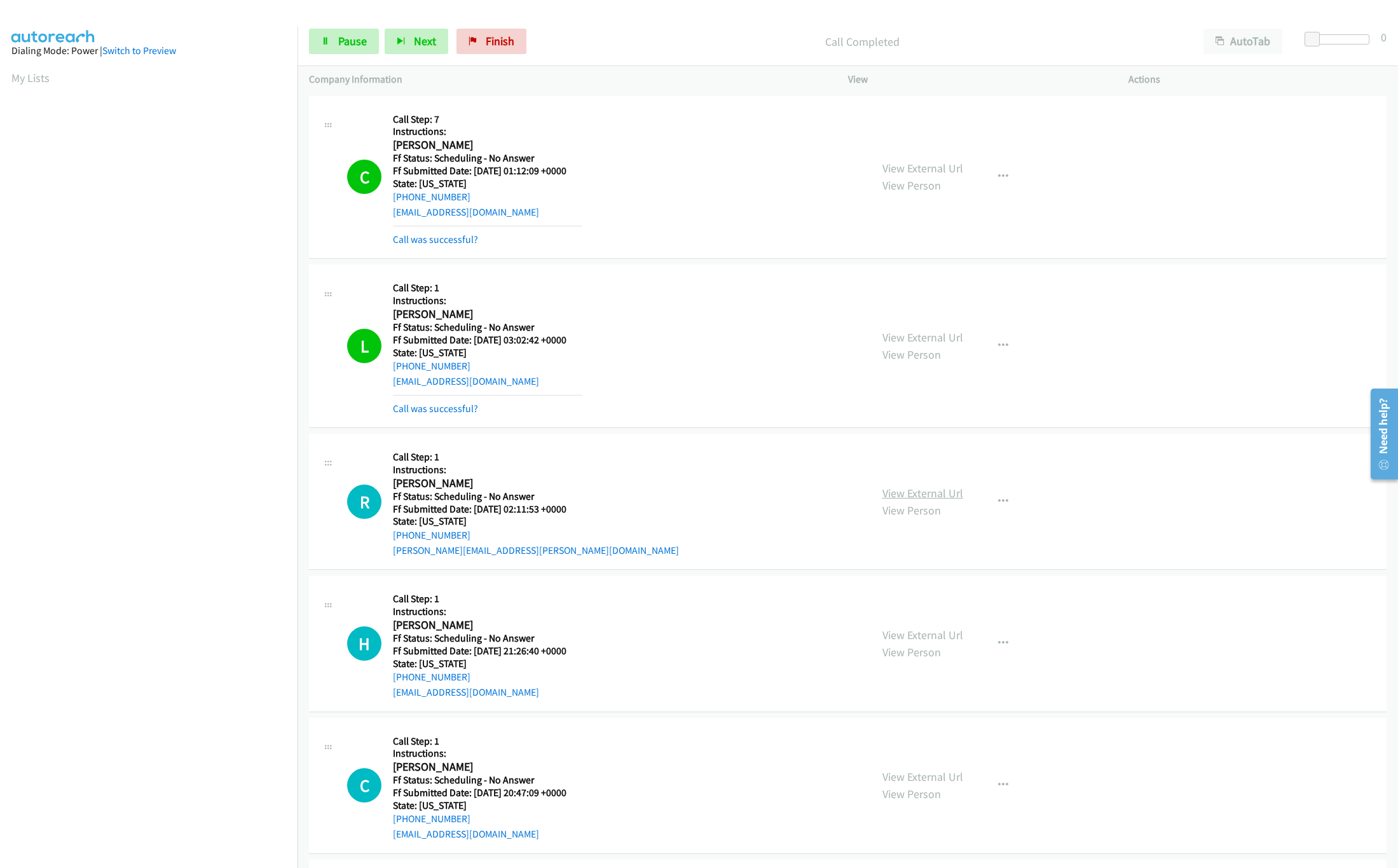
click at [920, 490] on link "View External Url" at bounding box center [922, 493] width 81 height 15
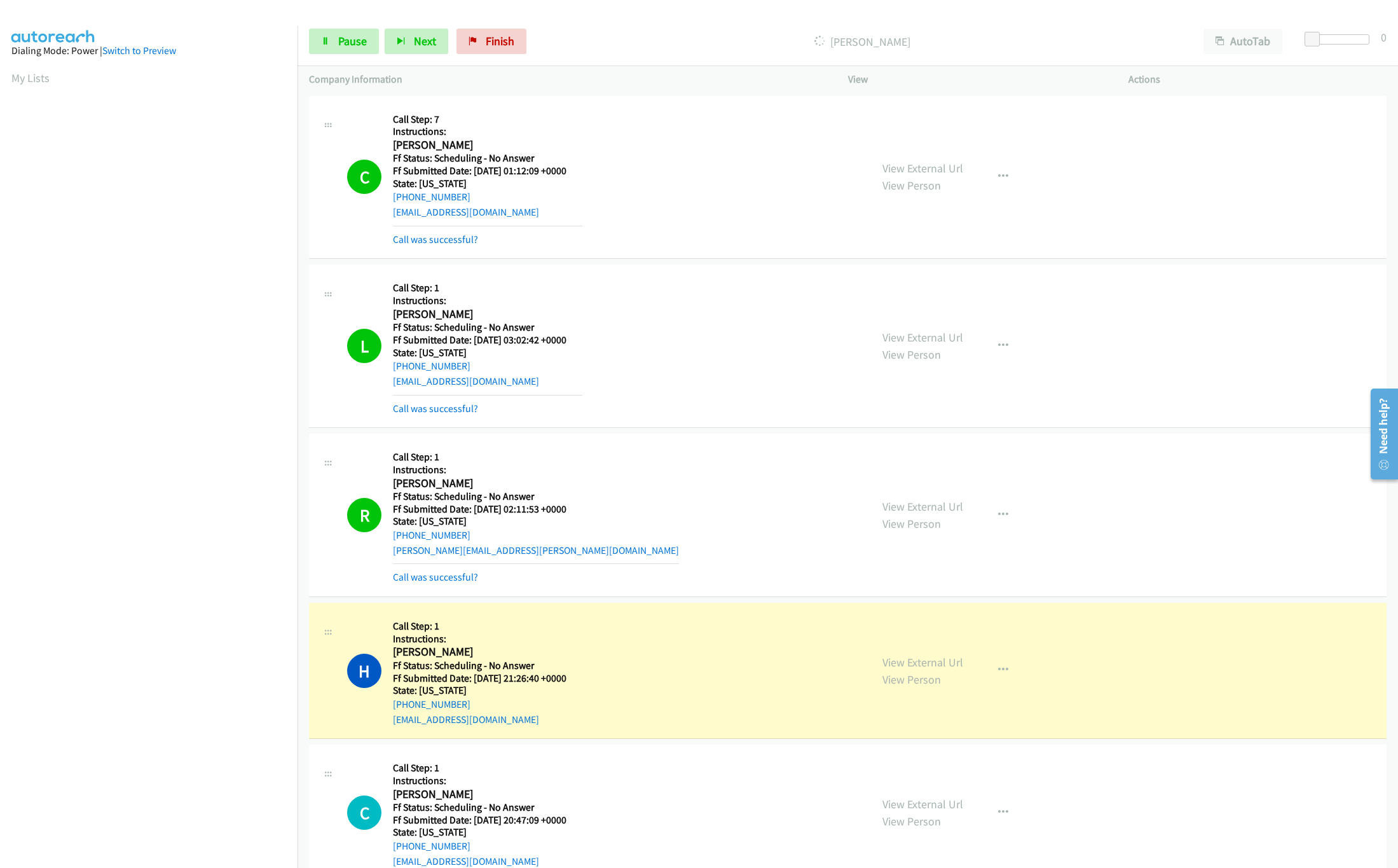
scroll to position [255, 0]
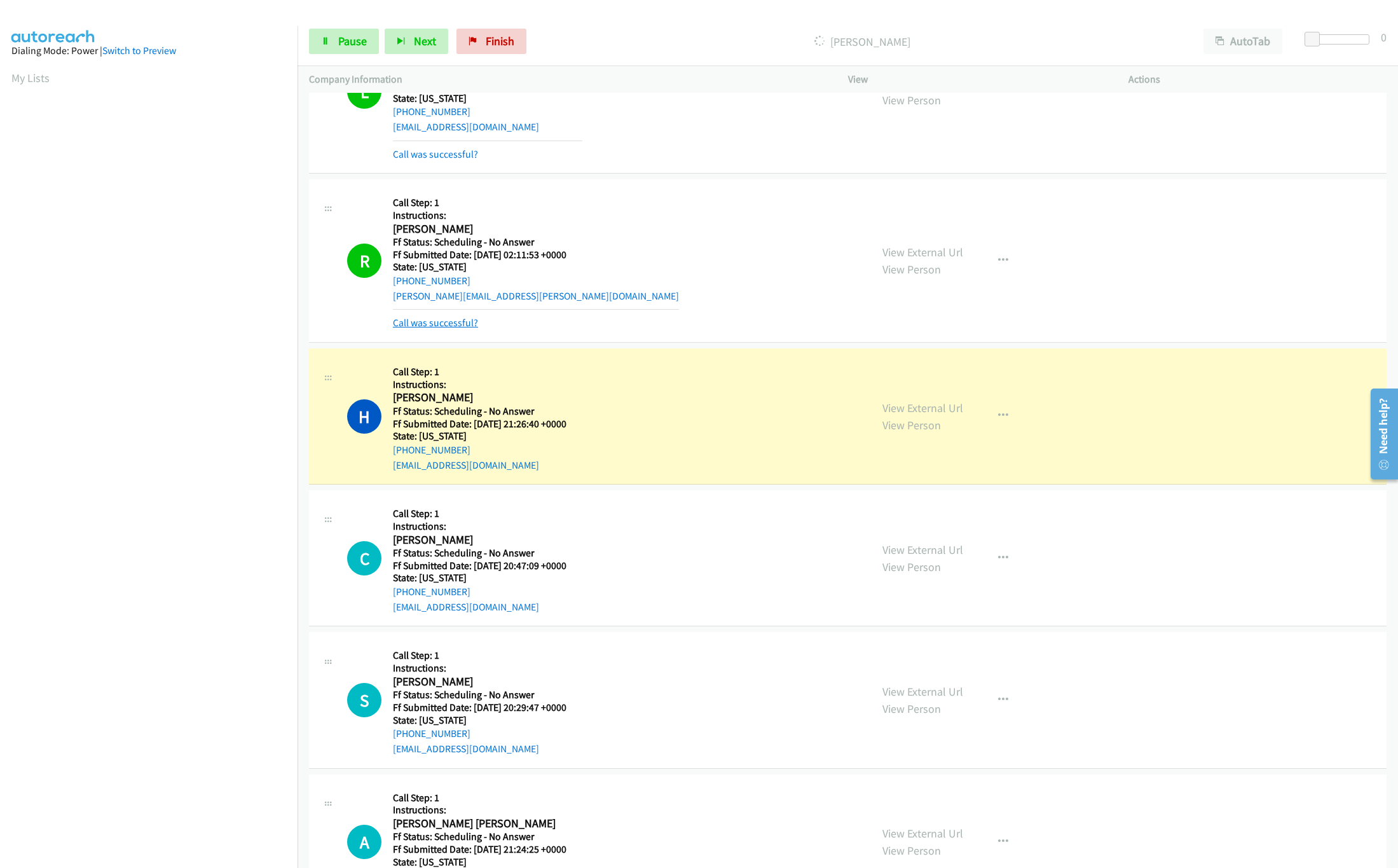
click at [462, 325] on link "Call was successful?" at bounding box center [435, 322] width 85 height 12
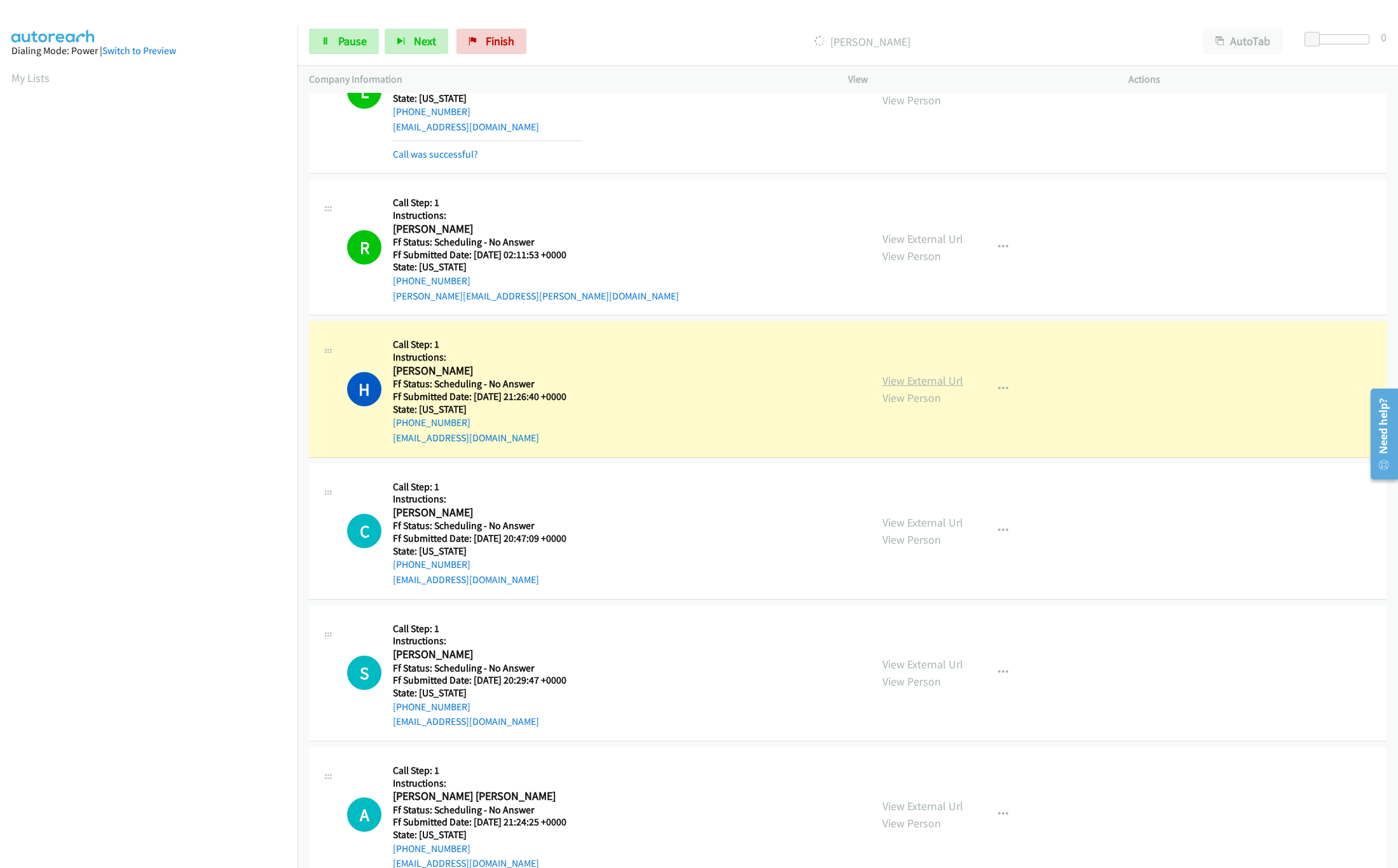
click at [948, 382] on link "View External Url" at bounding box center [922, 381] width 81 height 15
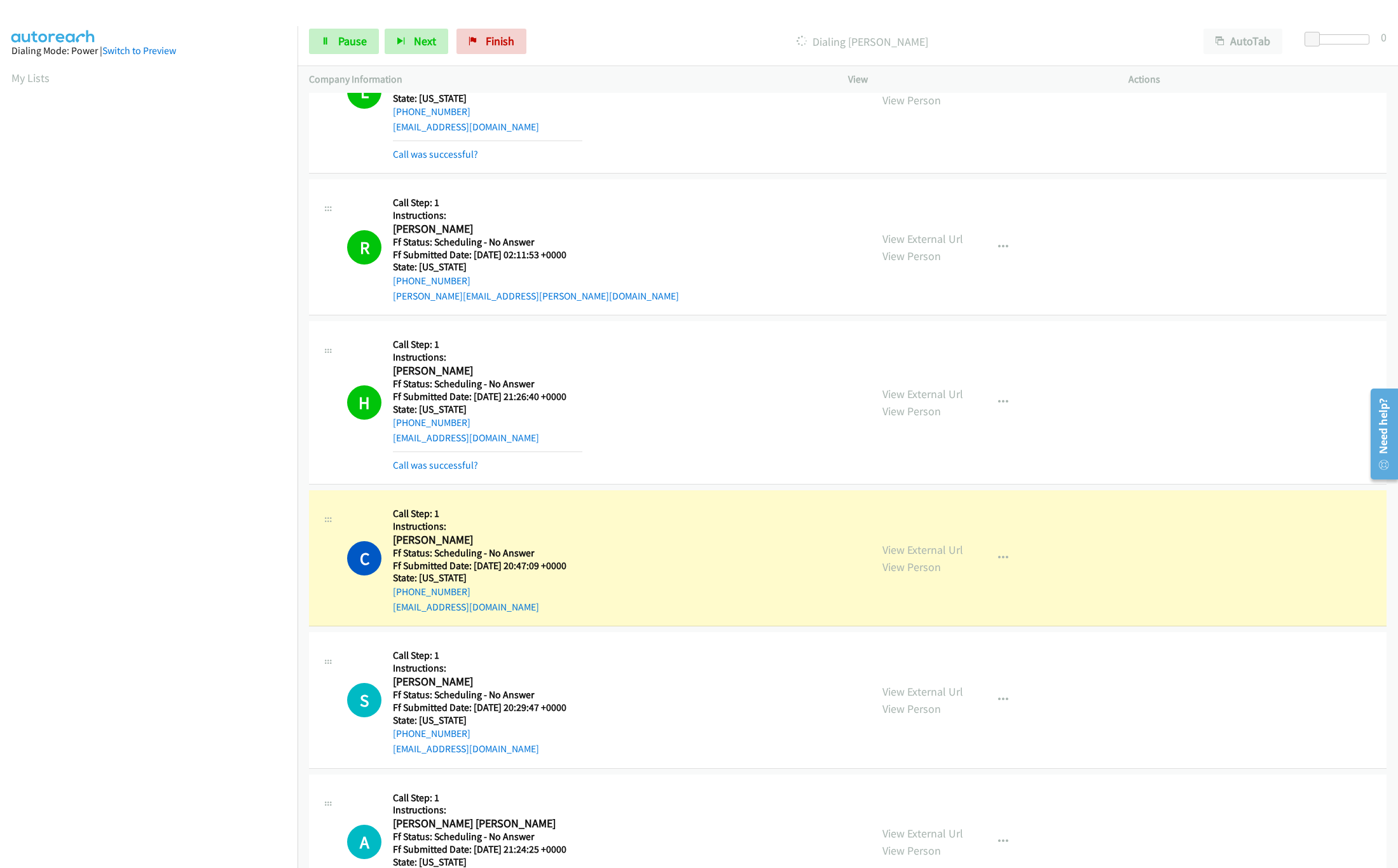
drag, startPoint x: 615, startPoint y: 539, endPoint x: 597, endPoint y: 539, distance: 18.0
click at [615, 539] on div "C Callback Scheduled Call Step: 1 Instructions: Carolyn Fields America/Los_Ange…" at bounding box center [603, 558] width 512 height 112
click at [892, 547] on link "View External Url" at bounding box center [922, 550] width 81 height 15
click at [310, 43] on link "Pause" at bounding box center [343, 41] width 70 height 26
click at [507, 36] on span "Finish" at bounding box center [520, 41] width 29 height 15
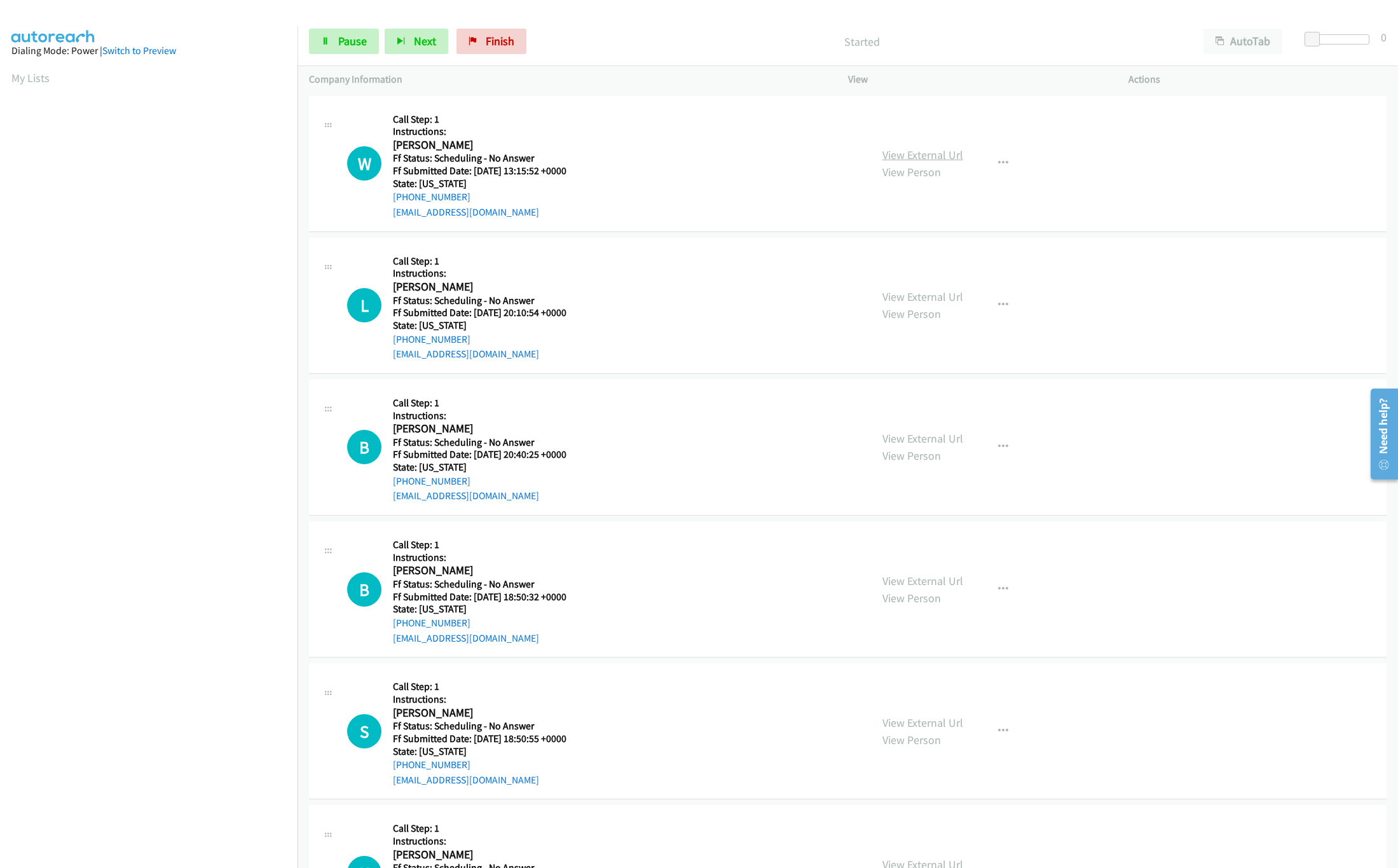
click at [903, 150] on link "View External Url" at bounding box center [922, 155] width 81 height 15
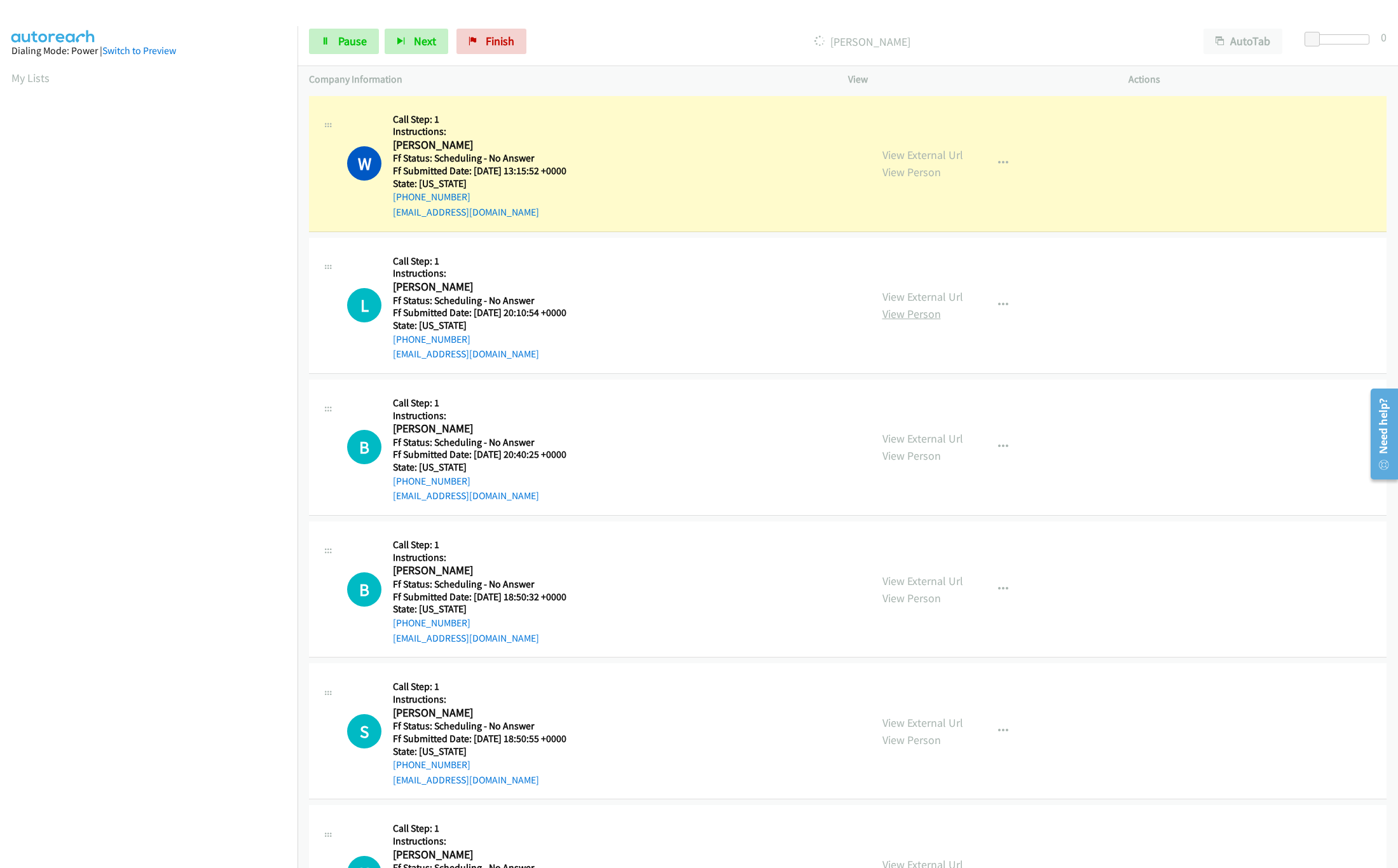
click at [925, 307] on link "View Person" at bounding box center [911, 314] width 59 height 15
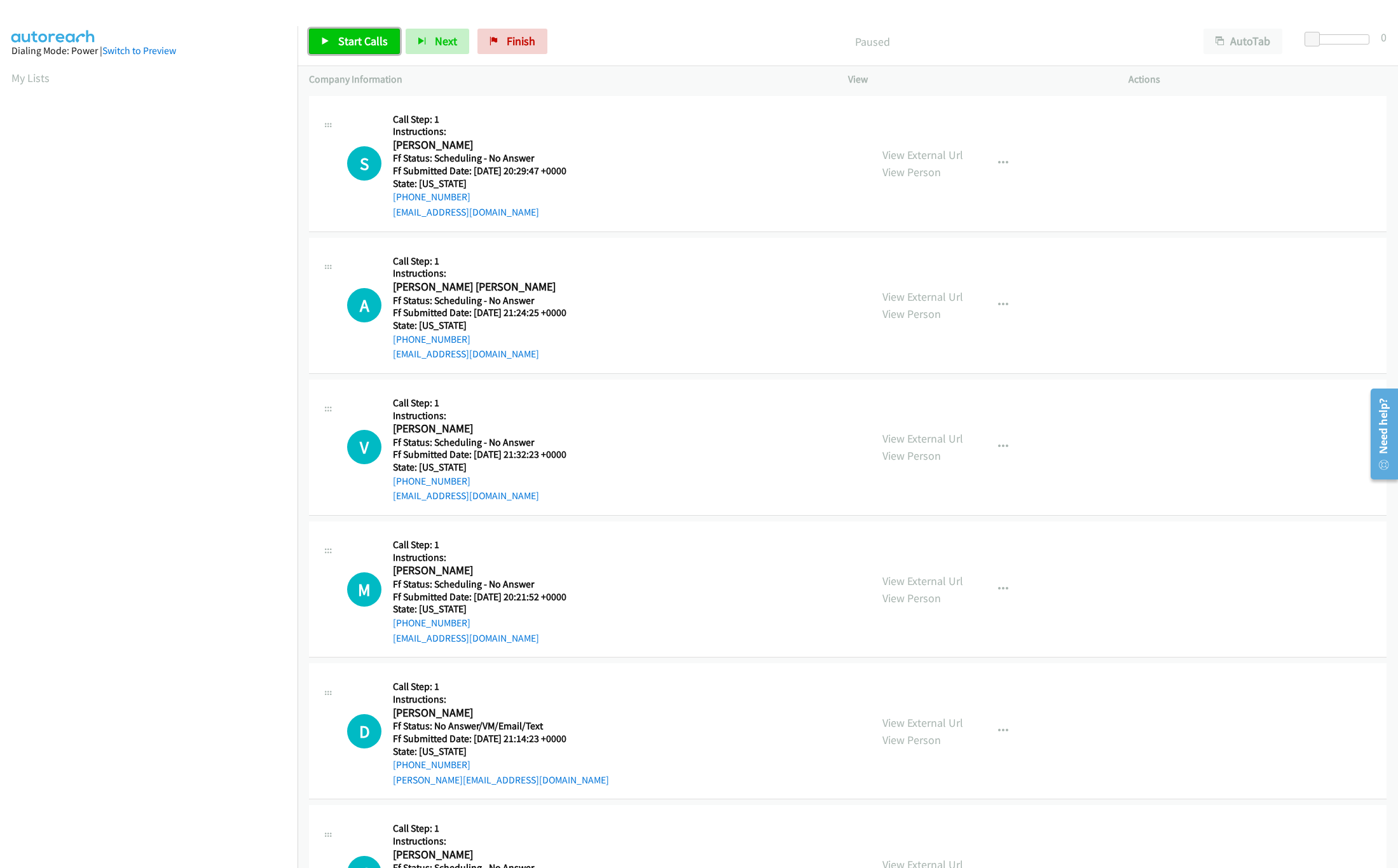
click at [349, 43] on span "Start Calls" at bounding box center [363, 41] width 50 height 15
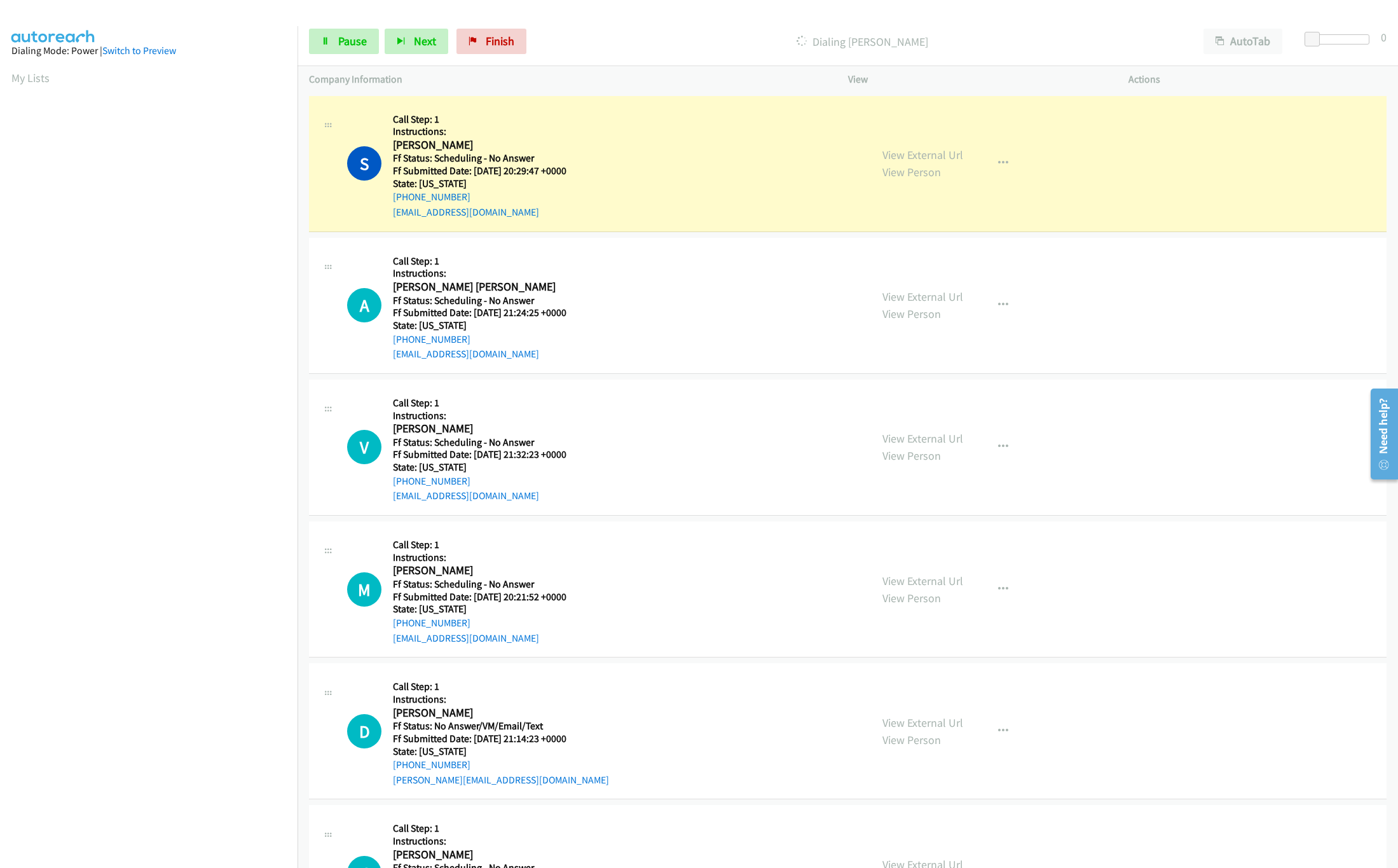
click at [933, 446] on div "View External Url View Person" at bounding box center [922, 447] width 81 height 34
click at [930, 447] on div "View External Url View Person" at bounding box center [922, 447] width 81 height 34
click at [944, 447] on div "View External Url View Person" at bounding box center [922, 447] width 81 height 34
click at [950, 440] on link "View External Url" at bounding box center [922, 438] width 81 height 15
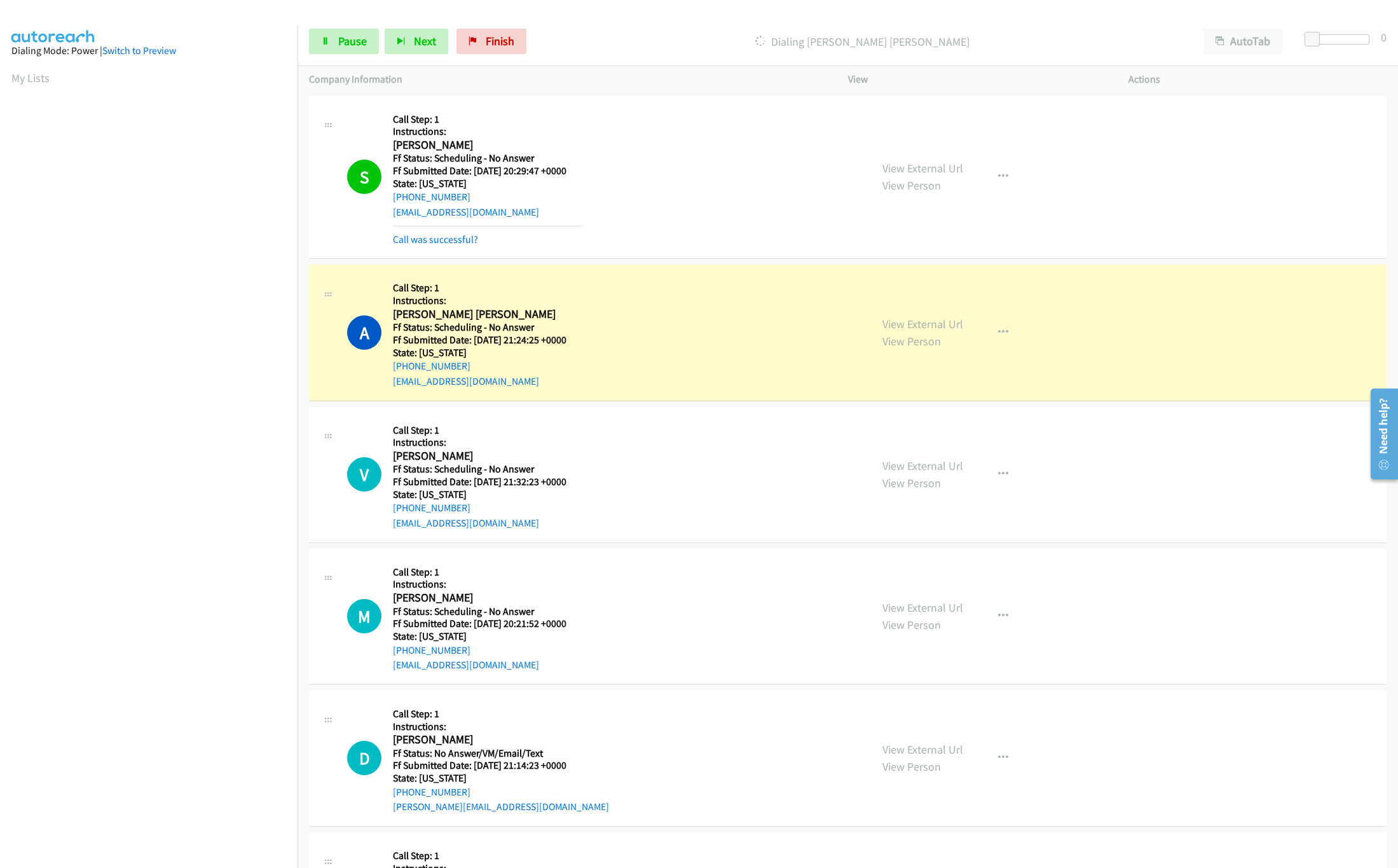
click at [578, 822] on div "D Callback Scheduled Call Step: 1 Instructions: [PERSON_NAME] America/Los_Angel…" at bounding box center [848, 758] width 1077 height 136
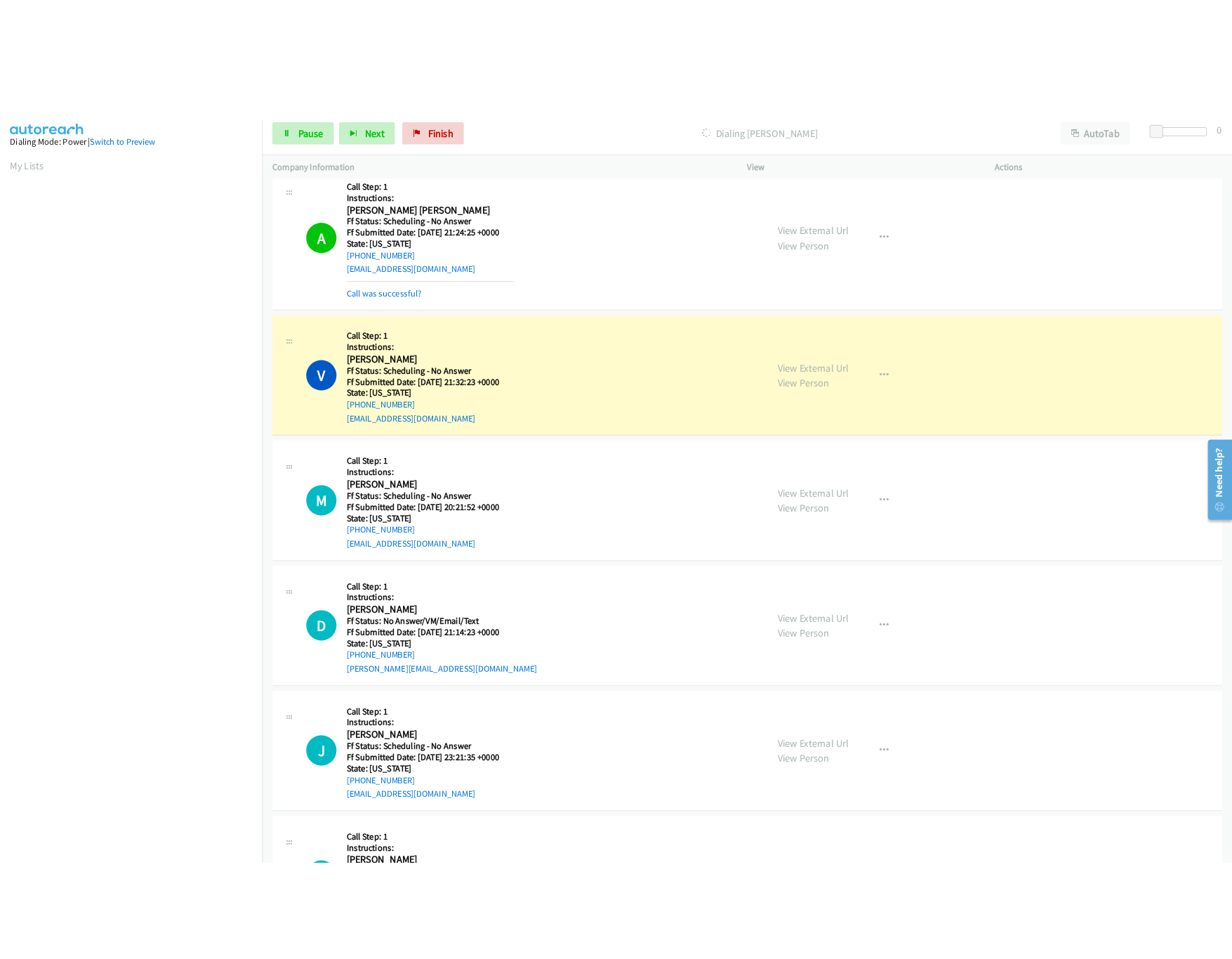
scroll to position [281, 0]
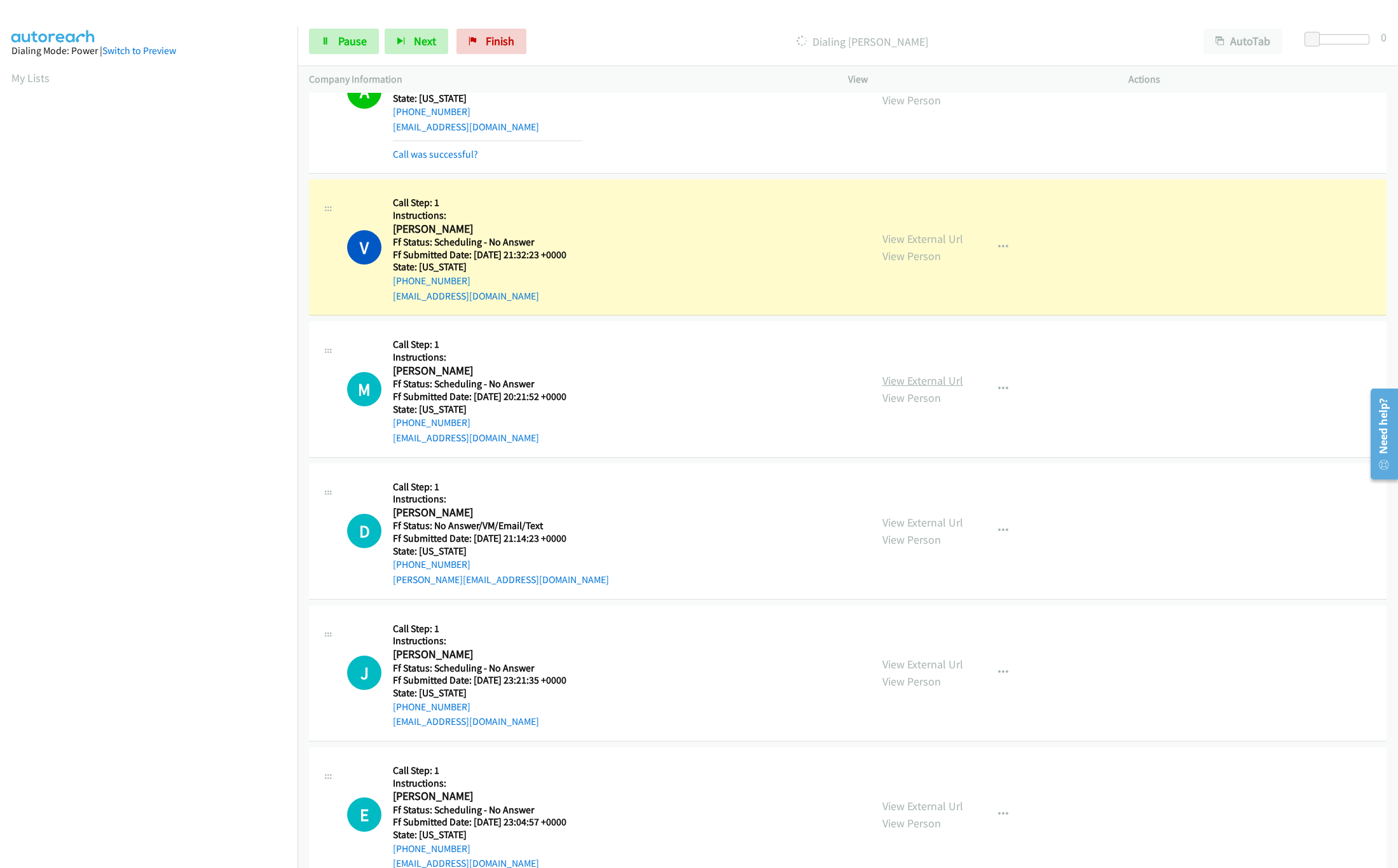
click at [939, 382] on link "View External Url" at bounding box center [922, 381] width 81 height 15
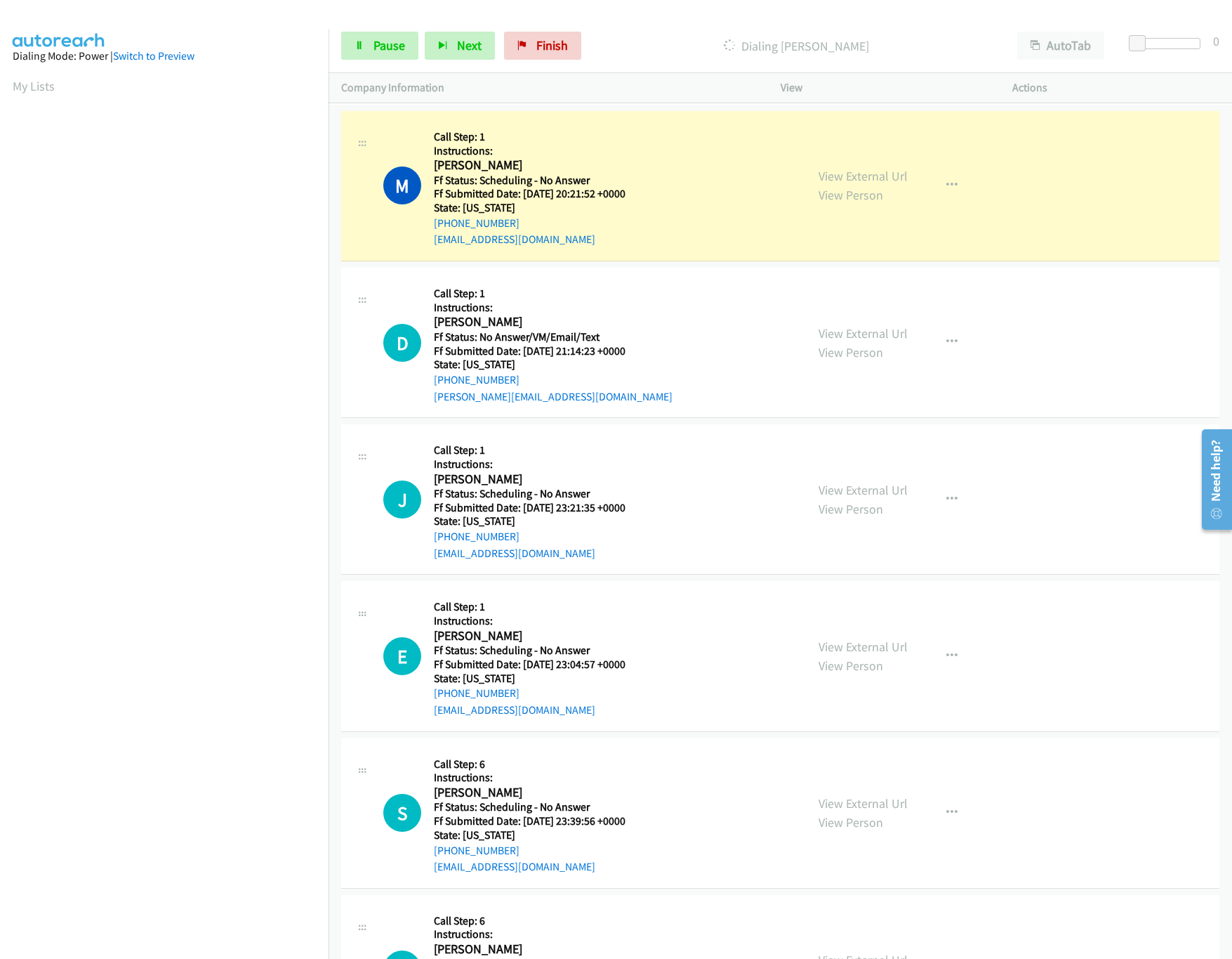
scroll to position [561, 0]
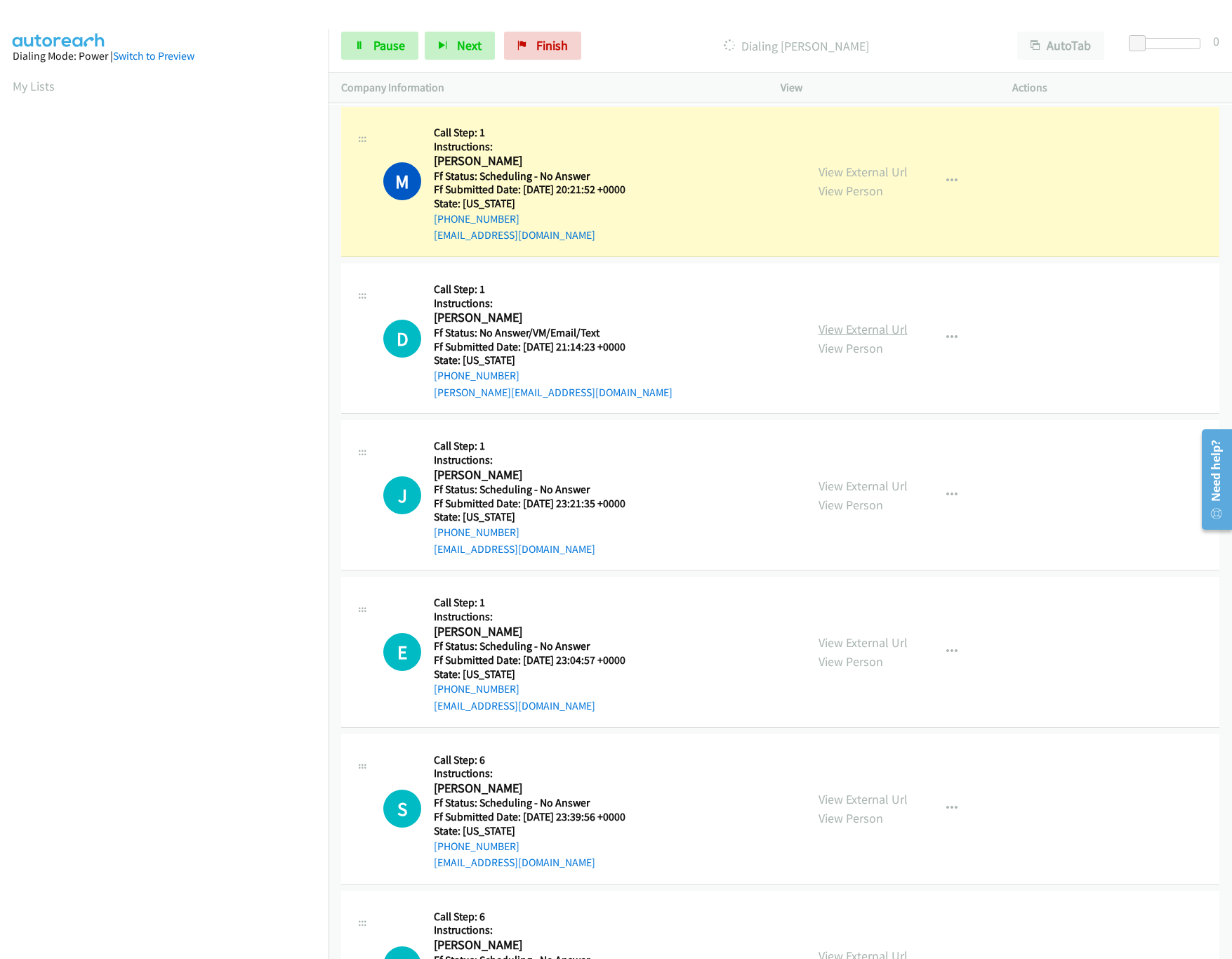
click at [858, 333] on link "View External Url" at bounding box center [863, 329] width 89 height 16
click at [386, 46] on span "Pause" at bounding box center [389, 45] width 32 height 16
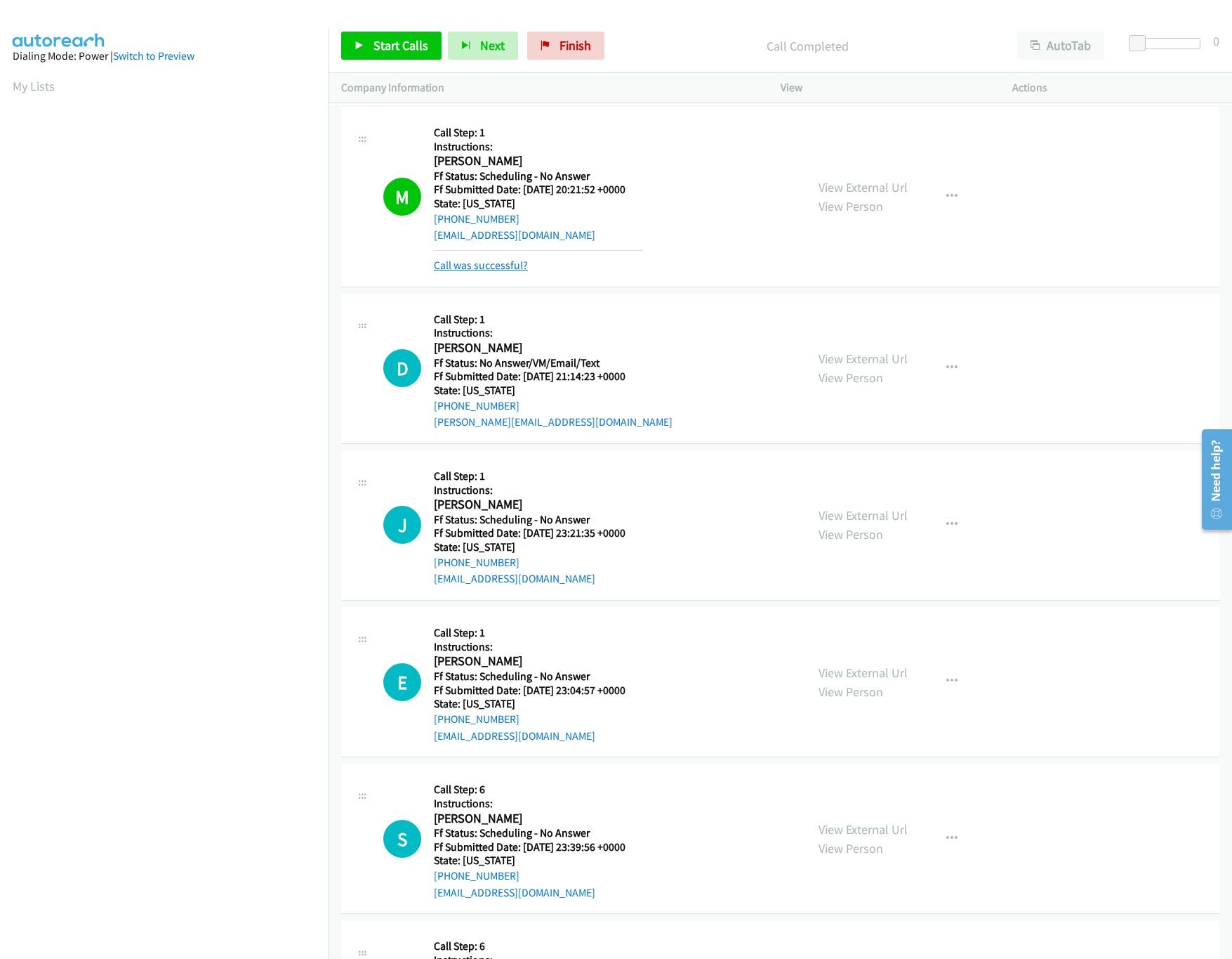
click at [477, 264] on link "Call was successful?" at bounding box center [481, 265] width 94 height 13
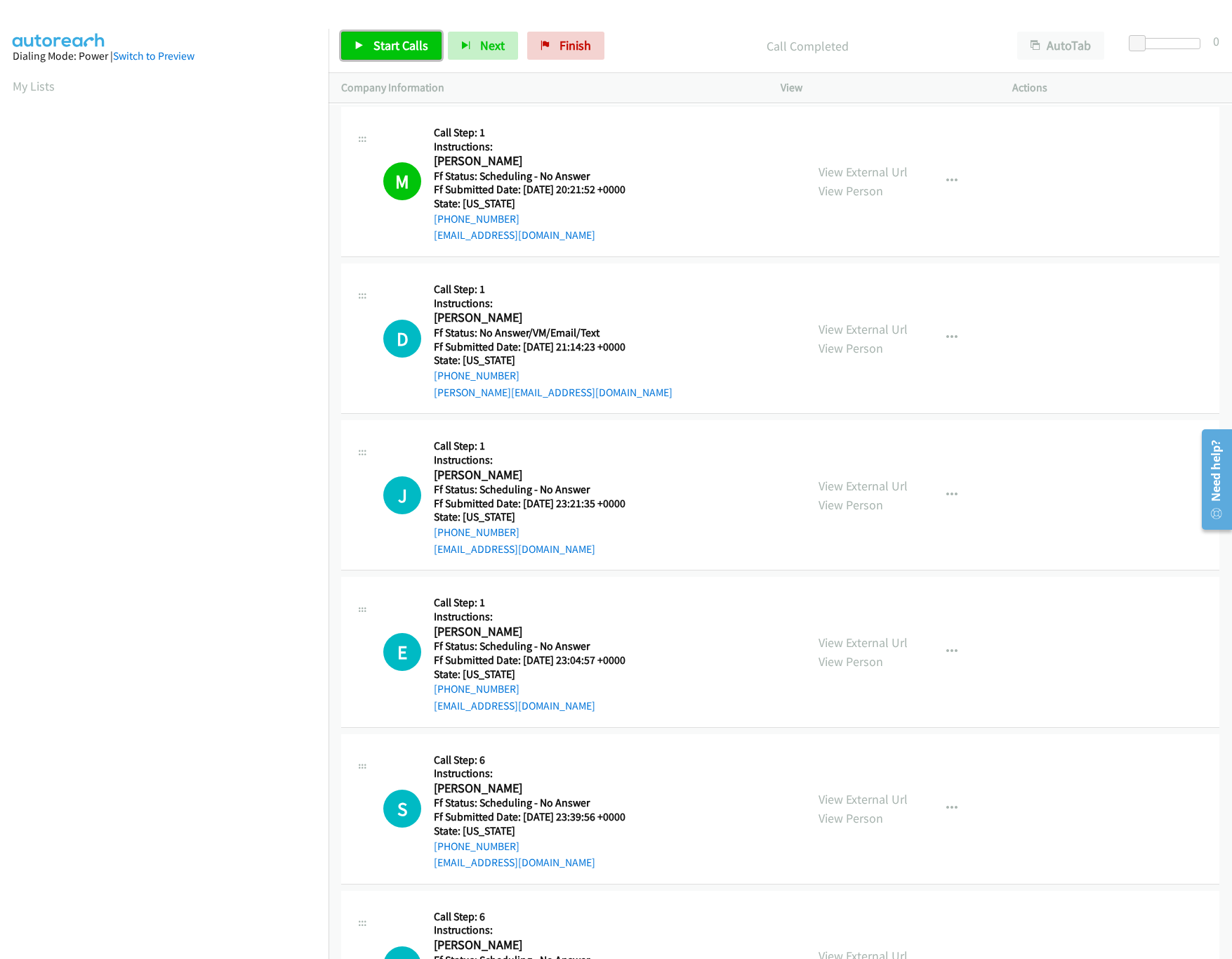
click at [365, 42] on link "Start Calls" at bounding box center [391, 45] width 101 height 28
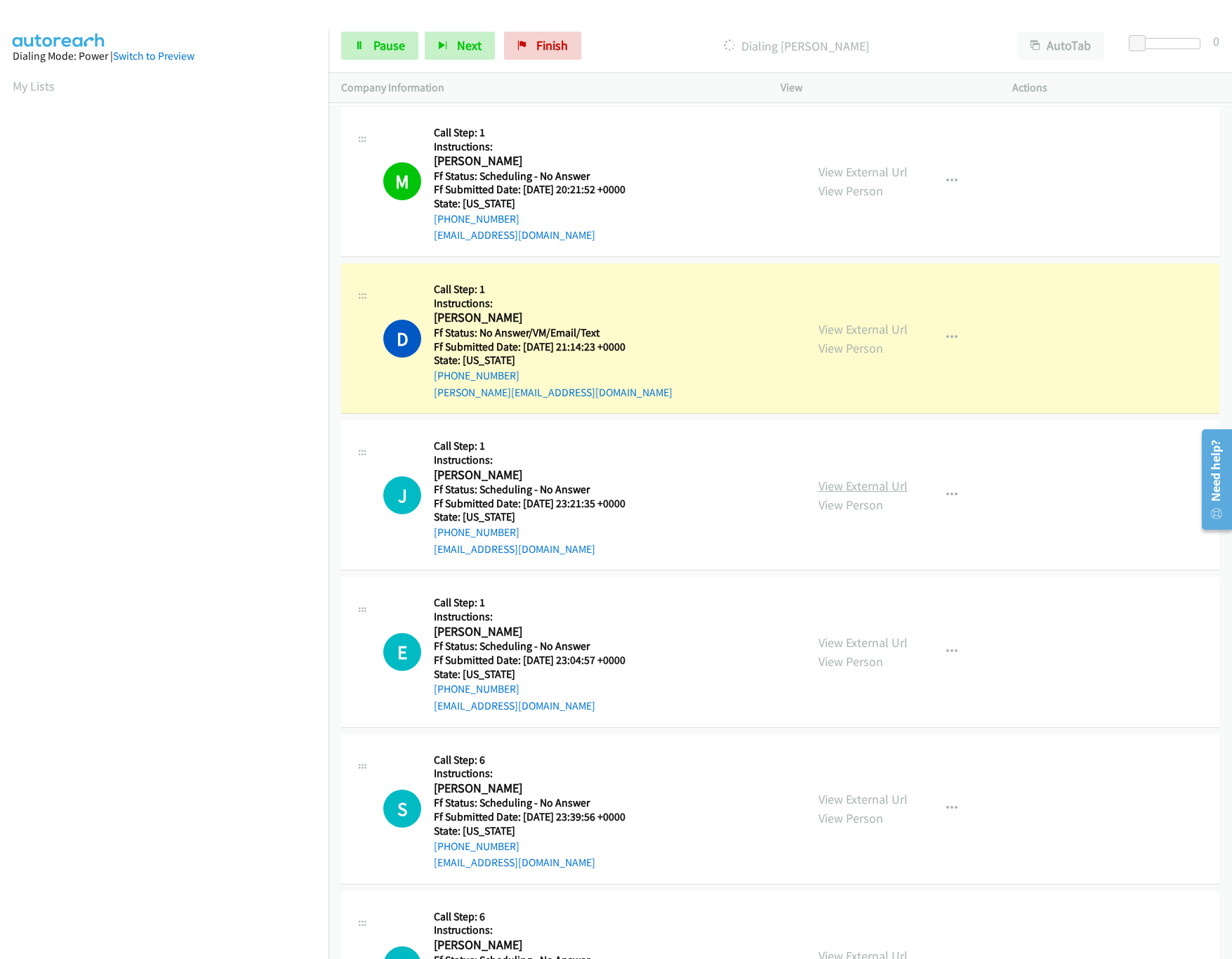
click at [858, 481] on link "View External Url" at bounding box center [863, 486] width 89 height 16
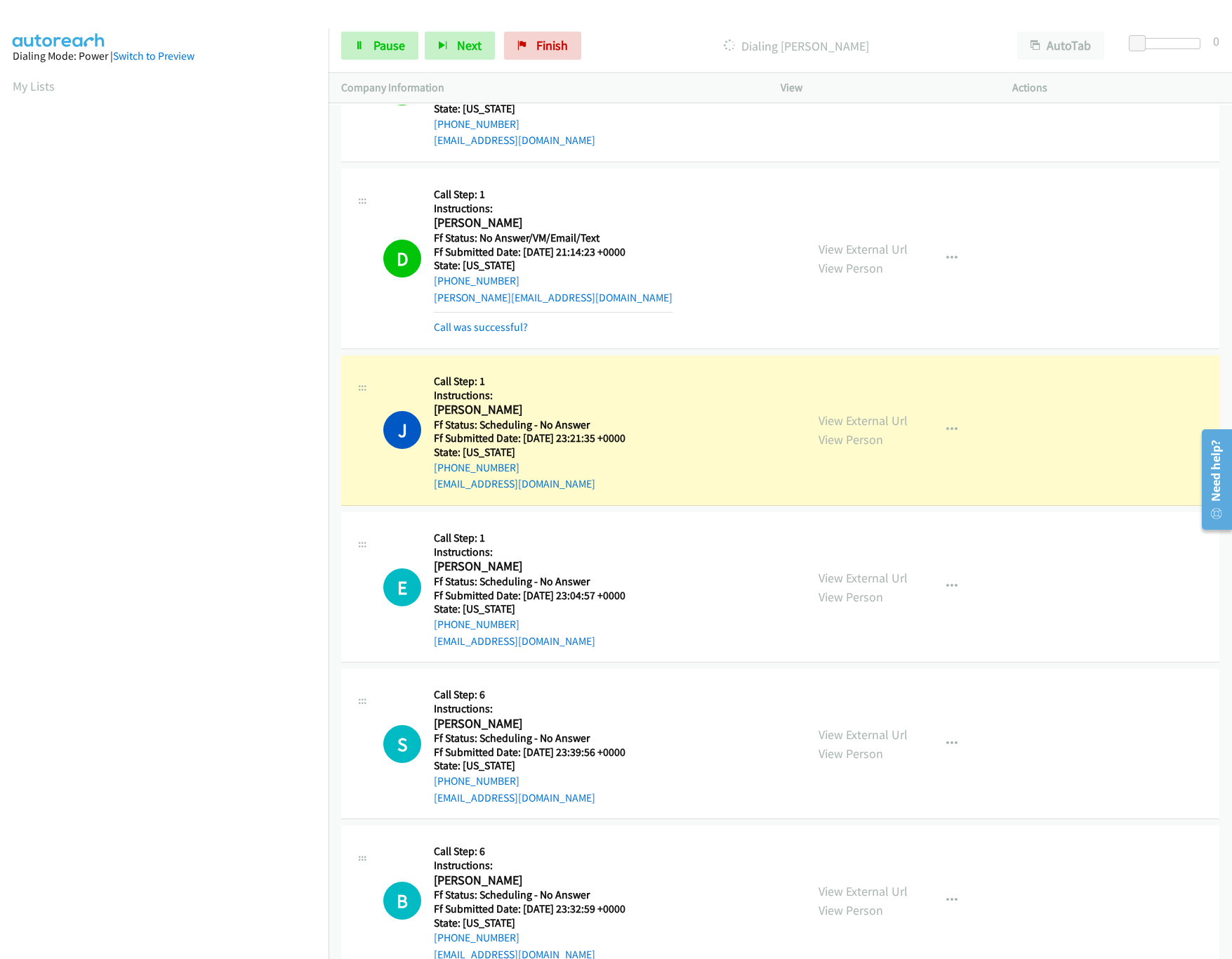
scroll to position [843, 0]
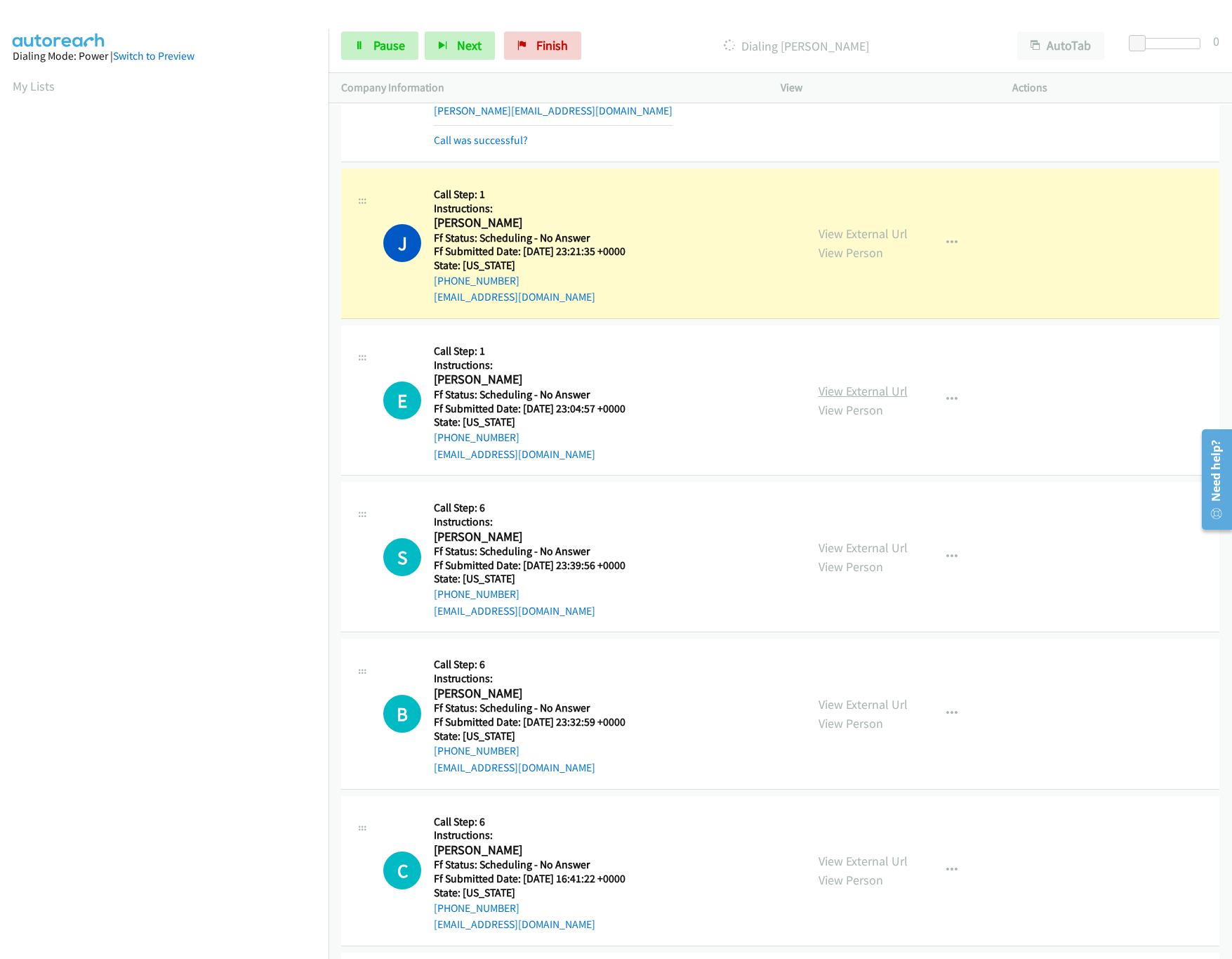
click at [891, 401] on div "View External Url View Person" at bounding box center [863, 400] width 89 height 38
click at [891, 394] on link "View External Url" at bounding box center [863, 391] width 89 height 16
click at [866, 387] on link "View External Url" at bounding box center [863, 391] width 89 height 16
click at [869, 559] on div "View External Url View Person" at bounding box center [863, 557] width 89 height 38
click at [896, 548] on link "View External Url" at bounding box center [863, 547] width 89 height 16
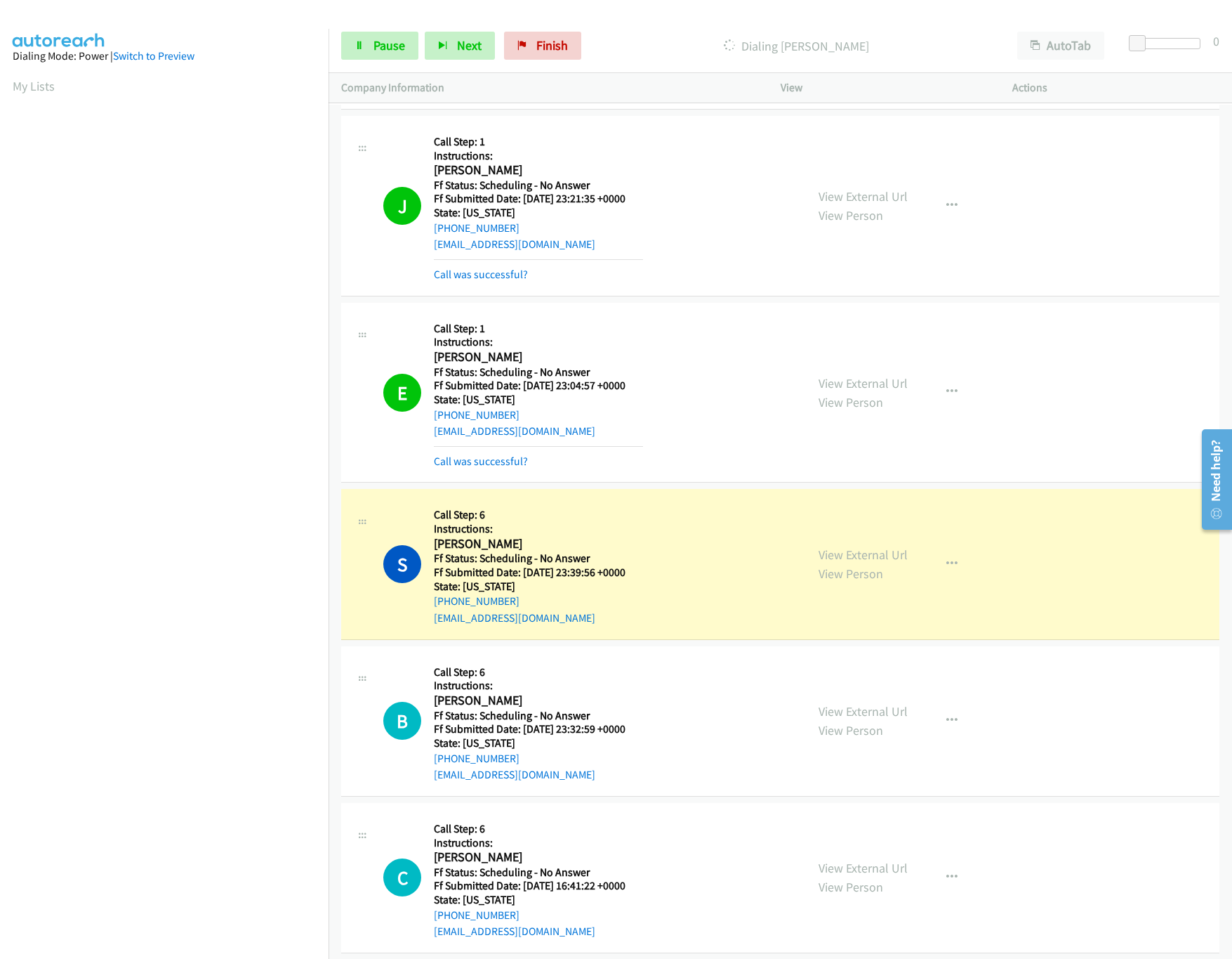
scroll to position [983, 0]
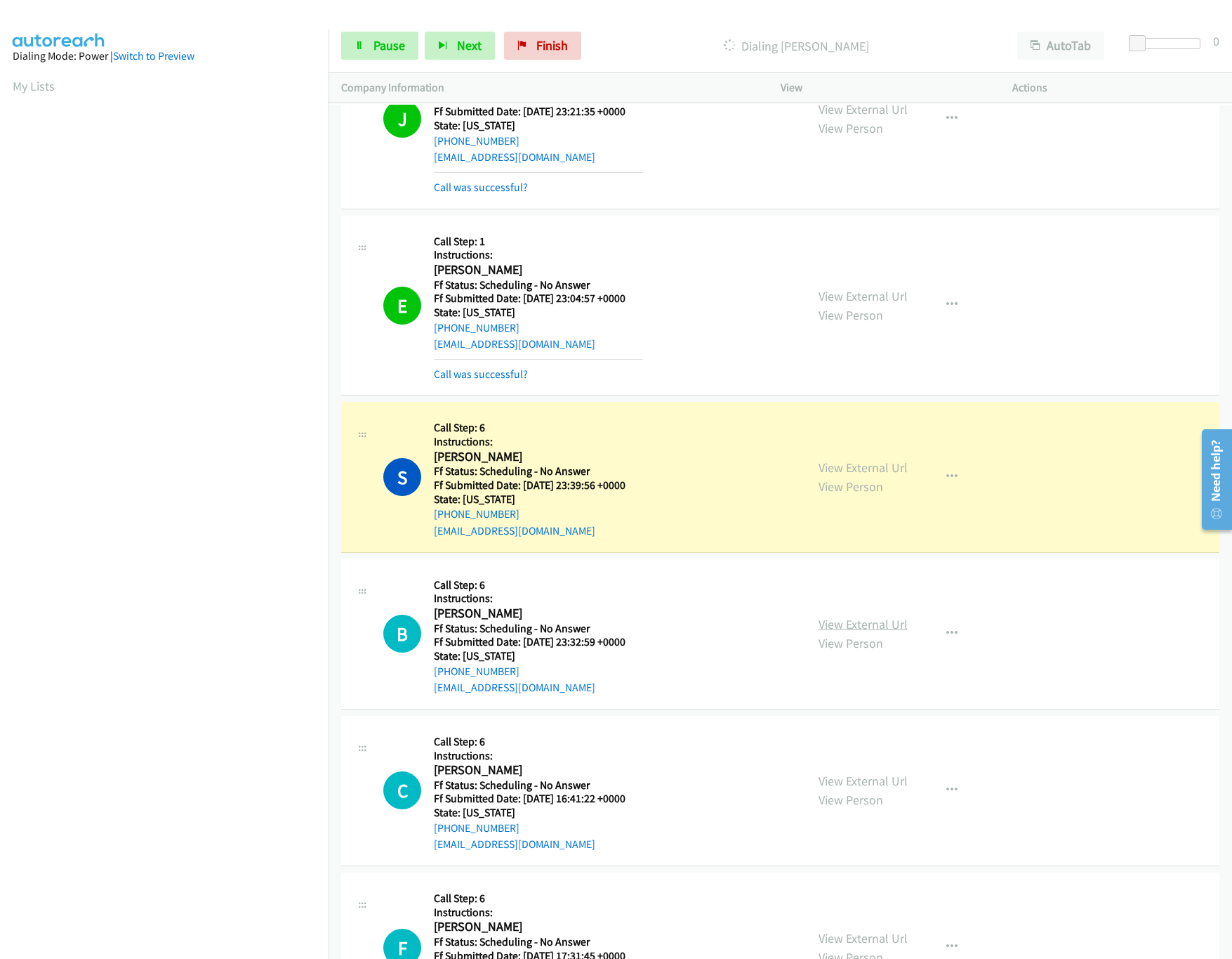
click at [859, 624] on link "View External Url" at bounding box center [863, 624] width 89 height 16
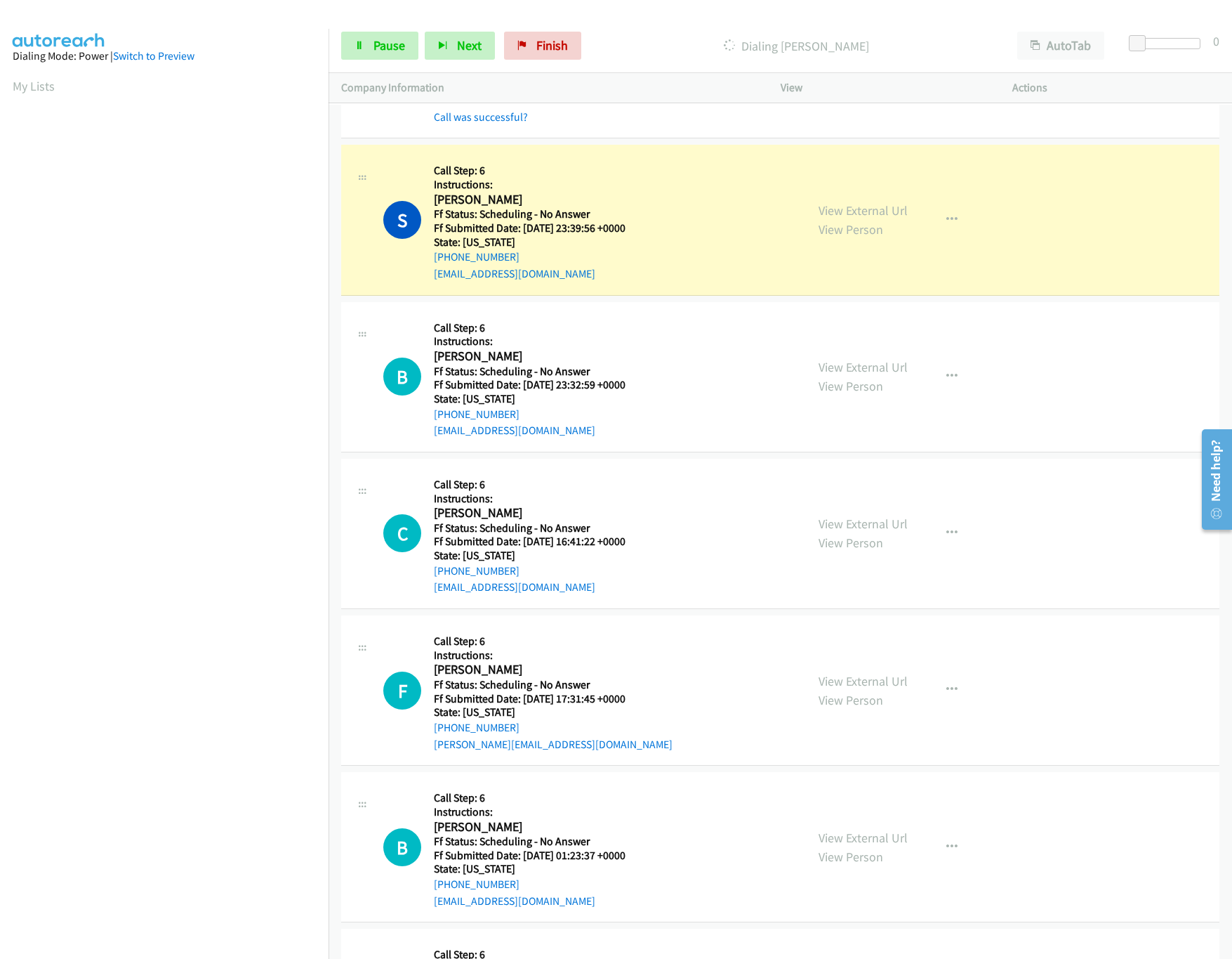
scroll to position [1264, 0]
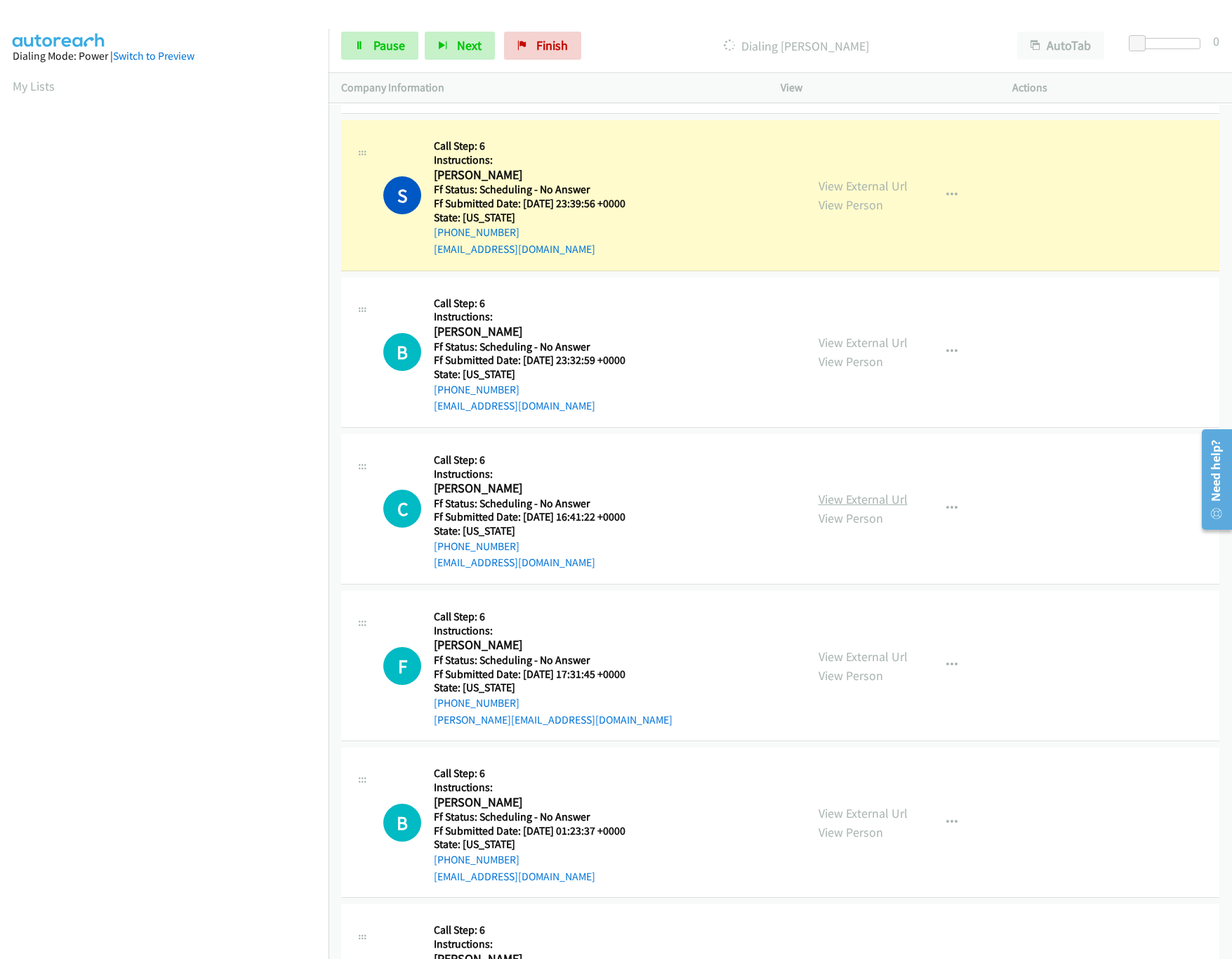
click at [870, 504] on link "View External Url" at bounding box center [863, 499] width 89 height 16
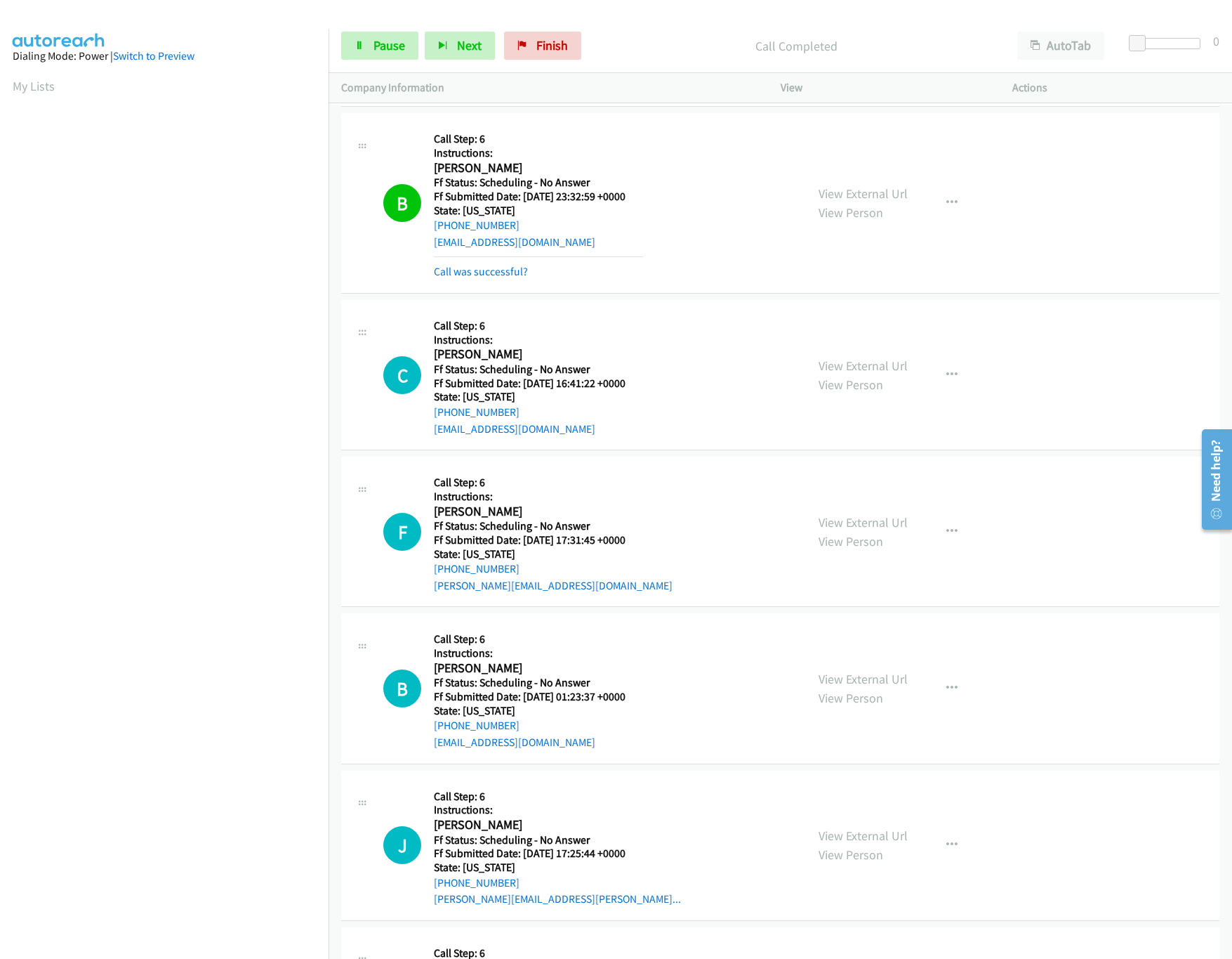
scroll to position [1685, 0]
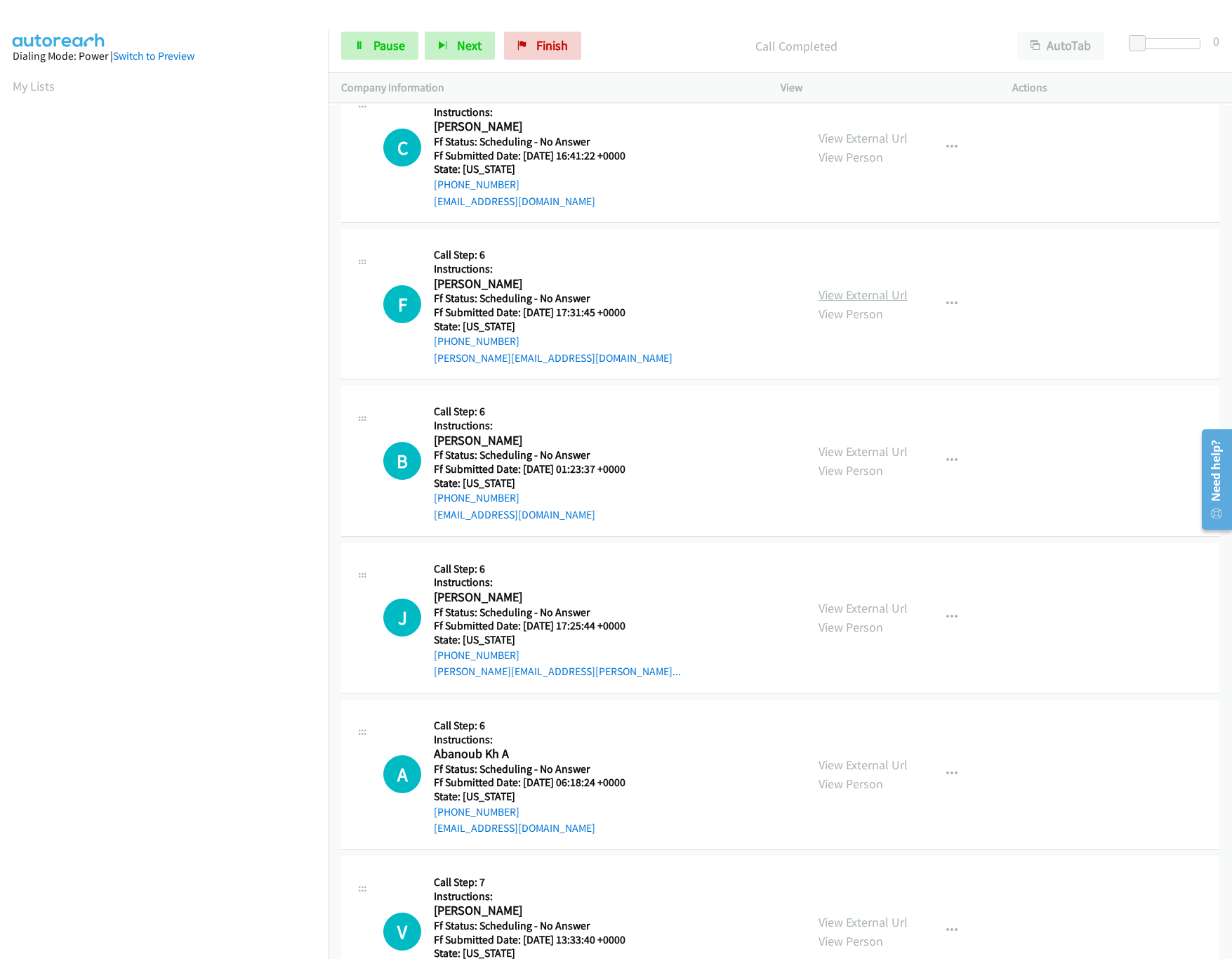
click at [845, 302] on link "View External Url" at bounding box center [863, 294] width 89 height 16
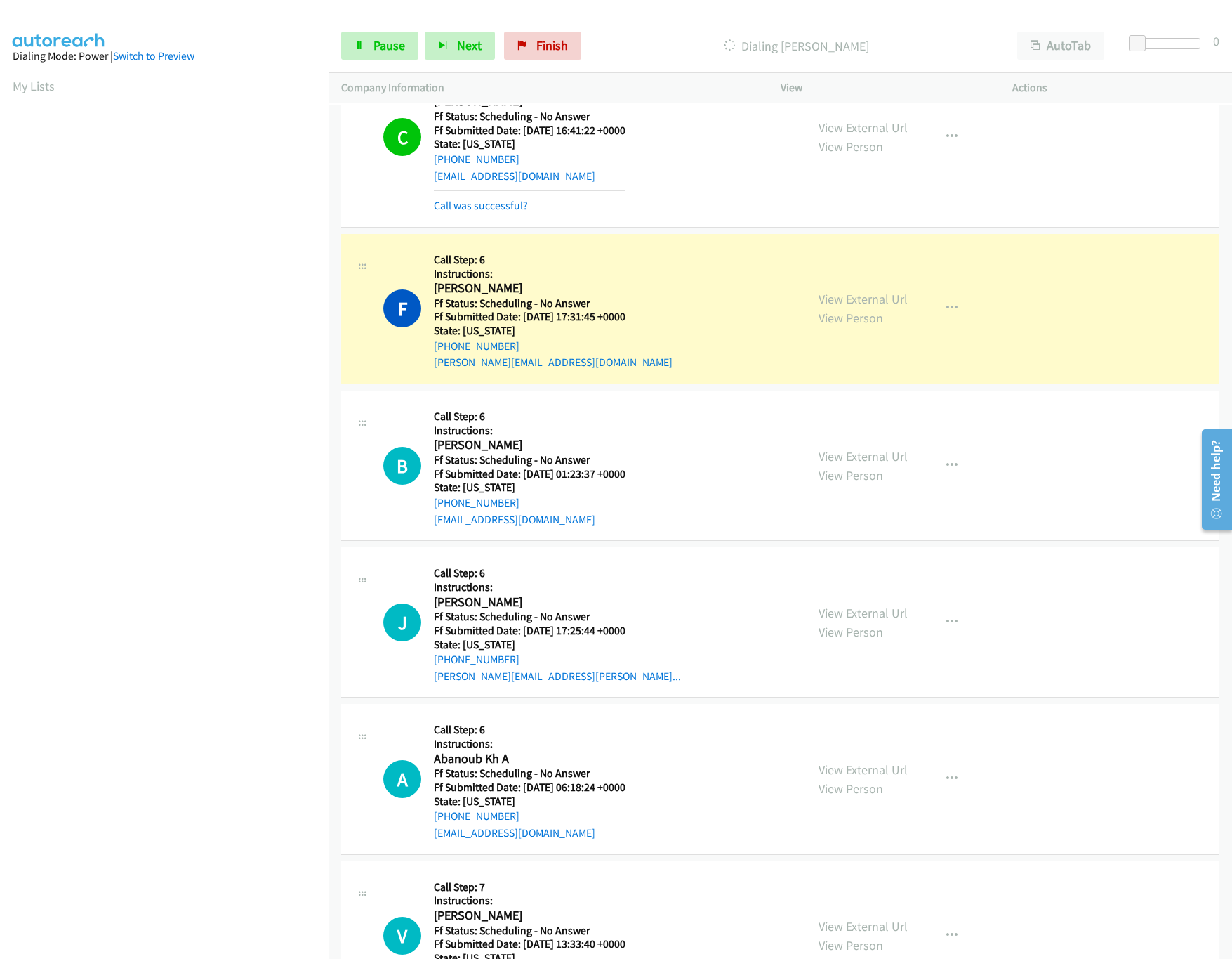
scroll to position [1826, 0]
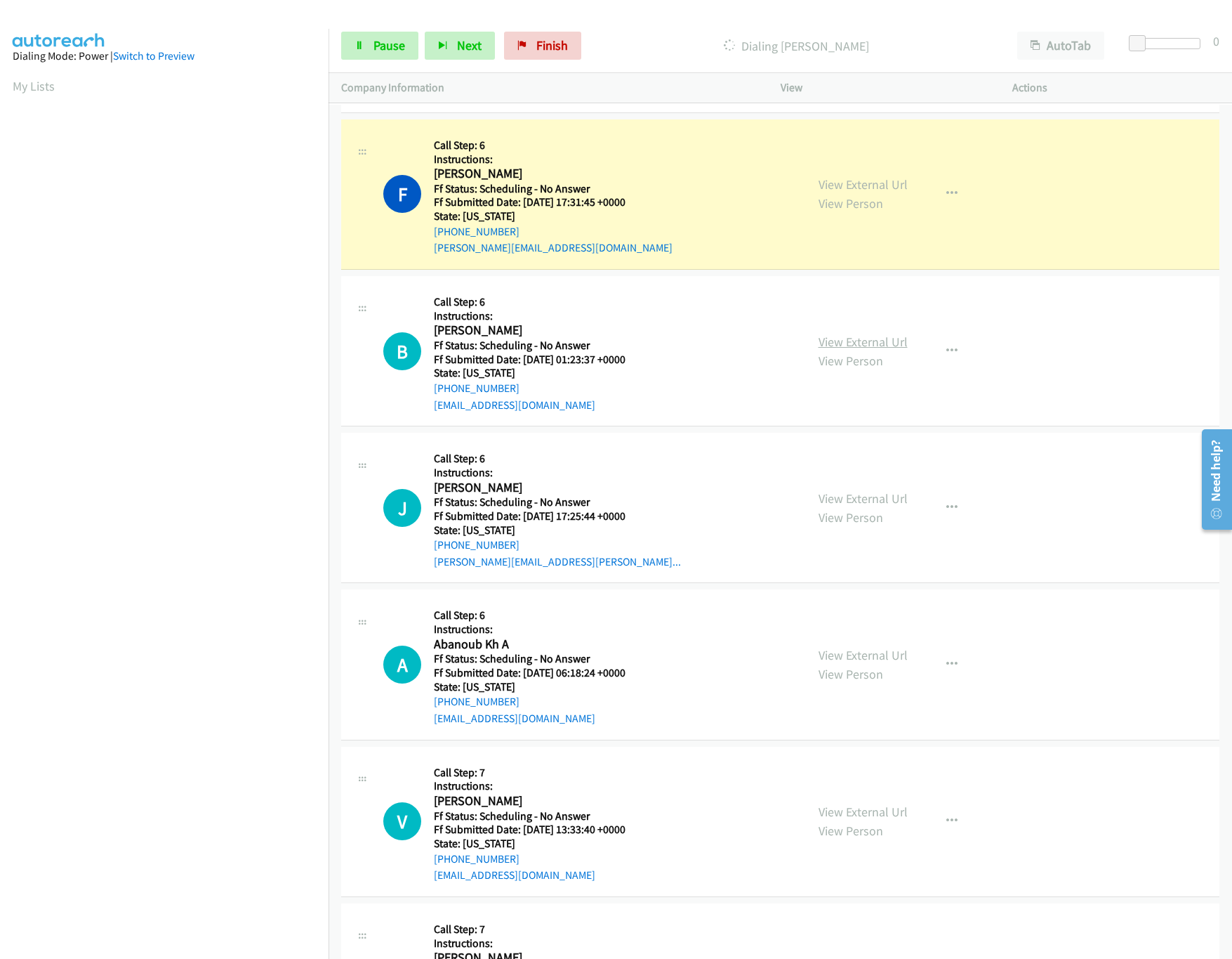
click at [859, 342] on link "View External Url" at bounding box center [863, 341] width 89 height 16
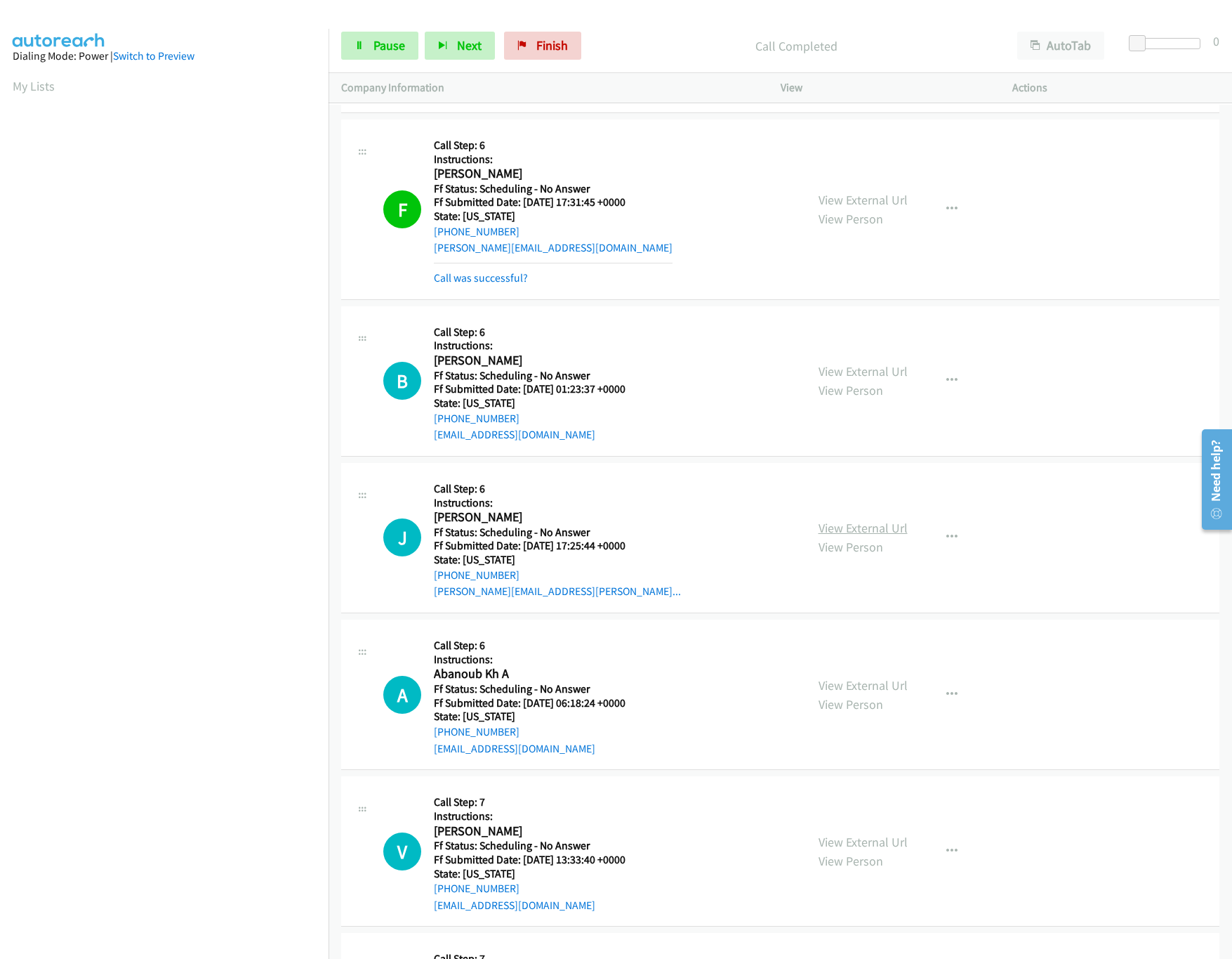
click at [855, 536] on link "View External Url" at bounding box center [863, 528] width 89 height 16
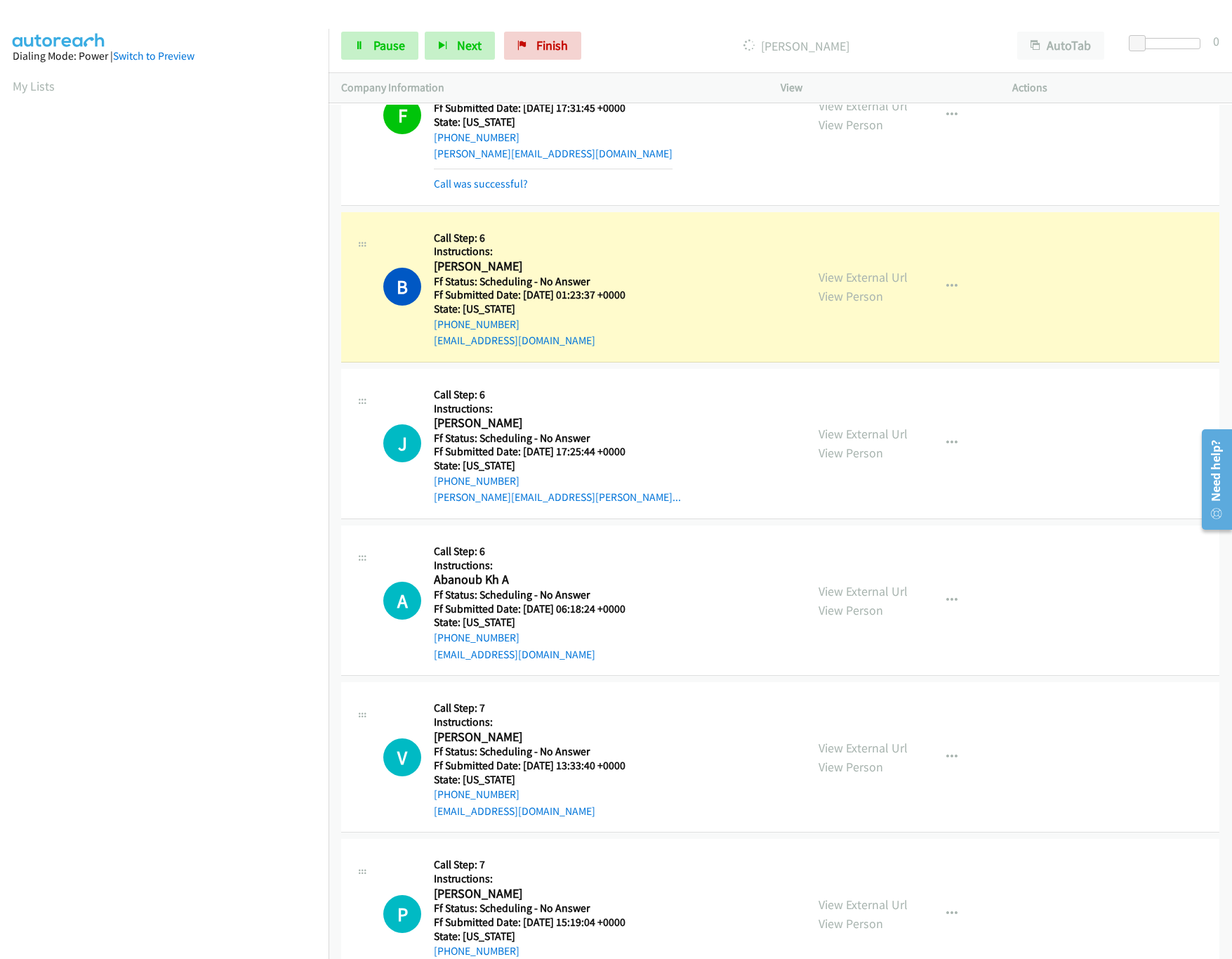
scroll to position [1967, 0]
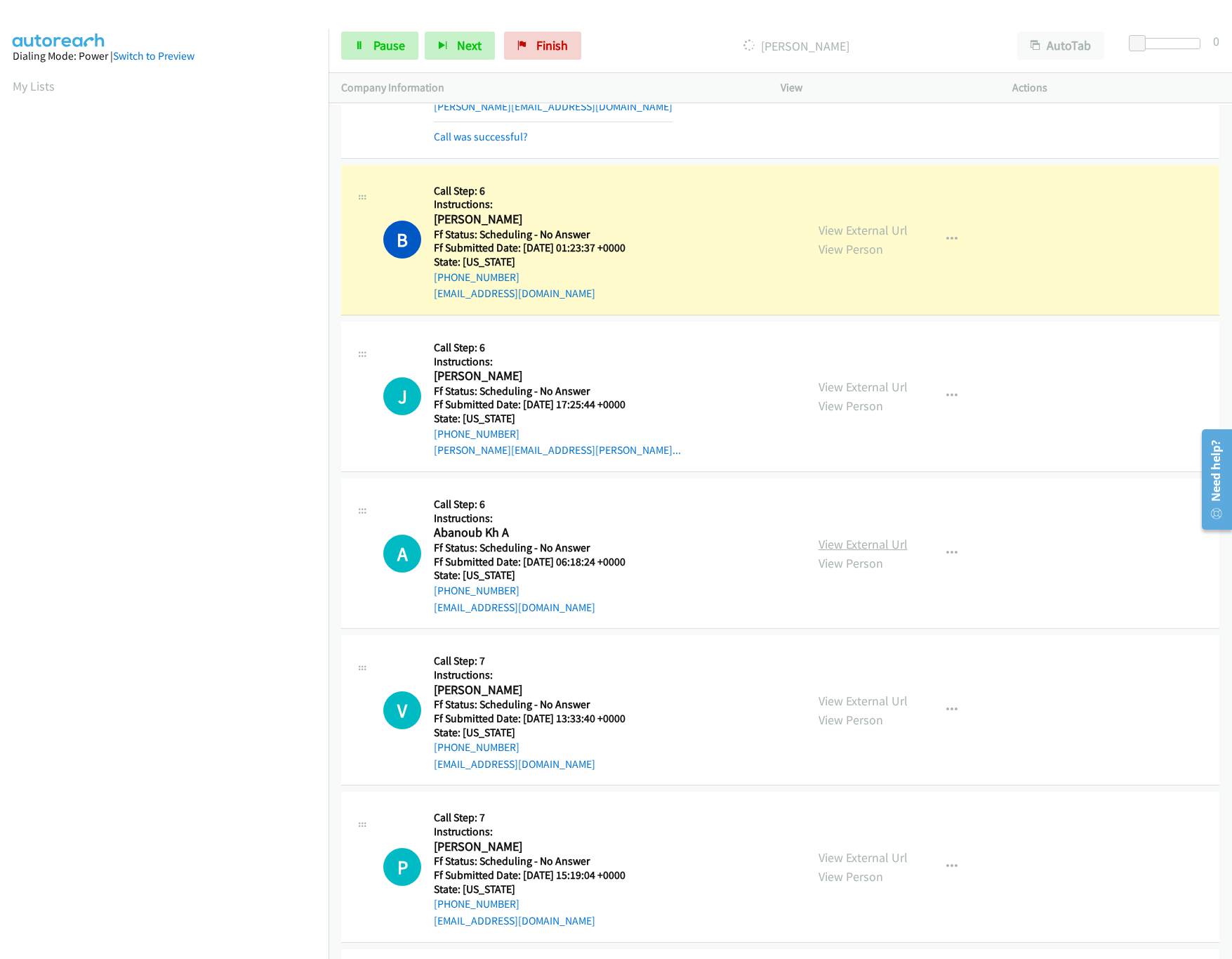
click at [866, 544] on link "View External Url" at bounding box center [863, 544] width 89 height 16
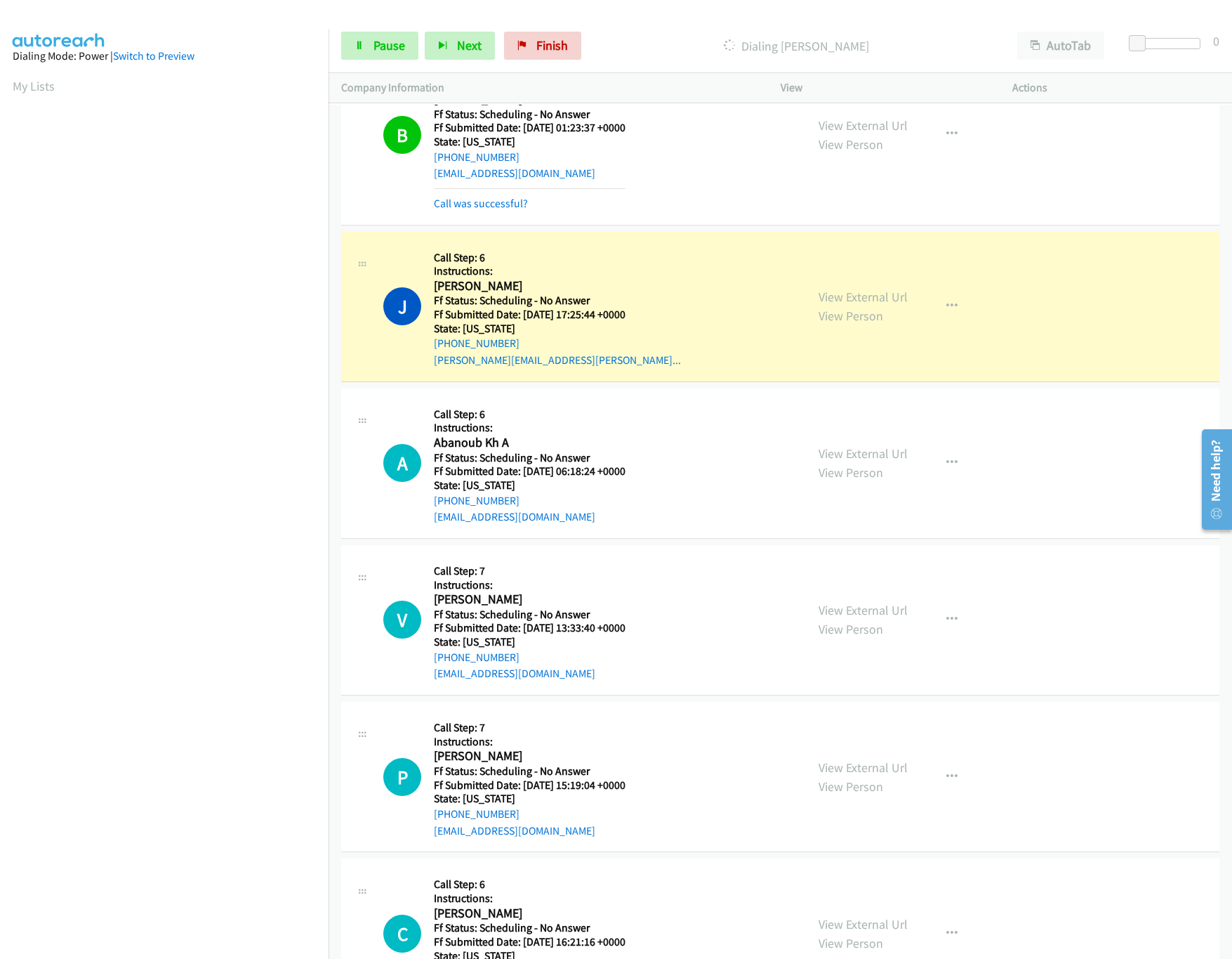
scroll to position [2246, 0]
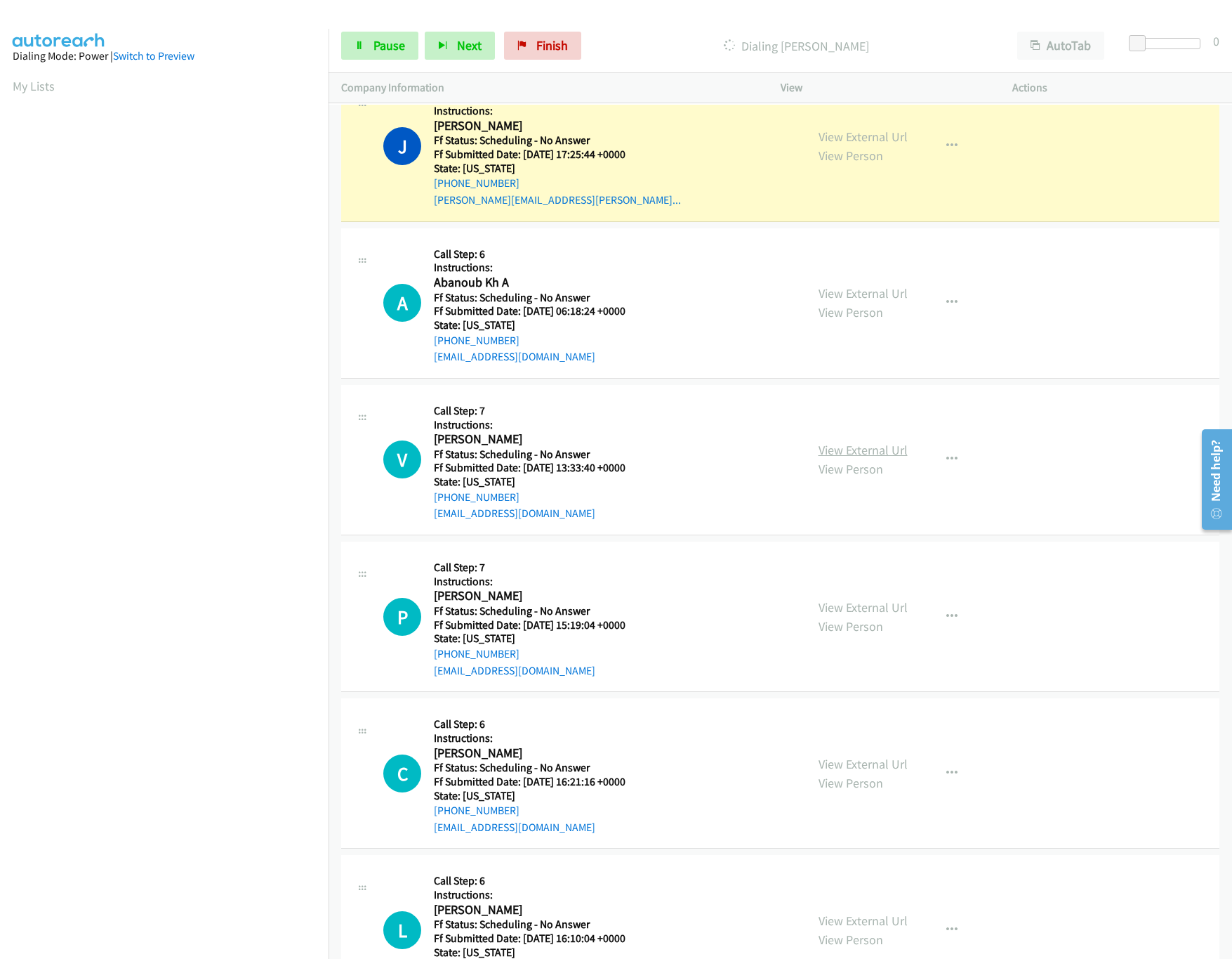
click at [845, 451] on link "View External Url" at bounding box center [863, 450] width 89 height 16
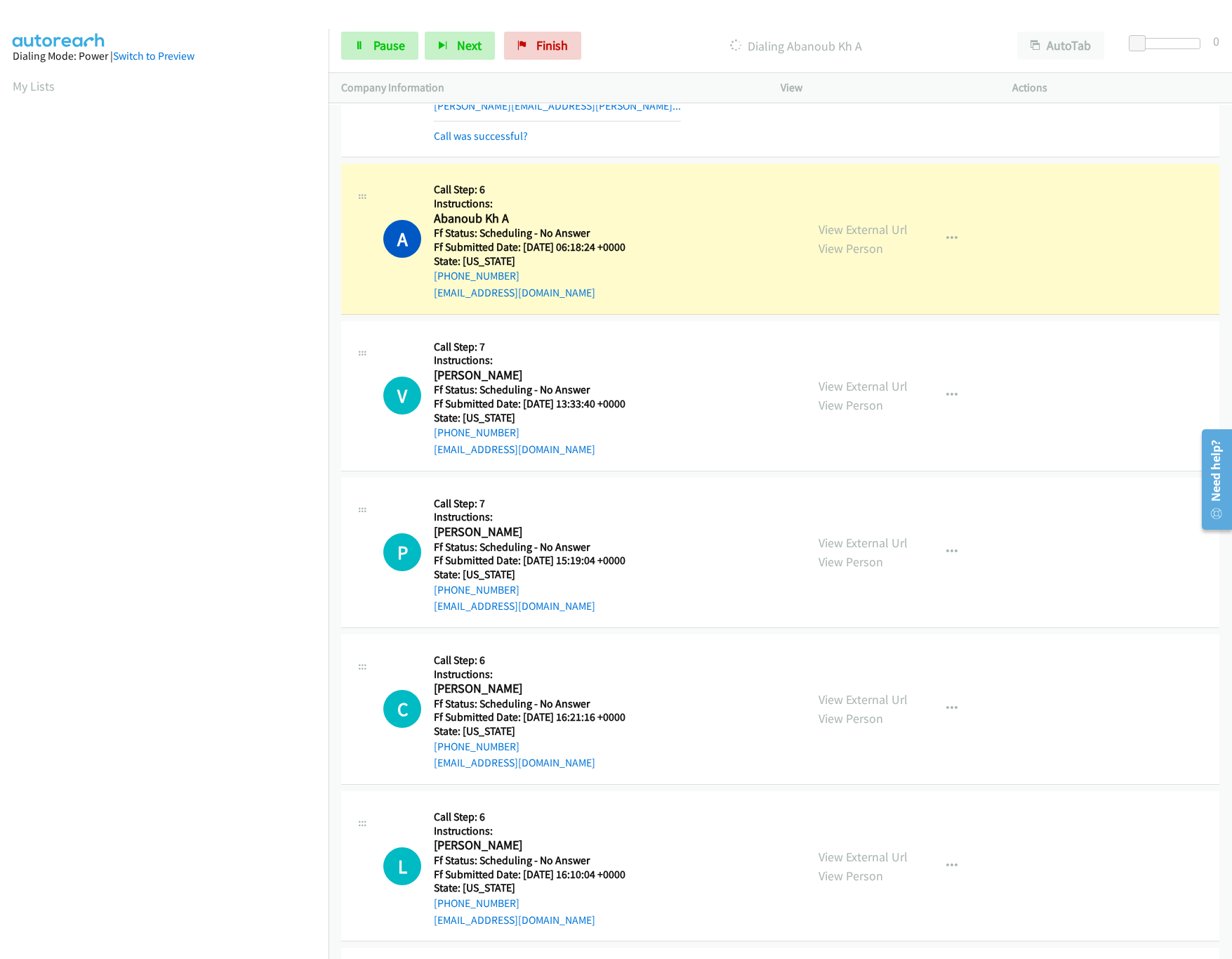
scroll to position [2387, 0]
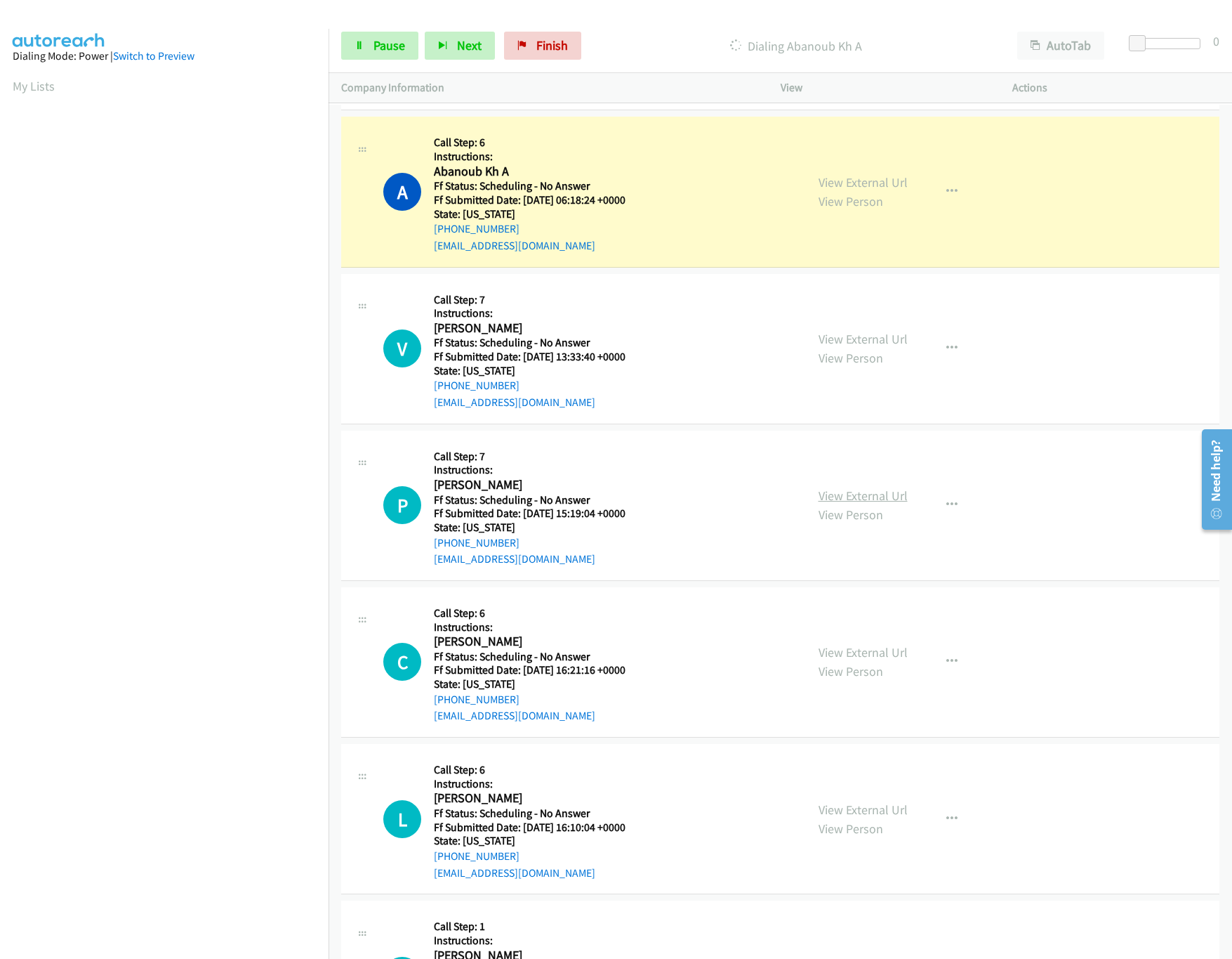
click at [855, 502] on link "View External Url" at bounding box center [863, 495] width 89 height 16
click at [950, 358] on button "button" at bounding box center [952, 348] width 38 height 28
click at [827, 453] on link "Skip Call" at bounding box center [877, 440] width 186 height 28
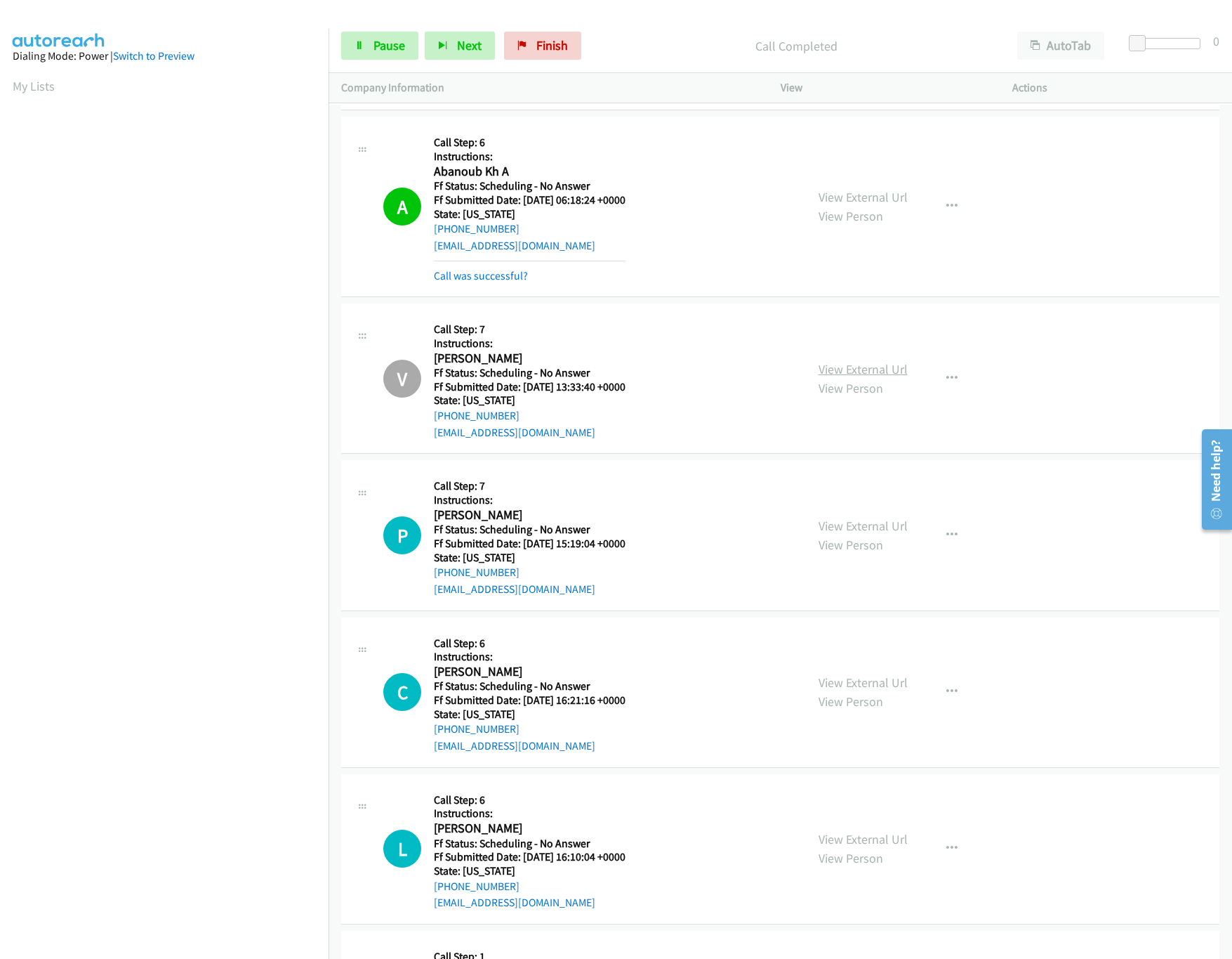
click at [875, 377] on link "View External Url" at bounding box center [863, 369] width 89 height 16
click at [354, 32] on link "Pause" at bounding box center [379, 45] width 77 height 28
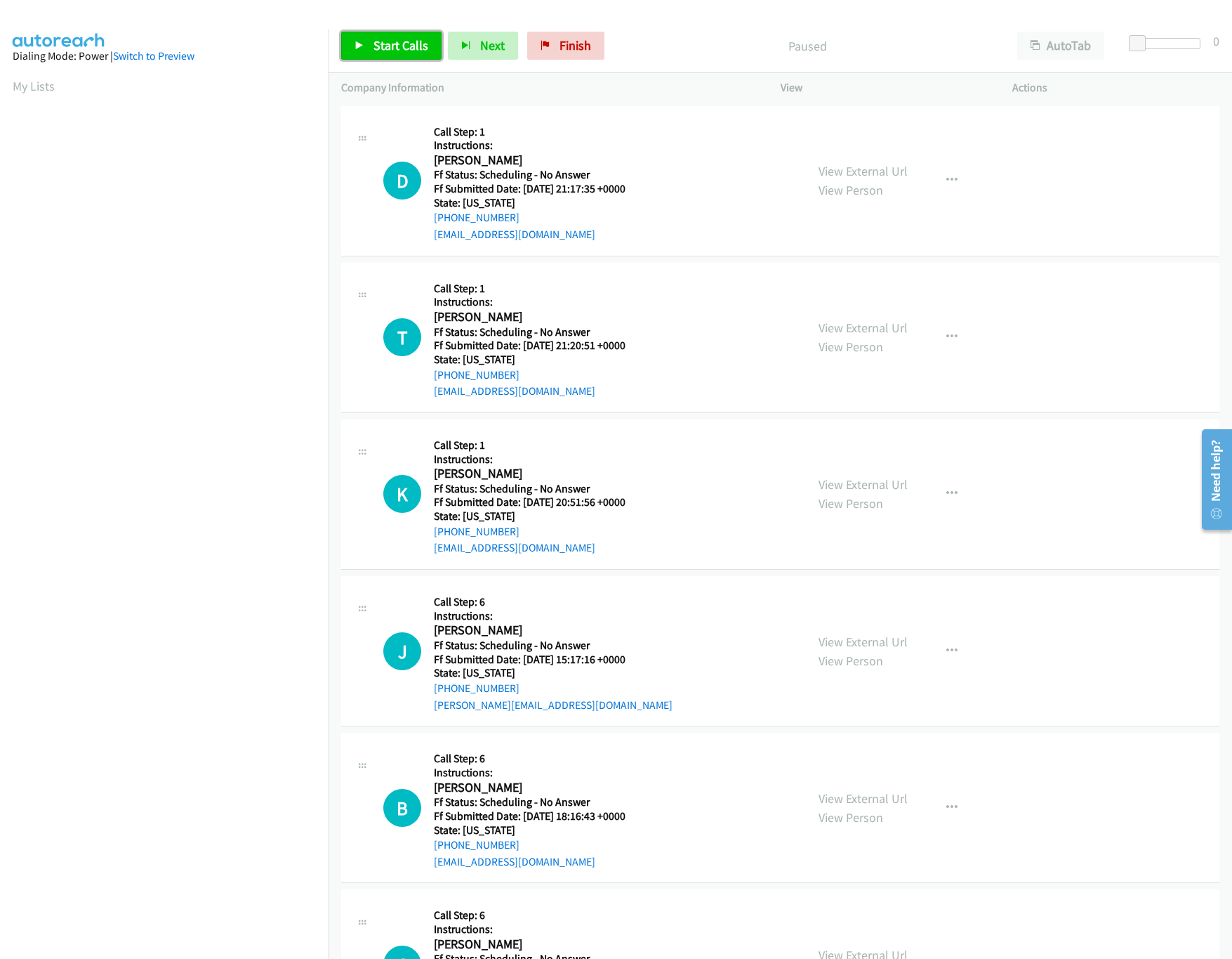
click at [392, 38] on span "Start Calls" at bounding box center [401, 45] width 55 height 16
click at [204, 858] on nav "Dialing Mode: Power | Switch to Preview My Lists" at bounding box center [165, 508] width 329 height 959
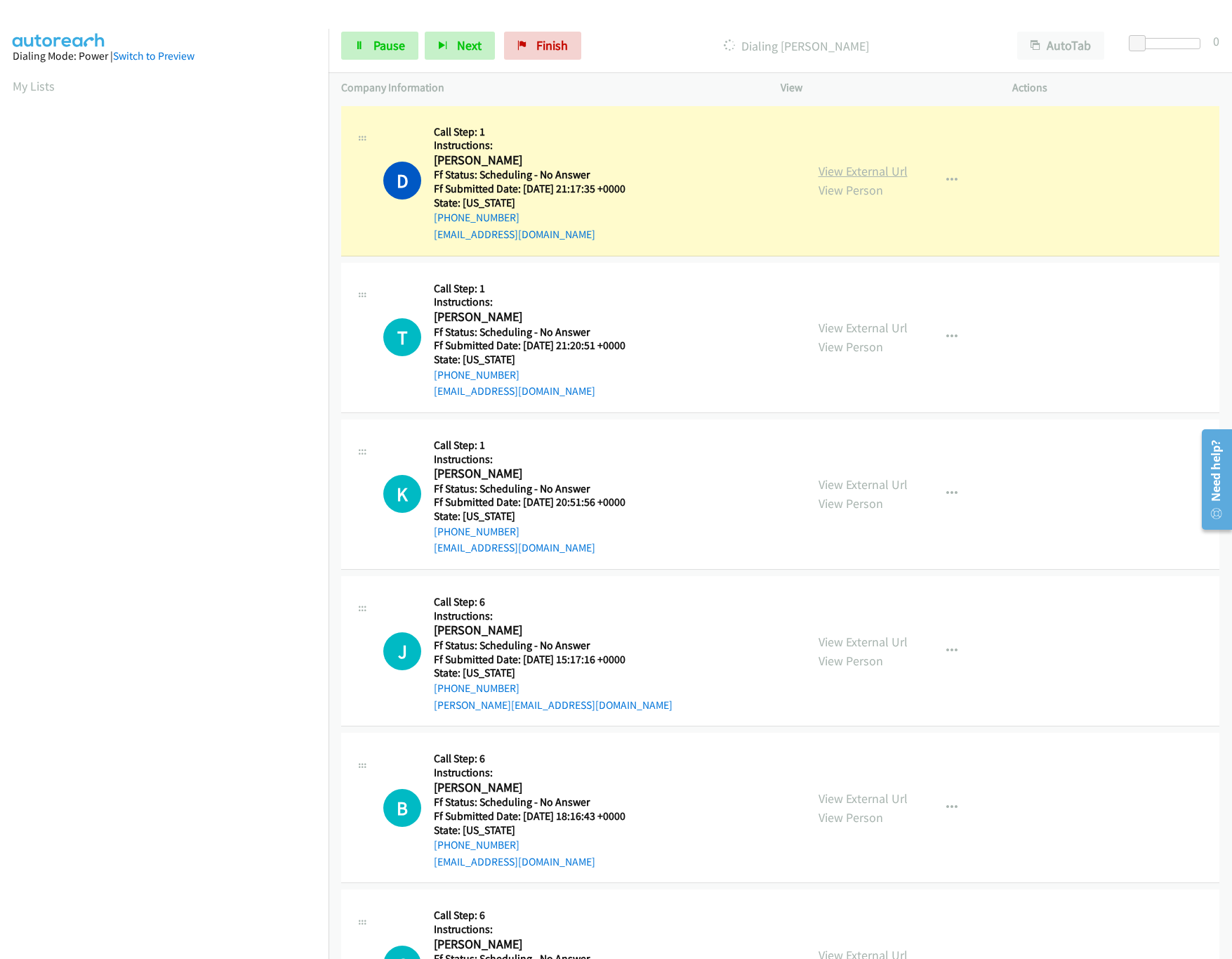
click at [871, 171] on link "View External Url" at bounding box center [863, 171] width 89 height 16
click at [866, 320] on link "View External Url" at bounding box center [863, 328] width 89 height 16
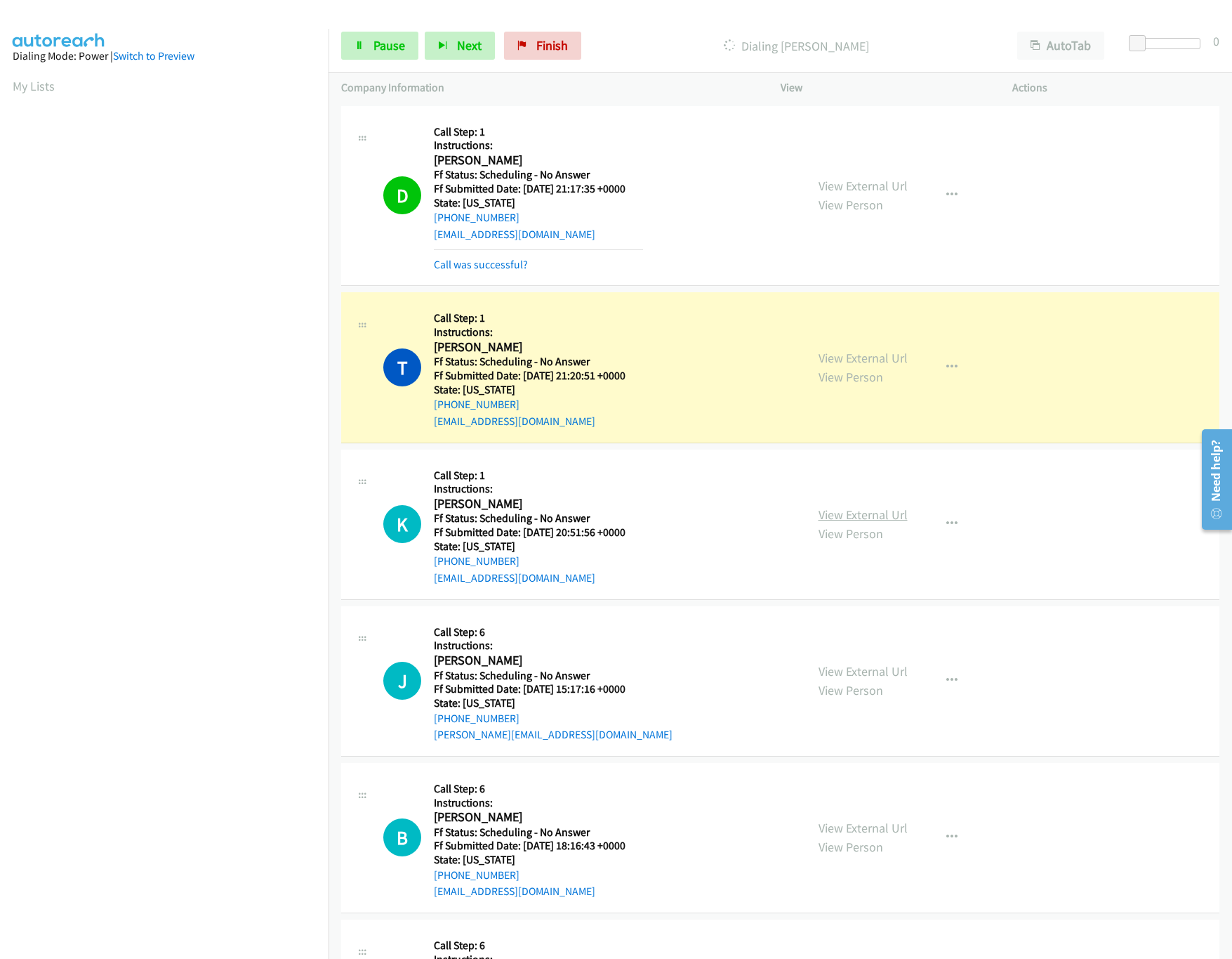
click at [862, 515] on link "View External Url" at bounding box center [863, 515] width 89 height 16
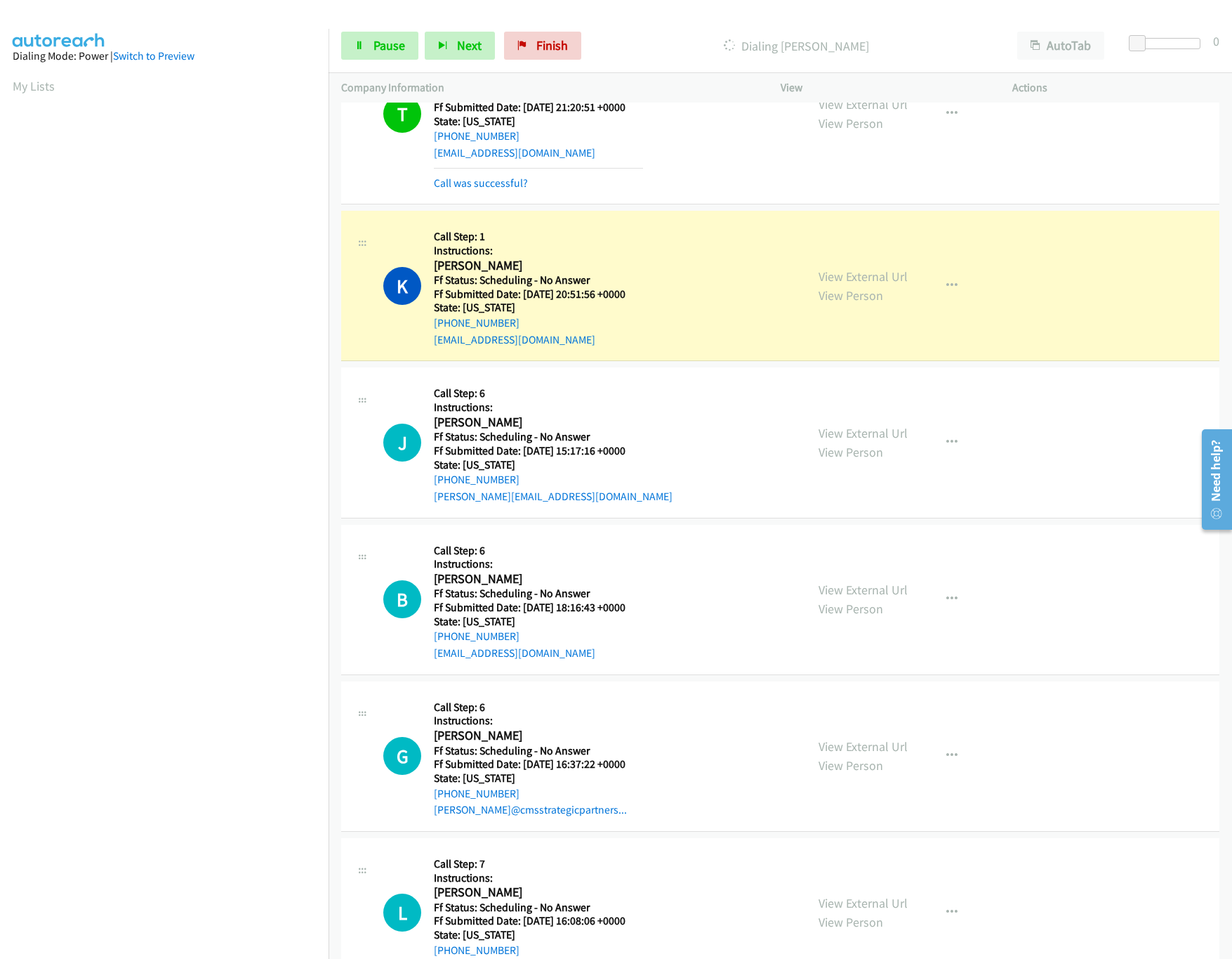
scroll to position [422, 0]
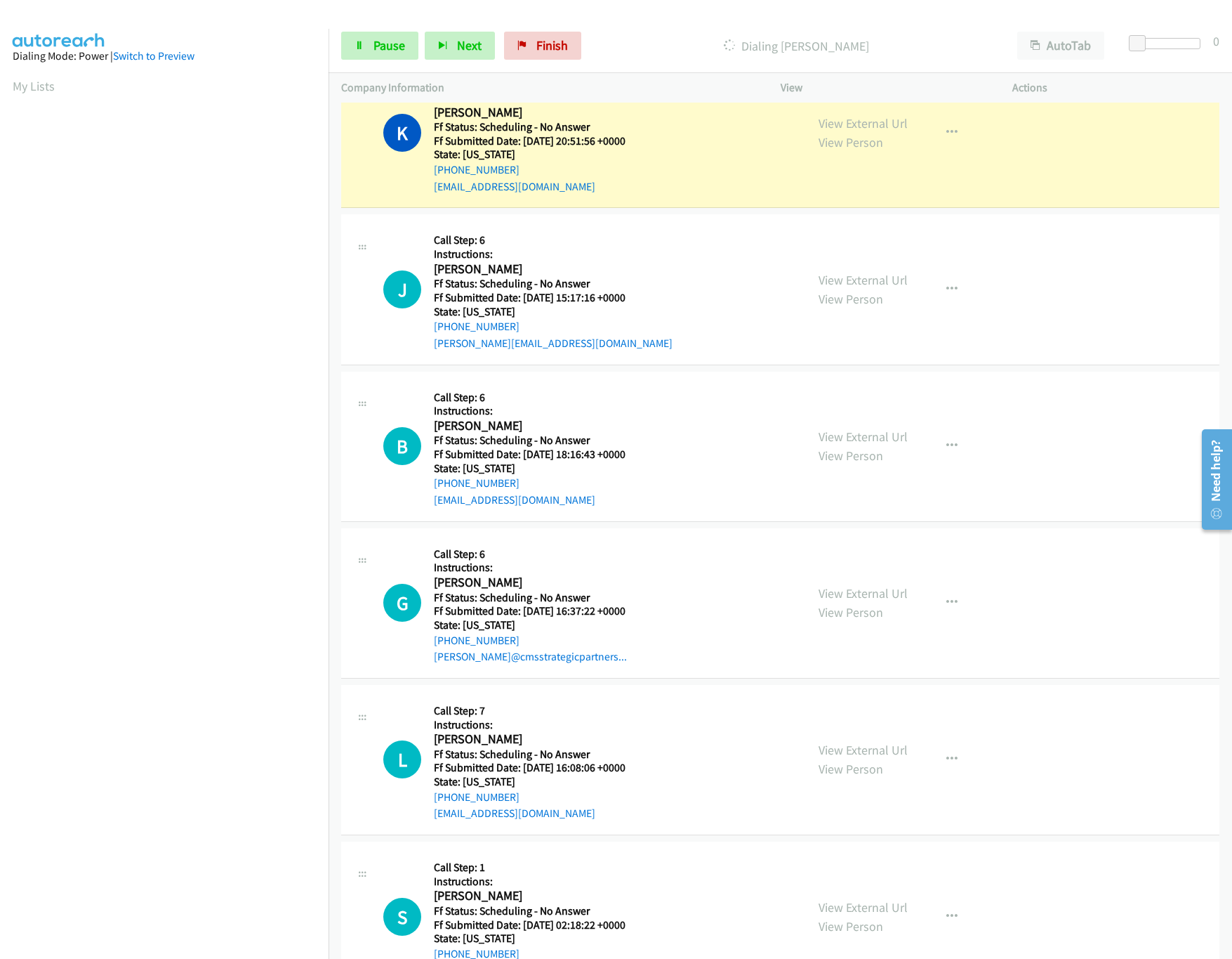
click at [849, 289] on div "View External Url View Person" at bounding box center [863, 289] width 89 height 38
click at [851, 286] on link "View External Url" at bounding box center [863, 280] width 89 height 16
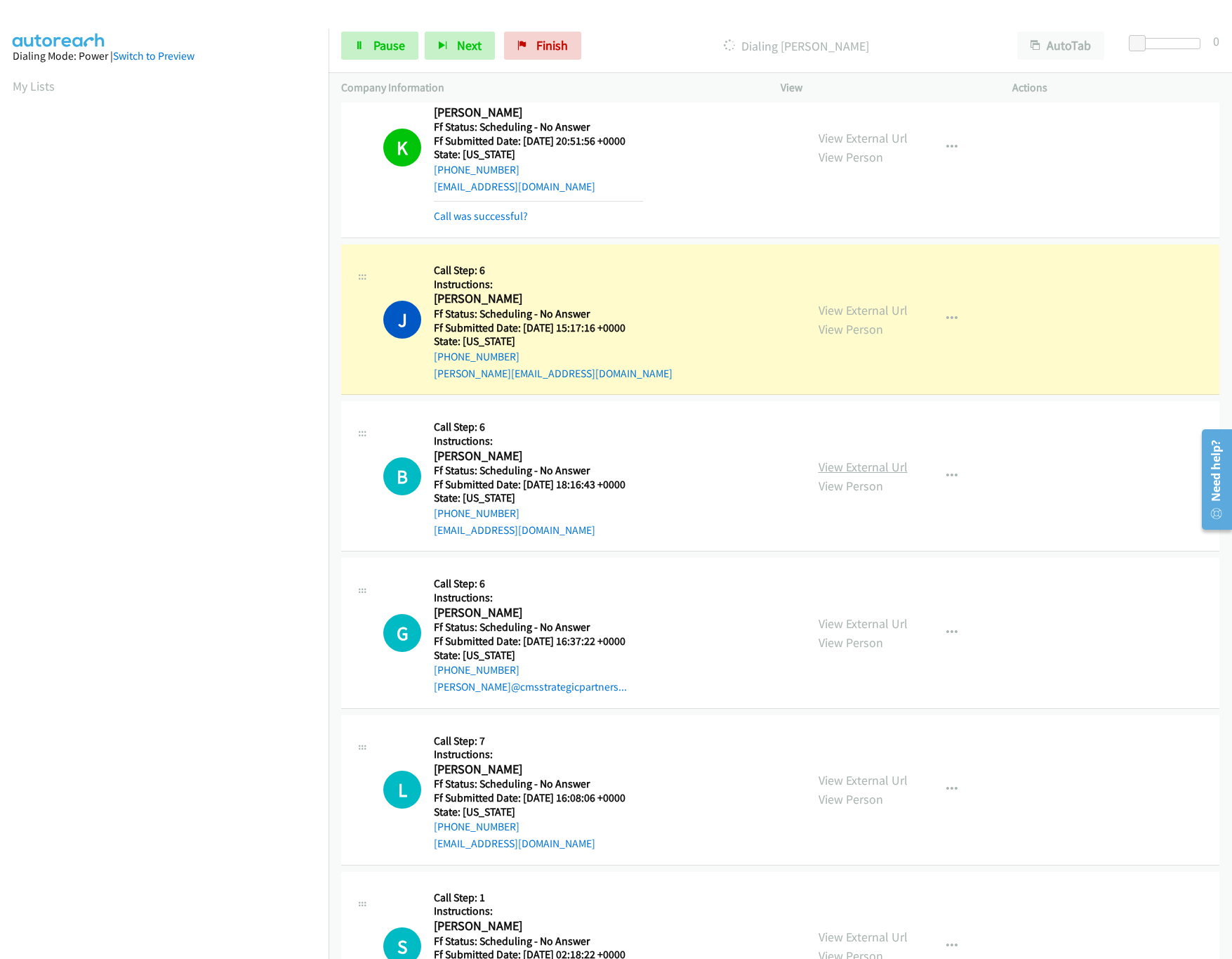
click at [873, 464] on link "View External Url" at bounding box center [863, 467] width 89 height 16
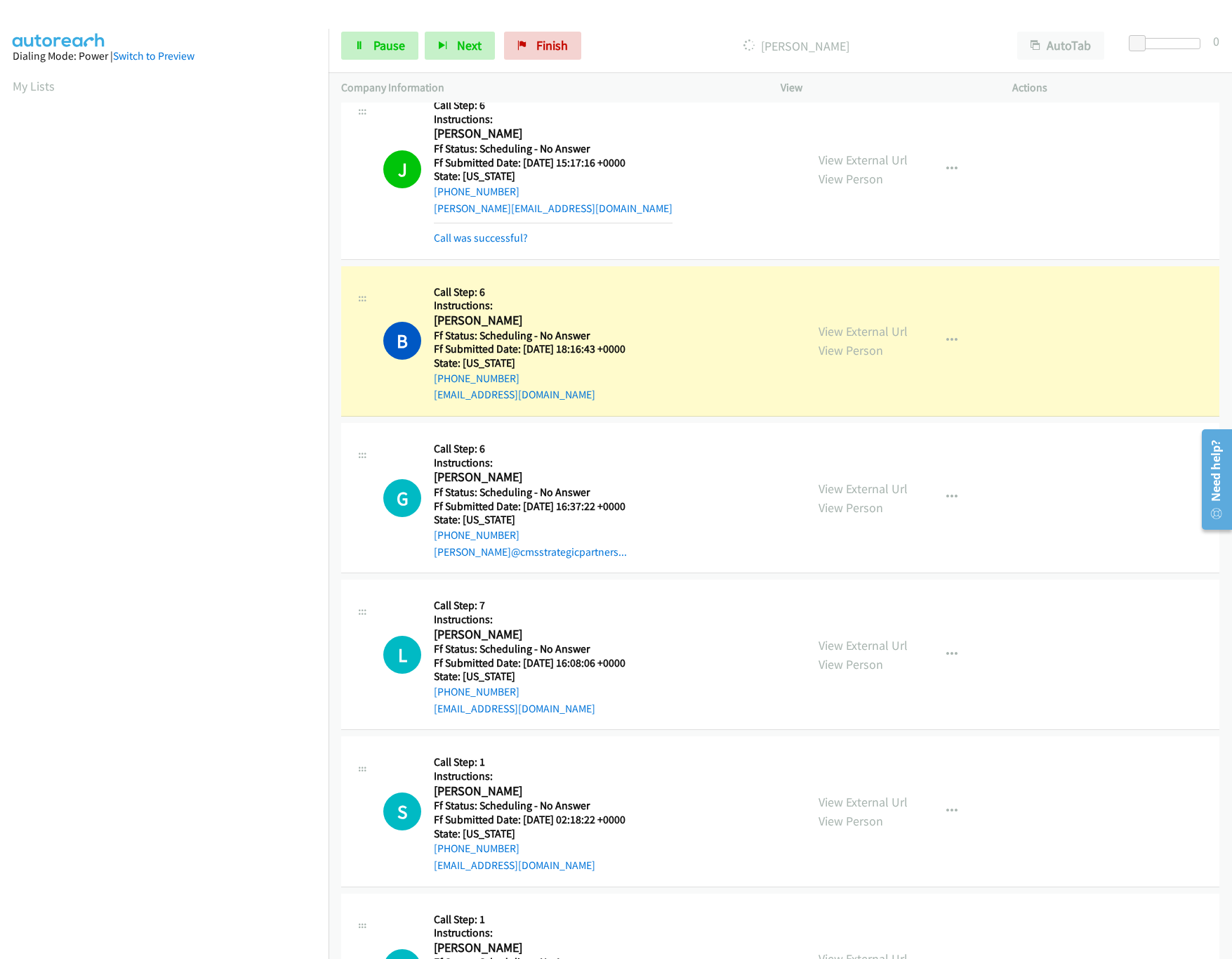
scroll to position [702, 0]
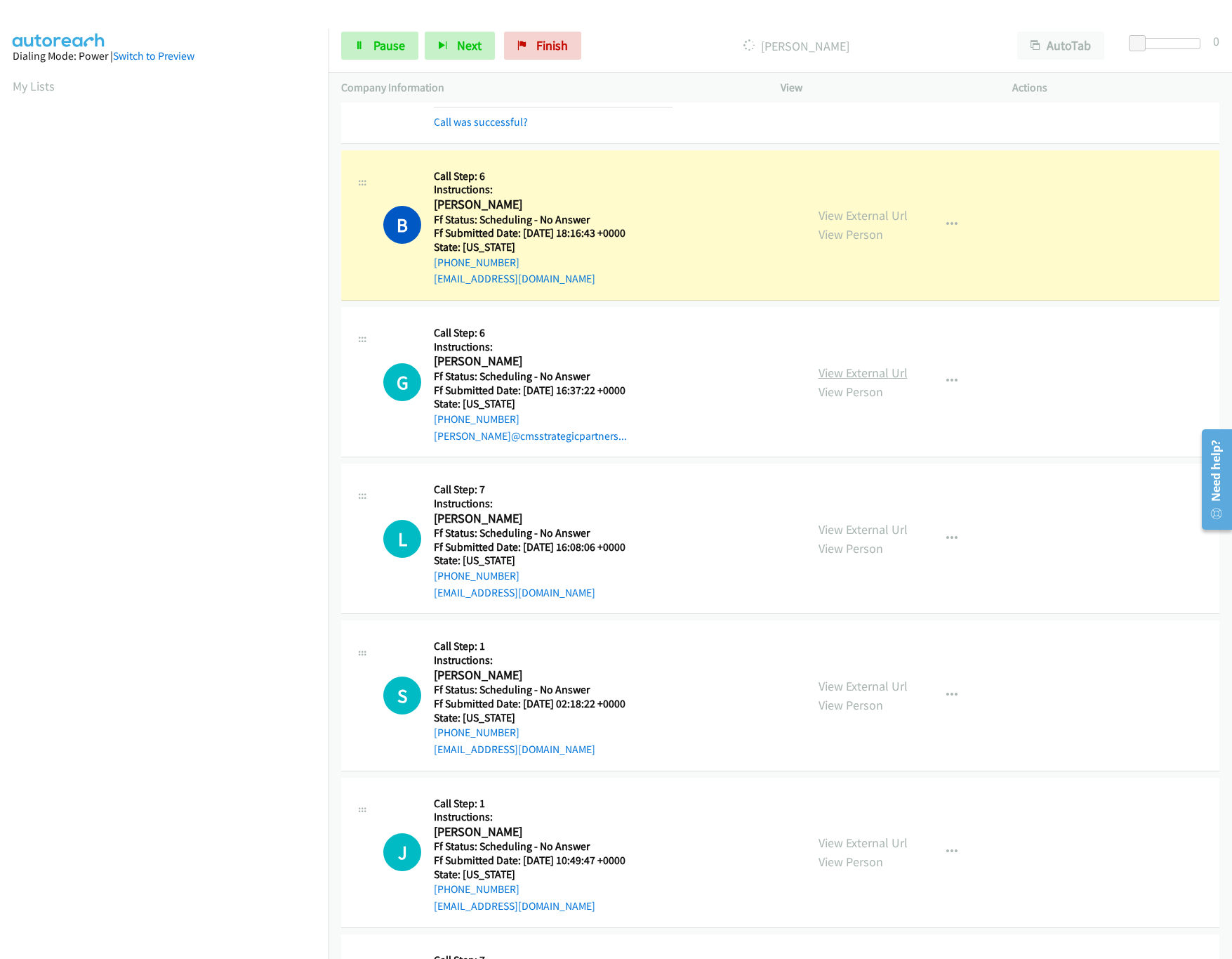
click at [890, 379] on link "View External Url" at bounding box center [863, 373] width 89 height 16
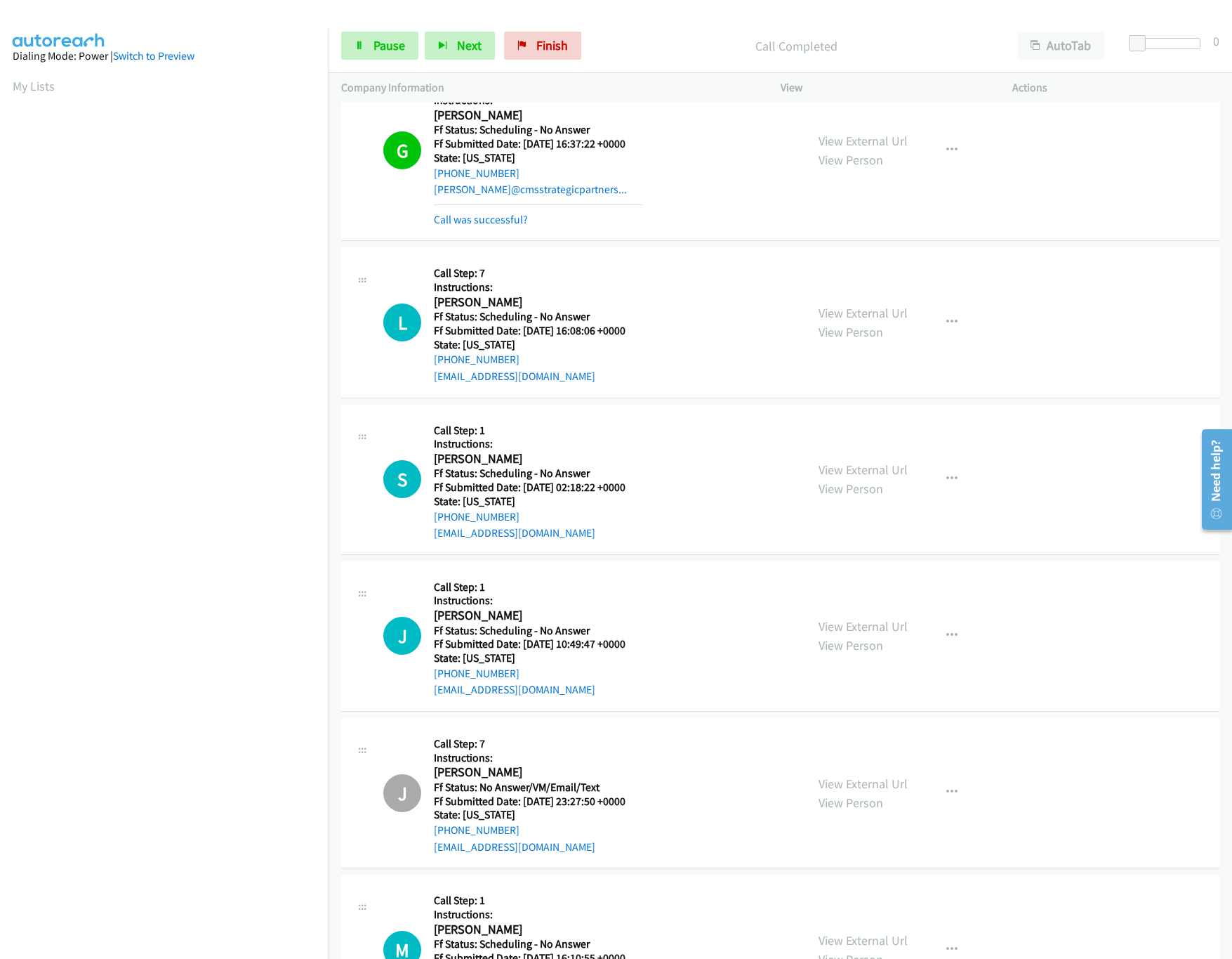
scroll to position [983, 0]
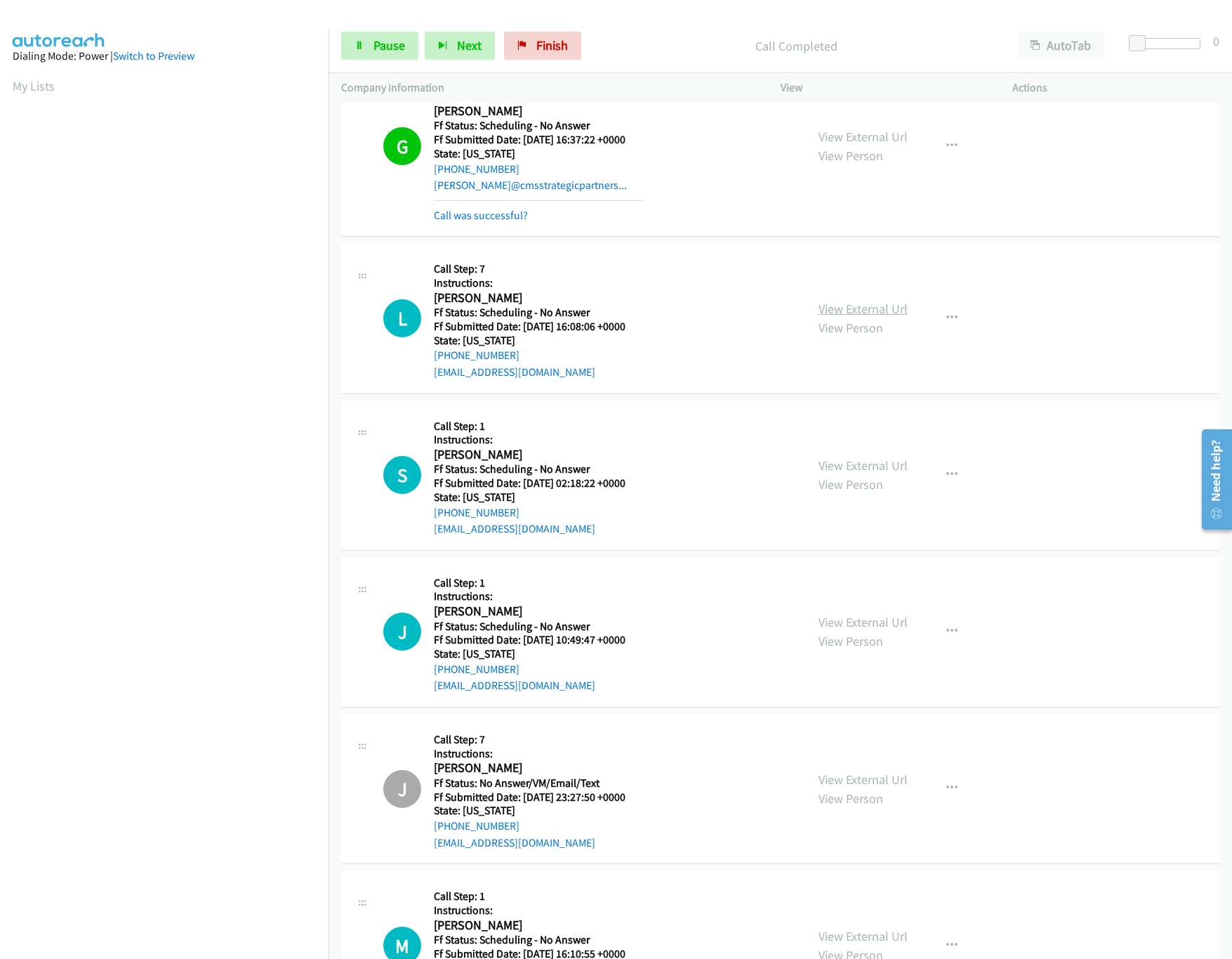
click at [845, 313] on link "View External Url" at bounding box center [863, 309] width 89 height 16
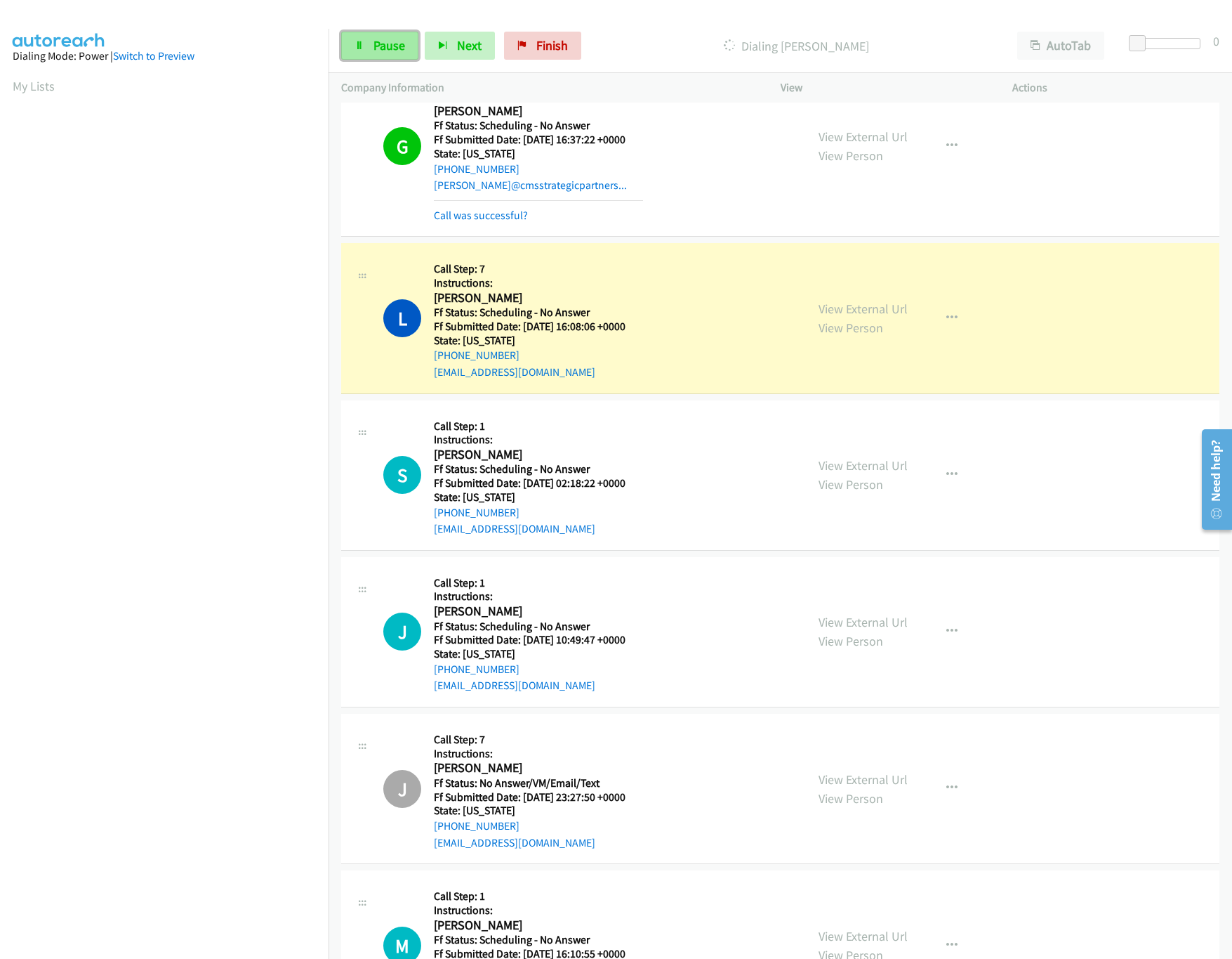
click at [381, 55] on link "Pause" at bounding box center [379, 45] width 77 height 28
click at [879, 138] on link "View External Url" at bounding box center [863, 137] width 89 height 16
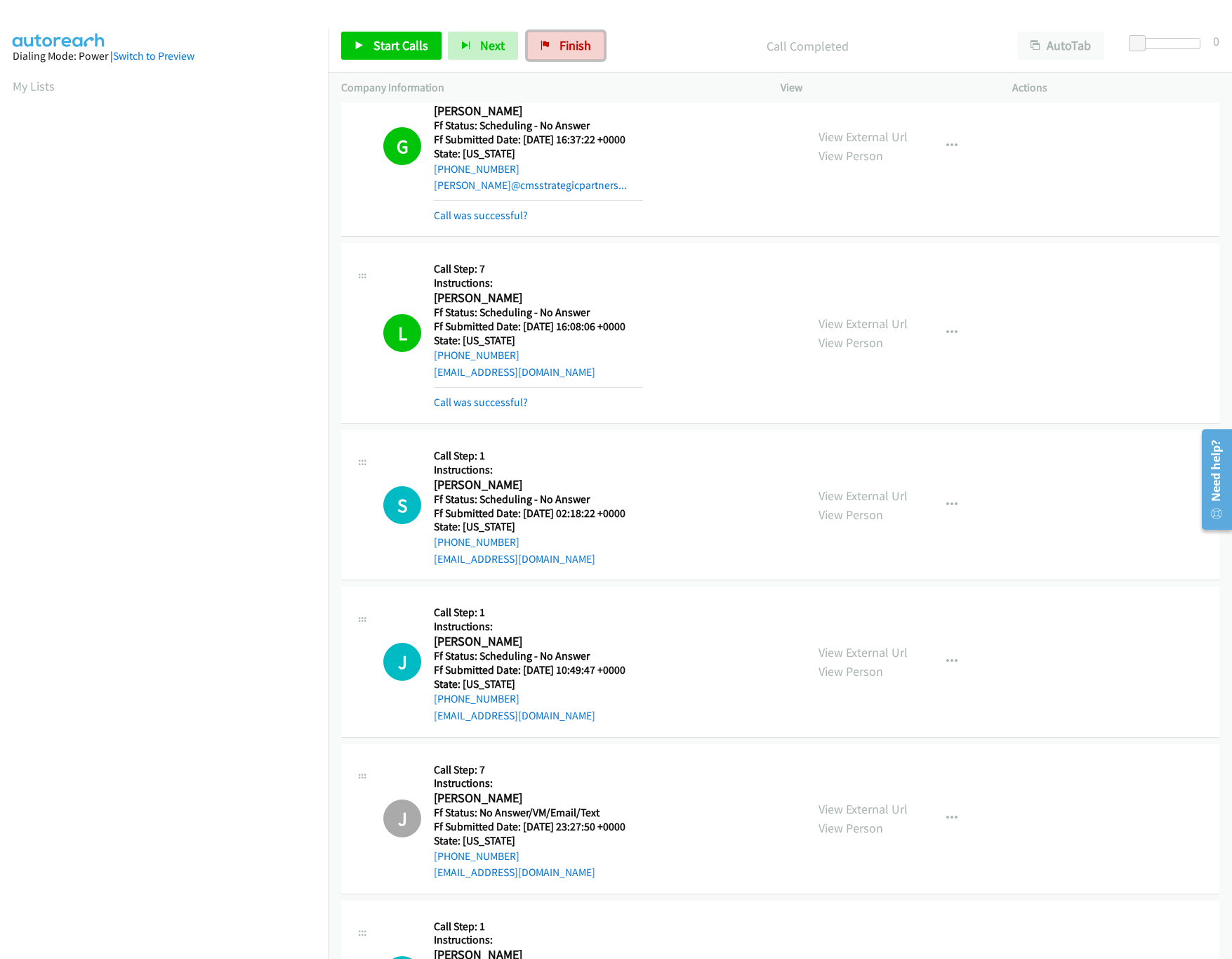
click at [563, 32] on link "Finish" at bounding box center [566, 45] width 77 height 28
